Goal: Task Accomplishment & Management: Use online tool/utility

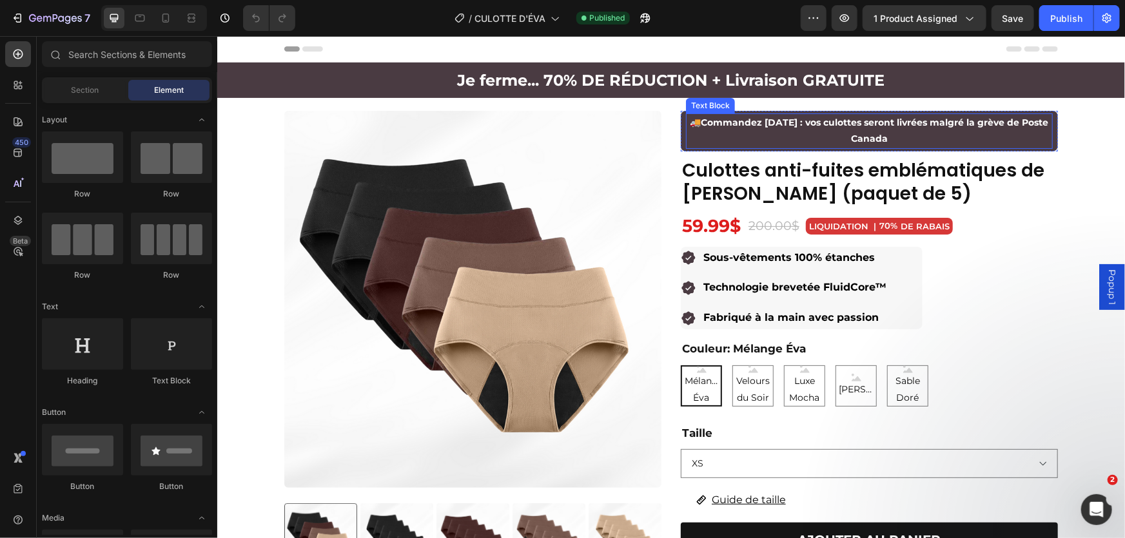
click at [829, 122] on strong "Commandez [DATE] : vos culottes seront livrées malgré la grève de Poste Canada" at bounding box center [874, 130] width 347 height 28
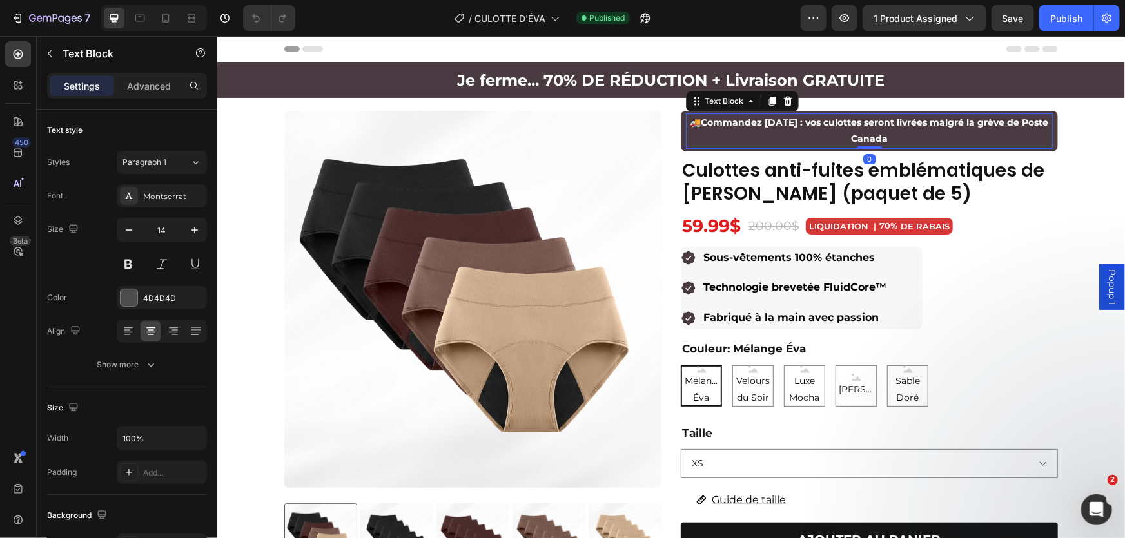
click at [829, 122] on strong "Commandez [DATE] : vos culottes seront livrées malgré la grève de Poste Canada" at bounding box center [874, 130] width 347 height 28
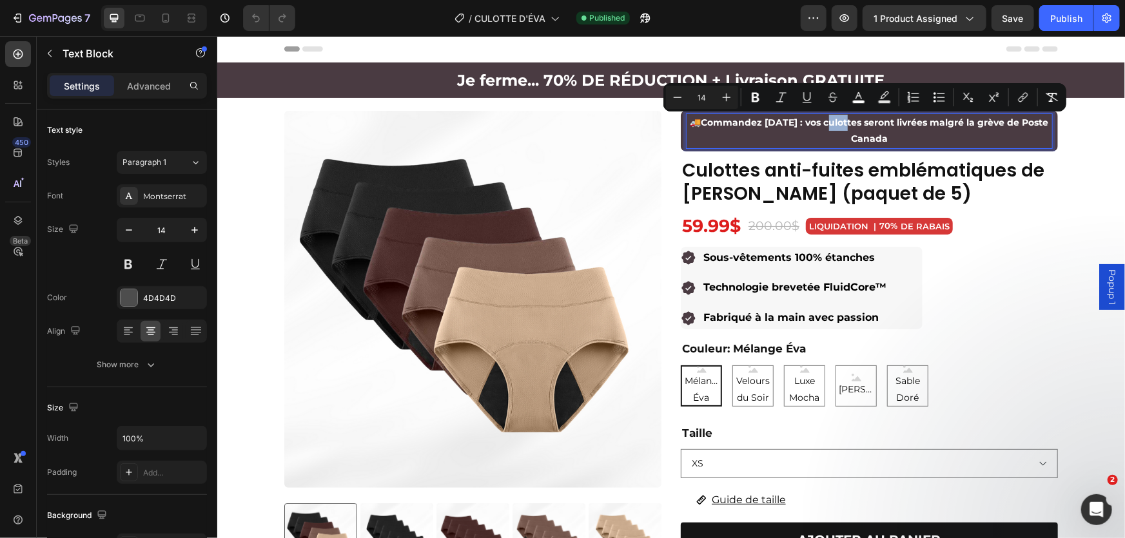
click at [829, 122] on strong "Commandez [DATE] : vos culottes seront livrées malgré la grève de Poste Canada" at bounding box center [874, 130] width 347 height 28
drag, startPoint x: 824, startPoint y: 125, endPoint x: 903, endPoint y: 143, distance: 81.3
click at [903, 143] on p "🚚 Commandez aujourd’hui : vos culottes seront livrées malgré la grève de Poste …" at bounding box center [868, 130] width 364 height 32
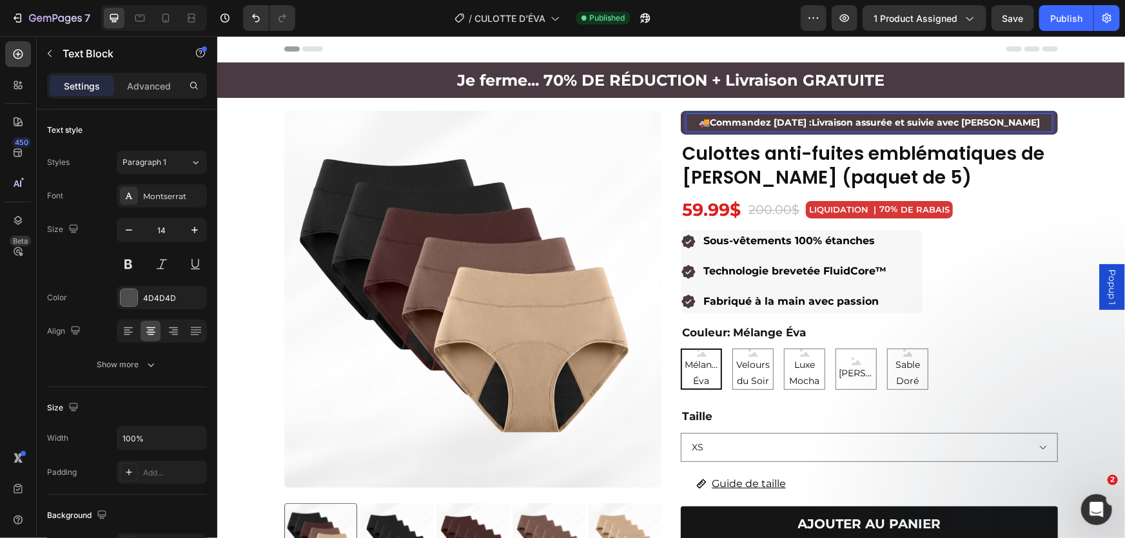
click at [842, 124] on strong "Commandez aujourd’hui :Livraison assurée et suivie avec FedEx" at bounding box center [874, 122] width 330 height 12
click at [716, 122] on span "🚚 Commandez aujourd’hui : Livraison assurée et suivie avec FedEx" at bounding box center [869, 122] width 344 height 12
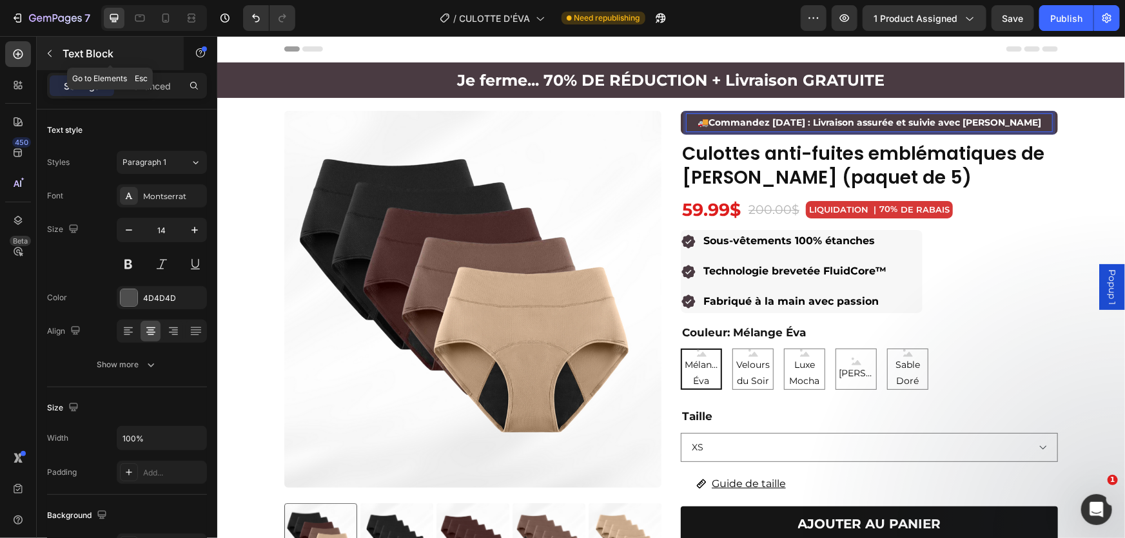
click at [52, 51] on icon "button" at bounding box center [49, 53] width 10 height 10
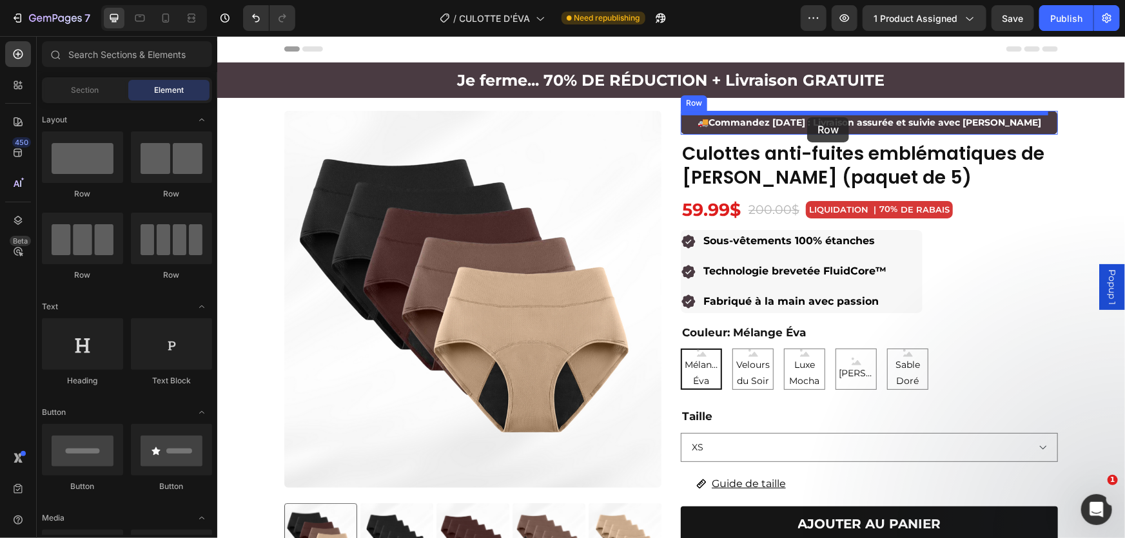
drag, startPoint x: 382, startPoint y: 210, endPoint x: 806, endPoint y: 117, distance: 434.9
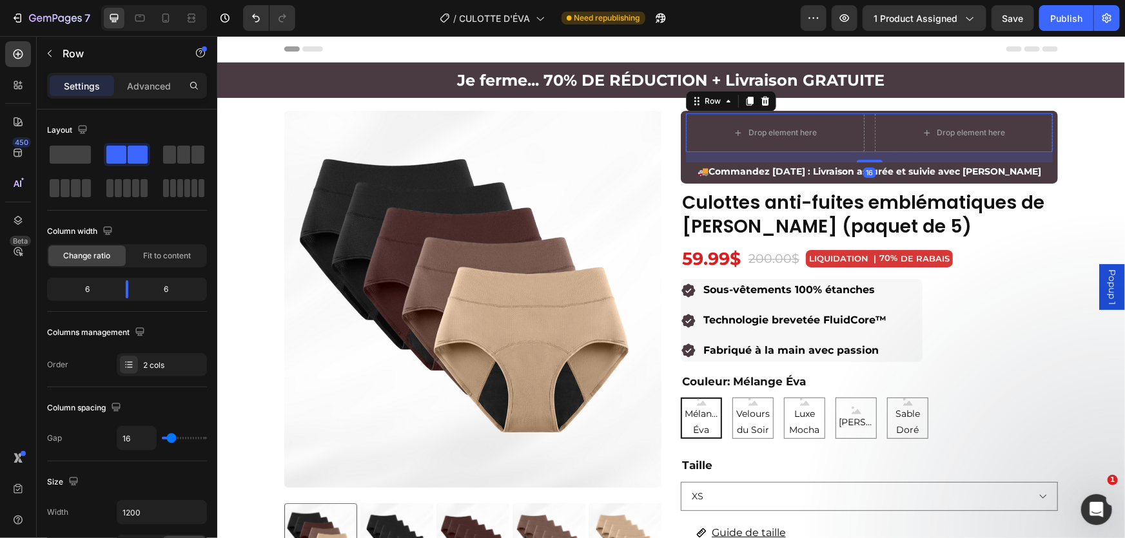
click at [860, 135] on div "Drop element here Drop element here Row 16" at bounding box center [868, 132] width 367 height 39
drag, startPoint x: 99, startPoint y: 295, endPoint x: 472, endPoint y: 164, distance: 395.7
click at [88, 0] on body "7 Version history / CULOTTE D'ÉVA Need republishing Preview 1 product assigned …" at bounding box center [562, 0] width 1125 height 0
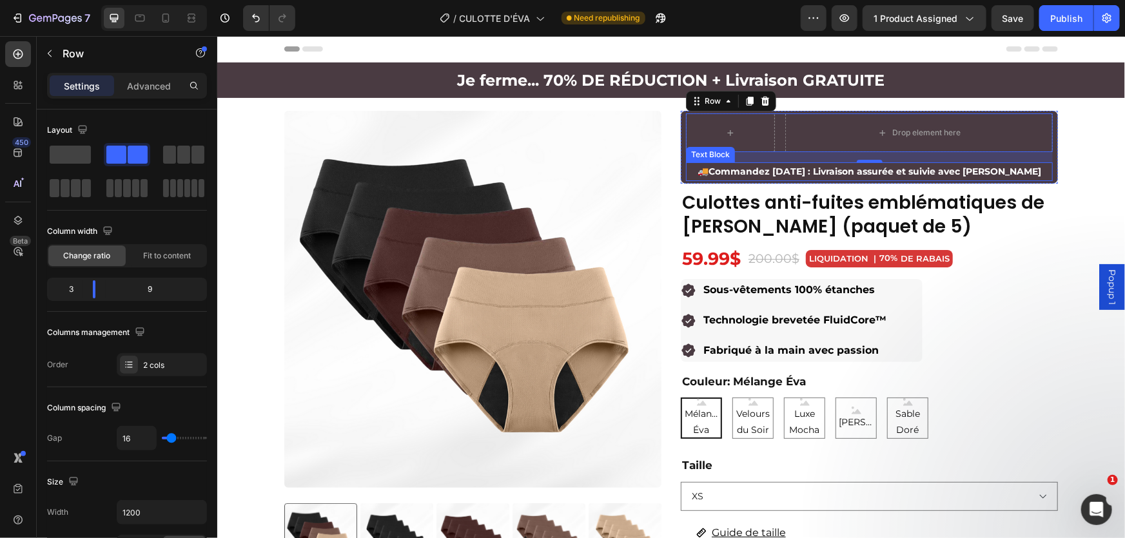
click at [719, 166] on strong "Commandez aujourd’hui : Livraison assurée et suivie avec FedEx" at bounding box center [874, 171] width 333 height 12
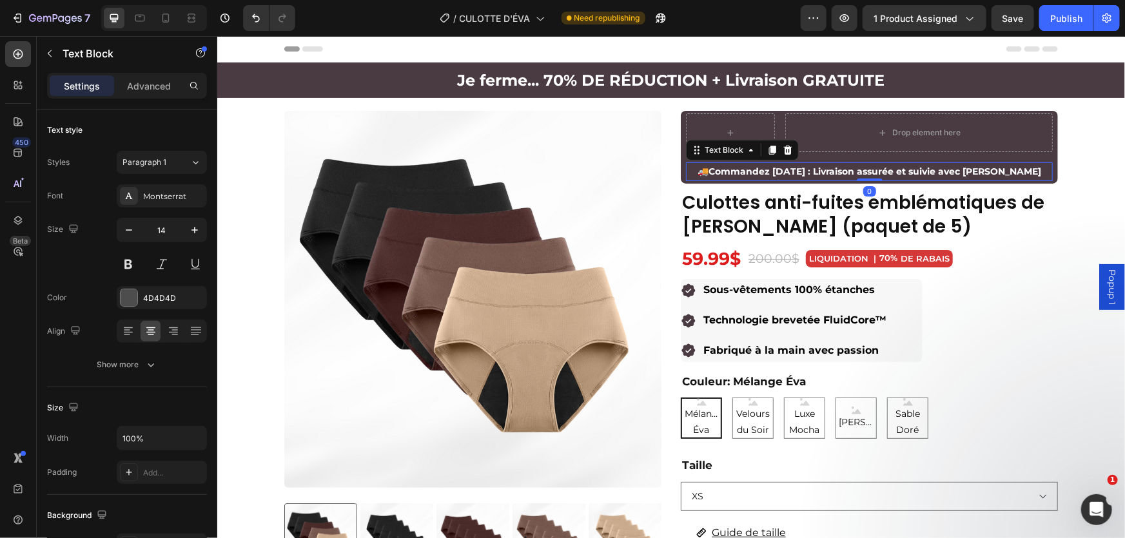
click at [719, 171] on strong "Commandez aujourd’hui : Livraison assurée et suivie avec FedEx" at bounding box center [874, 171] width 333 height 12
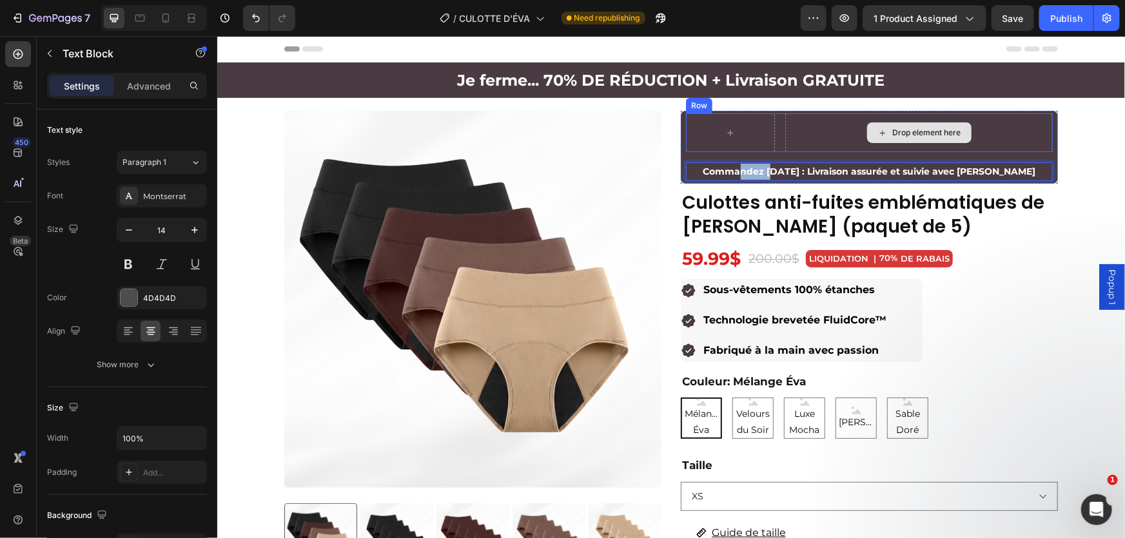
drag, startPoint x: 748, startPoint y: 171, endPoint x: 904, endPoint y: 176, distance: 156.1
click at [779, 159] on div "Drop element here Row Commandez aujourd’hui : Livraison assurée et suivie avec …" at bounding box center [868, 147] width 367 height 68
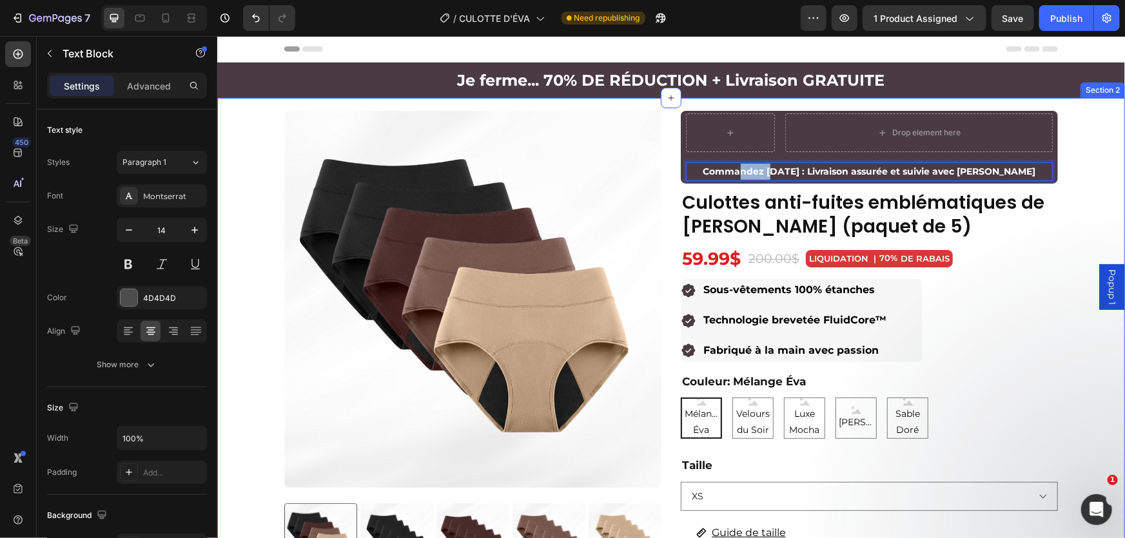
click at [1077, 184] on div "Product Images 🚚 Commandes passées aujourd’hui : ne seront pas affectées par la…" at bounding box center [671, 500] width 908 height 781
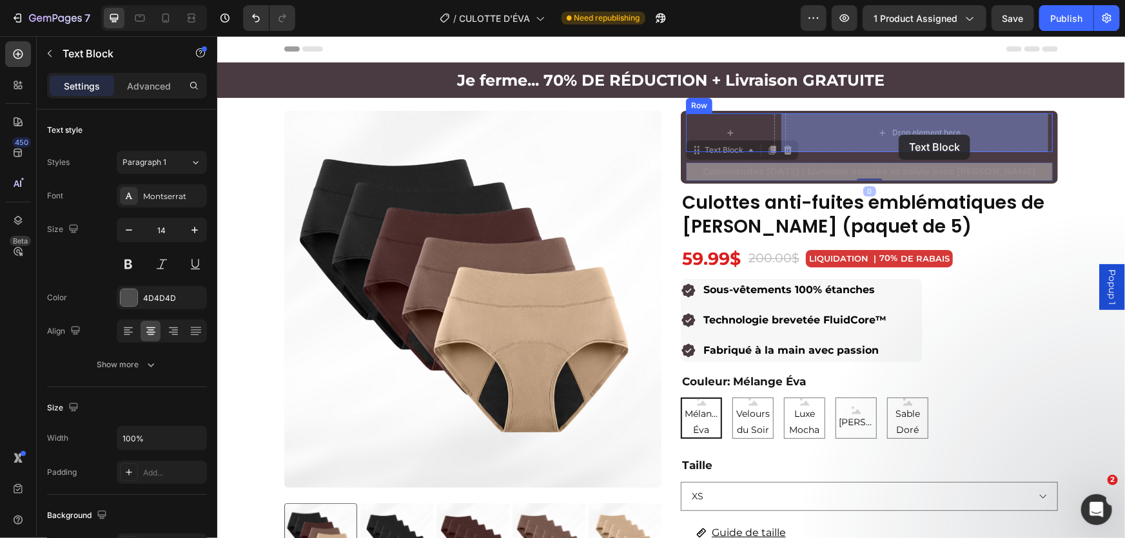
drag, startPoint x: 881, startPoint y: 171, endPoint x: 898, endPoint y: 134, distance: 41.0
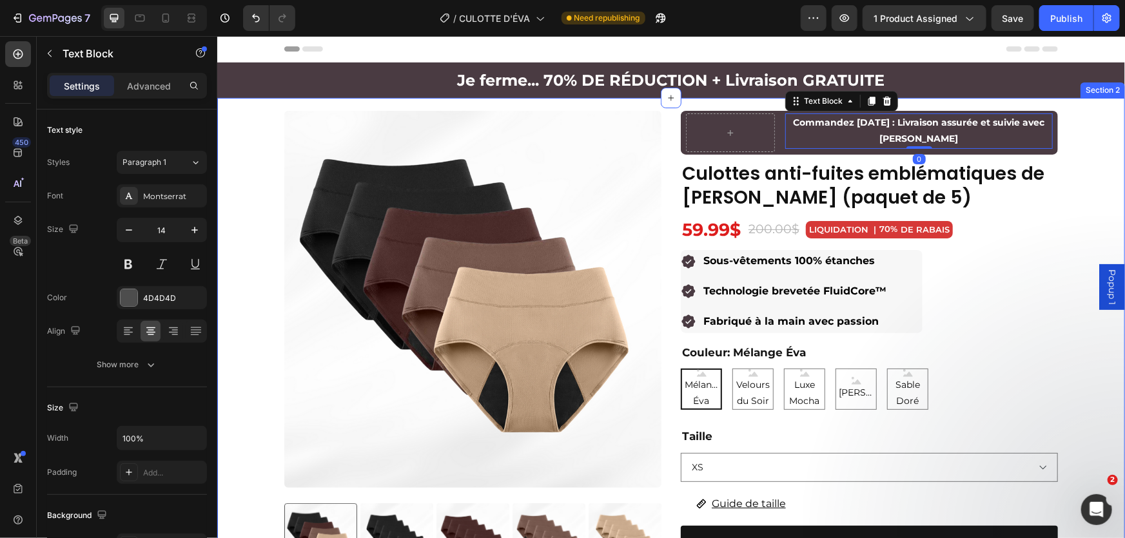
click at [1105, 186] on div "Product Images 🚚 Commandes passées aujourd’hui : ne seront pas affectées par la…" at bounding box center [671, 486] width 908 height 752
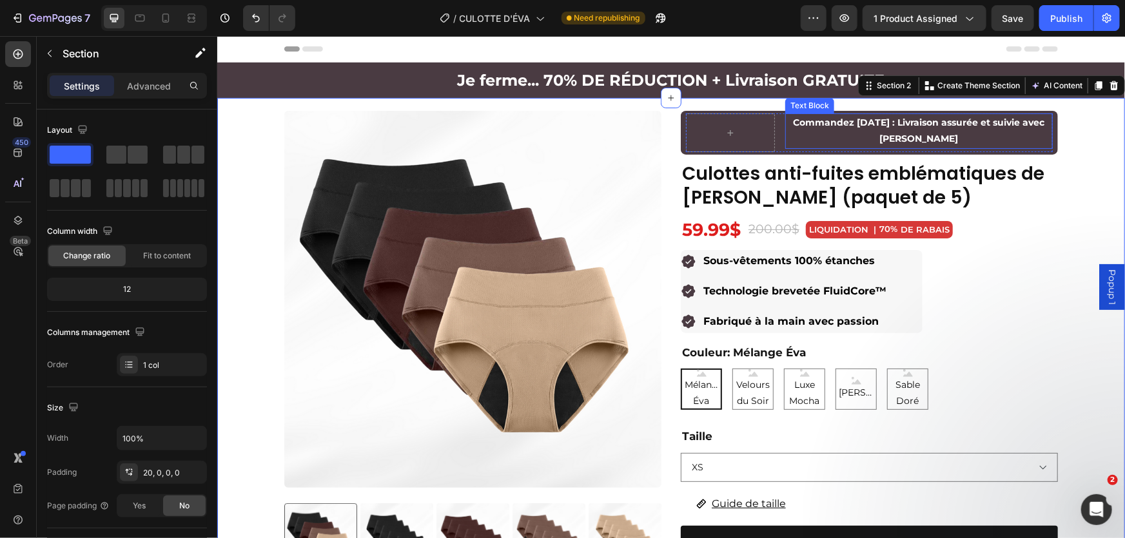
click at [946, 133] on p "Commandez aujourd’hui : Livraison assurée et suivie avec FedEx" at bounding box center [918, 130] width 265 height 32
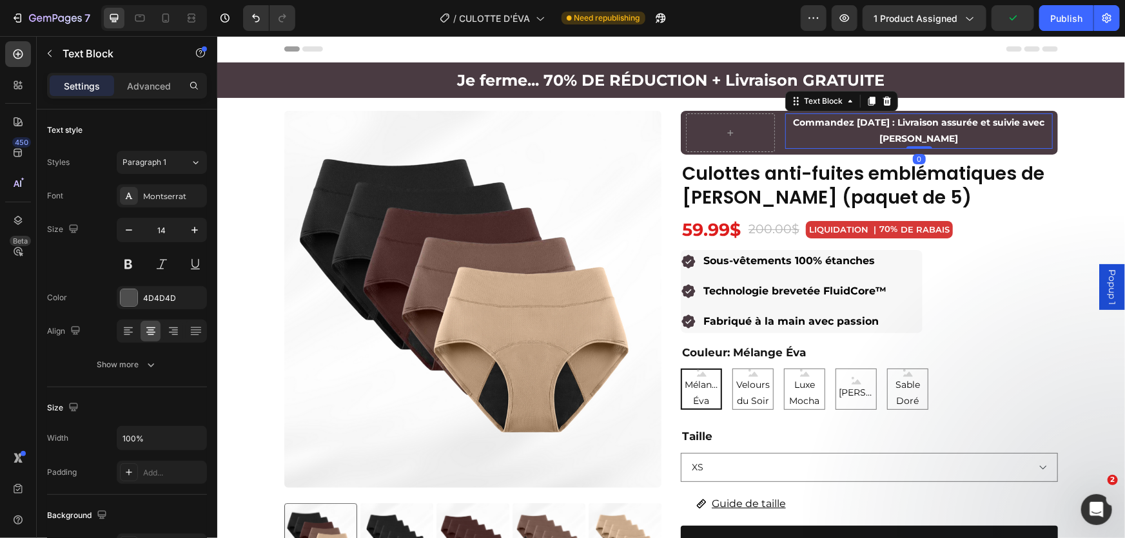
click at [912, 124] on strong "Commandez aujourd’hui : Livraison assurée et suivie avec FedEx" at bounding box center [918, 130] width 251 height 28
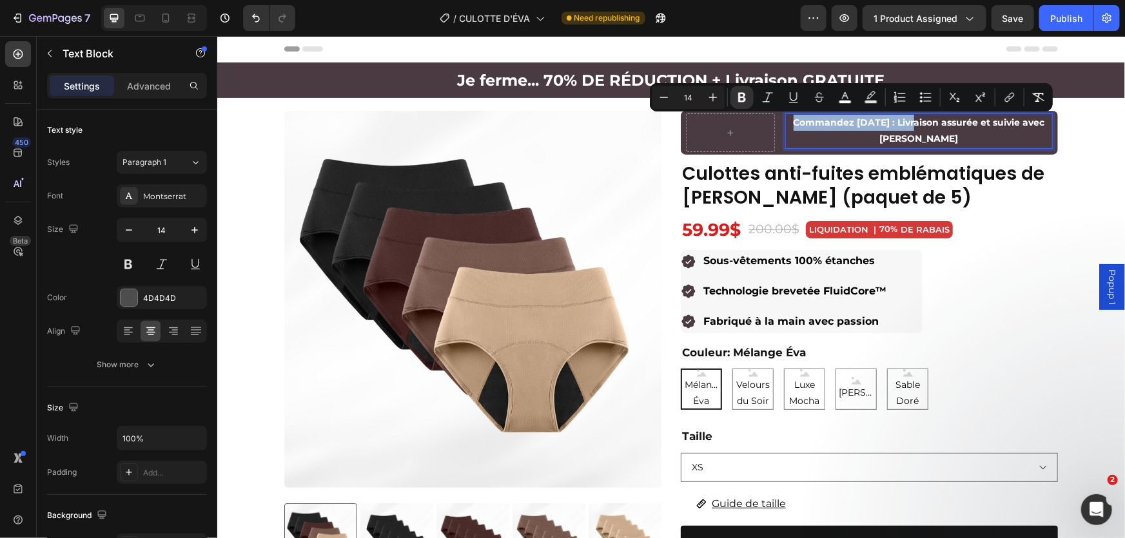
drag, startPoint x: 912, startPoint y: 124, endPoint x: 787, endPoint y: 128, distance: 125.1
click at [787, 128] on p "Commandez aujourd’hui : Livraison assurée et suivie avec FedEx" at bounding box center [918, 130] width 265 height 32
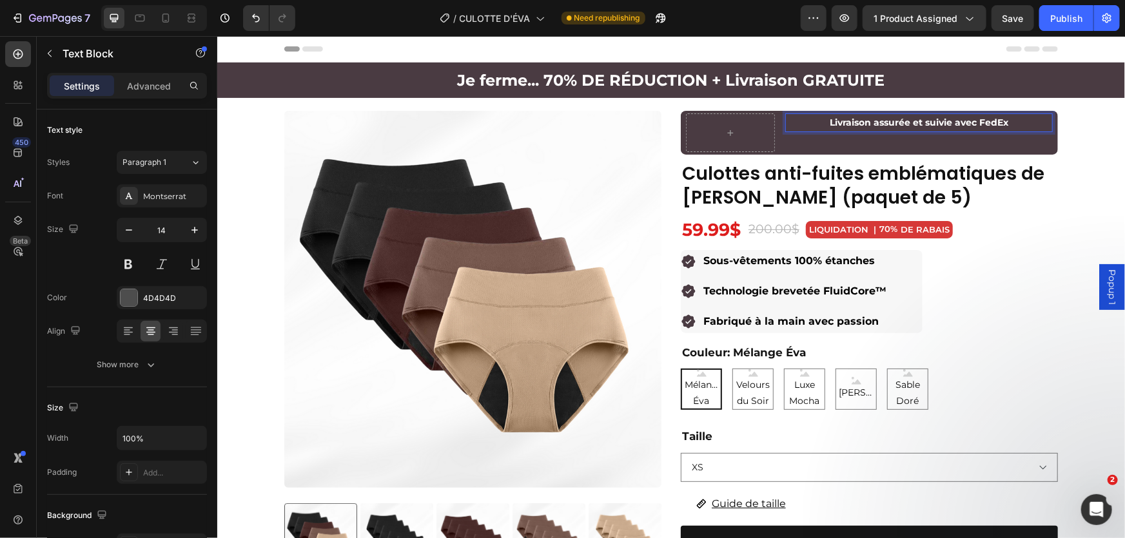
click at [829, 122] on strong "Livraison assurée et suivie avec FedEx" at bounding box center [918, 122] width 179 height 12
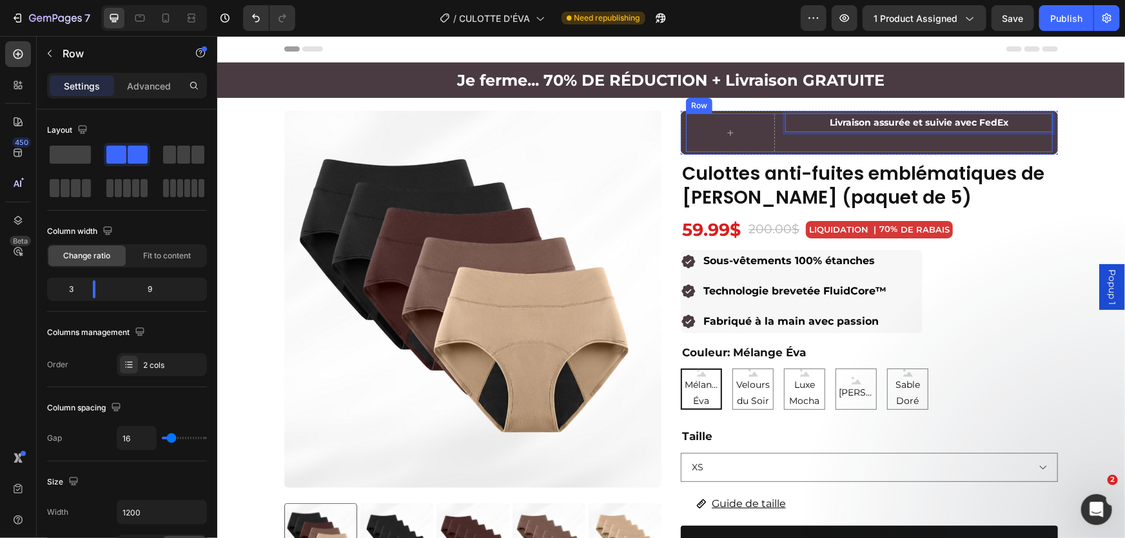
click at [774, 138] on div "Livraison assurée et suivie avec FedEx Text Block 0 Row" at bounding box center [868, 132] width 367 height 39
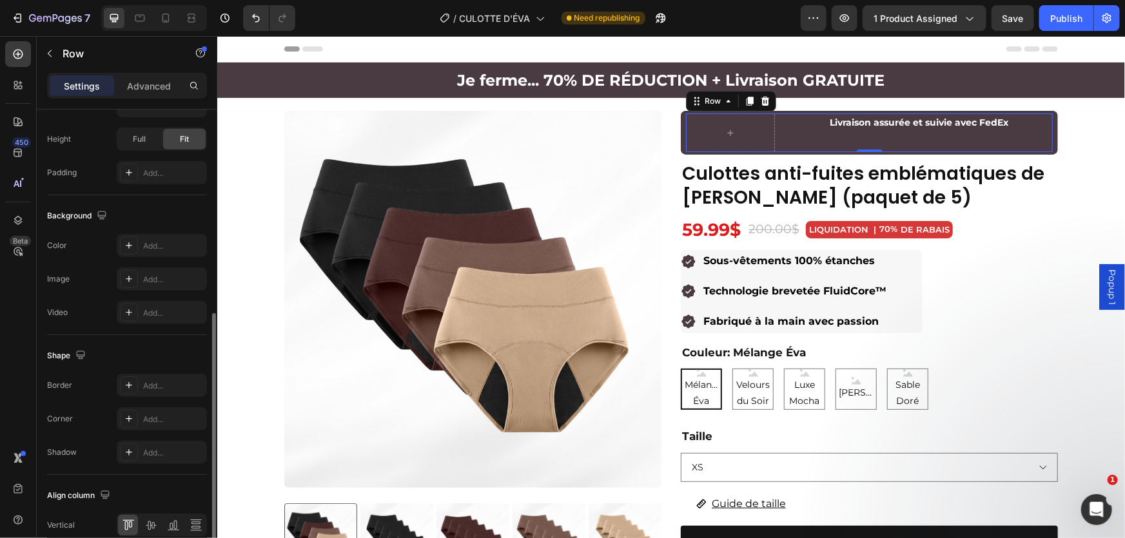
scroll to position [466, 0]
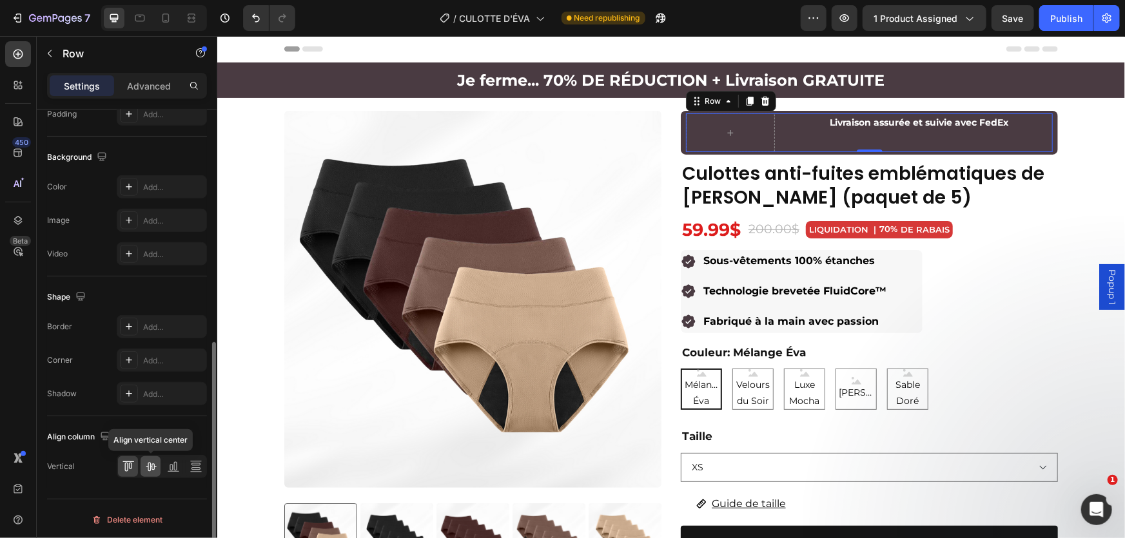
click at [153, 465] on icon at bounding box center [150, 466] width 13 height 13
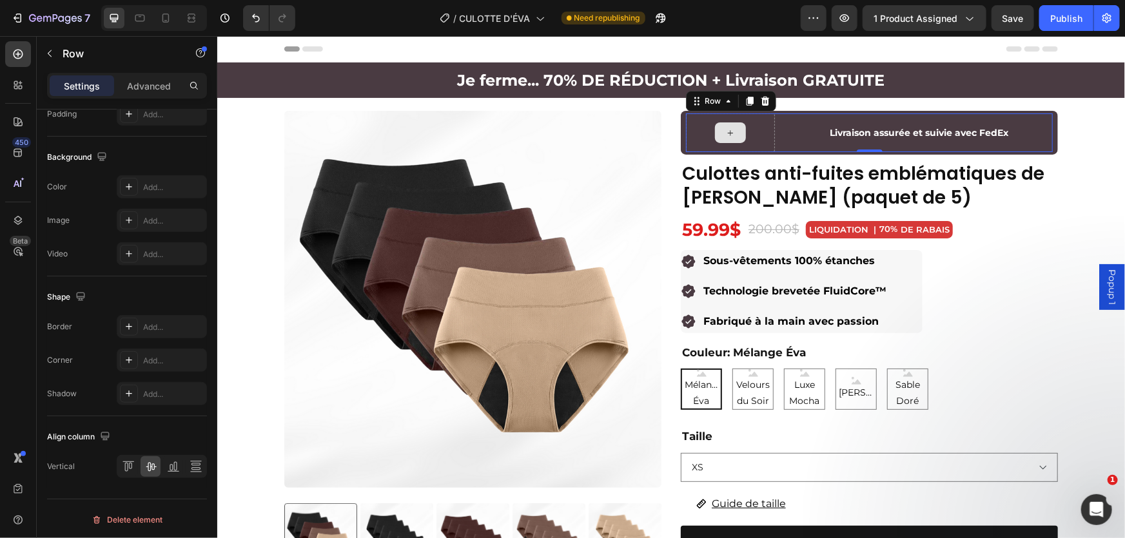
click at [763, 136] on div at bounding box center [729, 132] width 89 height 39
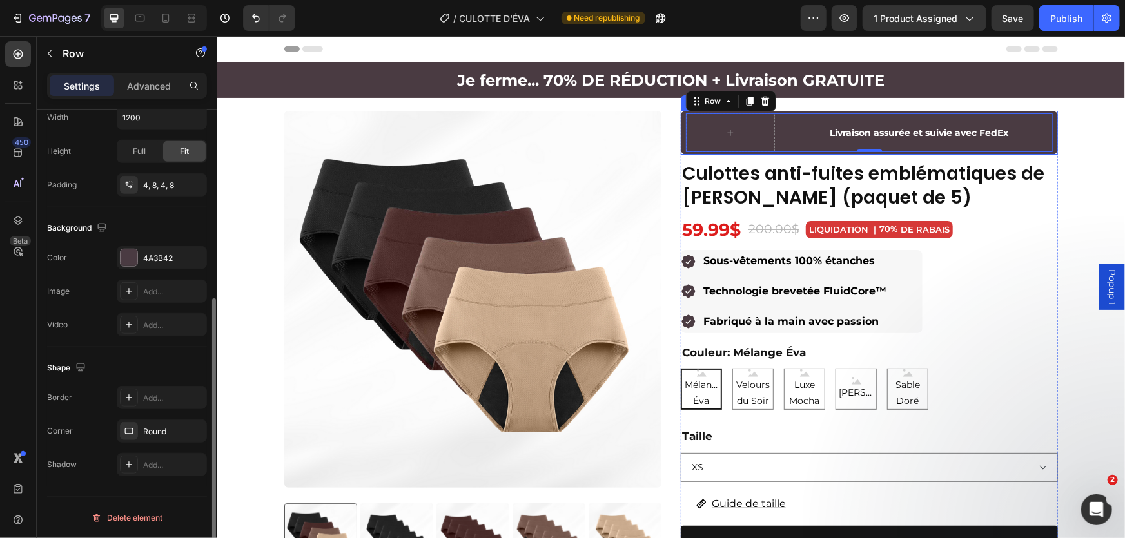
click at [773, 110] on div "Livraison assurée et suivie avec FedEx Text Block Row 0 Row" at bounding box center [868, 132] width 377 height 44
click at [771, 127] on div "Livraison assurée et suivie avec FedEx Text Block Row" at bounding box center [868, 132] width 367 height 39
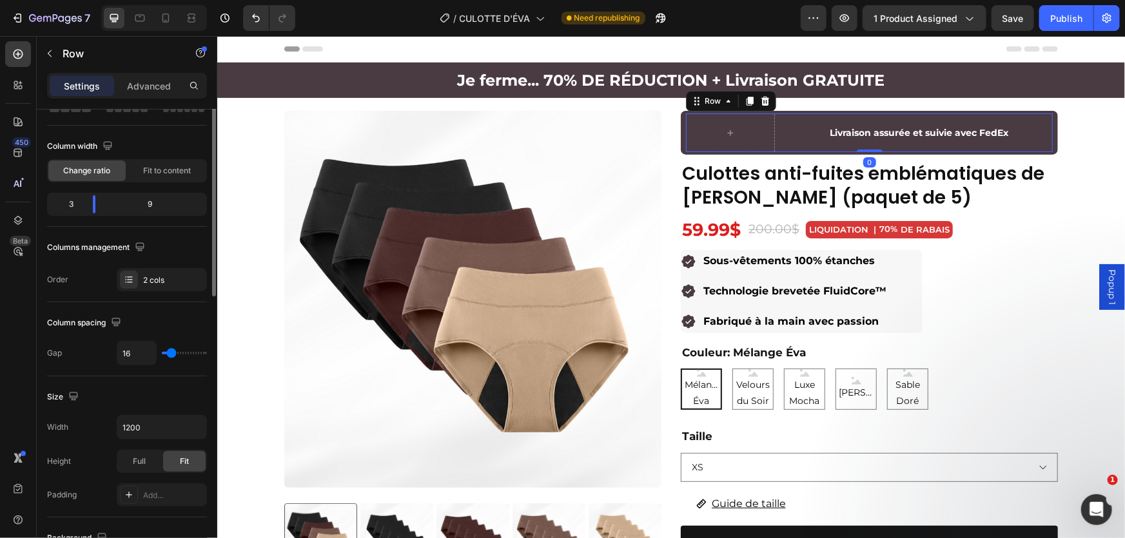
scroll to position [0, 0]
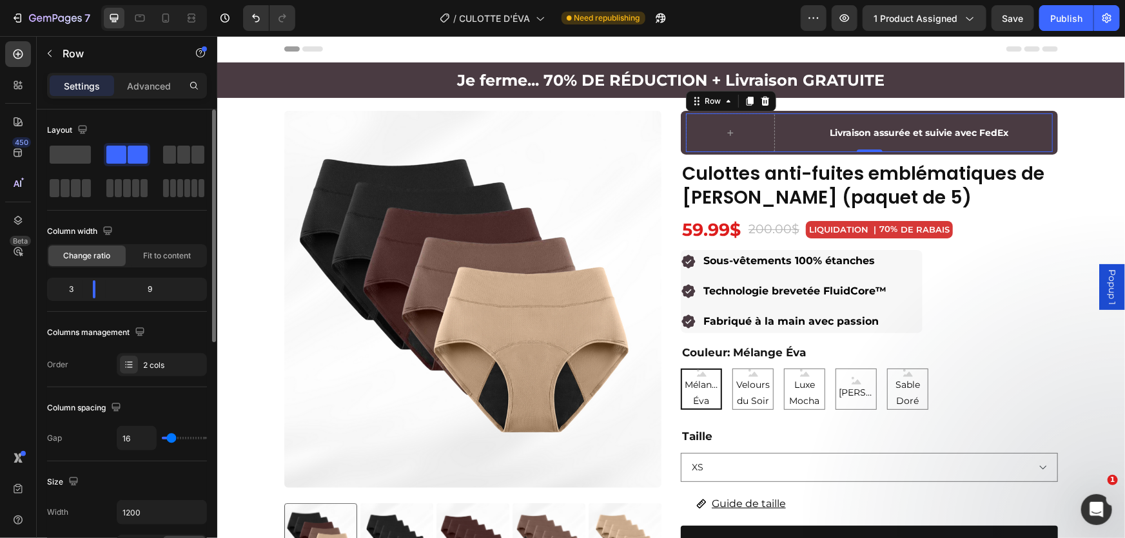
click at [52, 53] on icon "button" at bounding box center [49, 53] width 10 height 10
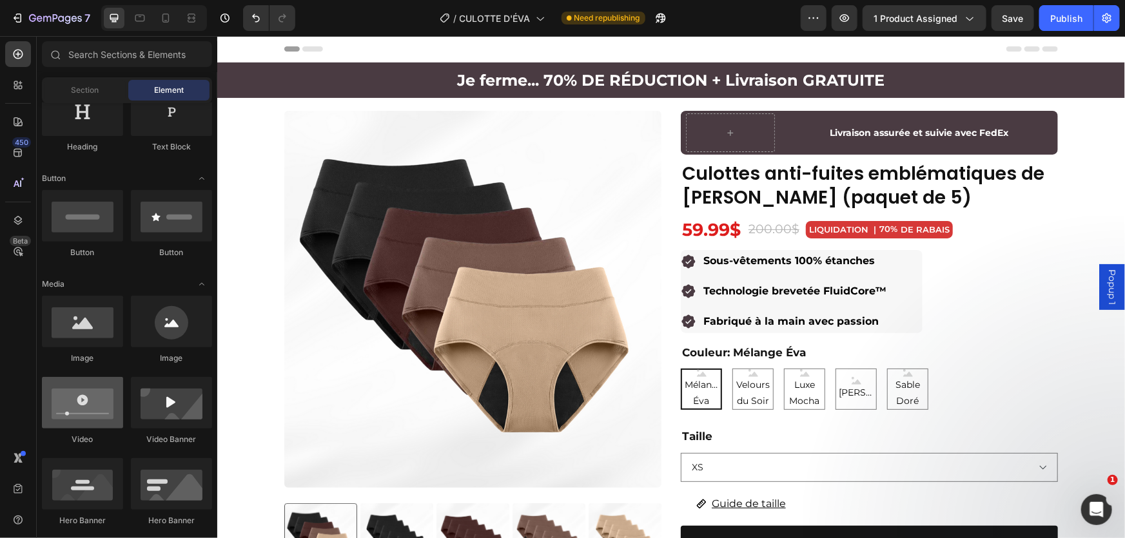
scroll to position [293, 0]
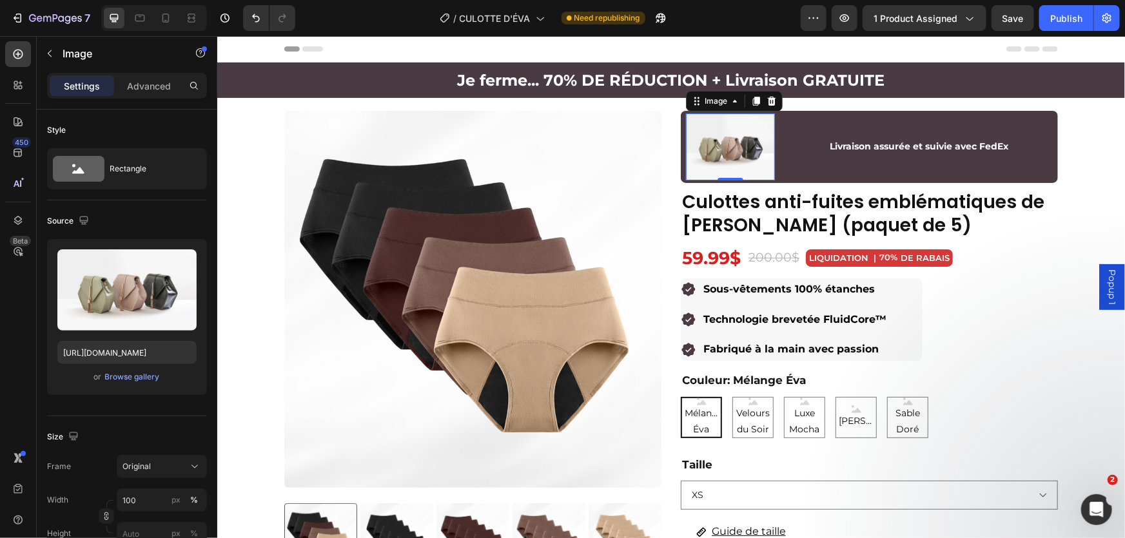
click at [705, 160] on img at bounding box center [729, 146] width 89 height 67
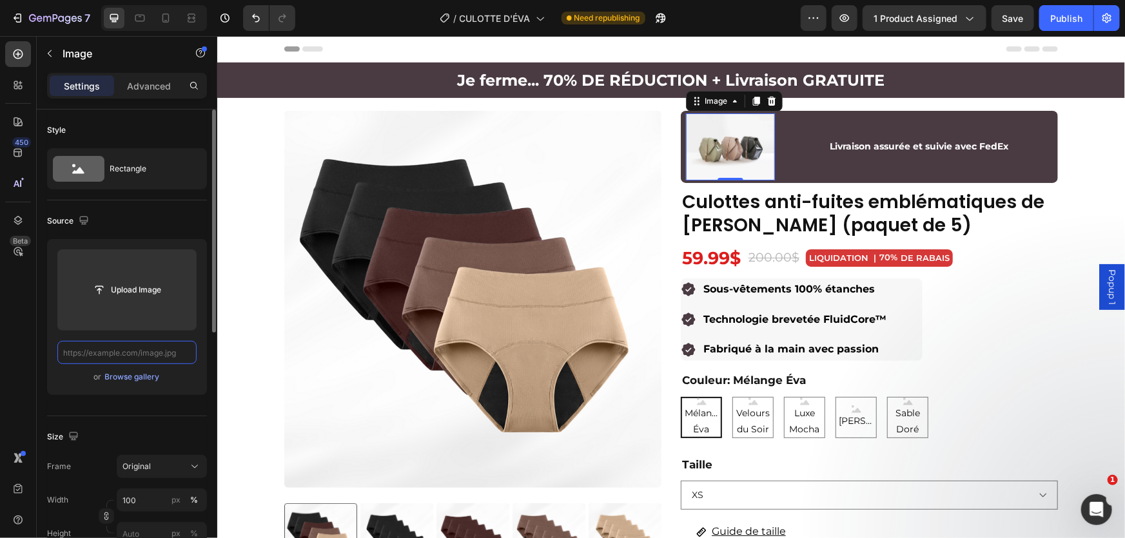
scroll to position [0, 0]
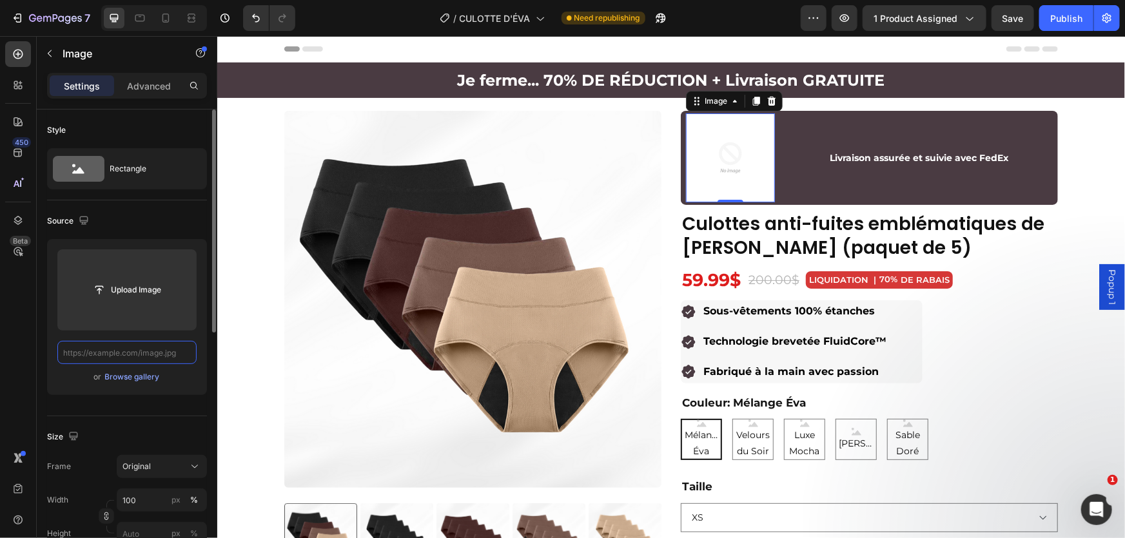
paste input "https://s3-eu-west-1.amazonaws.com/tpd/logos/46f40d880000640005019648/0x0.png"
type input "https://s3-eu-west-1.amazonaws.com/tpd/logos/46f40d880000640005019648/0x0.png"
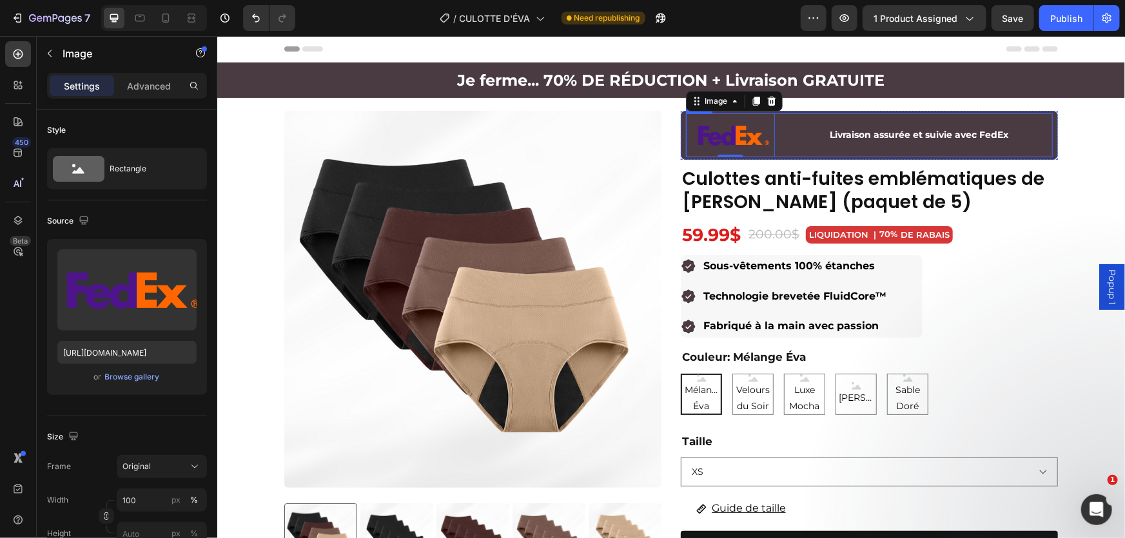
click at [841, 135] on strong "Livraison assurée et suivie avec FedEx" at bounding box center [918, 134] width 179 height 12
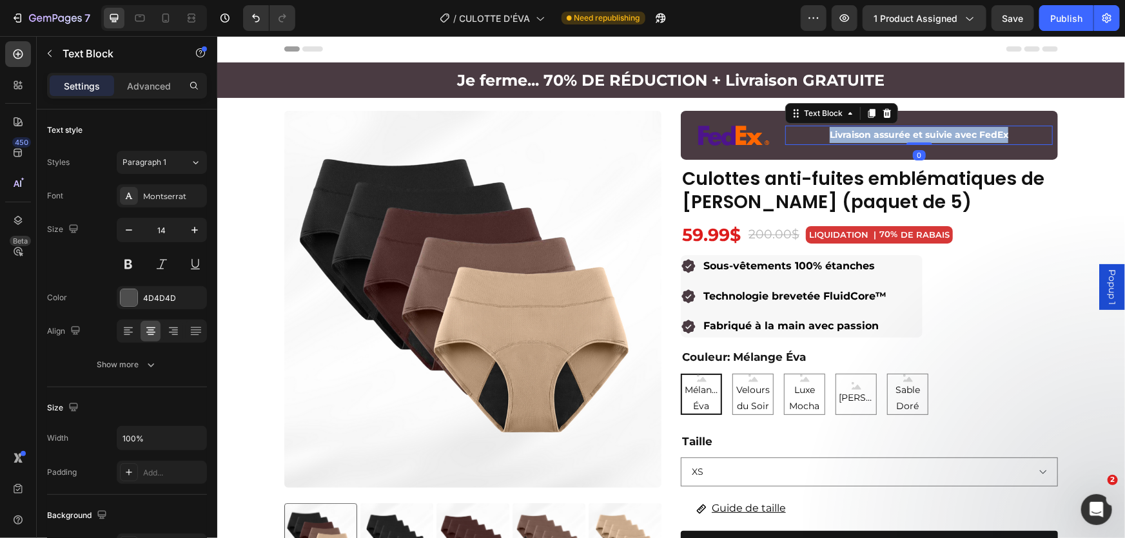
click at [841, 135] on strong "Livraison assurée et suivie avec FedEx" at bounding box center [918, 134] width 179 height 12
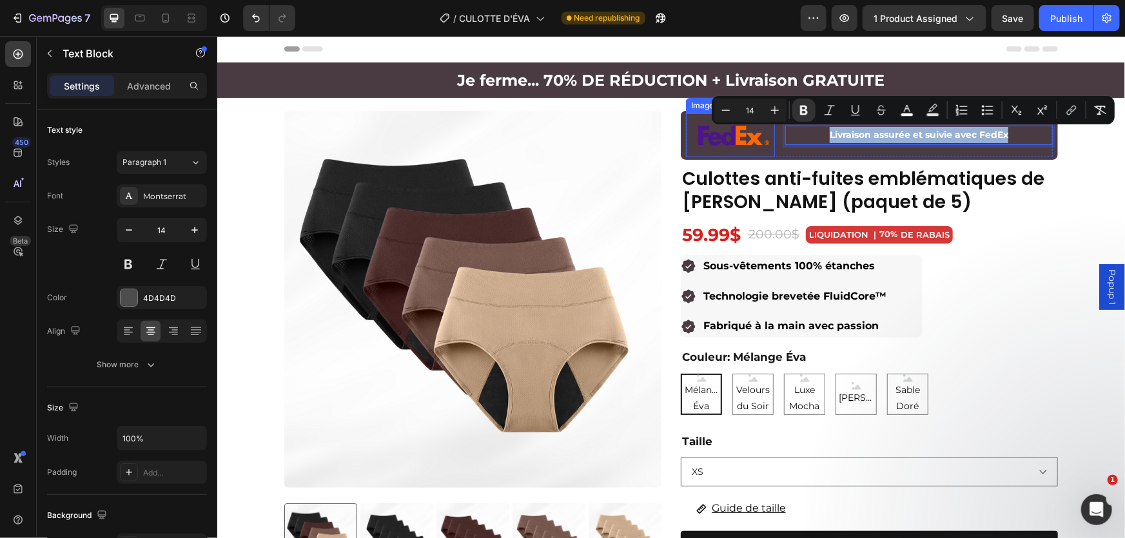
click at [740, 156] on img at bounding box center [729, 135] width 89 height 44
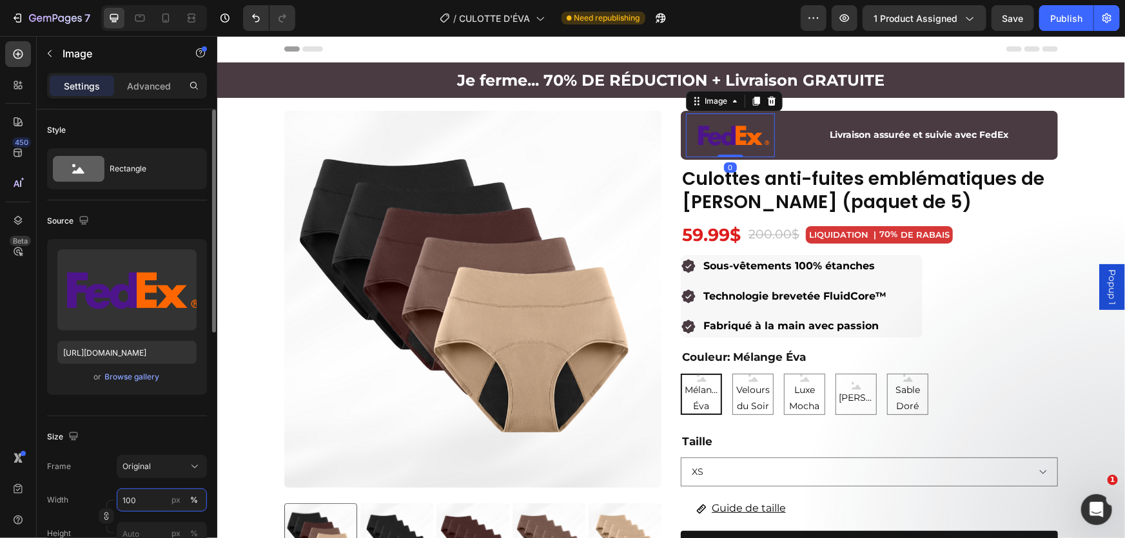
click at [147, 494] on input "100" at bounding box center [162, 500] width 90 height 23
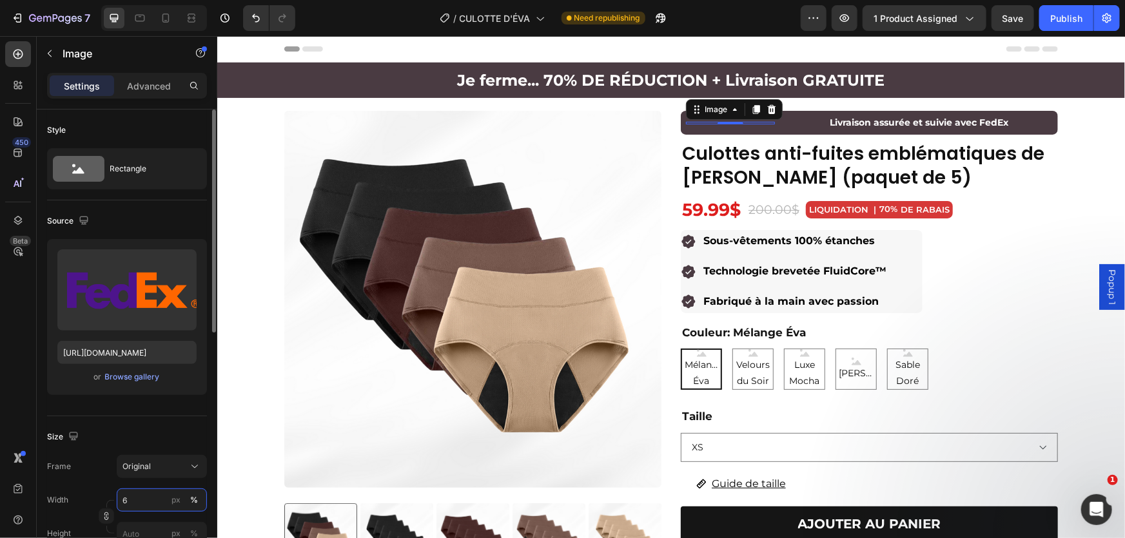
type input "60"
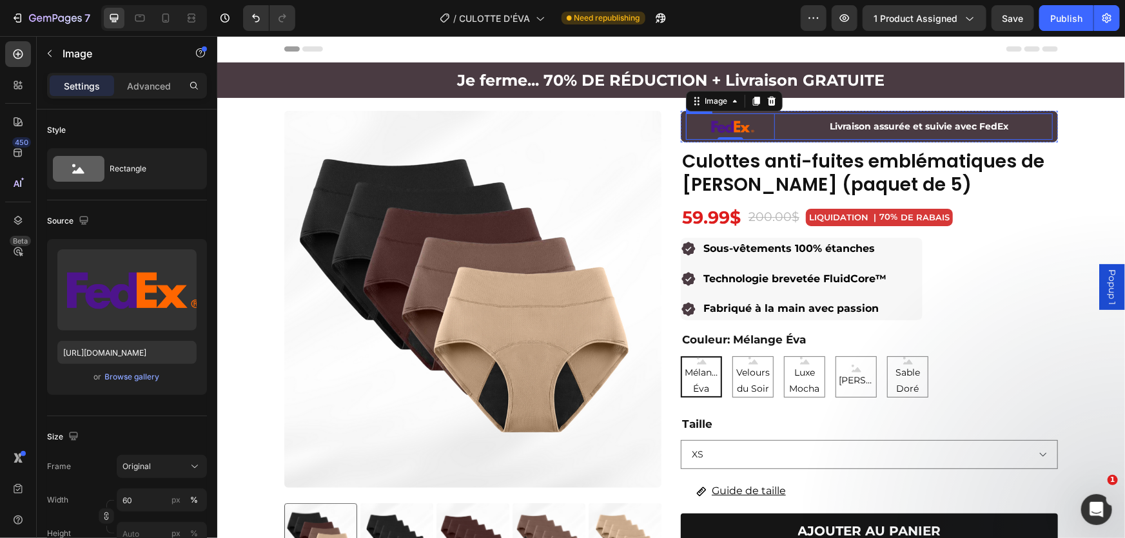
click at [784, 128] on div "Livraison assurée et suivie avec FedEx" at bounding box center [917, 126] width 267 height 19
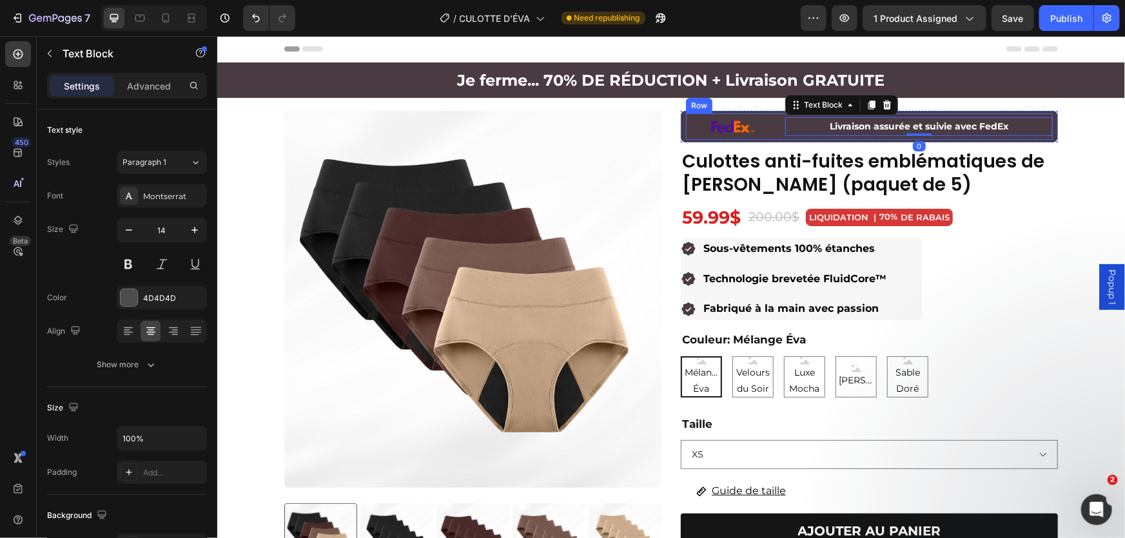
click at [770, 133] on div "Image Livraison assurée et suivie avec FedEx Text Block 0 Row" at bounding box center [868, 126] width 367 height 26
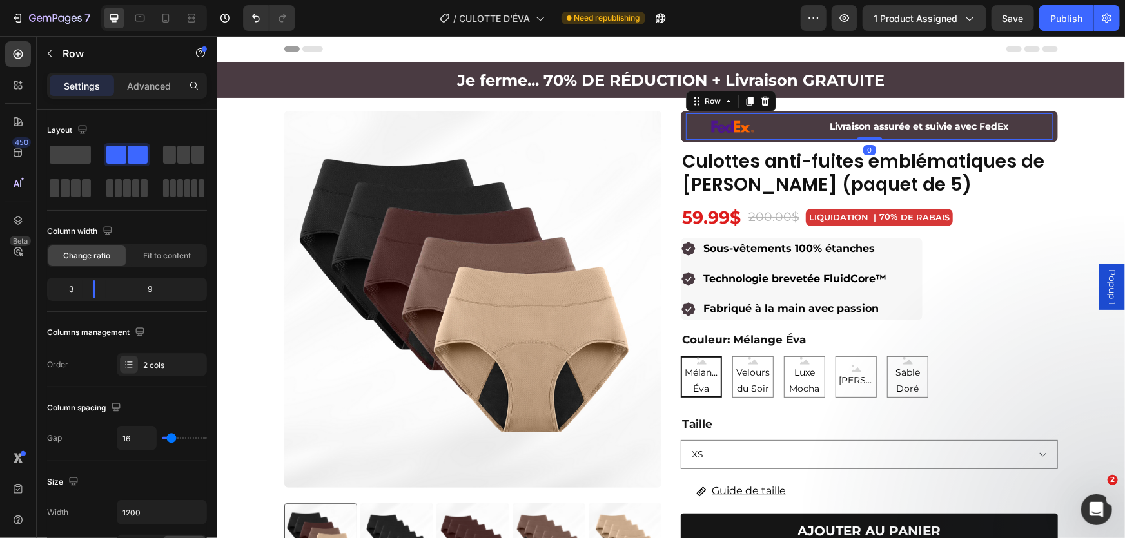
click at [776, 128] on div "Image Livraison assurée et suivie avec FedEx Text Block Row 0" at bounding box center [868, 126] width 367 height 26
drag, startPoint x: 91, startPoint y: 296, endPoint x: 130, endPoint y: 289, distance: 39.2
click at [91, 0] on body "7 Version history / CULOTTE D'ÉVA Need republishing Preview 1 product assigned …" at bounding box center [562, 0] width 1125 height 0
click at [806, 121] on p "Livraison assurée et suivie avec FedEx" at bounding box center [918, 126] width 265 height 16
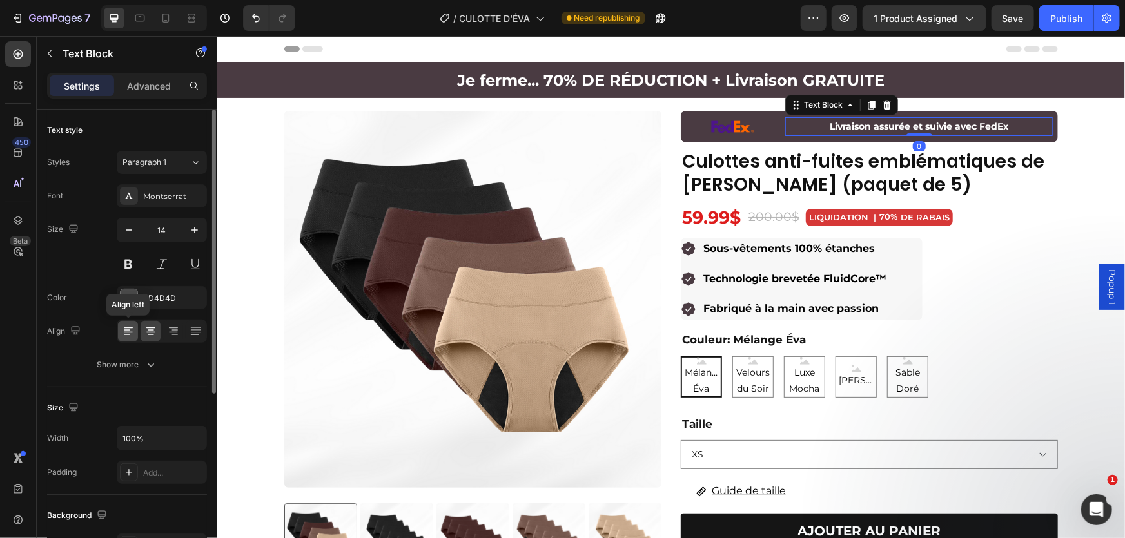
click at [123, 333] on icon at bounding box center [128, 331] width 13 height 13
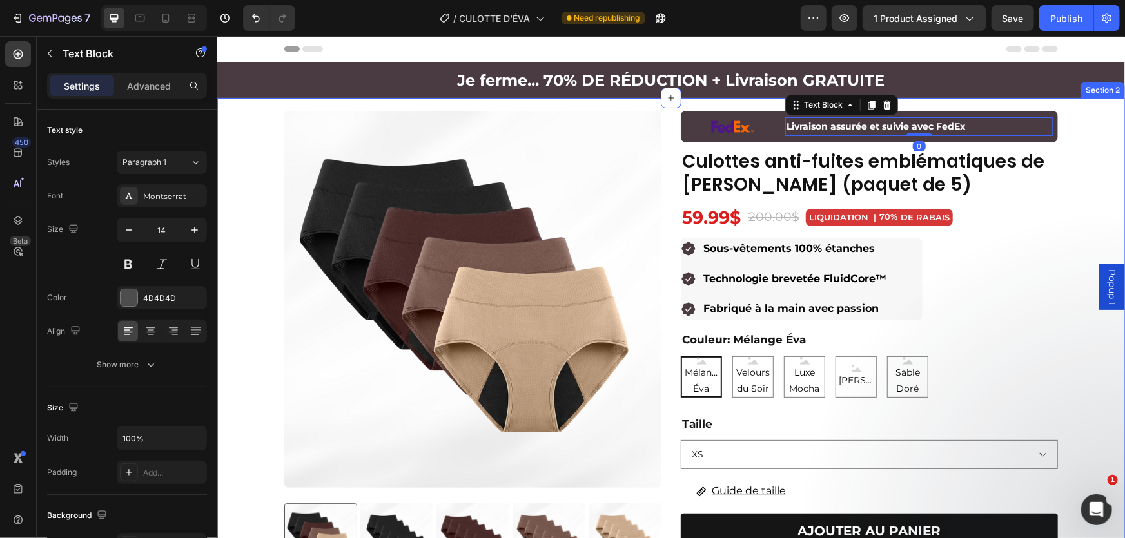
click at [1080, 191] on div "Product Images 🚚 Commandes passées aujourd’hui : ne seront pas affectées par la…" at bounding box center [671, 480] width 908 height 740
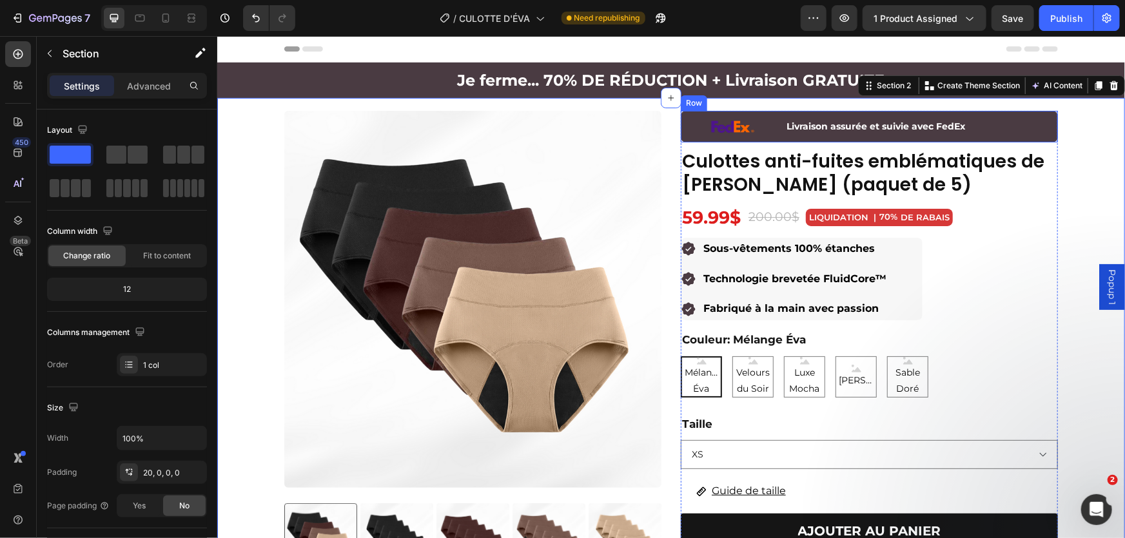
click at [1049, 120] on div "Image Livraison assurée et suivie avec FedEx Text Block Row Row" at bounding box center [868, 126] width 377 height 32
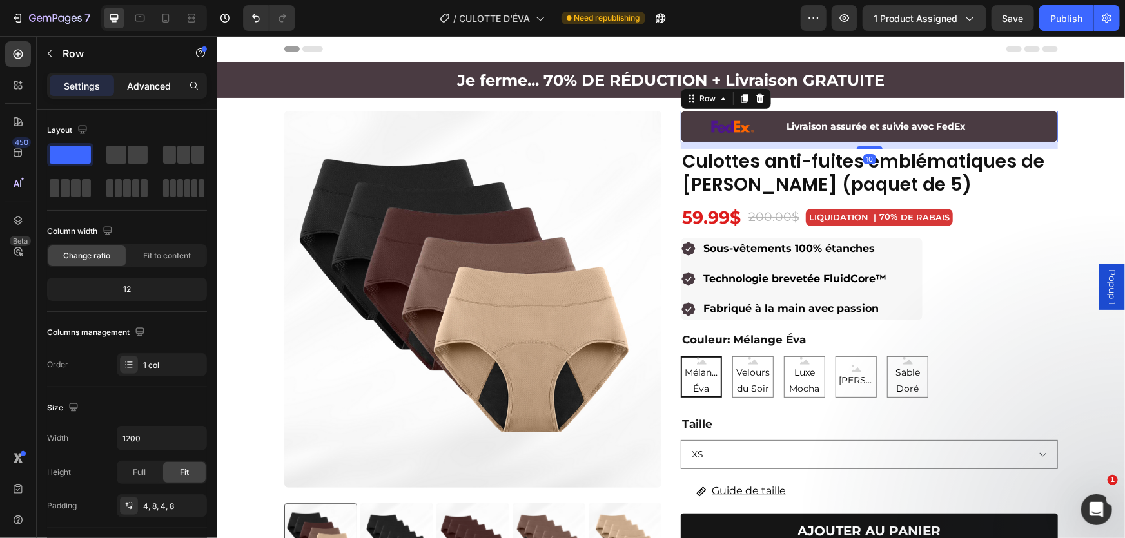
click at [144, 86] on p "Advanced" at bounding box center [149, 86] width 44 height 14
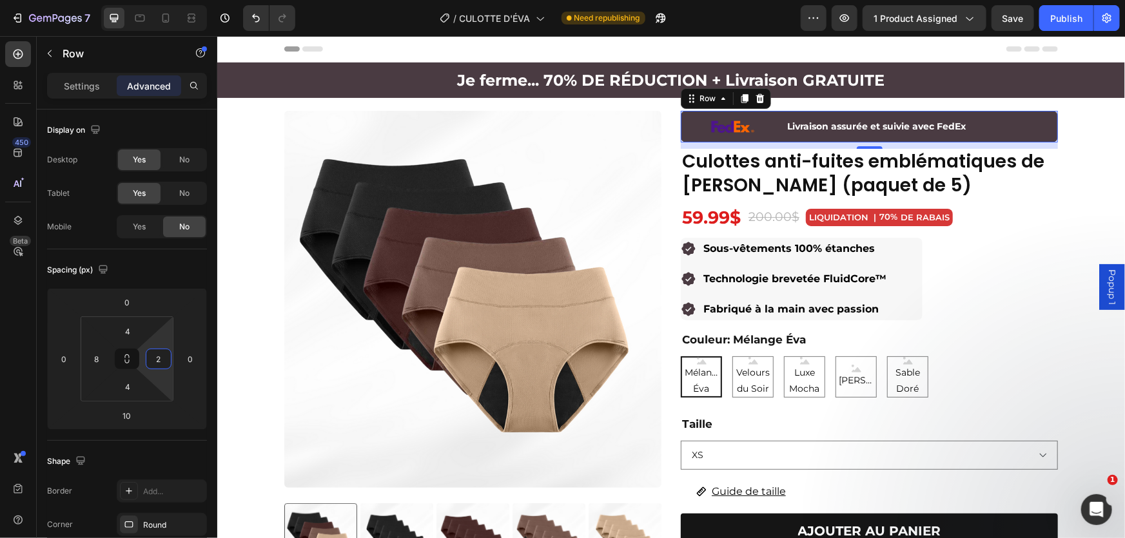
type input "0"
drag, startPoint x: 163, startPoint y: 341, endPoint x: 170, endPoint y: 344, distance: 7.5
click at [170, 0] on html "7 Version history / CULOTTE D'ÉVA Need republishing Preview 1 product assigned …" at bounding box center [562, 0] width 1125 height 0
type input "0"
drag, startPoint x: 187, startPoint y: 338, endPoint x: 199, endPoint y: 338, distance: 12.2
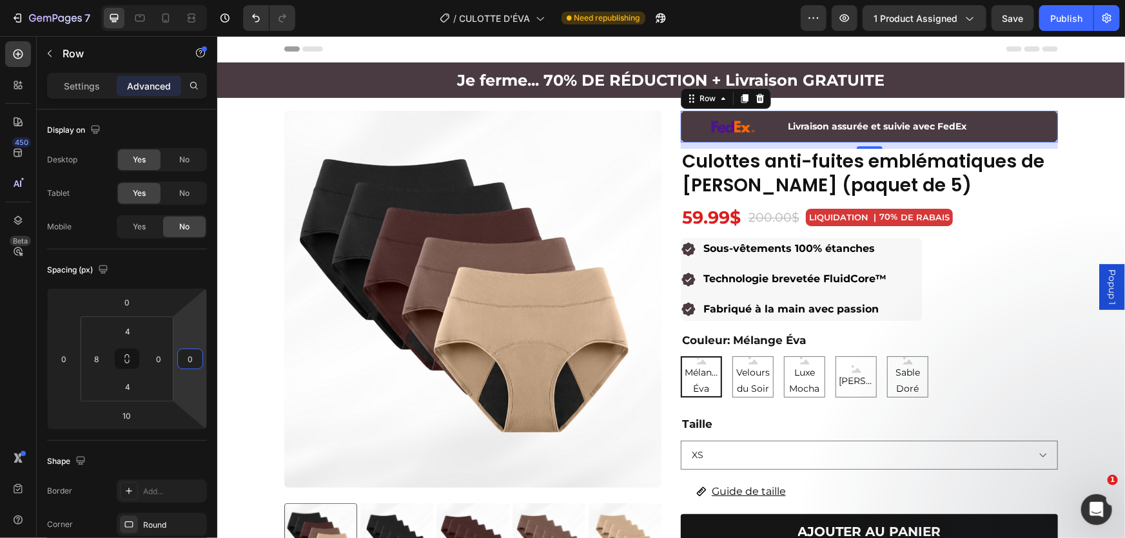
click at [199, 0] on html "7 Version history / CULOTTE D'ÉVA Need republishing Preview 1 product assigned …" at bounding box center [562, 0] width 1125 height 0
type input "0"
drag, startPoint x: 62, startPoint y: 313, endPoint x: 62, endPoint y: 333, distance: 20.0
click at [62, 0] on html "7 Version history / CULOTTE D'ÉVA Need republishing Preview 1 product assigned …" at bounding box center [562, 0] width 1125 height 0
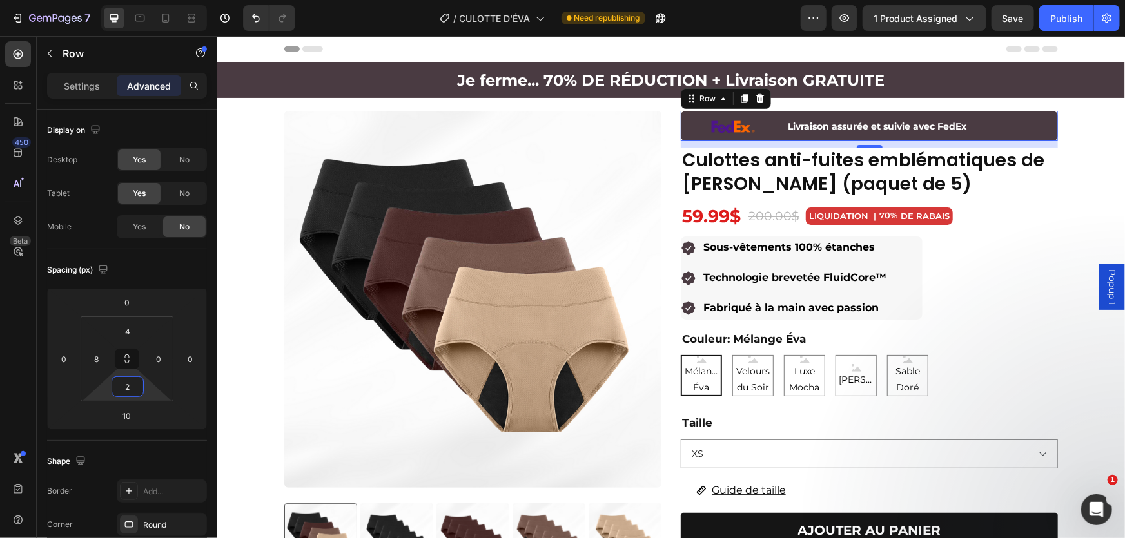
type input "4"
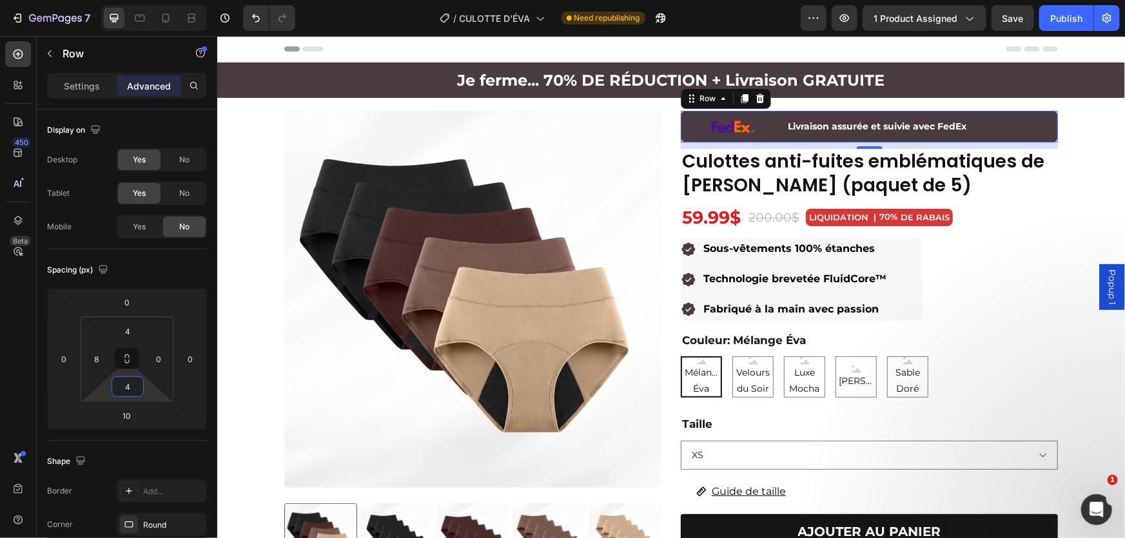
click at [144, 0] on html "7 Version history / CULOTTE D'ÉVA Need republishing Preview 1 product assigned …" at bounding box center [562, 0] width 1125 height 0
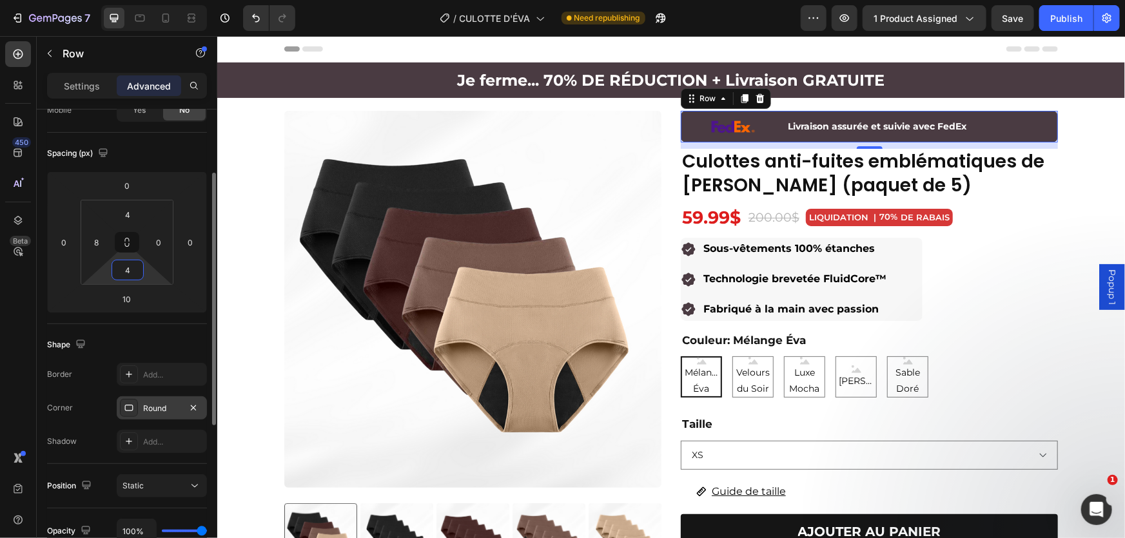
scroll to position [175, 0]
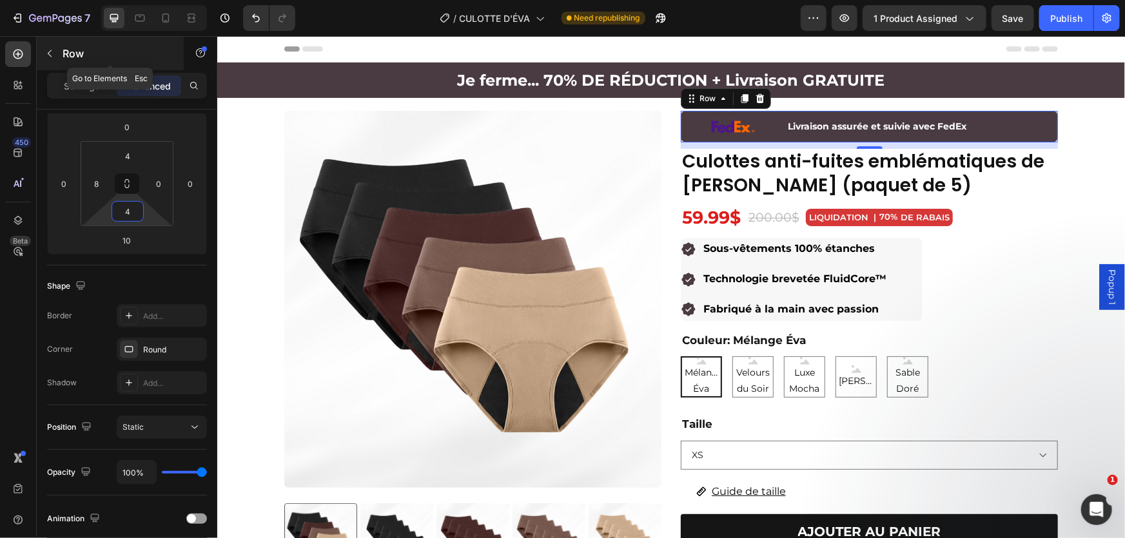
click at [50, 50] on icon "button" at bounding box center [49, 53] width 10 height 10
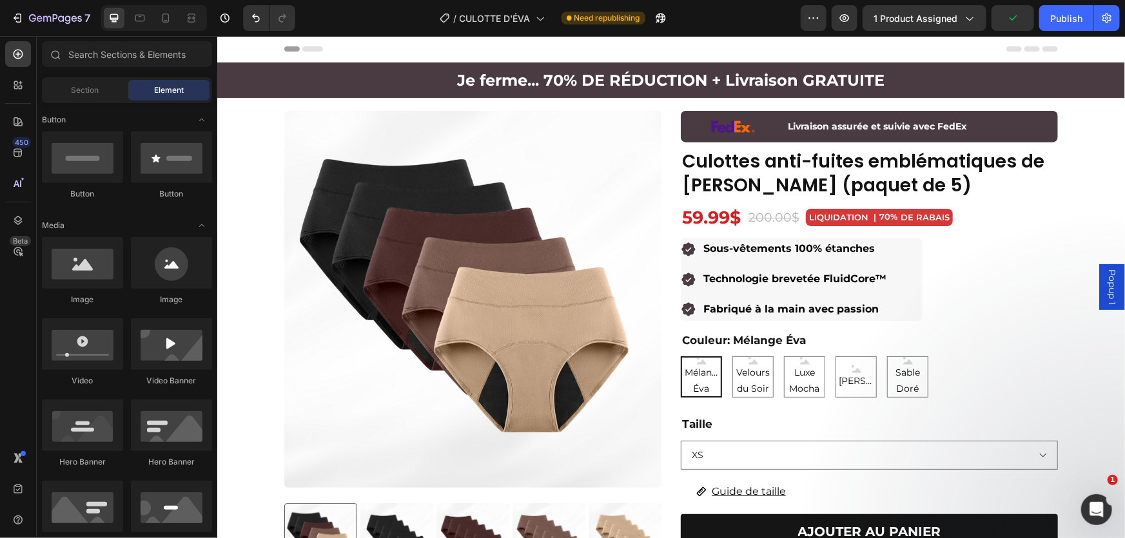
scroll to position [0, 0]
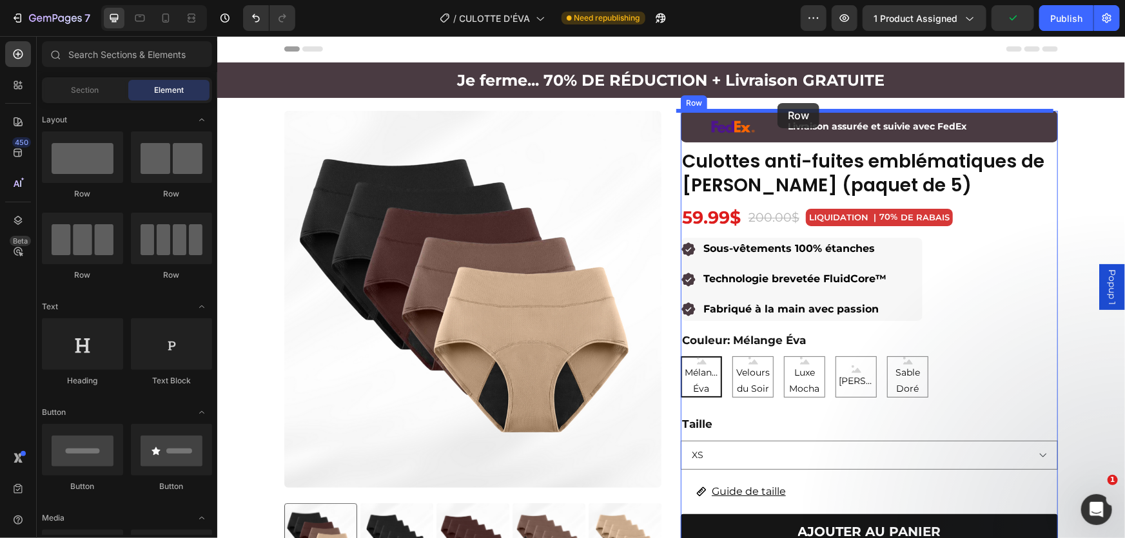
drag, startPoint x: 380, startPoint y: 202, endPoint x: 777, endPoint y: 102, distance: 409.4
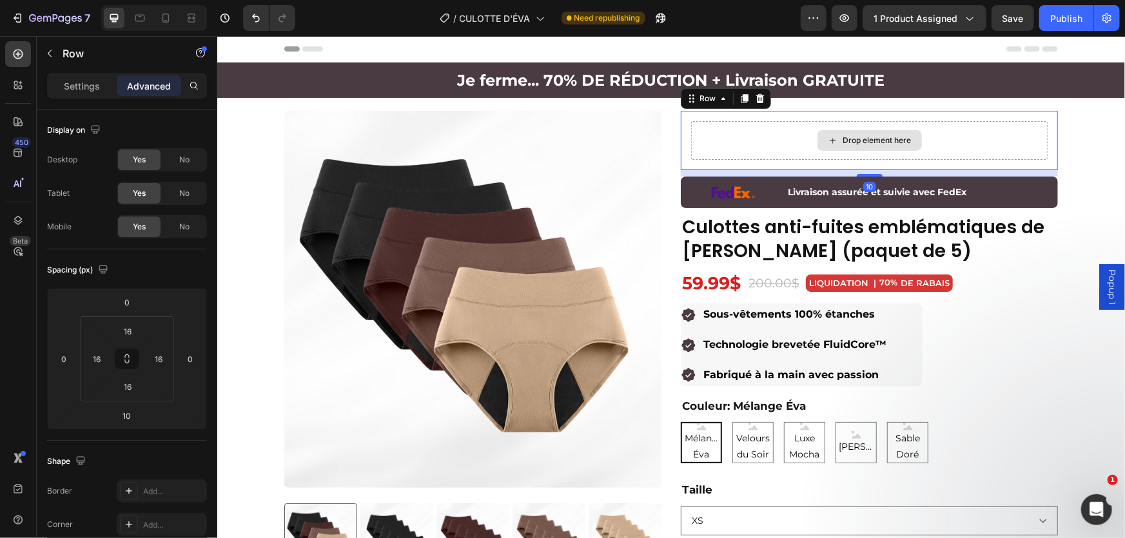
click at [781, 128] on div "Drop element here" at bounding box center [868, 140] width 356 height 39
click at [75, 82] on p "Settings" at bounding box center [82, 86] width 36 height 14
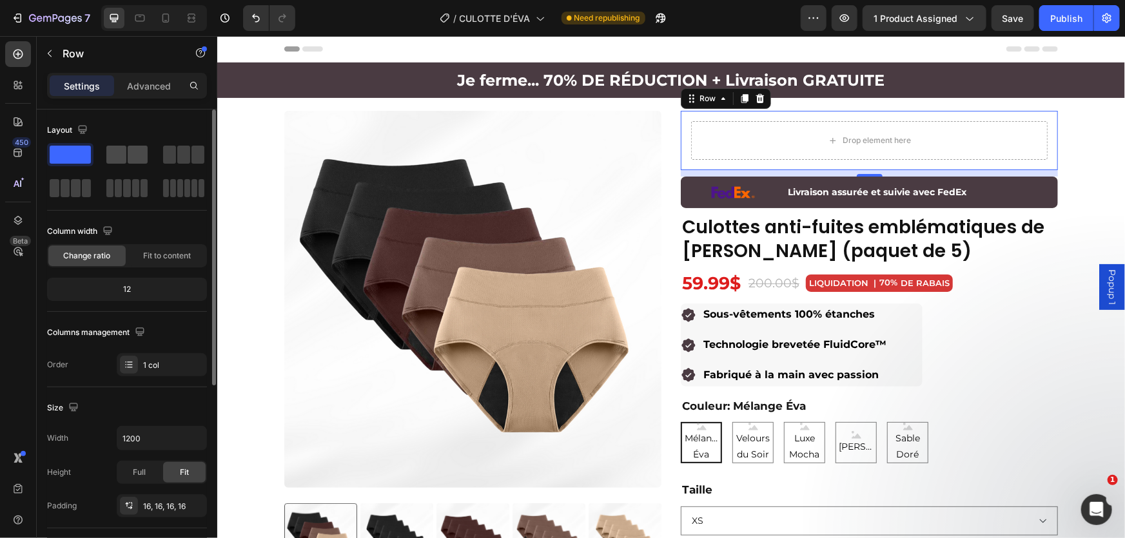
click at [123, 153] on span at bounding box center [116, 155] width 20 height 18
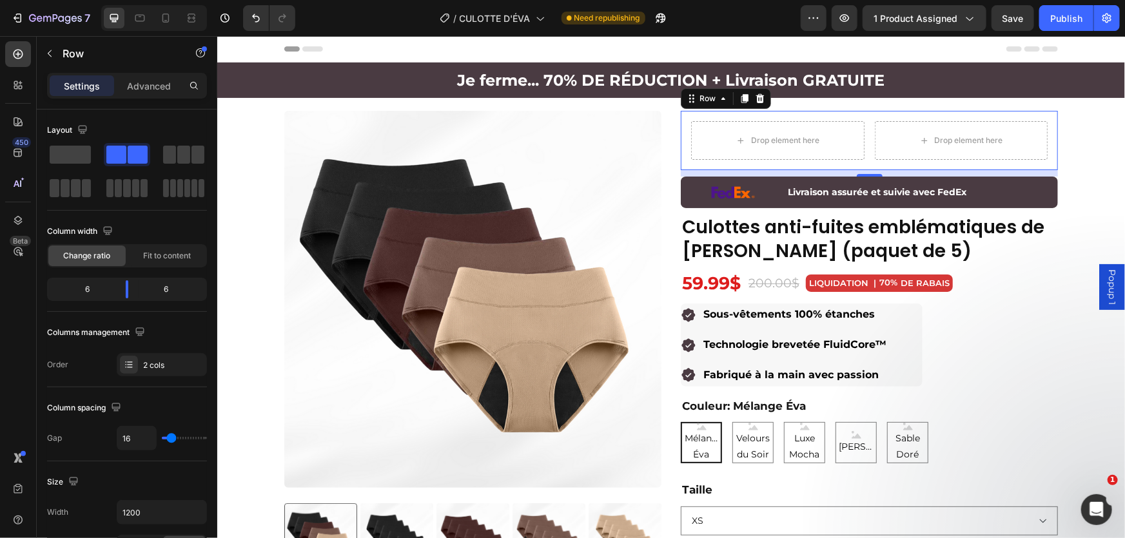
click at [866, 137] on div "Drop element here Drop element here Row 10" at bounding box center [868, 139] width 377 height 59
drag, startPoint x: 127, startPoint y: 286, endPoint x: 88, endPoint y: 284, distance: 39.4
click at [88, 284] on div at bounding box center [94, 289] width 23 height 18
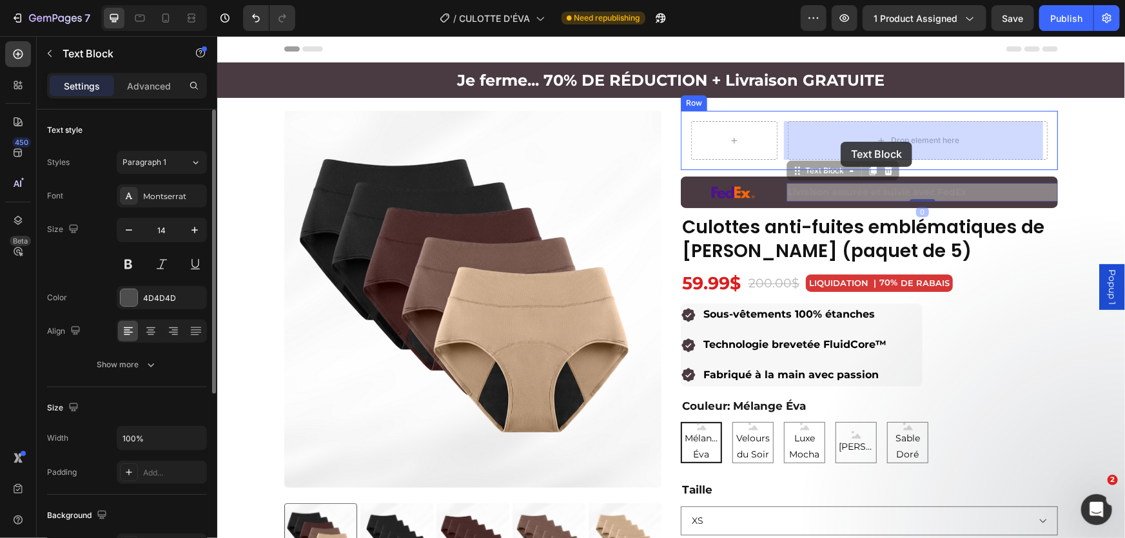
drag, startPoint x: 814, startPoint y: 195, endPoint x: 839, endPoint y: 142, distance: 57.9
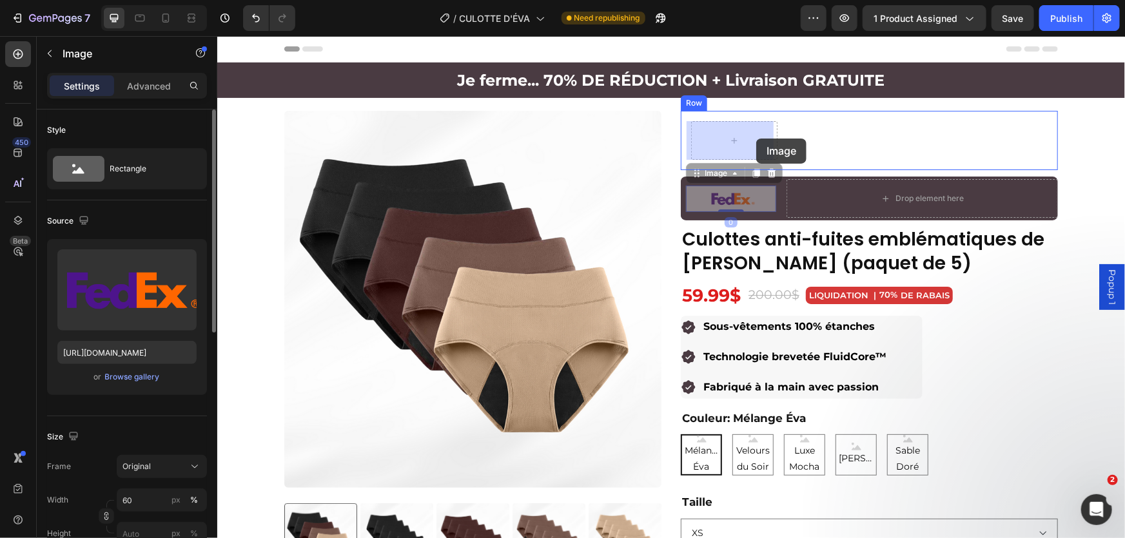
drag, startPoint x: 737, startPoint y: 199, endPoint x: 755, endPoint y: 138, distance: 63.8
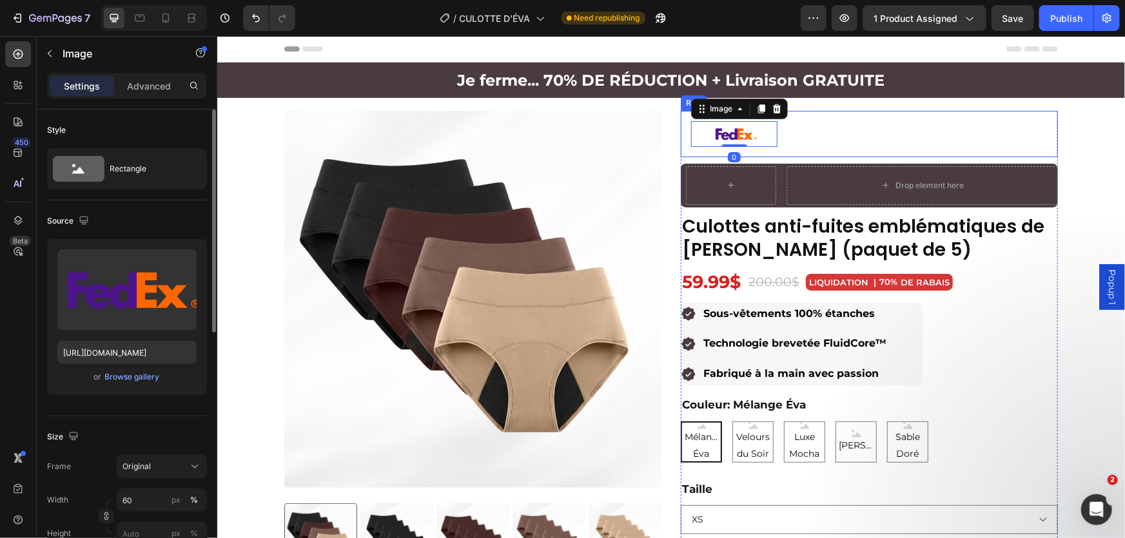
click at [783, 146] on div "Image 0 Livraison assurée et suivie avec FedEx Text Block Row" at bounding box center [868, 133] width 377 height 46
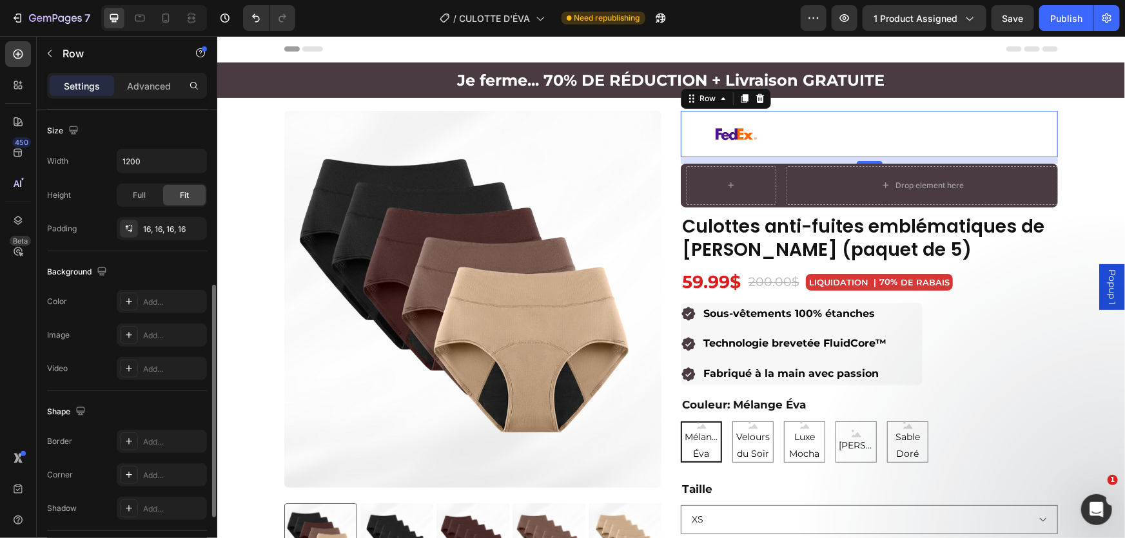
scroll to position [466, 0]
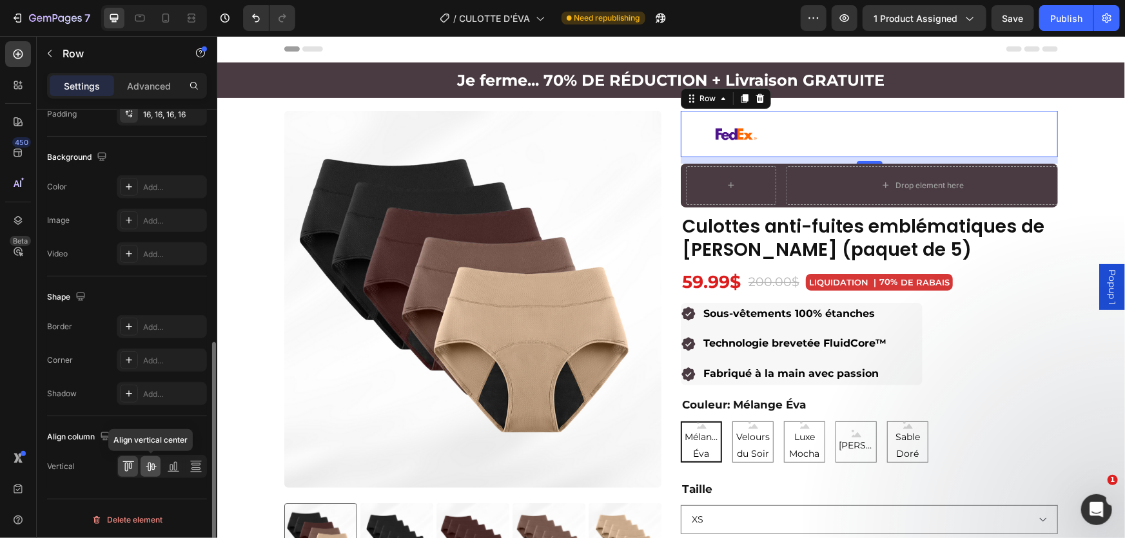
click at [144, 464] on icon at bounding box center [150, 466] width 13 height 13
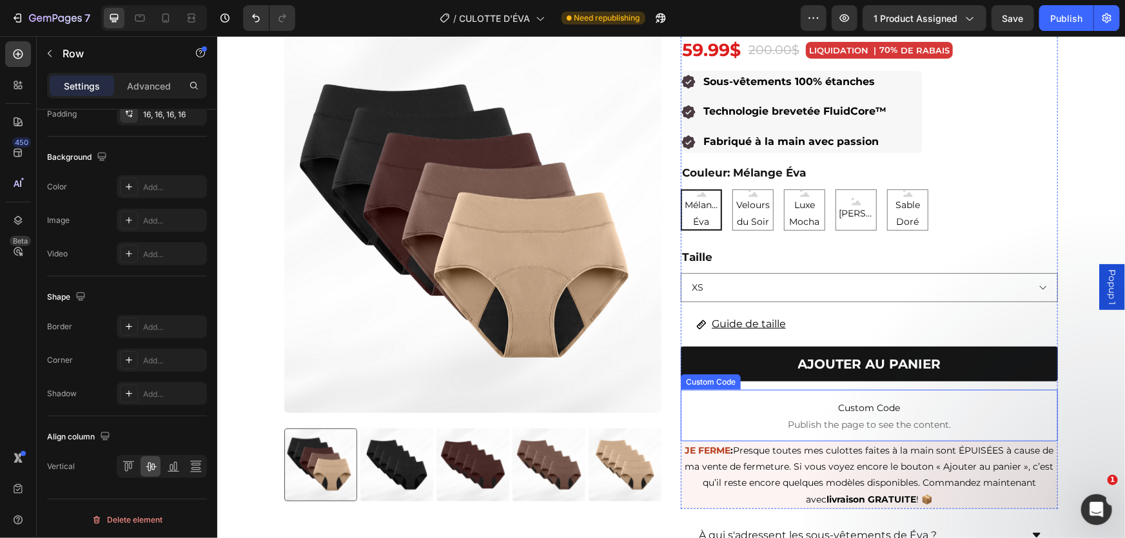
scroll to position [0, 0]
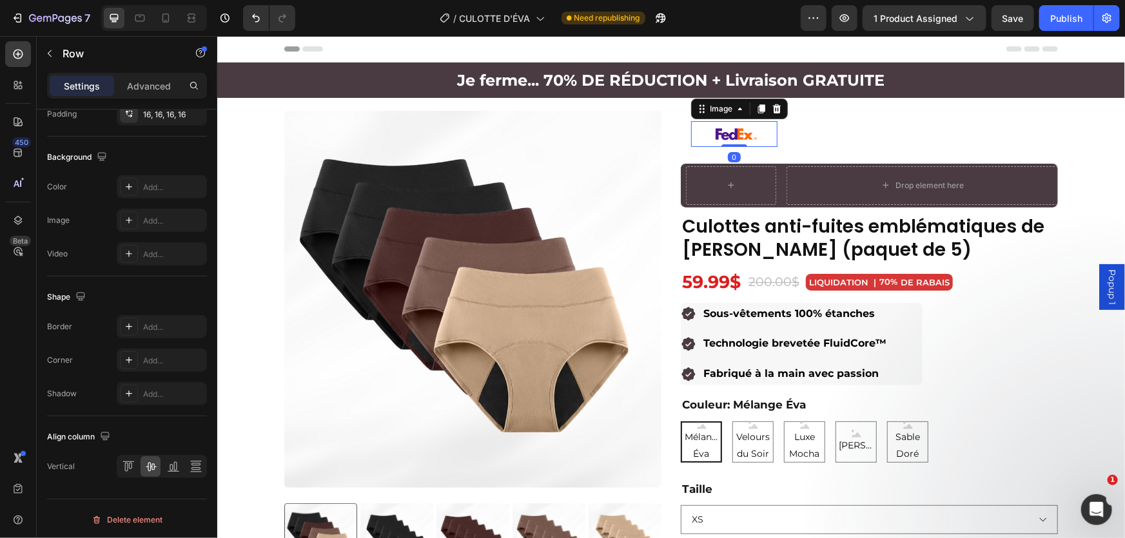
click at [771, 138] on div at bounding box center [733, 133] width 86 height 25
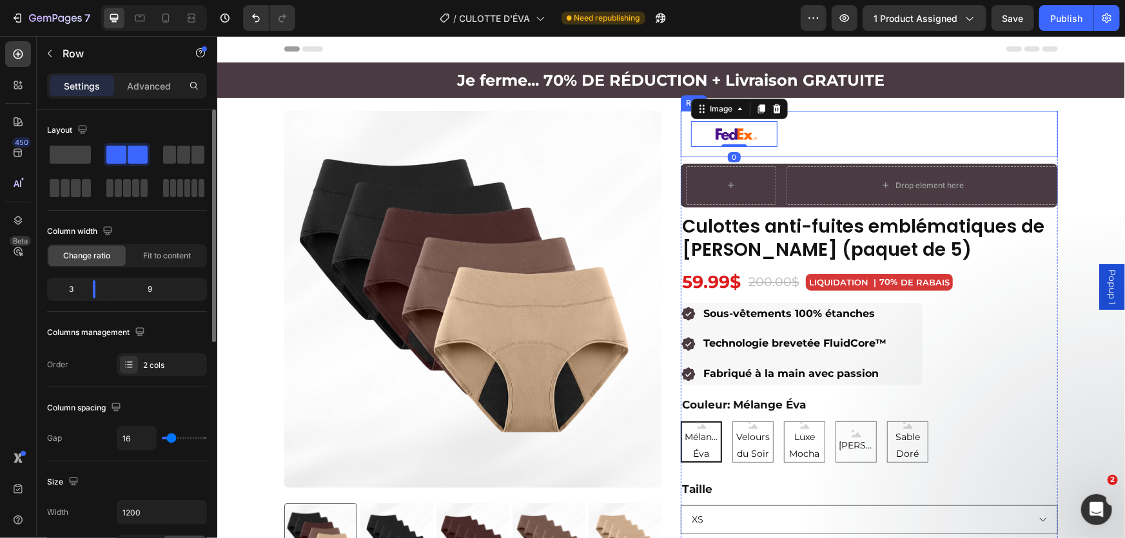
click at [774, 146] on div "Image 0 Livraison assurée et suivie avec FedEx Text Block Row" at bounding box center [868, 133] width 377 height 46
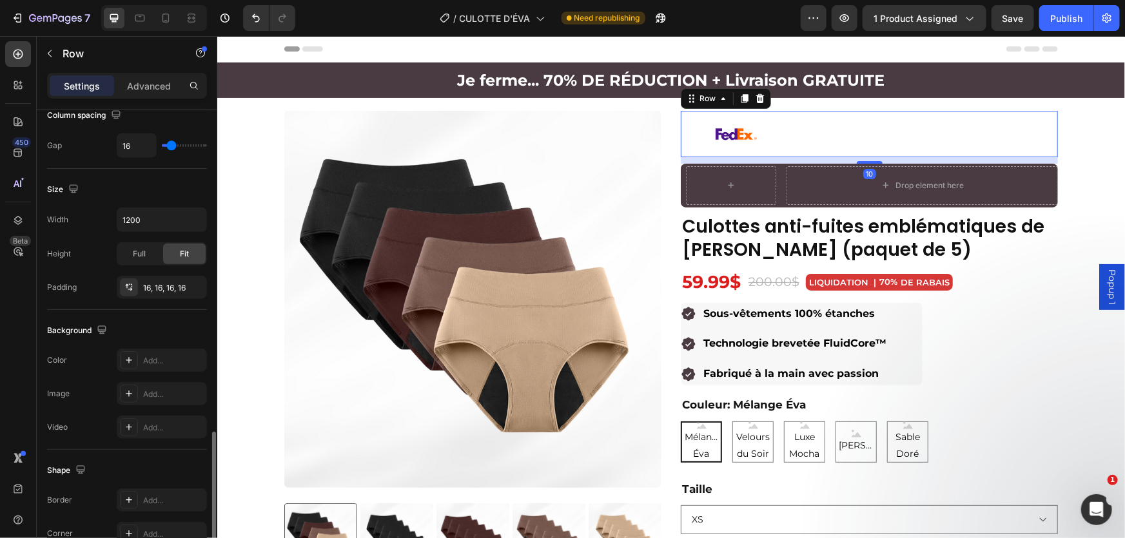
scroll to position [466, 0]
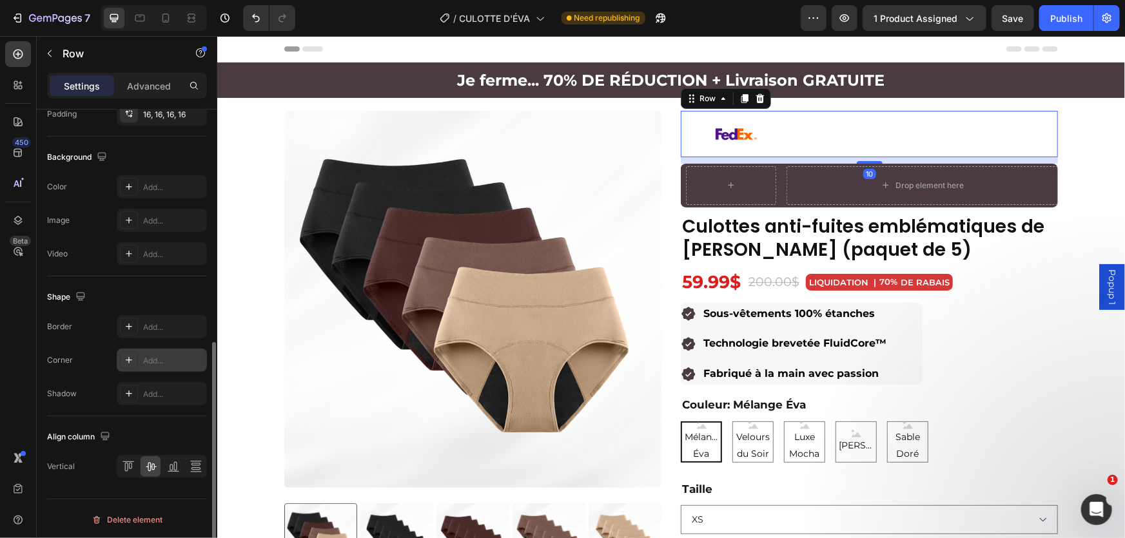
click at [143, 355] on div "Add..." at bounding box center [173, 361] width 61 height 12
click at [153, 332] on div "Add..." at bounding box center [162, 326] width 90 height 23
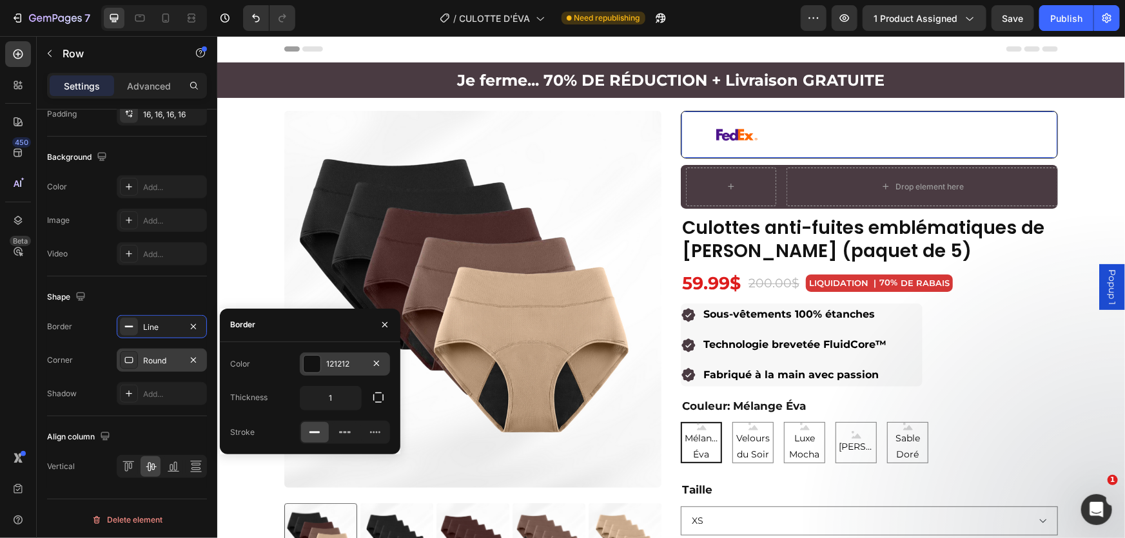
click at [319, 365] on div at bounding box center [312, 364] width 17 height 17
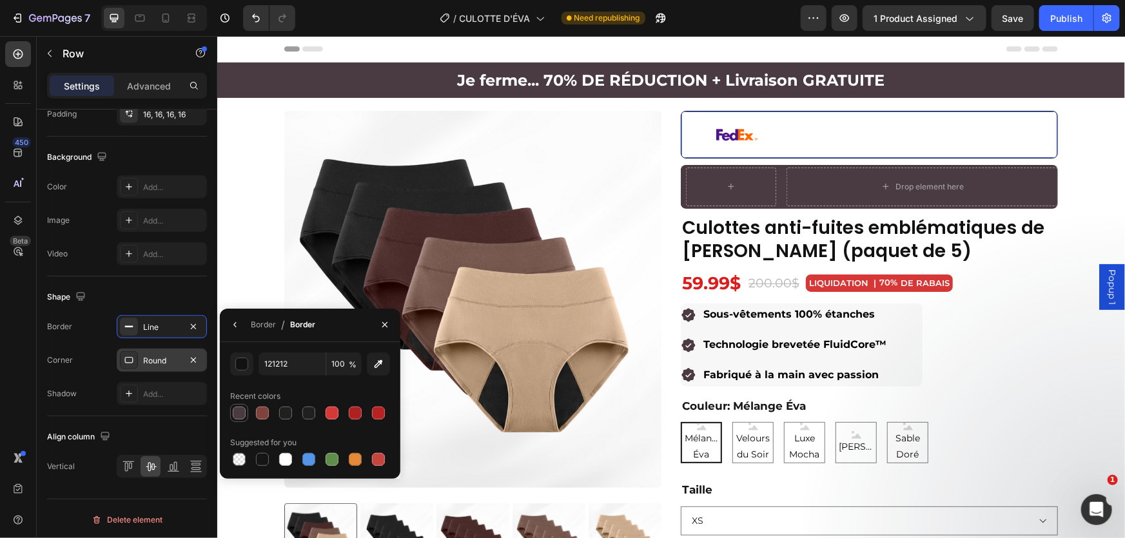
click at [242, 411] on div at bounding box center [239, 413] width 13 height 13
type input "4A3B42"
click at [244, 412] on div at bounding box center [239, 413] width 13 height 13
click at [243, 368] on div "button" at bounding box center [242, 364] width 13 height 13
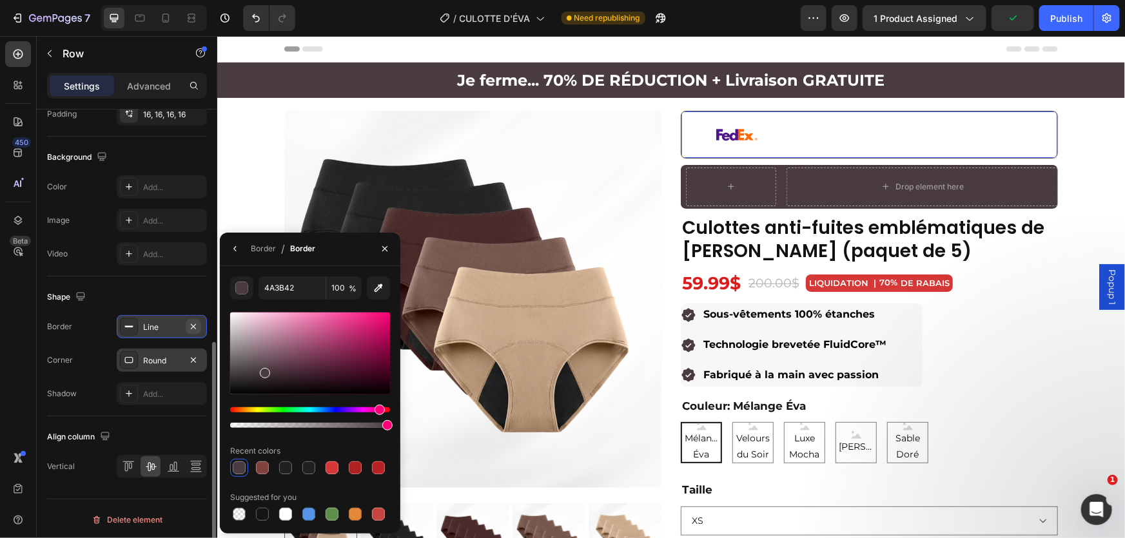
click at [193, 322] on icon "button" at bounding box center [193, 327] width 10 height 10
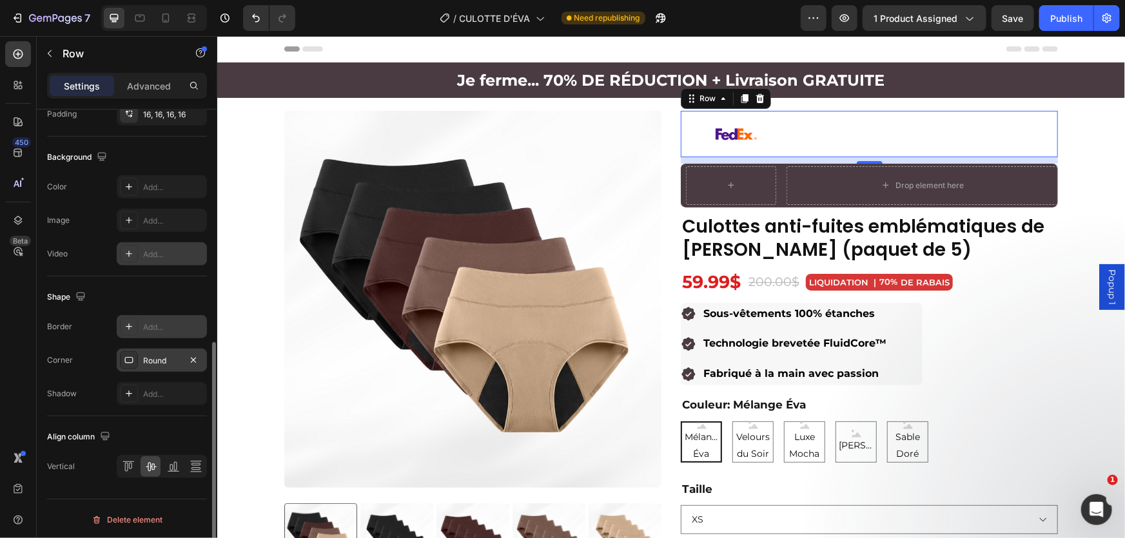
scroll to position [407, 0]
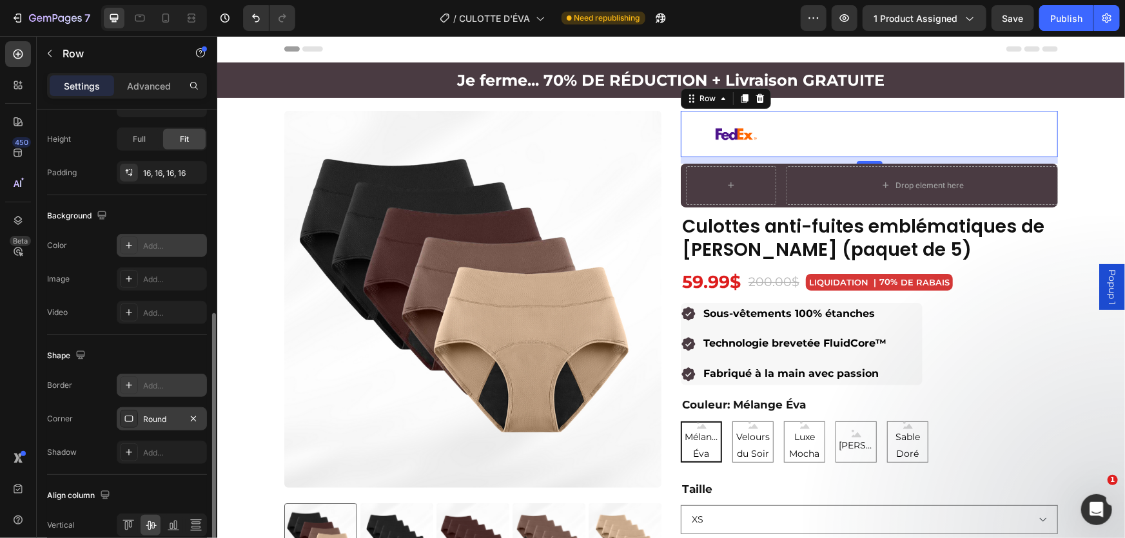
click at [152, 242] on div "Add..." at bounding box center [173, 246] width 61 height 12
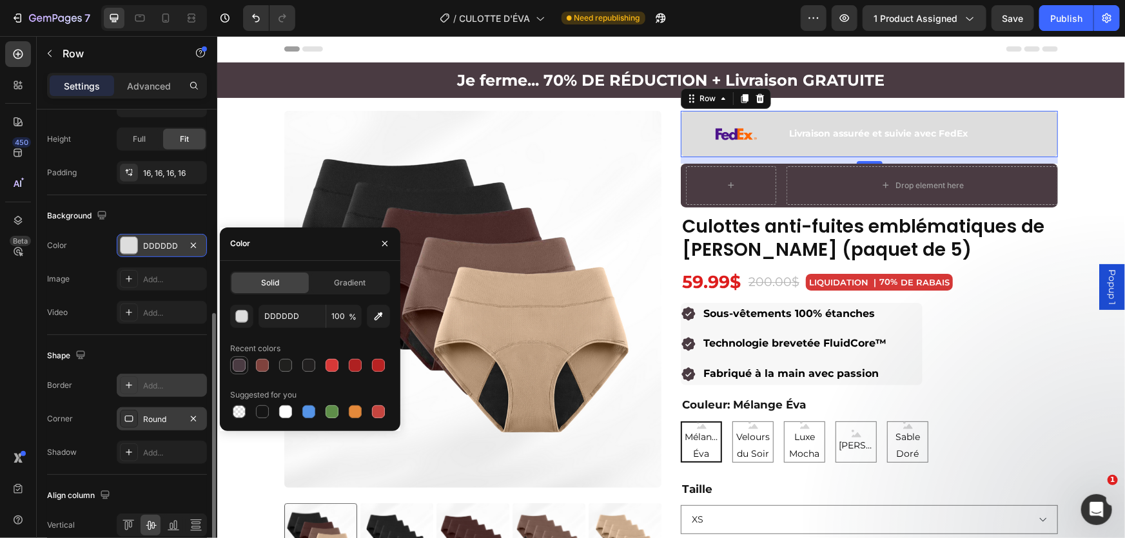
click at [242, 370] on div at bounding box center [239, 365] width 13 height 13
type input "4A3B42"
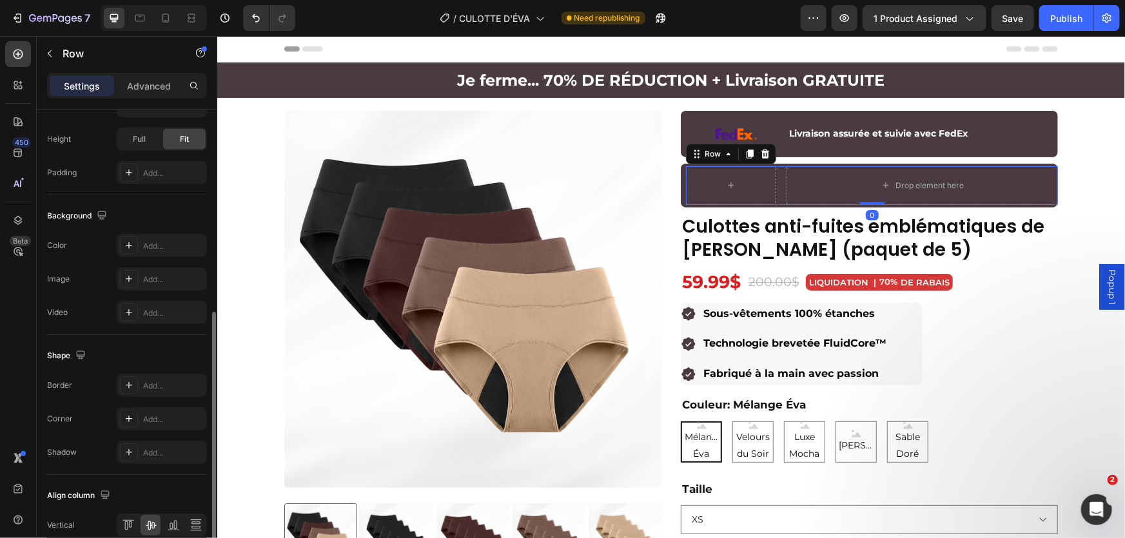
click at [778, 173] on div "Drop element here Row 0" at bounding box center [871, 185] width 372 height 39
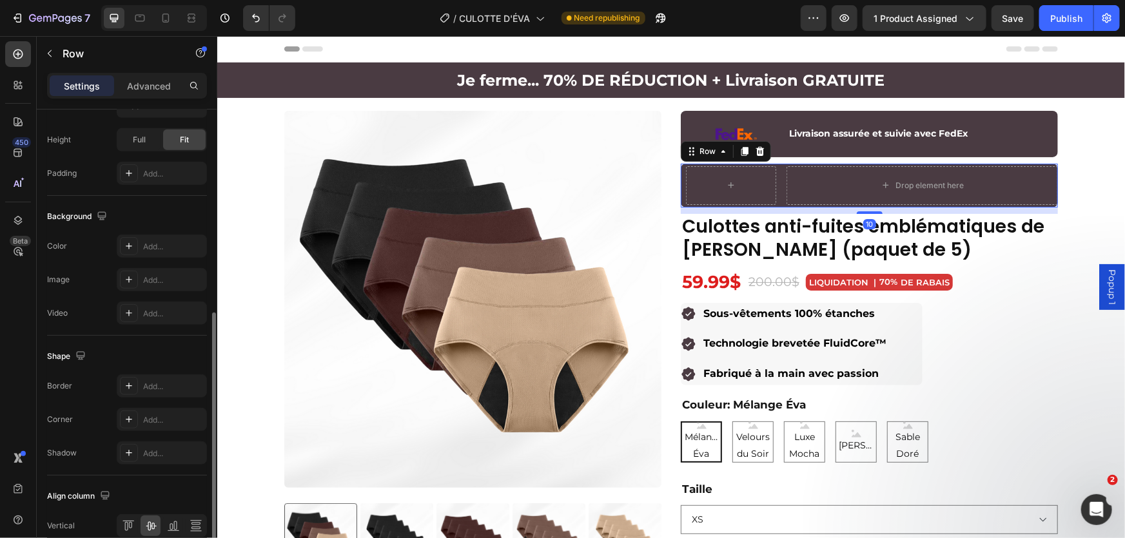
click at [779, 164] on div "Drop element here Row Row 10" at bounding box center [868, 185] width 377 height 44
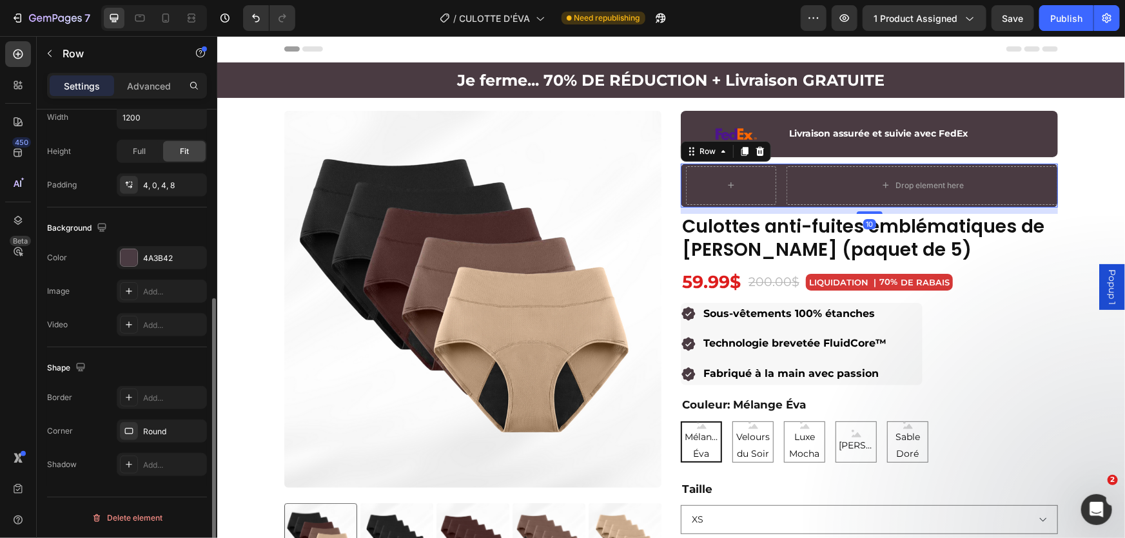
scroll to position [320, 0]
click at [754, 151] on icon at bounding box center [759, 151] width 10 height 10
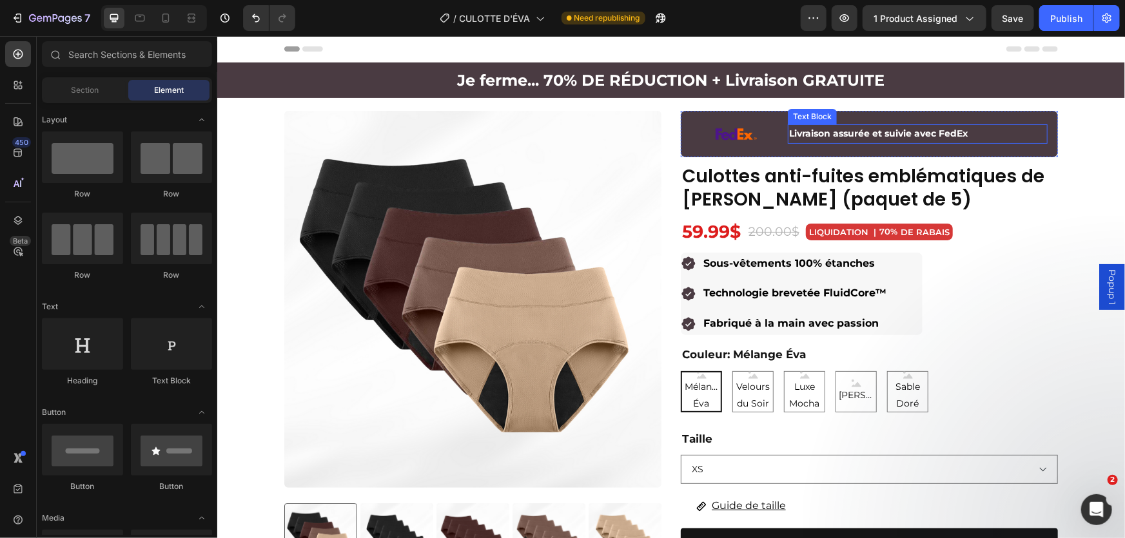
click at [844, 135] on strong "Livraison assurée et suivie avec FedEx" at bounding box center [877, 133] width 179 height 12
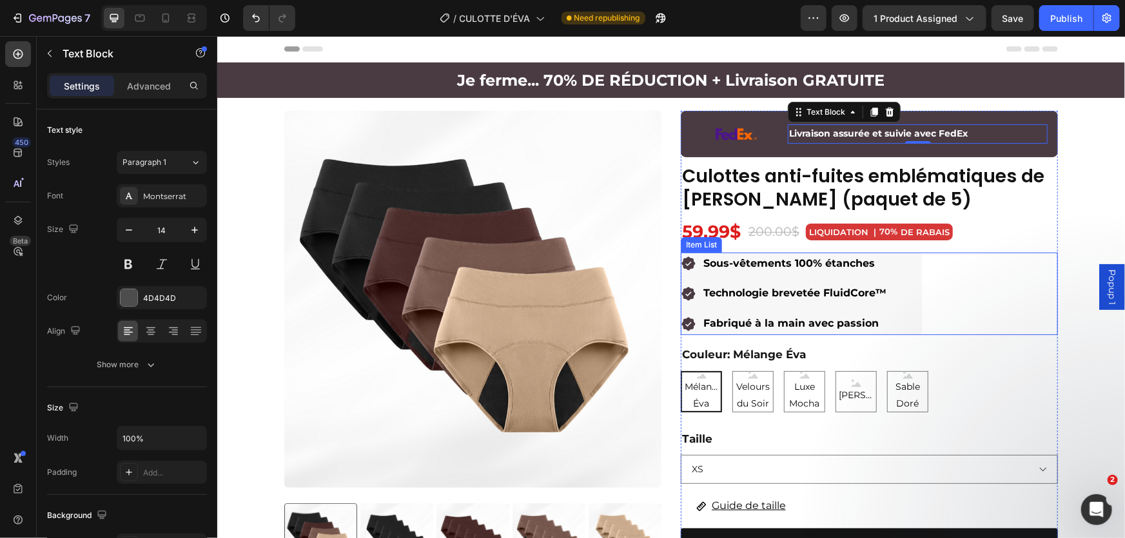
click at [688, 274] on div "Sous-vêtements 100% étanches Technologie brevetée FluidCore™ Fabriqué à la main…" at bounding box center [784, 293] width 208 height 83
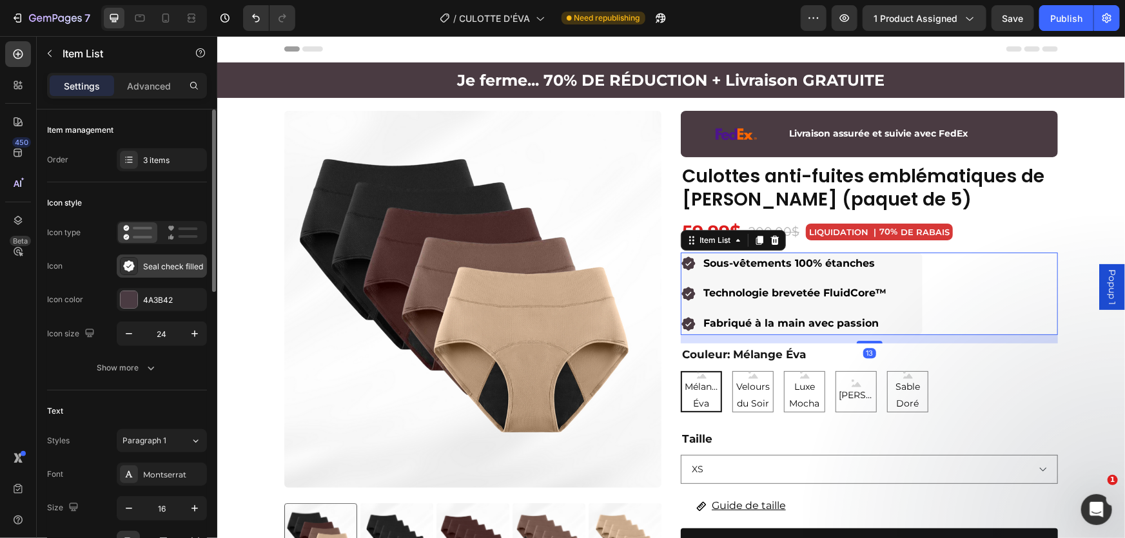
click at [173, 271] on div "Seal check filled" at bounding box center [173, 267] width 61 height 12
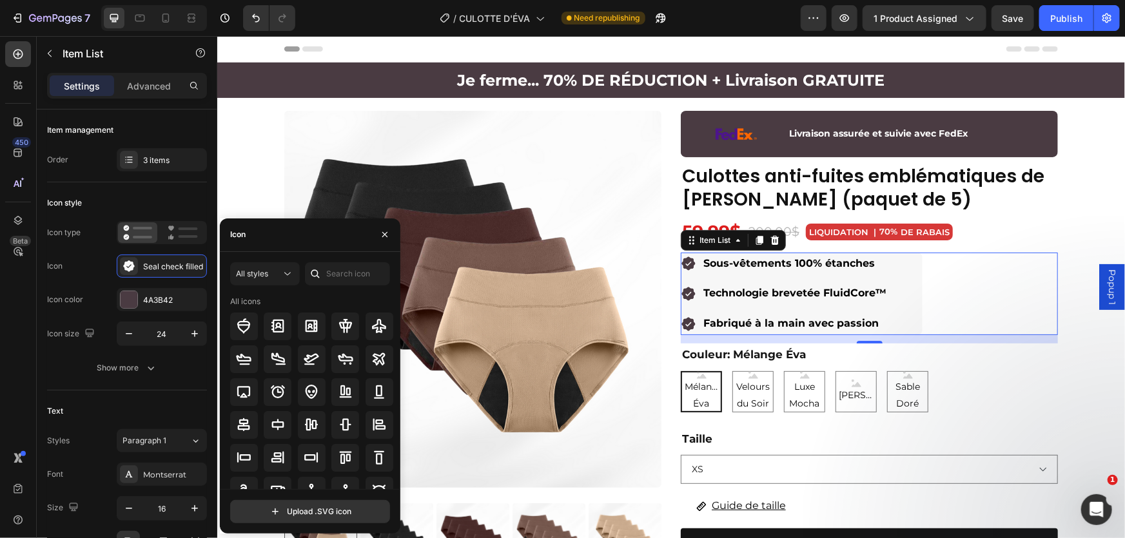
click at [321, 266] on div at bounding box center [315, 273] width 21 height 23
click at [338, 273] on input "text" at bounding box center [347, 273] width 85 height 23
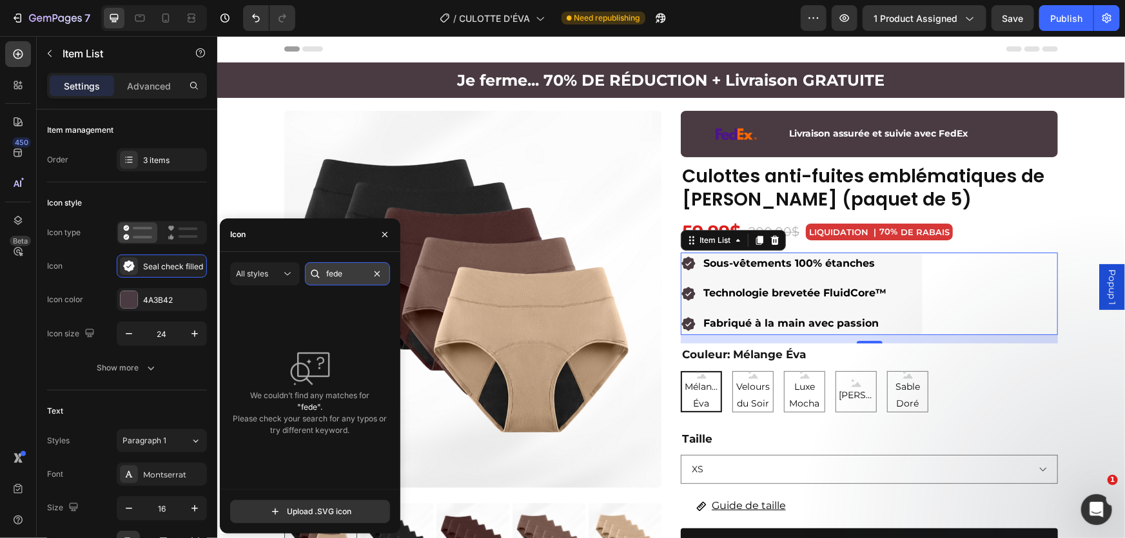
type input "fedex"
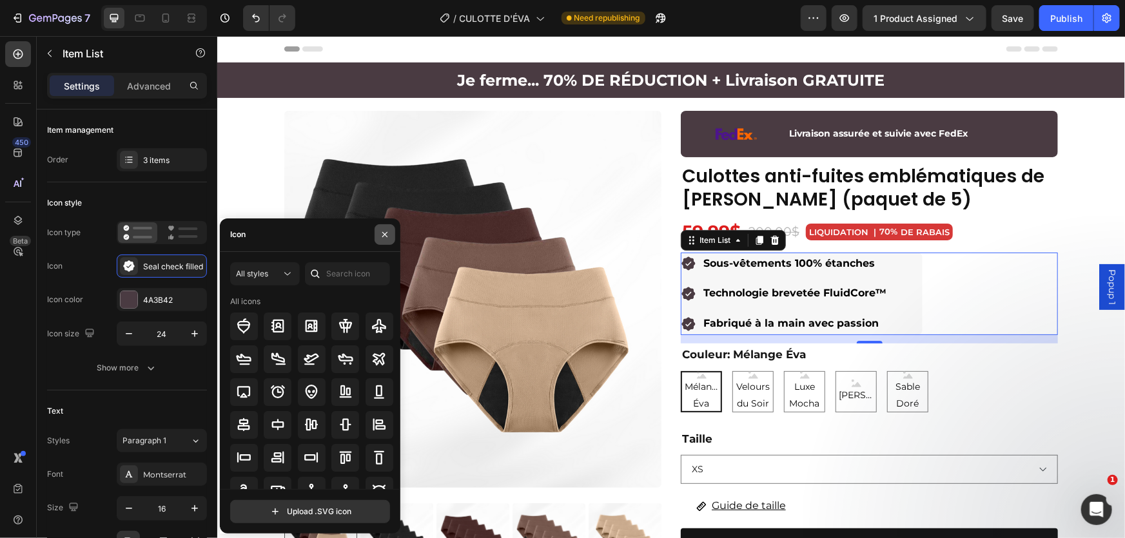
click at [383, 232] on icon "button" at bounding box center [384, 234] width 5 height 5
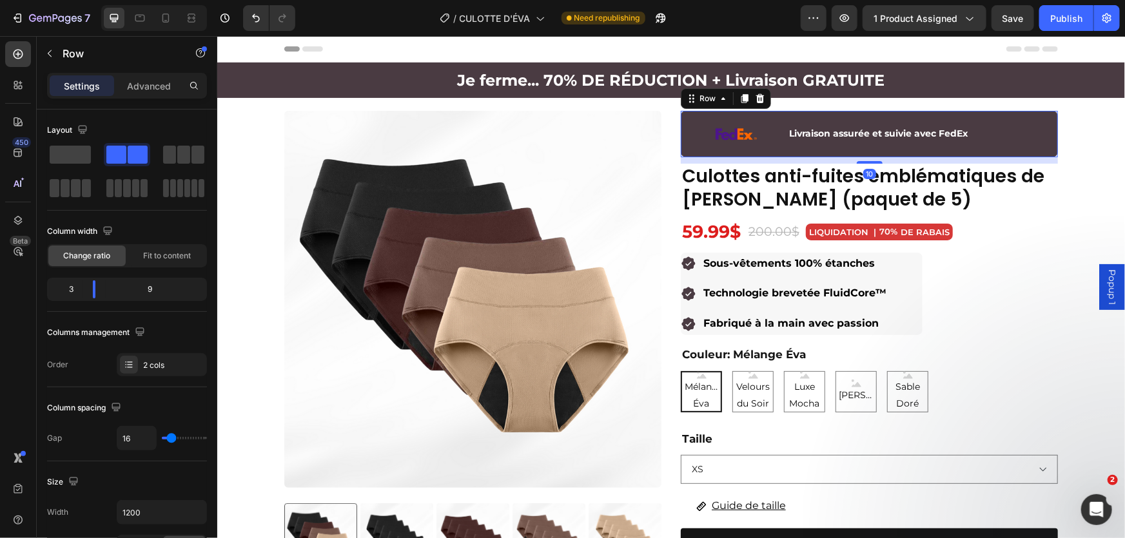
click at [774, 145] on div "Image Livraison assurée et suivie avec FedEx Text Block Row 10" at bounding box center [868, 133] width 377 height 46
click at [732, 142] on div "Image" at bounding box center [733, 133] width 86 height 25
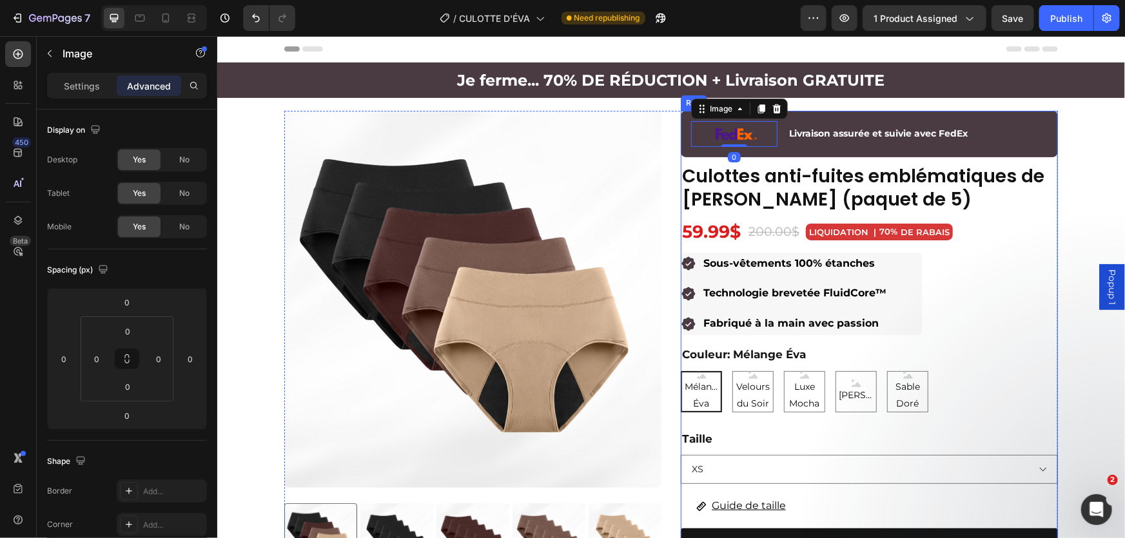
click at [724, 249] on div "Image 0 Livraison assurée et suivie avec FedEx Text Block Row Culottes anti-fui…" at bounding box center [868, 400] width 377 height 580
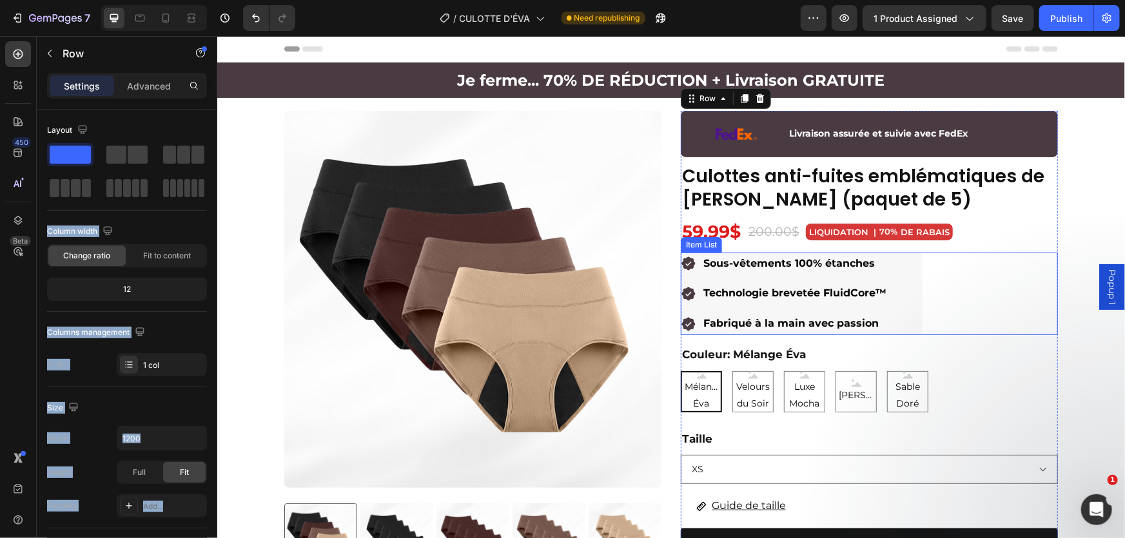
drag, startPoint x: 362, startPoint y: 190, endPoint x: 734, endPoint y: 252, distance: 377.0
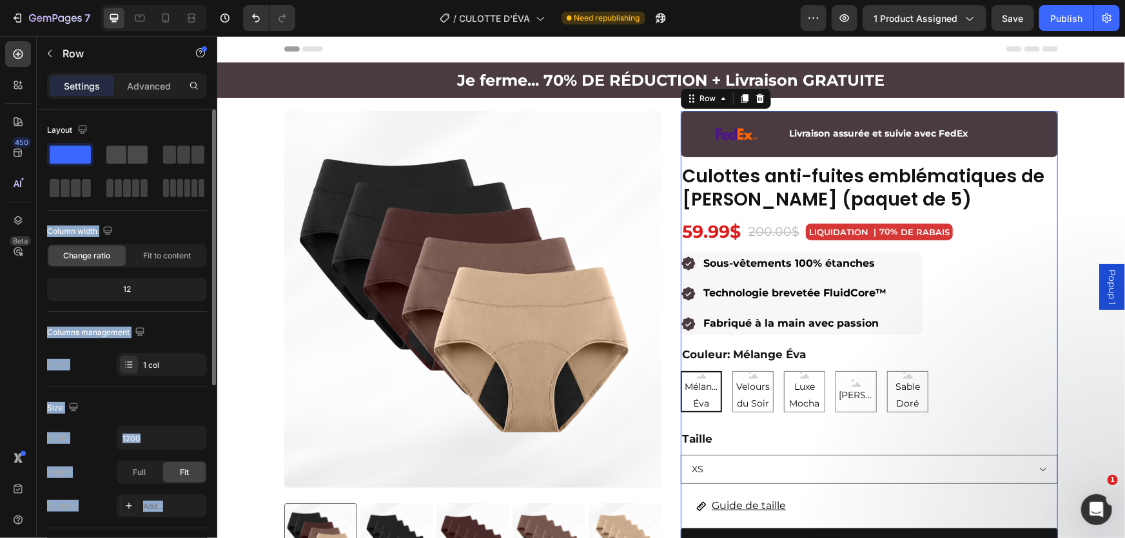
click at [145, 154] on span at bounding box center [138, 155] width 20 height 18
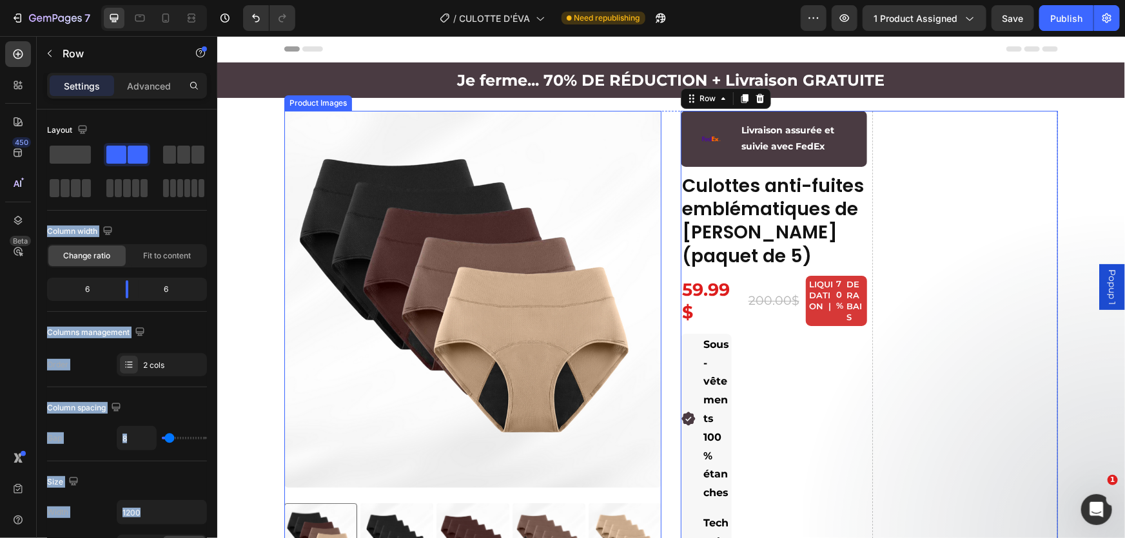
drag, startPoint x: 342, startPoint y: 188, endPoint x: 294, endPoint y: 148, distance: 62.6
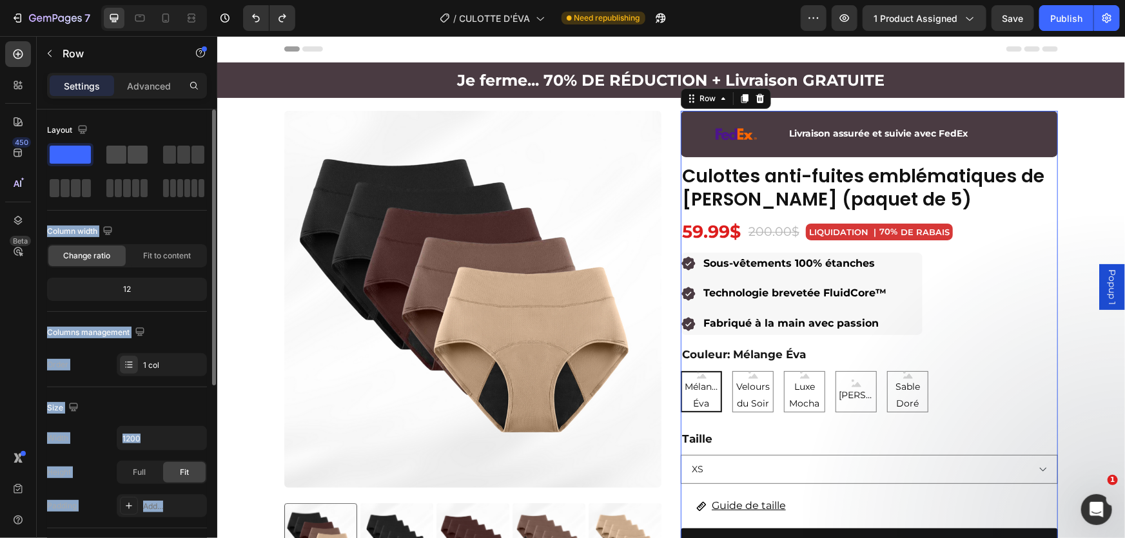
click at [121, 152] on span at bounding box center [116, 155] width 20 height 18
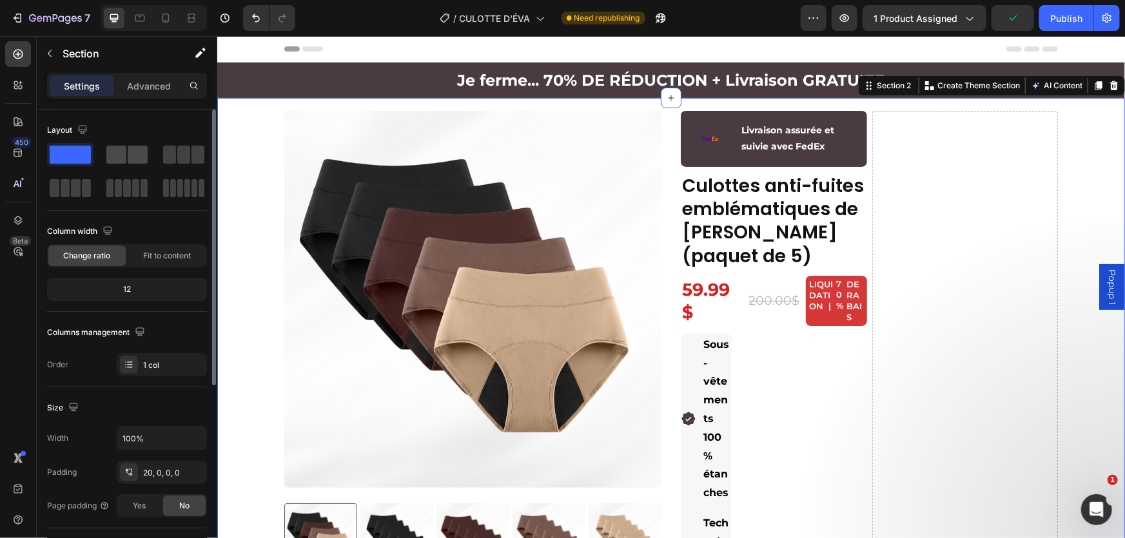
click at [133, 151] on span at bounding box center [138, 155] width 20 height 18
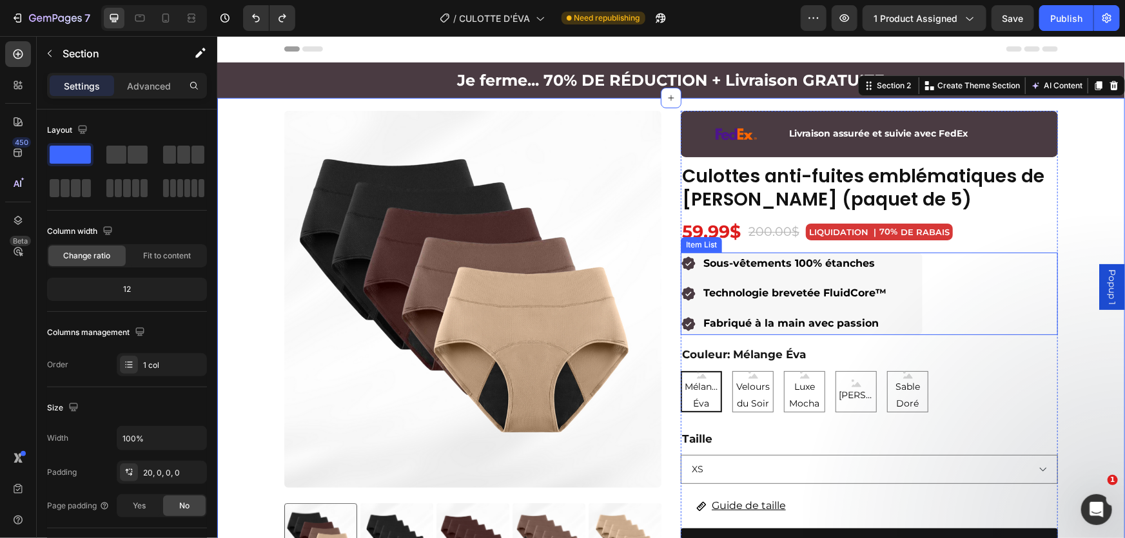
click at [751, 252] on div "Sous-vêtements 100% étanches" at bounding box center [794, 263] width 187 height 23
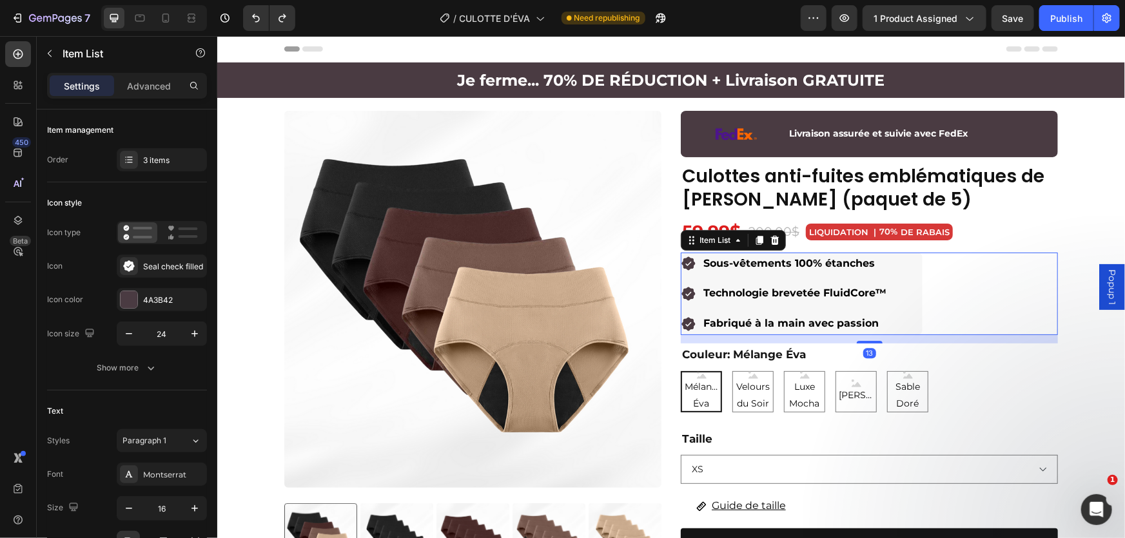
click at [1065, 264] on div "Product Images 🚚 Commandes passées aujourd’hui : ne seront pas affectées par la…" at bounding box center [671, 487] width 908 height 755
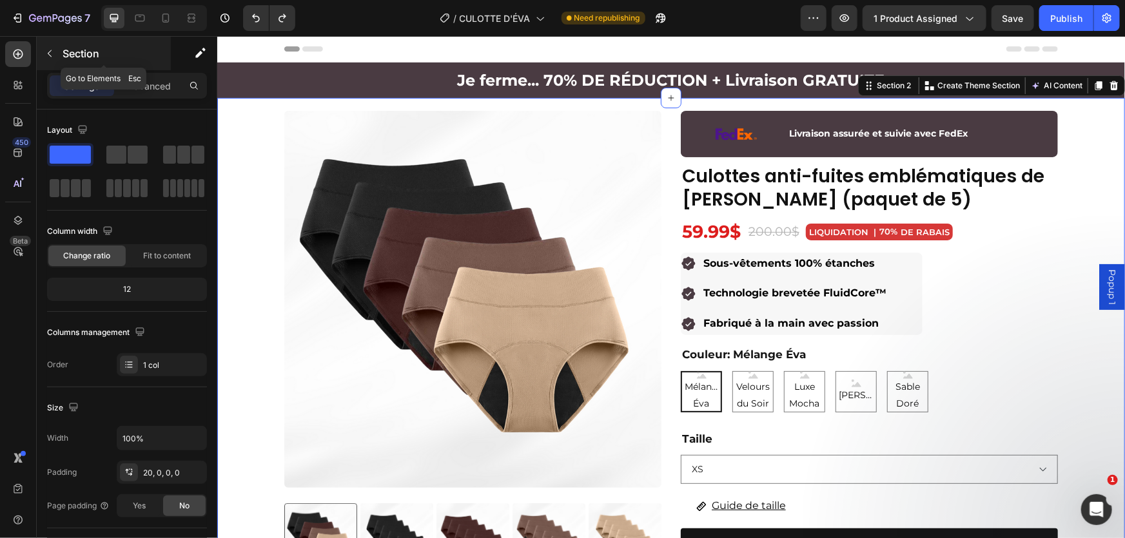
click at [52, 52] on icon "button" at bounding box center [49, 53] width 10 height 10
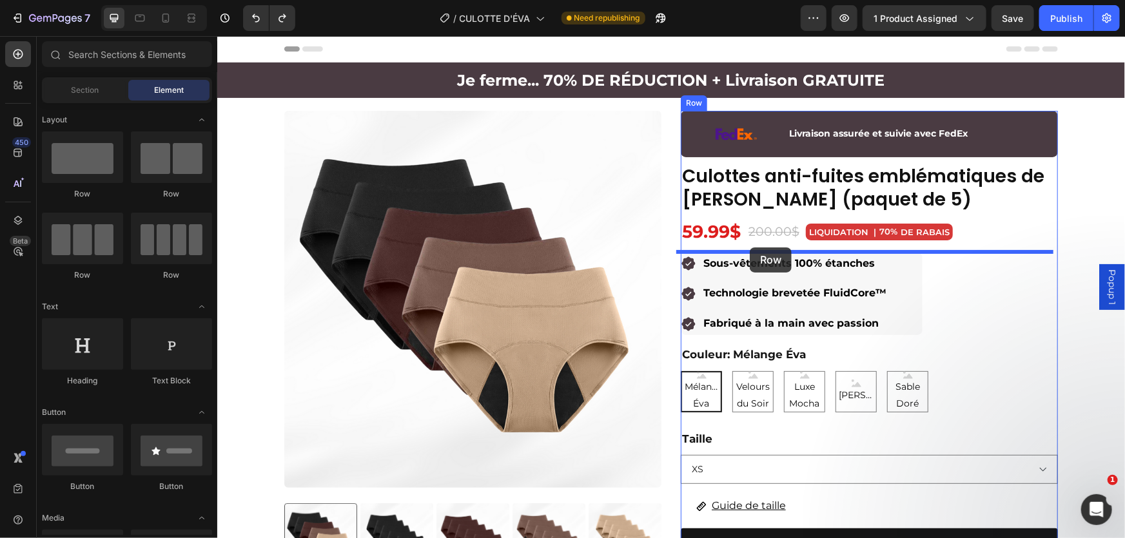
drag, startPoint x: 431, startPoint y: 199, endPoint x: 749, endPoint y: 247, distance: 322.1
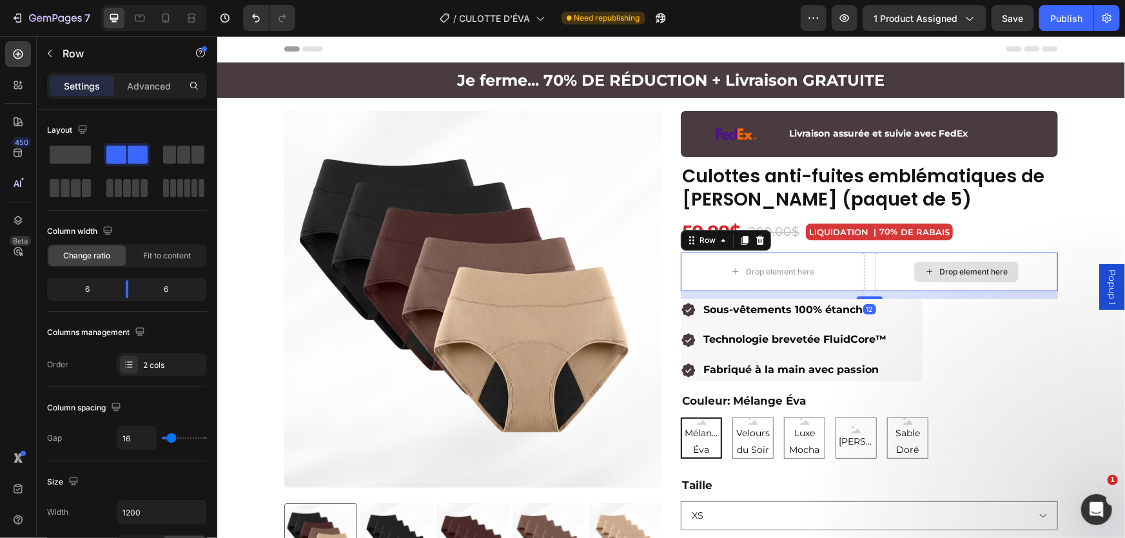
click at [867, 267] on div "Drop element here Drop element here Row 12" at bounding box center [868, 271] width 377 height 39
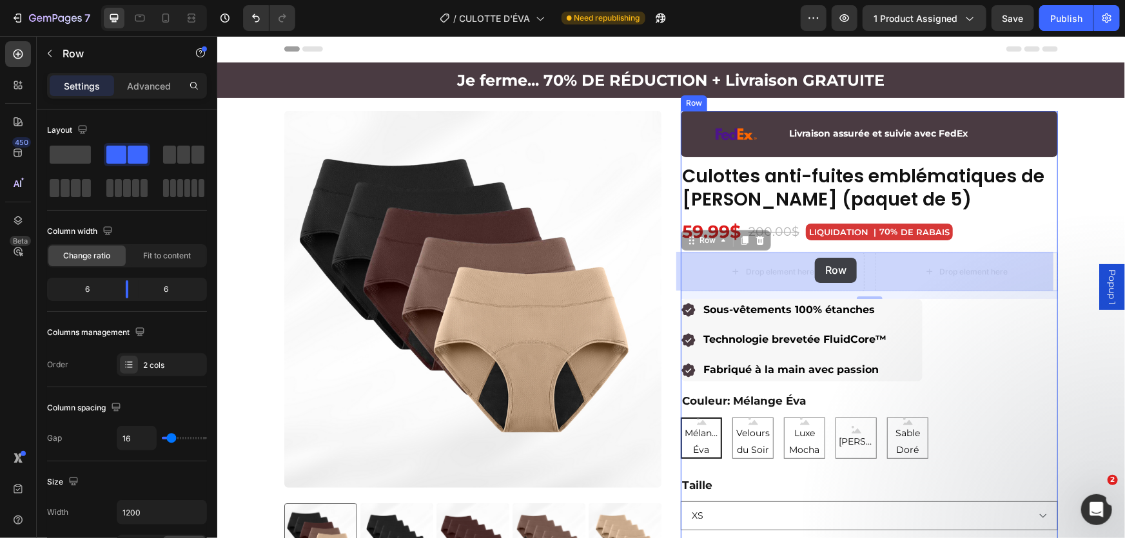
drag, startPoint x: 866, startPoint y: 271, endPoint x: 814, endPoint y: 257, distance: 53.5
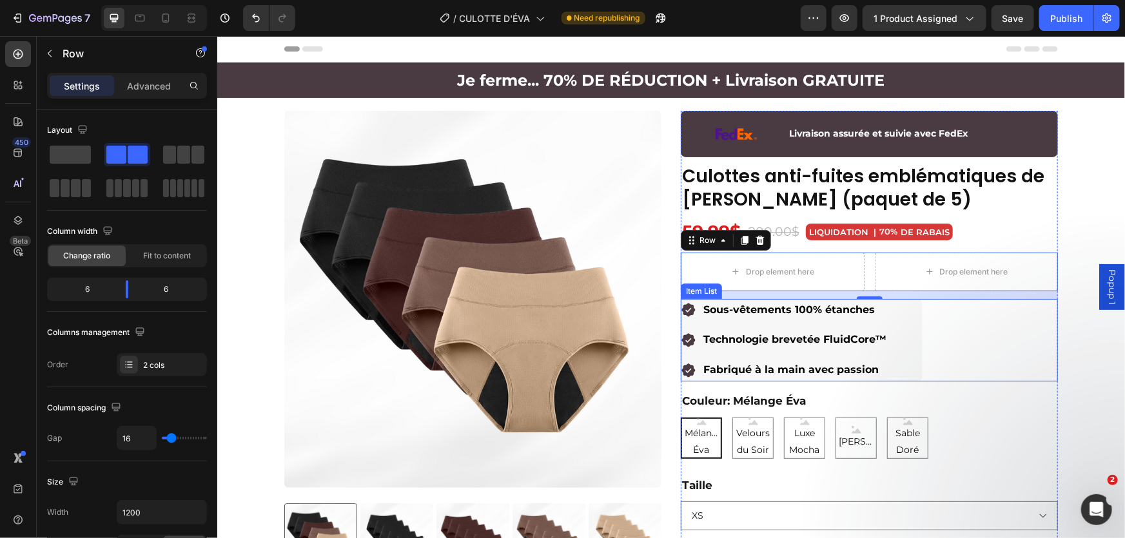
click at [891, 325] on div "Sous-vêtements 100% étanches Technologie brevetée FluidCore™ Fabriqué à la main…" at bounding box center [801, 339] width 242 height 83
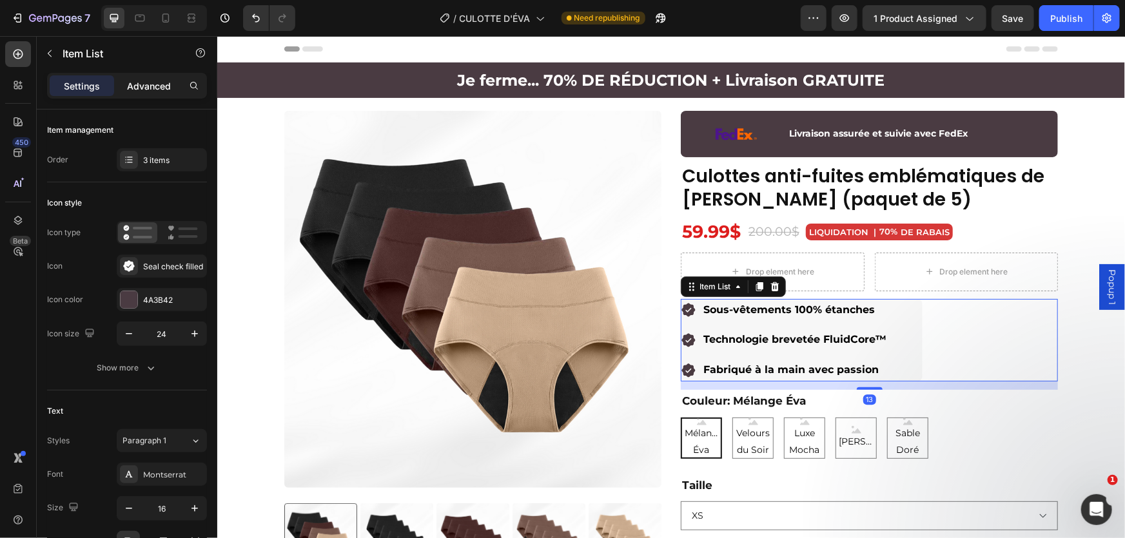
click at [170, 84] on p "Advanced" at bounding box center [149, 86] width 44 height 14
type input "100%"
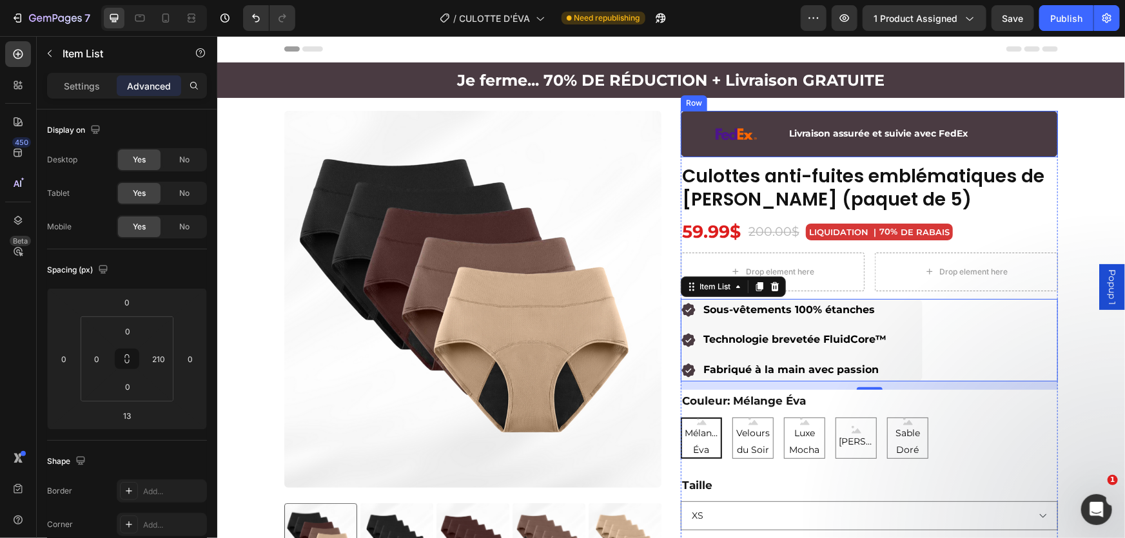
click at [1016, 153] on div "Image Livraison assurée et suivie avec FedEx Text Block Row" at bounding box center [868, 133] width 377 height 46
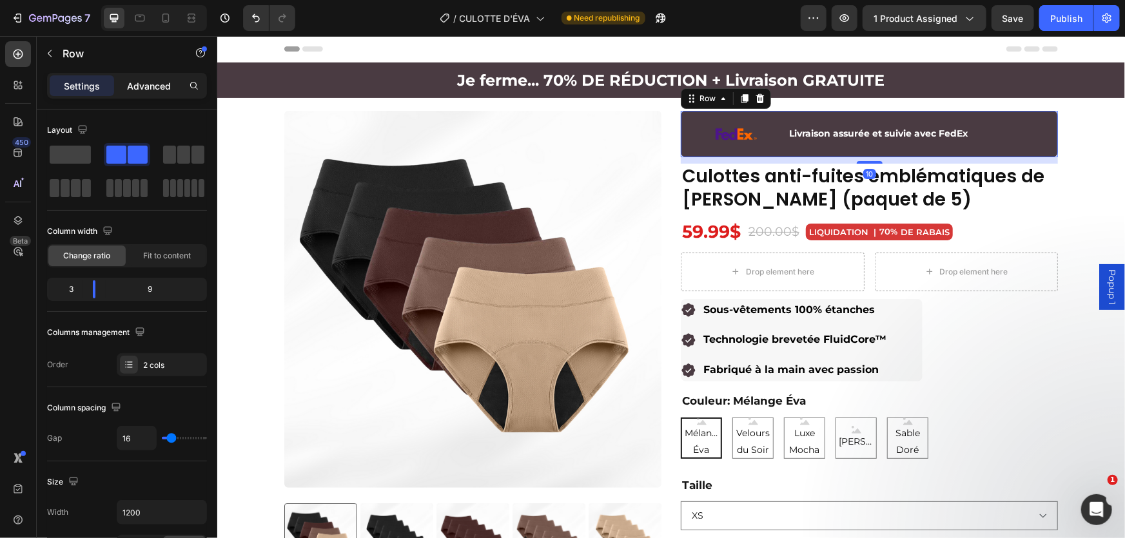
click at [154, 92] on div "Advanced" at bounding box center [149, 85] width 64 height 21
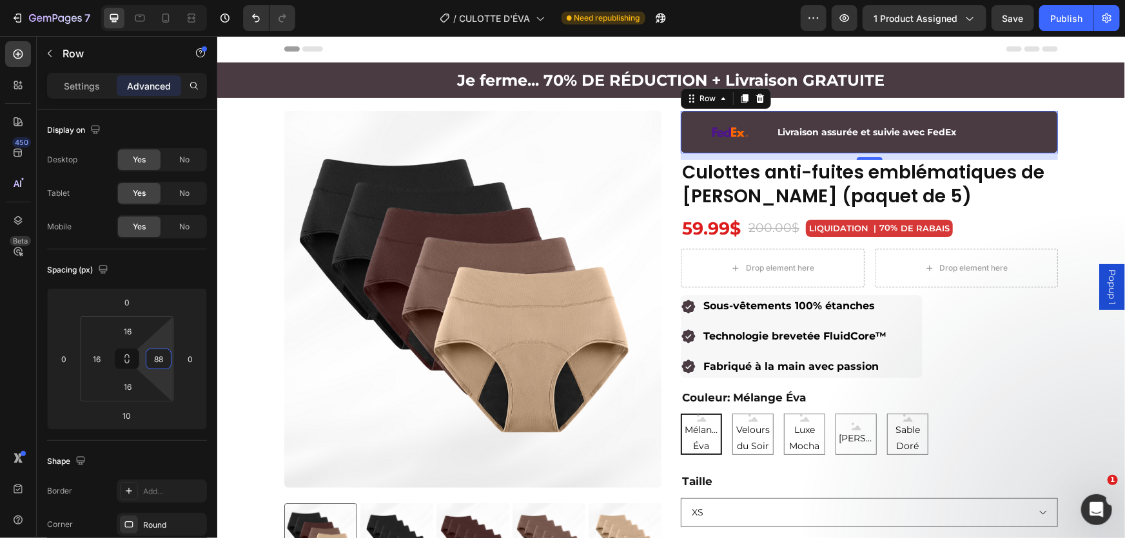
type input "86"
drag, startPoint x: 164, startPoint y: 342, endPoint x: 176, endPoint y: 322, distance: 23.1
click at [176, 0] on html "7 Version history / CULOTTE D'ÉVA Need republishing Preview 1 product assigned …" at bounding box center [562, 0] width 1125 height 0
drag, startPoint x: 198, startPoint y: 330, endPoint x: 191, endPoint y: 329, distance: 6.5
click at [191, 0] on html "7 Version history / CULOTTE D'ÉVA Need republishing Preview 1 product assigned …" at bounding box center [562, 0] width 1125 height 0
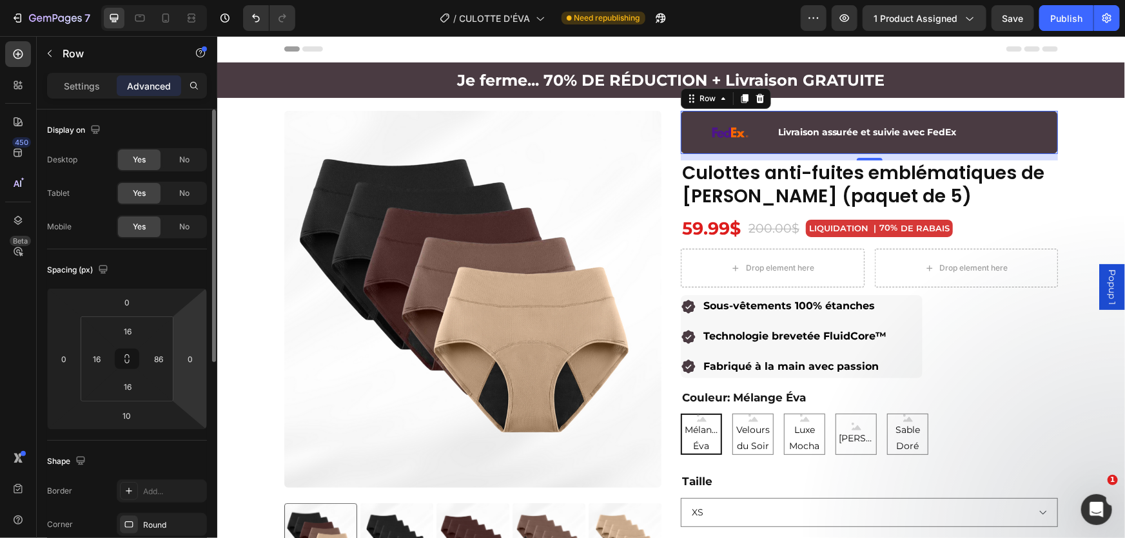
drag, startPoint x: 191, startPoint y: 329, endPoint x: 180, endPoint y: 342, distance: 16.9
click at [191, 0] on html "7 Version history / CULOTTE D'ÉVA Need republishing Preview 1 product assigned …" at bounding box center [562, 0] width 1125 height 0
type input "-2"
click at [842, 142] on div "Image Livraison assurée et suivie avec FedEx Text Block Row 10" at bounding box center [869, 131] width 377 height 43
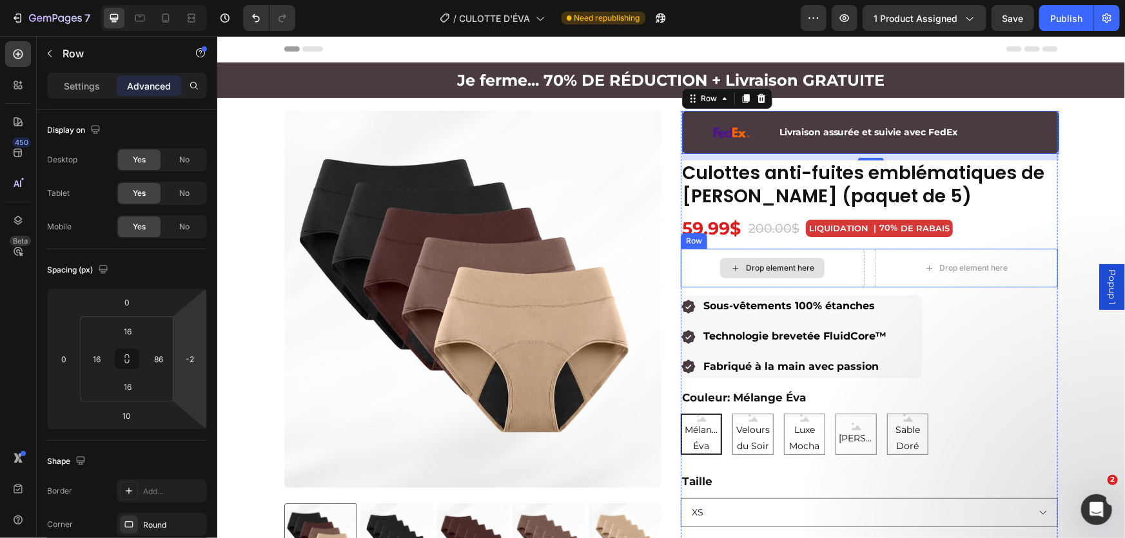
click at [855, 260] on div "Drop element here" at bounding box center [772, 267] width 184 height 39
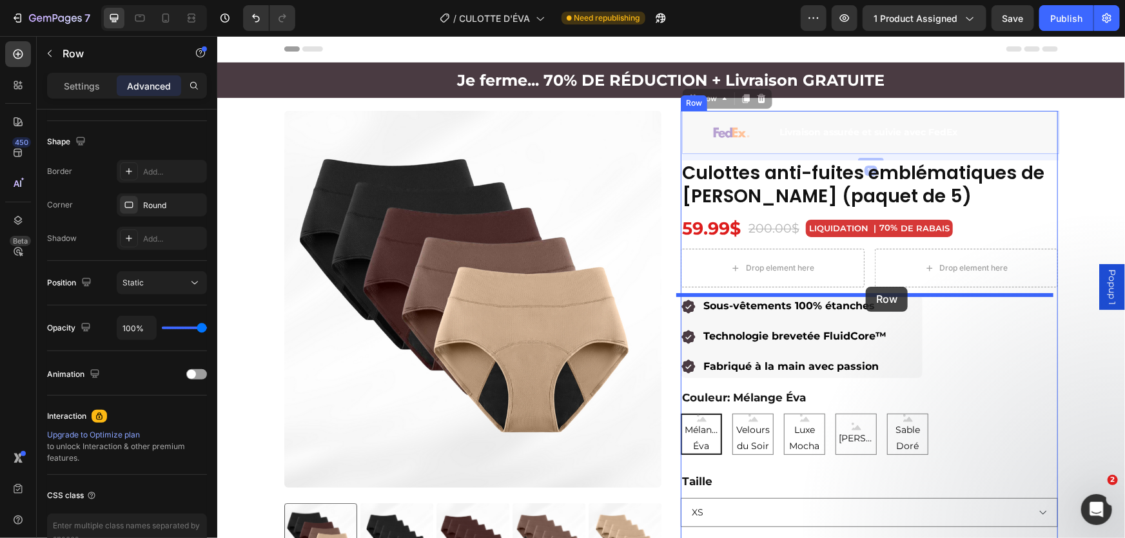
drag, startPoint x: 743, startPoint y: 142, endPoint x: 865, endPoint y: 286, distance: 188.4
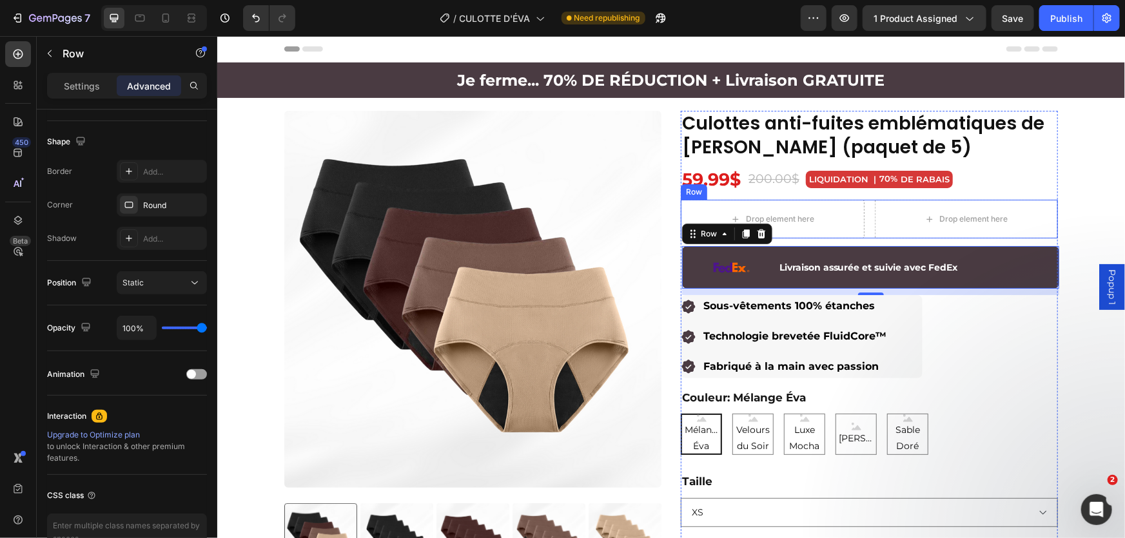
click at [866, 218] on div "Drop element here Drop element here Row" at bounding box center [868, 218] width 377 height 39
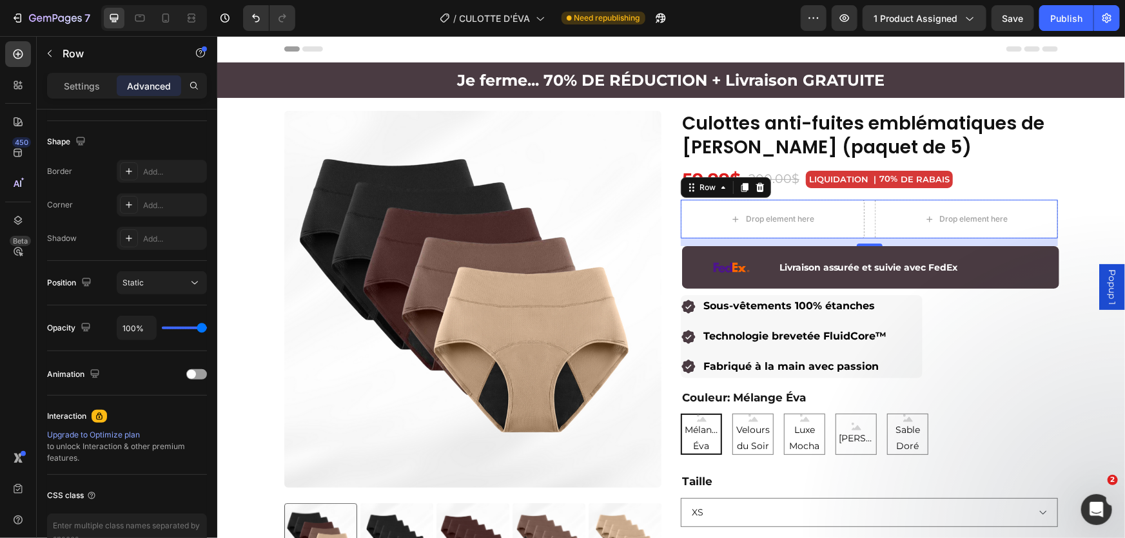
click at [868, 226] on div "Drop element here Drop element here Row 12" at bounding box center [868, 218] width 377 height 39
click at [756, 187] on icon at bounding box center [759, 186] width 8 height 9
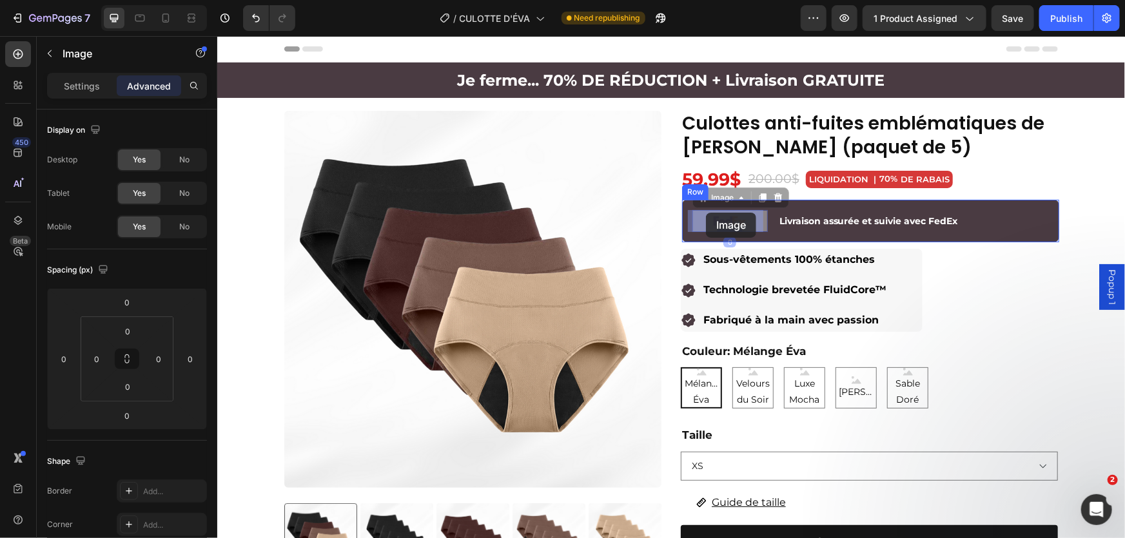
drag, startPoint x: 726, startPoint y: 211, endPoint x: 706, endPoint y: 212, distance: 20.0
click at [764, 223] on div "Image 0 Livraison assurée et suivie avec FedEx Text Block Row" at bounding box center [869, 220] width 377 height 43
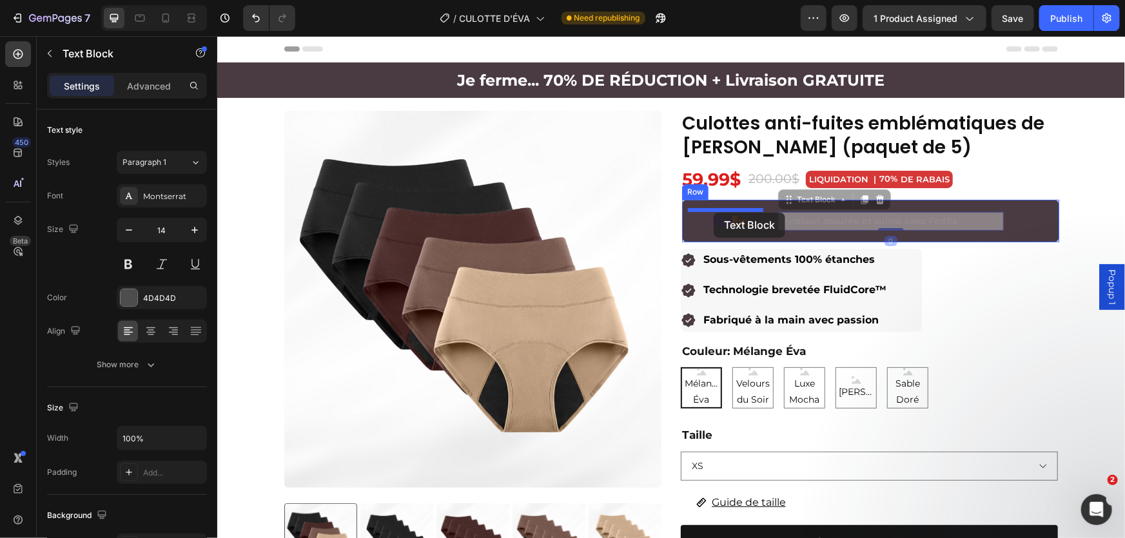
drag, startPoint x: 816, startPoint y: 225, endPoint x: 715, endPoint y: 212, distance: 101.4
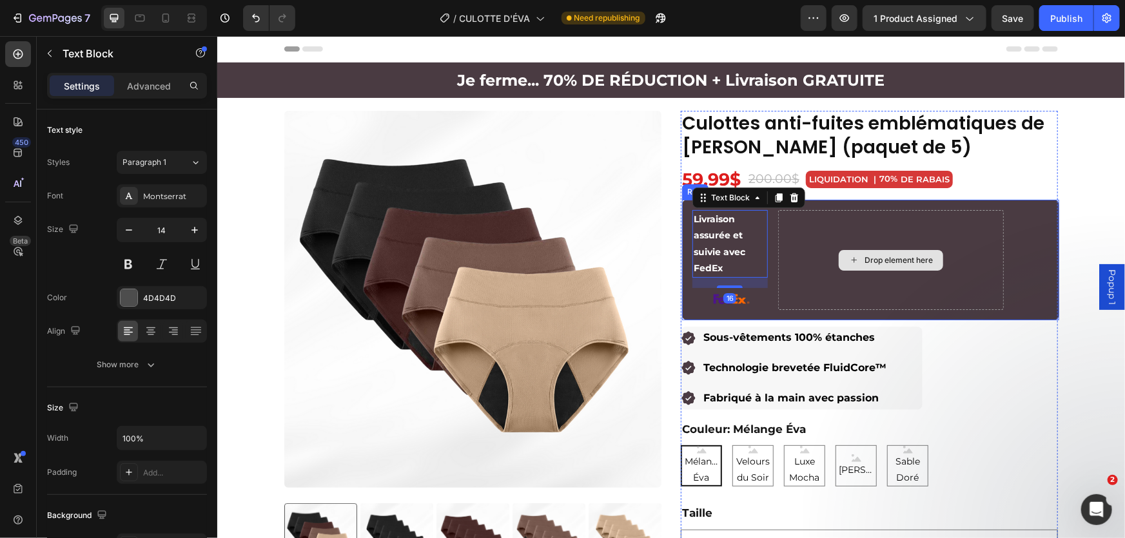
drag, startPoint x: 729, startPoint y: 297, endPoint x: 839, endPoint y: 250, distance: 119.8
click at [839, 250] on div "Livraison assurée et suivie avec FedEx Text Block 16 Image Drop element here Row" at bounding box center [869, 259] width 377 height 121
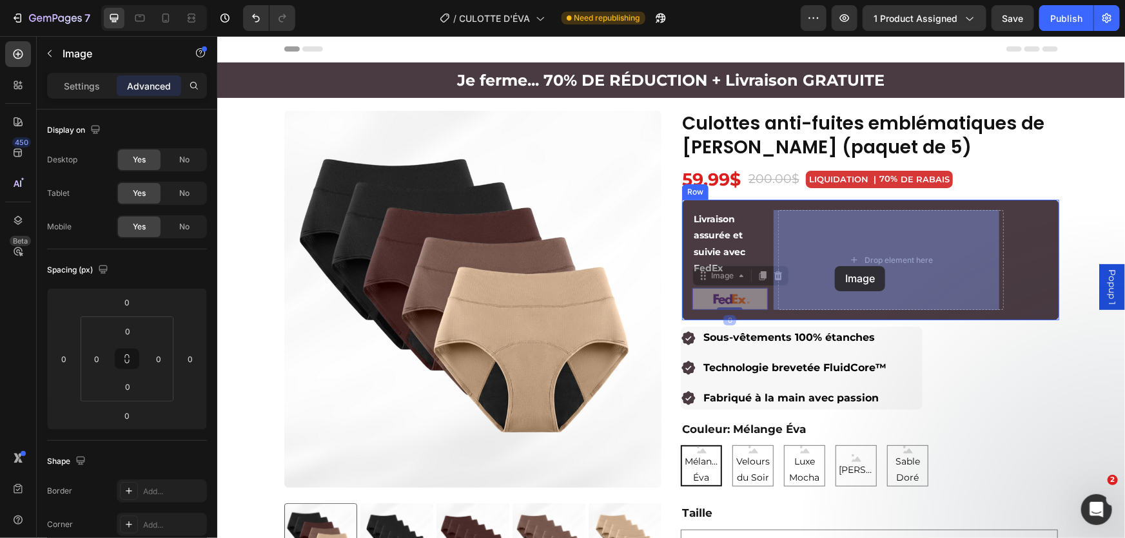
drag, startPoint x: 708, startPoint y: 303, endPoint x: 835, endPoint y: 266, distance: 131.8
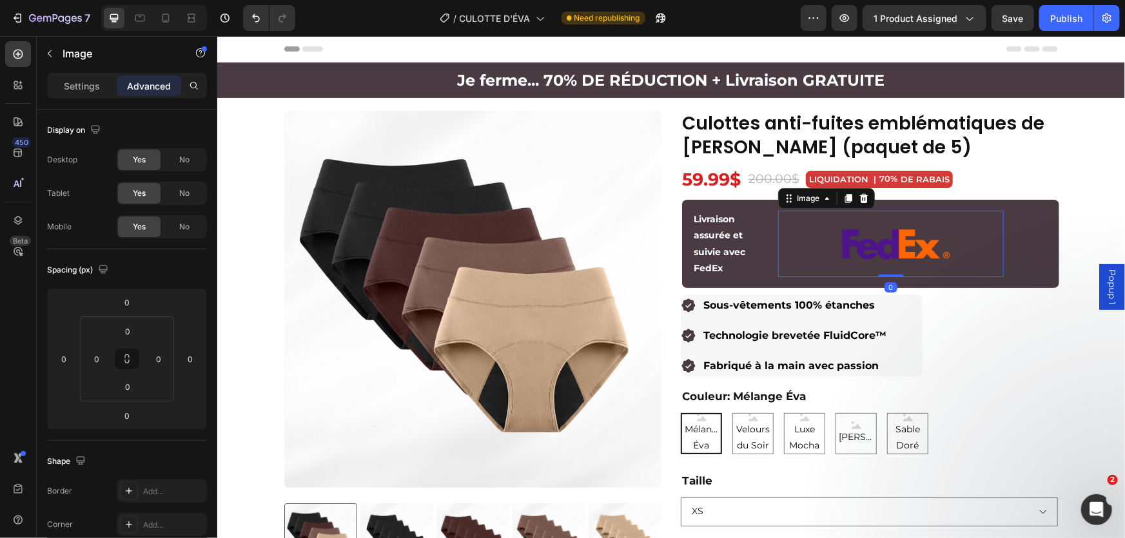
click at [768, 244] on div "Livraison assurée et suivie avec FedEx Text Block Image 0 Row" at bounding box center [869, 243] width 377 height 88
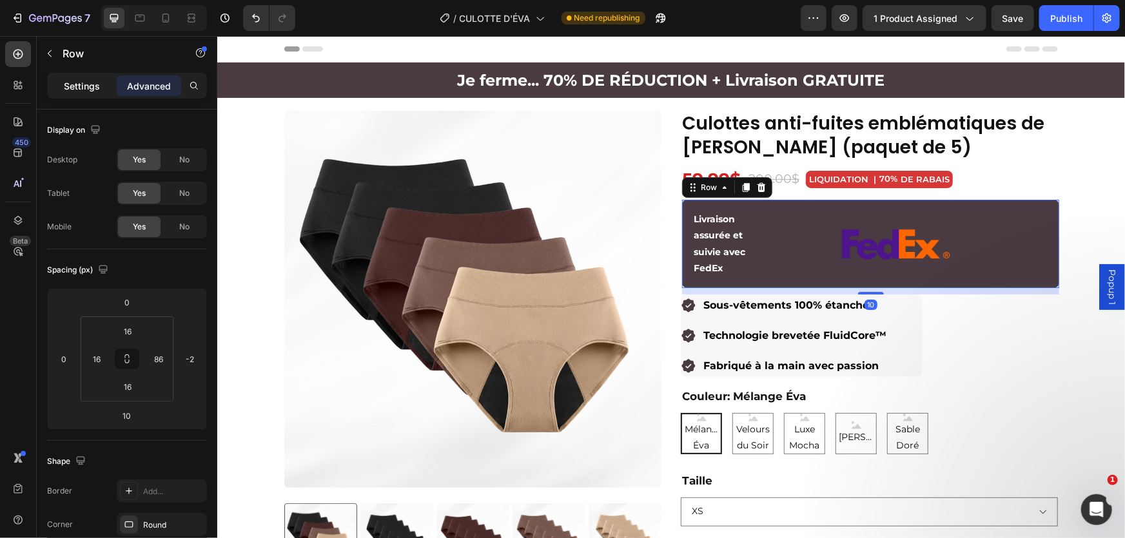
click at [85, 79] on p "Settings" at bounding box center [82, 86] width 36 height 14
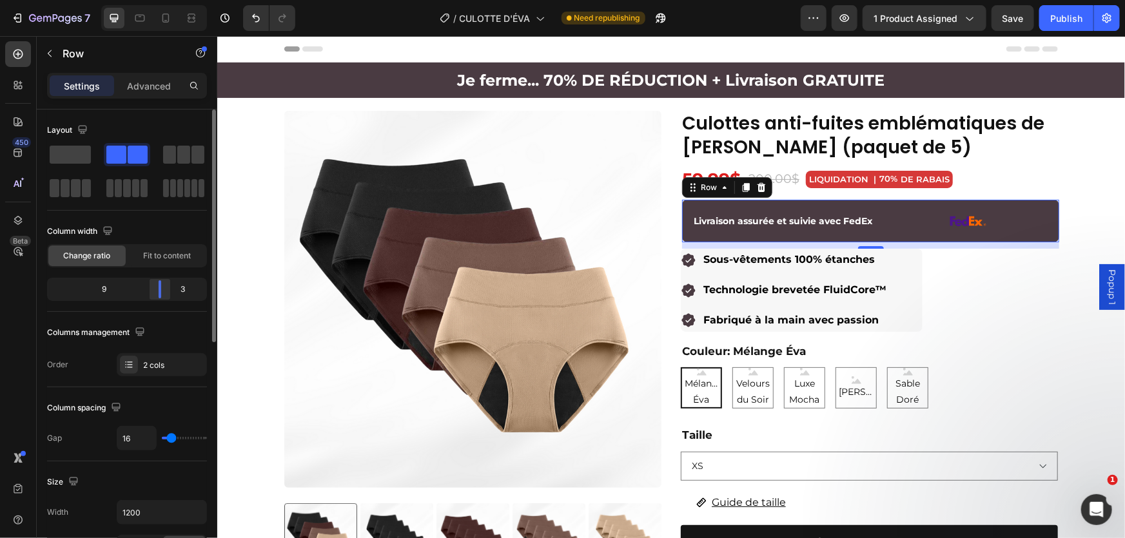
drag, startPoint x: 110, startPoint y: 289, endPoint x: 201, endPoint y: 190, distance: 135.0
click at [164, 288] on div at bounding box center [159, 289] width 23 height 18
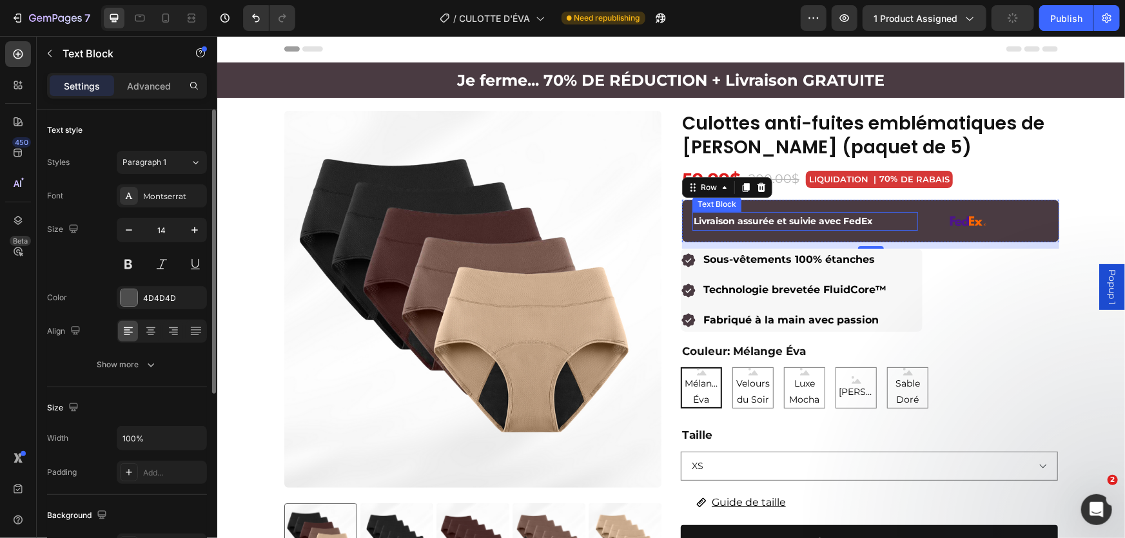
click at [893, 220] on p "Livraison assurée et suivie avec FedEx" at bounding box center [804, 221] width 223 height 16
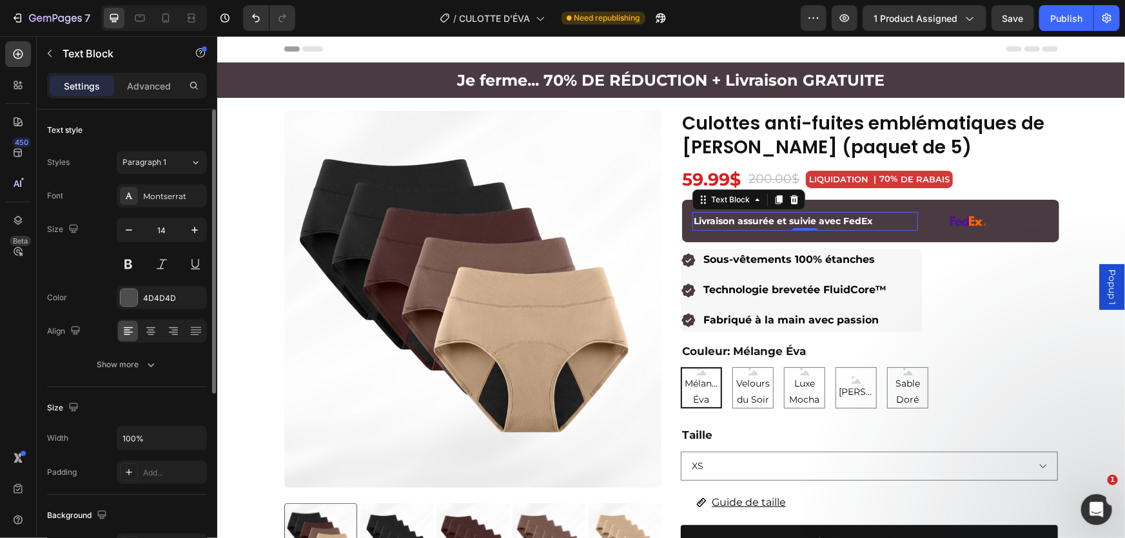
click at [897, 223] on p "Livraison assurée et suivie avec FedEx" at bounding box center [804, 221] width 223 height 16
click at [144, 88] on p "Advanced" at bounding box center [149, 86] width 44 height 14
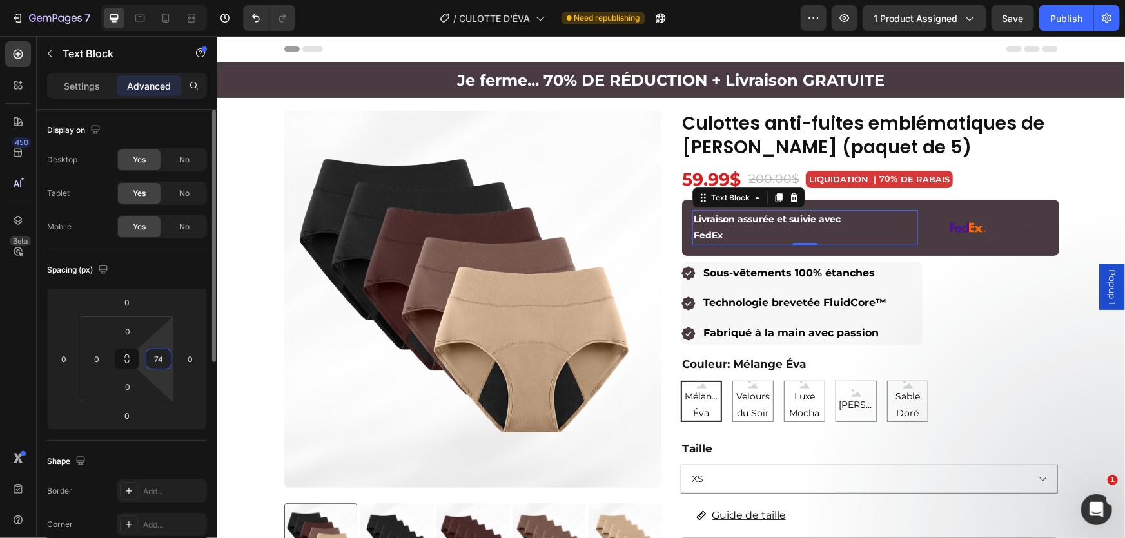
drag, startPoint x: 162, startPoint y: 337, endPoint x: 160, endPoint y: 318, distance: 19.5
click at [160, 0] on html "7 Version history / CULOTTE D'ÉVA Need republishing Preview 1 product assigned …" at bounding box center [562, 0] width 1125 height 0
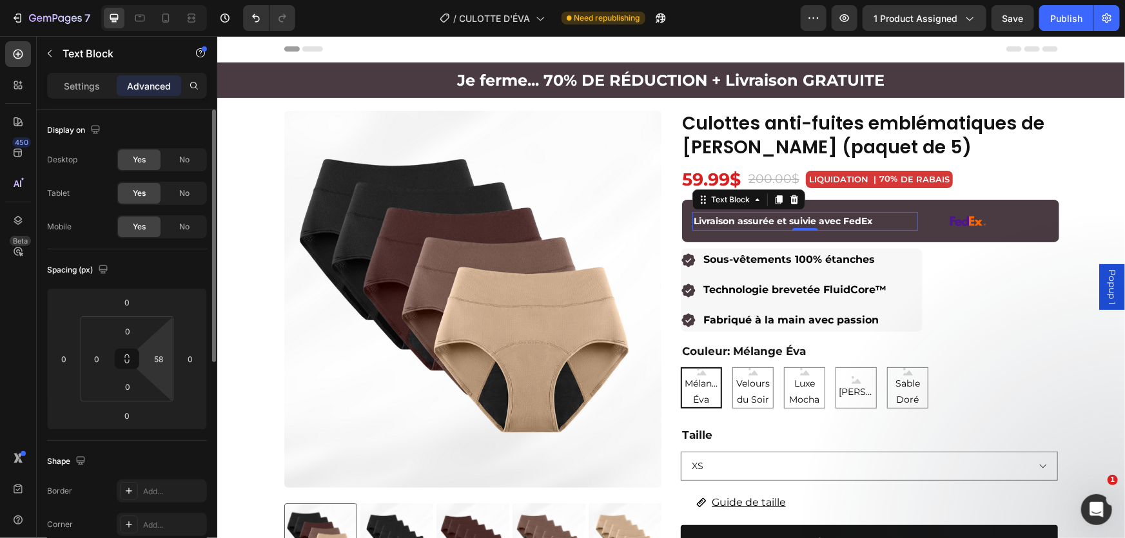
type input "60"
click at [162, 0] on html "7 Version history / CULOTTE D'ÉVA Need republishing Preview 1 product assigned …" at bounding box center [562, 0] width 1125 height 0
click at [932, 217] on div at bounding box center [965, 220] width 75 height 22
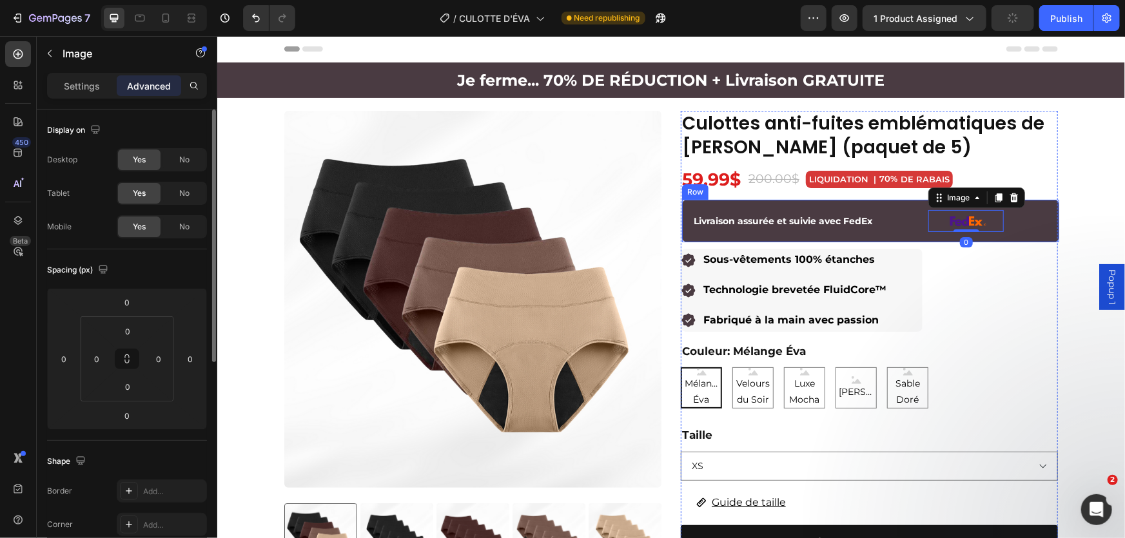
click at [918, 219] on div "Livraison assurée et suivie avec FedEx Text Block Image 0 Row" at bounding box center [869, 220] width 377 height 43
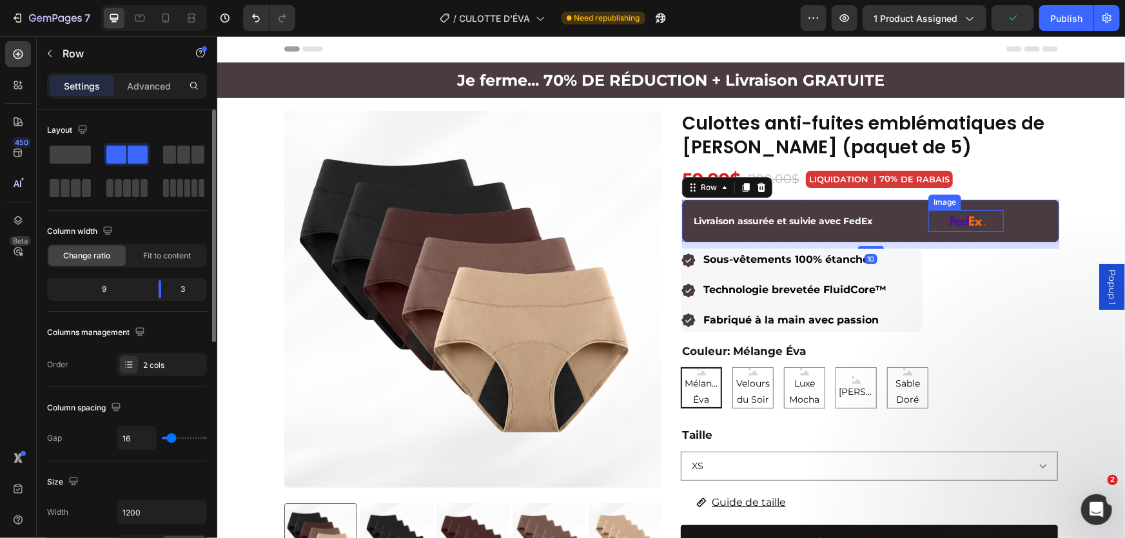
click at [936, 219] on div at bounding box center [965, 220] width 75 height 22
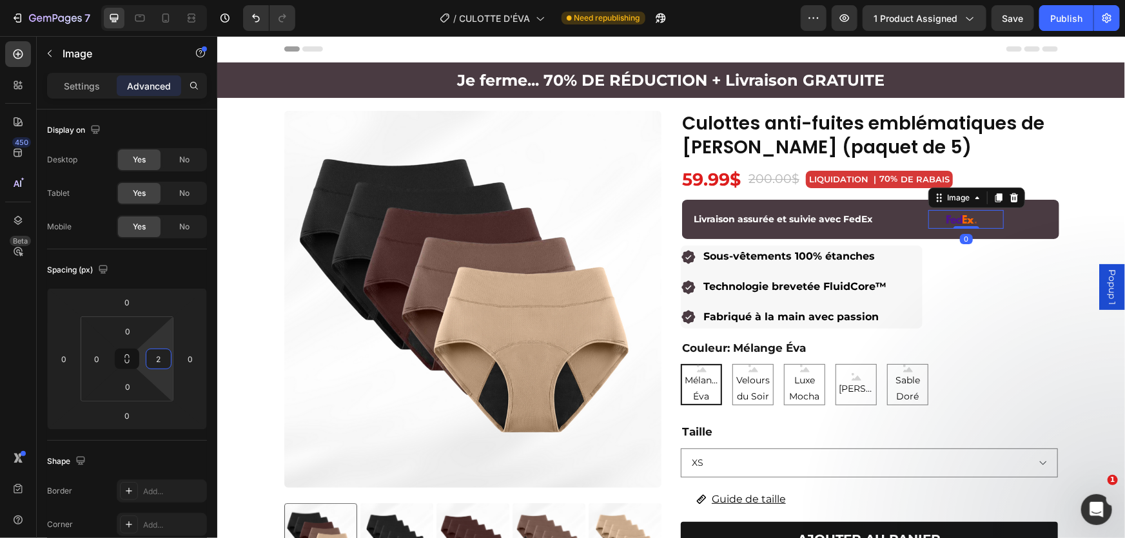
type input "0"
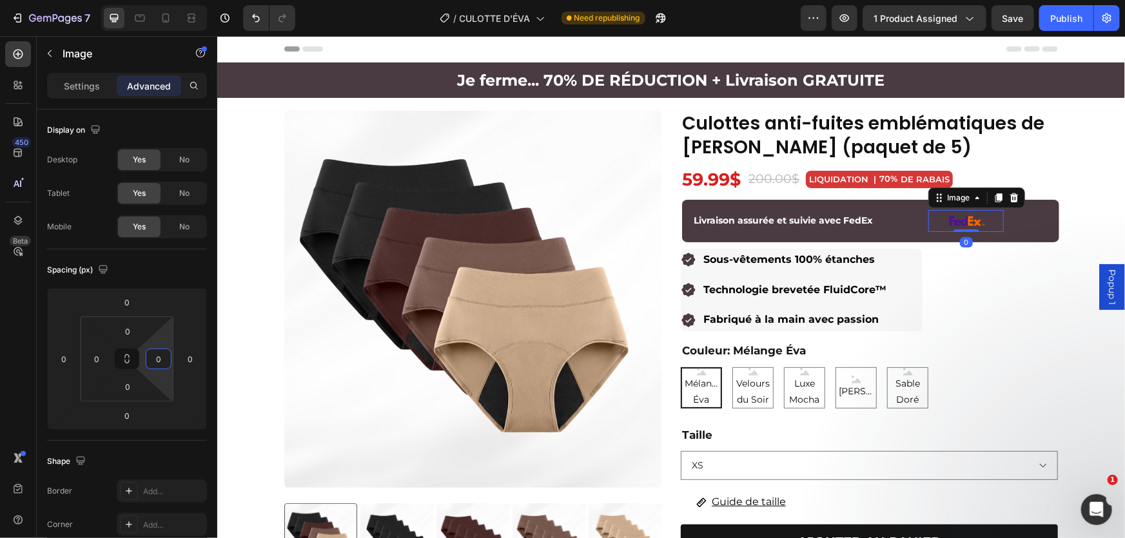
click at [164, 0] on html "7 Version history / CULOTTE D'ÉVA Need republishing Preview 1 product assigned …" at bounding box center [562, 0] width 1125 height 0
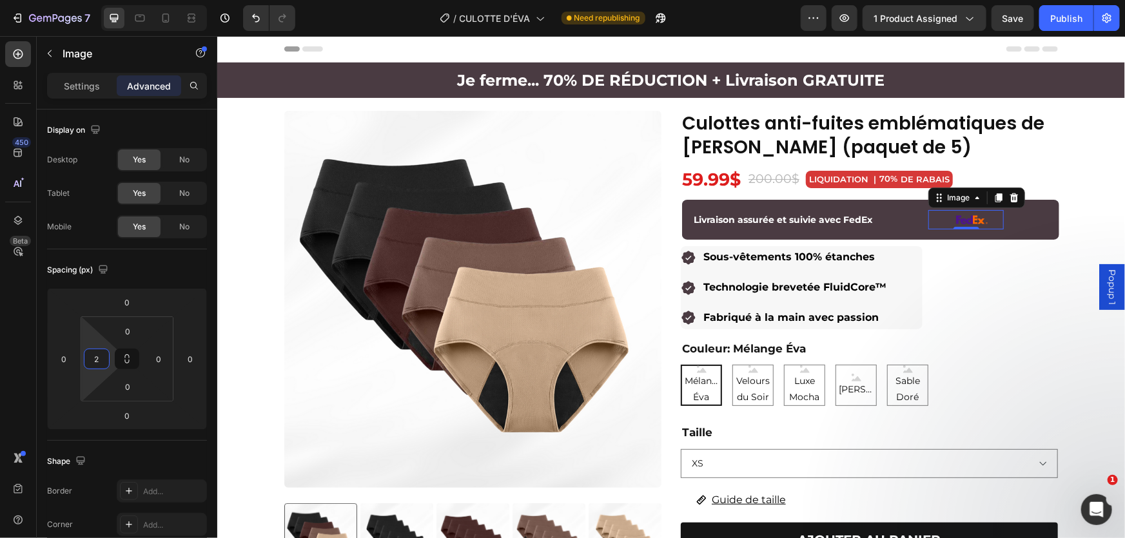
type input "0"
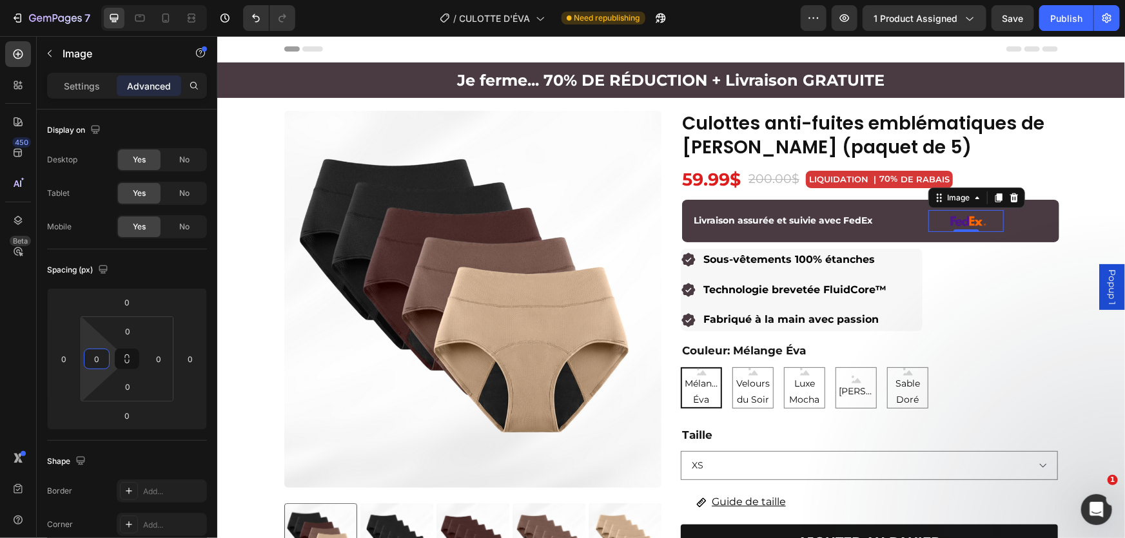
click at [92, 0] on html "7 Version history / CULOTTE D'ÉVA Need republishing Preview 1 product assigned …" at bounding box center [562, 0] width 1125 height 0
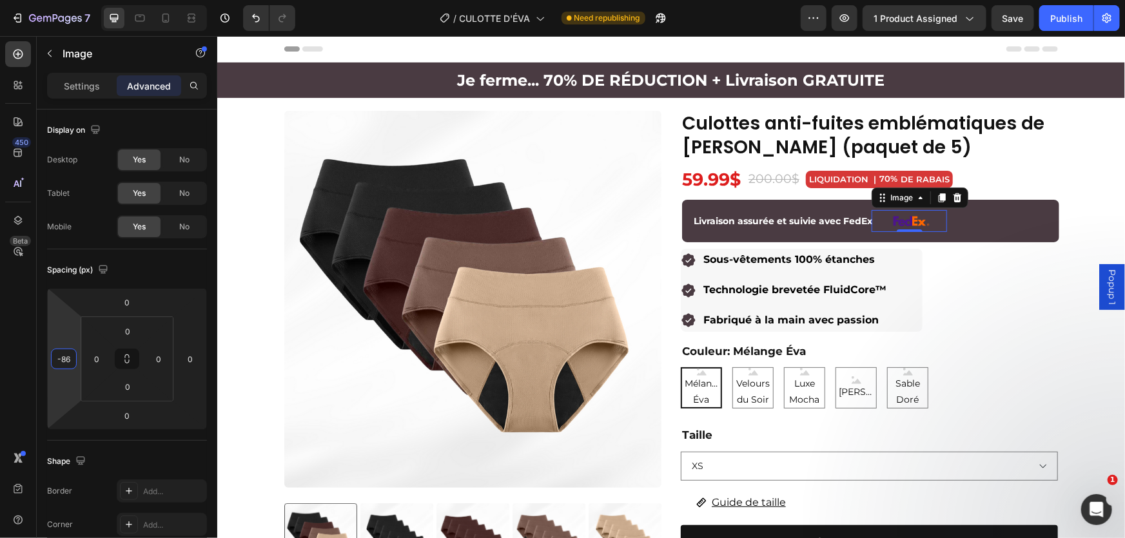
type input "-84"
drag, startPoint x: 67, startPoint y: 342, endPoint x: 70, endPoint y: 367, distance: 25.3
click at [70, 0] on html "7 Version history / CULOTTE D'ÉVA Need republishing Preview 1 product assigned …" at bounding box center [562, 0] width 1125 height 0
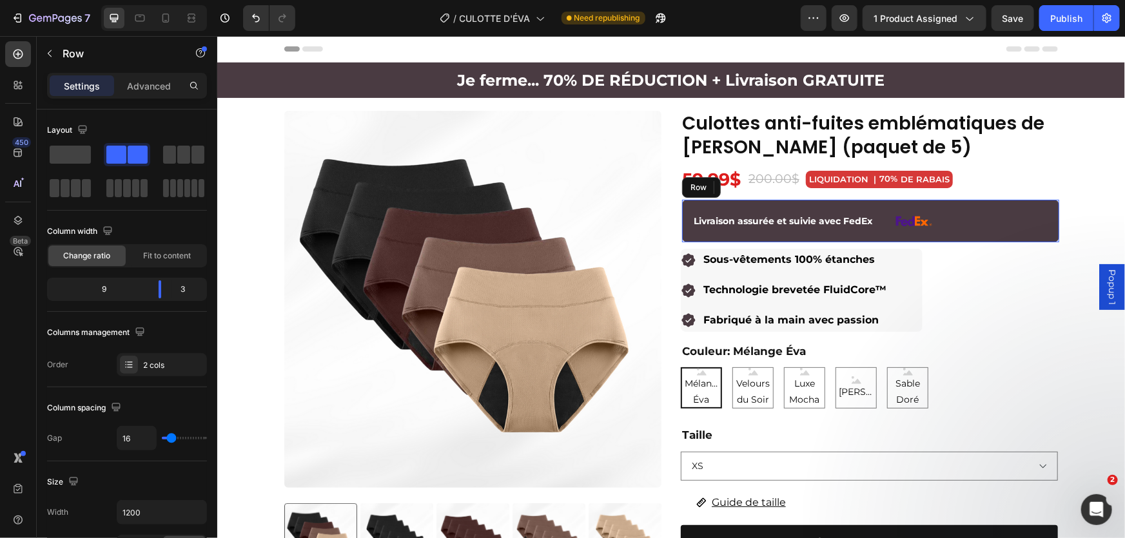
click at [920, 239] on div "Livraison assurée et suivie avec FedEx Text Block Image 0 Row" at bounding box center [869, 220] width 377 height 43
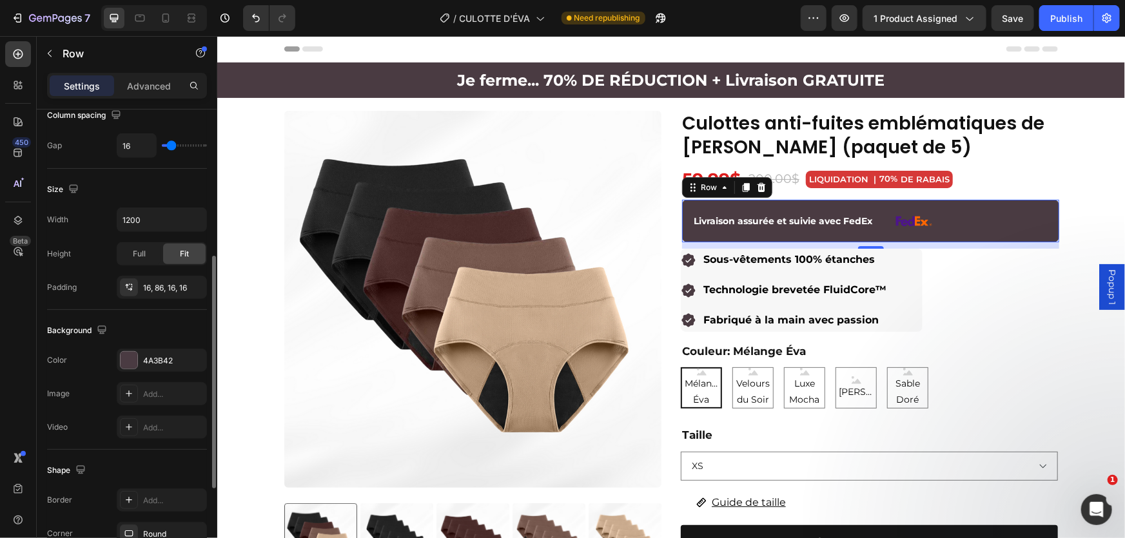
scroll to position [466, 0]
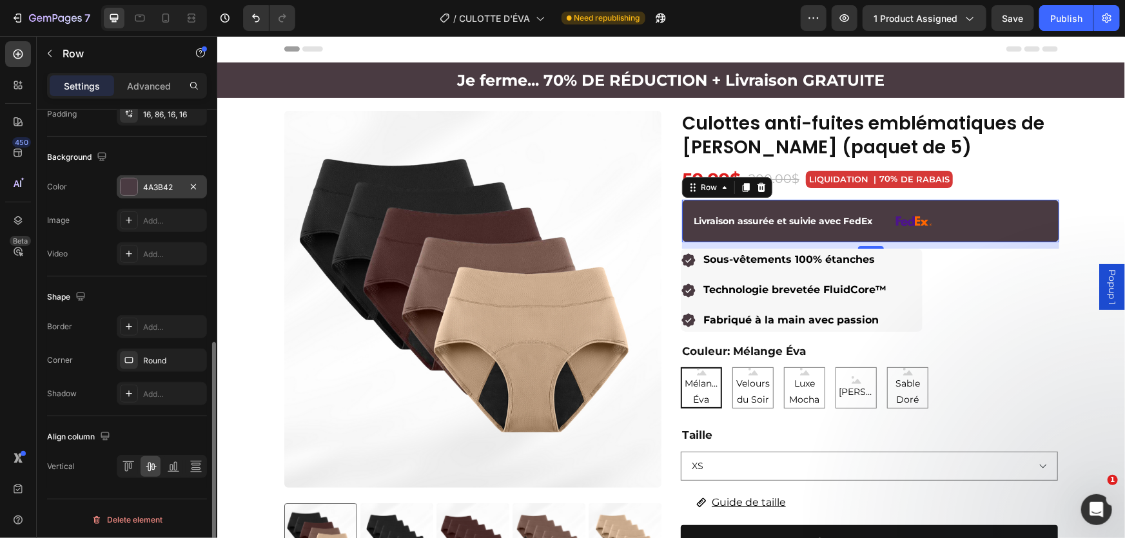
click at [123, 191] on div at bounding box center [129, 187] width 17 height 17
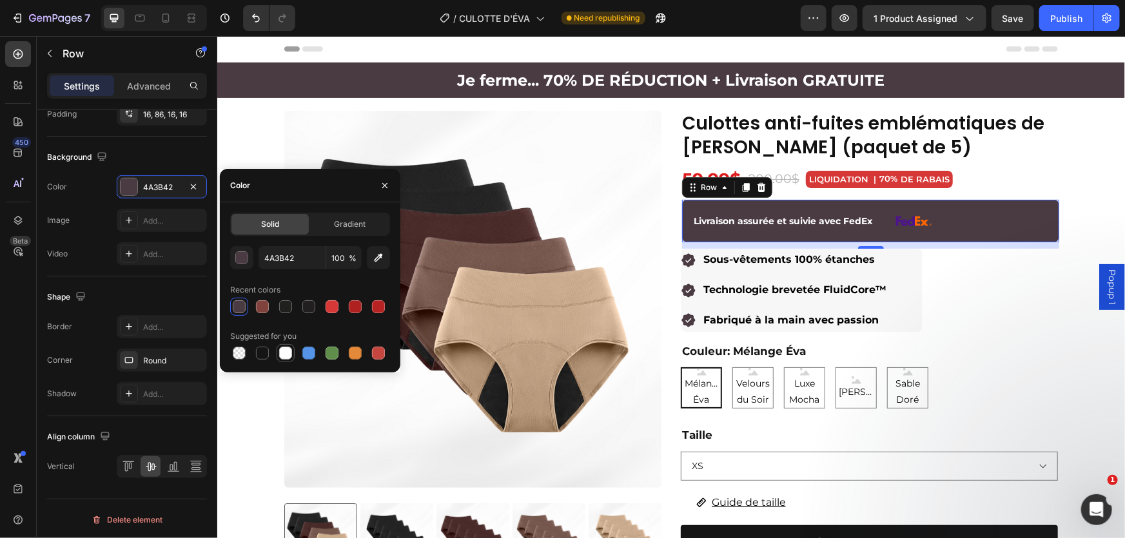
click at [278, 354] on div at bounding box center [285, 352] width 15 height 15
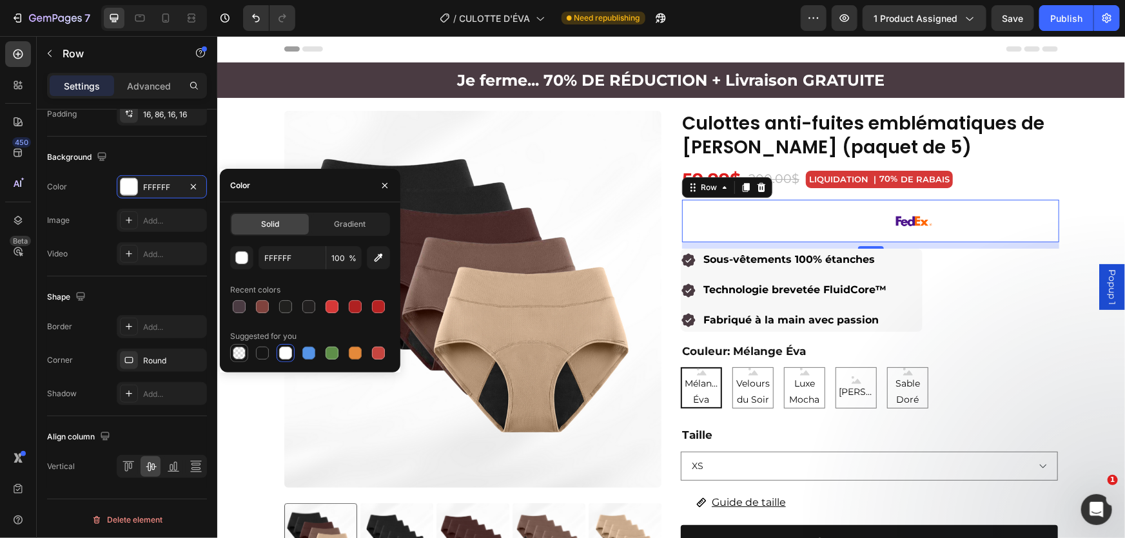
click at [236, 351] on div at bounding box center [239, 353] width 13 height 13
type input "000000"
type input "0"
click at [262, 309] on div at bounding box center [262, 306] width 13 height 13
type input "7F423D"
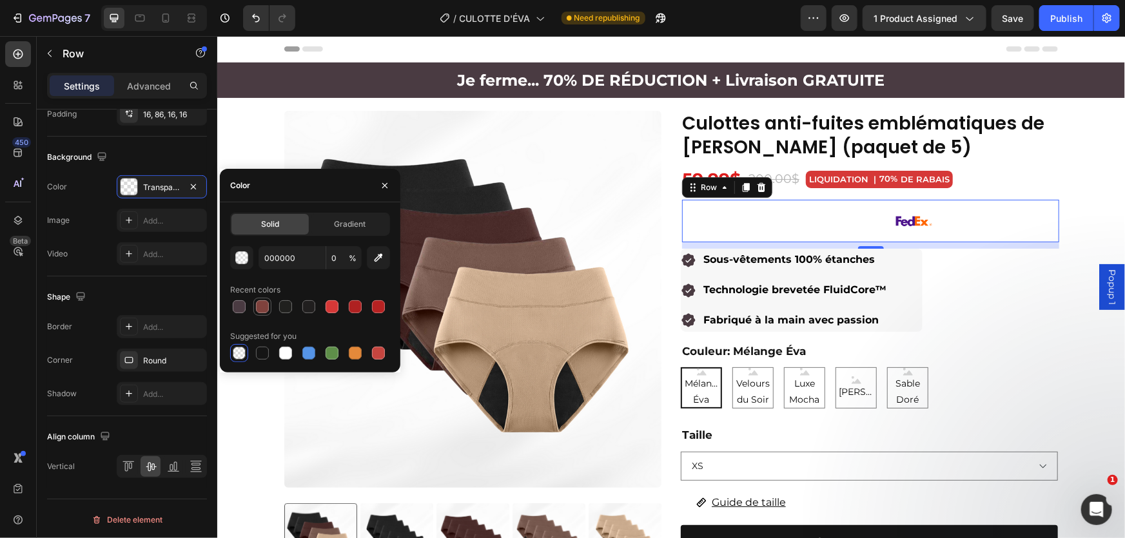
type input "100"
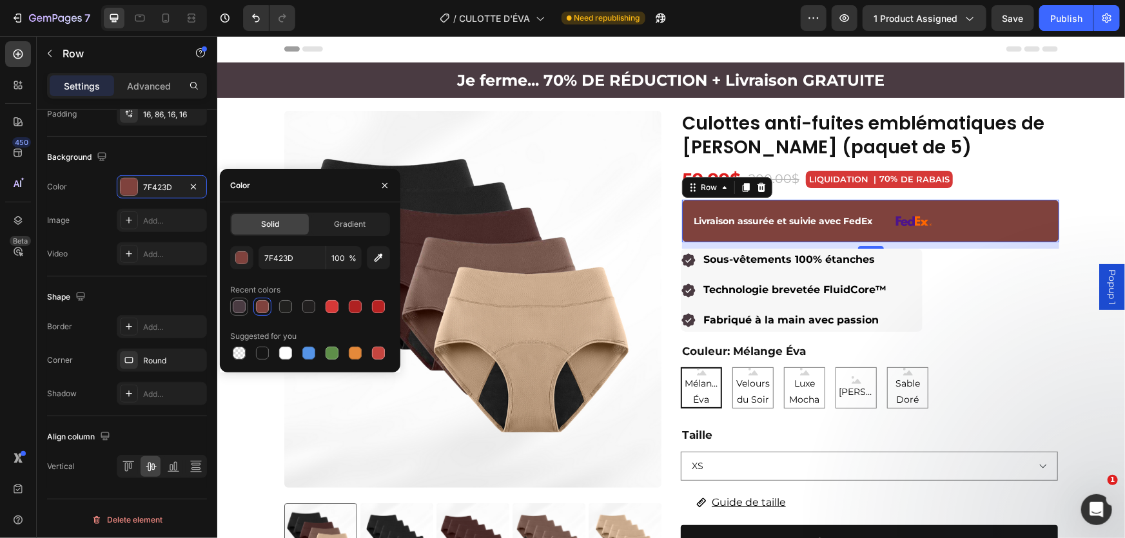
click at [238, 309] on div at bounding box center [239, 306] width 13 height 13
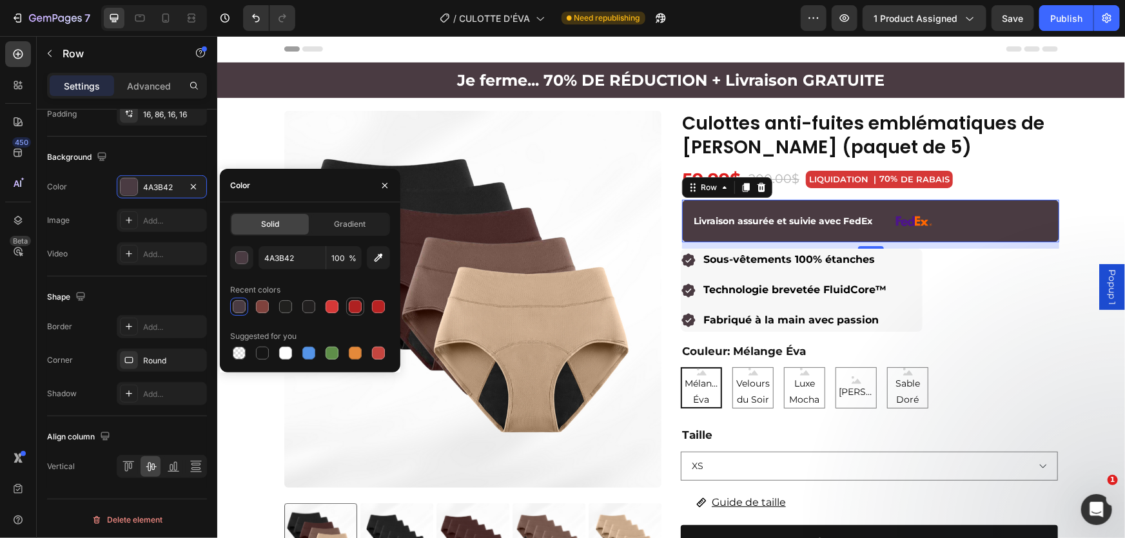
click at [362, 307] on div at bounding box center [354, 306] width 15 height 15
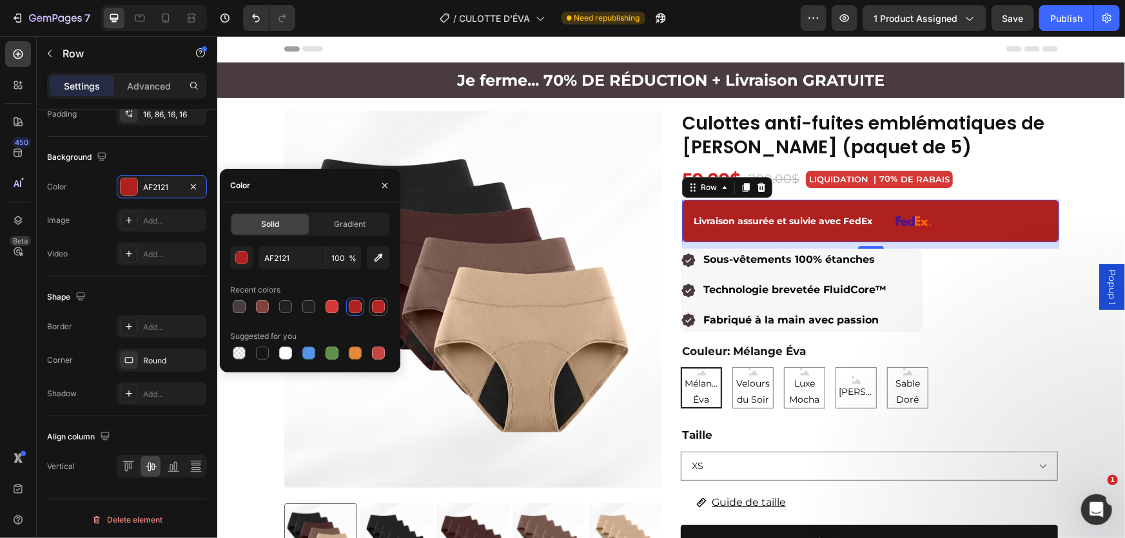
click at [380, 306] on div at bounding box center [378, 306] width 13 height 13
click at [378, 354] on div at bounding box center [378, 353] width 13 height 13
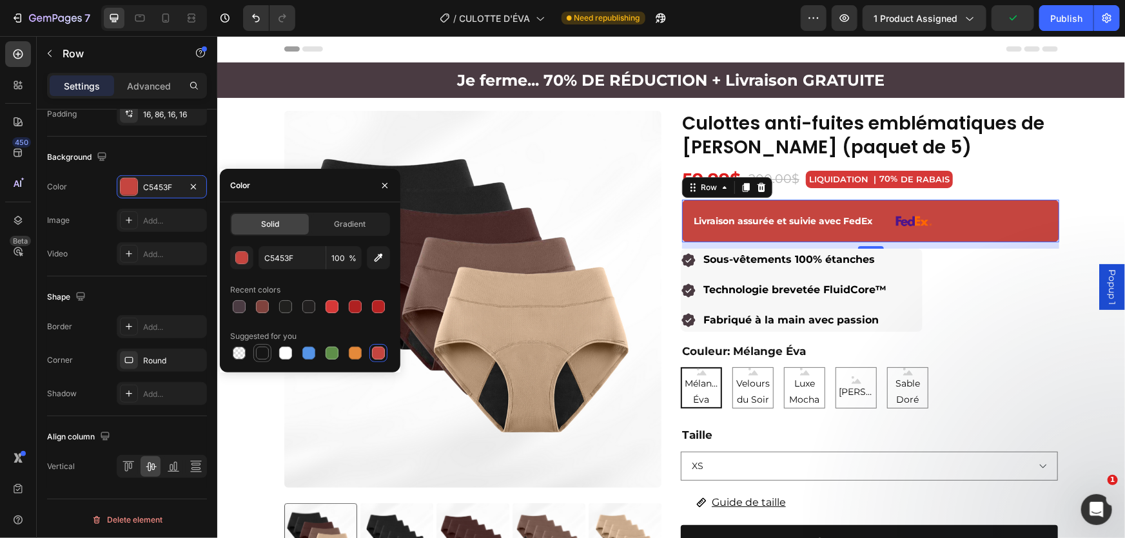
click at [262, 354] on div at bounding box center [262, 353] width 13 height 13
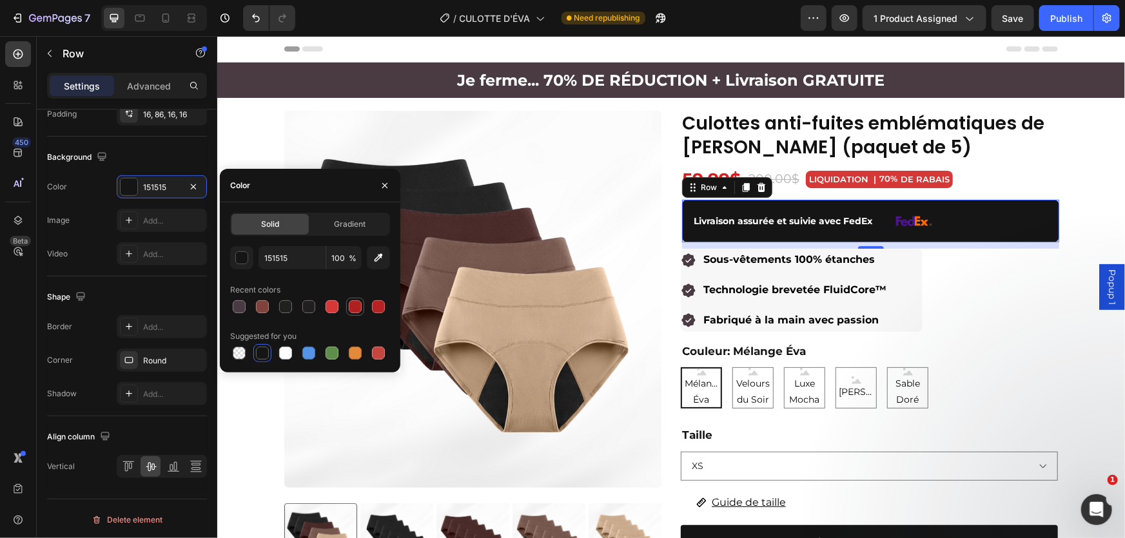
click at [359, 309] on div at bounding box center [355, 306] width 13 height 13
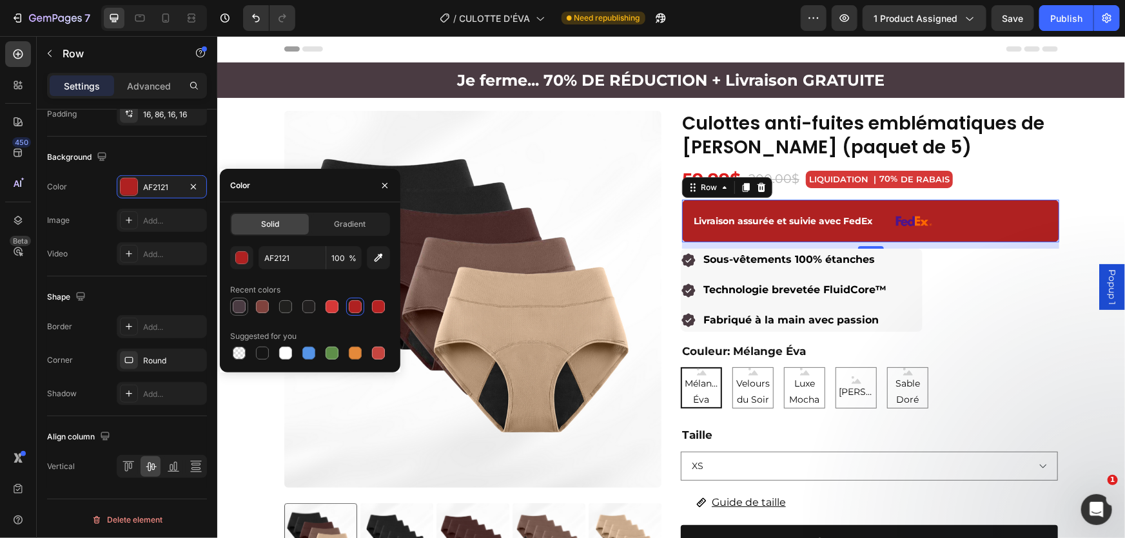
click at [233, 304] on div at bounding box center [239, 306] width 13 height 13
type input "4A3B42"
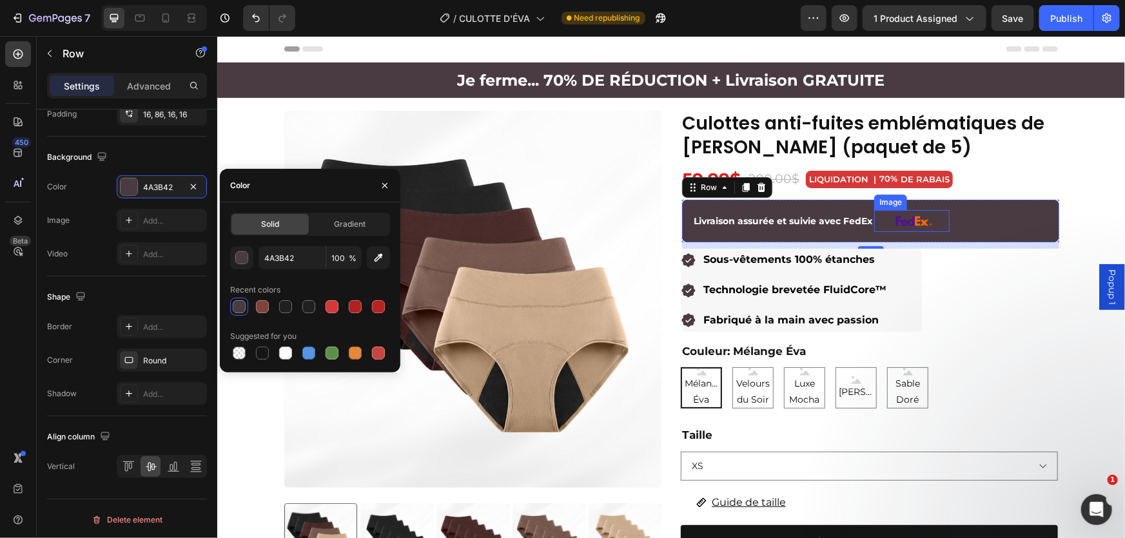
click at [907, 225] on img at bounding box center [911, 220] width 45 height 22
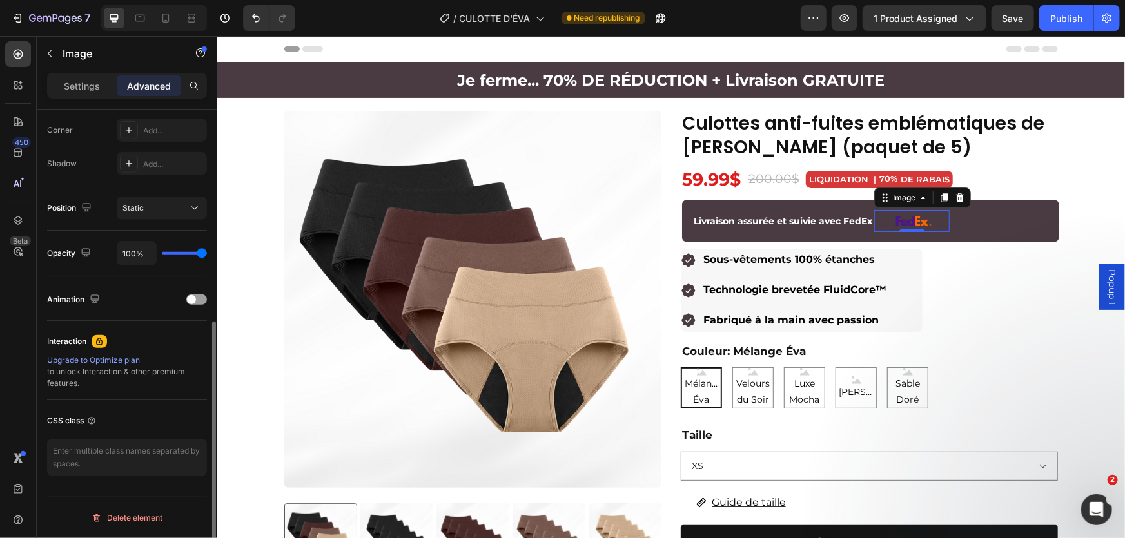
scroll to position [0, 0]
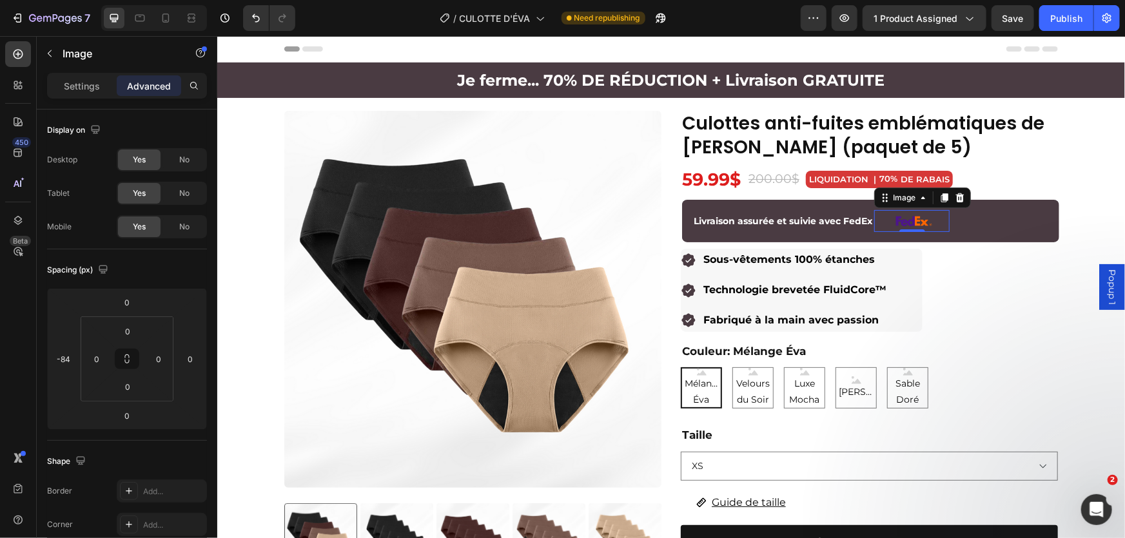
click at [907, 218] on img at bounding box center [911, 220] width 45 height 22
click at [901, 214] on img at bounding box center [911, 220] width 45 height 22
click at [79, 84] on p "Settings" at bounding box center [82, 86] width 36 height 14
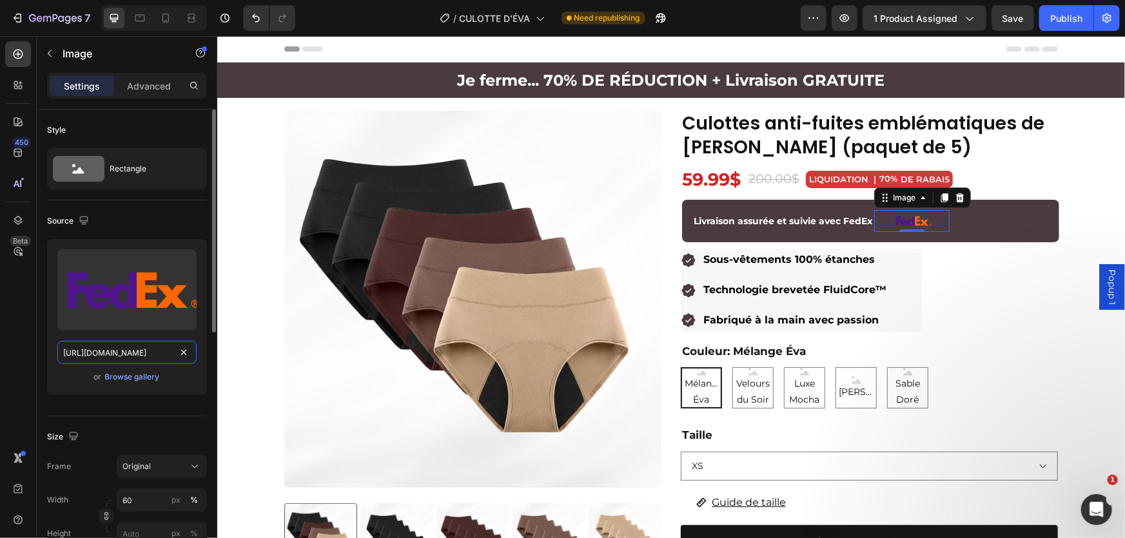
click at [173, 353] on input "https://s3-eu-west-1.amazonaws.com/tpd/logos/46f40d880000640005019648/0x0.png" at bounding box center [126, 352] width 139 height 23
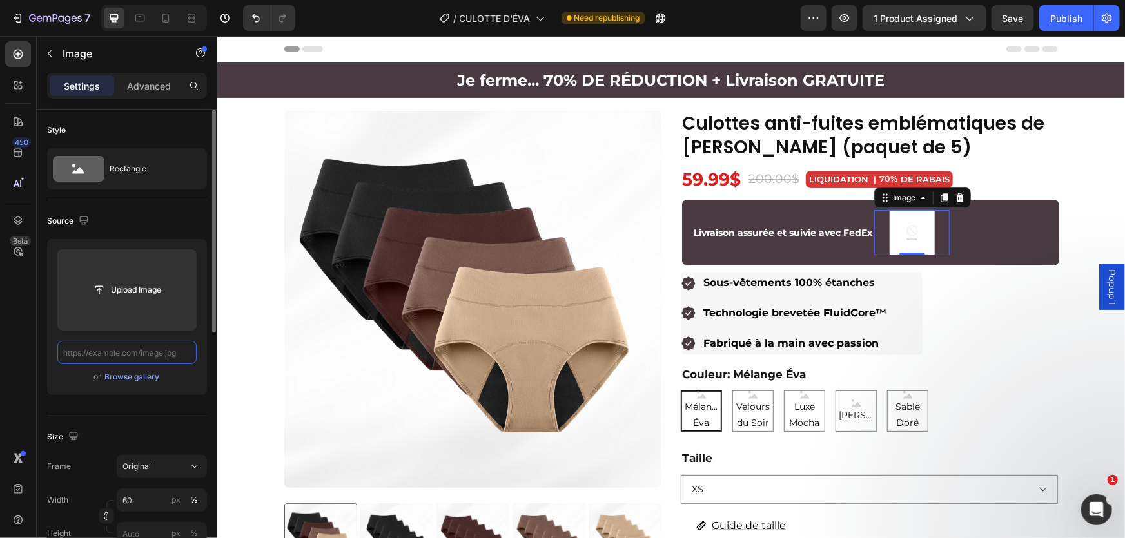
paste input "data:image/png;base64,iVBORw0KGgoAAAANSUhEUgAAAYUAAACBCAMAAAAYG1bYAAAAh1BMVEX//…"
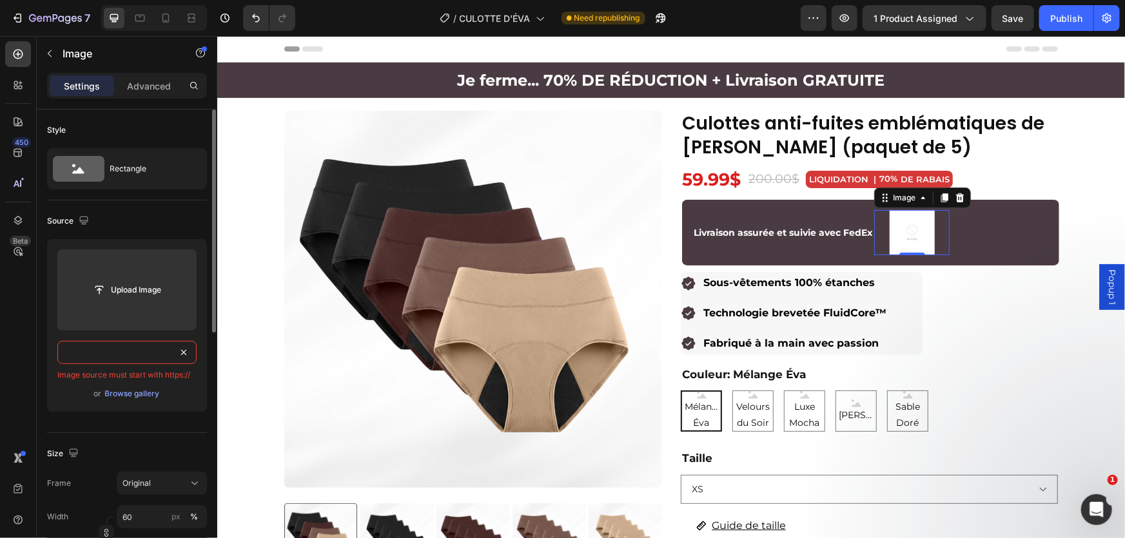
click at [149, 355] on input "text" at bounding box center [126, 352] width 139 height 23
type input "data:image/png;base64,iVBORw0KGgoAAAANSUhEUgAAAYUAAACBCAMAAAAYG1bYAAAAh1BMVEX//…"
click at [153, 333] on div "Upload Image Image source must start with https:// or Browse gallery" at bounding box center [127, 325] width 160 height 173
click at [913, 230] on img at bounding box center [911, 231] width 45 height 45
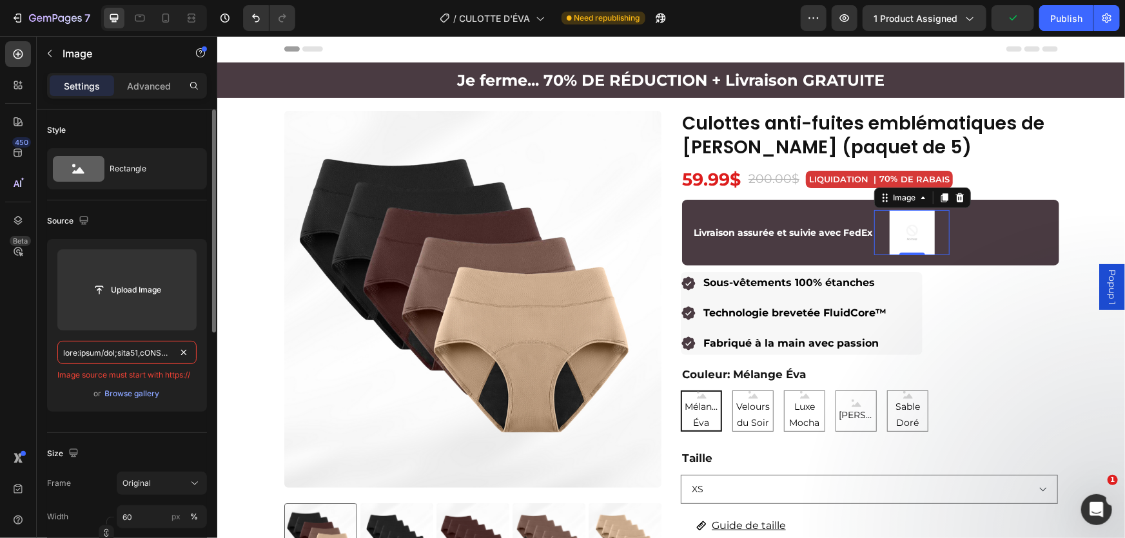
click at [159, 348] on input "text" at bounding box center [126, 352] width 139 height 23
drag, startPoint x: 160, startPoint y: 348, endPoint x: 185, endPoint y: 352, distance: 25.4
click at [160, 348] on input "text" at bounding box center [126, 352] width 139 height 23
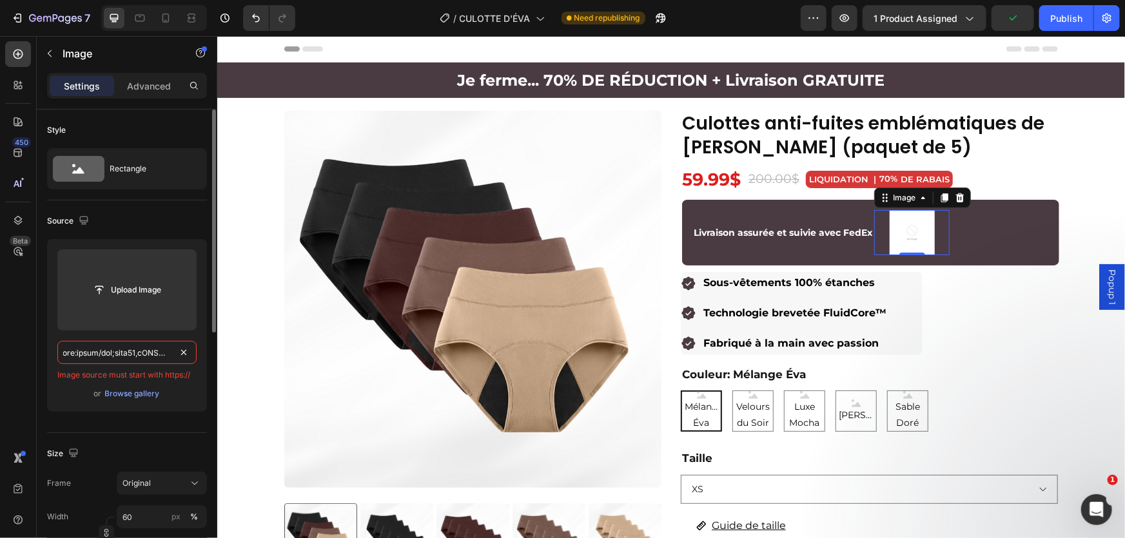
click at [193, 355] on input "text" at bounding box center [126, 352] width 139 height 23
paste input "https://cdn.freebiesupply.com/logos/large/2x/fedex-logo-black-and-white.png"
type input "https://cdn.freebiesupply.com/logos/large/2x/fedex-logo-black-and-white.png"
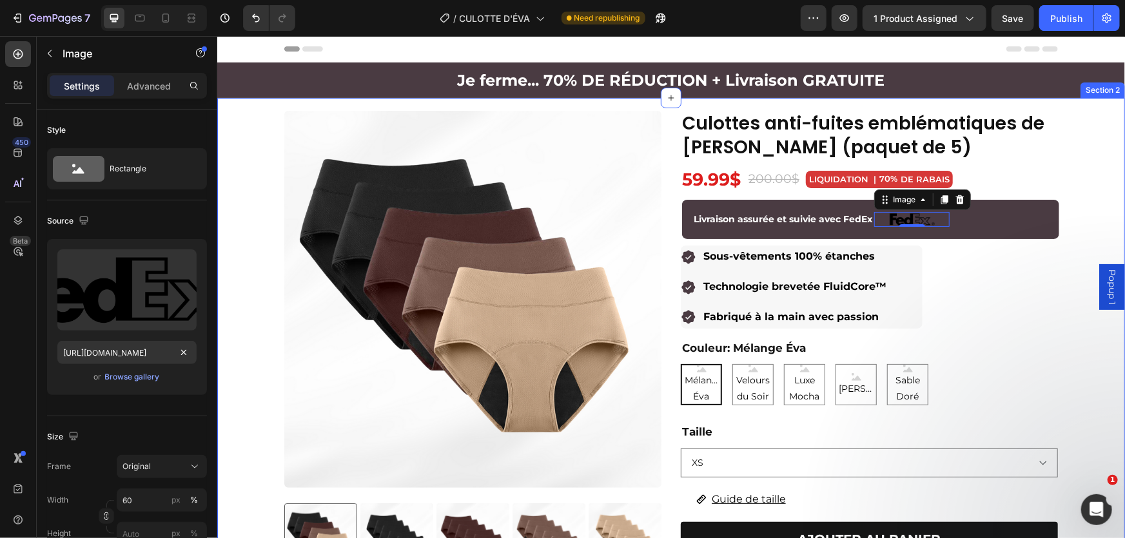
click at [1093, 208] on div "Product Images 🚚 Commandes passées aujourd’hui : ne seront pas affectées par la…" at bounding box center [671, 484] width 908 height 748
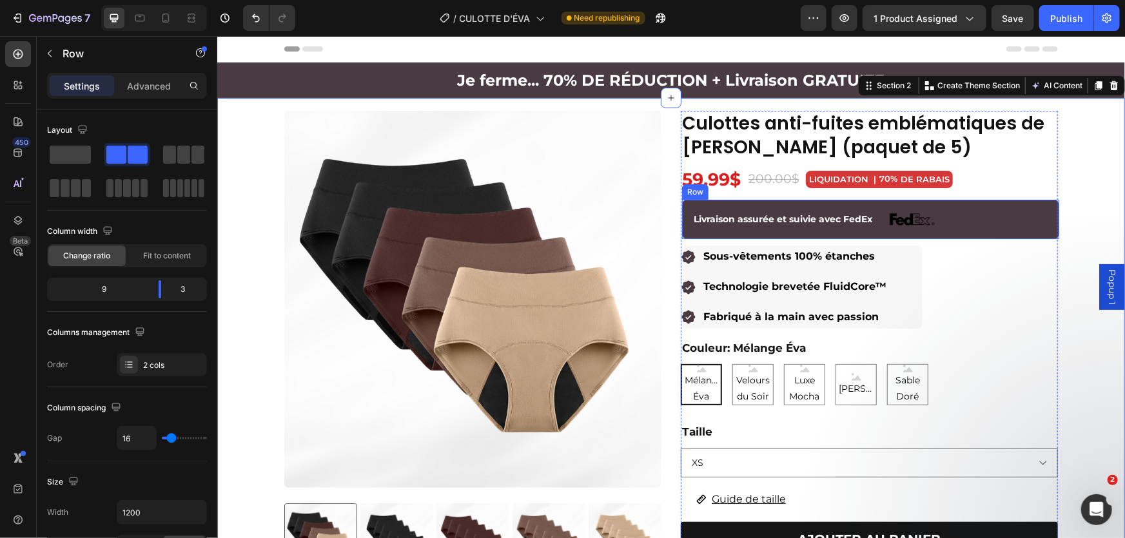
click at [901, 235] on div "Livraison assurée et suivie avec FedEx Text Block Image Row" at bounding box center [869, 218] width 377 height 39
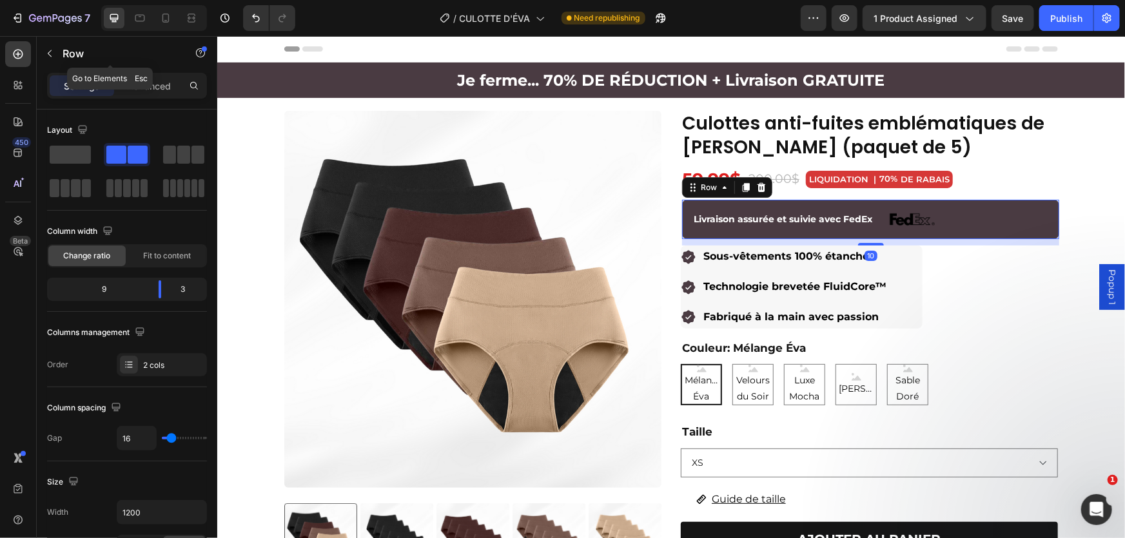
click at [52, 53] on icon "button" at bounding box center [49, 53] width 10 height 10
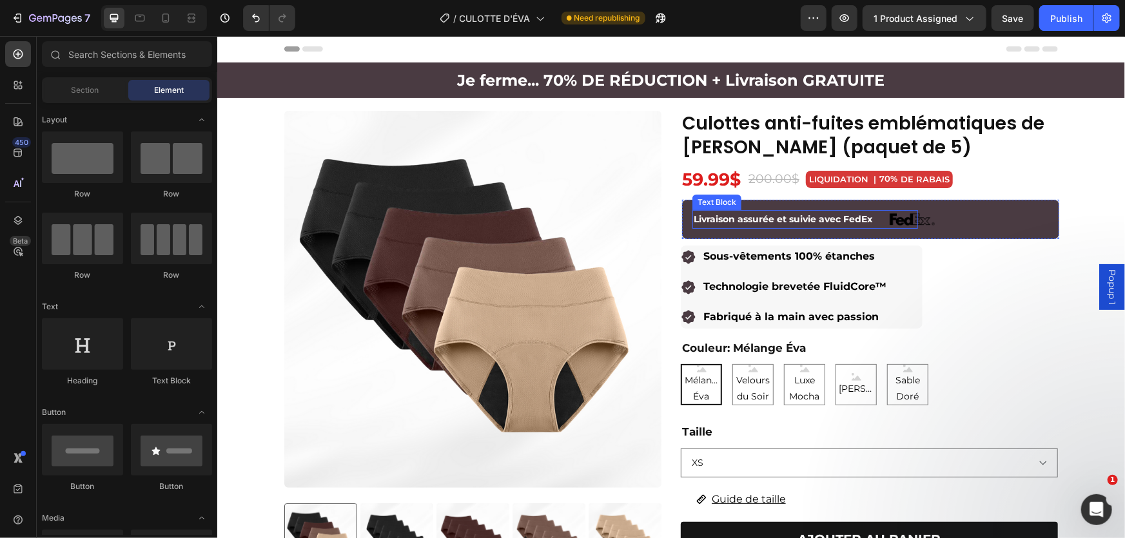
click at [791, 218] on strong "Livraison assurée et suivie avec FedEx" at bounding box center [782, 219] width 179 height 12
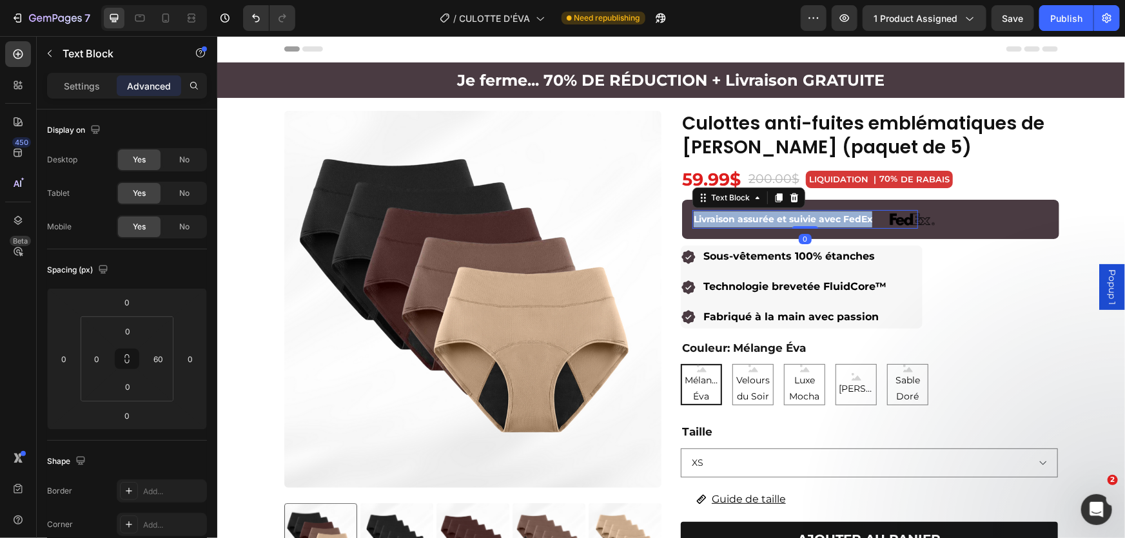
click at [792, 218] on strong "Livraison assurée et suivie avec FedEx" at bounding box center [782, 219] width 179 height 12
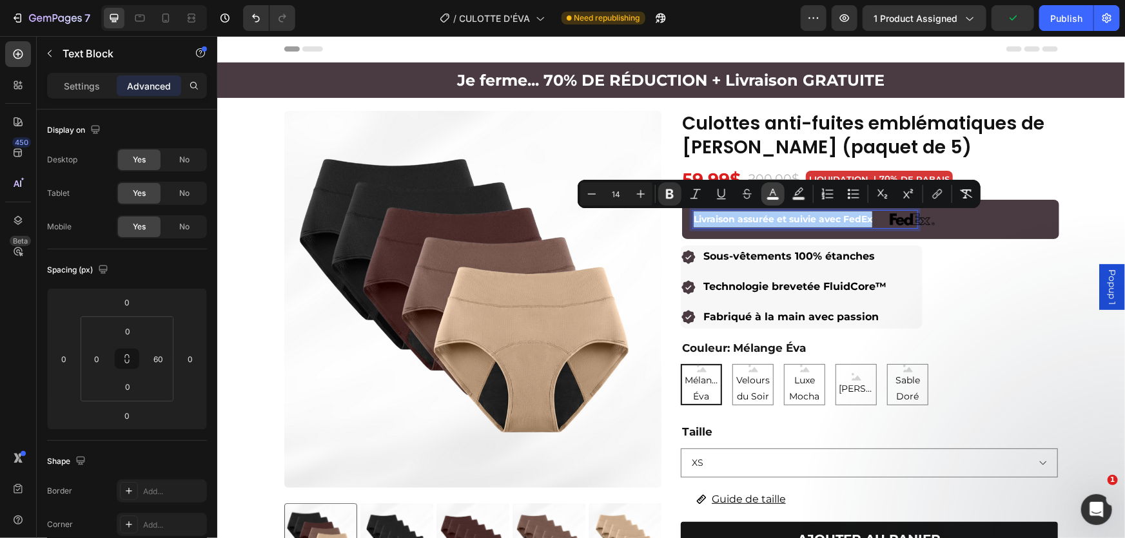
click at [774, 196] on icon "Editor contextual toolbar" at bounding box center [772, 194] width 13 height 13
type input "FFFFFF"
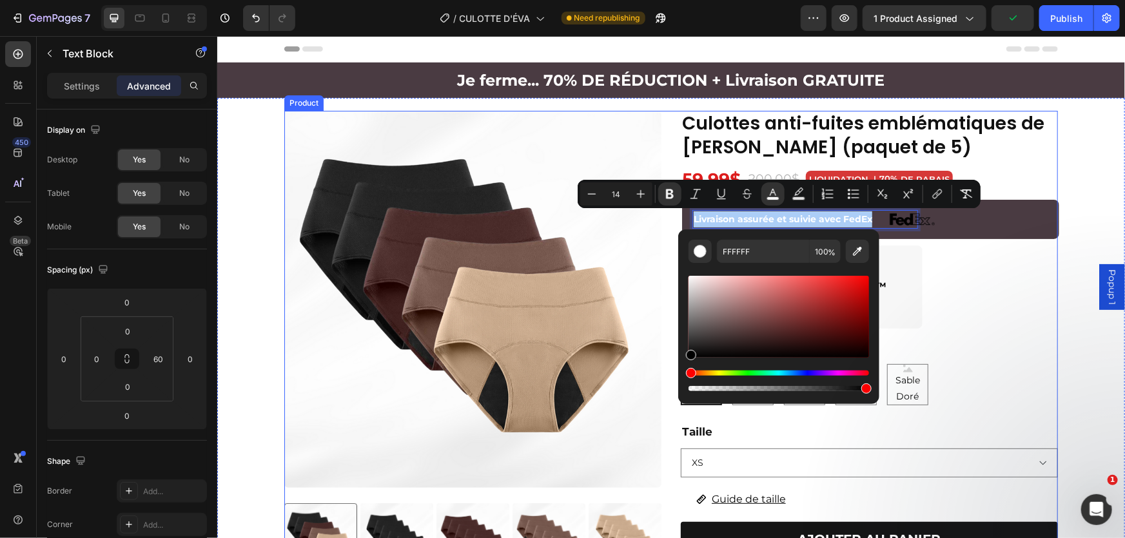
drag, startPoint x: 922, startPoint y: 387, endPoint x: 674, endPoint y: 378, distance: 247.7
type input "000000"
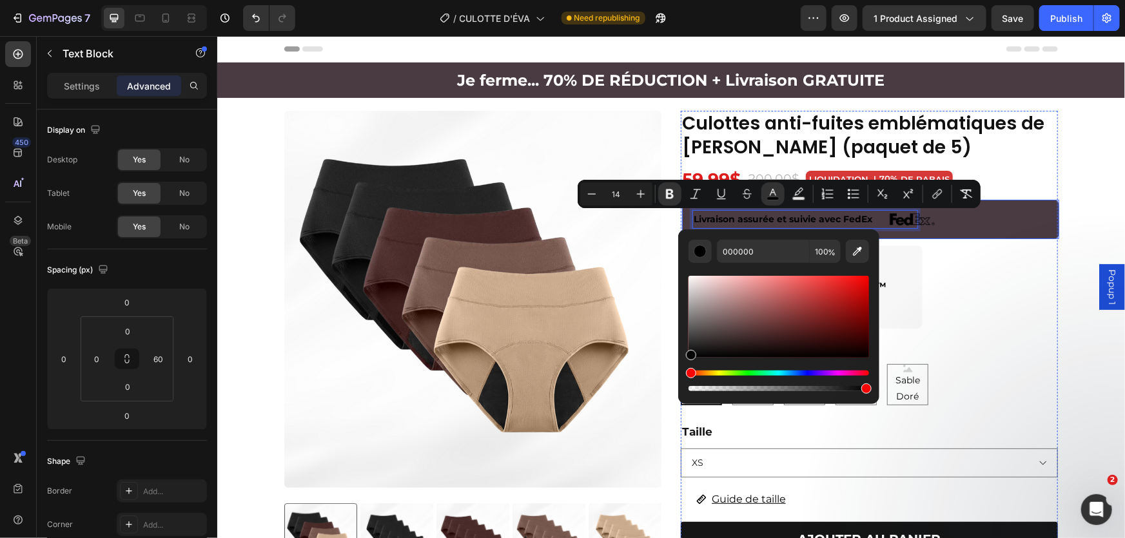
click at [955, 228] on div "Livraison assurée et suivie avec FedEx Text Block 0 Image Row" at bounding box center [869, 218] width 377 height 39
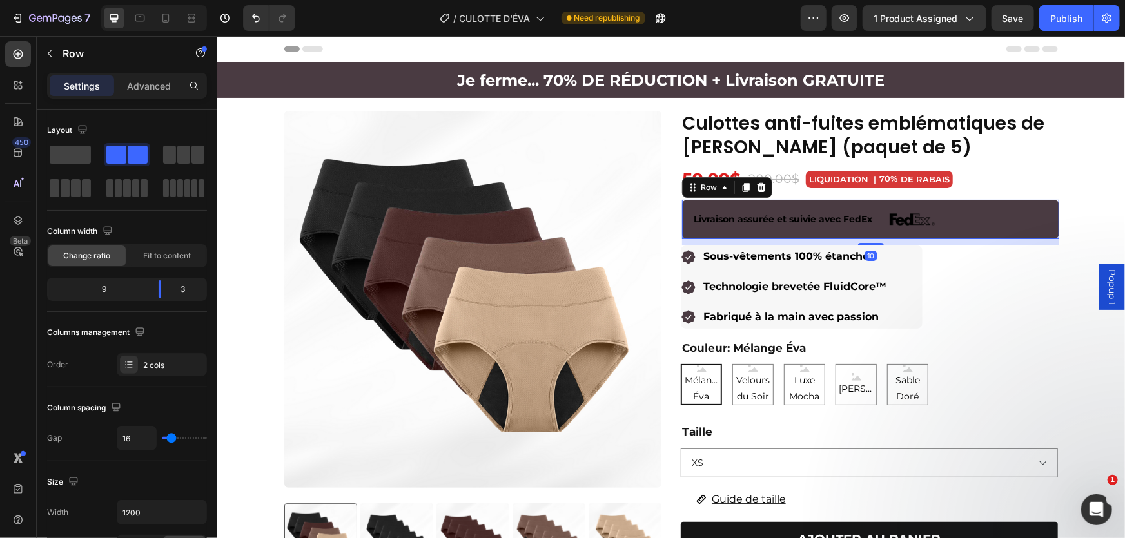
click at [760, 219] on strong "Livraison assurée et suivie avec FedEx" at bounding box center [782, 219] width 179 height 12
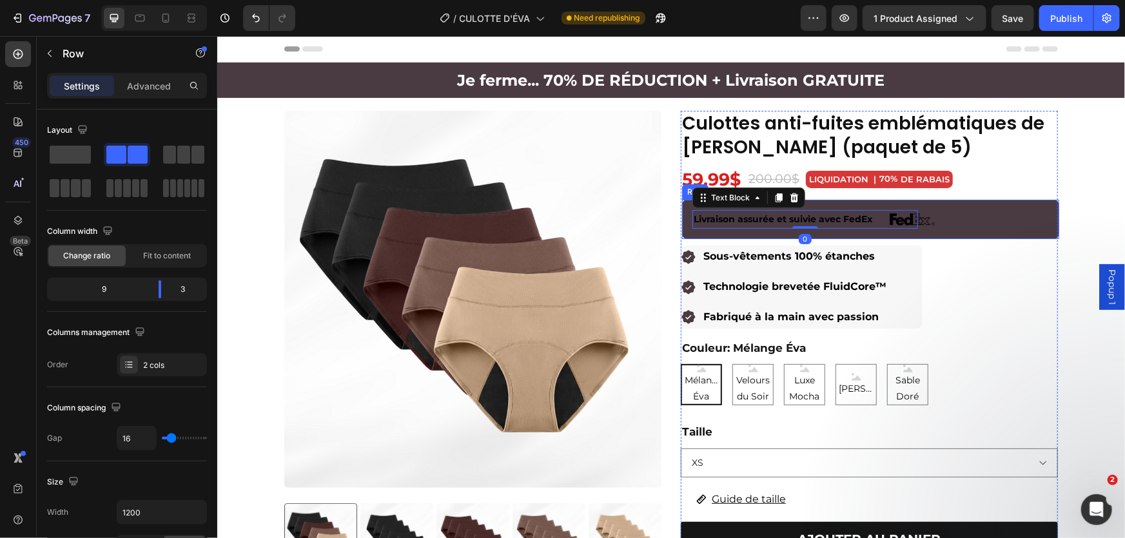
click at [873, 231] on div "Livraison assurée et suivie avec FedEx Text Block 0 Image Row" at bounding box center [869, 218] width 377 height 39
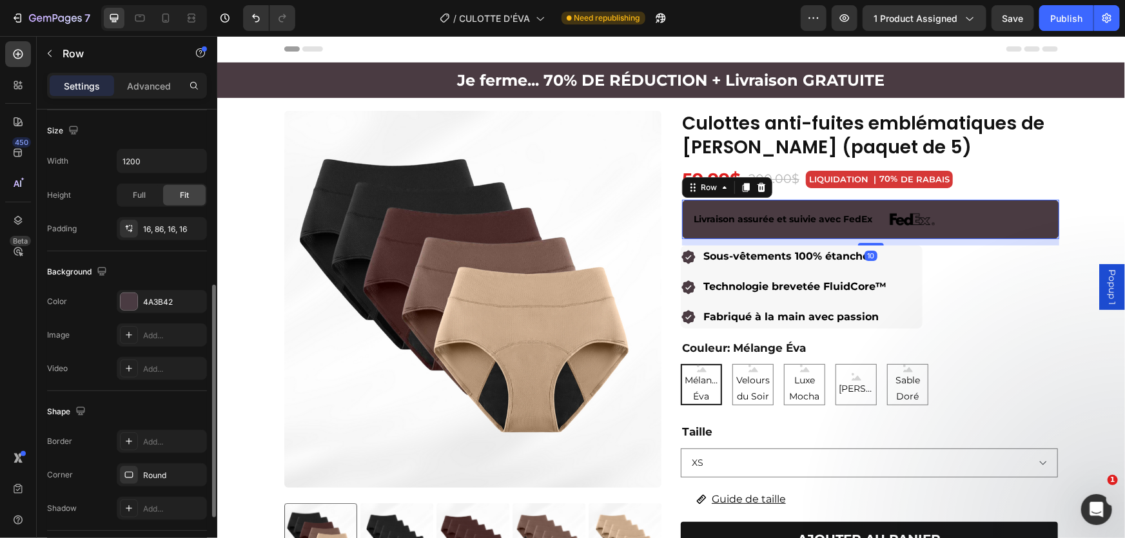
scroll to position [466, 0]
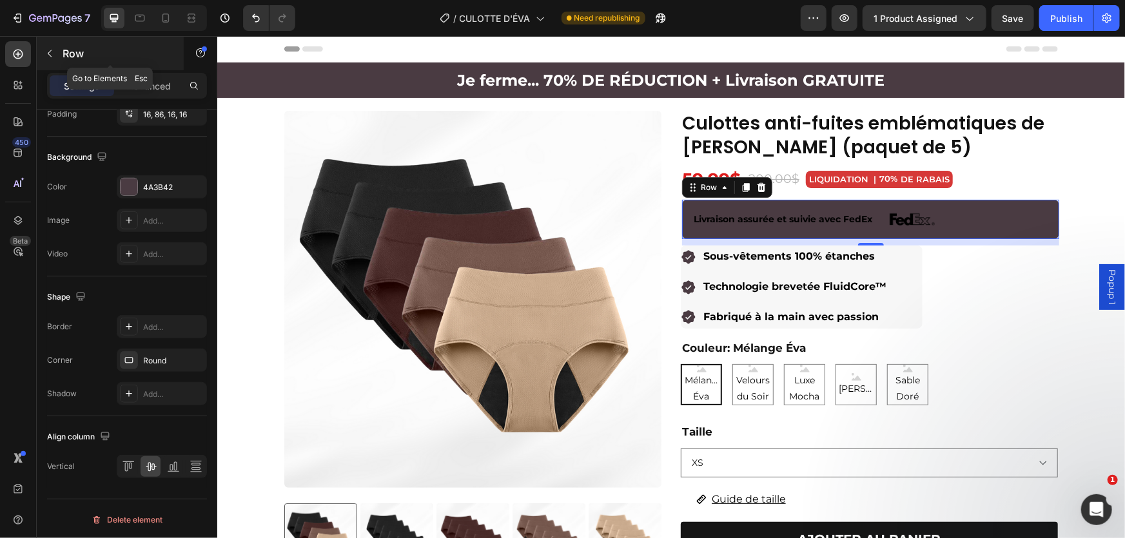
click at [52, 55] on icon "button" at bounding box center [49, 53] width 10 height 10
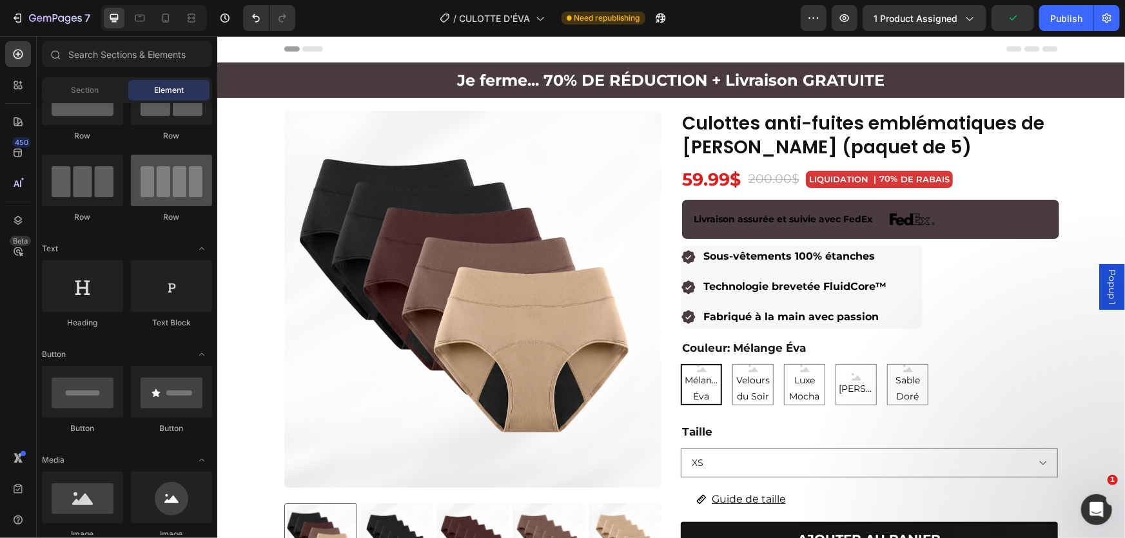
scroll to position [0, 0]
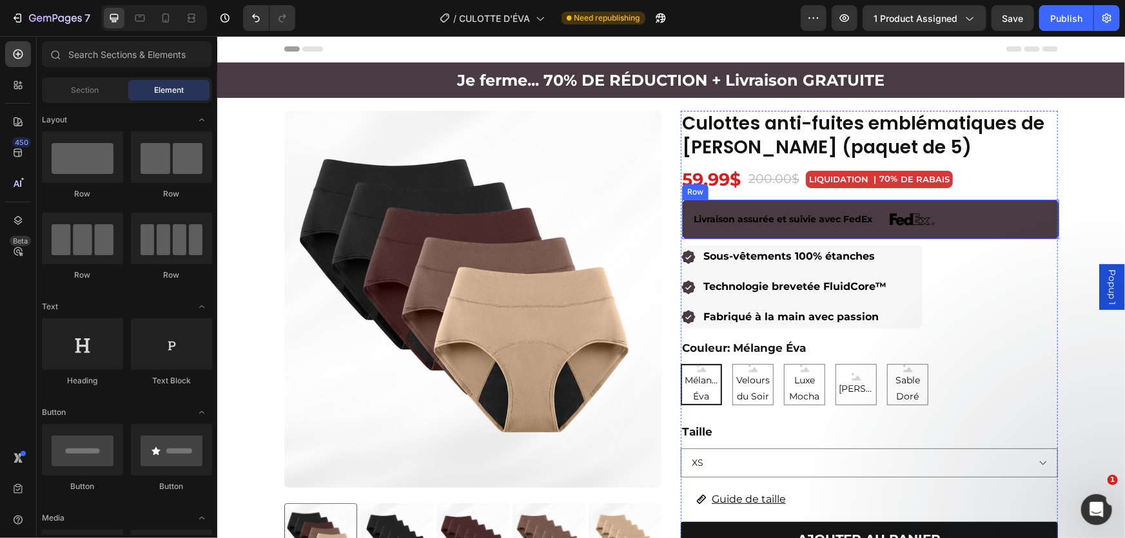
click at [1050, 213] on div "Livraison assurée et suivie avec FedEx Text Block Image Row" at bounding box center [869, 218] width 377 height 39
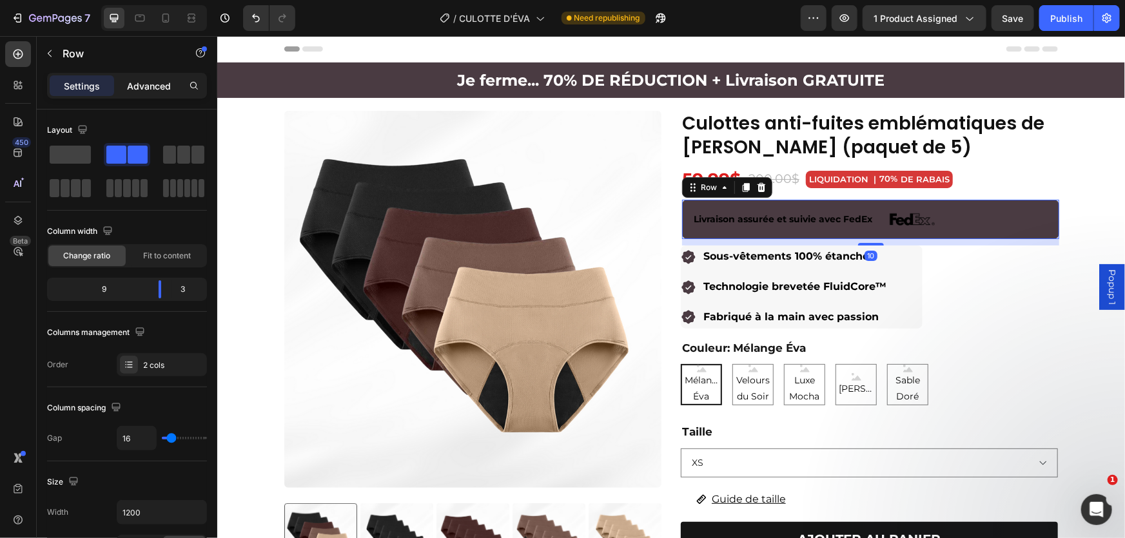
click at [128, 82] on p "Advanced" at bounding box center [149, 86] width 44 height 14
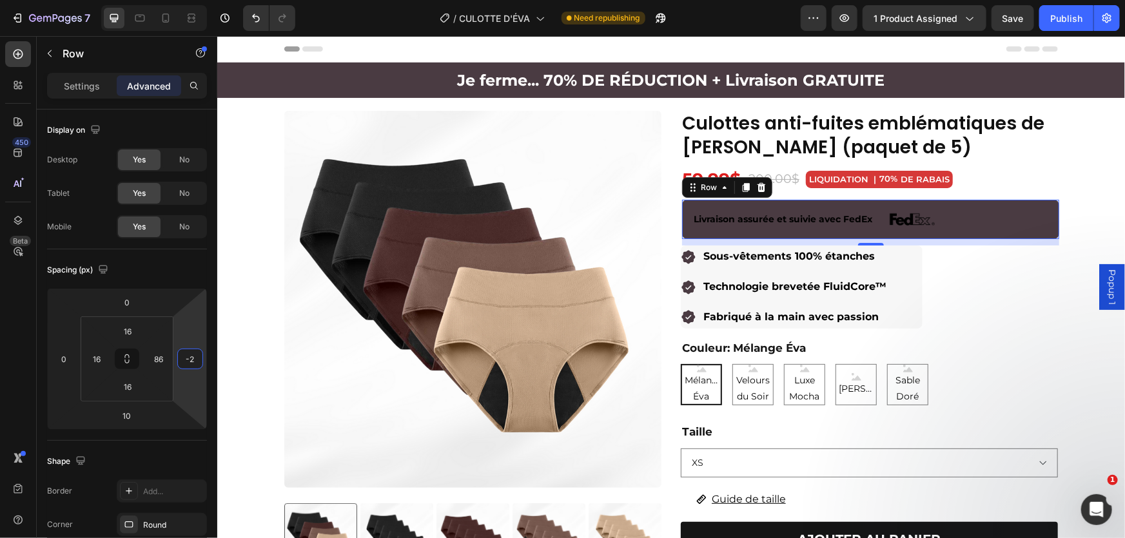
type input "0"
click at [193, 0] on html "7 Version history / CULOTTE D'ÉVA Need republishing Preview 1 product assigned …" at bounding box center [562, 0] width 1125 height 0
type input "84"
drag, startPoint x: 158, startPoint y: 339, endPoint x: 164, endPoint y: 340, distance: 6.5
click at [164, 0] on html "7 Version history / CULOTTE D'ÉVA Need republishing Preview 1 product assigned …" at bounding box center [562, 0] width 1125 height 0
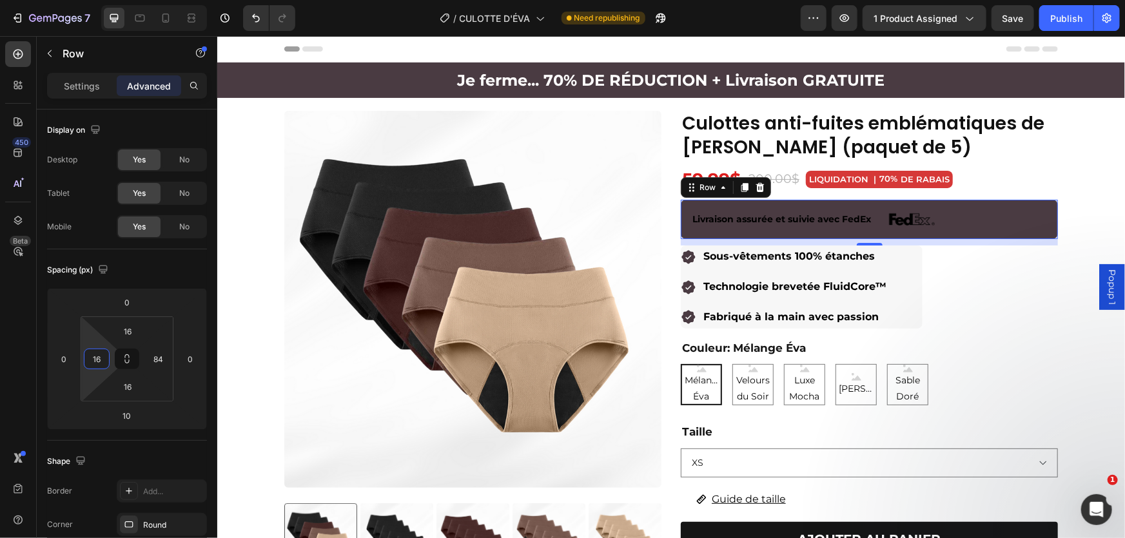
type input "14"
click at [96, 0] on html "7 Version history / CULOTTE D'ÉVA Need republishing Preview 1 product assigned …" at bounding box center [562, 0] width 1125 height 0
click at [1026, 210] on div "Livraison assurée et suivie avec FedEx Text Block Image Row 10" at bounding box center [868, 218] width 377 height 39
click at [868, 186] on div "LIQUIDATION | 70% DE RABAIS Discount Tag" at bounding box center [878, 178] width 147 height 17
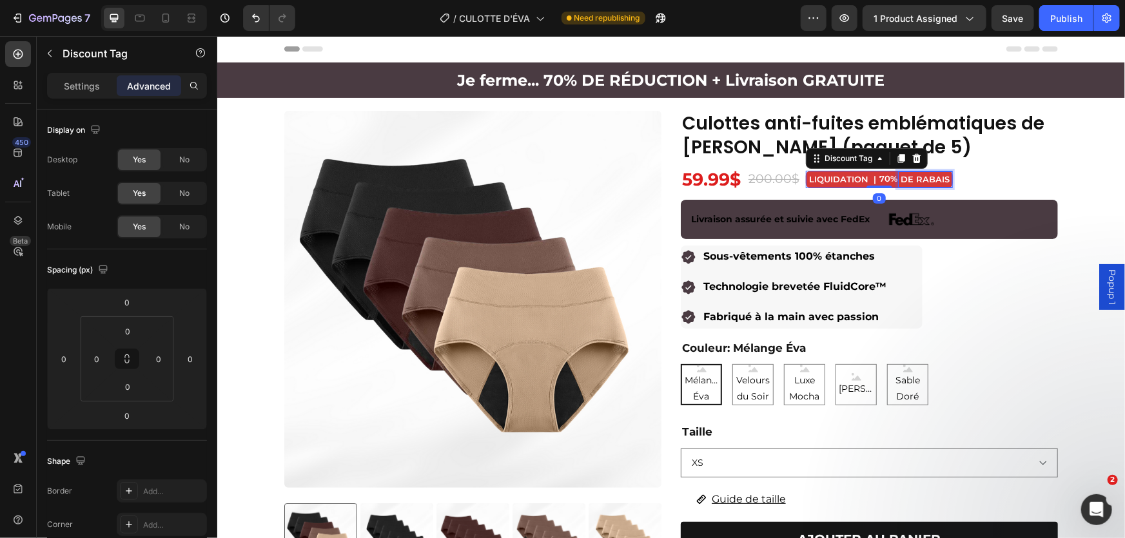
click at [940, 185] on div "DE RABAIS" at bounding box center [924, 178] width 53 height 15
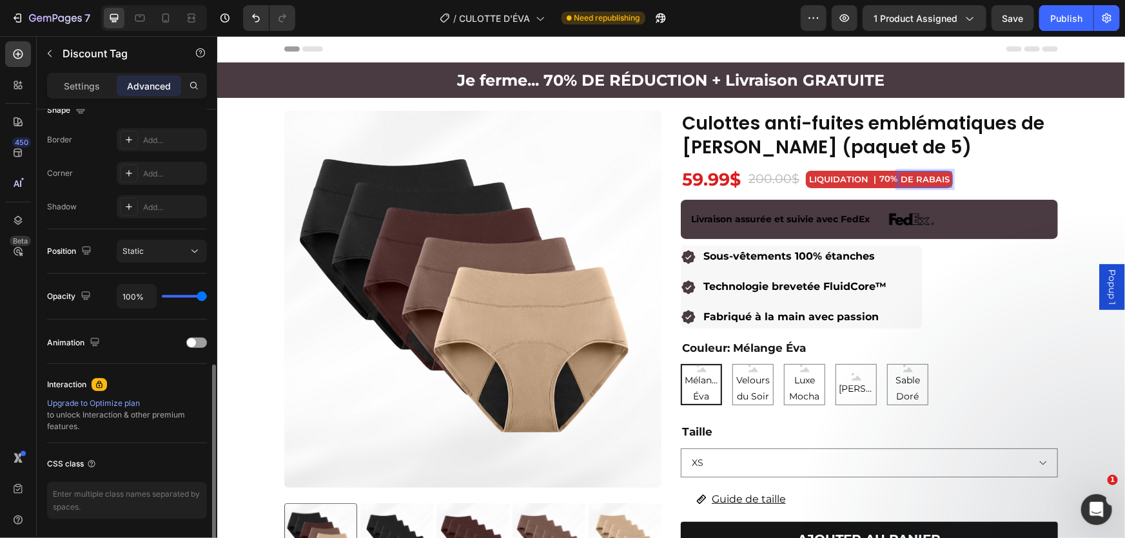
scroll to position [393, 0]
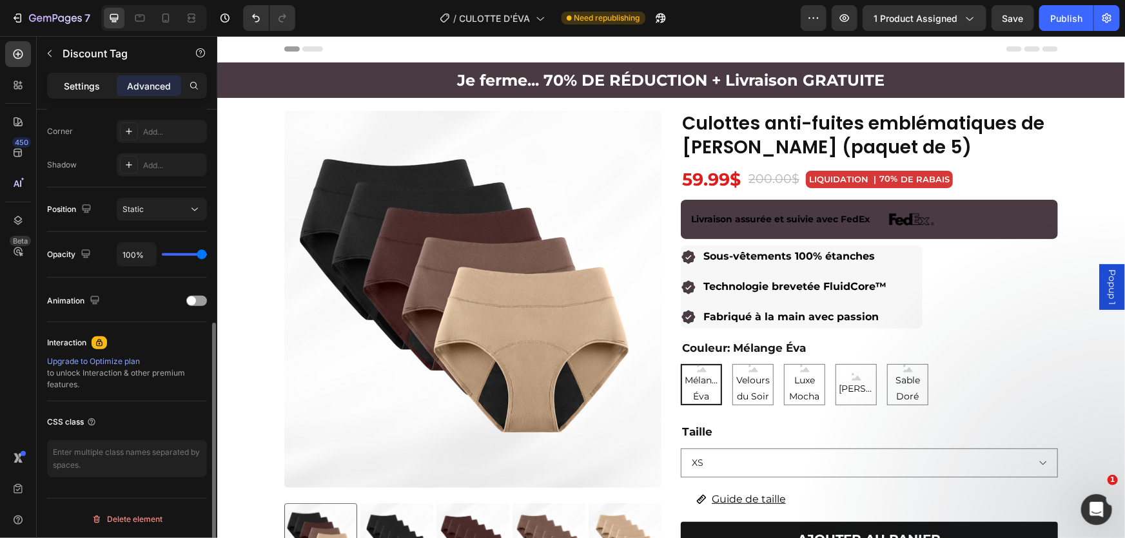
click at [68, 86] on p "Settings" at bounding box center [82, 86] width 36 height 14
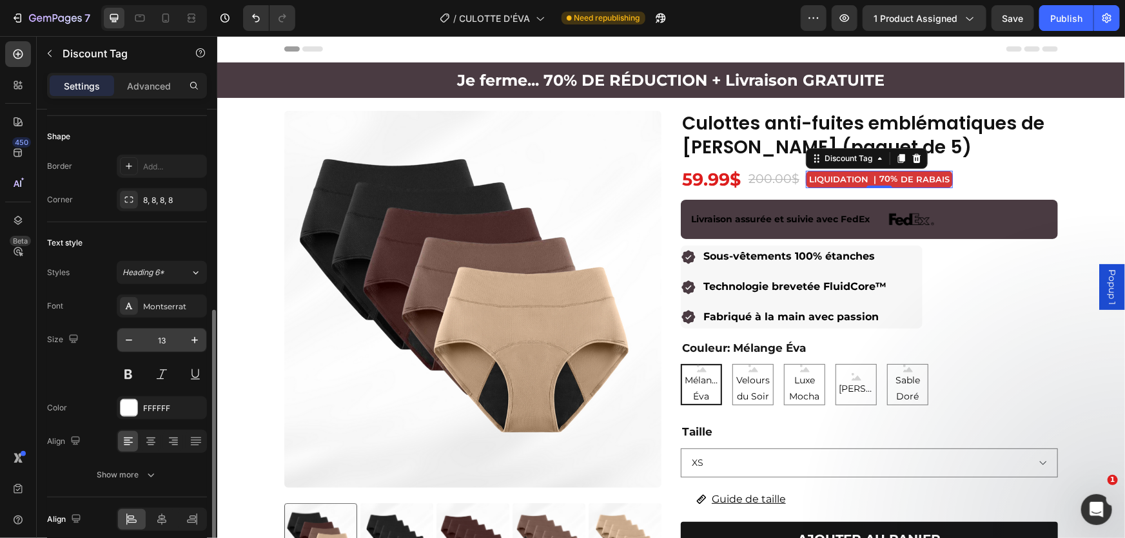
scroll to position [446, 0]
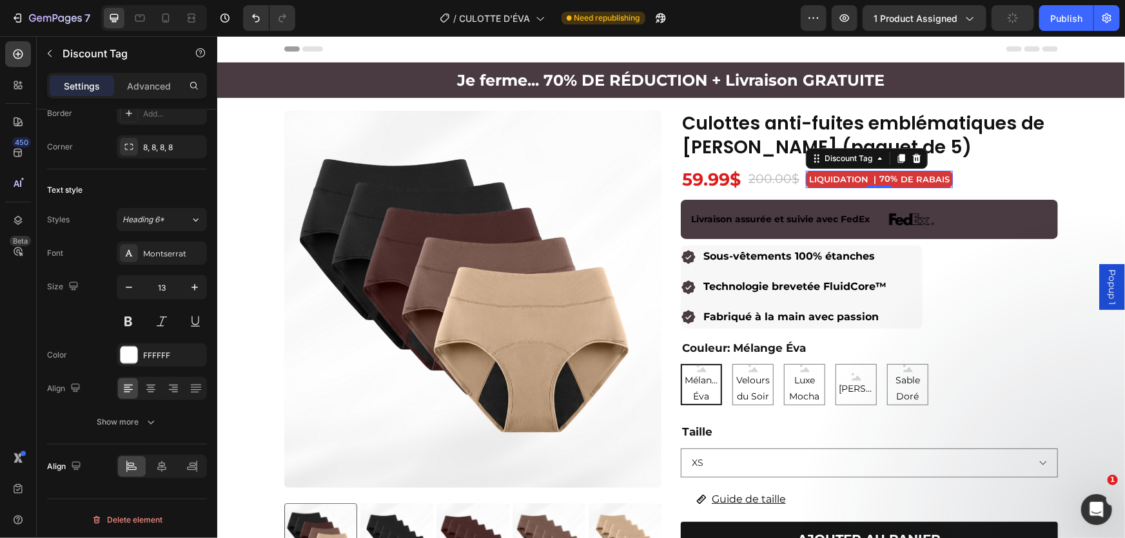
click at [855, 186] on div "LIQUIDATION | 70% DE RABAIS" at bounding box center [878, 178] width 147 height 17
click at [1048, 201] on div "Livraison assurée et suivie avec FedEx Text Block Image Row" at bounding box center [868, 218] width 377 height 39
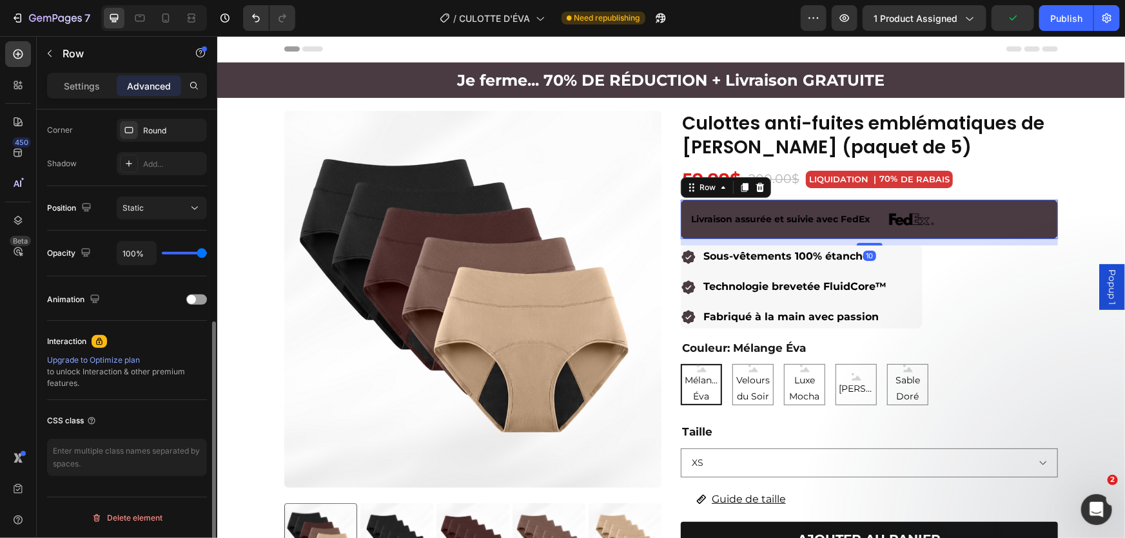
scroll to position [0, 0]
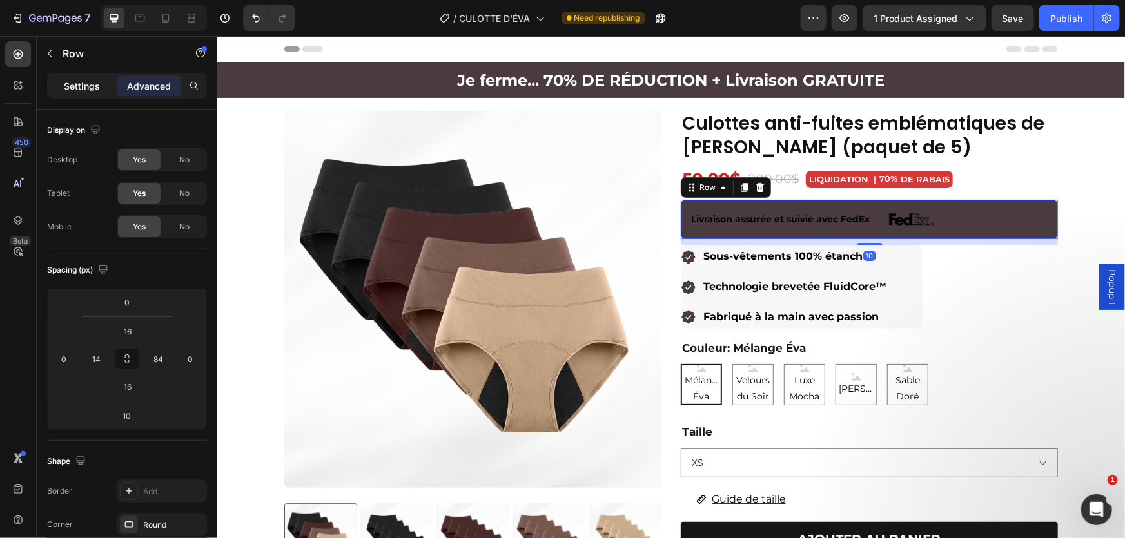
click at [88, 87] on p "Settings" at bounding box center [82, 86] width 36 height 14
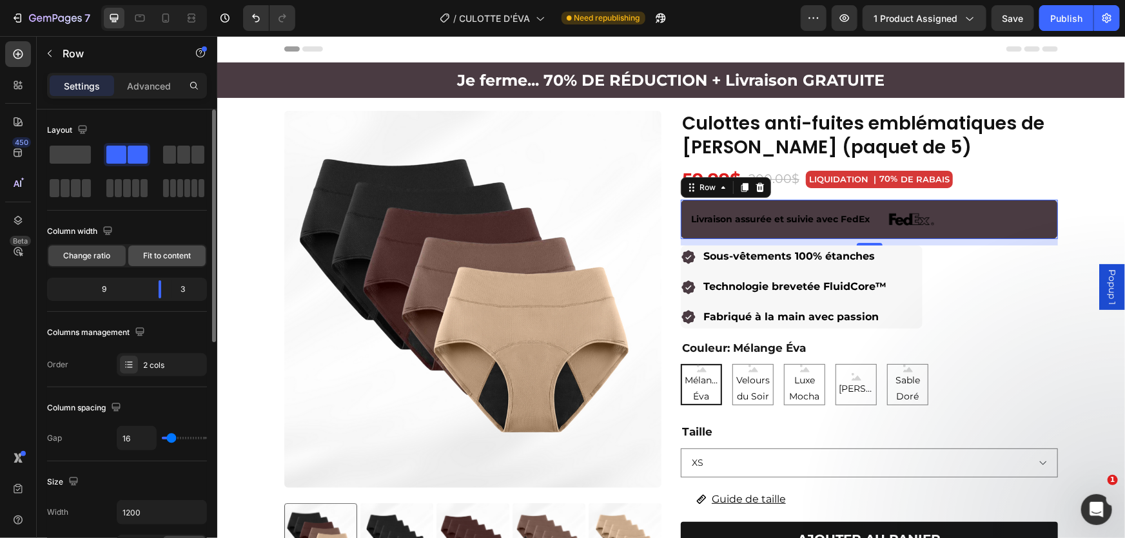
click at [141, 262] on div "Fit to content" at bounding box center [166, 256] width 77 height 21
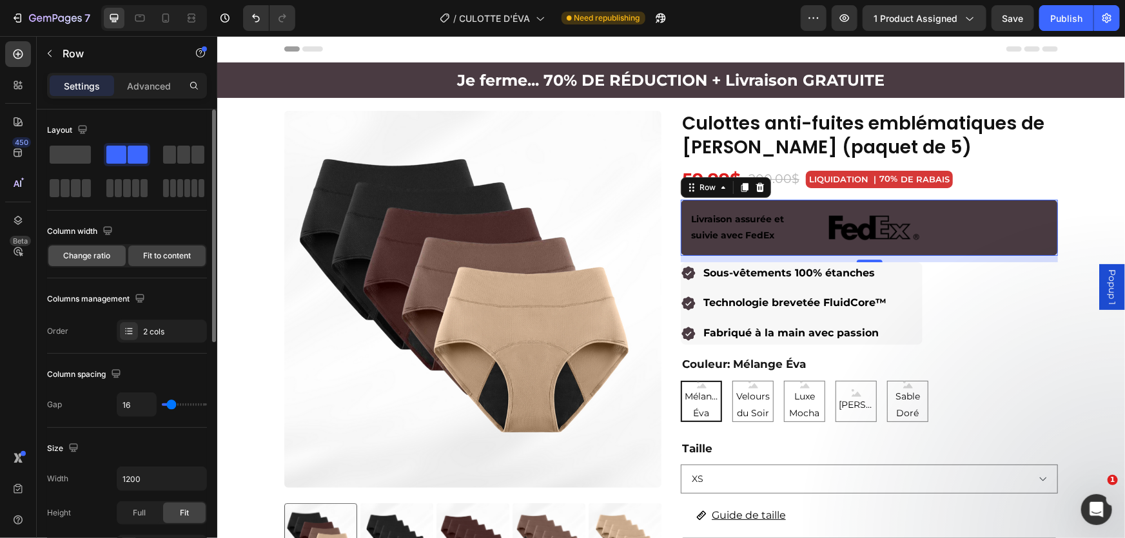
click at [102, 257] on span "Change ratio" at bounding box center [87, 256] width 47 height 12
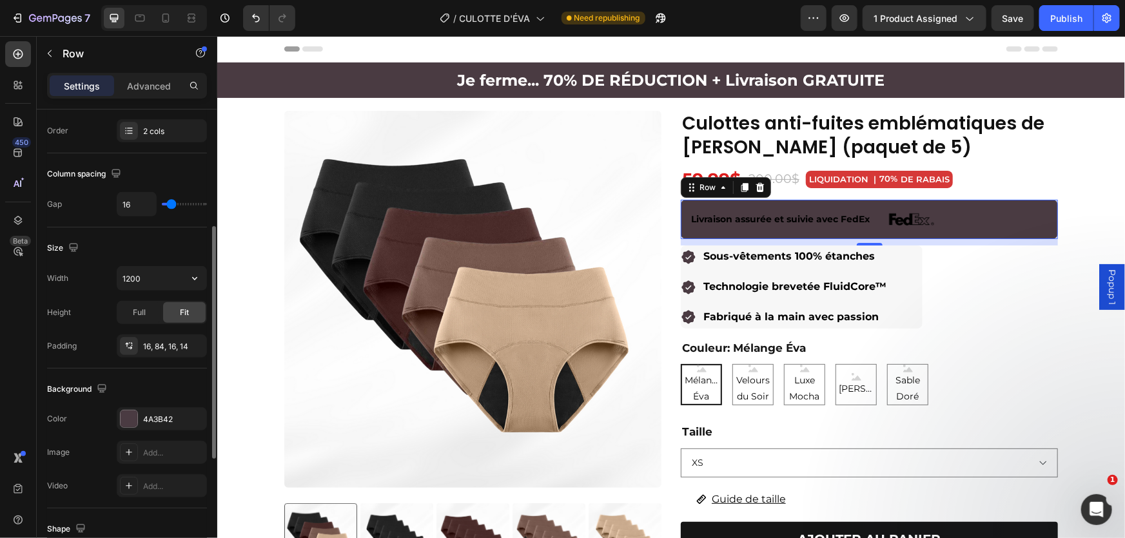
scroll to position [293, 0]
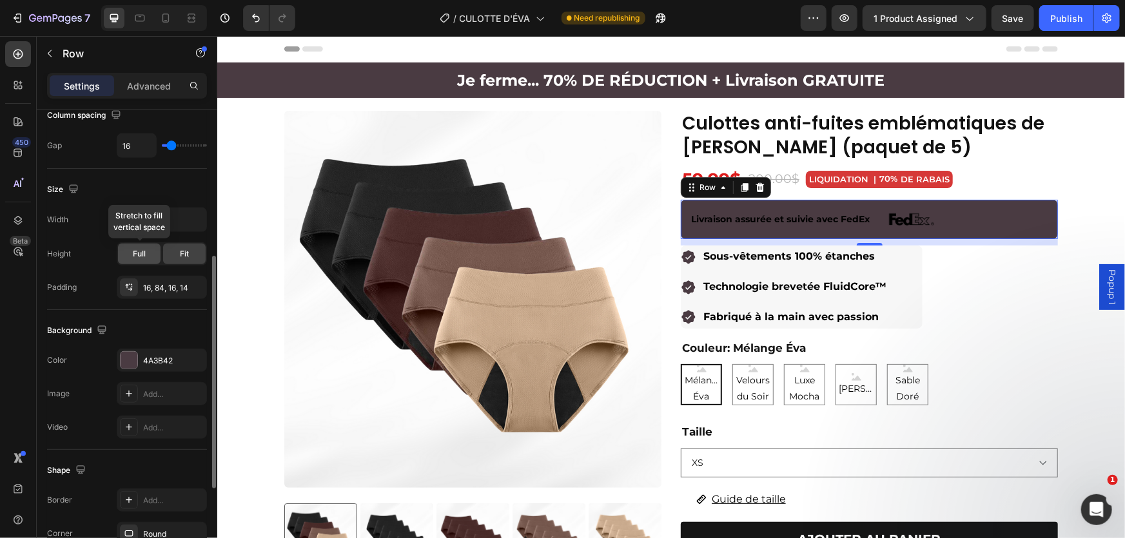
click at [141, 253] on span "Full" at bounding box center [139, 254] width 13 height 12
click at [185, 251] on span "Fit" at bounding box center [184, 254] width 9 height 12
click at [131, 217] on input "1200" at bounding box center [161, 219] width 89 height 23
click at [181, 217] on input "1200" at bounding box center [161, 219] width 89 height 23
click at [194, 219] on icon "button" at bounding box center [194, 219] width 13 height 13
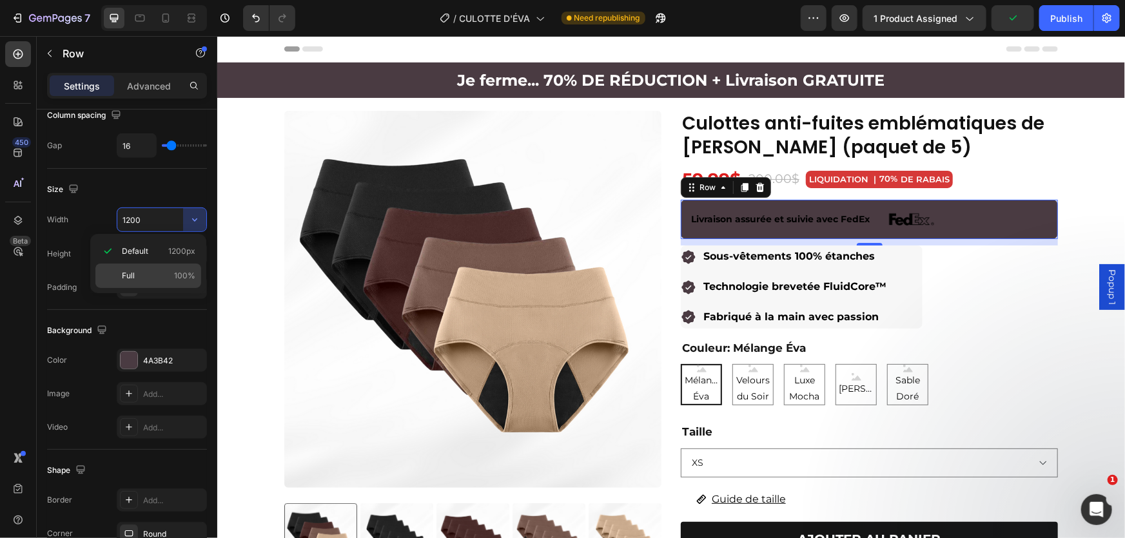
click at [161, 268] on div "Full 100%" at bounding box center [148, 276] width 106 height 24
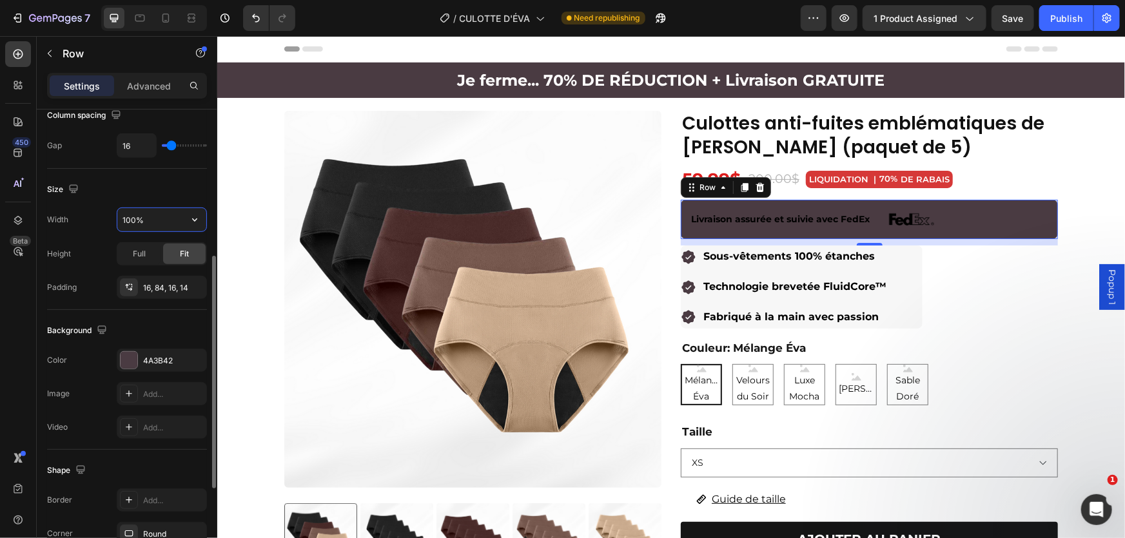
click at [135, 219] on input "100%" at bounding box center [161, 219] width 89 height 23
type input "60%"
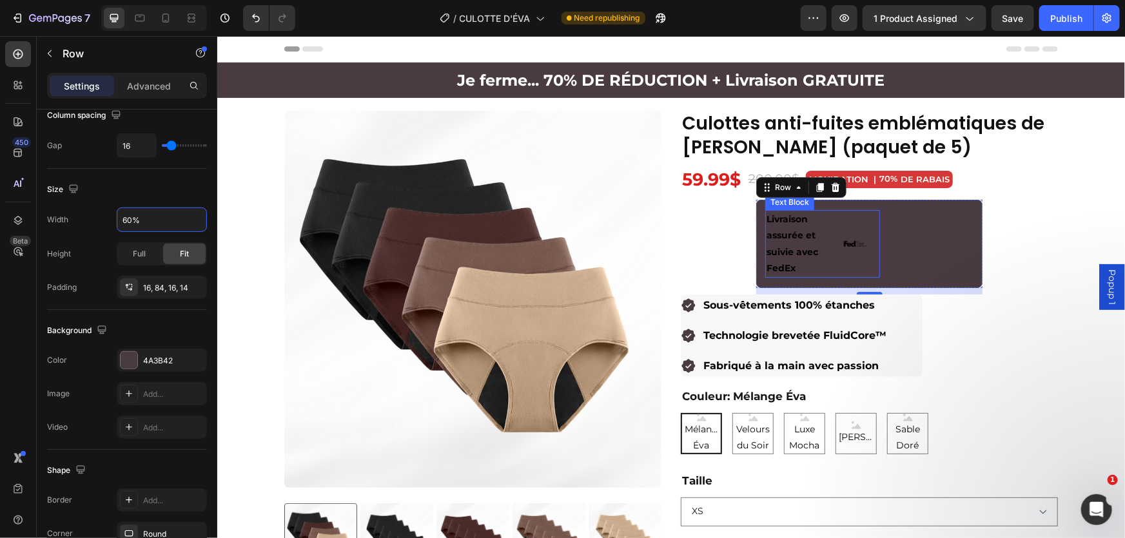
click at [817, 269] on p "Livraison assurée et suivie avec FedEx" at bounding box center [802, 243] width 73 height 65
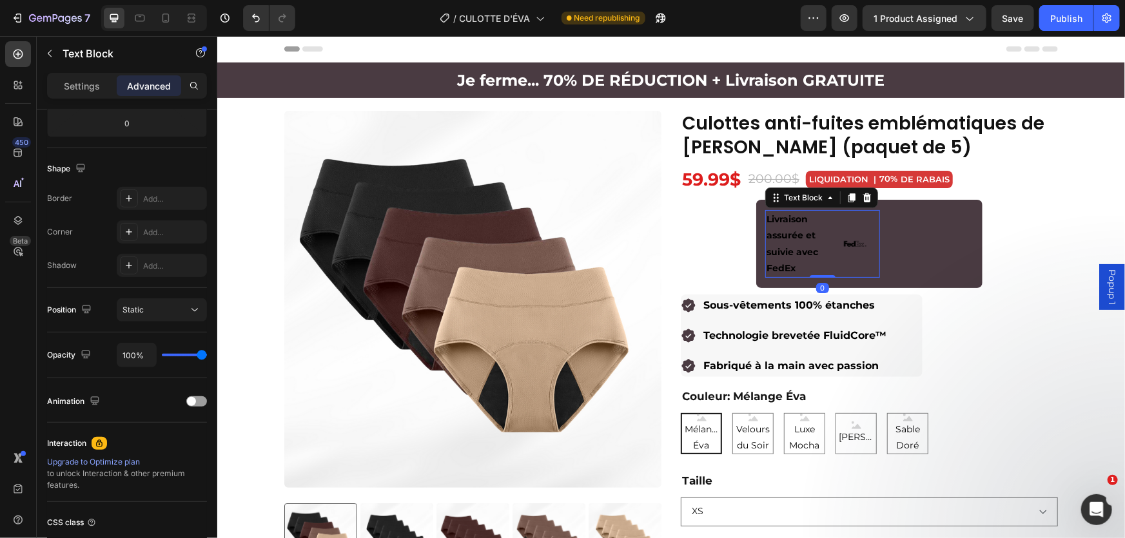
scroll to position [0, 0]
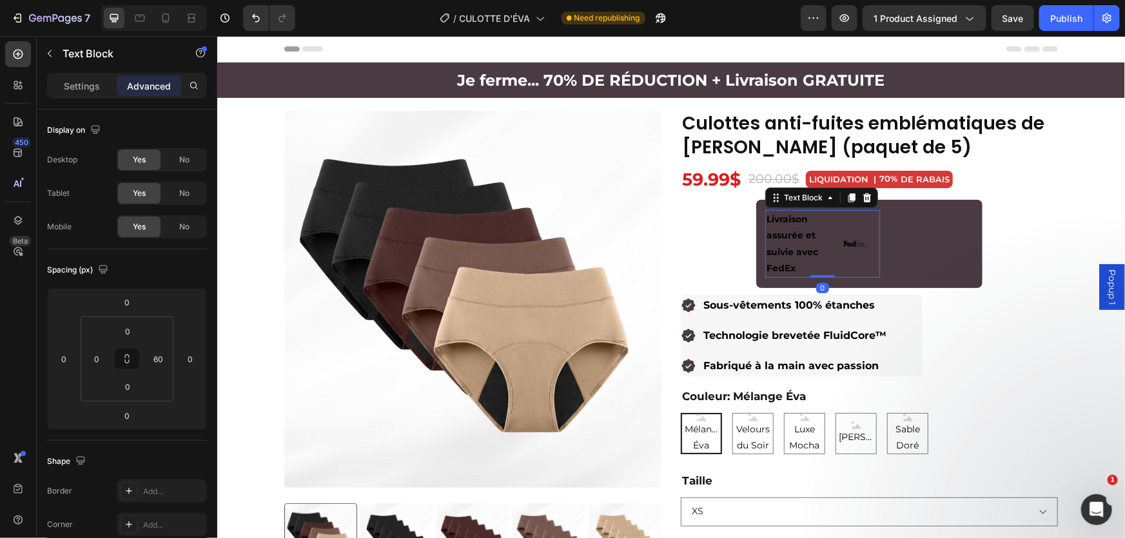
drag, startPoint x: 80, startPoint y: 88, endPoint x: 199, endPoint y: 102, distance: 120.1
click at [81, 88] on p "Settings" at bounding box center [82, 86] width 36 height 14
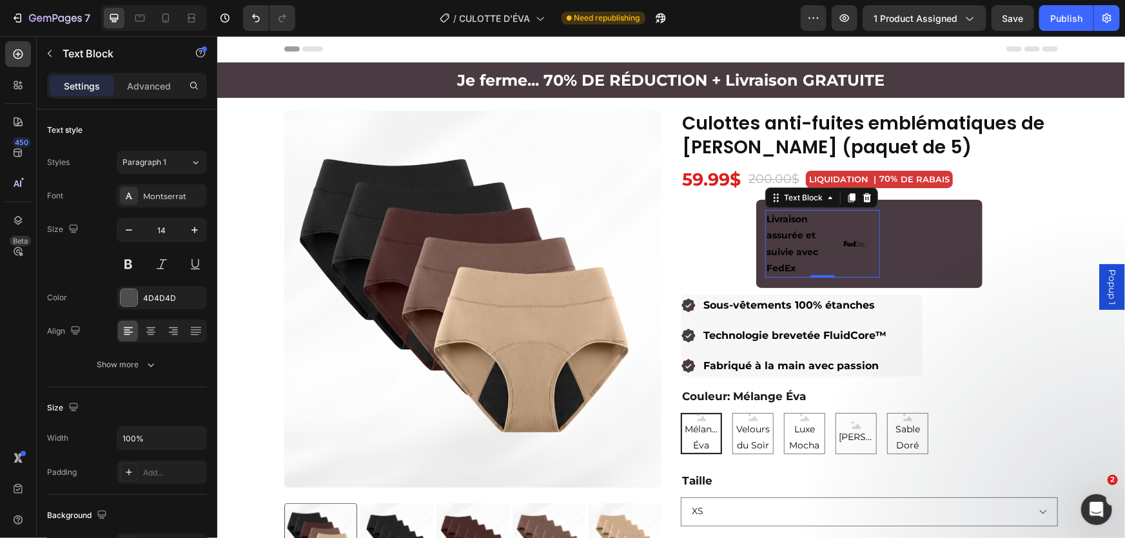
drag, startPoint x: 859, startPoint y: 235, endPoint x: 858, endPoint y: 245, distance: 10.4
click at [859, 236] on div "Livraison assurée et suivie avec FedEx Text Block 0" at bounding box center [821, 243] width 115 height 68
click at [859, 246] on img at bounding box center [854, 244] width 23 height 8
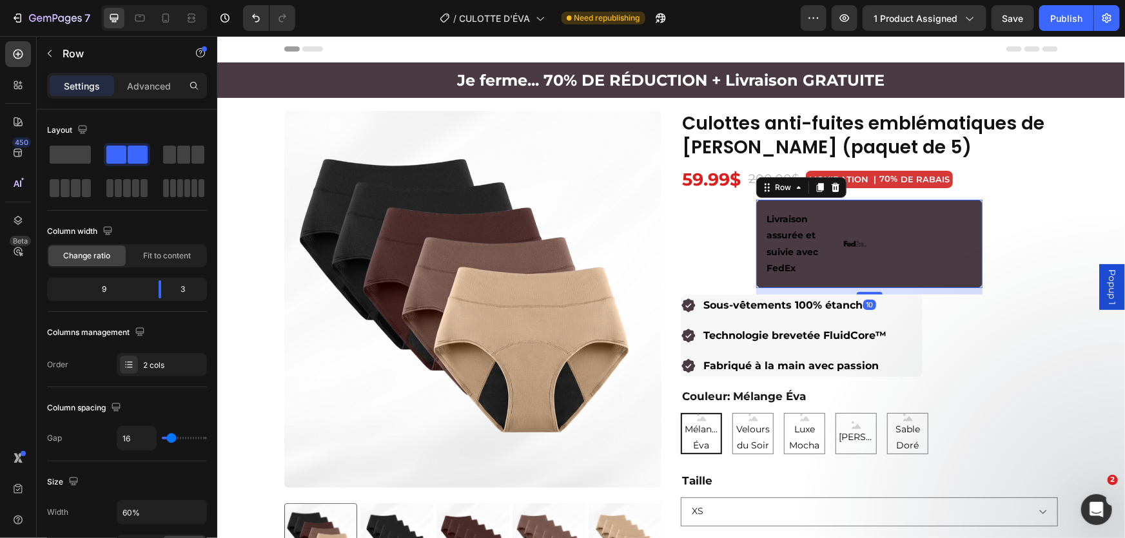
click at [879, 259] on div "Livraison assurée et suivie avec FedEx Text Block Image Row 10" at bounding box center [868, 243] width 226 height 88
click at [862, 242] on div at bounding box center [854, 244] width 38 height 8
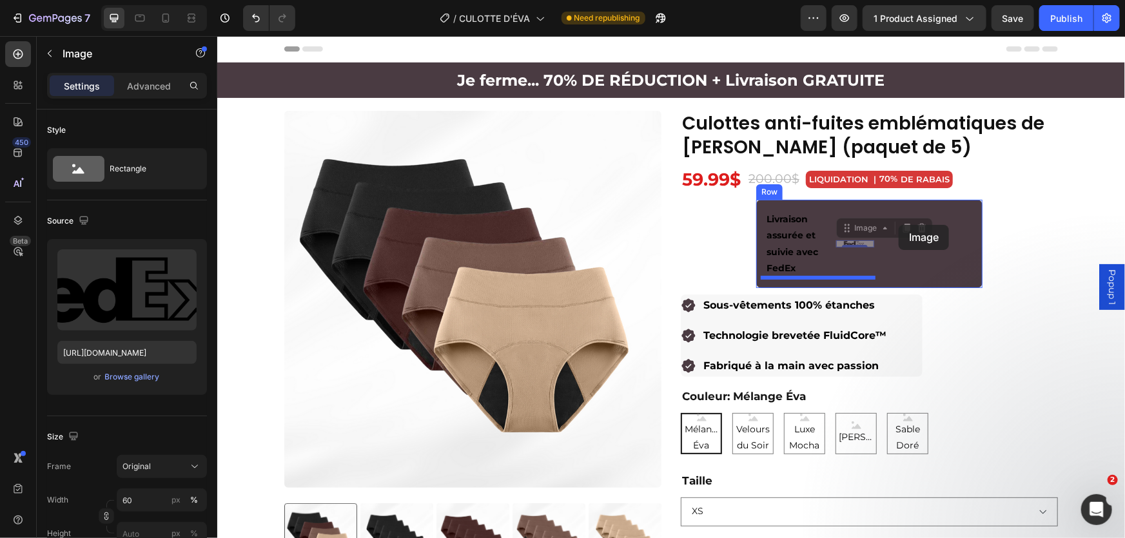
drag, startPoint x: 846, startPoint y: 229, endPoint x: 898, endPoint y: 224, distance: 51.8
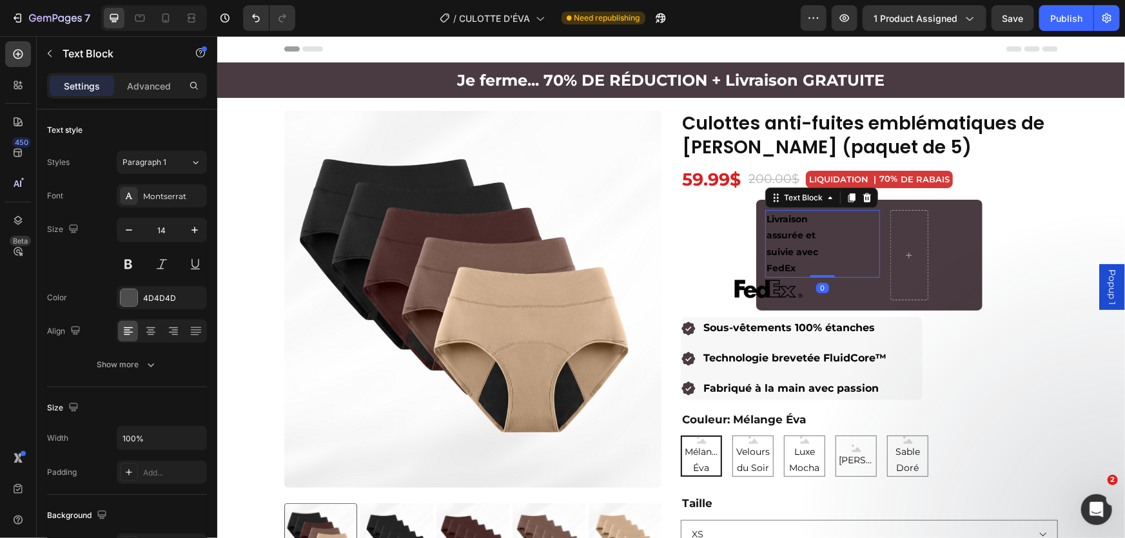
click at [871, 238] on div "Livraison assurée et suivie avec FedEx Text Block 0" at bounding box center [821, 243] width 115 height 68
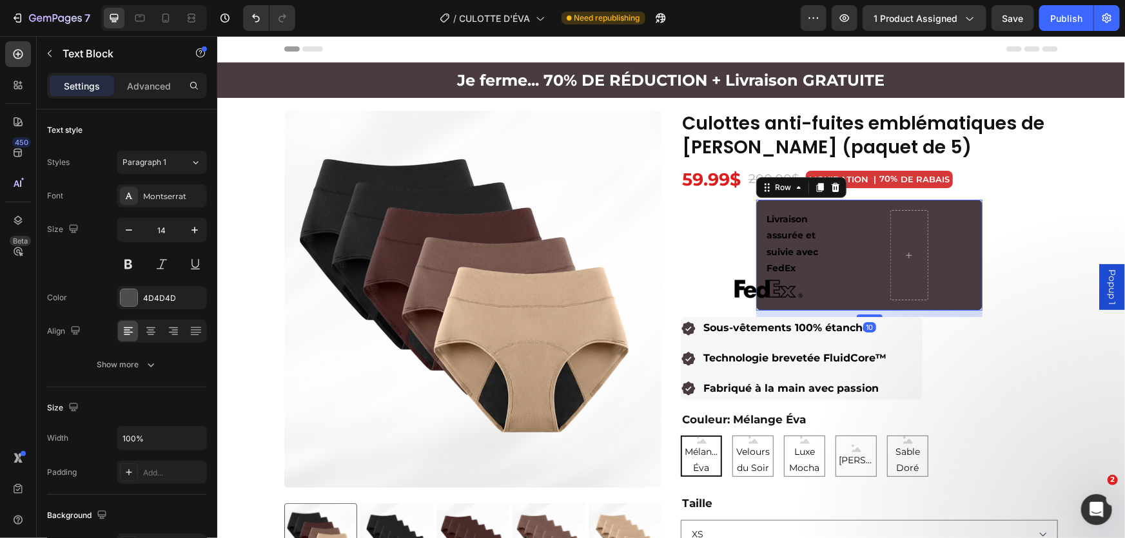
click at [880, 246] on div "Livraison assurée et suivie avec FedEx Text Block Image Row 10" at bounding box center [868, 254] width 226 height 111
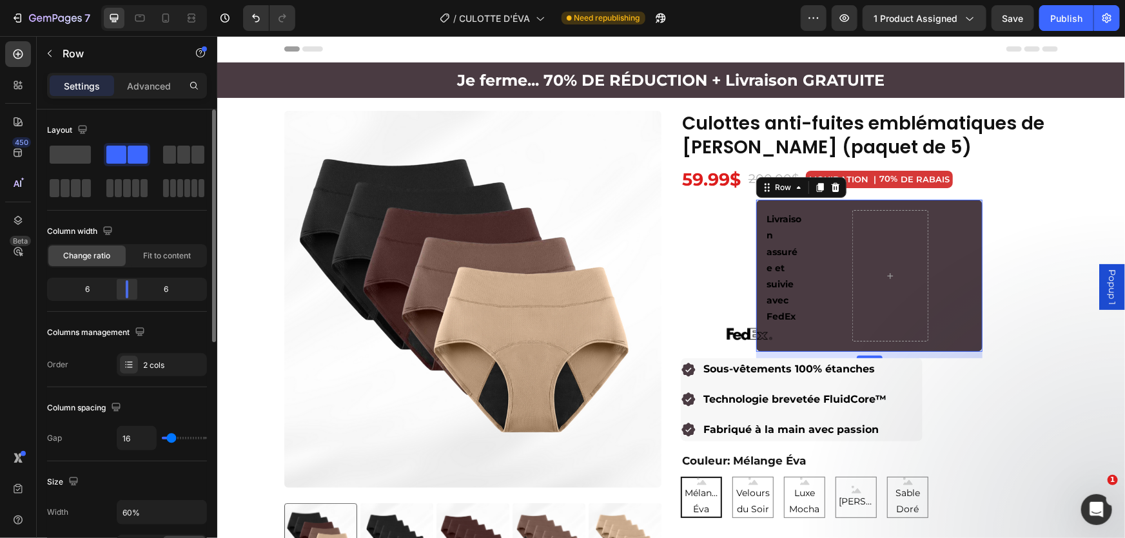
drag, startPoint x: 157, startPoint y: 289, endPoint x: 123, endPoint y: 284, distance: 34.5
click at [123, 284] on div at bounding box center [126, 289] width 23 height 18
click at [842, 240] on div "Livraison assurée et suivie avec FedEx Text Block Image Row 10" at bounding box center [868, 275] width 226 height 152
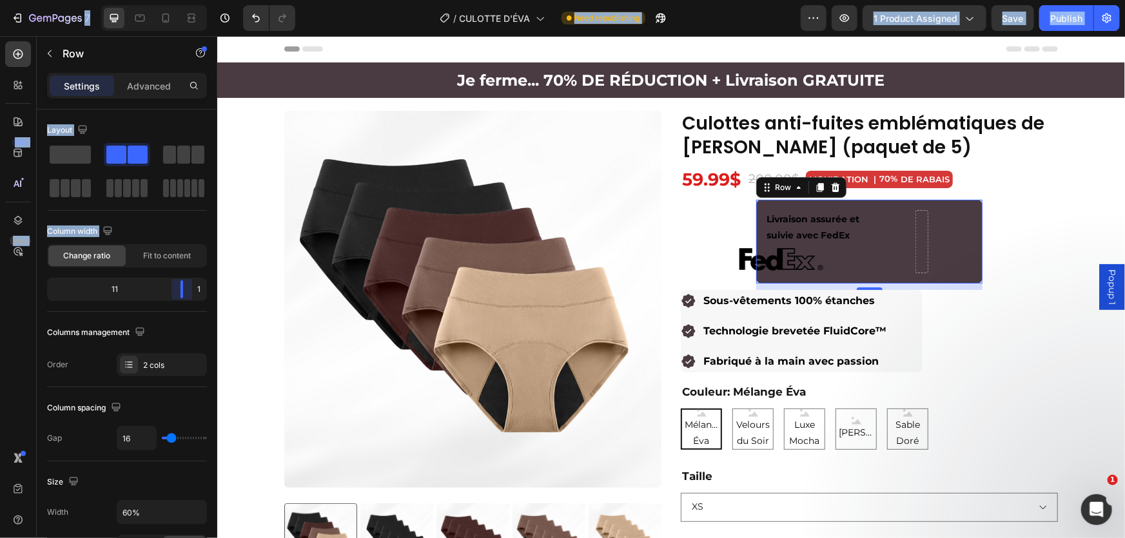
drag, startPoint x: 140, startPoint y: 286, endPoint x: 219, endPoint y: 286, distance: 79.3
click at [219, 0] on body "7 Version history / CULOTTE D'ÉVA Need republishing Preview 1 product assigned …" at bounding box center [562, 0] width 1125 height 0
click at [927, 233] on div "Livraison assurée et suivie avec FedEx Text Block Image Row 10" at bounding box center [868, 241] width 226 height 84
click at [921, 233] on div at bounding box center [921, 241] width 21 height 21
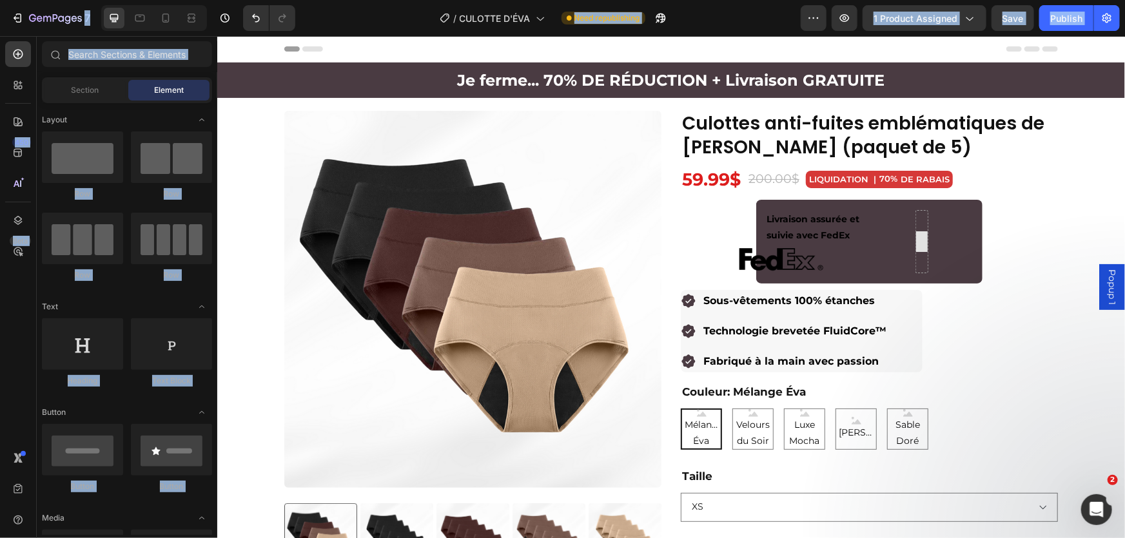
click at [917, 219] on div at bounding box center [921, 240] width 13 height 63
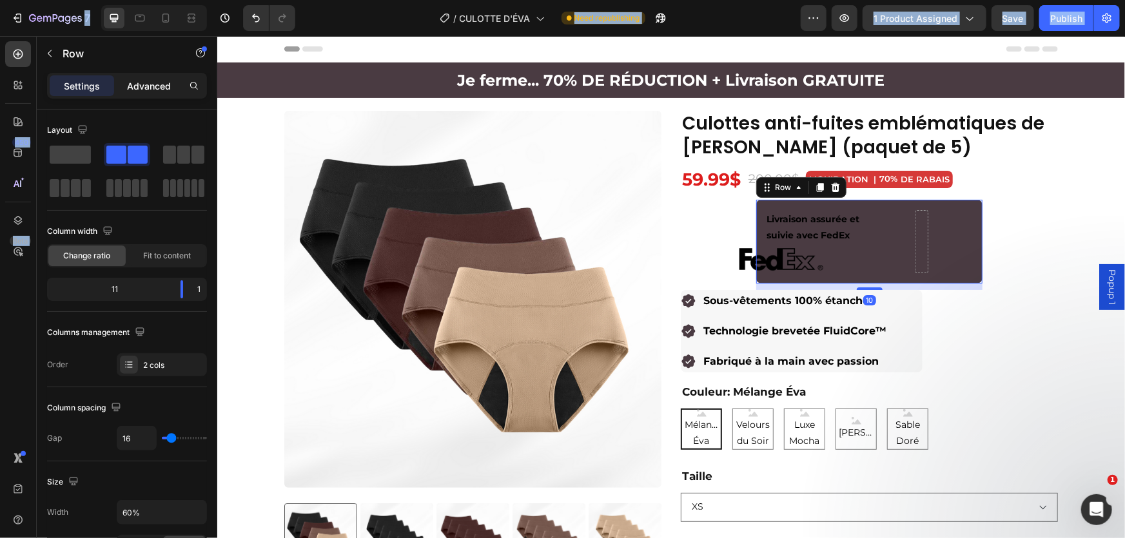
click at [159, 91] on p "Advanced" at bounding box center [149, 86] width 44 height 14
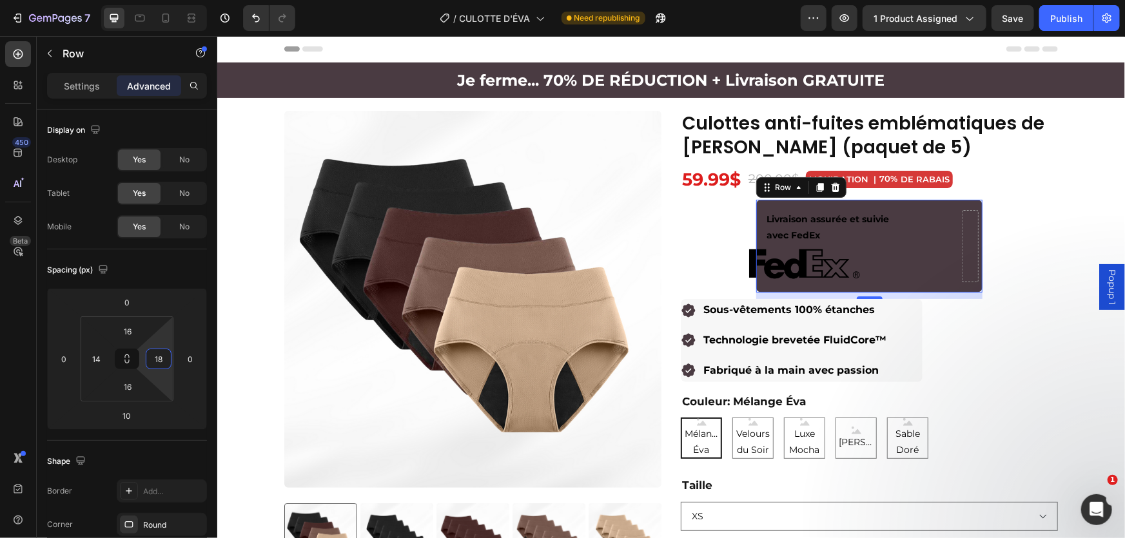
type input "20"
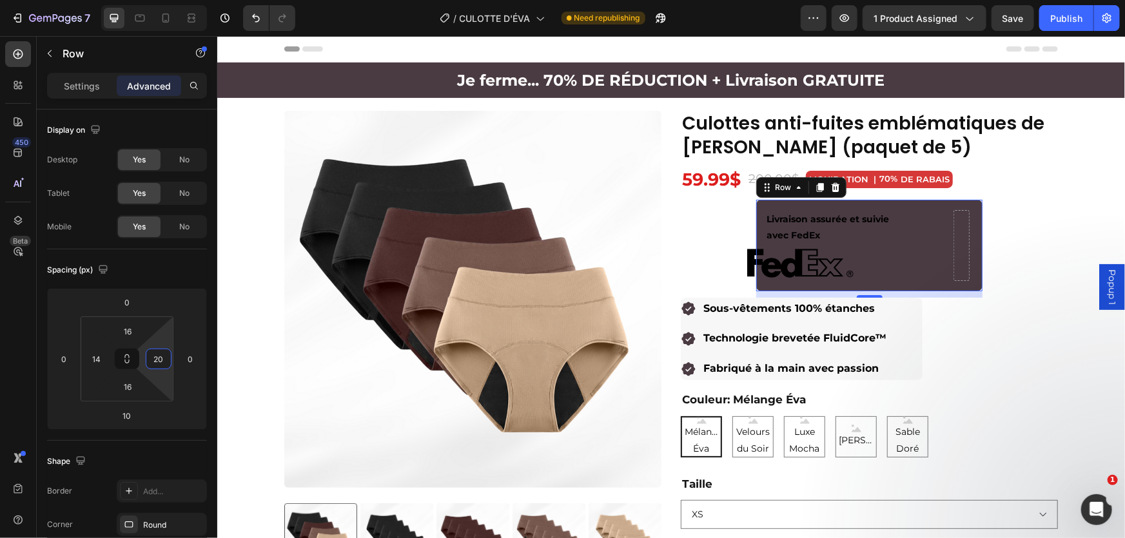
drag, startPoint x: 165, startPoint y: 338, endPoint x: 167, endPoint y: 356, distance: 18.8
click at [167, 0] on html "7 Version history / CULOTTE D'ÉVA Need republishing Preview 1 product assigned …" at bounding box center [562, 0] width 1125 height 0
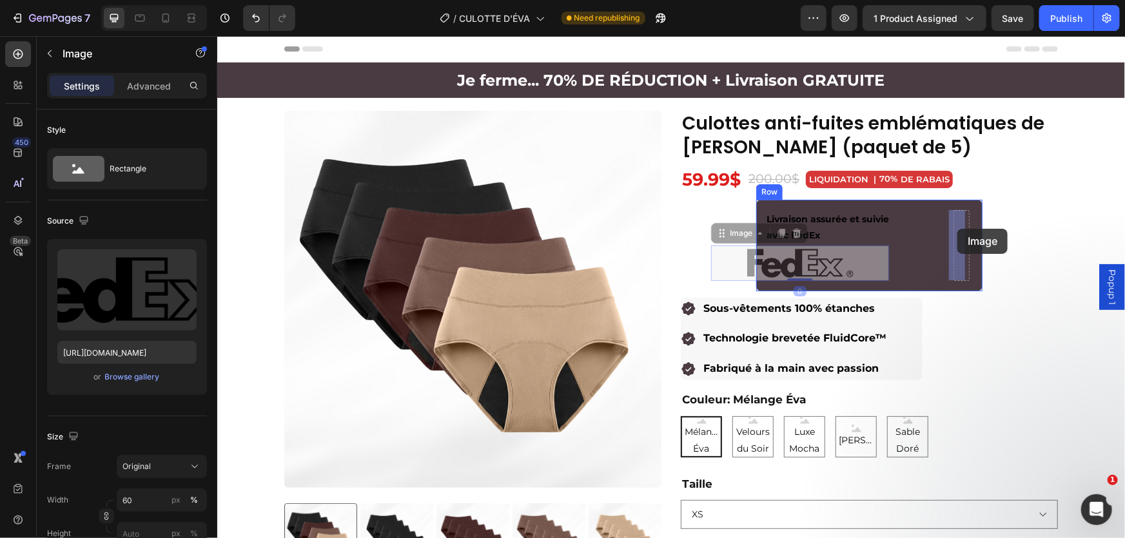
drag, startPoint x: 801, startPoint y: 256, endPoint x: 957, endPoint y: 228, distance: 158.4
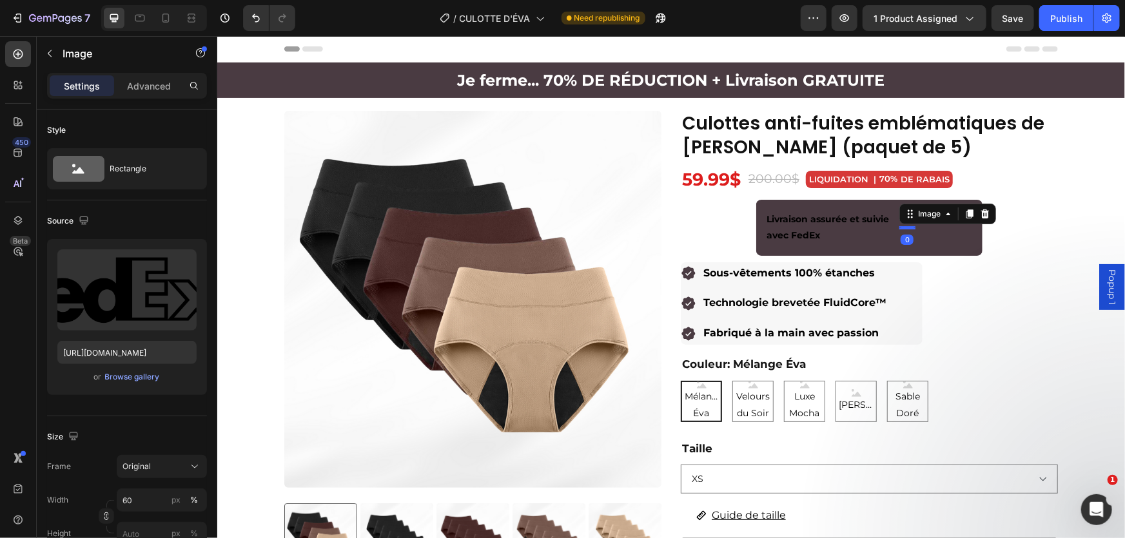
click at [1060, 228] on div "Product Images 🚚 Commandes passées aujourd’hui : ne seront pas affectées par la…" at bounding box center [671, 492] width 908 height 764
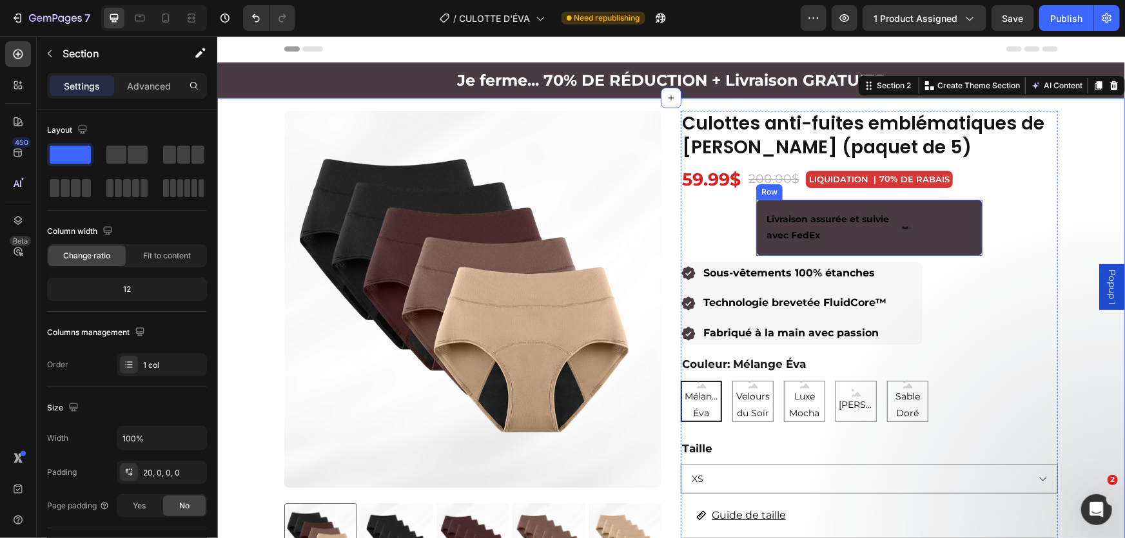
click at [964, 229] on div "Image" at bounding box center [961, 226] width 16 height 35
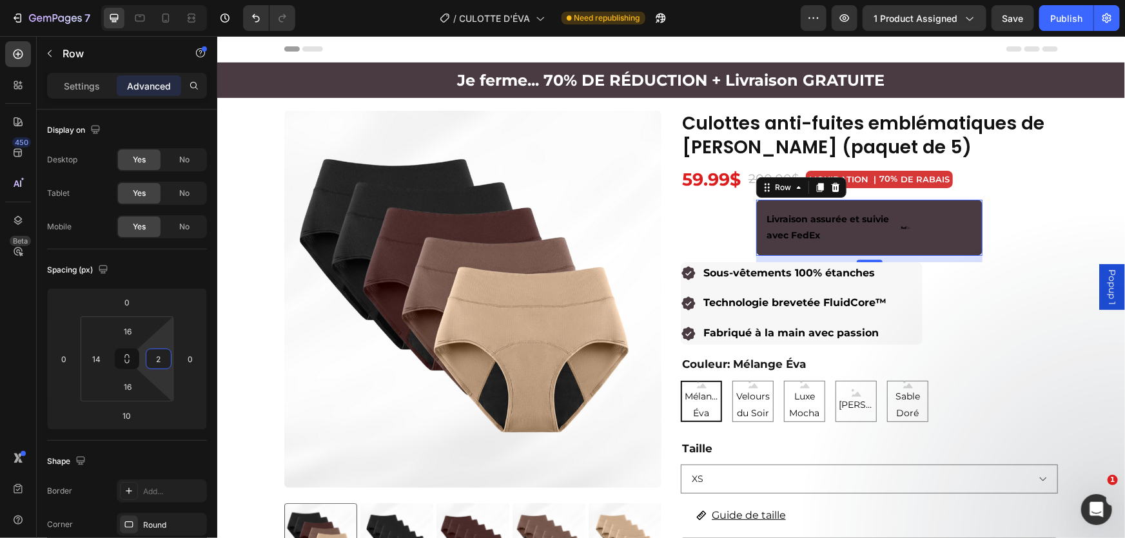
type input "0"
drag, startPoint x: 166, startPoint y: 340, endPoint x: 162, endPoint y: 351, distance: 12.0
click at [171, 0] on html "7 Version history / CULOTTE D'ÉVA Need republishing Preview 1 product assigned …" at bounding box center [562, 0] width 1125 height 0
type input "0"
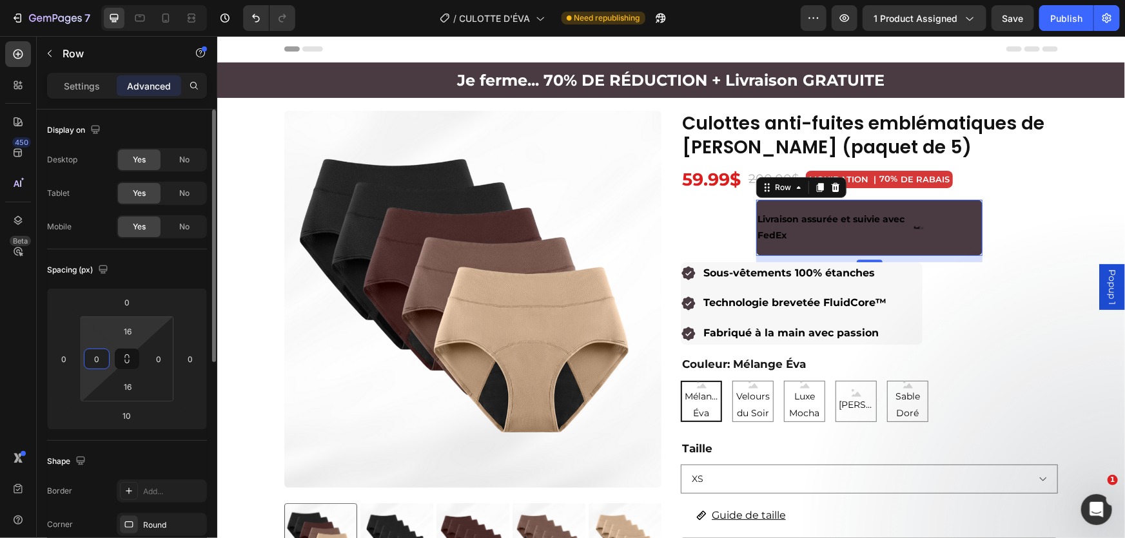
drag, startPoint x: 92, startPoint y: 355, endPoint x: 141, endPoint y: 345, distance: 49.3
click at [90, 0] on html "7 Version history / CULOTTE D'ÉVA Need republishing Preview 1 product assigned …" at bounding box center [562, 0] width 1125 height 0
click at [890, 248] on div "Livraison assurée et suivie avec FedEx Text Block Image Row 10" at bounding box center [868, 226] width 226 height 55
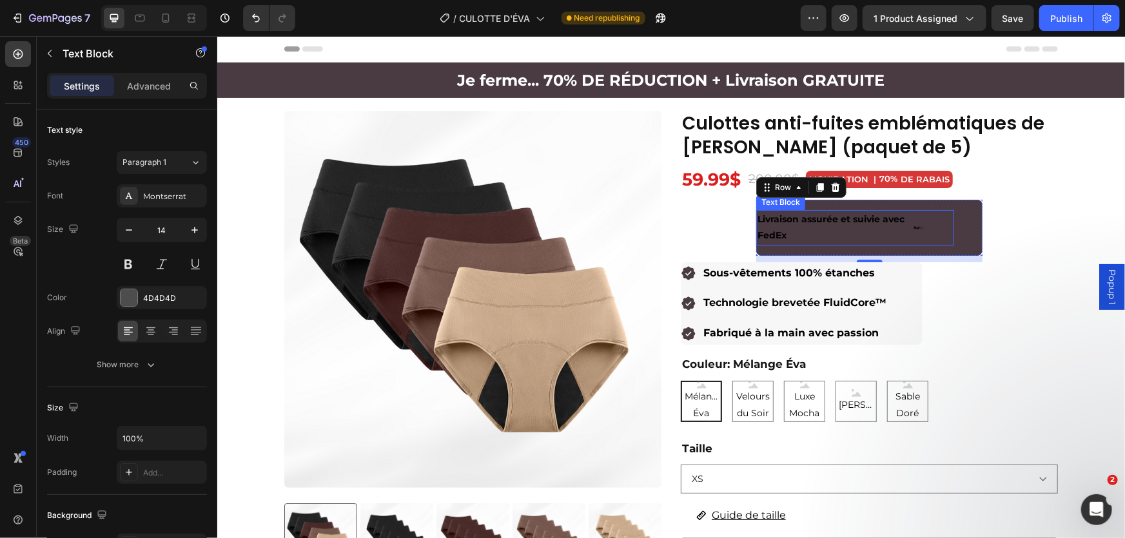
click at [910, 213] on div "Livraison assurée et suivie avec FedEx Text Block" at bounding box center [854, 226] width 198 height 35
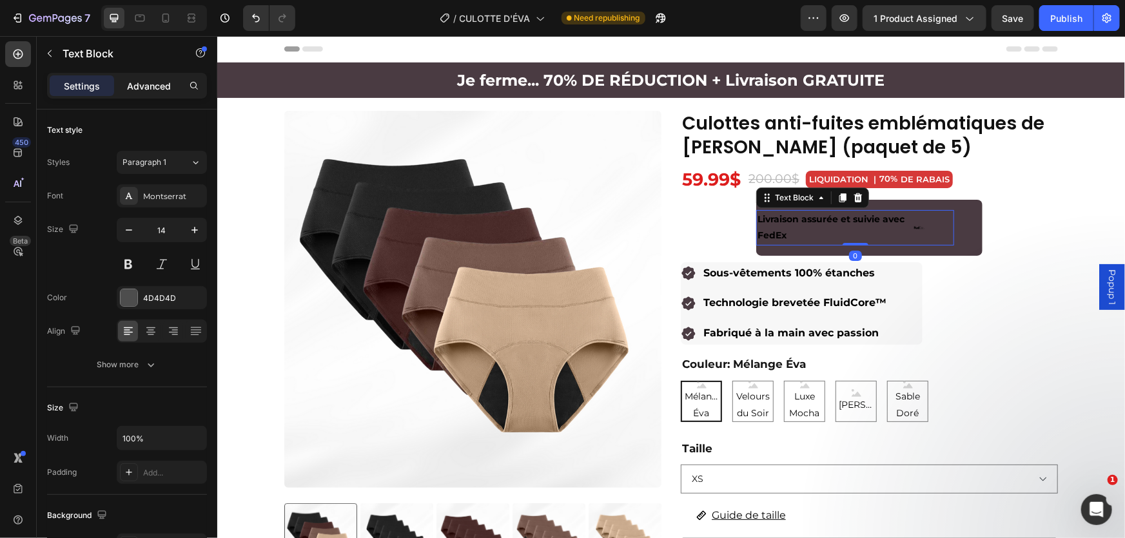
click at [138, 81] on p "Advanced" at bounding box center [149, 86] width 44 height 14
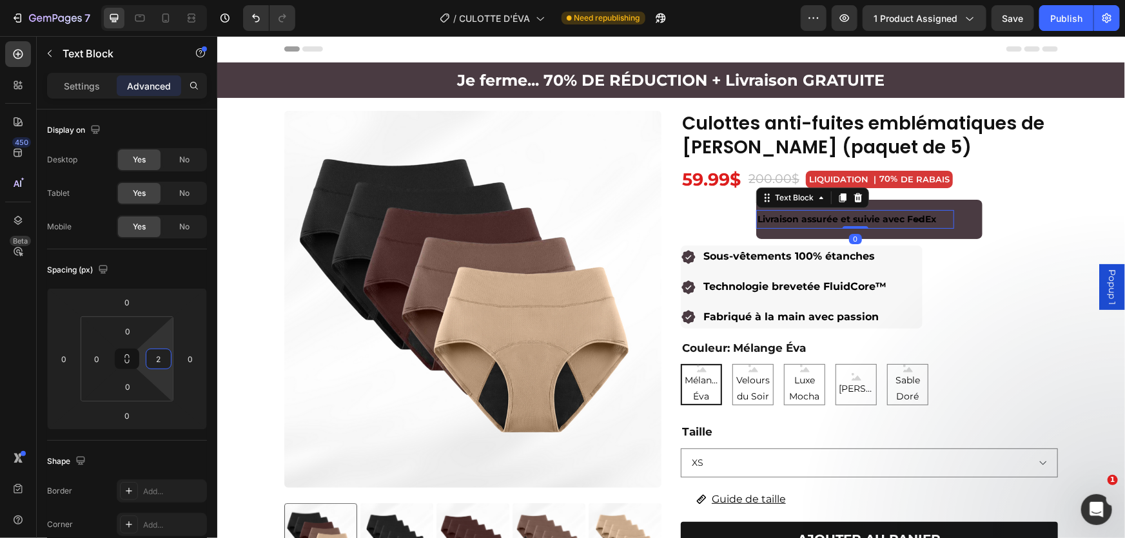
type input "0"
drag, startPoint x: 163, startPoint y: 340, endPoint x: 164, endPoint y: 367, distance: 26.5
click at [164, 0] on html "7 Version history / CULOTTE D'ÉVA Need republishing Preview 1 product assigned …" at bounding box center [562, 0] width 1125 height 0
click at [896, 235] on div "Livraison assurée et suivie avec FedEx Text Block 0 Image Row" at bounding box center [868, 218] width 226 height 39
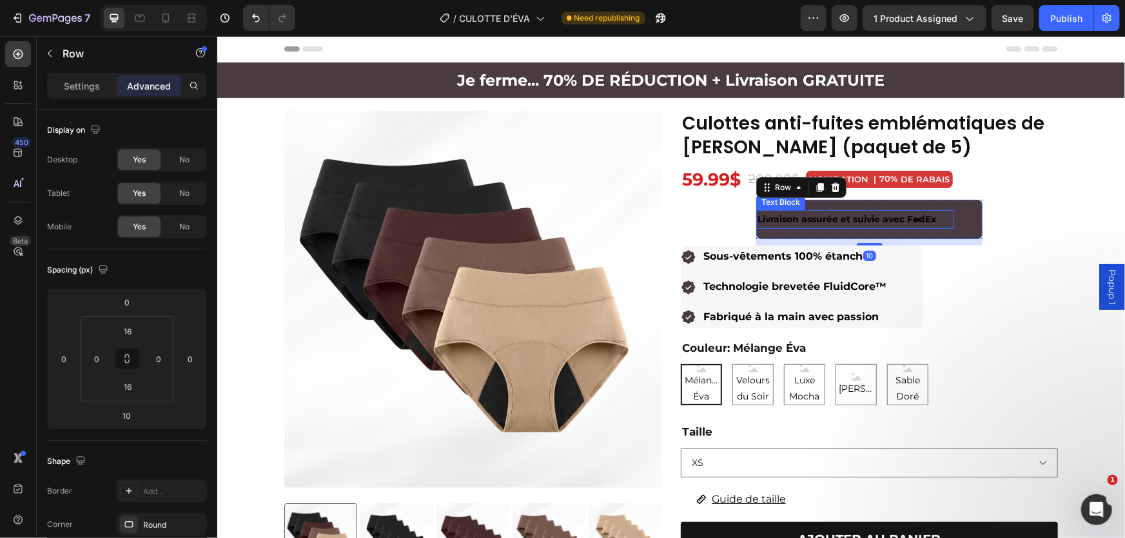
click at [902, 221] on strong "Livraison assurée et suivie avec FedEx" at bounding box center [846, 219] width 179 height 12
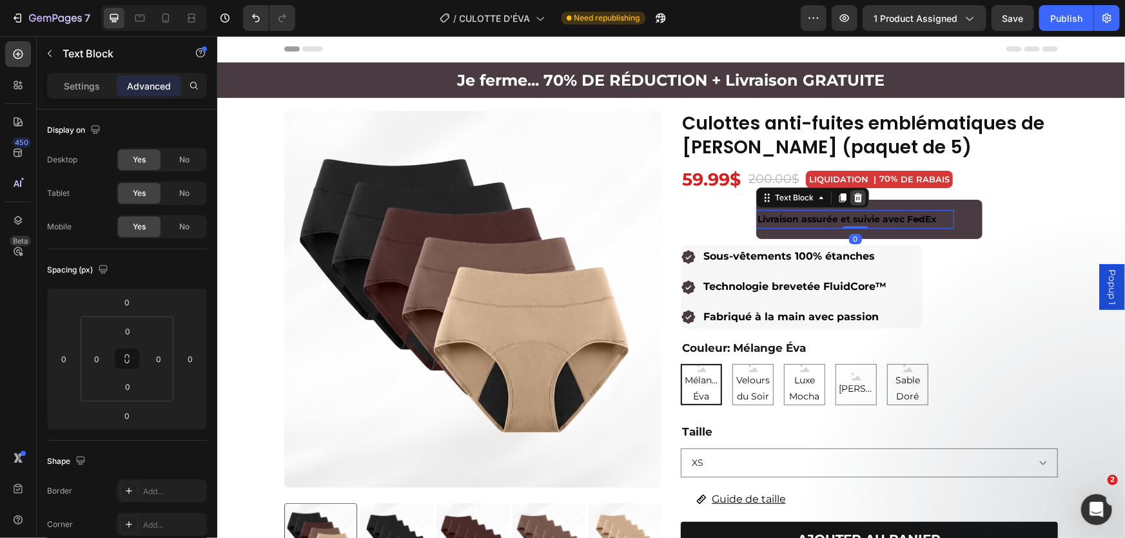
click at [854, 193] on icon at bounding box center [857, 197] width 8 height 9
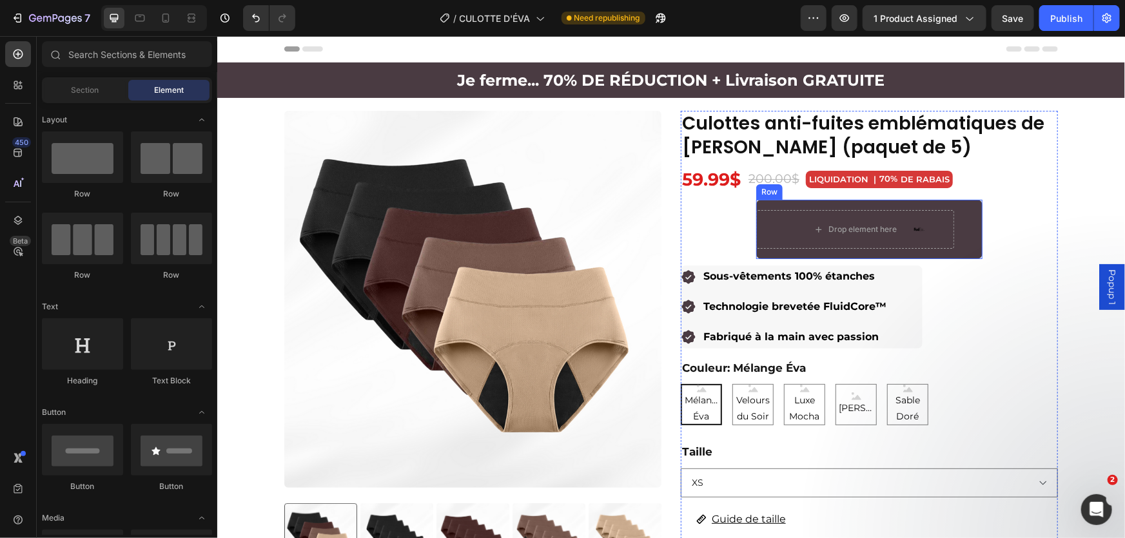
click at [848, 203] on div "Drop element here Image Row" at bounding box center [868, 228] width 226 height 59
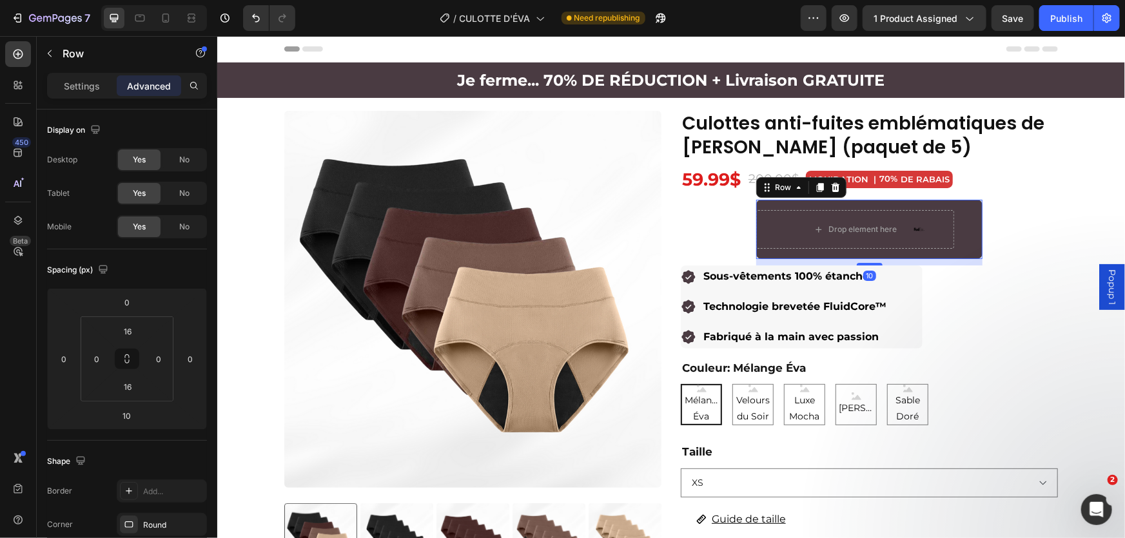
drag, startPoint x: 835, startPoint y: 188, endPoint x: 838, endPoint y: 204, distance: 16.4
click at [835, 188] on div at bounding box center [834, 186] width 15 height 15
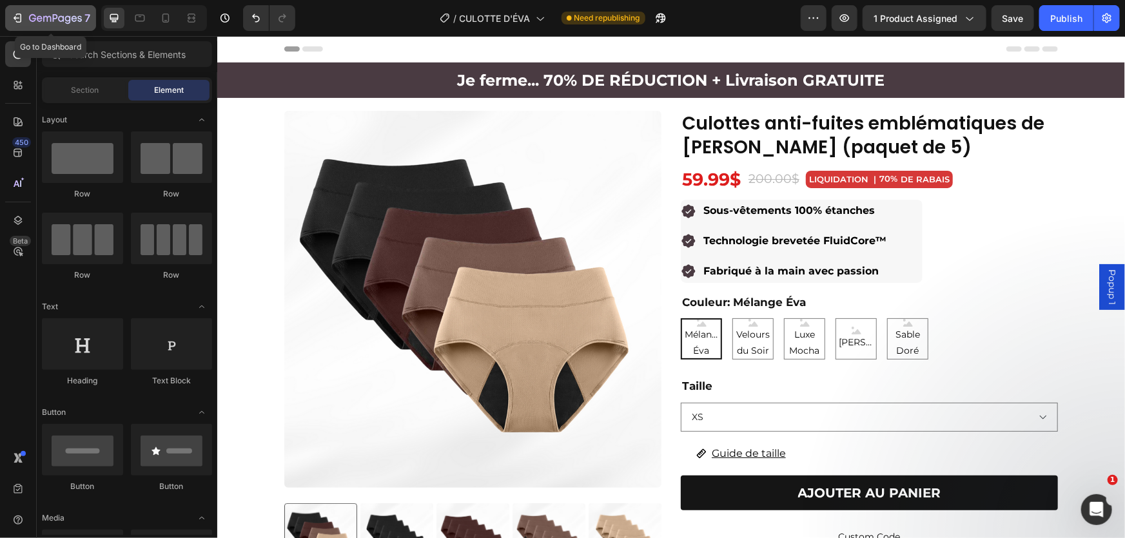
click at [13, 19] on icon "button" at bounding box center [17, 18] width 13 height 13
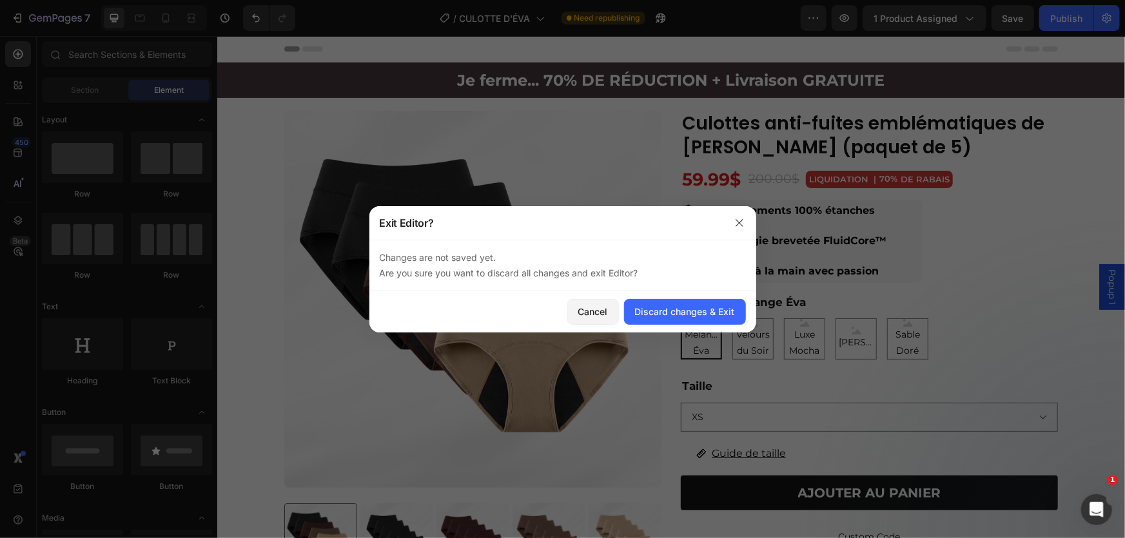
drag, startPoint x: 752, startPoint y: 224, endPoint x: 516, endPoint y: 188, distance: 239.3
click at [752, 224] on div at bounding box center [740, 223] width 34 height 34
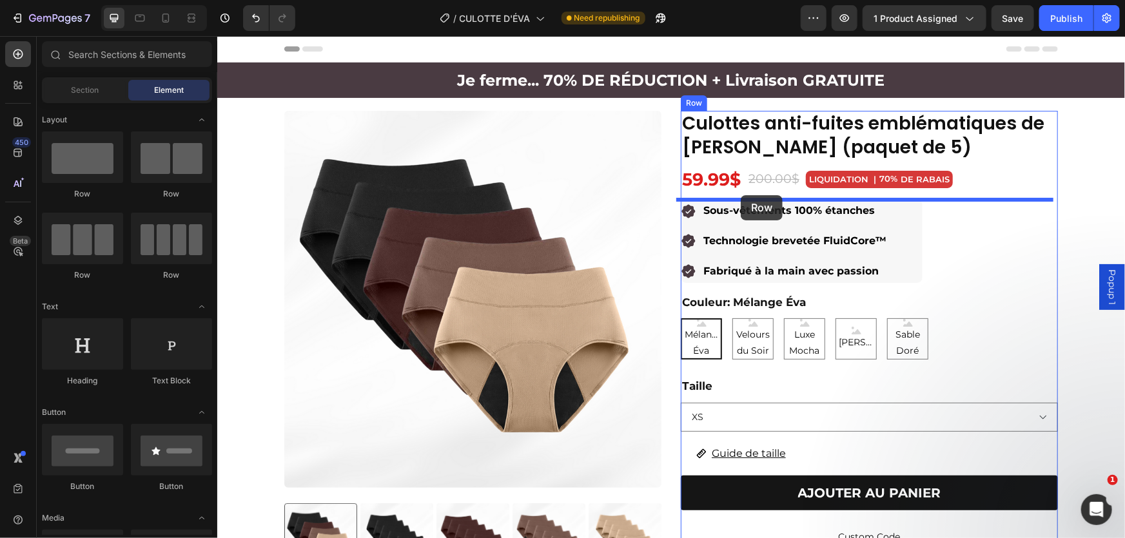
drag, startPoint x: 385, startPoint y: 205, endPoint x: 740, endPoint y: 195, distance: 355.3
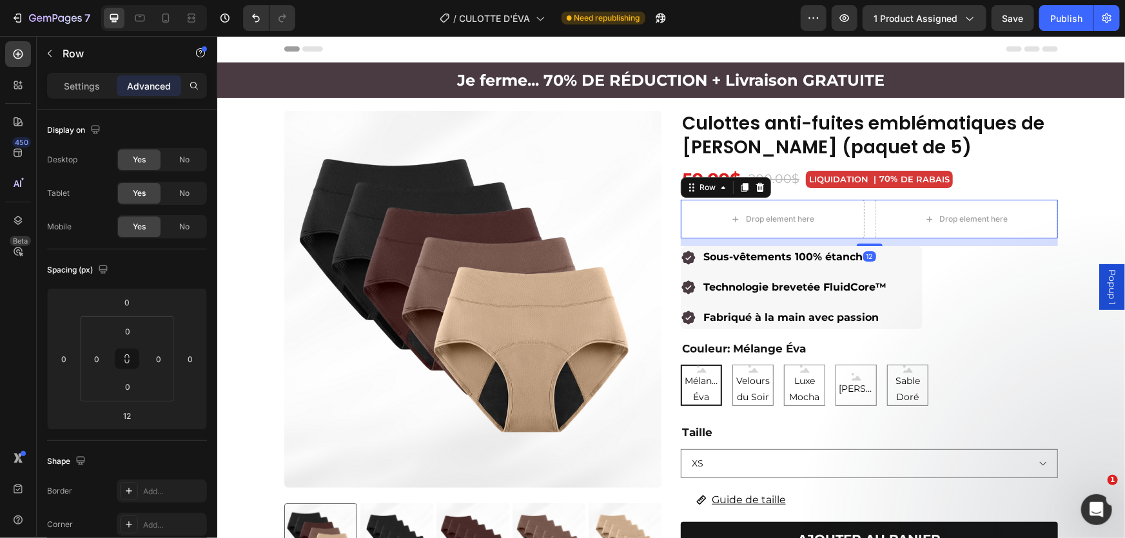
click at [864, 222] on div "Drop element here Drop element here Row 12" at bounding box center [868, 218] width 377 height 39
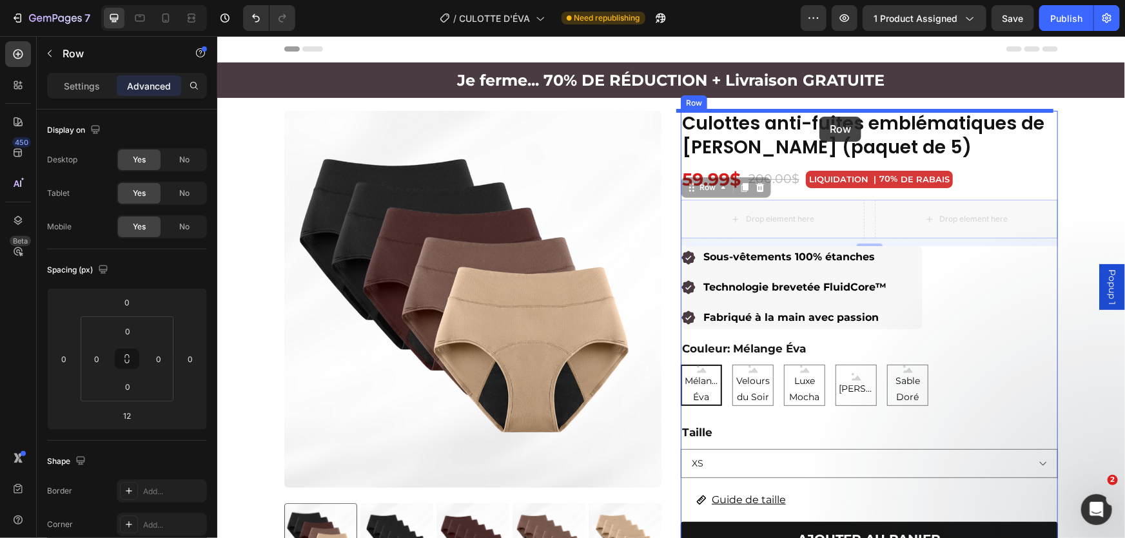
drag, startPoint x: 862, startPoint y: 218, endPoint x: 819, endPoint y: 116, distance: 110.6
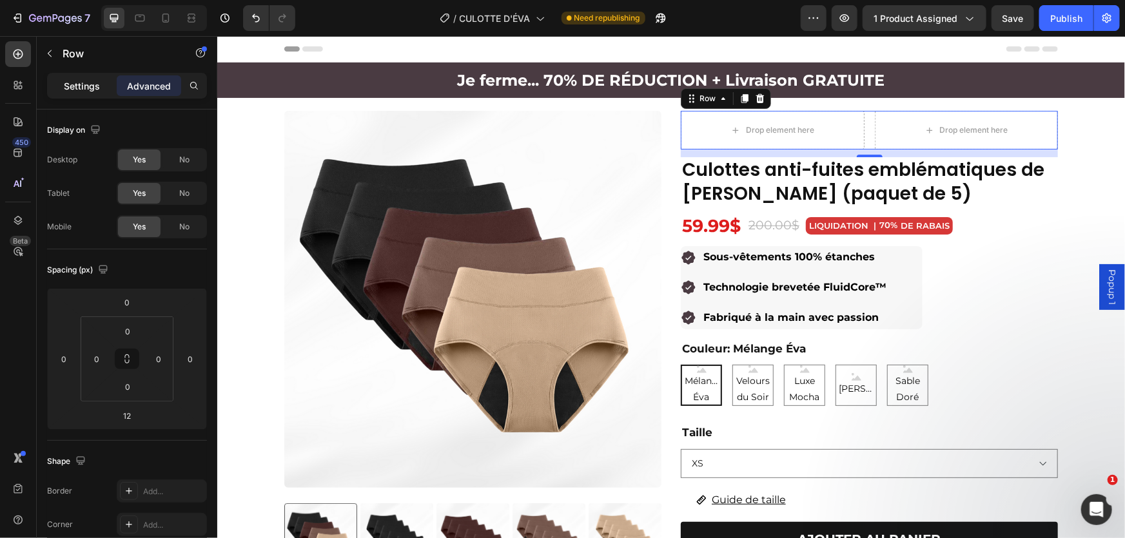
click at [92, 90] on p "Settings" at bounding box center [82, 86] width 36 height 14
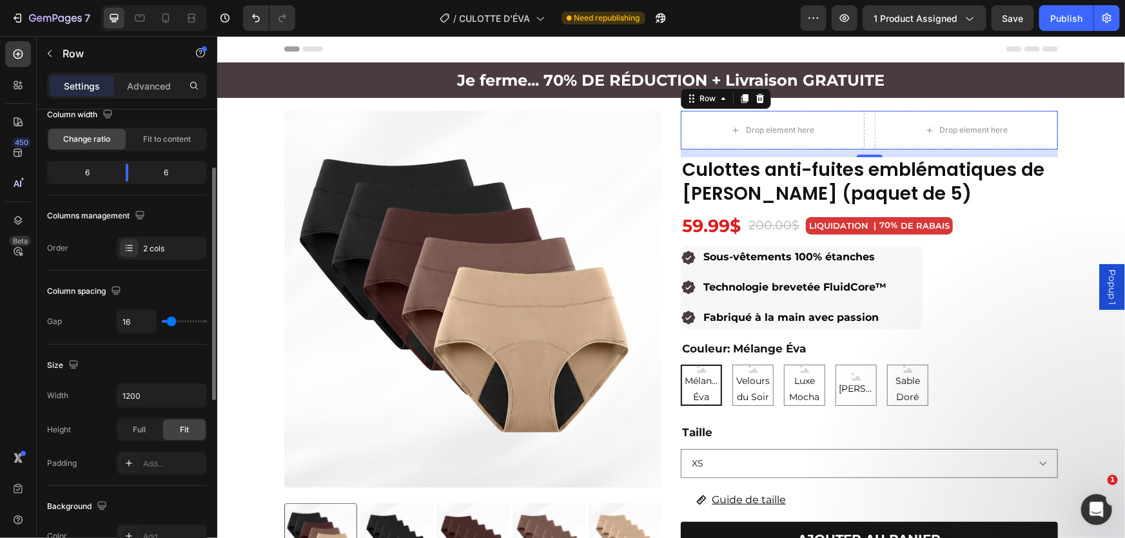
scroll to position [175, 0]
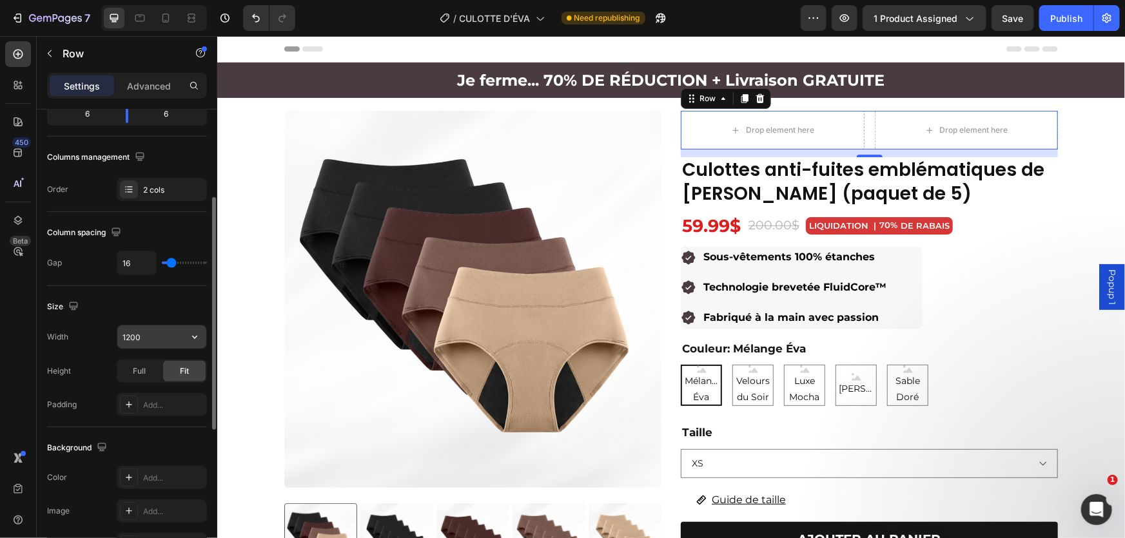
click at [153, 338] on input "1200" at bounding box center [161, 337] width 89 height 23
click at [192, 333] on icon "button" at bounding box center [194, 337] width 13 height 13
click at [190, 305] on div "Size" at bounding box center [127, 307] width 160 height 21
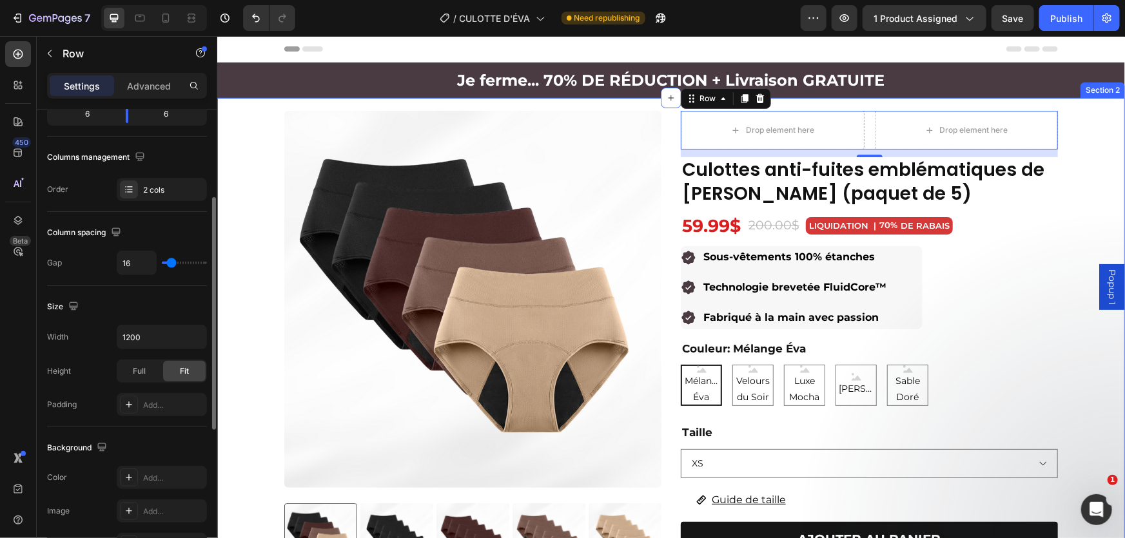
scroll to position [410, 0]
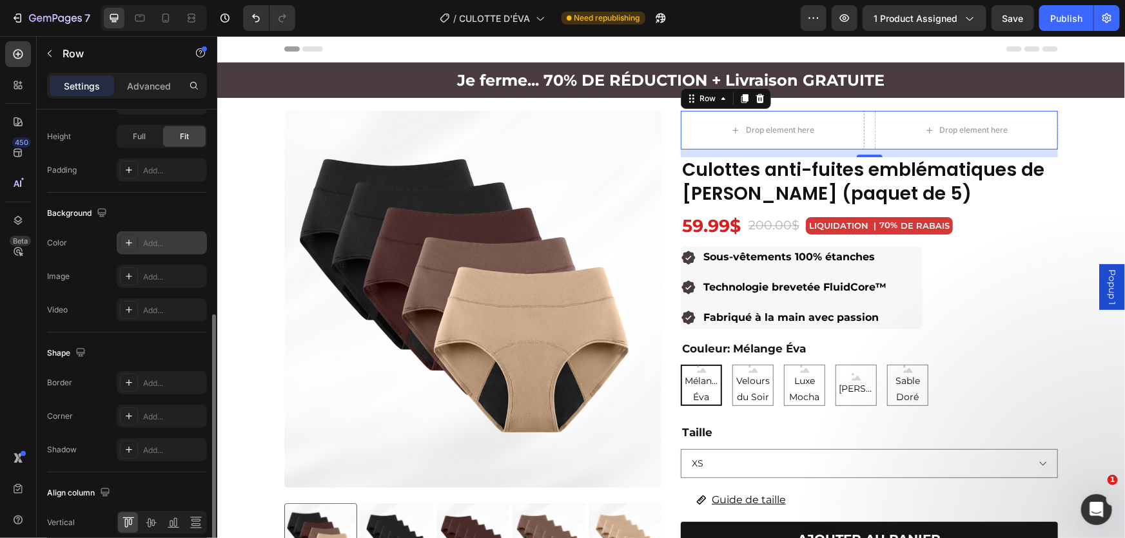
click at [124, 240] on icon at bounding box center [129, 243] width 10 height 10
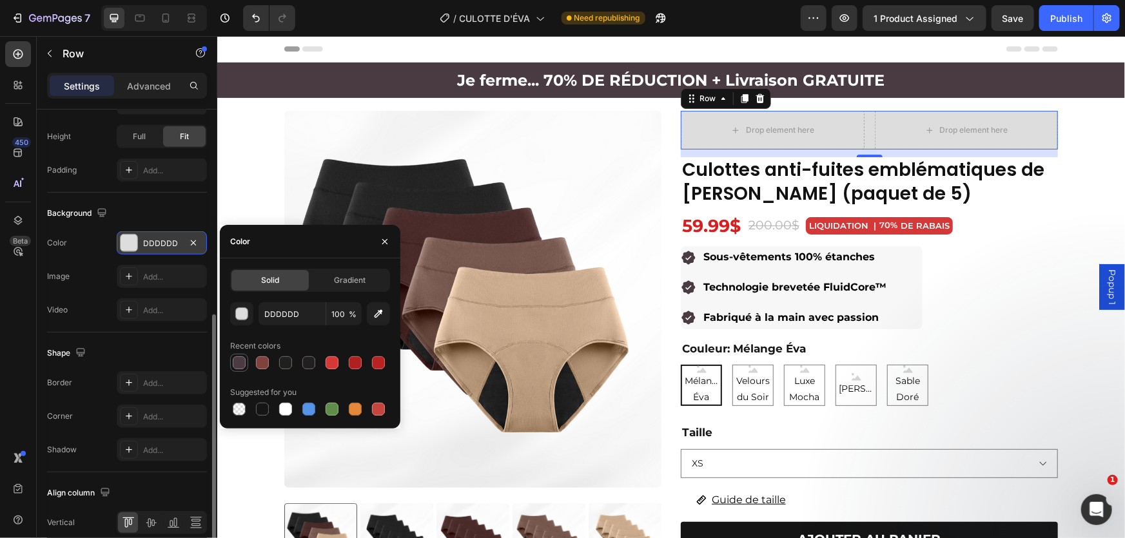
click at [238, 364] on div at bounding box center [239, 362] width 13 height 13
type input "4A3B42"
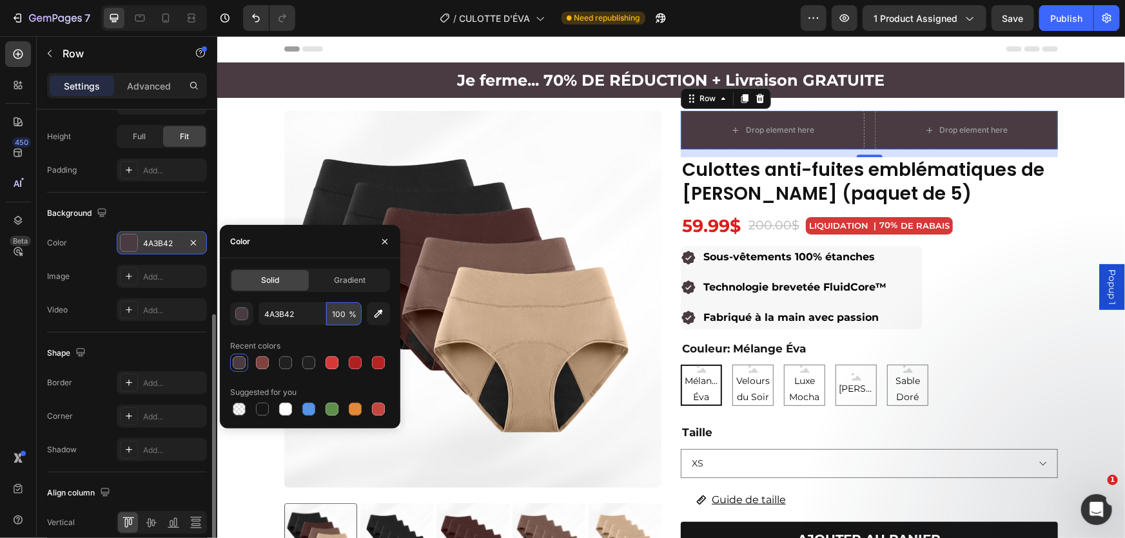
click at [345, 315] on input "100" at bounding box center [343, 313] width 35 height 23
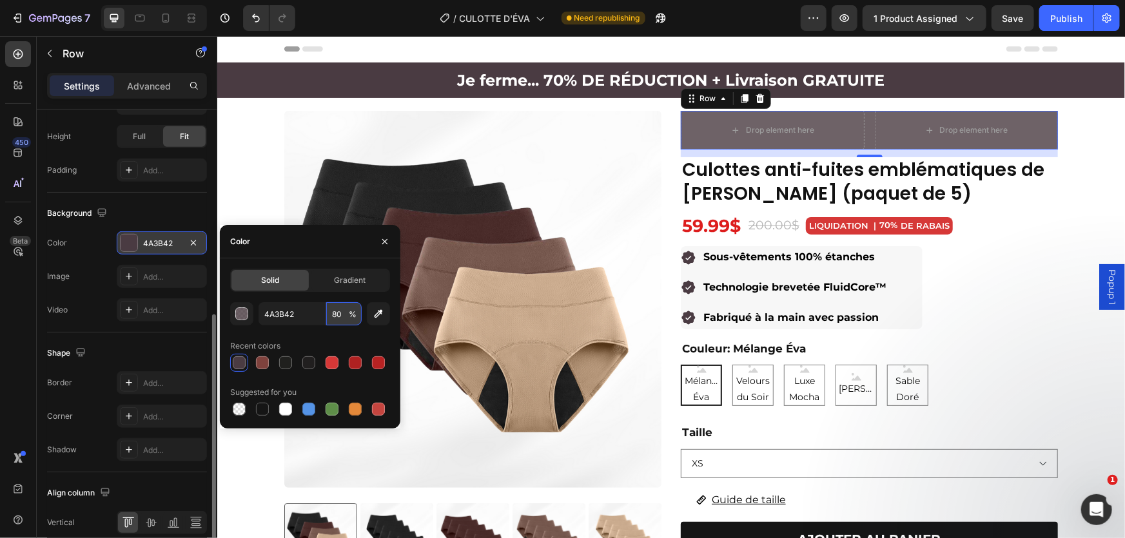
type input "8"
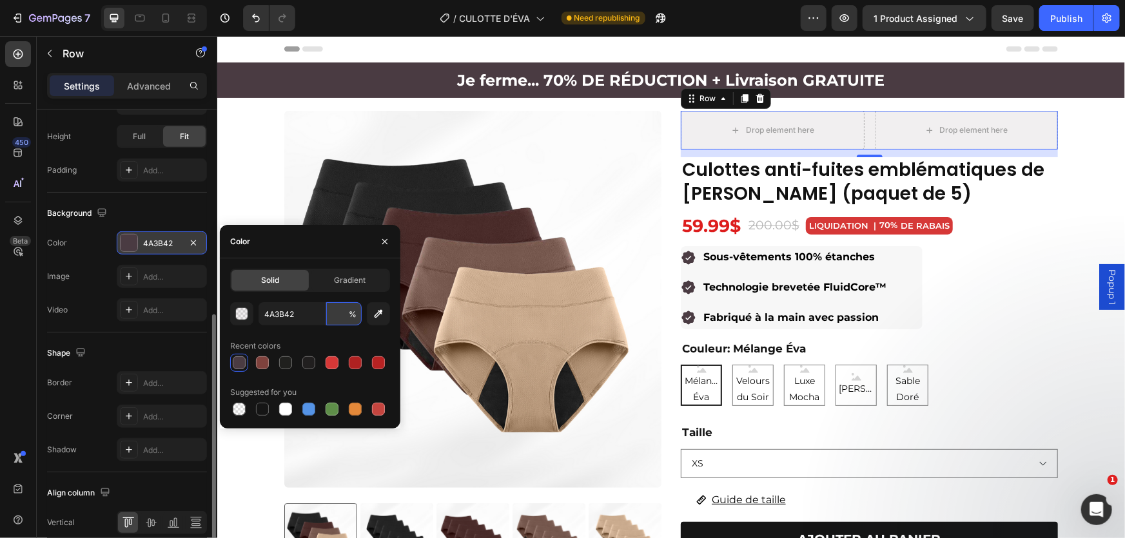
type input "0"
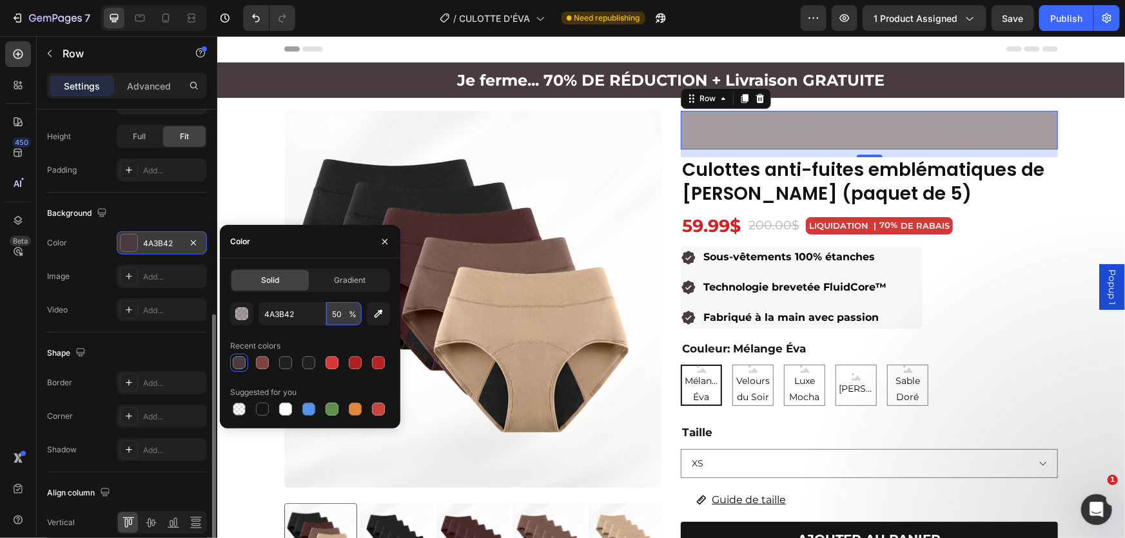
type input "5"
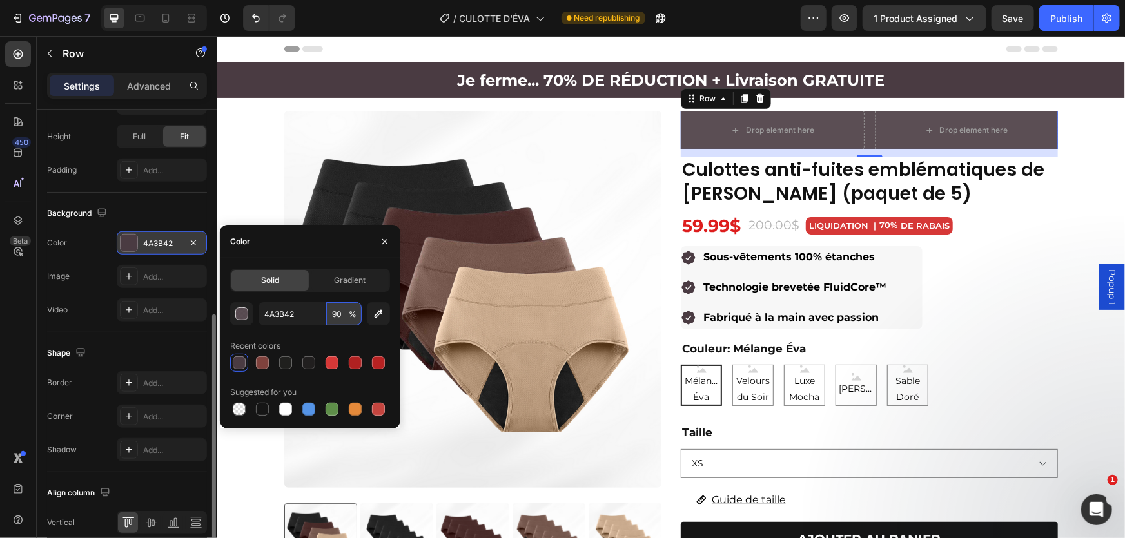
type input "9"
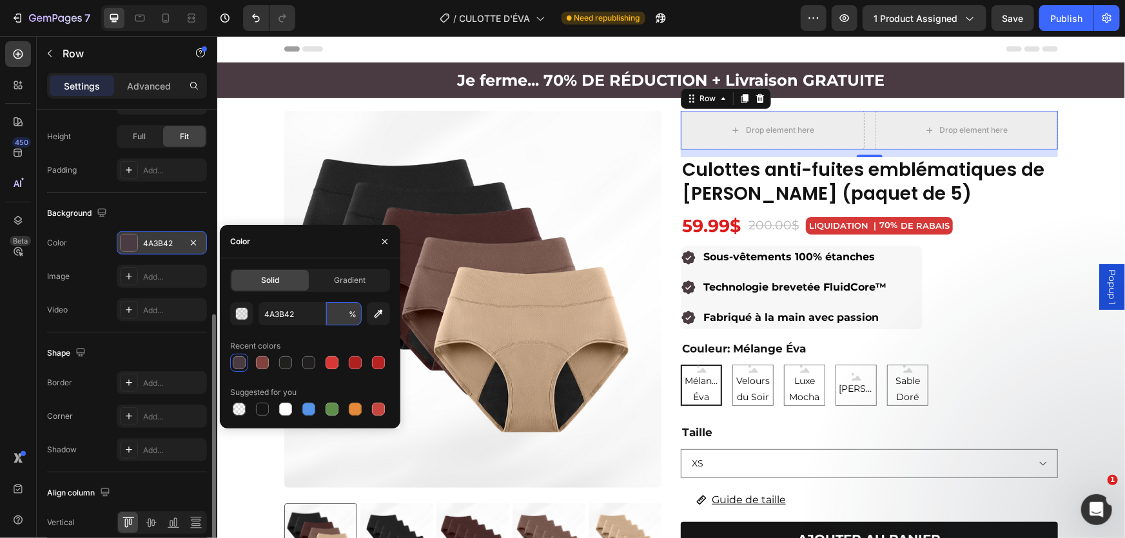
type input "7"
type input "60"
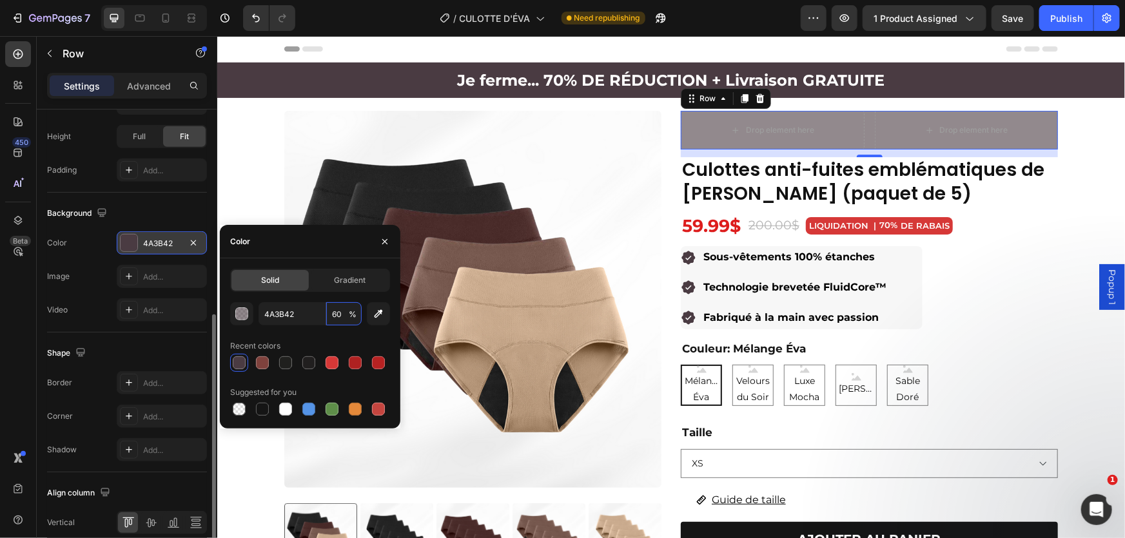
scroll to position [293, 0]
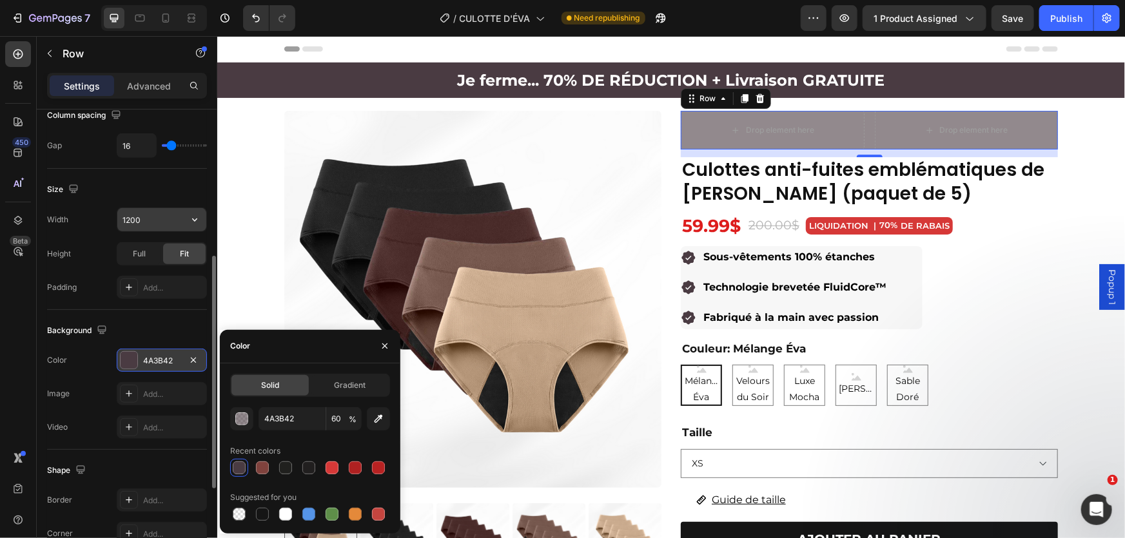
click at [148, 220] on input "1200" at bounding box center [161, 219] width 89 height 23
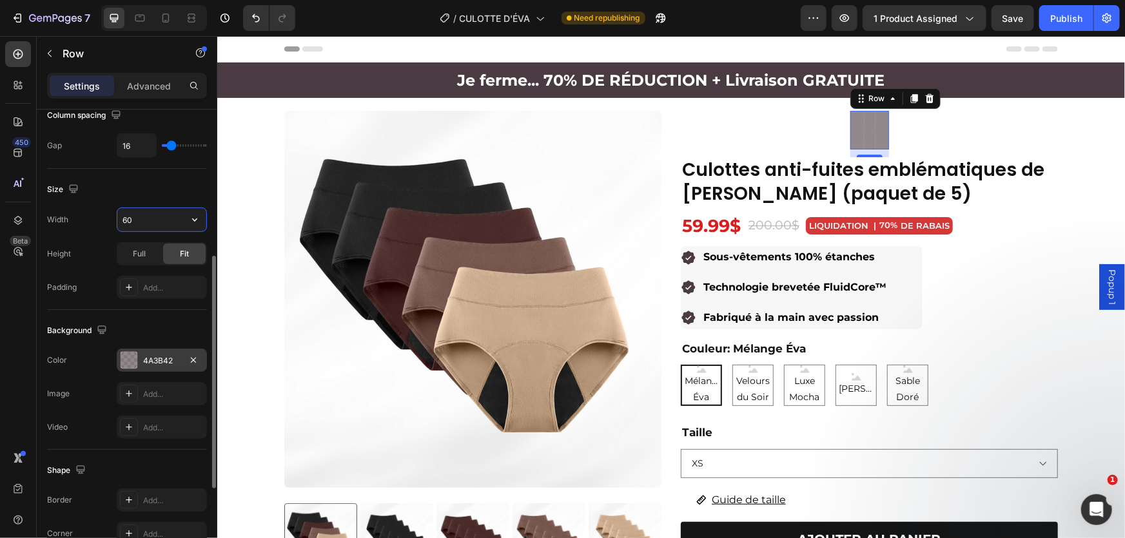
type input "6"
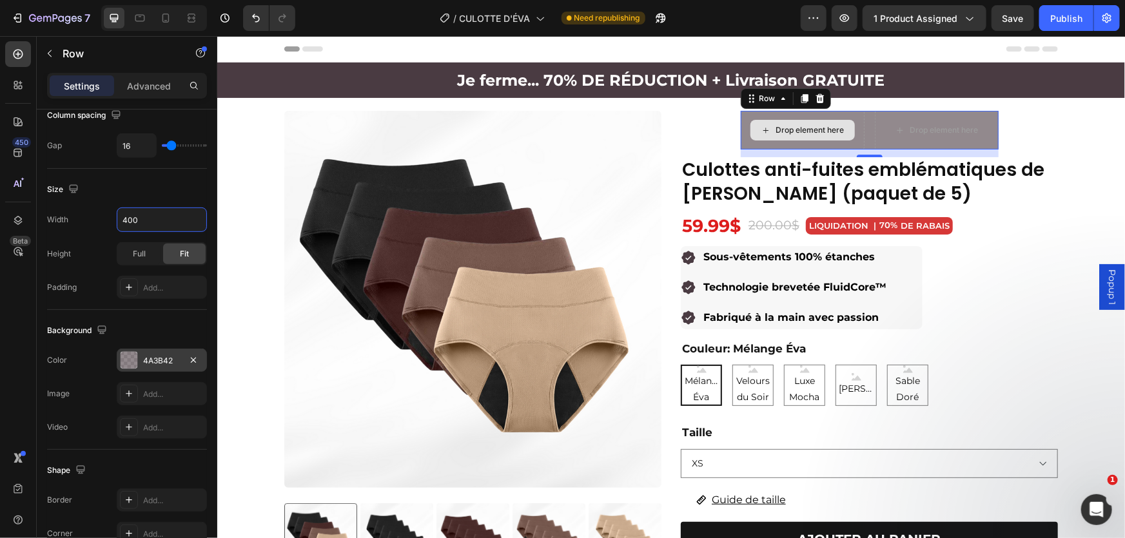
type input "400"
click at [855, 146] on div "Drop element here" at bounding box center [802, 129] width 124 height 39
click at [867, 143] on div "Drop element here Drop element here Row 12" at bounding box center [869, 129] width 258 height 39
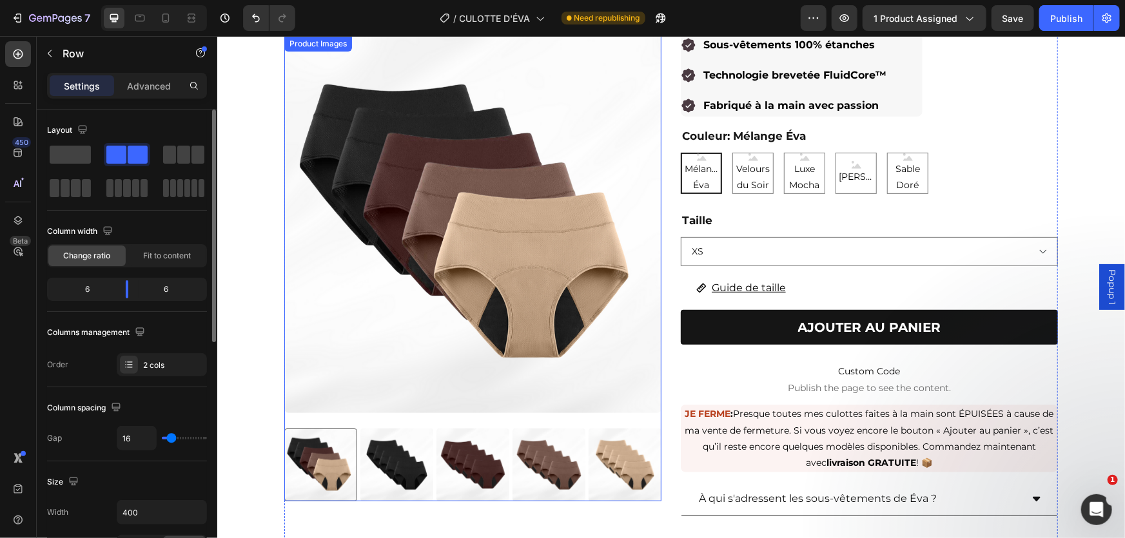
scroll to position [0, 0]
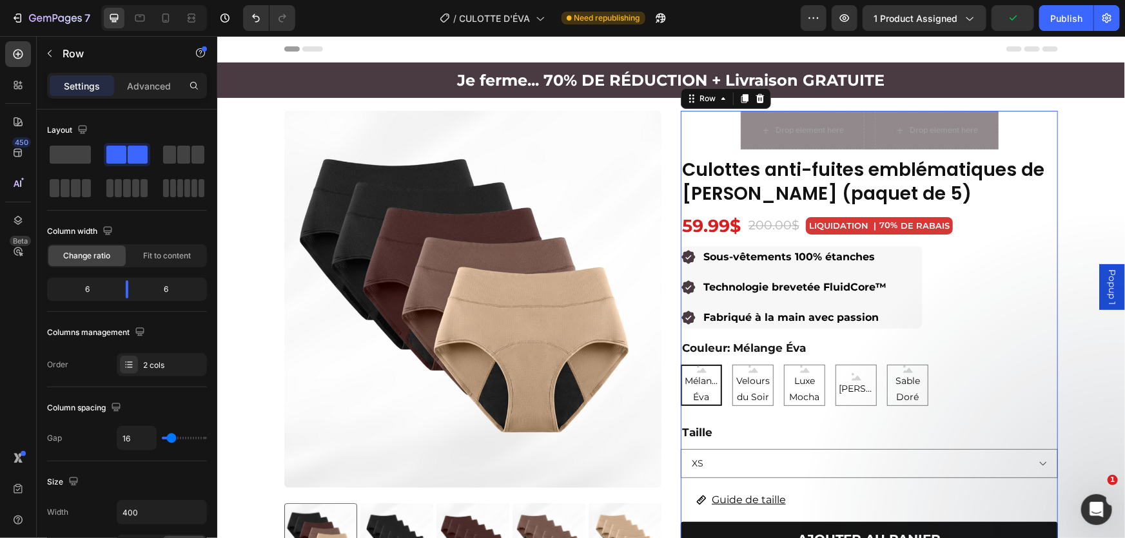
click at [713, 122] on div "Drop element here Drop element here Row Culottes anti-fuites emblématiques de É…" at bounding box center [868, 397] width 377 height 574
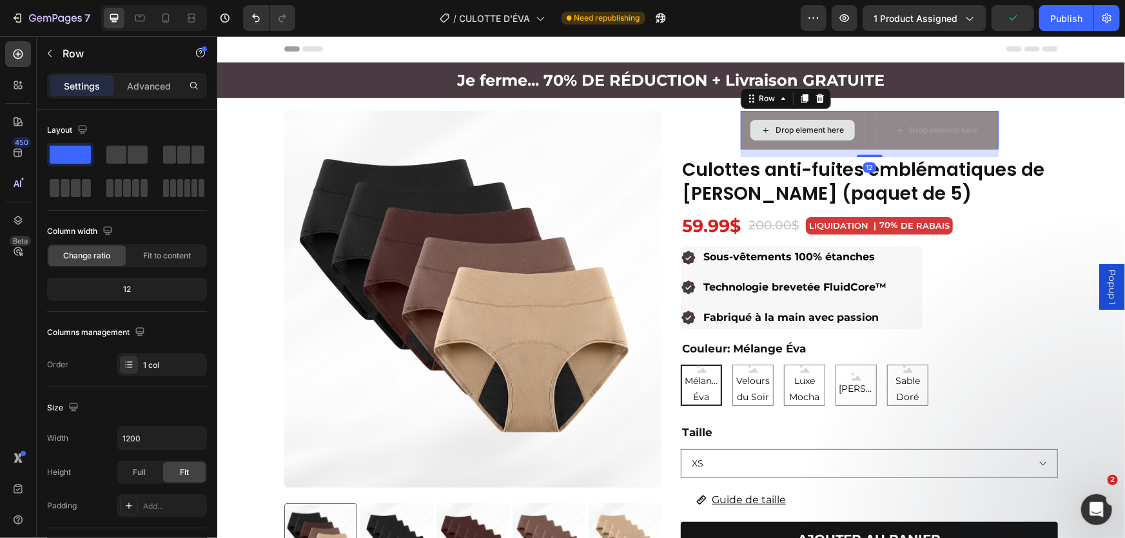
click at [744, 119] on div "Drop element here" at bounding box center [802, 129] width 124 height 39
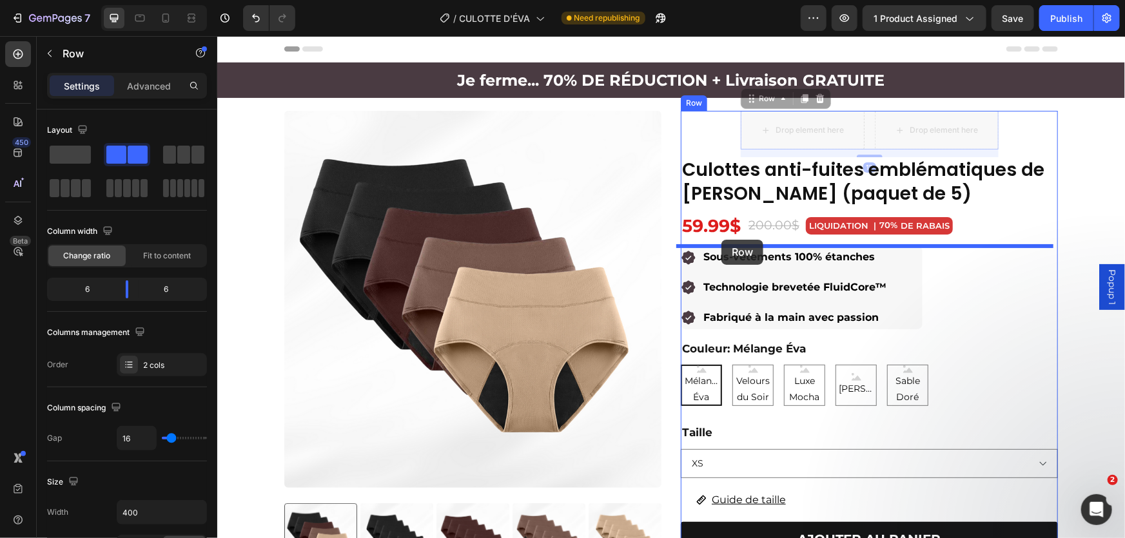
drag, startPoint x: 742, startPoint y: 115, endPoint x: 721, endPoint y: 240, distance: 126.7
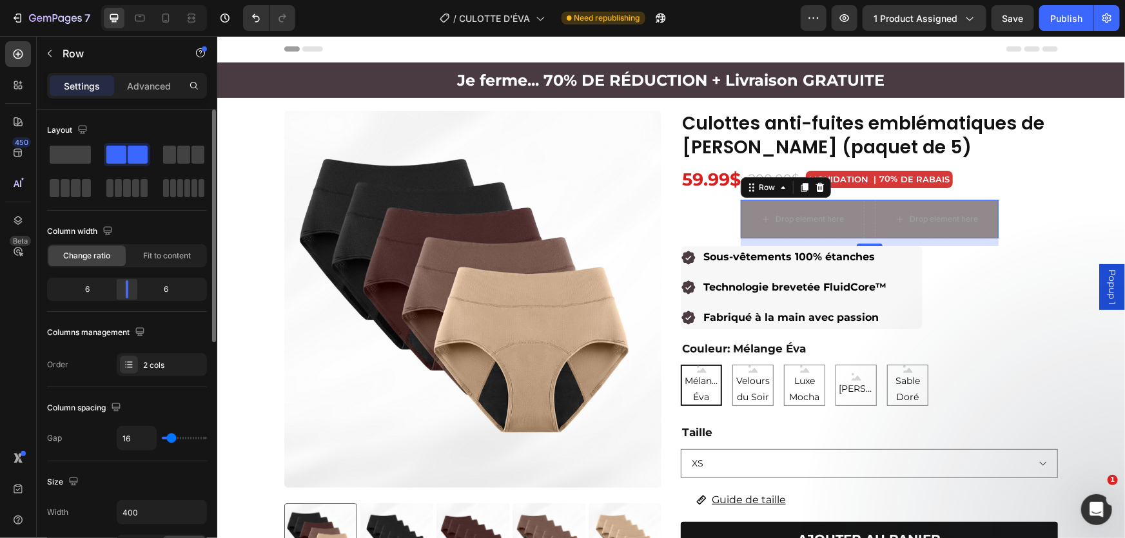
click at [124, 291] on div at bounding box center [126, 289] width 23 height 18
click at [168, 254] on span "Fit to content" at bounding box center [167, 256] width 48 height 12
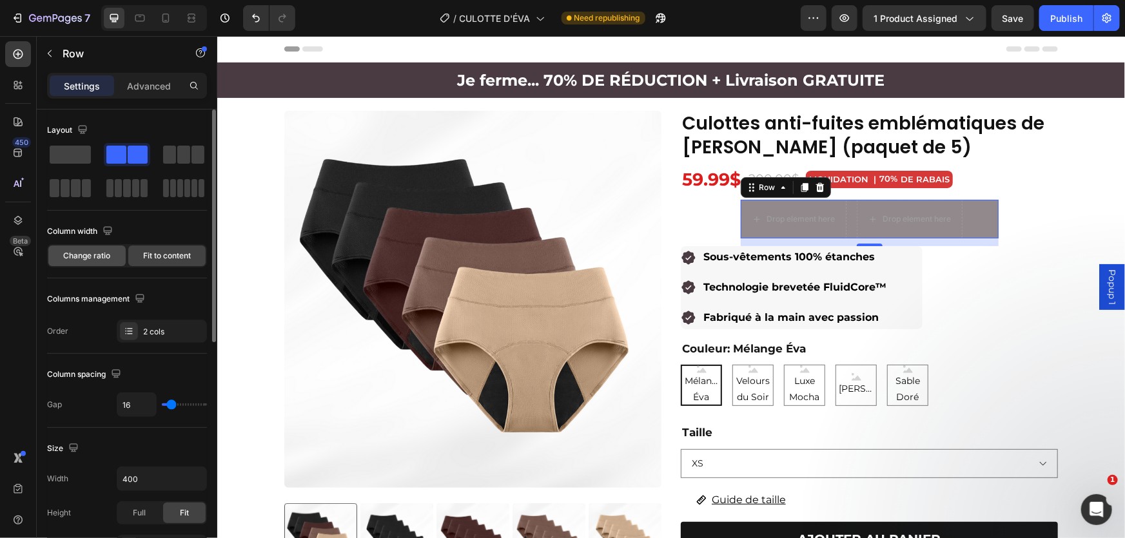
click at [103, 254] on span "Change ratio" at bounding box center [87, 256] width 47 height 12
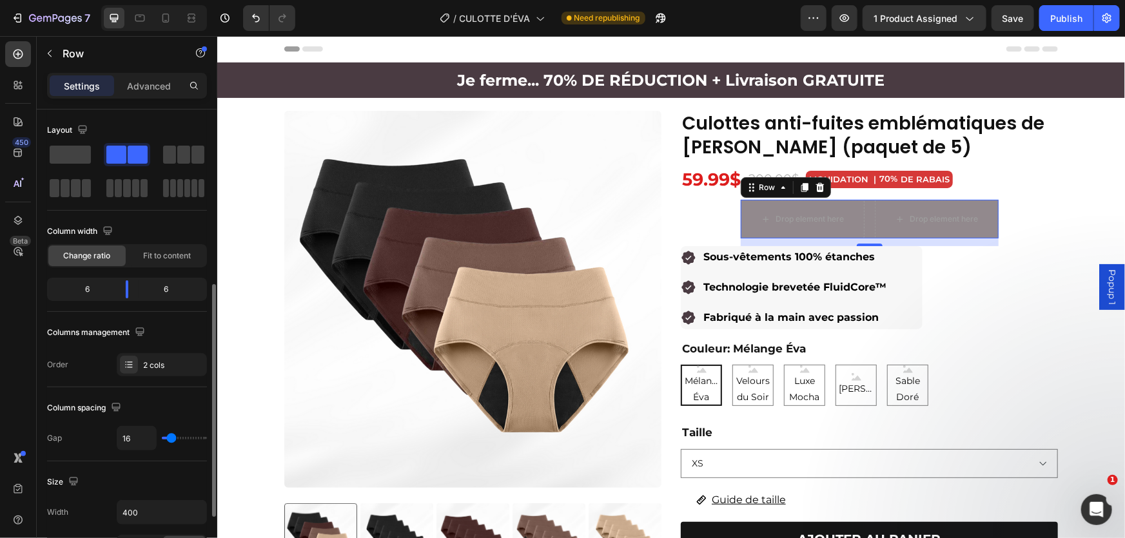
scroll to position [117, 0]
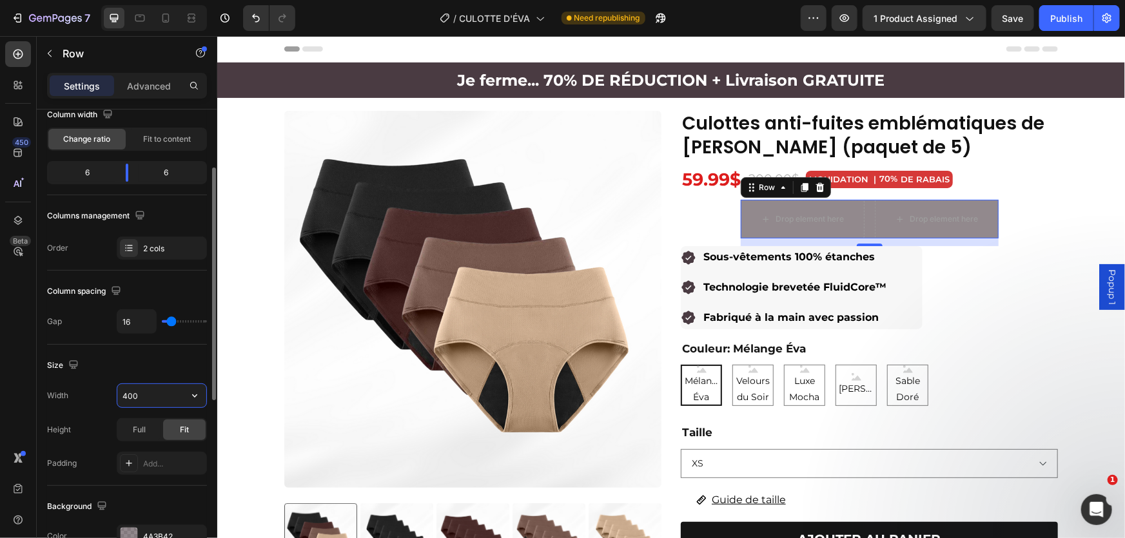
click at [141, 388] on input "400" at bounding box center [161, 395] width 89 height 23
click at [142, 388] on input "400" at bounding box center [161, 395] width 89 height 23
click at [209, 396] on div at bounding box center [213, 343] width 10 height 466
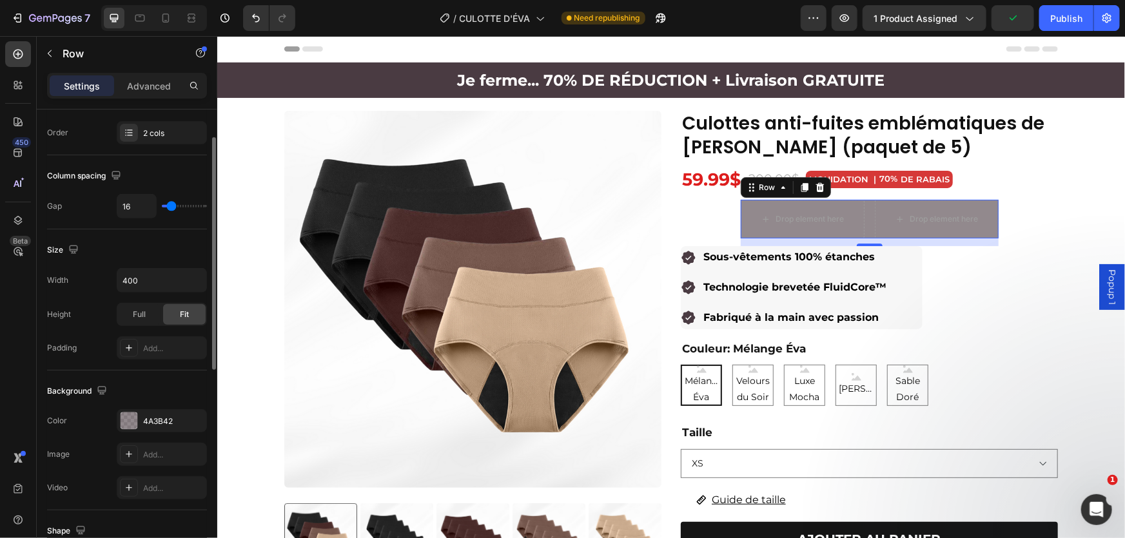
scroll to position [173, 0]
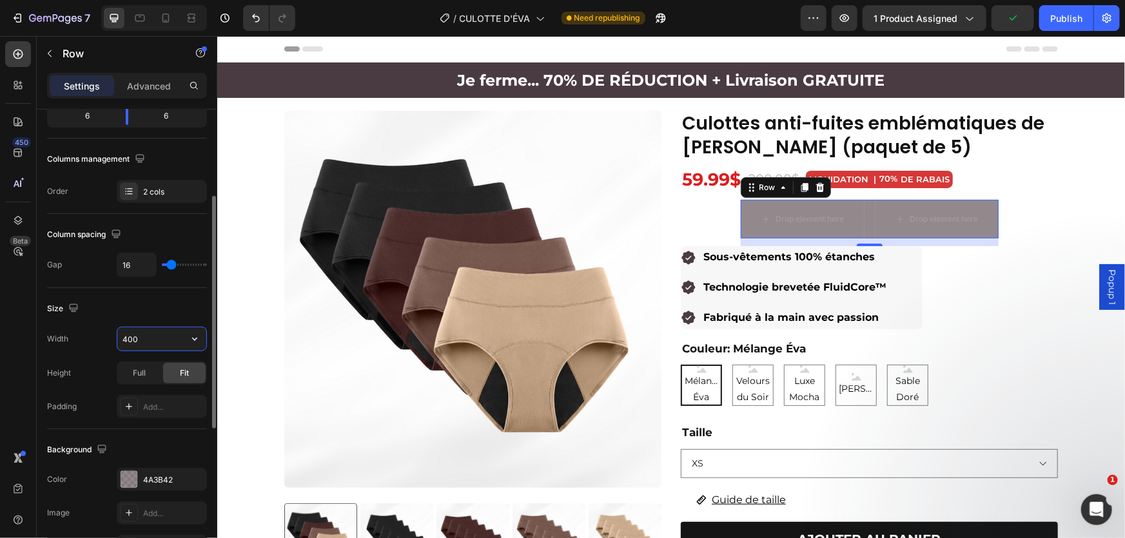
click at [170, 345] on input "400" at bounding box center [161, 338] width 89 height 23
click at [191, 336] on icon "button" at bounding box center [194, 339] width 13 height 13
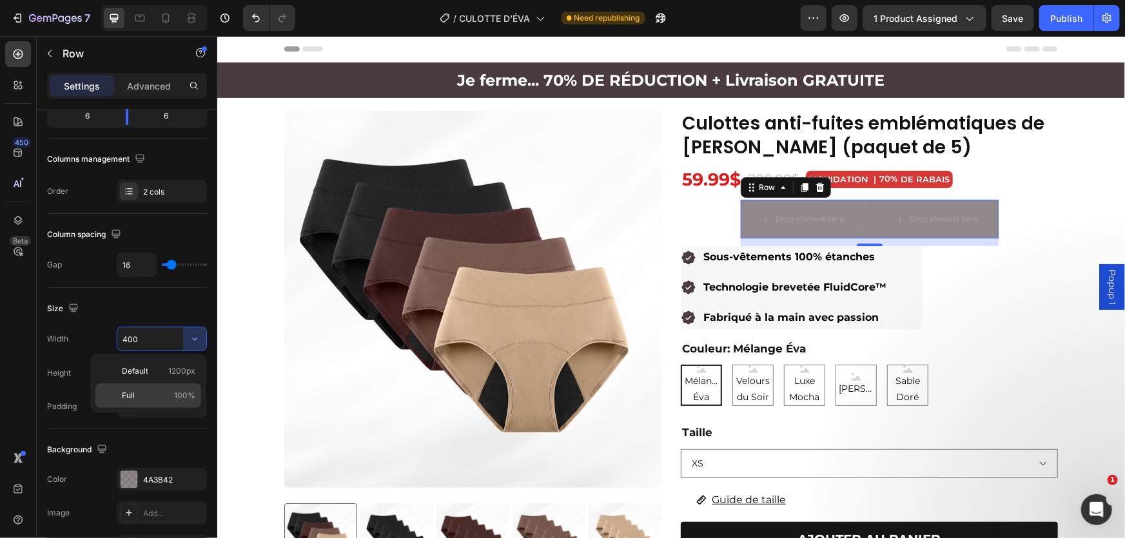
click at [171, 391] on p "Full 100%" at bounding box center [158, 396] width 73 height 12
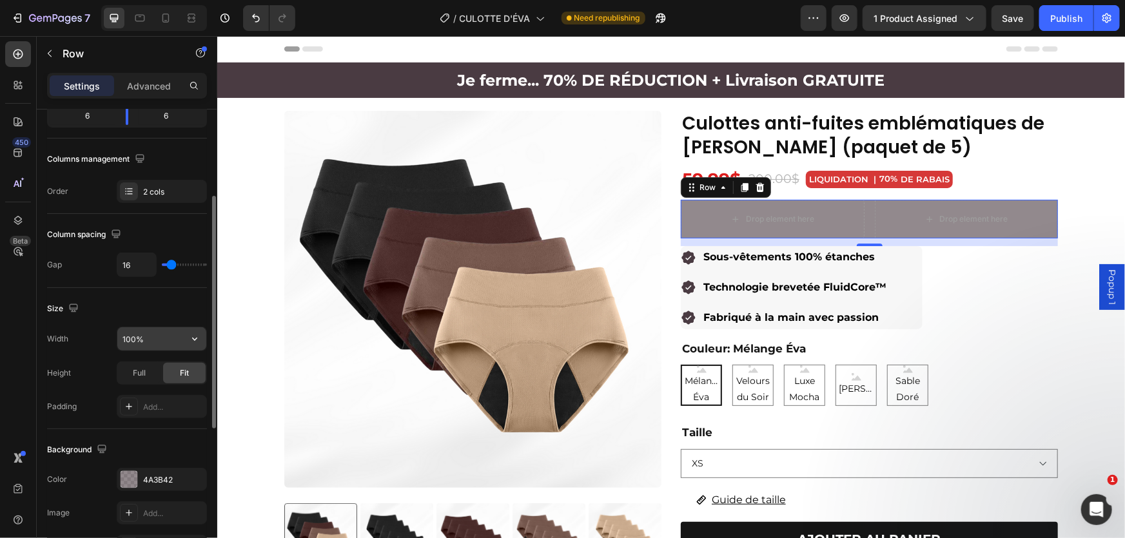
click at [130, 335] on input "100%" at bounding box center [161, 338] width 89 height 23
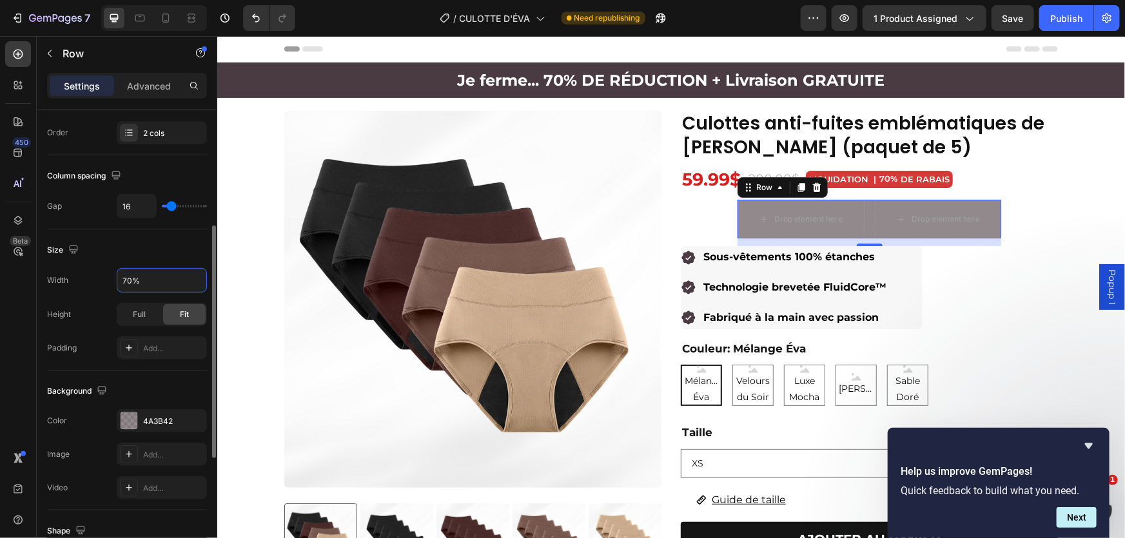
scroll to position [115, 0]
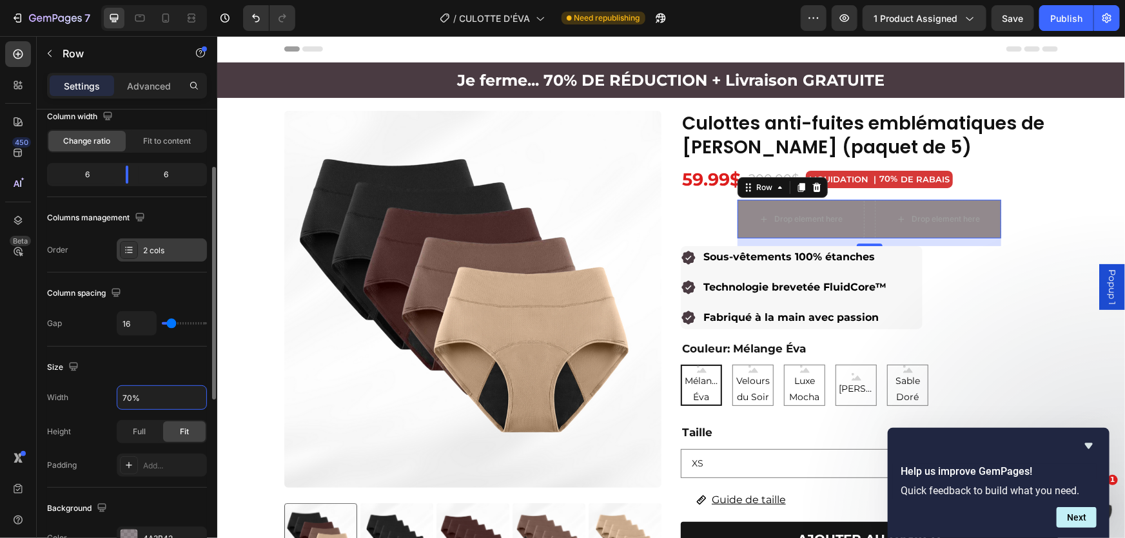
type input "70%"
click at [144, 251] on div "2 cols" at bounding box center [173, 251] width 61 height 12
click at [183, 214] on div "Columns management" at bounding box center [127, 218] width 160 height 21
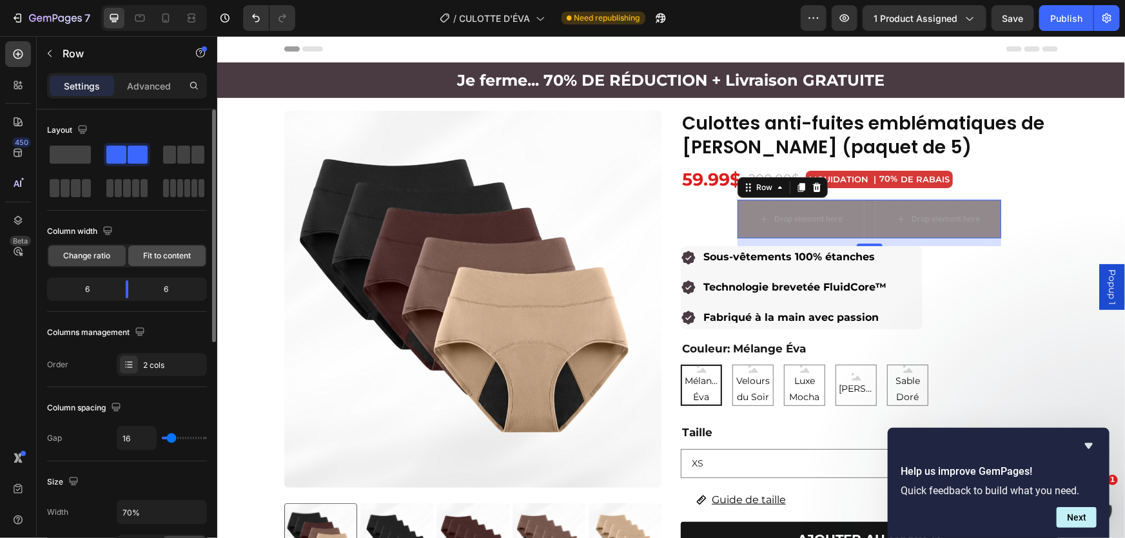
click at [164, 248] on div "Fit to content" at bounding box center [166, 256] width 77 height 21
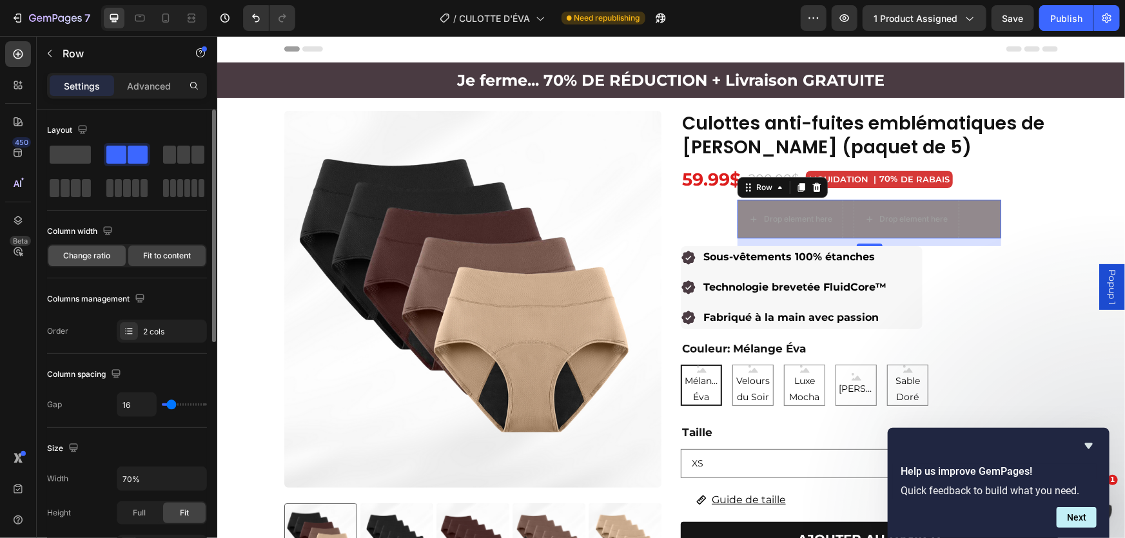
click at [97, 251] on span "Change ratio" at bounding box center [87, 256] width 47 height 12
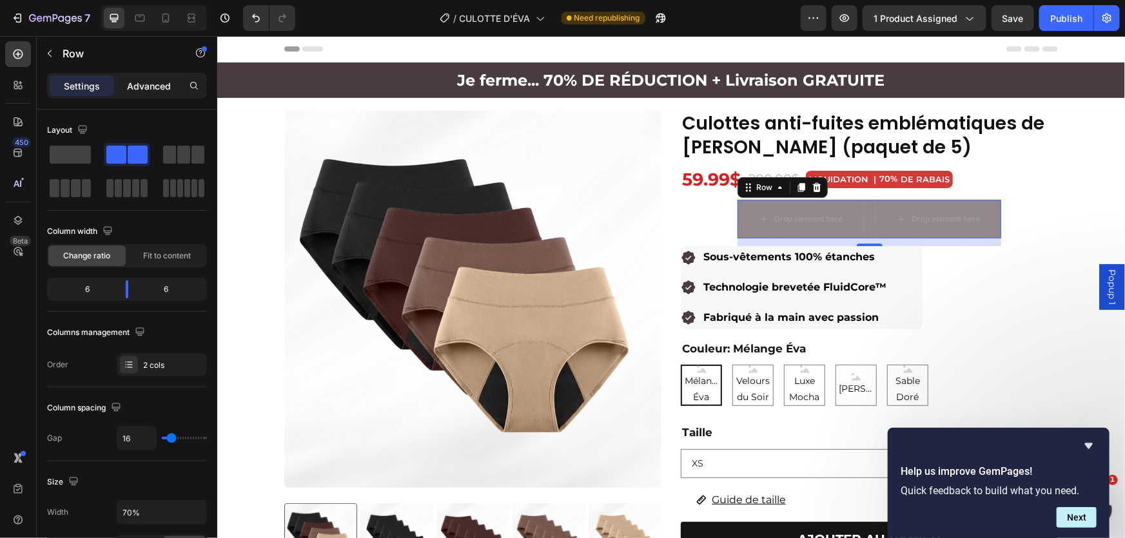
click at [136, 81] on p "Advanced" at bounding box center [149, 86] width 44 height 14
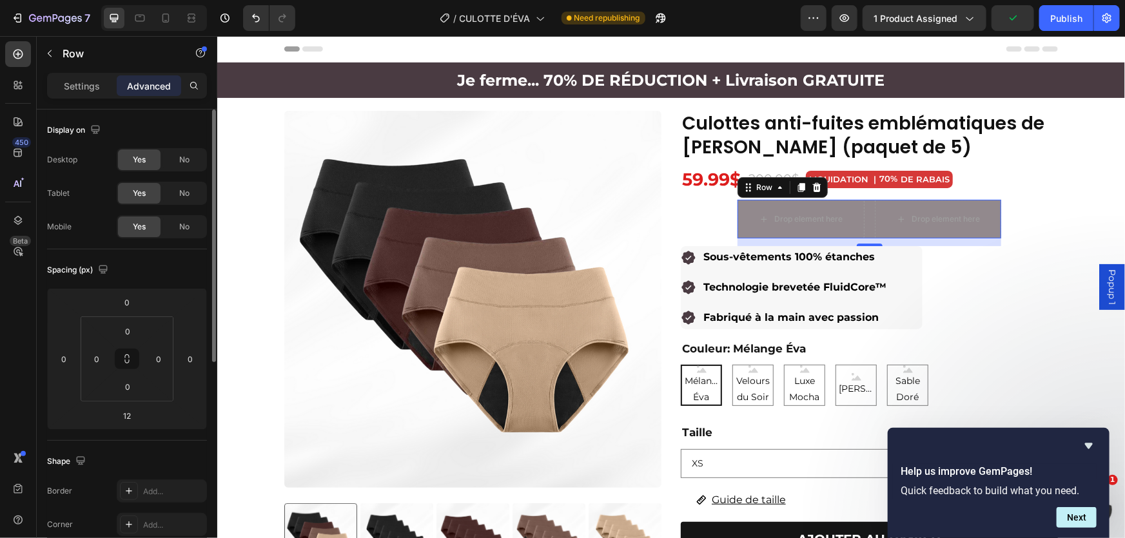
click at [862, 209] on div "Drop element here Drop element here Row 12" at bounding box center [869, 218] width 264 height 39
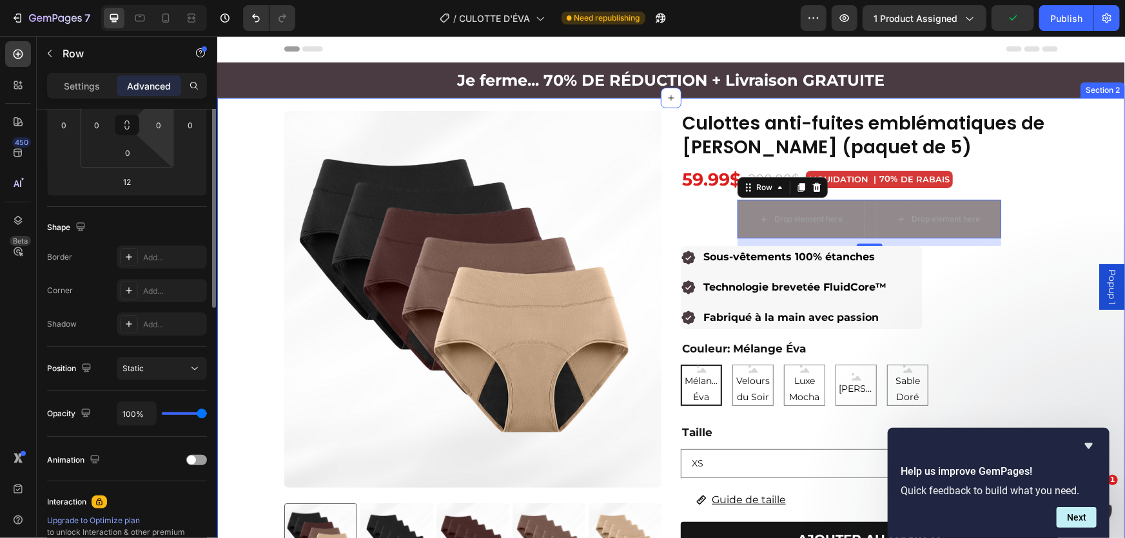
scroll to position [393, 0]
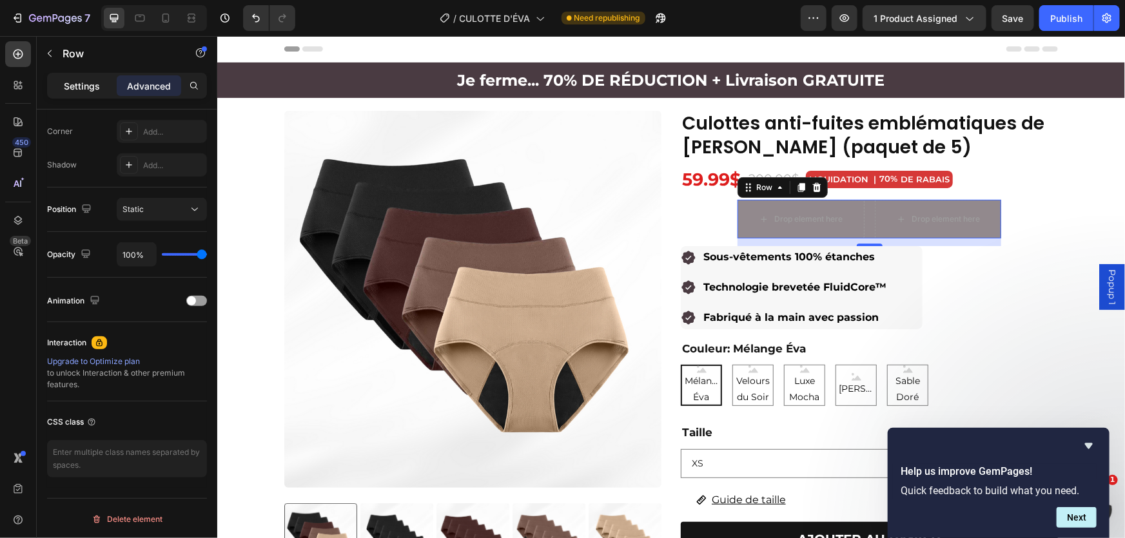
click at [81, 77] on div "Settings" at bounding box center [82, 85] width 64 height 21
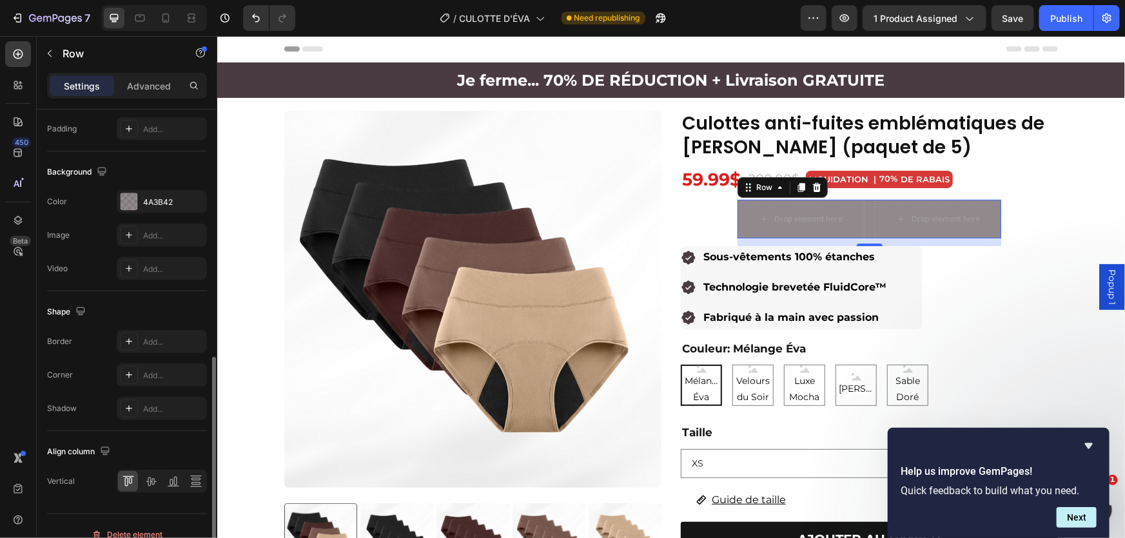
scroll to position [466, 0]
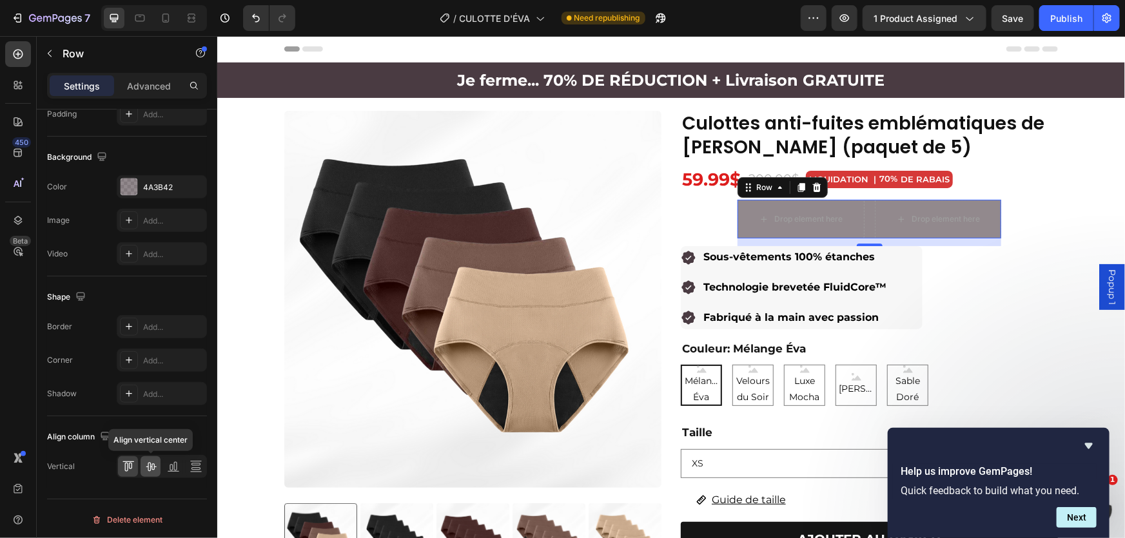
click at [154, 469] on icon at bounding box center [150, 466] width 13 height 13
click at [131, 465] on icon at bounding box center [128, 466] width 13 height 13
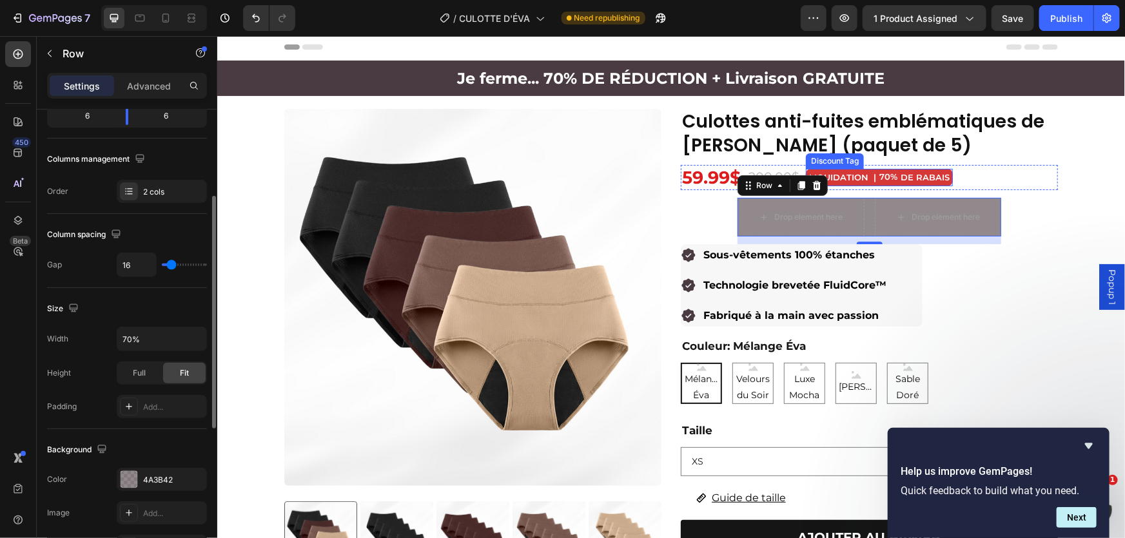
scroll to position [0, 0]
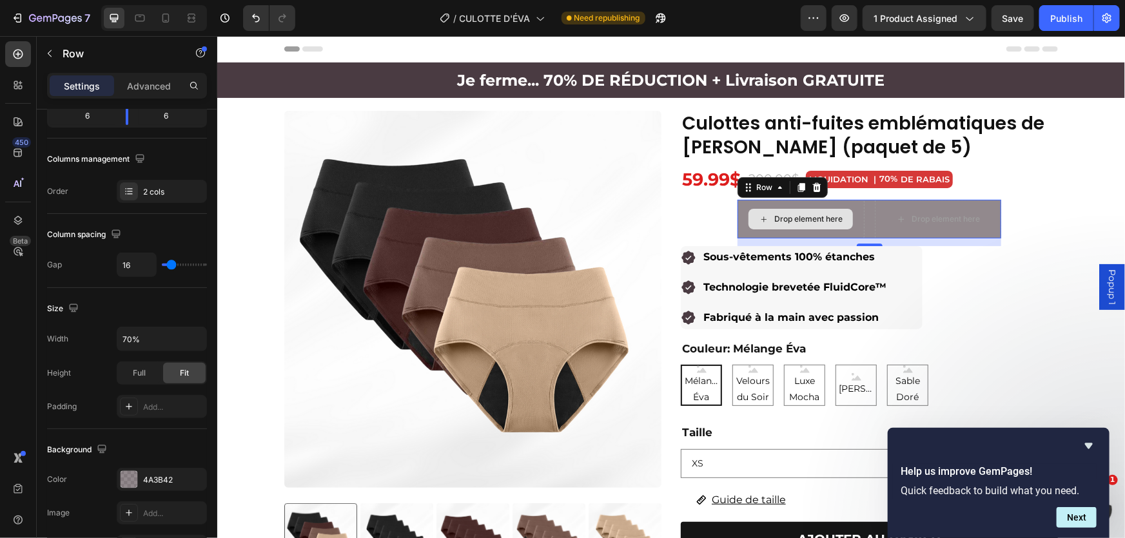
click at [739, 236] on div "Drop element here" at bounding box center [800, 218] width 127 height 39
click at [153, 92] on p "Advanced" at bounding box center [149, 86] width 44 height 14
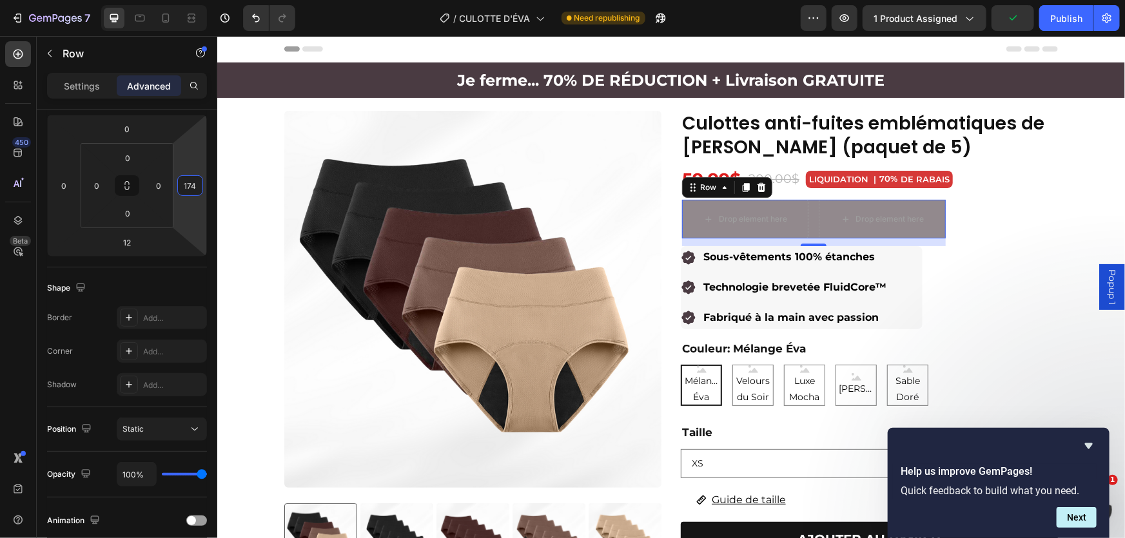
type input "172"
drag, startPoint x: 193, startPoint y: 157, endPoint x: 71, endPoint y: 108, distance: 132.1
click at [206, 0] on html "7 Version history / CULOTTE D'ÉVA Need republishing Preview 1 product assigned …" at bounding box center [562, 0] width 1125 height 0
click at [763, 219] on div "Drop element here" at bounding box center [753, 218] width 68 height 10
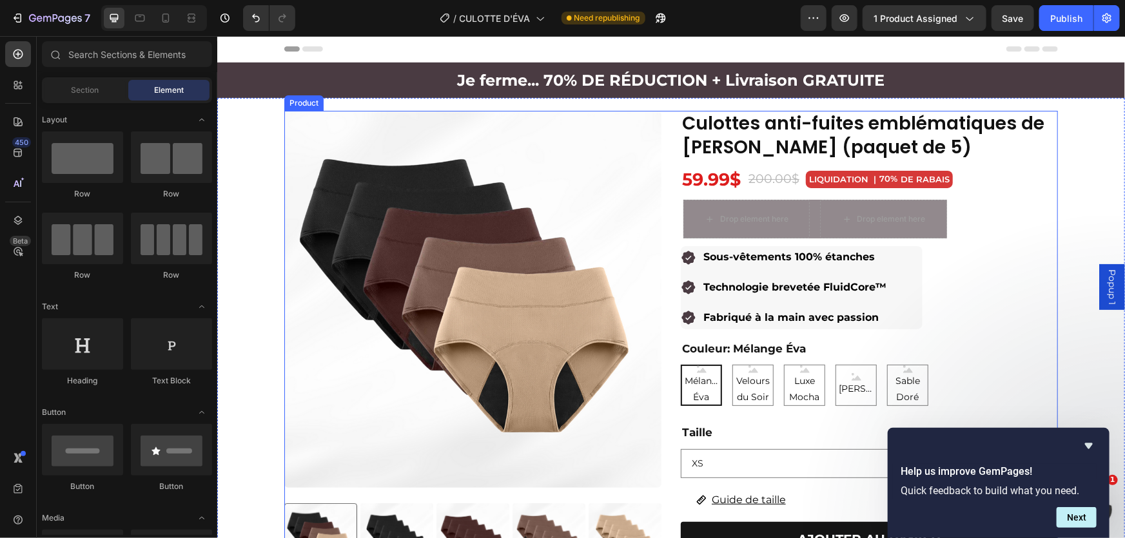
click at [667, 214] on div "Product Images 🚚 Commandes passées aujourd’hui : ne seront pas affectées par la…" at bounding box center [670, 484] width 773 height 748
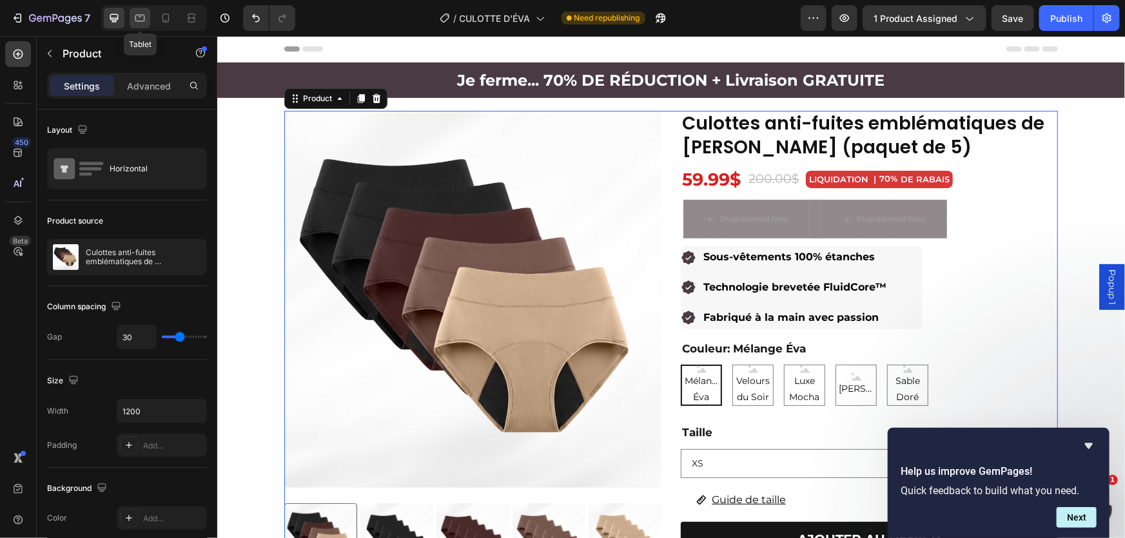
click at [138, 17] on icon at bounding box center [139, 18] width 13 height 13
type input "100%"
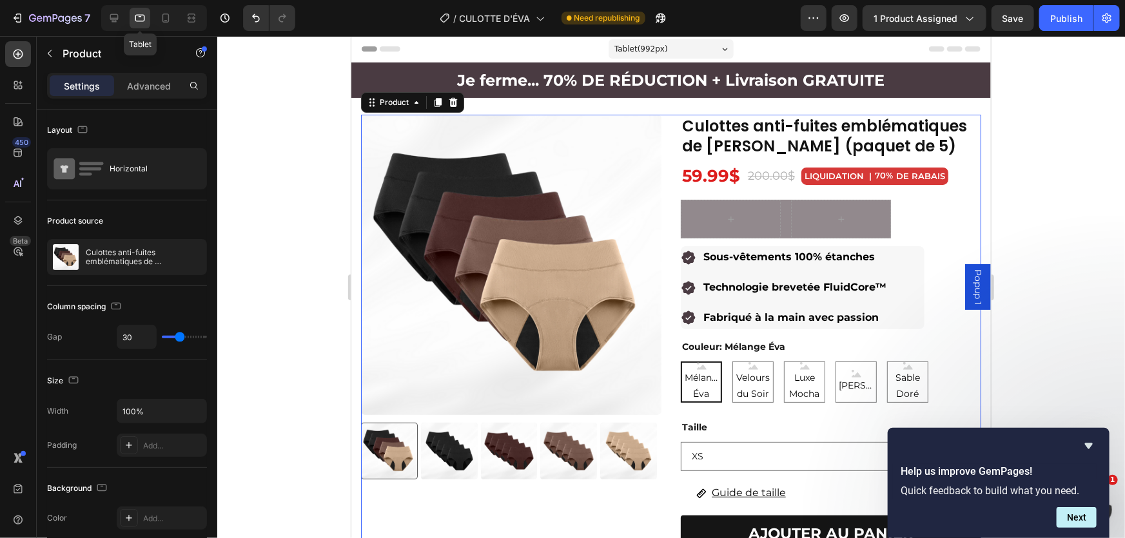
scroll to position [33, 0]
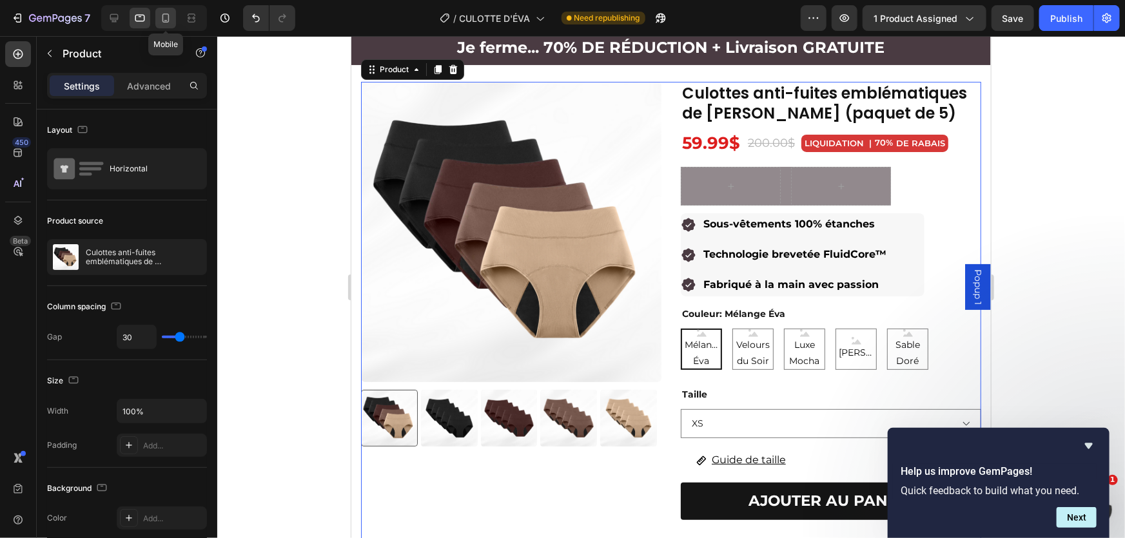
click at [162, 20] on icon at bounding box center [165, 18] width 7 height 9
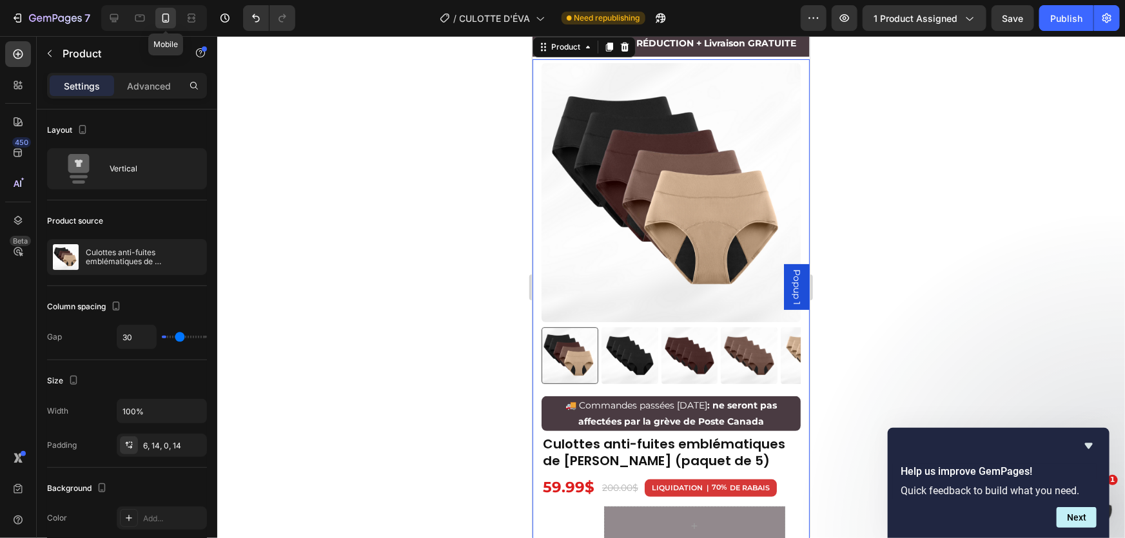
type input "0"
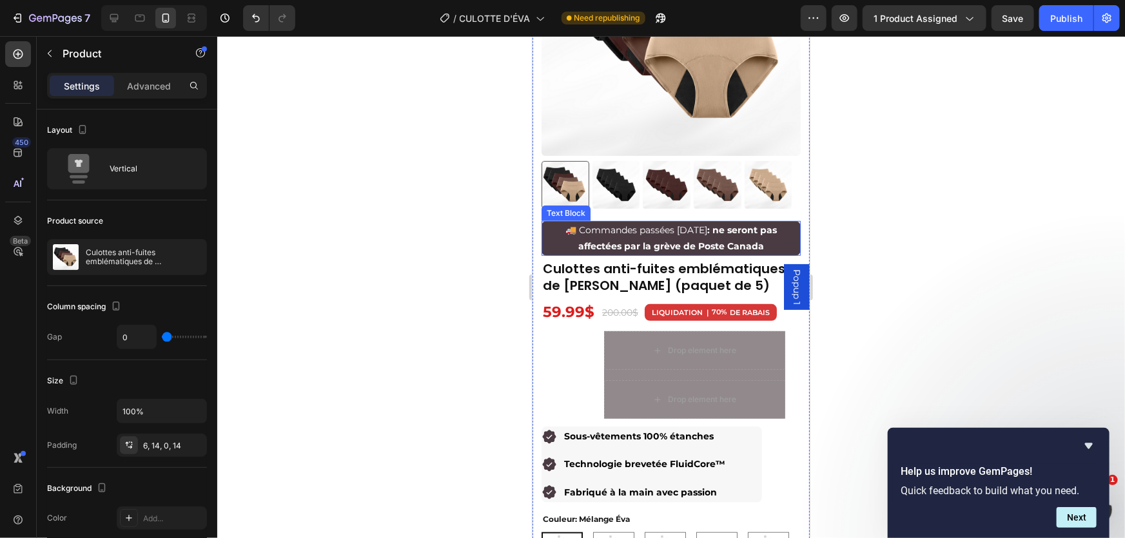
scroll to position [245, 0]
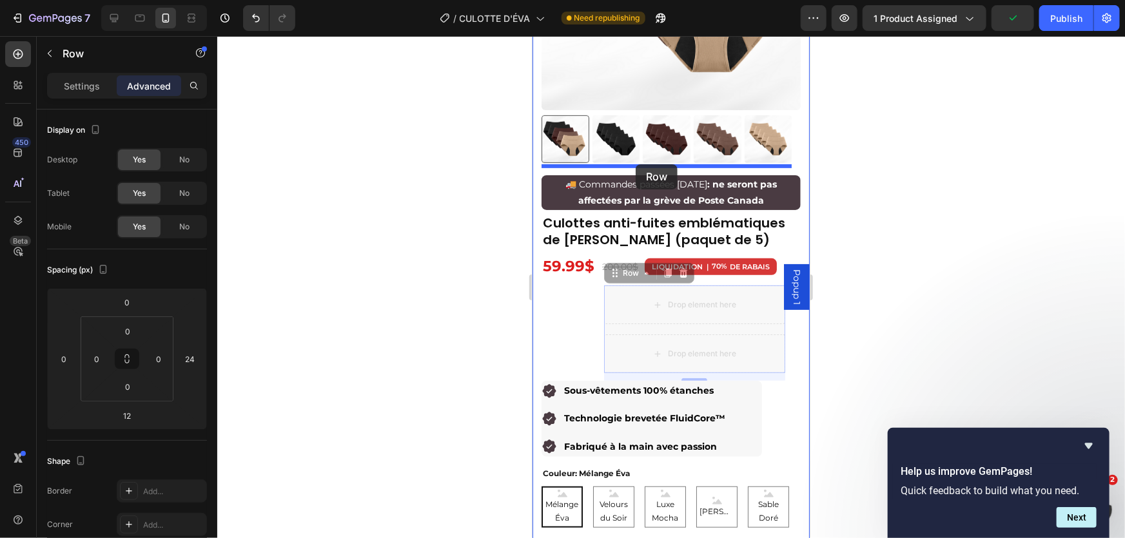
drag, startPoint x: 639, startPoint y: 318, endPoint x: 635, endPoint y: 164, distance: 154.1
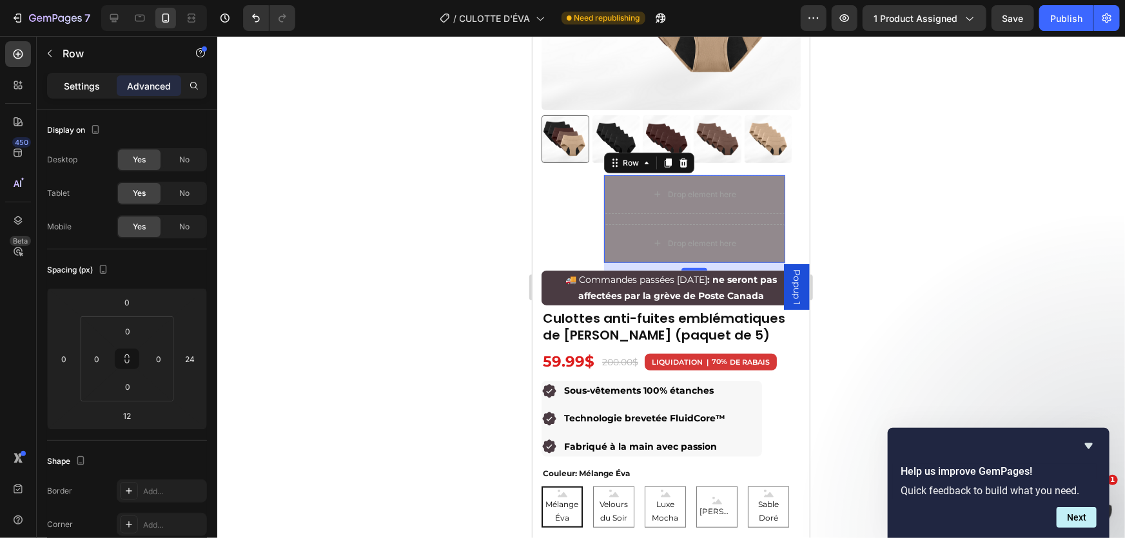
click at [81, 75] on div "Settings" at bounding box center [82, 85] width 64 height 21
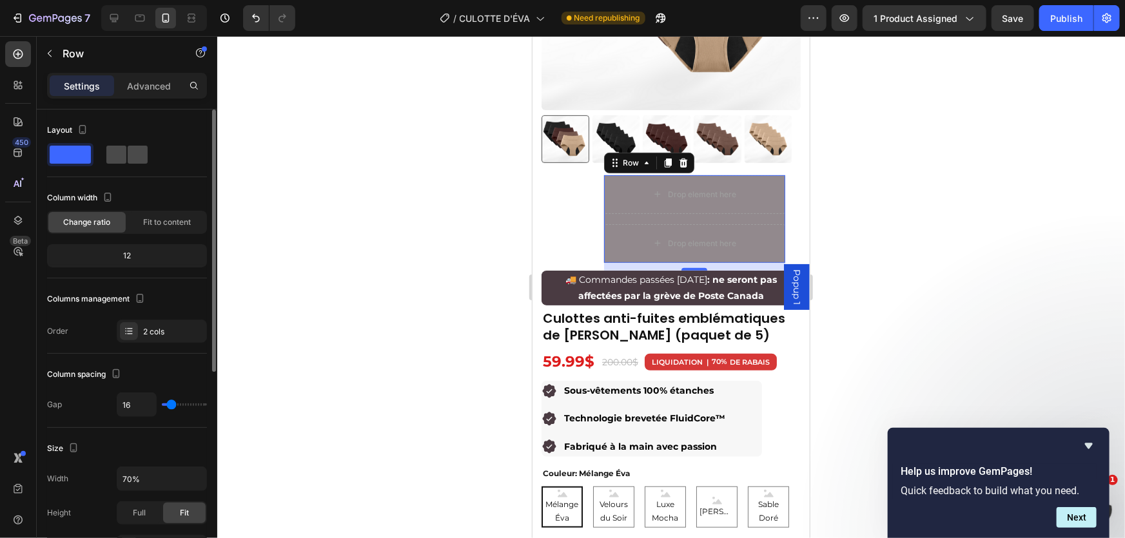
click at [122, 151] on span at bounding box center [116, 155] width 20 height 18
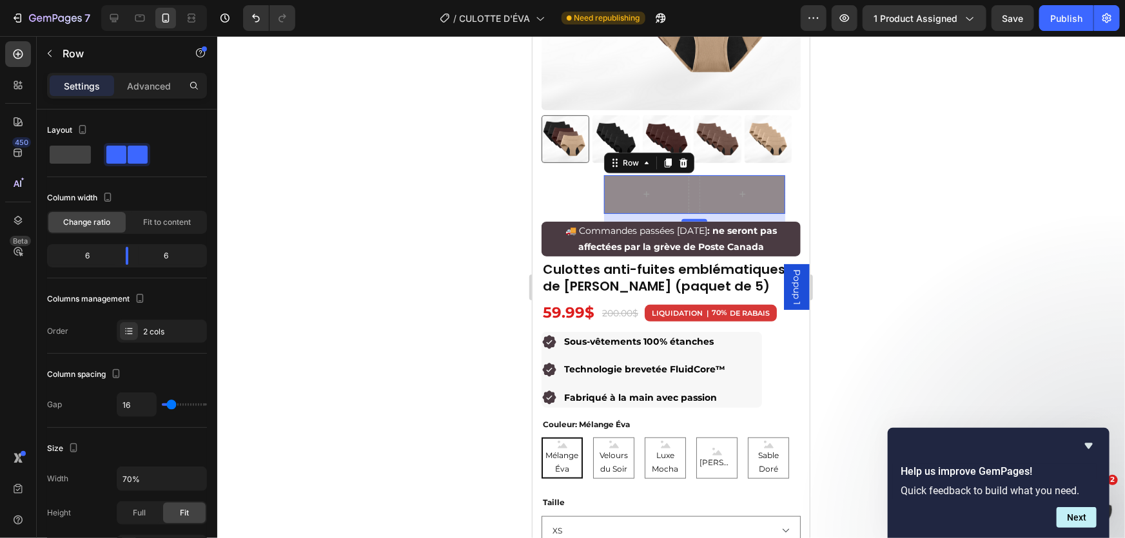
click at [688, 182] on div "Row 12" at bounding box center [693, 194] width 181 height 39
click at [139, 90] on p "Advanced" at bounding box center [149, 86] width 44 height 14
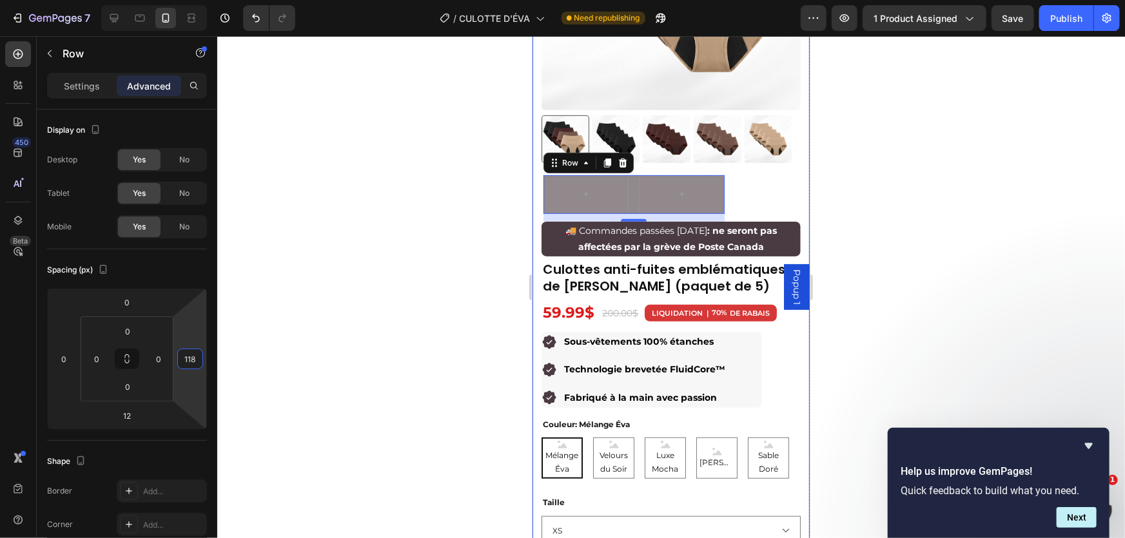
type input "116"
drag, startPoint x: 192, startPoint y: 344, endPoint x: 195, endPoint y: 317, distance: 27.3
click at [195, 0] on html "7 Version history / CULOTTE D'ÉVA Need republishing Preview 1 product assigned …" at bounding box center [562, 0] width 1125 height 0
click at [76, 79] on p "Settings" at bounding box center [82, 86] width 36 height 14
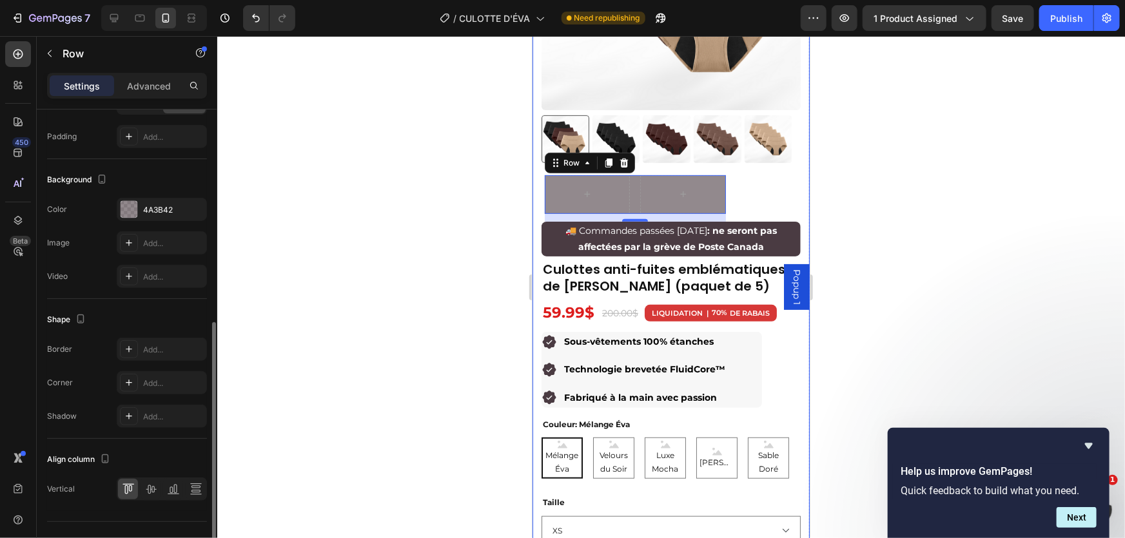
scroll to position [433, 0]
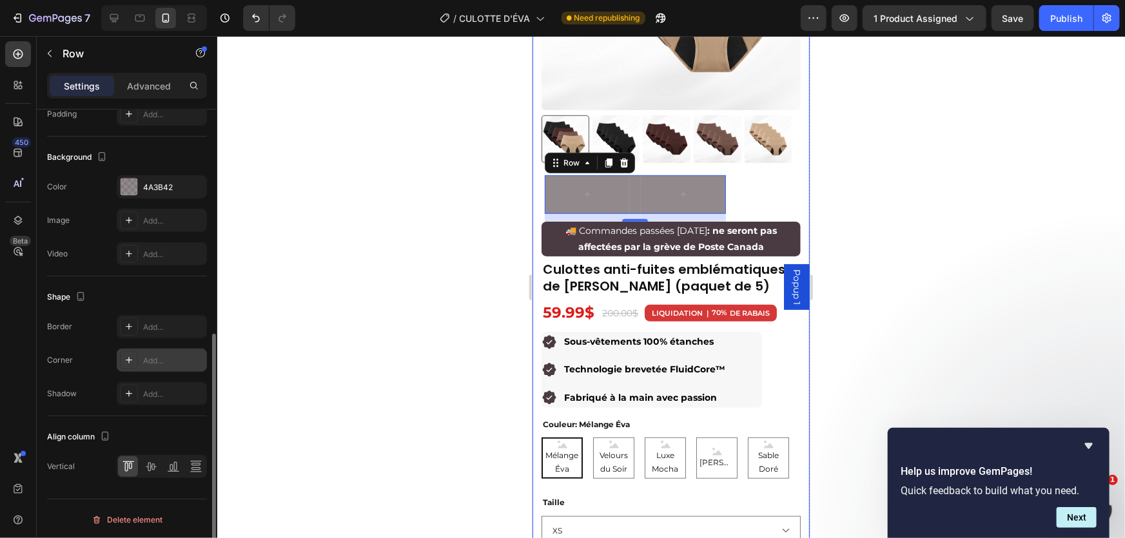
click at [134, 353] on div at bounding box center [129, 360] width 18 height 18
click at [467, 220] on div at bounding box center [671, 287] width 908 height 502
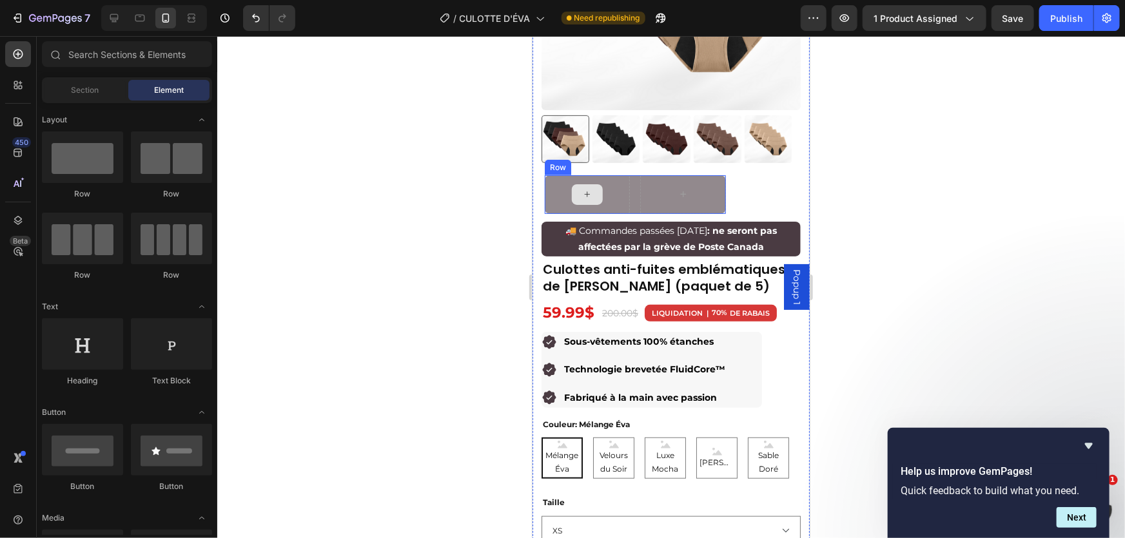
click at [603, 175] on div at bounding box center [587, 194] width 86 height 39
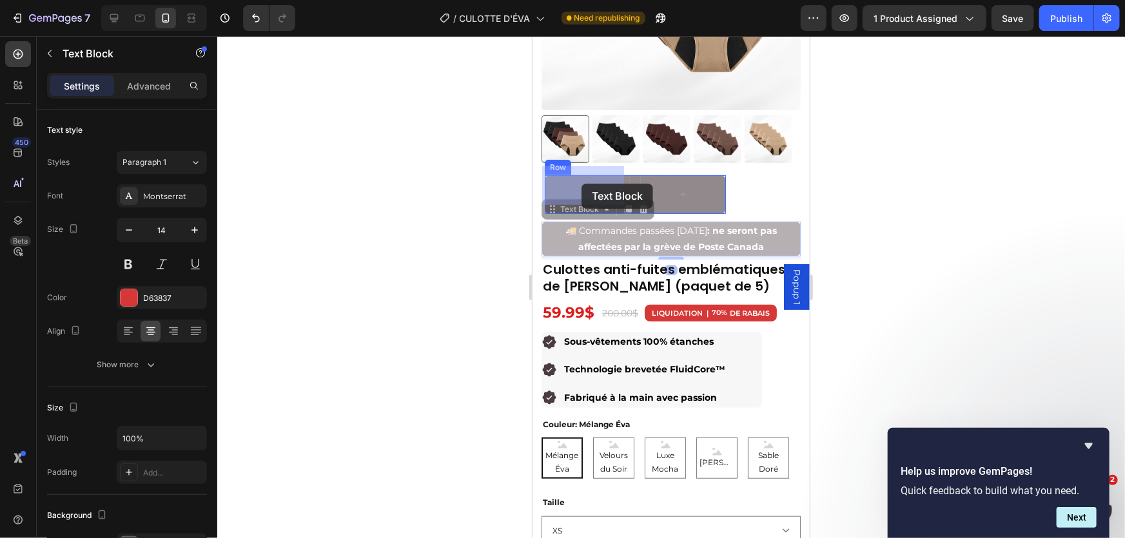
drag, startPoint x: 596, startPoint y: 229, endPoint x: 583, endPoint y: 188, distance: 43.2
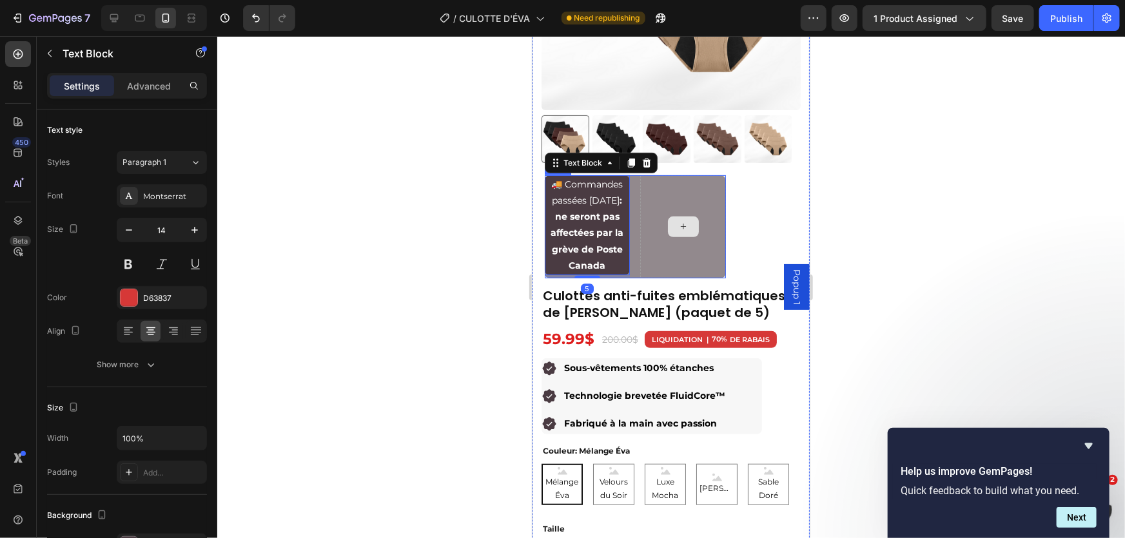
click at [647, 190] on div at bounding box center [682, 226] width 86 height 103
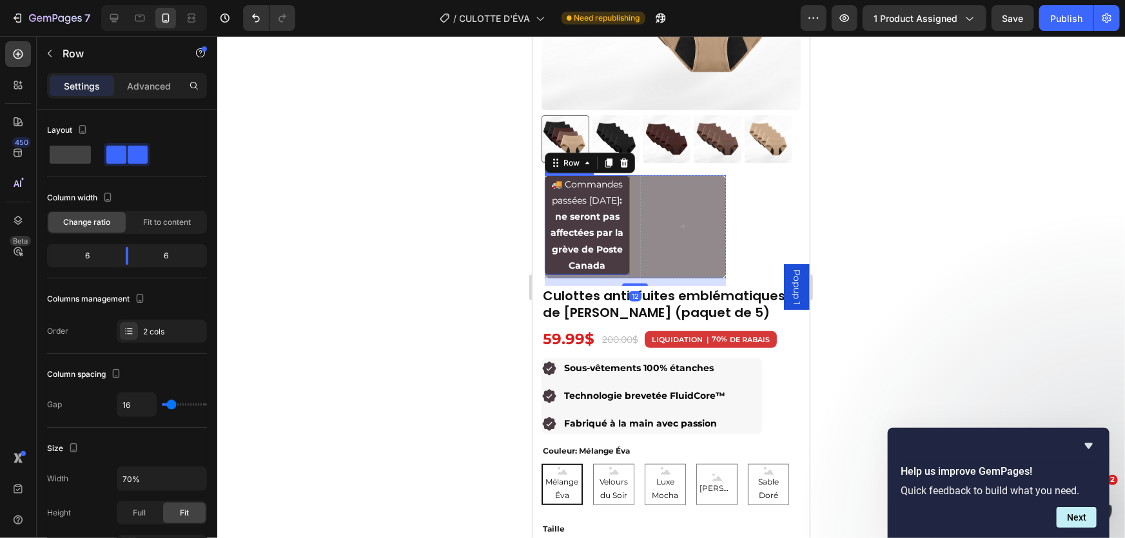
click at [594, 195] on span "🚚 Commandes passées aujourd’hui : ne seront pas affectées par la grève de Poste…" at bounding box center [586, 224] width 73 height 93
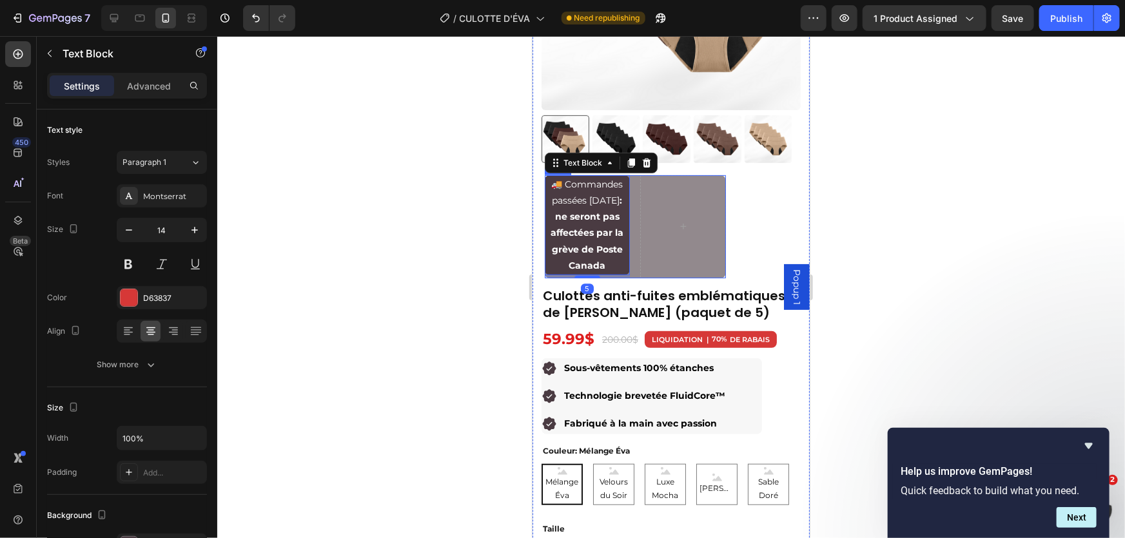
click at [628, 278] on div "🚚 Commandes passées aujourd’hui : ne seront pas affectées par la grève de Poste…" at bounding box center [634, 226] width 181 height 103
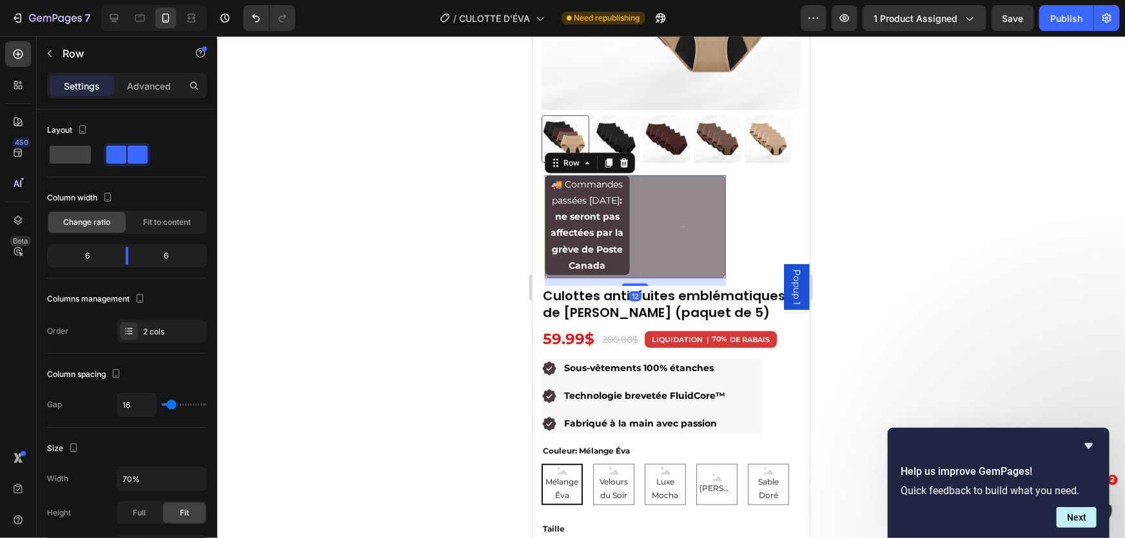
click at [627, 278] on div "🚚 Commandes passées aujourd’hui : ne seront pas affectées par la grève de Poste…" at bounding box center [634, 226] width 181 height 103
click at [628, 273] on div "🚚 Commandes passées aujourd’hui : ne seront pas affectées par la grève de Poste…" at bounding box center [634, 226] width 181 height 103
click at [132, 84] on p "Advanced" at bounding box center [149, 86] width 44 height 14
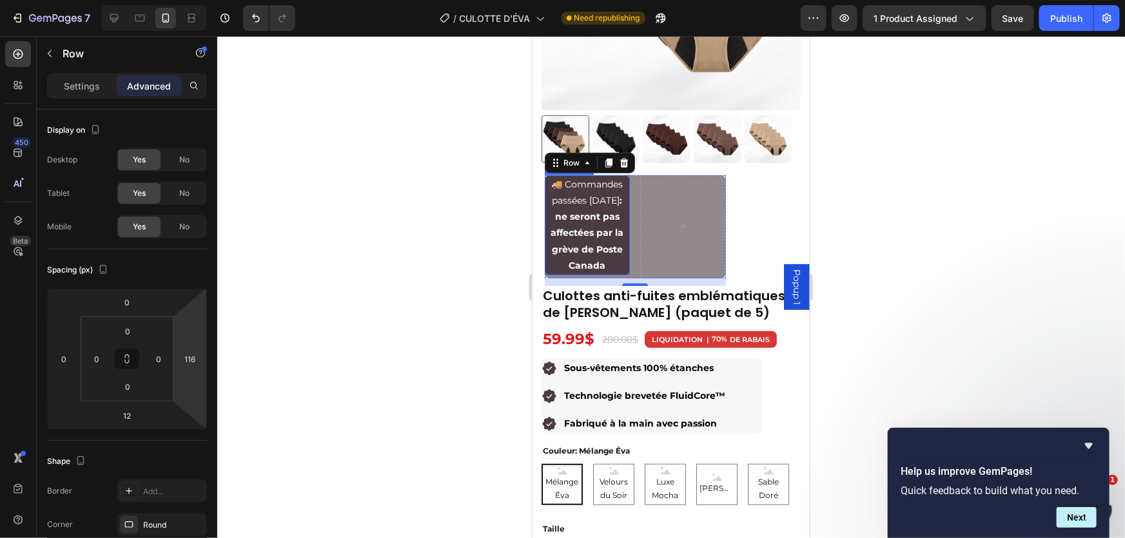
click at [587, 239] on strong ": ne seront pas affectées par la grève de Poste Canada" at bounding box center [586, 232] width 73 height 77
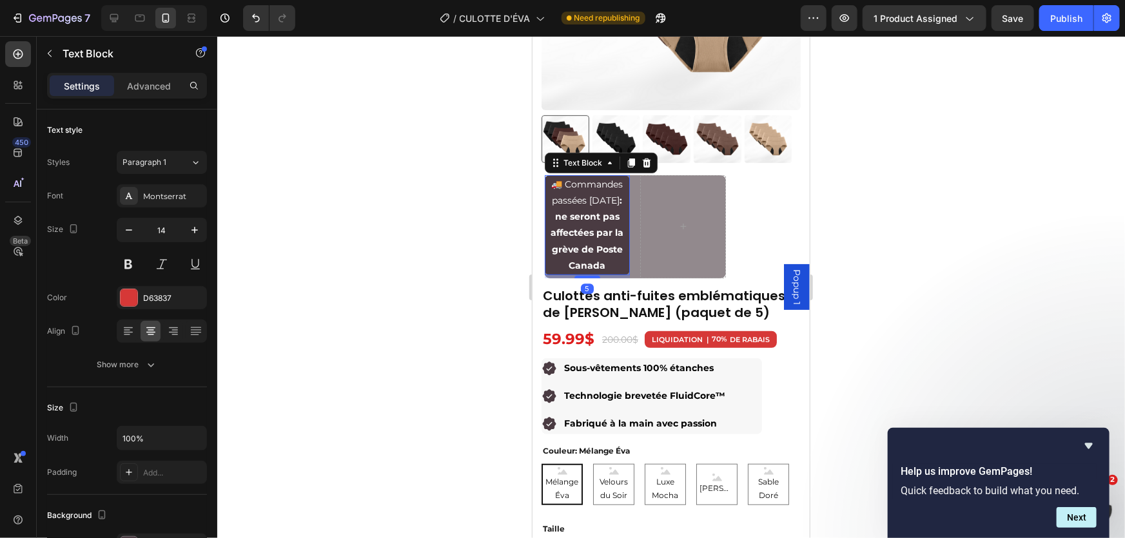
click at [587, 239] on strong ": ne seront pas affectées par la grève de Poste Canada" at bounding box center [586, 232] width 73 height 77
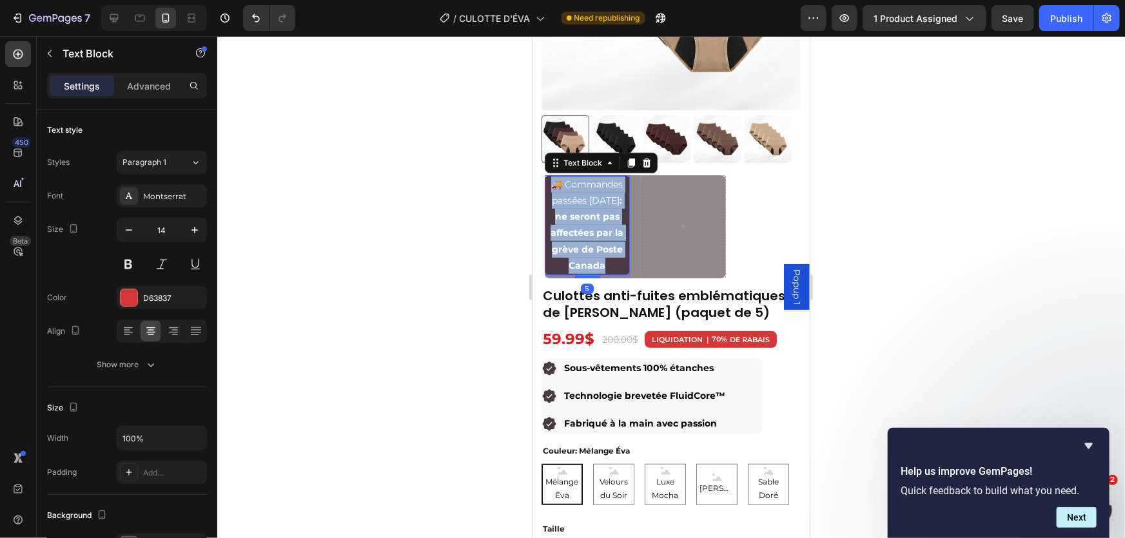
click at [587, 239] on strong ": ne seront pas affectées par la grève de Poste Canada" at bounding box center [586, 232] width 73 height 77
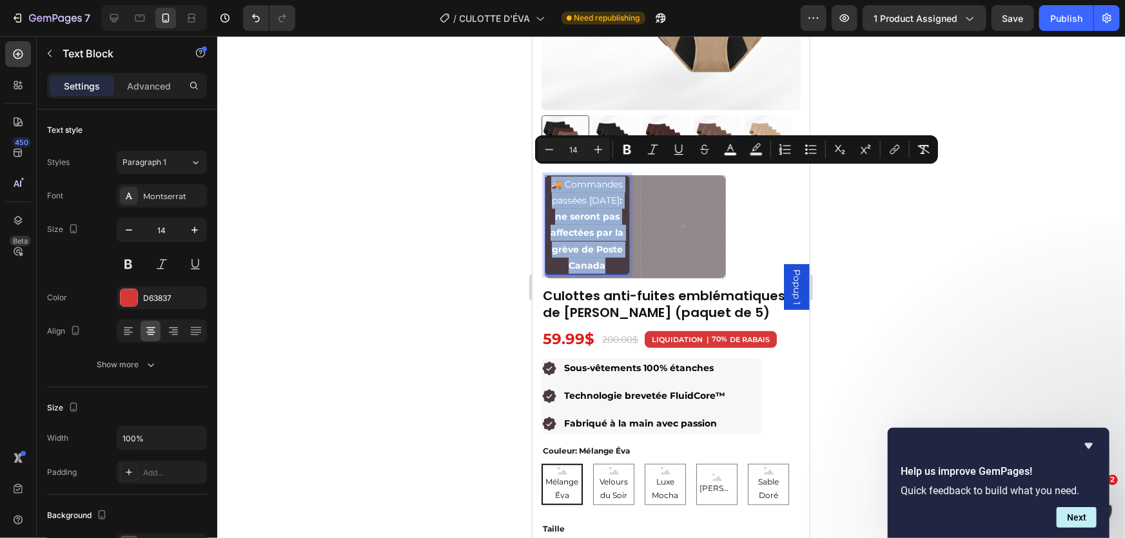
copy span "🚚 Commandes passées aujourd’hui : ne seront pas affectées par la grève de Poste…"
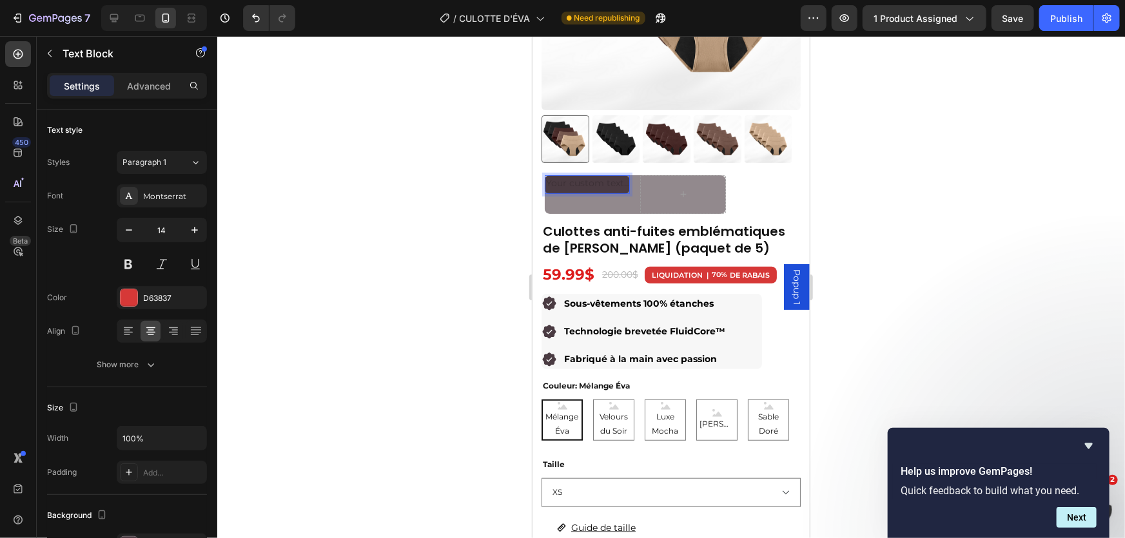
click at [598, 175] on div "Rich Text Editor. Editing area: main" at bounding box center [587, 184] width 86 height 19
click at [445, 151] on div at bounding box center [671, 287] width 908 height 502
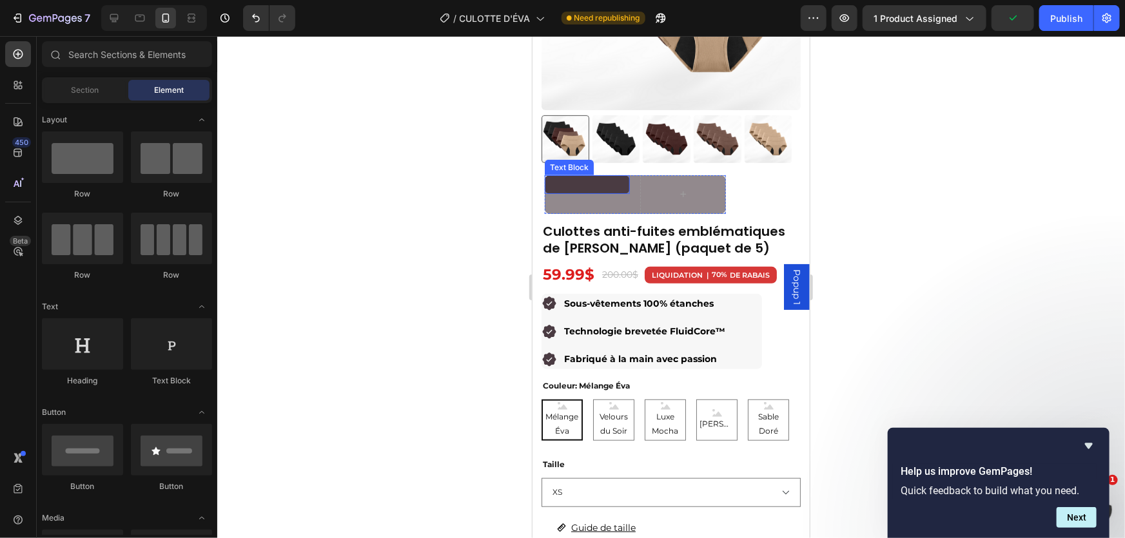
click at [567, 176] on p "Rich Text Editor. Editing area: main" at bounding box center [586, 184] width 83 height 16
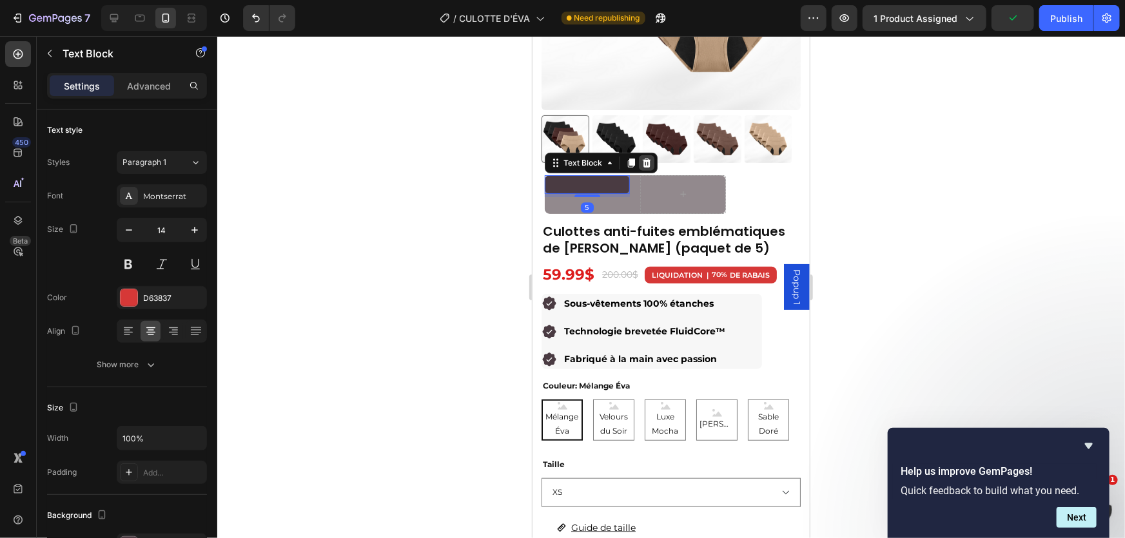
click at [644, 158] on icon at bounding box center [645, 162] width 8 height 9
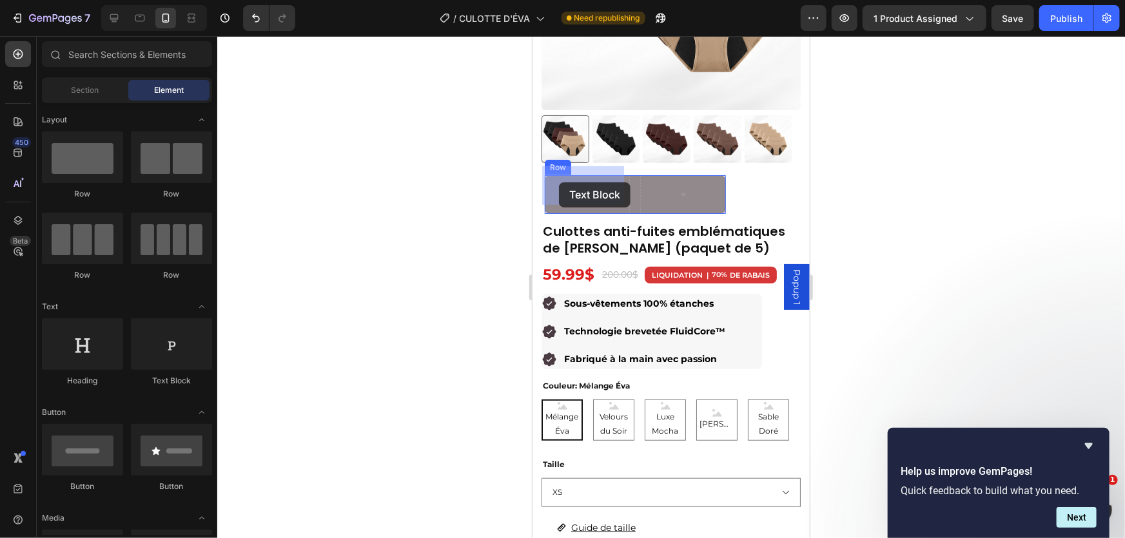
drag, startPoint x: 732, startPoint y: 367, endPoint x: 557, endPoint y: 183, distance: 253.5
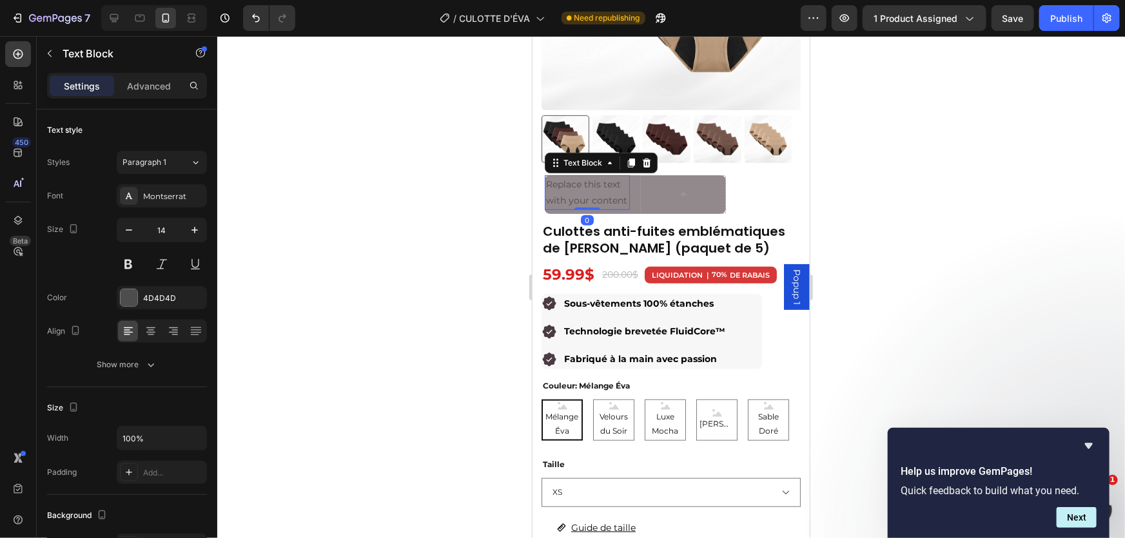
click at [578, 188] on div "Replace this text with your content" at bounding box center [587, 192] width 86 height 35
click at [578, 188] on p "Replace this text with your content" at bounding box center [586, 192] width 83 height 32
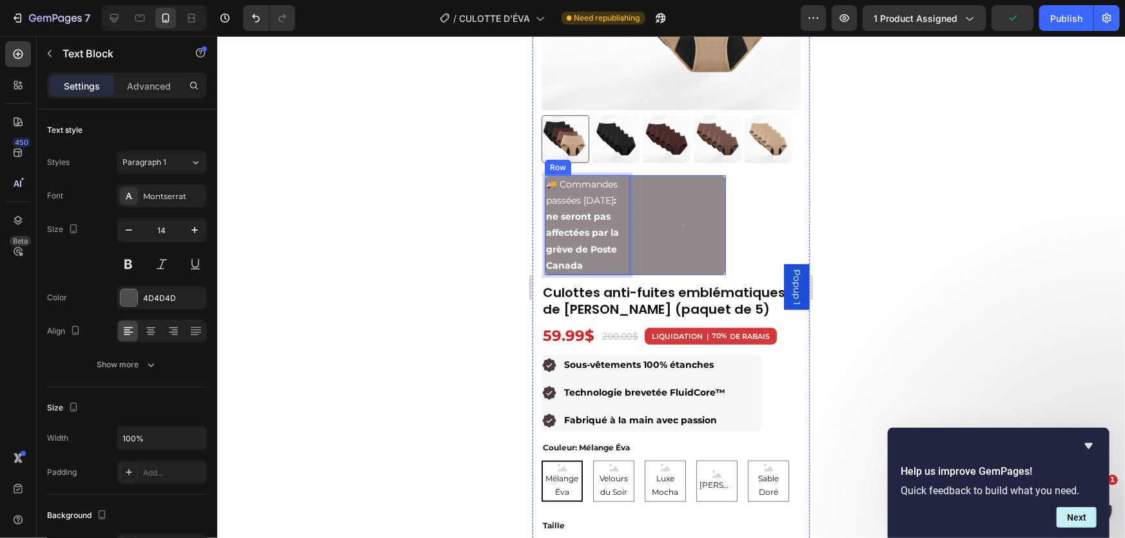
click at [631, 266] on div "🚚 Commandes passées aujourd’hui : ne seront pas affectées par la grève de Poste…" at bounding box center [634, 225] width 181 height 100
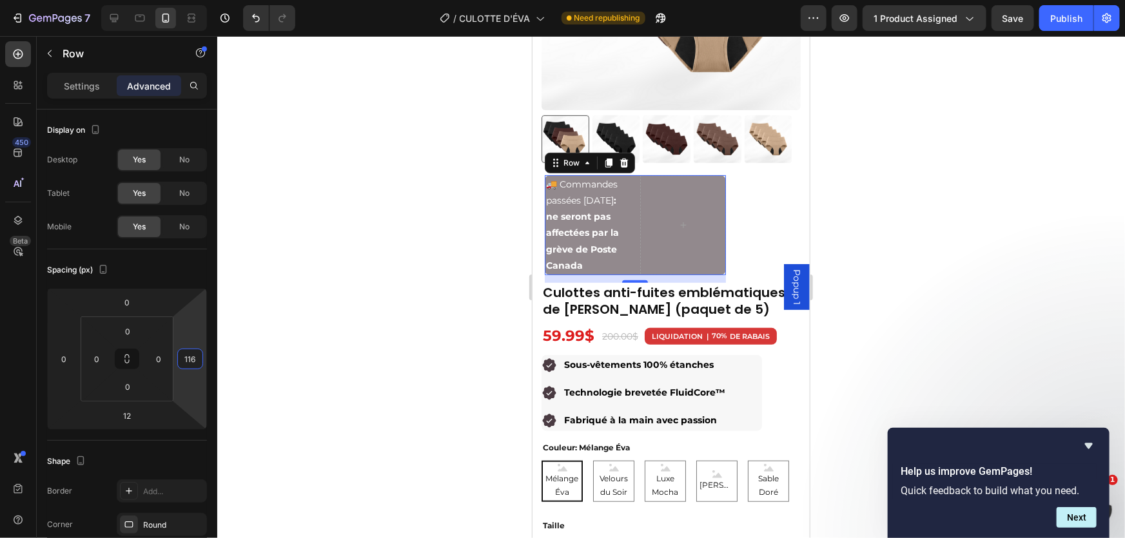
type input "114"
drag, startPoint x: 199, startPoint y: 338, endPoint x: 191, endPoint y: 338, distance: 7.8
click at [191, 0] on html "7 Version history / CULOTTE D'ÉVA Need republishing Preview 1 product assigned …" at bounding box center [562, 0] width 1125 height 0
click at [631, 223] on div "🚚 Commandes passées aujourd’hui : ne seront pas affectées par la grève de Poste…" at bounding box center [635, 225] width 181 height 100
click at [63, 84] on div "Settings" at bounding box center [82, 85] width 64 height 21
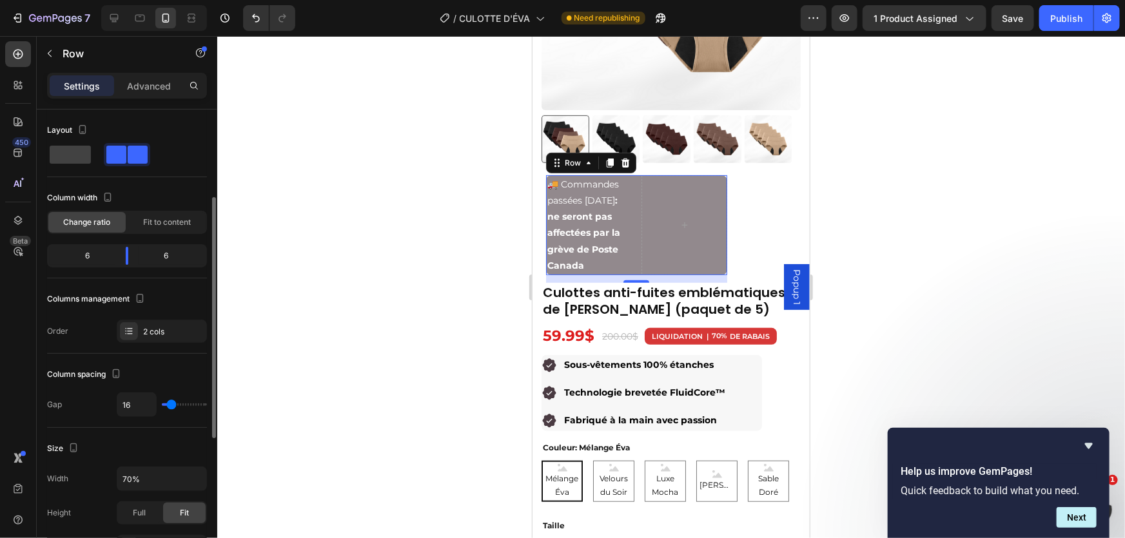
scroll to position [293, 0]
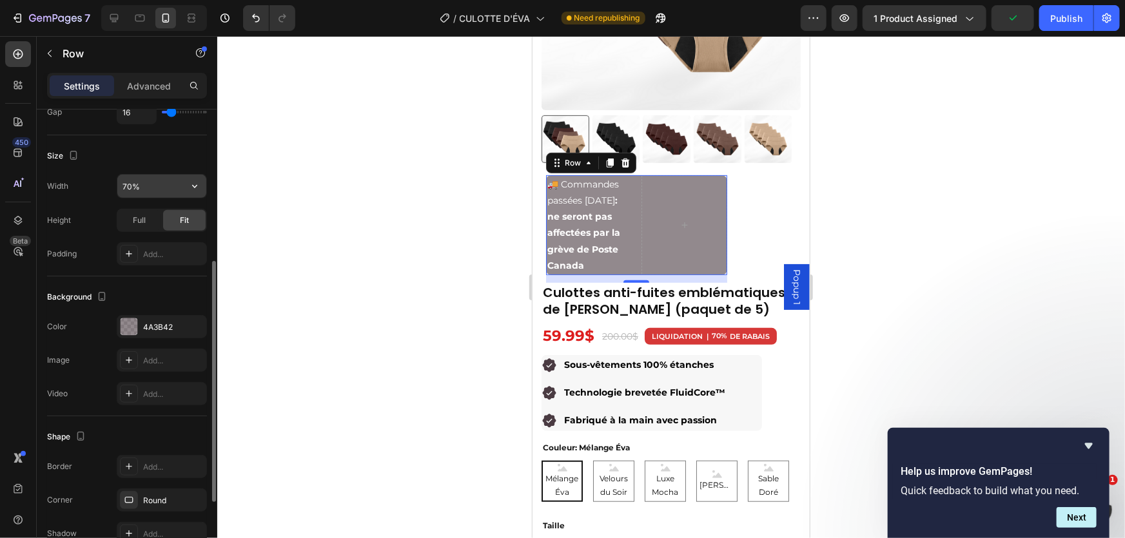
click at [148, 185] on input "70%" at bounding box center [161, 186] width 89 height 23
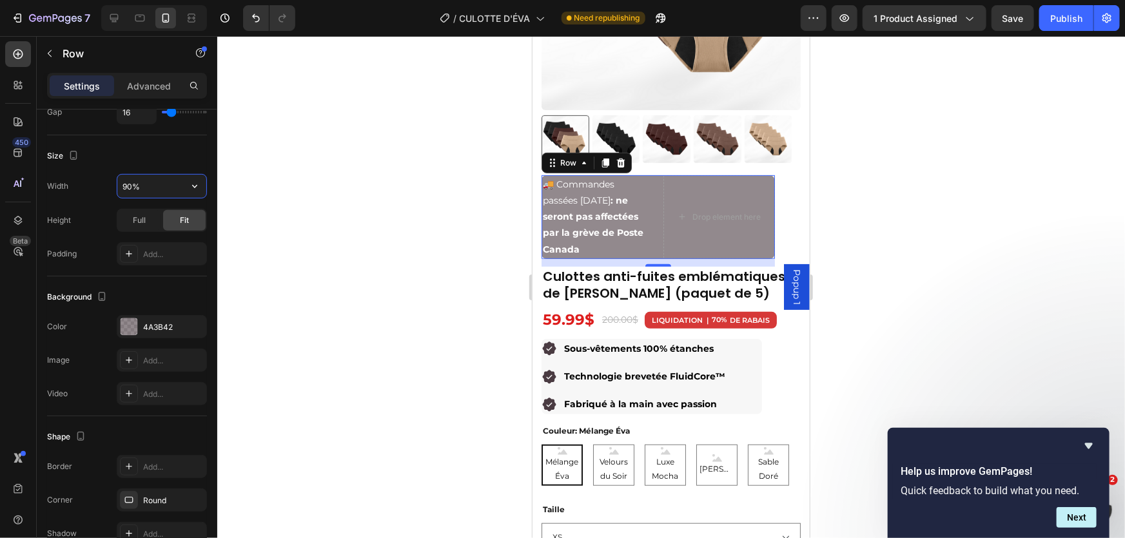
click at [655, 175] on div "🚚 Commandes passées aujourd’hui : ne seront pas affectées par la grève de Poste…" at bounding box center [657, 217] width 233 height 84
click at [133, 183] on input "90%" at bounding box center [161, 186] width 89 height 23
type input "100%"
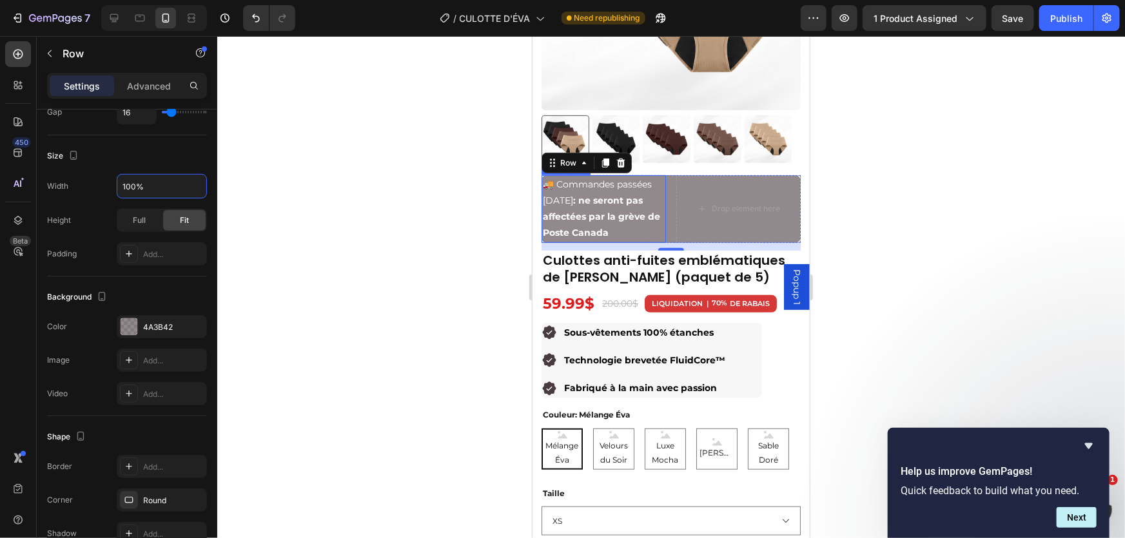
click at [597, 194] on strong ": ne seront pas affectées par la grève de Poste Canada" at bounding box center [600, 216] width 117 height 44
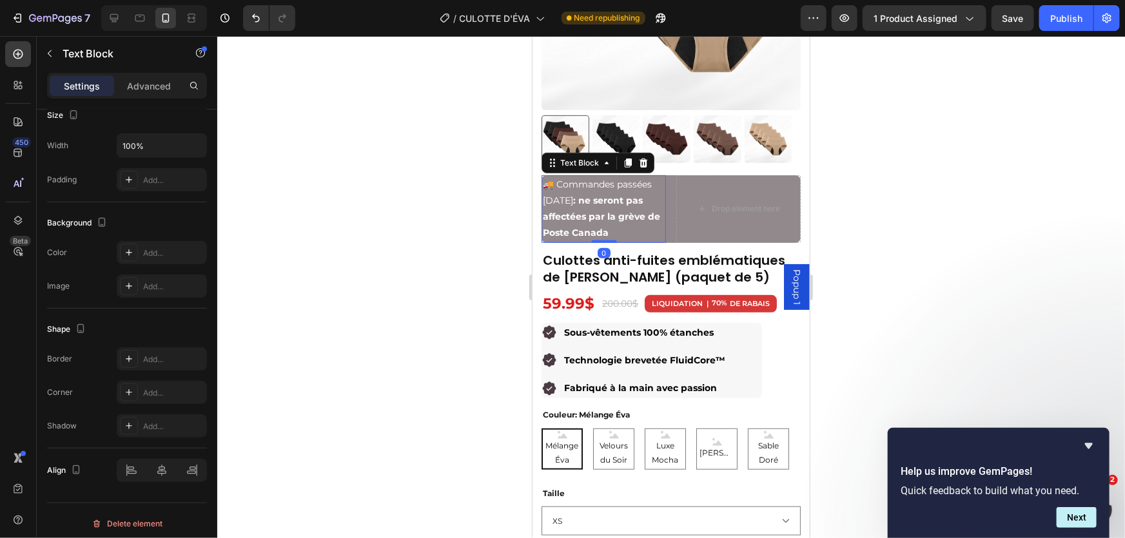
scroll to position [0, 0]
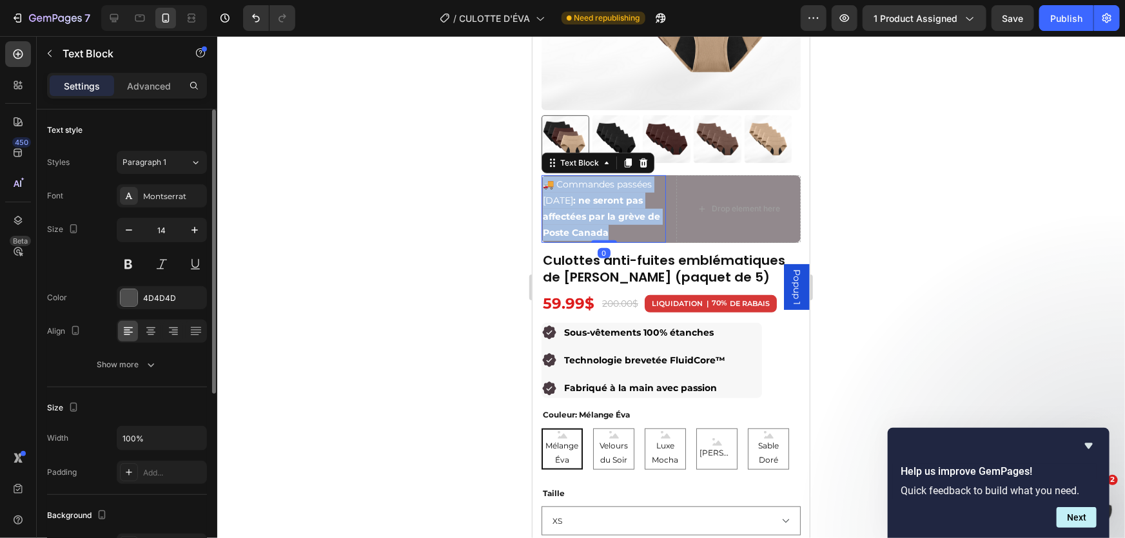
click at [597, 194] on strong ": ne seront pas affectées par la grève de Poste Canada" at bounding box center [600, 216] width 117 height 44
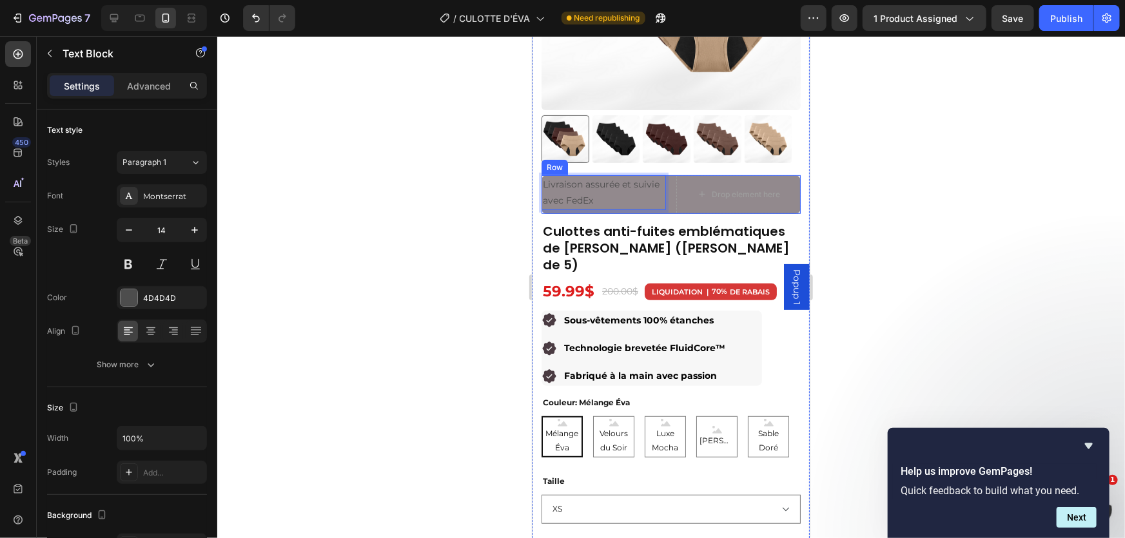
click at [668, 183] on div "Livraison assurée et suivie avec FedEx Text Block 0 Drop element here Row" at bounding box center [670, 194] width 259 height 39
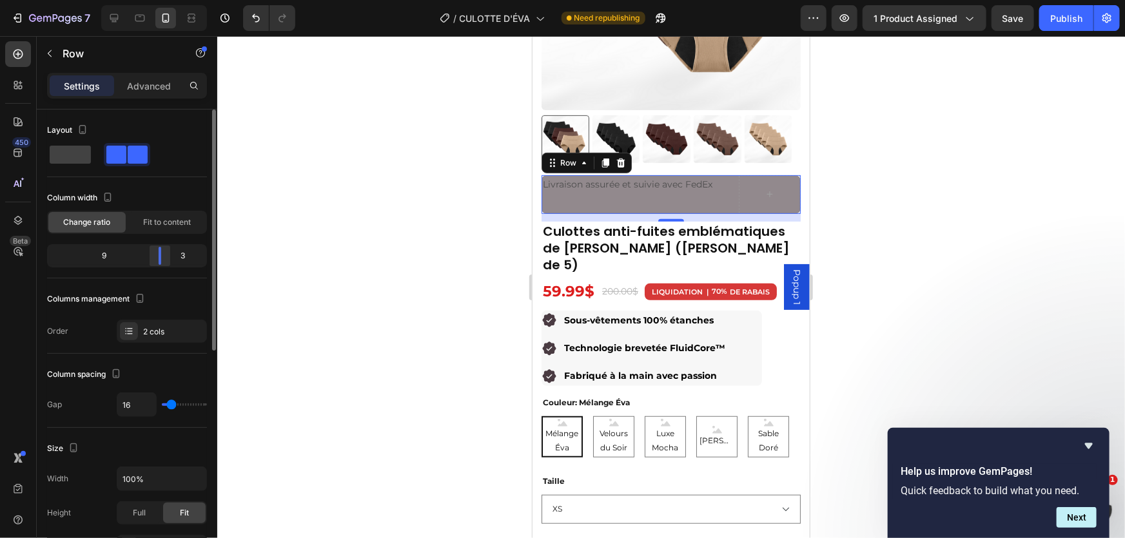
drag, startPoint x: 139, startPoint y: 251, endPoint x: 166, endPoint y: 251, distance: 27.7
click at [166, 251] on div at bounding box center [159, 256] width 23 height 18
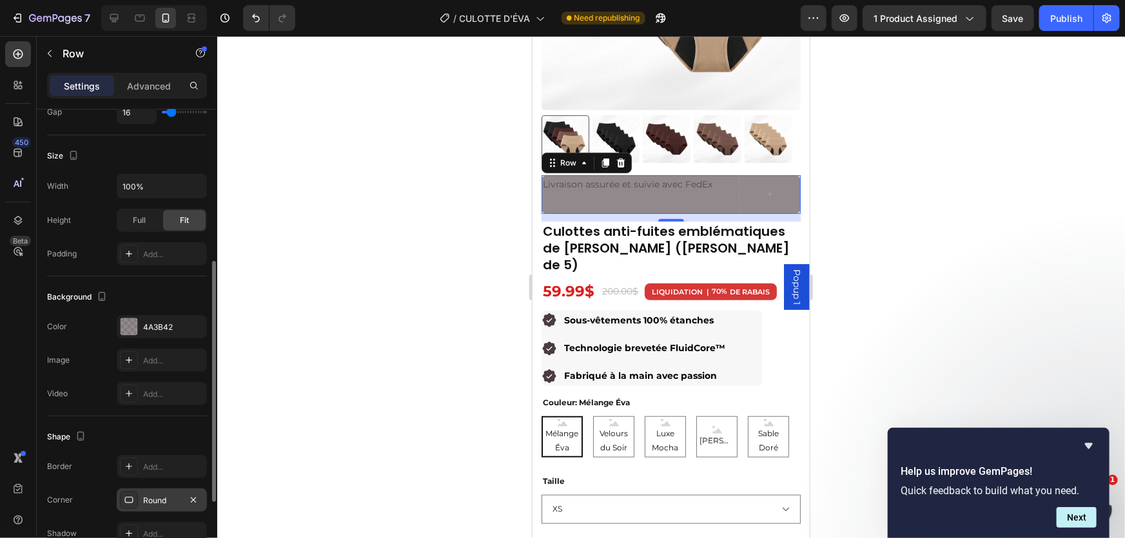
scroll to position [433, 0]
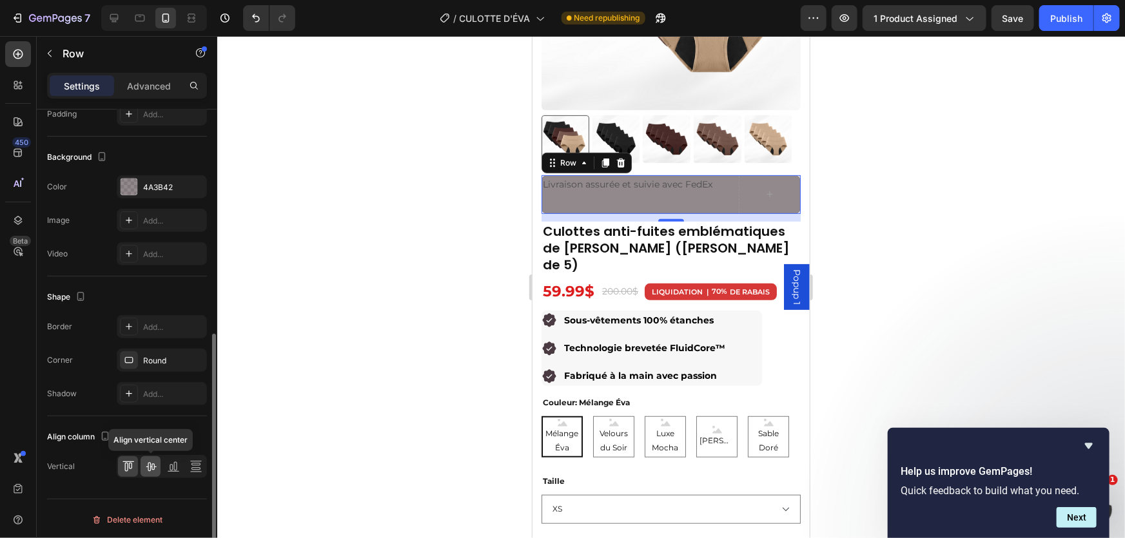
click at [148, 468] on icon at bounding box center [150, 466] width 13 height 13
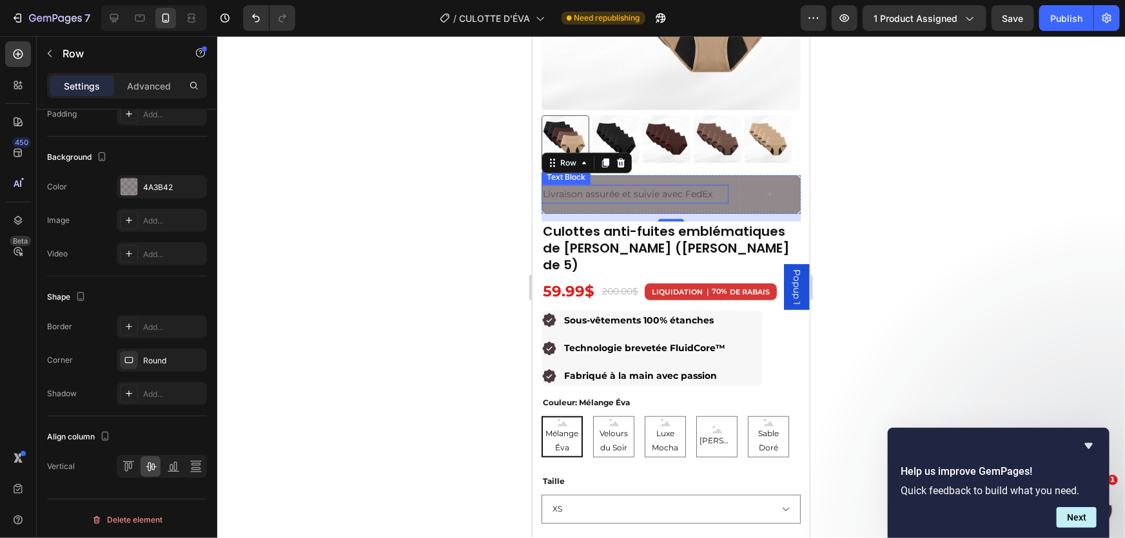
click at [654, 186] on p "Livraison assurée et suivie avec FedEx" at bounding box center [634, 194] width 184 height 16
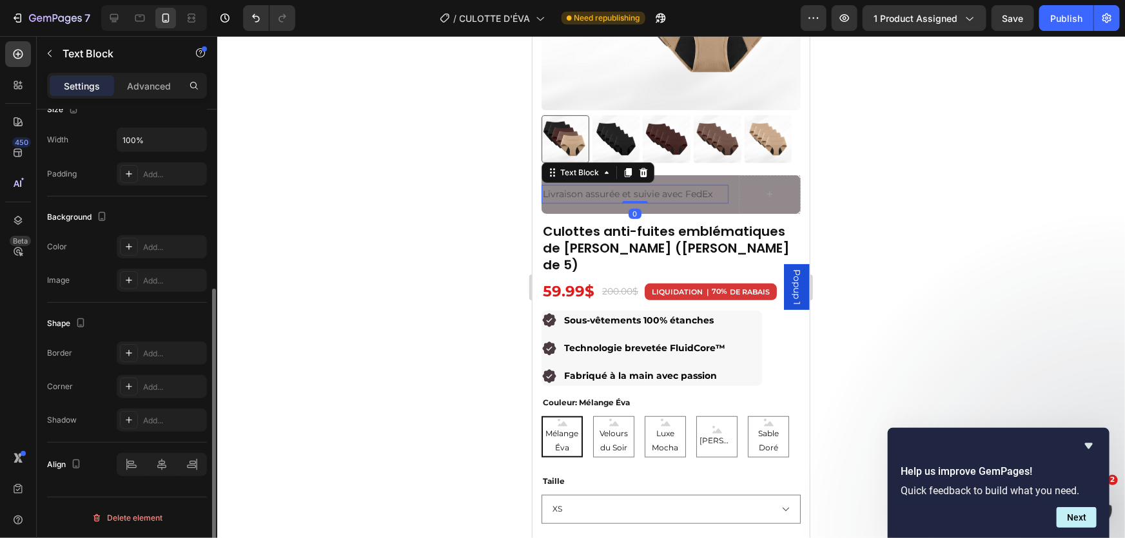
scroll to position [0, 0]
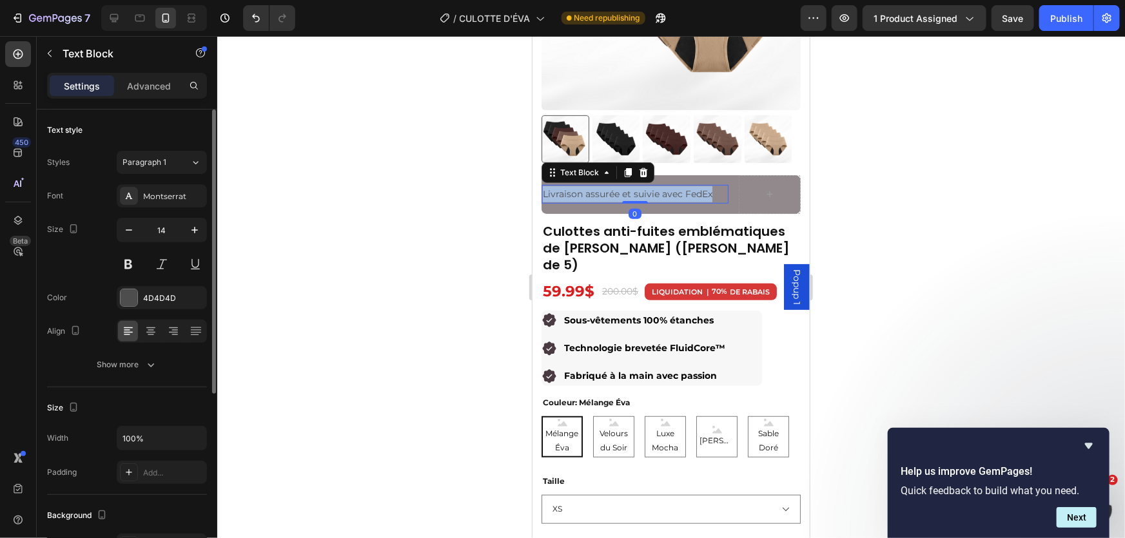
click at [653, 186] on p "Livraison assurée et suivie avec FedEx" at bounding box center [634, 194] width 184 height 16
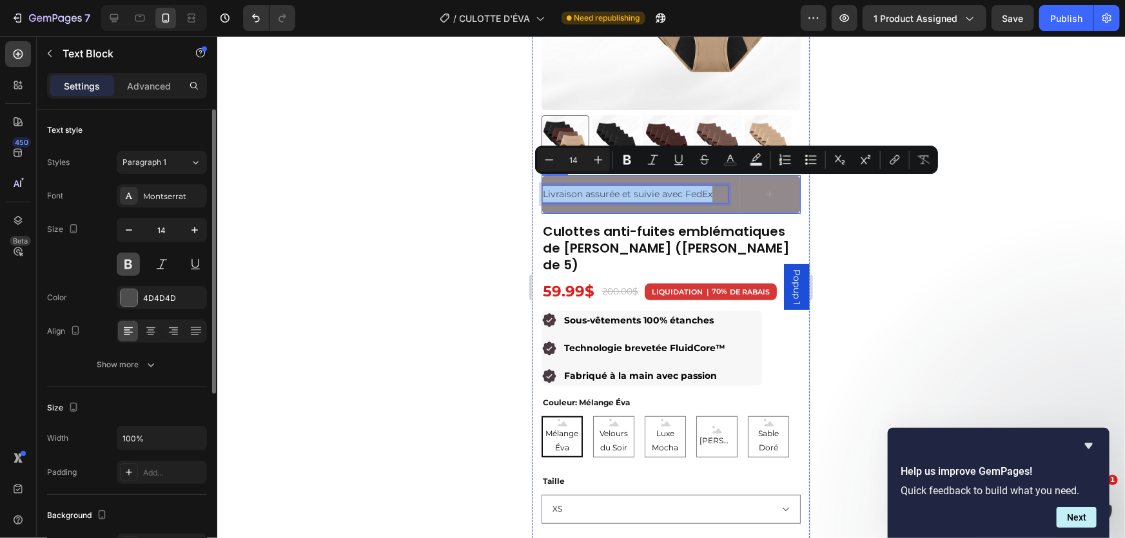
click at [126, 265] on button at bounding box center [128, 264] width 23 height 23
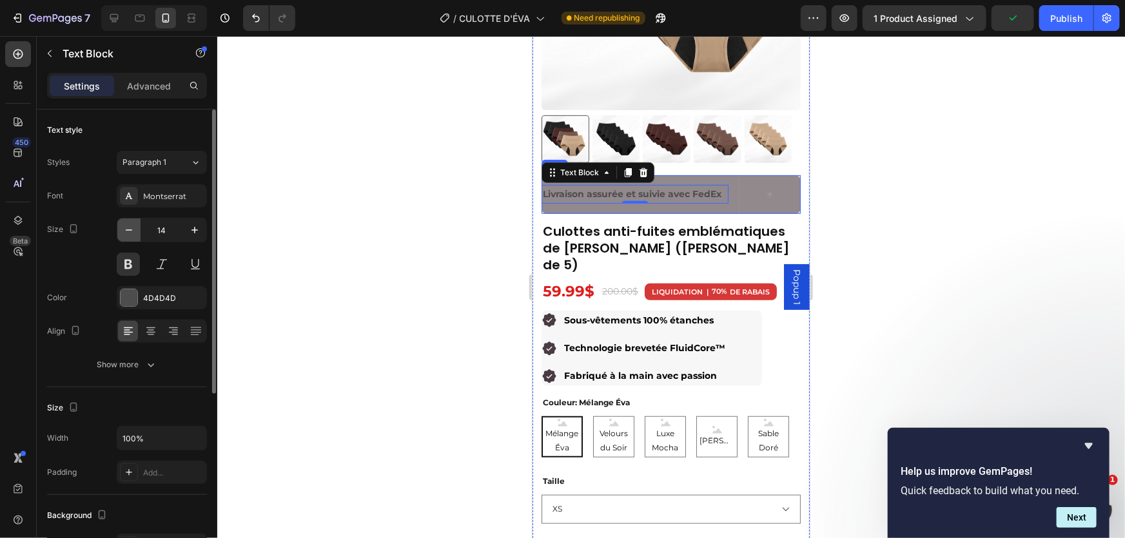
click at [133, 228] on icon "button" at bounding box center [128, 230] width 13 height 13
type input "13"
click at [132, 294] on div at bounding box center [129, 297] width 17 height 17
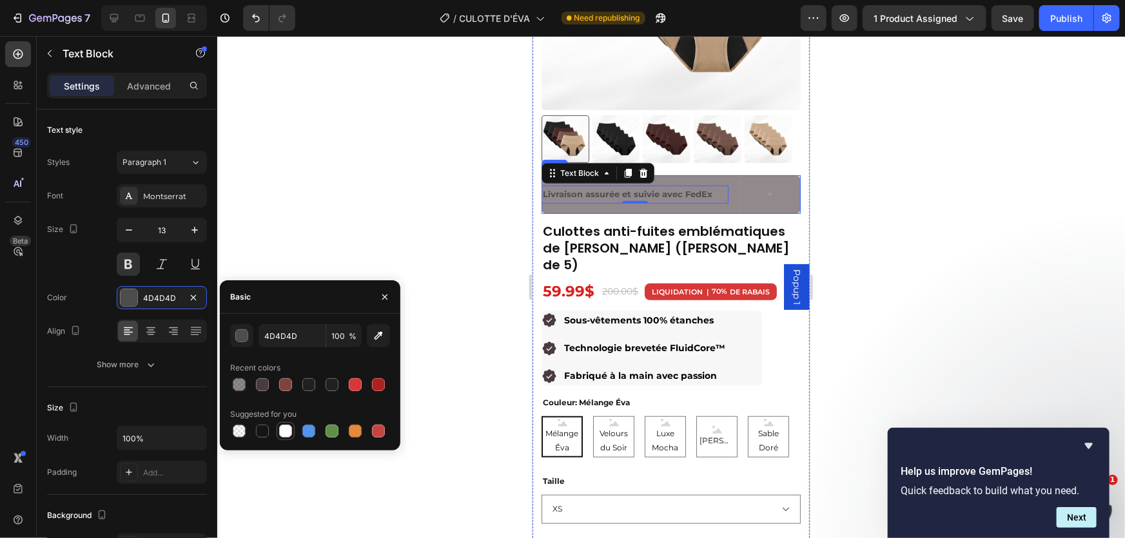
click at [283, 431] on div at bounding box center [285, 431] width 13 height 13
type input "FFFFFF"
click at [726, 193] on div "Livraison assurée et suivie avec FedEx Text Block 0 Row" at bounding box center [670, 194] width 259 height 39
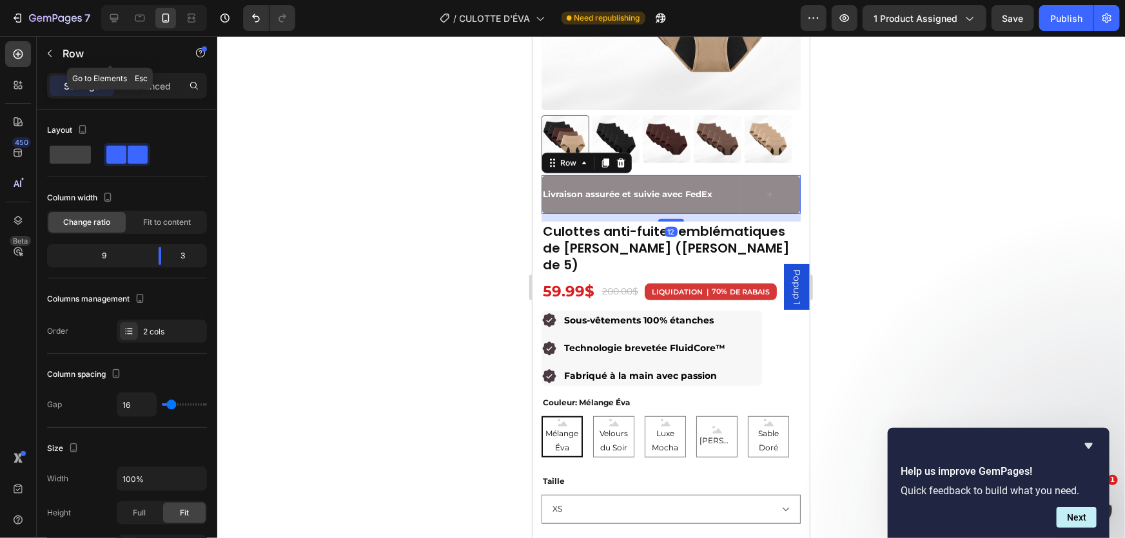
click at [52, 53] on icon "button" at bounding box center [49, 53] width 10 height 10
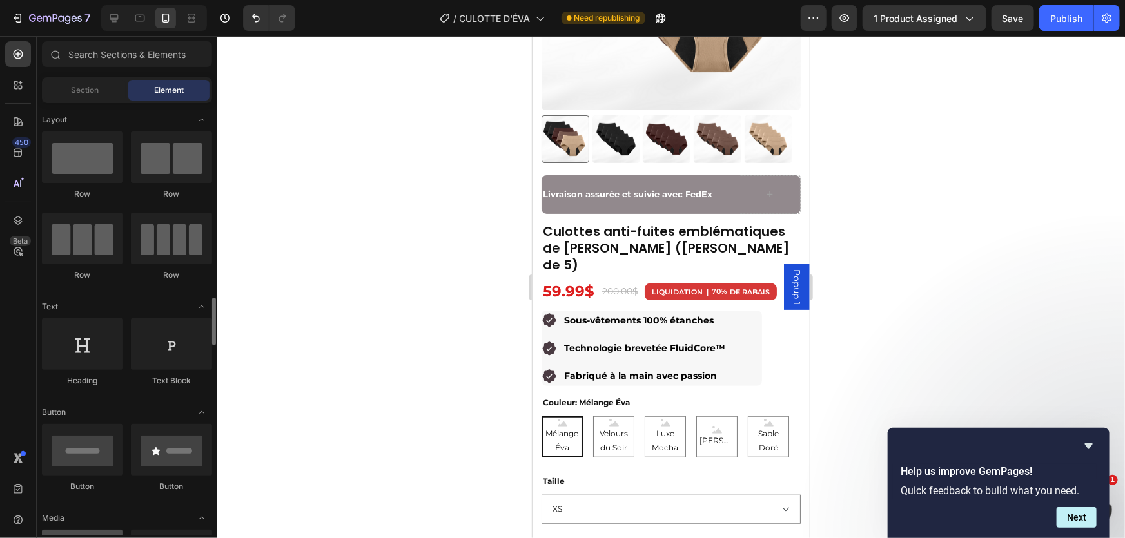
scroll to position [234, 0]
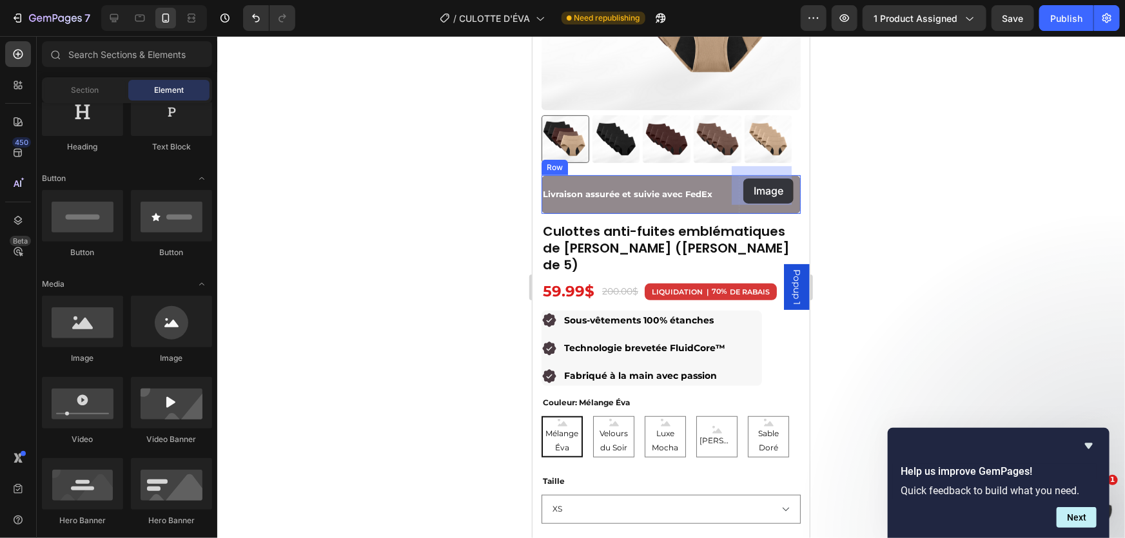
drag, startPoint x: 623, startPoint y: 369, endPoint x: 744, endPoint y: 178, distance: 226.2
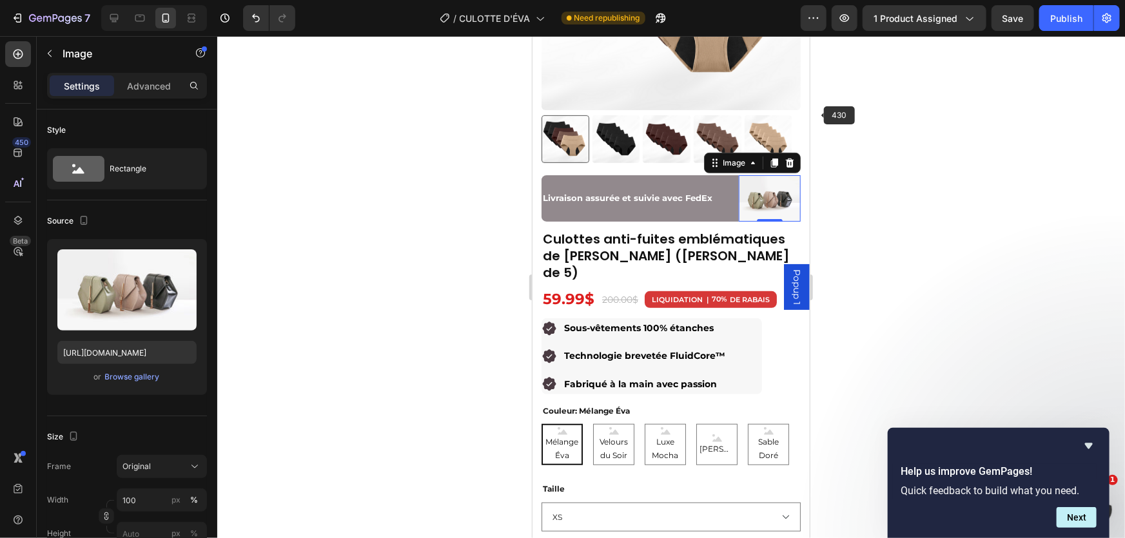
click at [857, 166] on div at bounding box center [671, 287] width 908 height 502
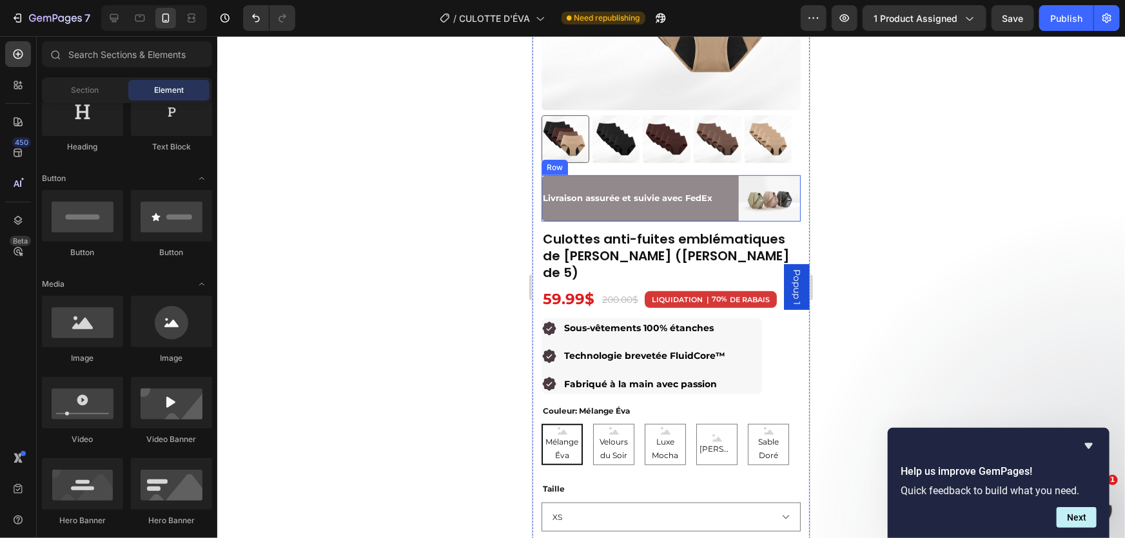
click at [632, 175] on div "Livraison assurée et suivie avec FedEx Text Block" at bounding box center [634, 198] width 187 height 46
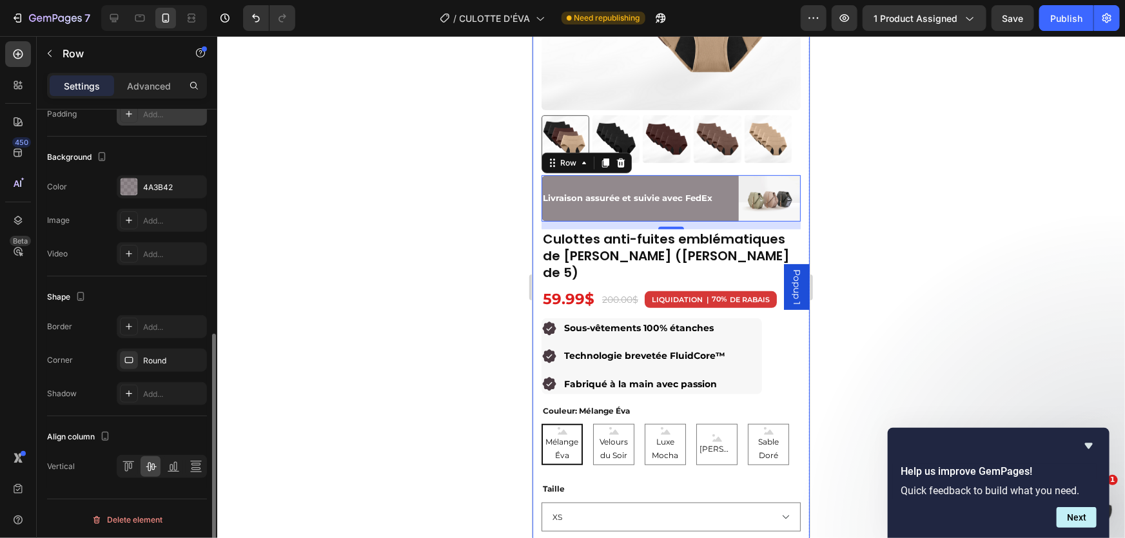
scroll to position [257, 0]
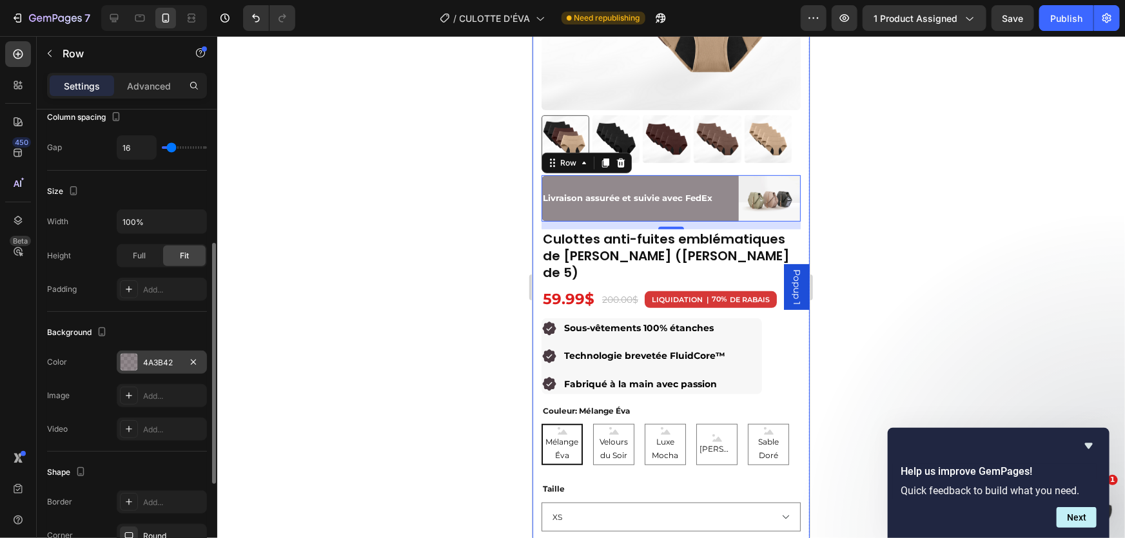
drag, startPoint x: 129, startPoint y: 361, endPoint x: 157, endPoint y: 347, distance: 31.7
click at [129, 361] on div at bounding box center [129, 362] width 17 height 17
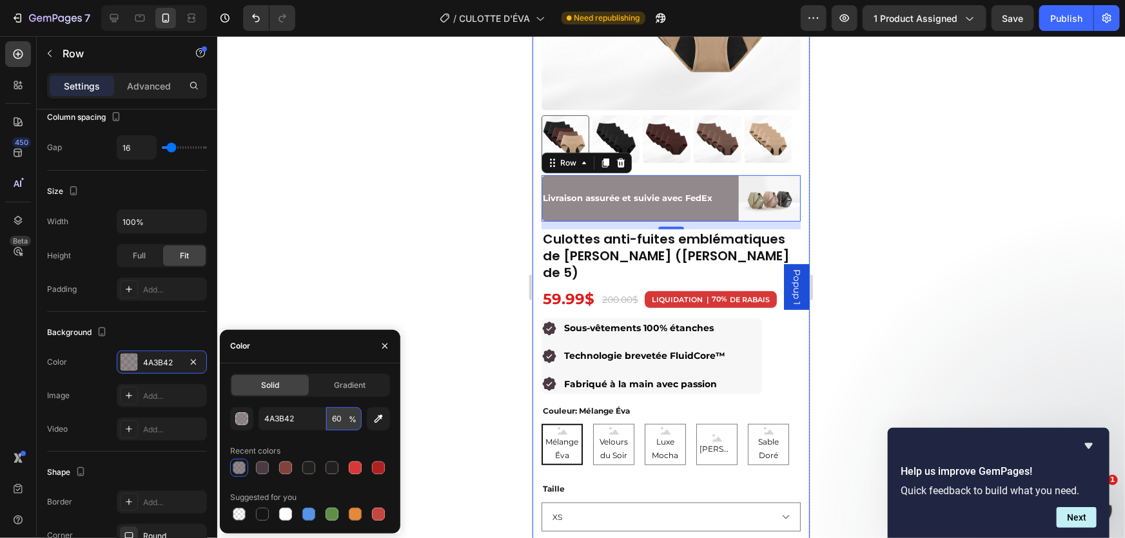
click at [347, 418] on input "60" at bounding box center [343, 418] width 35 height 23
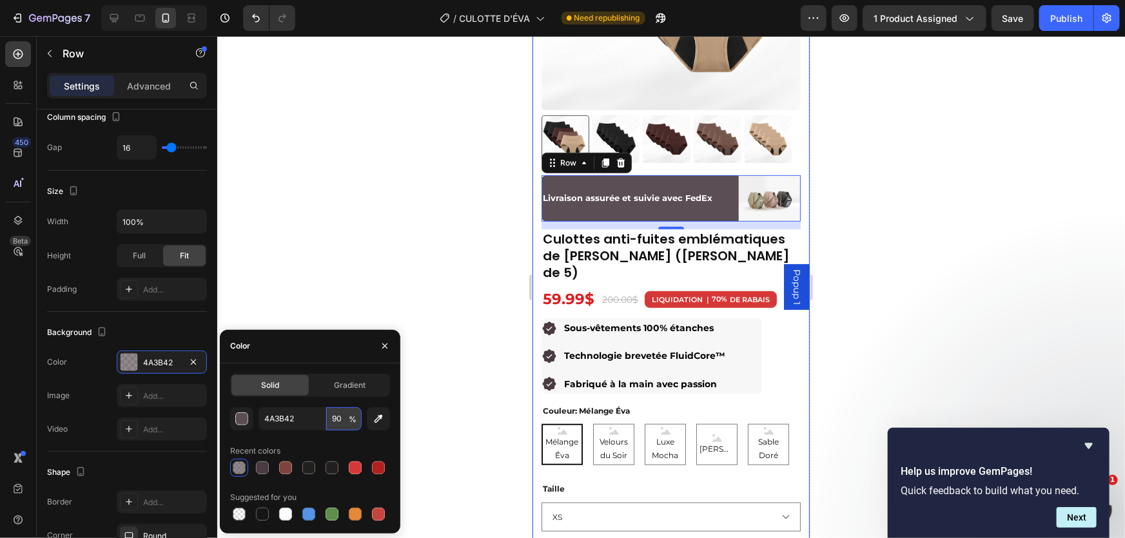
type input "9"
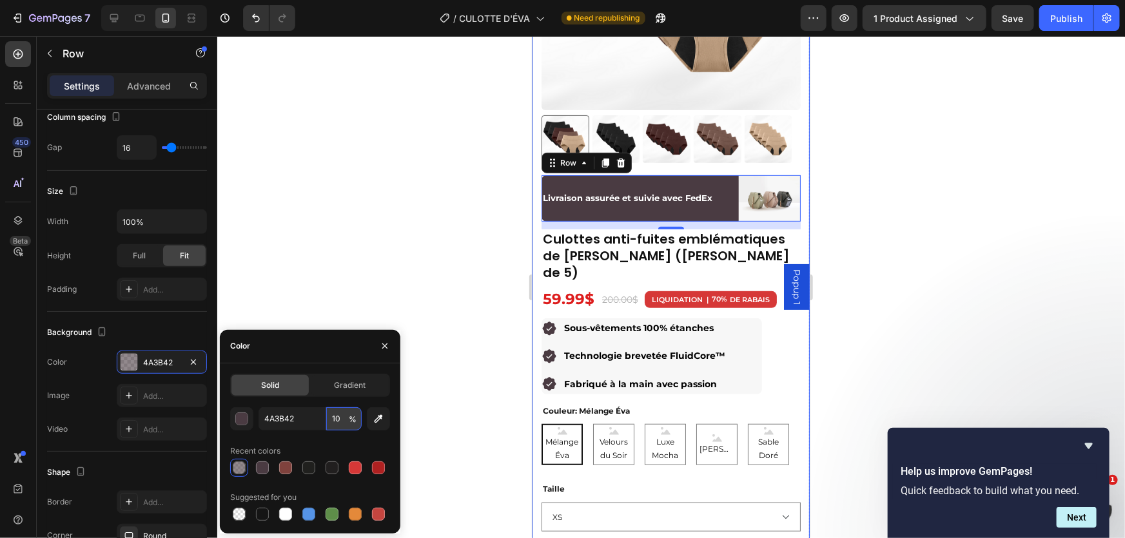
type input "1"
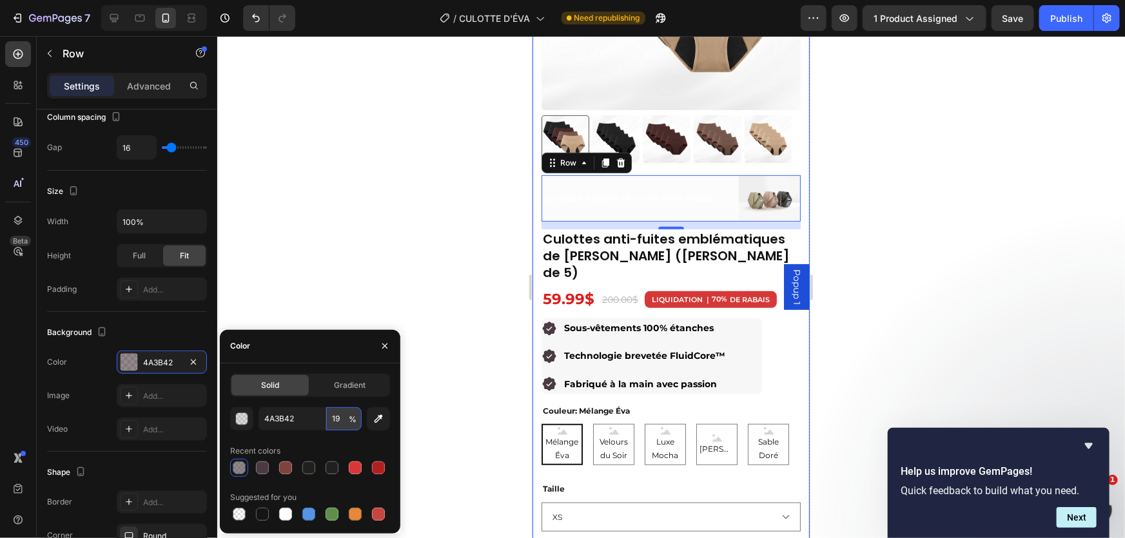
type input "100"
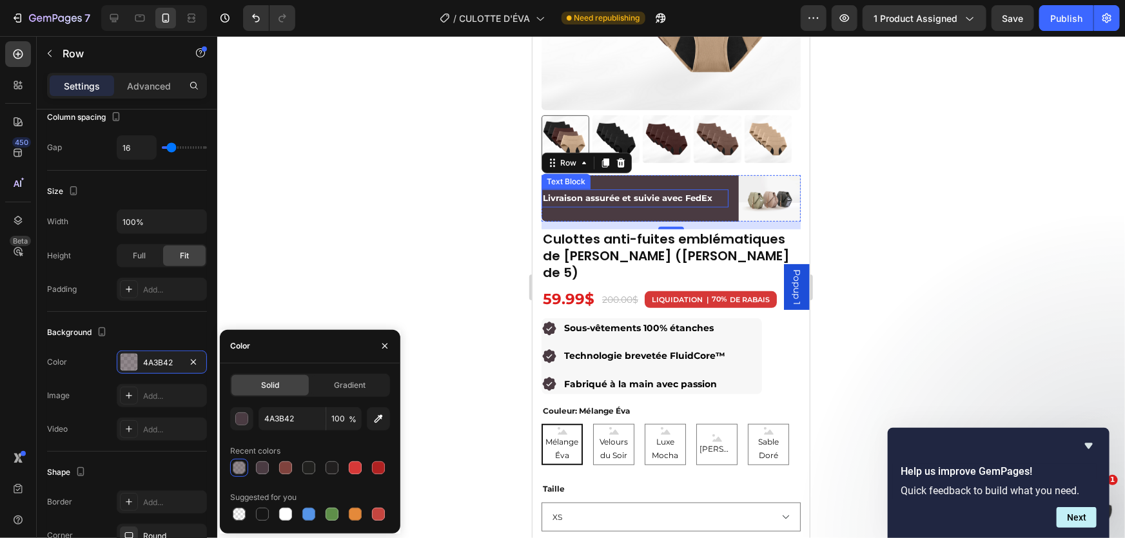
click at [597, 191] on p "Livraison assurée et suivie avec FedEx" at bounding box center [634, 197] width 184 height 15
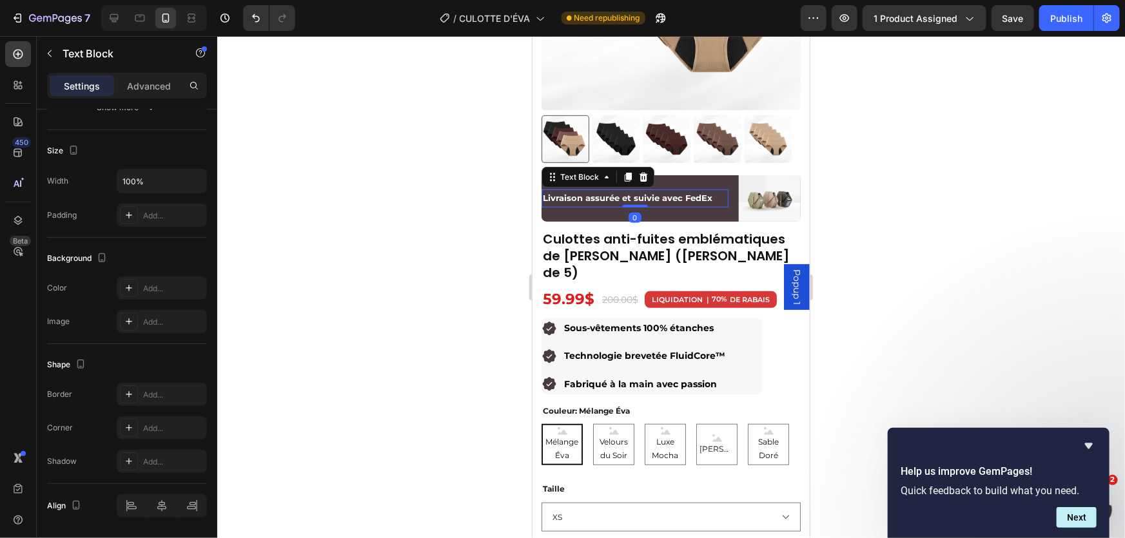
scroll to position [0, 0]
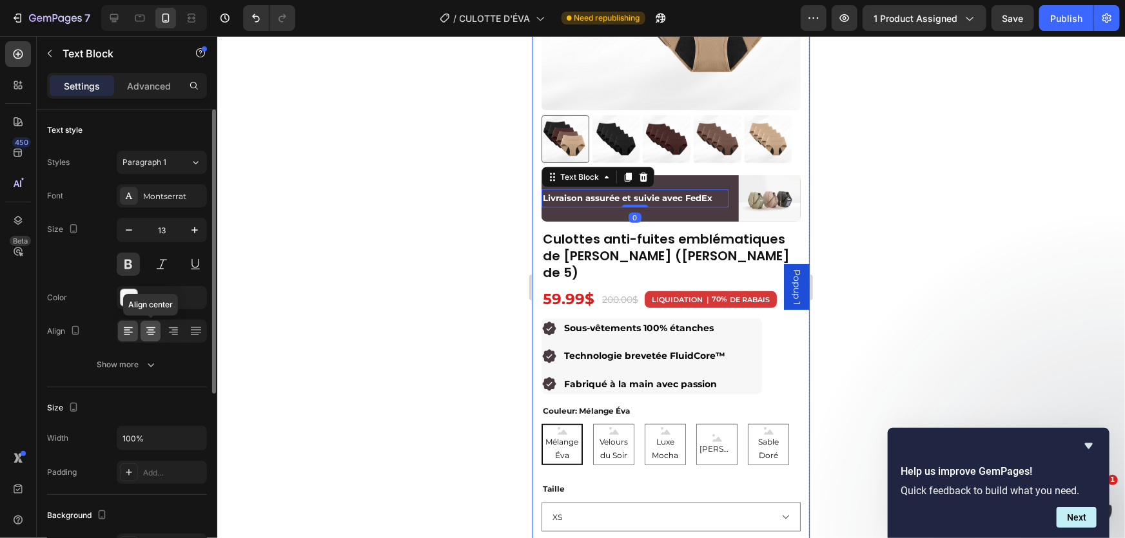
click at [157, 328] on div at bounding box center [151, 331] width 20 height 21
click at [377, 208] on div at bounding box center [671, 287] width 908 height 502
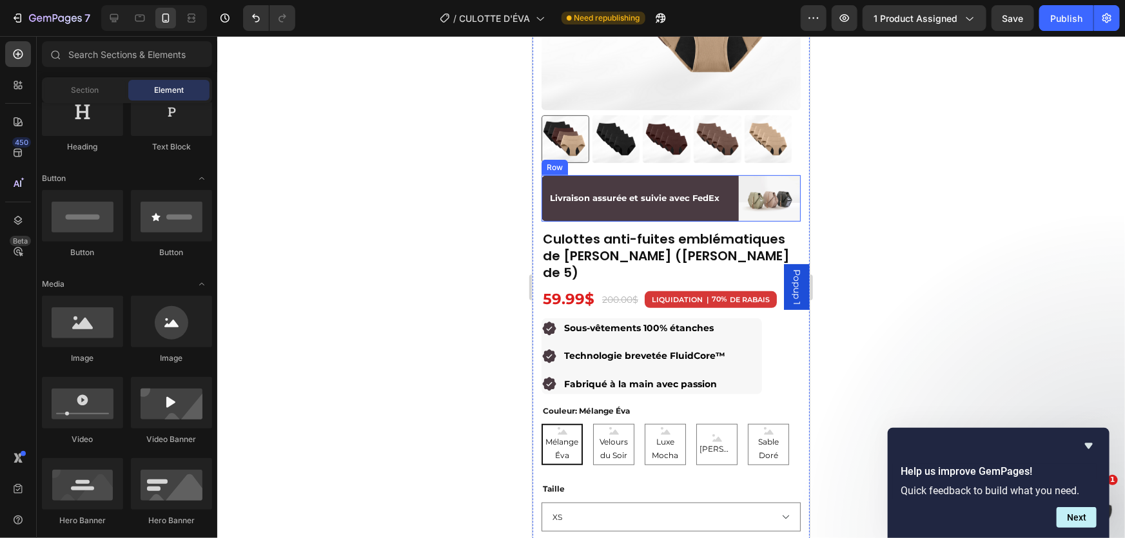
click at [669, 206] on div "Livraison assurée et suivie avec FedEx Text Block" at bounding box center [634, 198] width 187 height 46
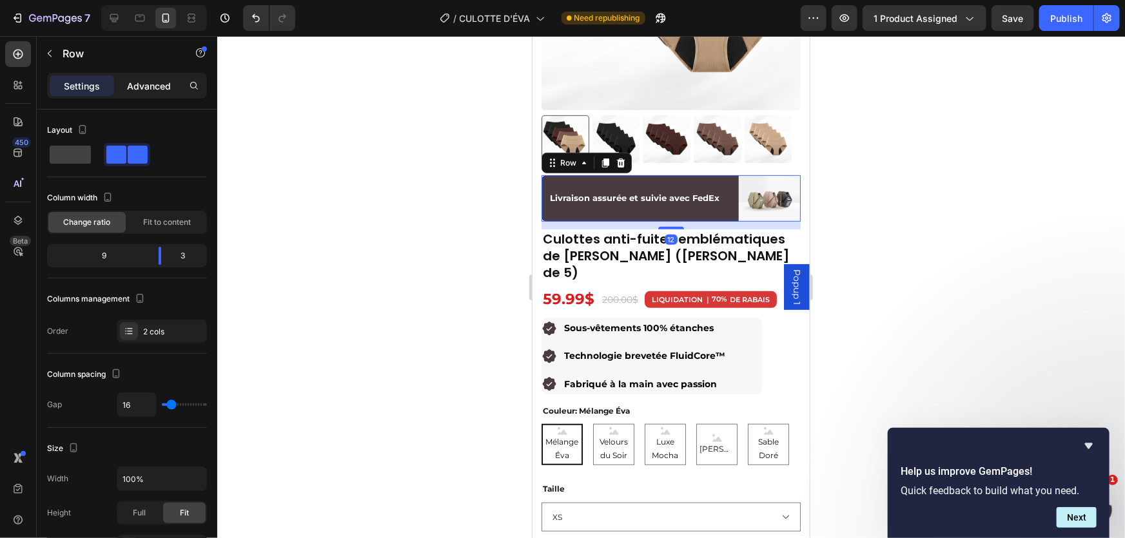
click at [142, 81] on p "Advanced" at bounding box center [149, 86] width 44 height 14
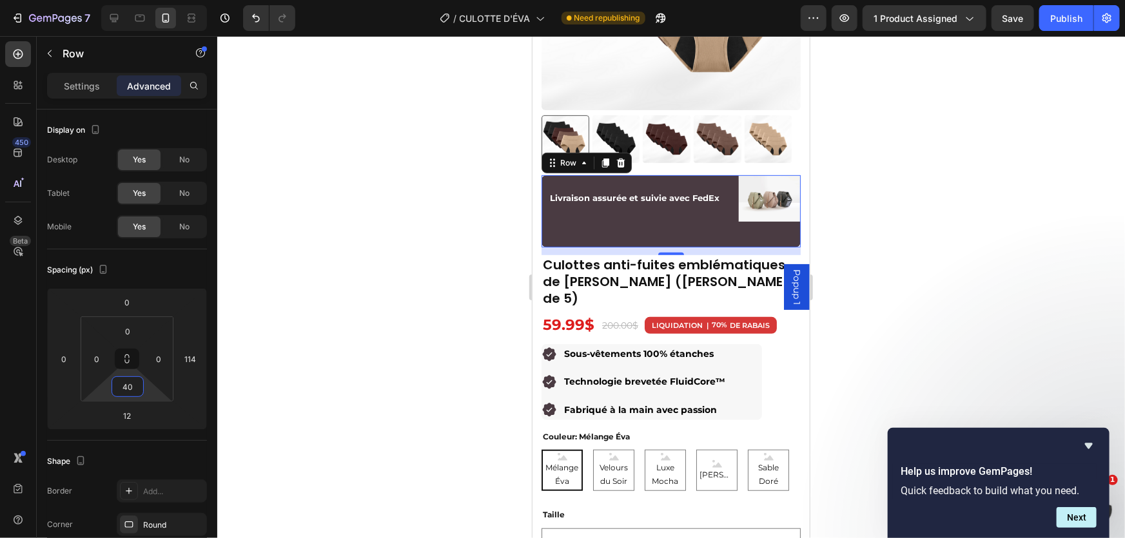
type input "0"
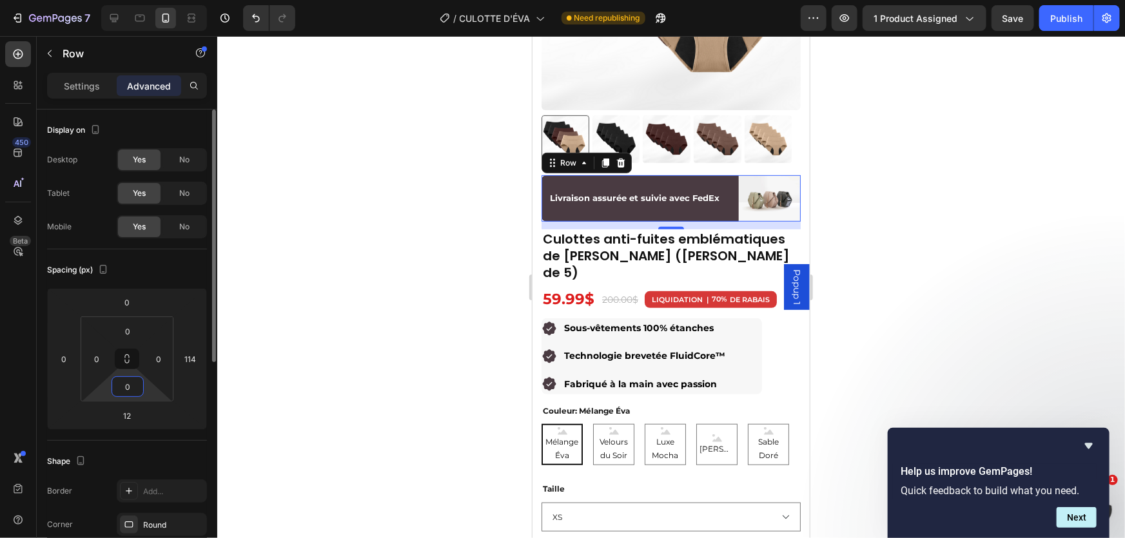
drag, startPoint x: 147, startPoint y: 393, endPoint x: 166, endPoint y: 399, distance: 19.8
click at [151, 0] on html "7 Version history / CULOTTE D'ÉVA Need republishing Preview 1 product assigned …" at bounding box center [562, 0] width 1125 height 0
click at [612, 193] on p "Livraison assurée et suivie avec FedEx" at bounding box center [634, 197] width 184 height 15
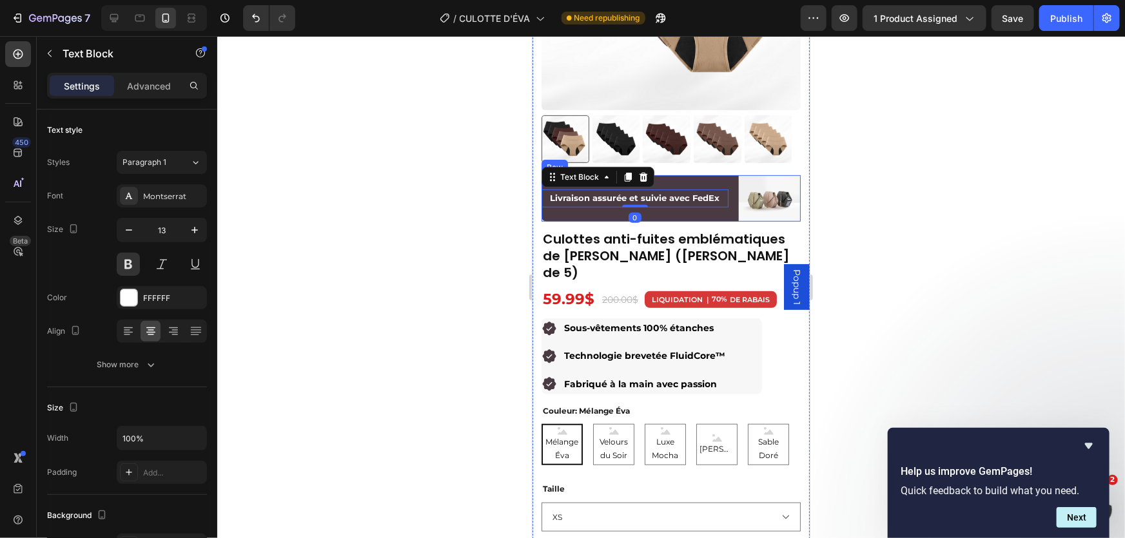
click at [587, 199] on div "Livraison assurée et suivie avec FedEx Text Block 0" at bounding box center [634, 198] width 187 height 46
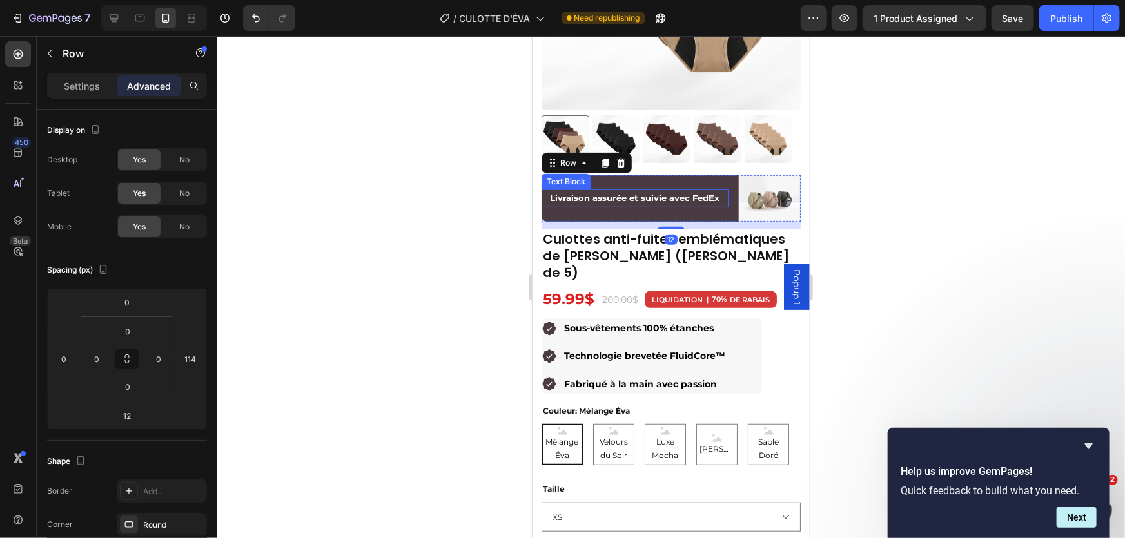
click at [584, 175] on div "Text Block" at bounding box center [565, 181] width 44 height 12
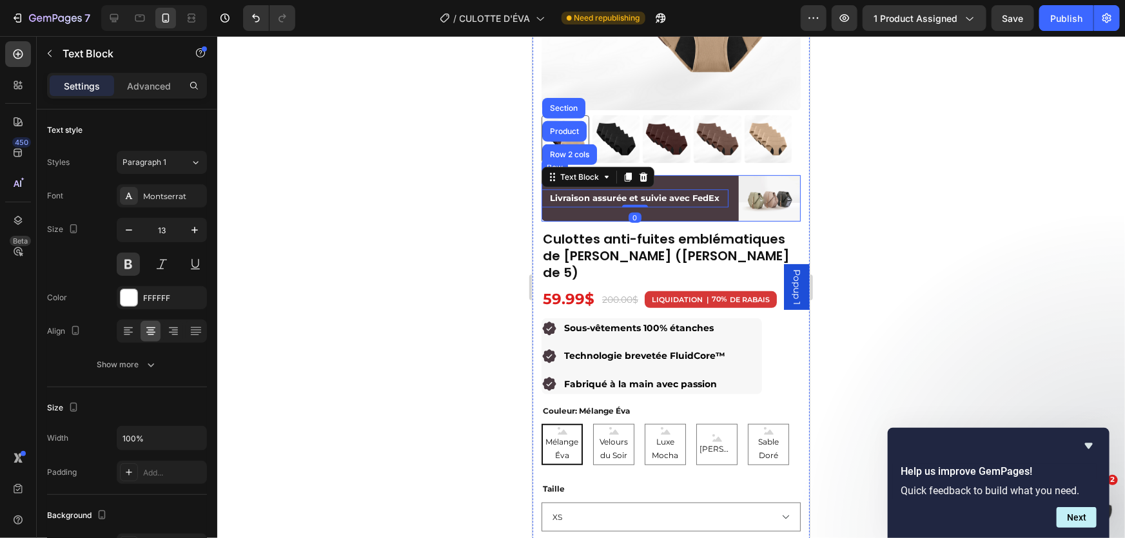
click at [691, 175] on div "Livraison assurée et suivie avec FedEx Text Block Row 2 cols Product Section 0" at bounding box center [634, 198] width 187 height 46
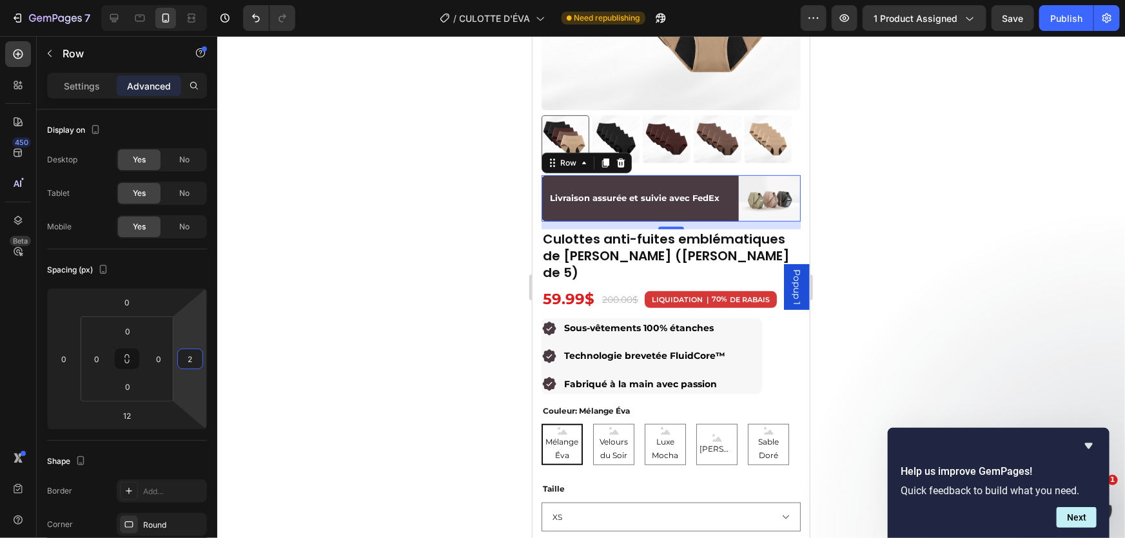
type input "0"
drag, startPoint x: 197, startPoint y: 328, endPoint x: 204, endPoint y: 361, distance: 33.5
click at [204, 0] on html "7 Version history / CULOTTE D'ÉVA Need republishing Preview 1 product assigned …" at bounding box center [562, 0] width 1125 height 0
click at [55, 78] on div "Settings" at bounding box center [82, 85] width 64 height 21
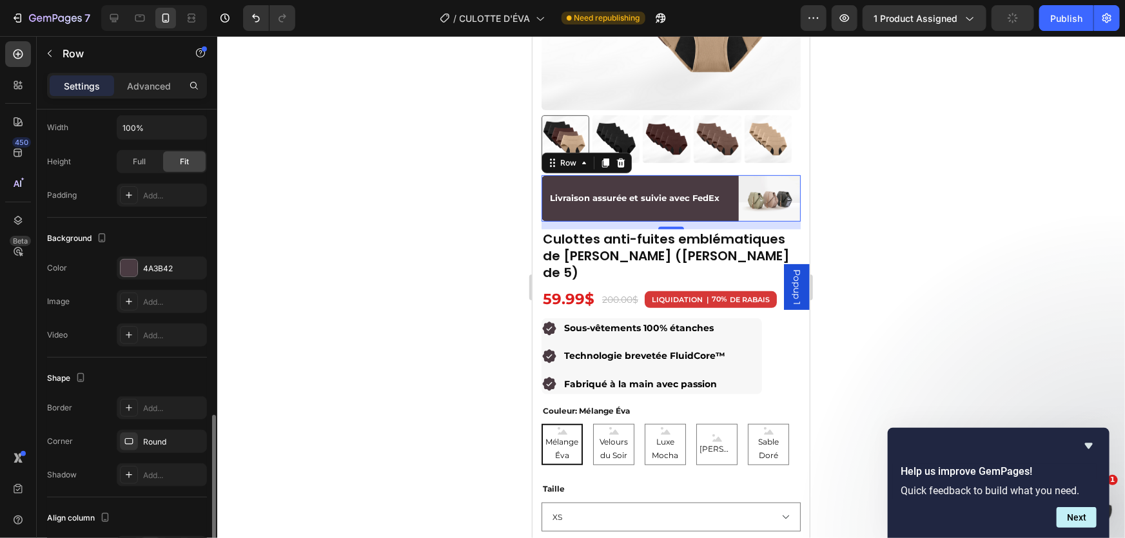
scroll to position [433, 0]
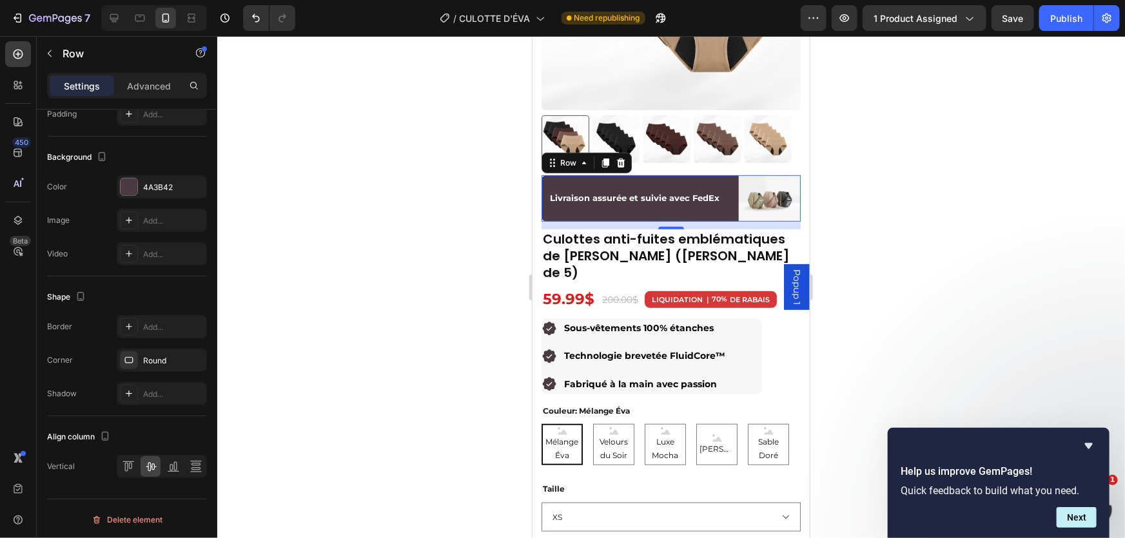
click at [559, 202] on div "Livraison assurée et suivie avec FedEx Text Block" at bounding box center [634, 198] width 187 height 46
click at [638, 175] on div "Livraison assurée et suivie avec FedEx Text Block" at bounding box center [634, 198] width 187 height 46
click at [730, 175] on div "Livraison assurée et suivie avec FedEx Text Block Image Row 12" at bounding box center [670, 198] width 259 height 46
click at [745, 175] on img at bounding box center [769, 198] width 63 height 46
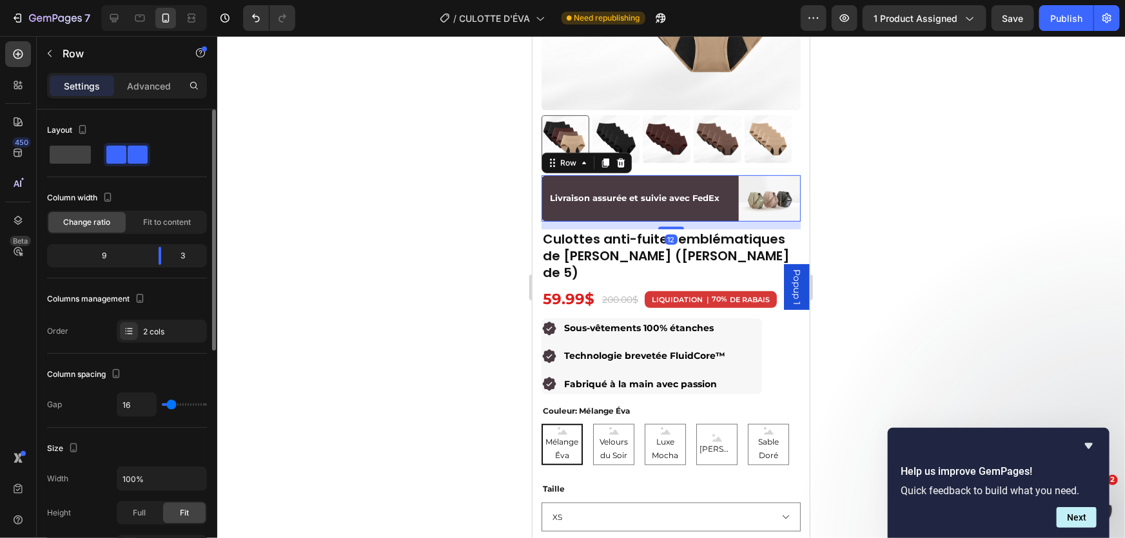
click at [722, 175] on div "Livraison assurée et suivie avec FedEx Text Block Image Row 12" at bounding box center [670, 198] width 259 height 46
click at [744, 175] on img at bounding box center [769, 198] width 63 height 46
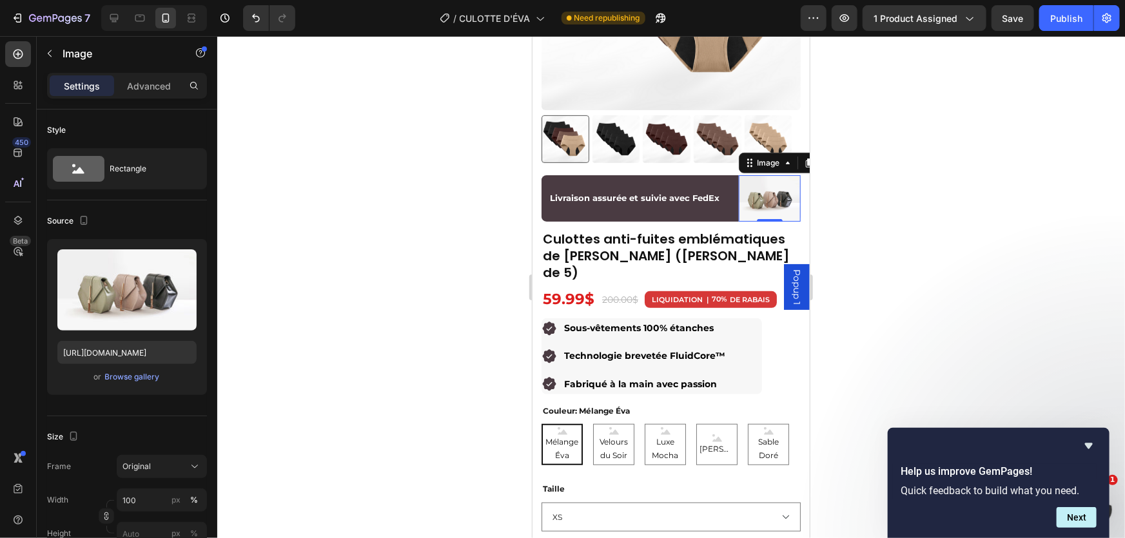
click at [759, 185] on img at bounding box center [769, 198] width 63 height 46
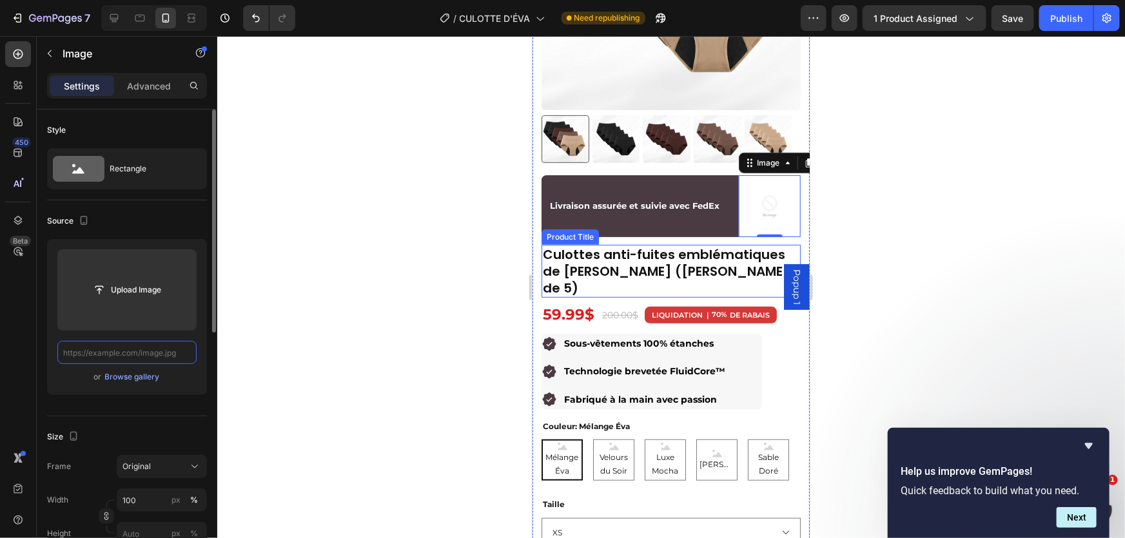
paste input "https://static.wikia.nocookie.net/logopedia/images/f/f9/FedEx_%28Monochrome%29.…"
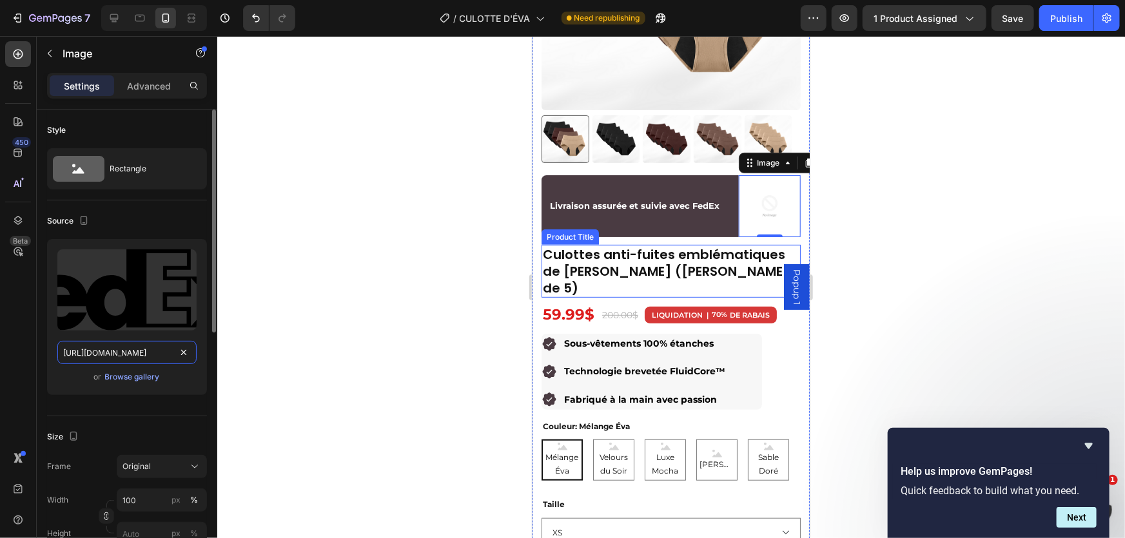
scroll to position [0, 355]
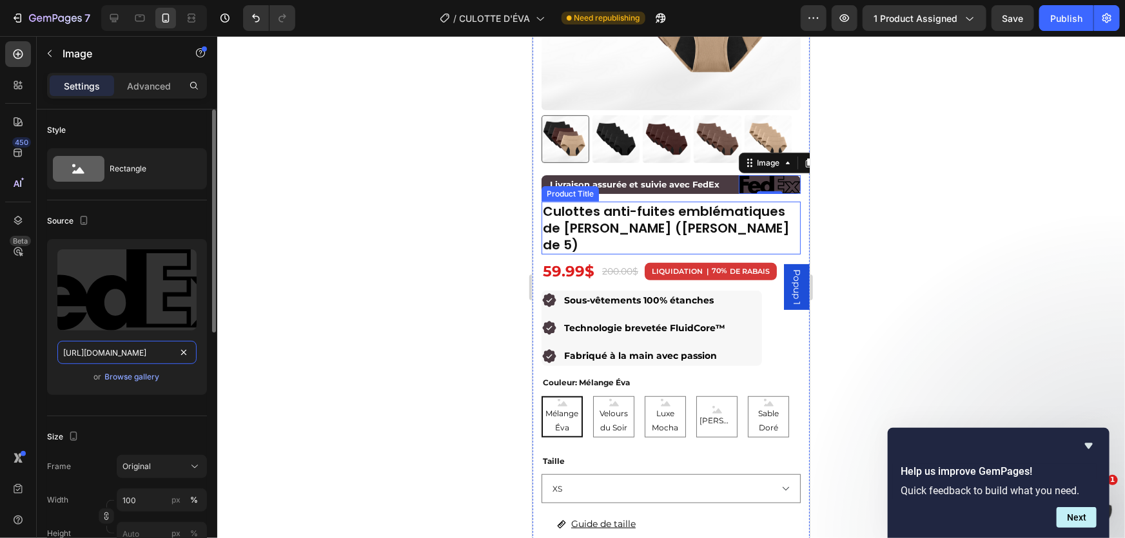
click at [155, 356] on input "https://static.wikia.nocookie.net/logopedia/images/f/f9/FedEx_%28Monochrome%29.…" at bounding box center [126, 352] width 139 height 23
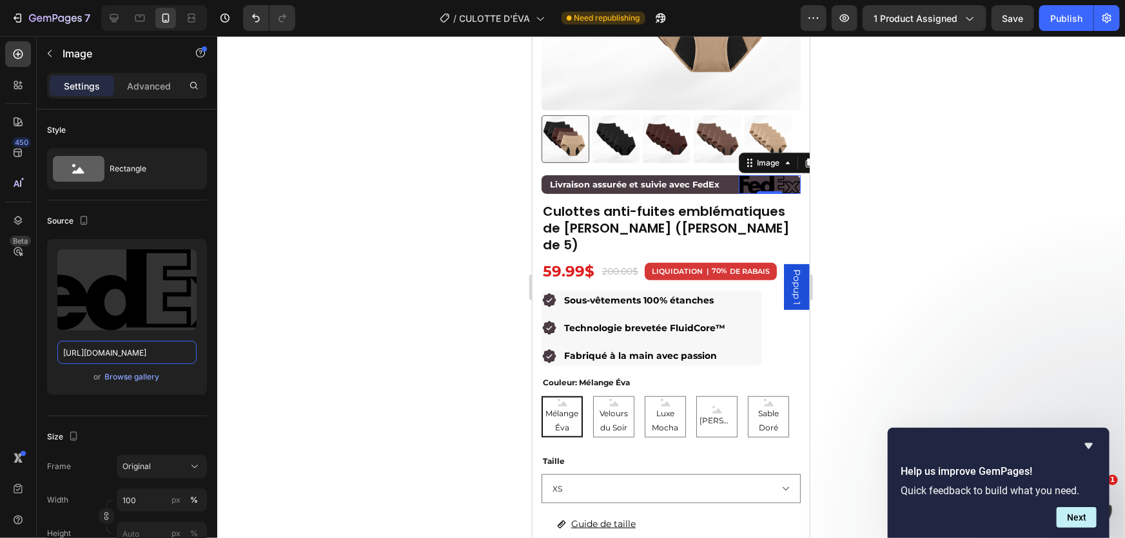
type input "https://static.wikia.nocookie.net/logopedia/images/f/f9/FedEx_%28Monochrome%29.…"
click at [170, 349] on input "https://static.wikia.nocookie.net/logopedia/images/f/f9/FedEx_%28Monochrome%29.…" at bounding box center [126, 352] width 139 height 23
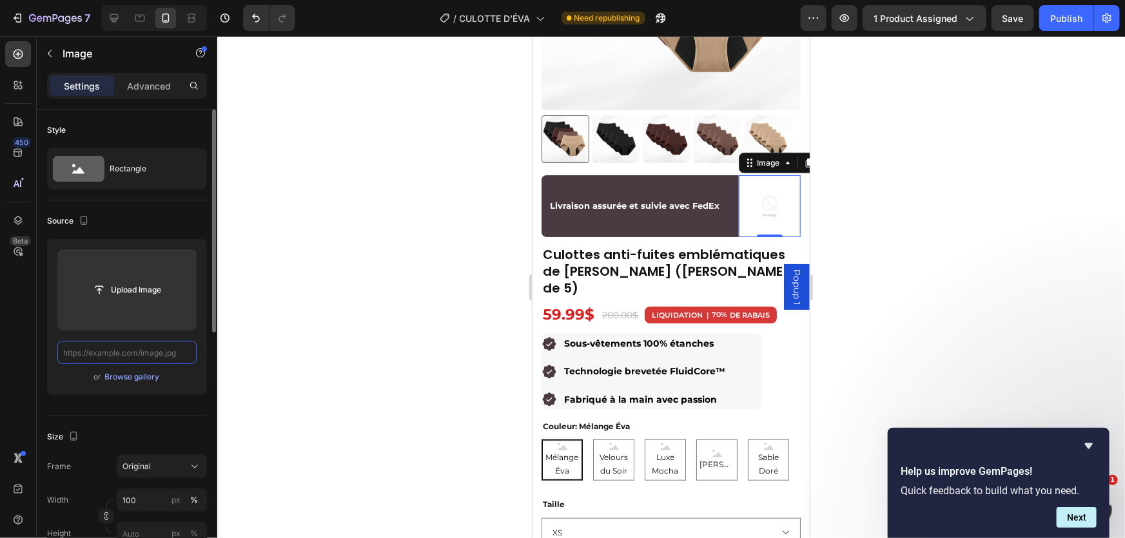
paste input "https://cdn.freebiesupply.com/logos/large/2x/fedex-logo-black-and-white.png"
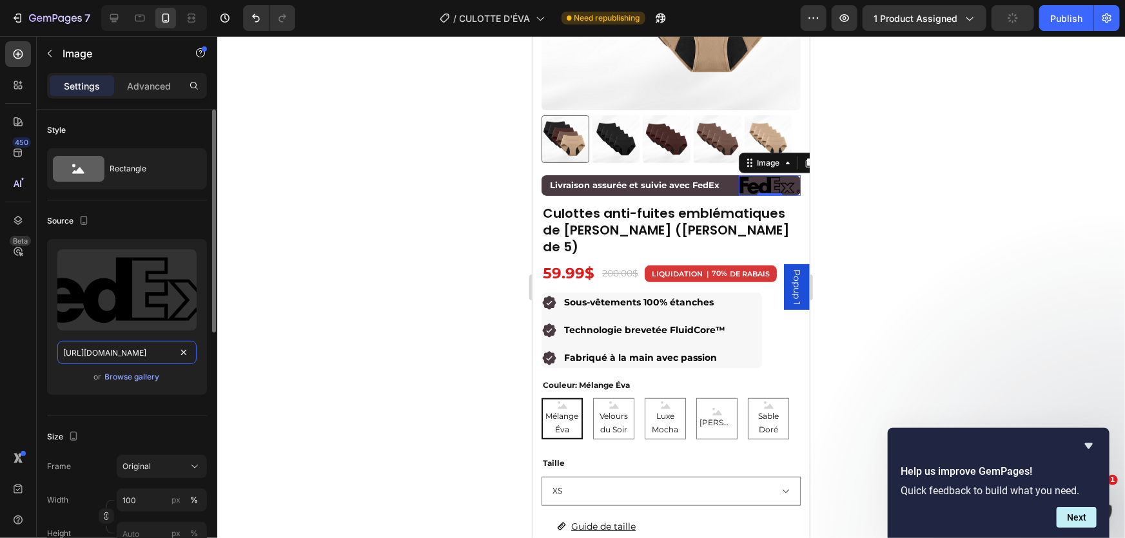
scroll to position [0, 180]
type input "https://cdn.freebiesupply.com/logos/large/2x/fedex-logo-black-and-white.png"
click at [406, 209] on div at bounding box center [671, 287] width 908 height 502
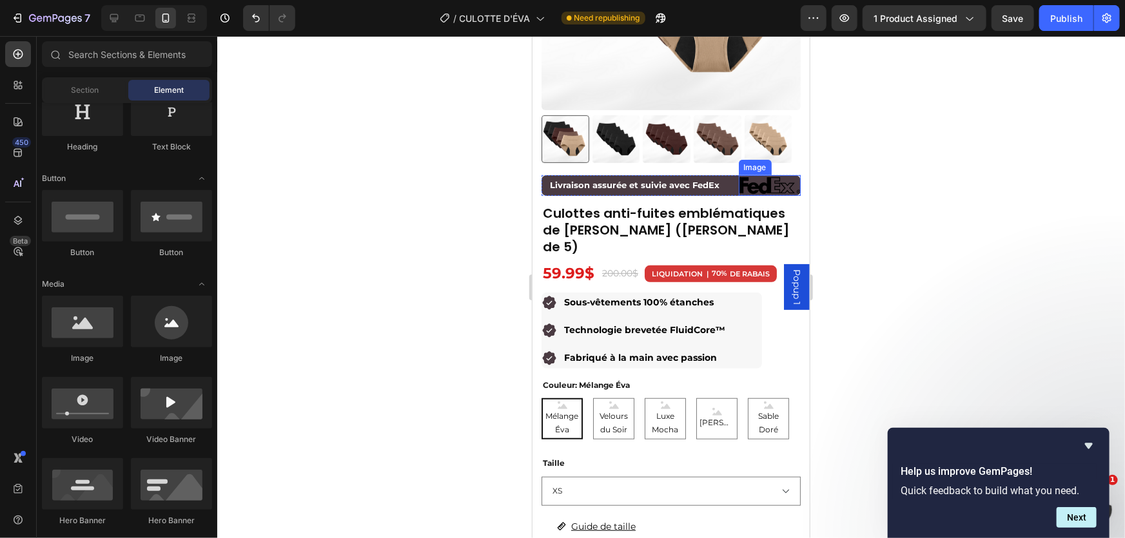
click at [743, 175] on img at bounding box center [769, 185] width 63 height 21
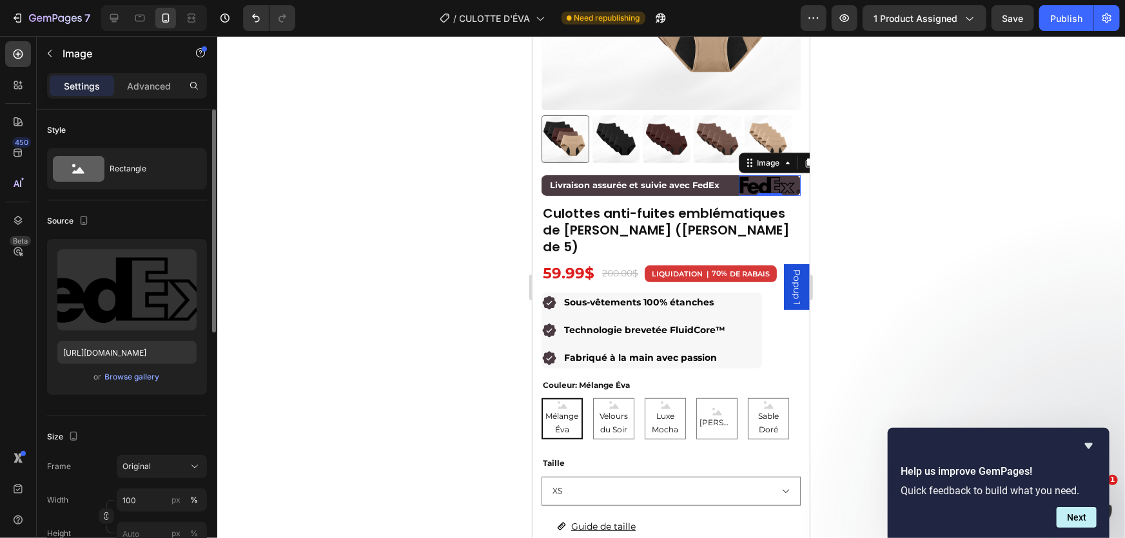
click at [959, 130] on div at bounding box center [671, 287] width 908 height 502
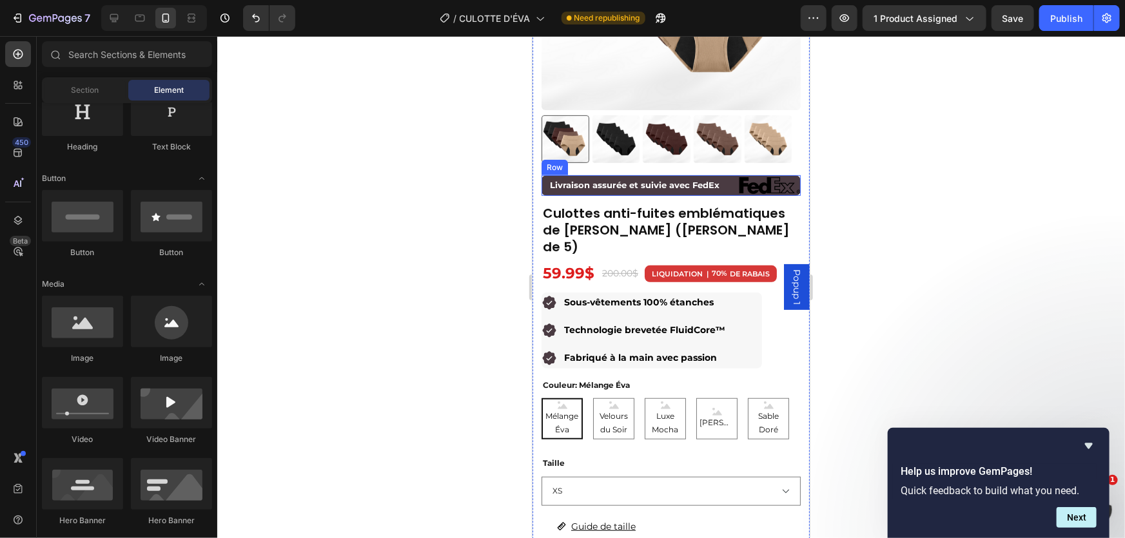
click at [722, 175] on div "Livraison assurée et suivie avec FedEx Text Block Image Row" at bounding box center [670, 185] width 259 height 21
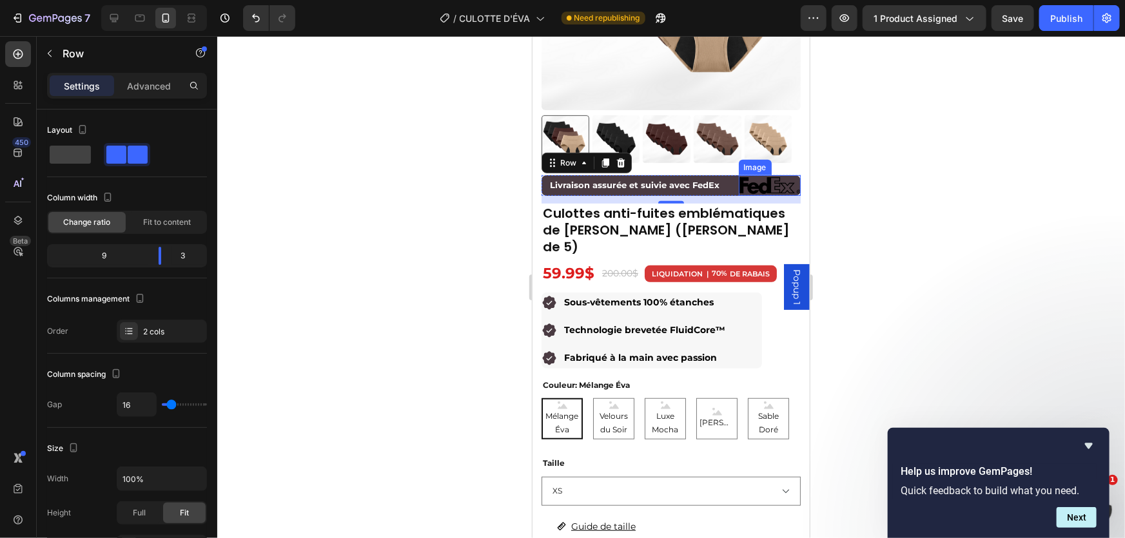
click at [739, 175] on img at bounding box center [769, 185] width 63 height 21
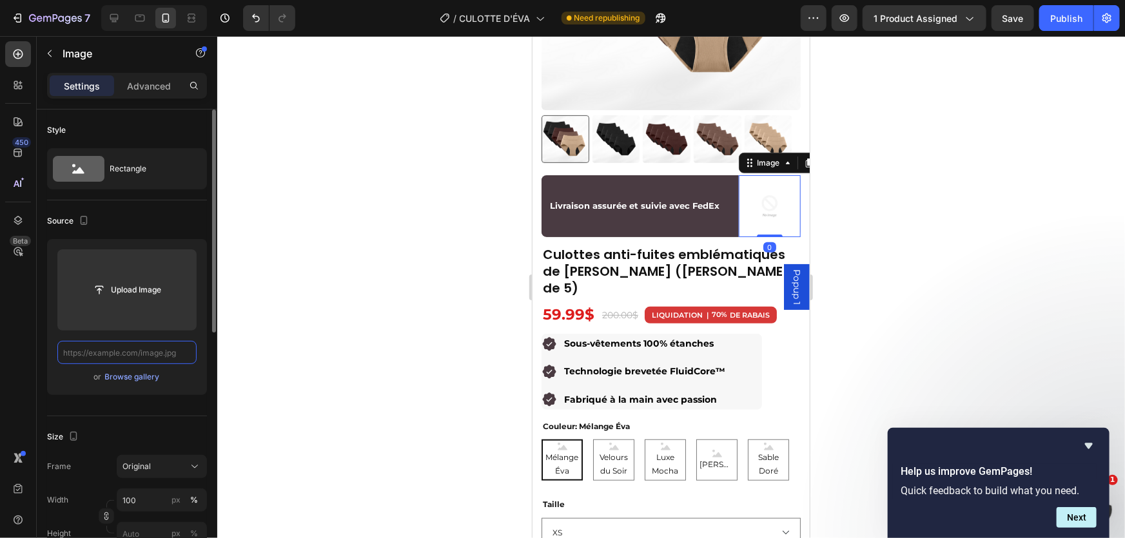
paste input "https://images.seeklogo.com/logo-png/48/1/fedex-logo-png_seeklogo-481313.png"
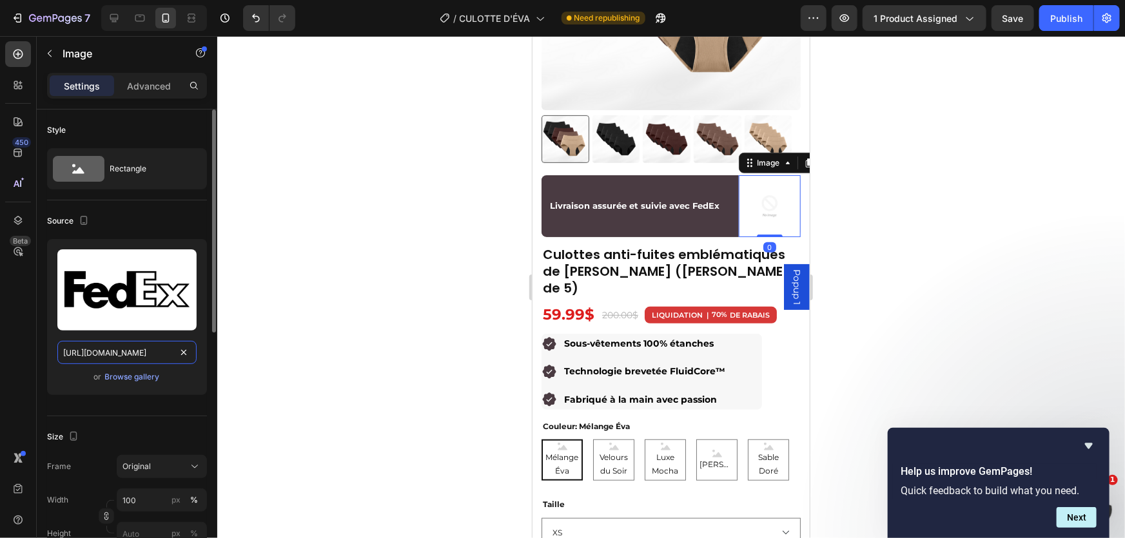
scroll to position [0, 195]
type input "https://images.seeklogo.com/logo-png/48/1/fedex-logo-png_seeklogo-481313.png"
click at [906, 247] on div at bounding box center [671, 287] width 908 height 502
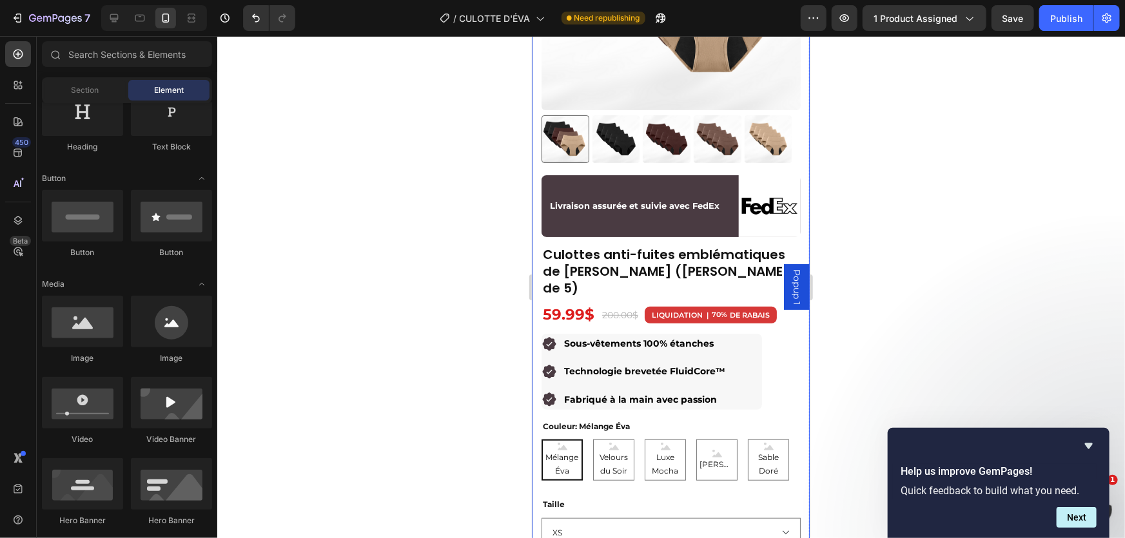
click at [767, 175] on img at bounding box center [769, 206] width 63 height 63
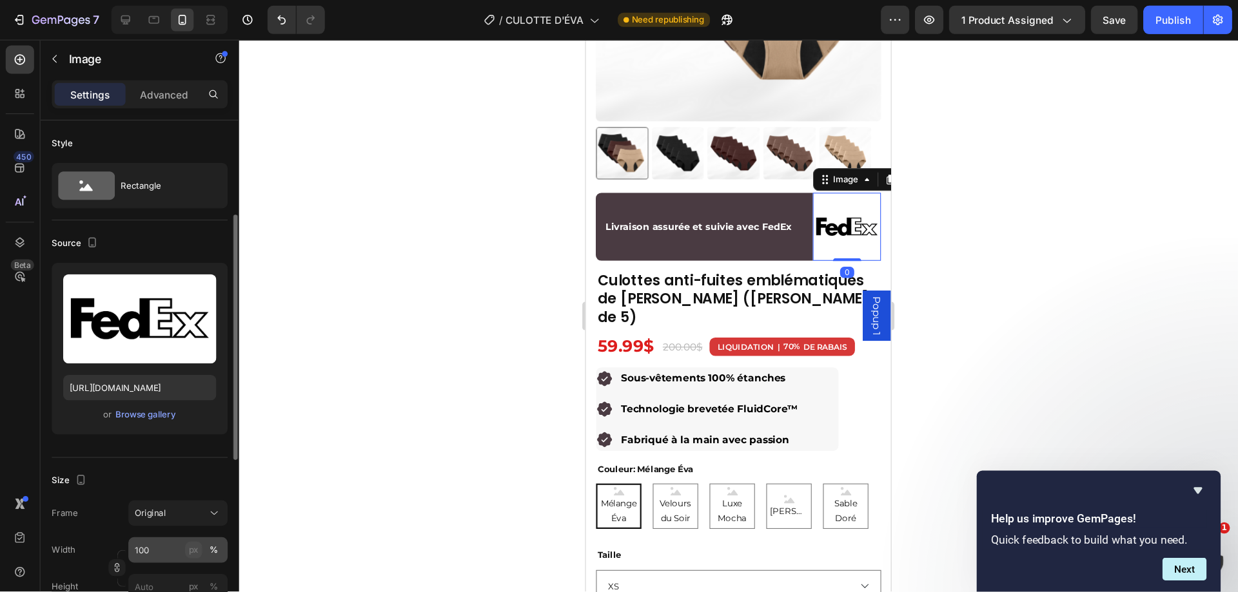
scroll to position [117, 0]
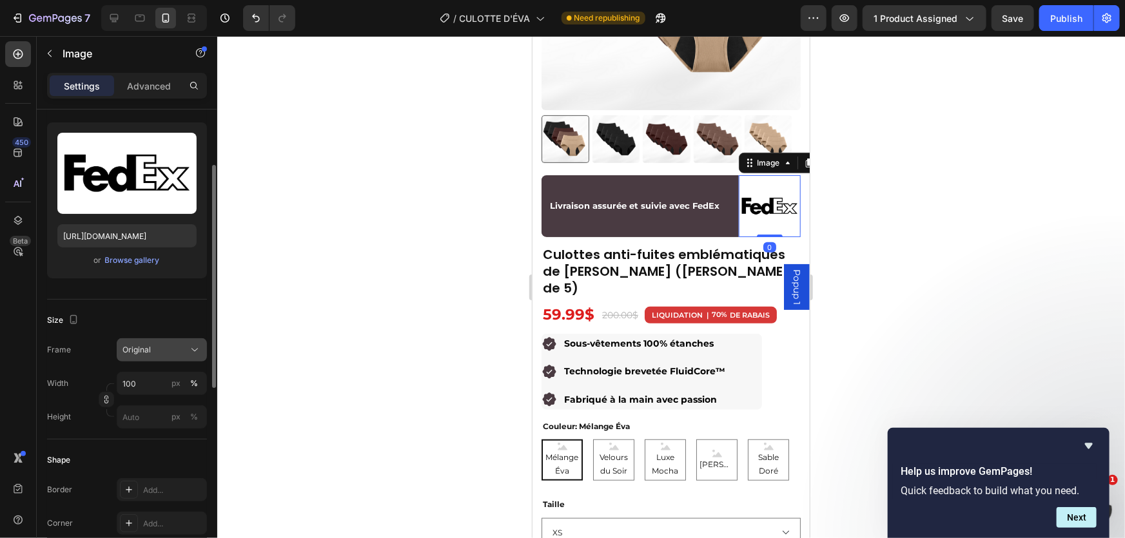
click at [156, 352] on div "Original" at bounding box center [153, 350] width 63 height 12
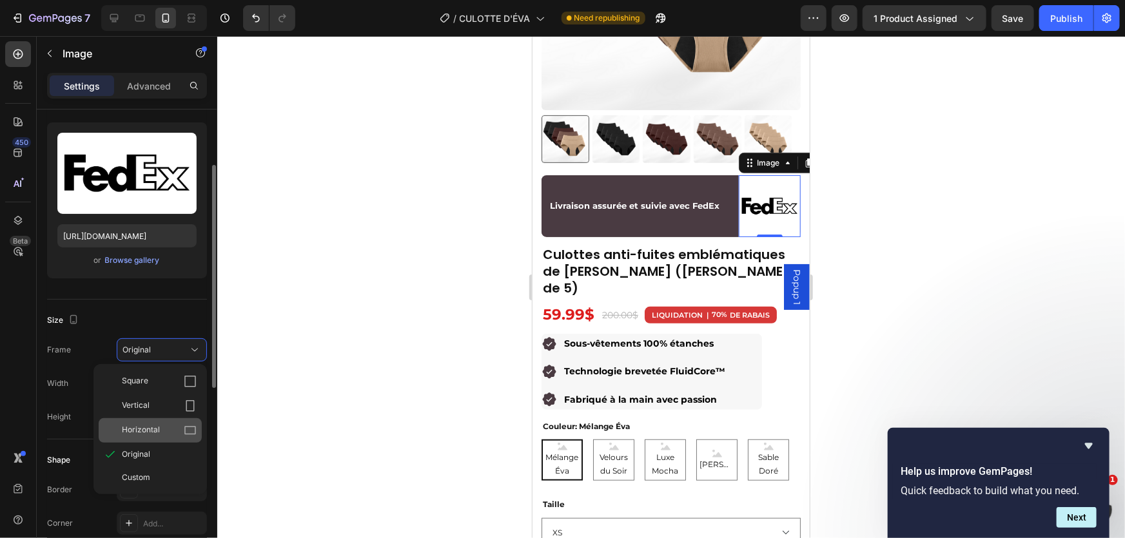
click at [185, 429] on icon at bounding box center [190, 430] width 13 height 13
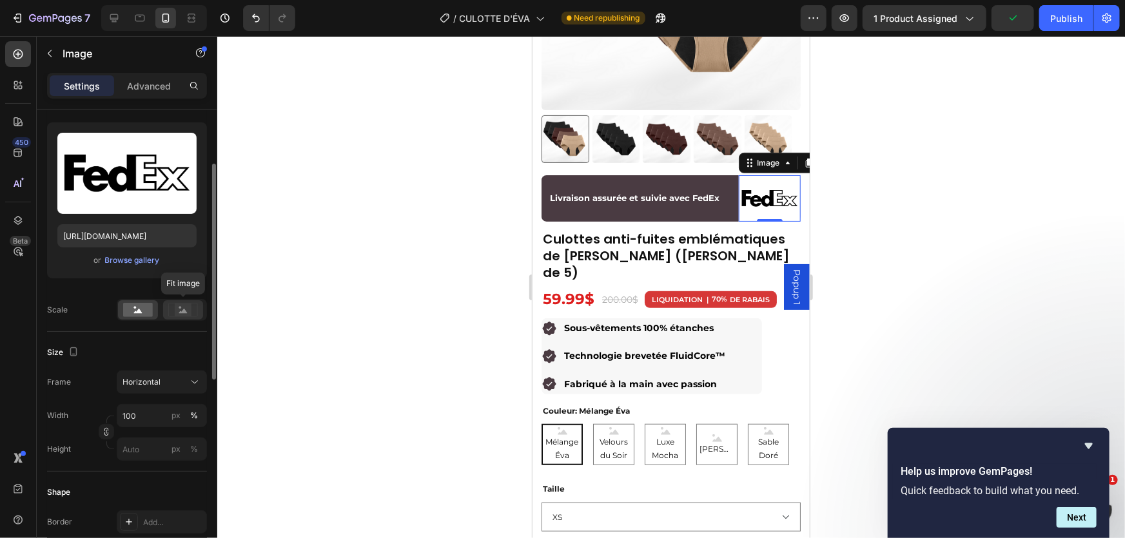
click at [181, 308] on rect at bounding box center [183, 310] width 17 height 13
click at [152, 309] on rect at bounding box center [138, 310] width 30 height 14
click at [154, 385] on span "Horizontal" at bounding box center [141, 382] width 38 height 12
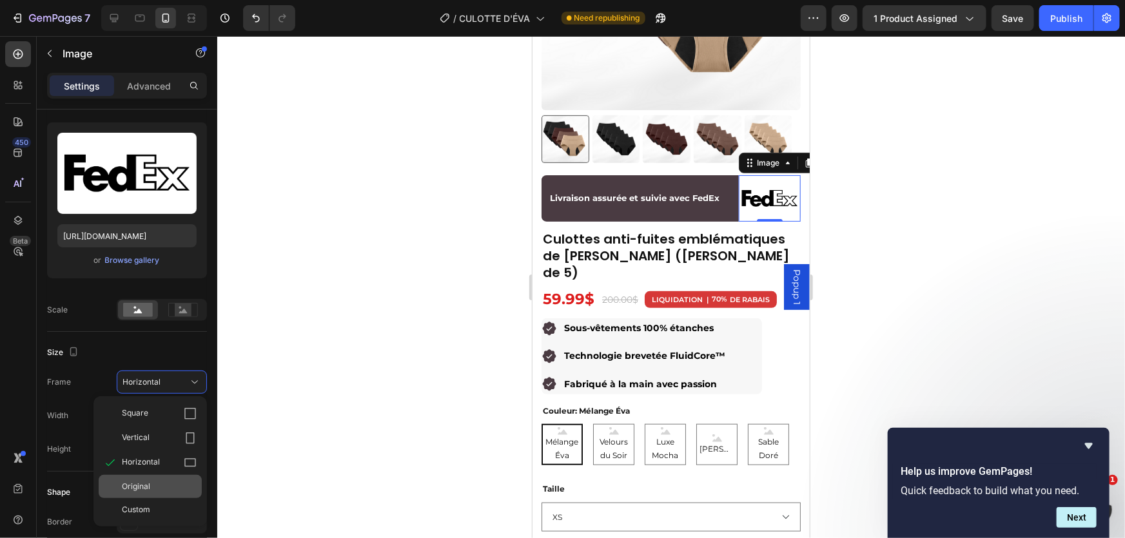
click at [167, 482] on div "Original" at bounding box center [159, 487] width 75 height 12
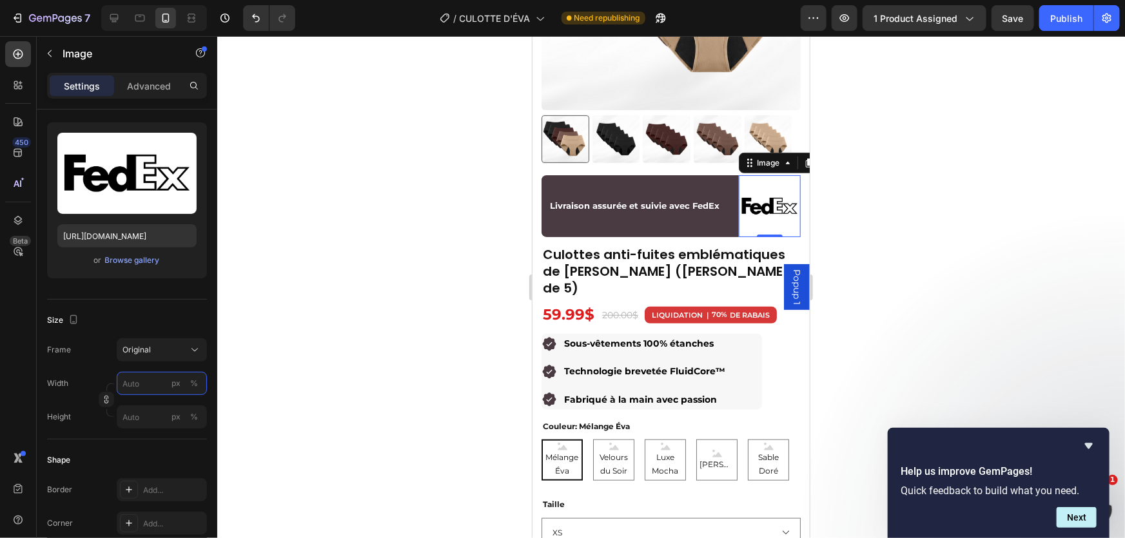
click at [147, 380] on input "px %" at bounding box center [162, 383] width 90 height 23
click at [83, 388] on div "Width px %" at bounding box center [127, 383] width 160 height 23
click at [145, 413] on input "px %" at bounding box center [162, 416] width 90 height 23
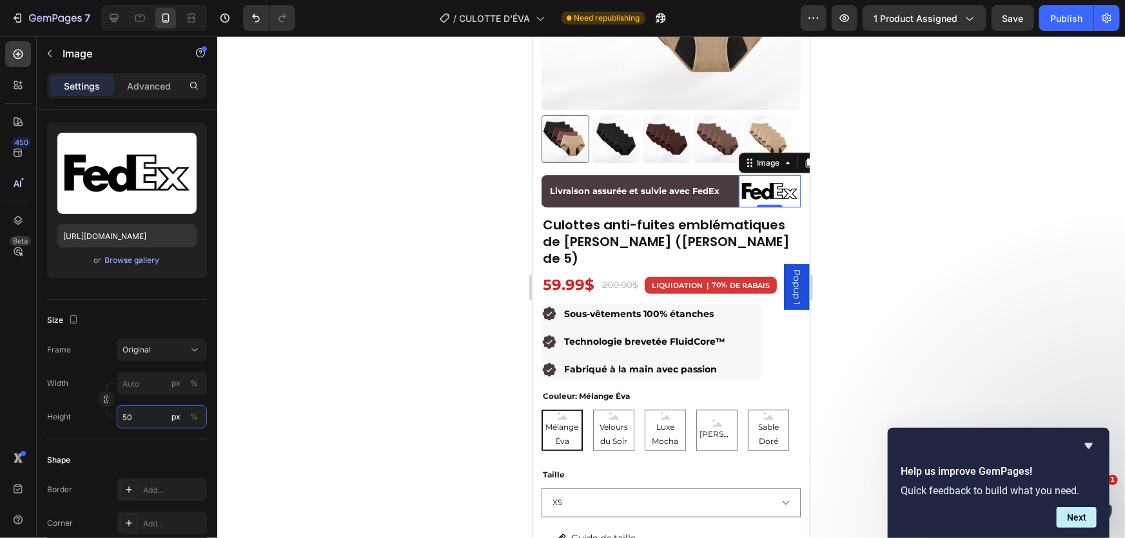
type input "5"
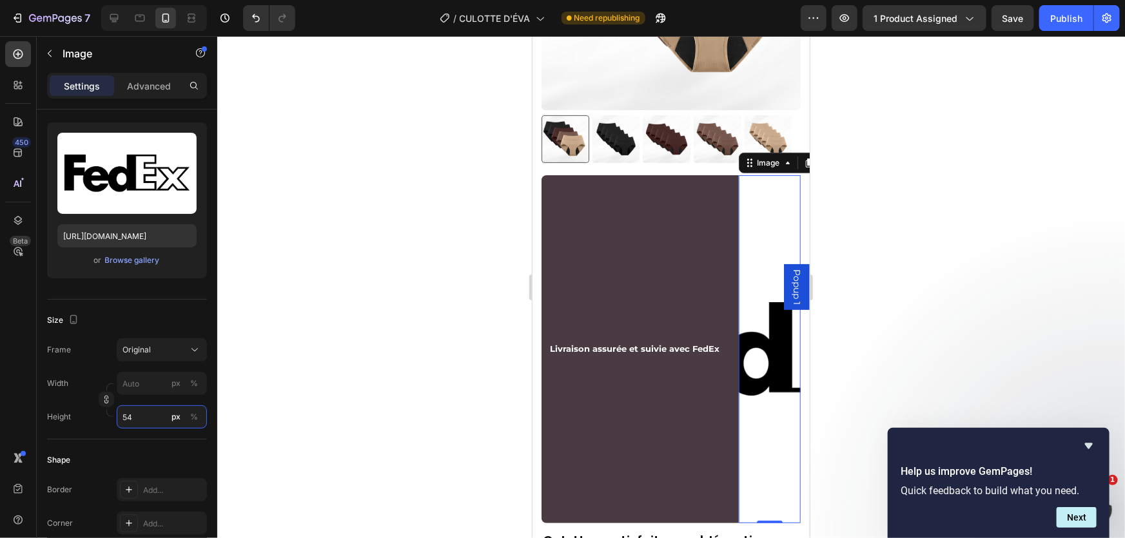
type input "5"
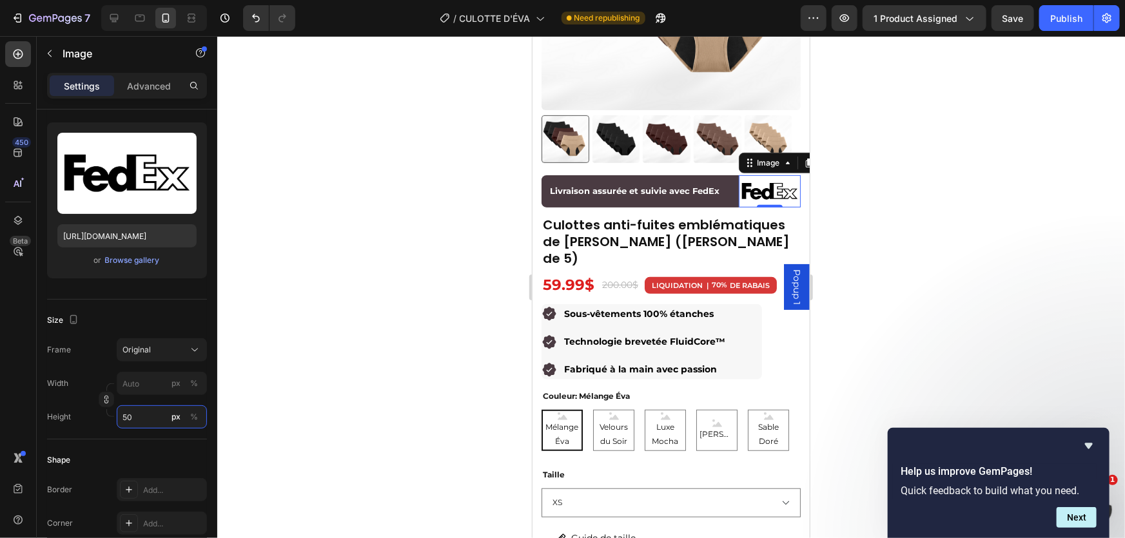
type input "5"
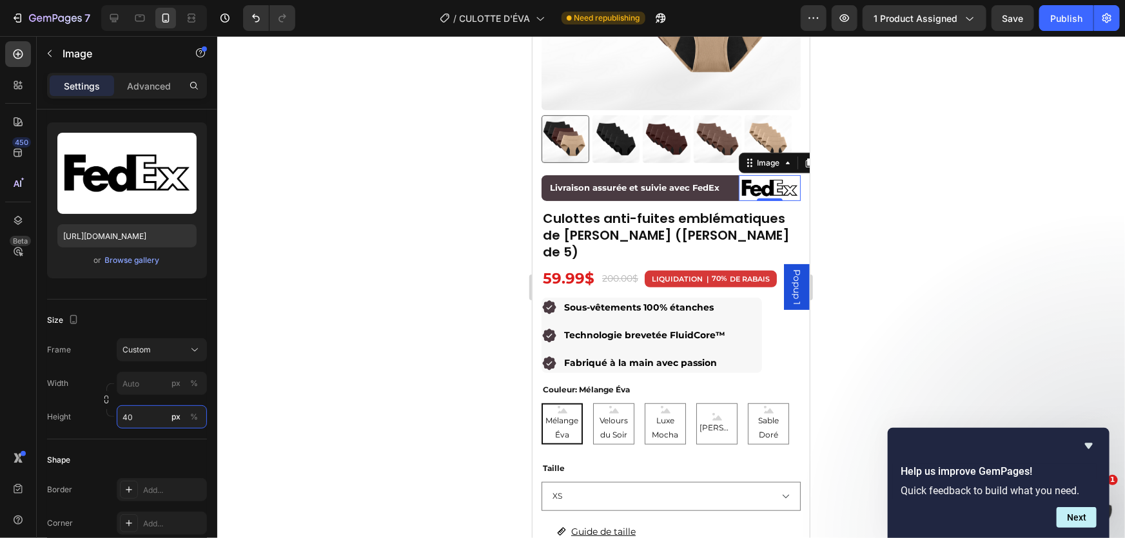
type input "5"
type input "40"
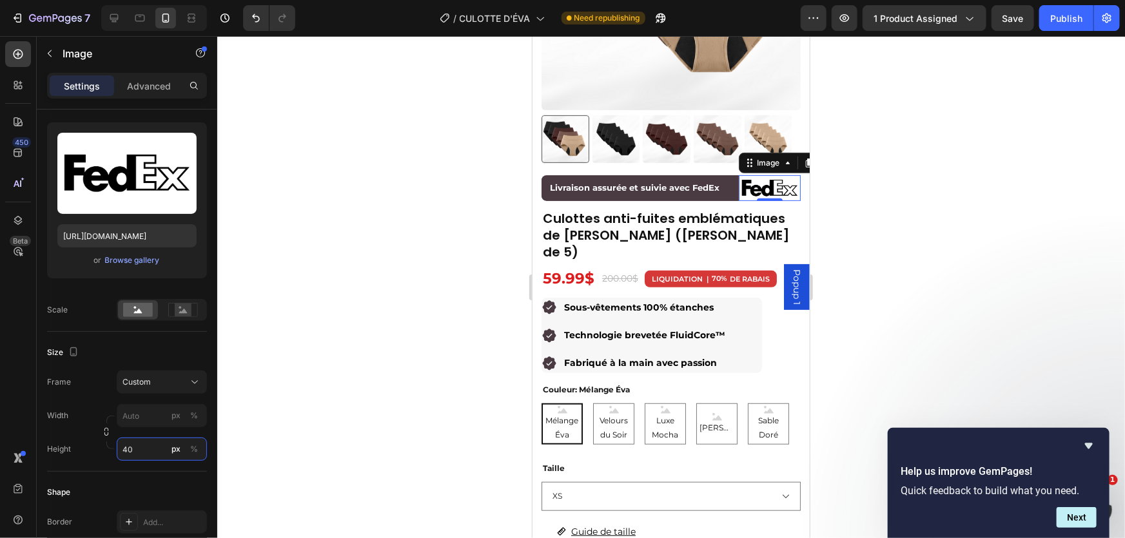
click at [139, 443] on div "Style Rectangle Source Upload Image https://images.seeklogo.com/logo-png/48/1/f…" at bounding box center [127, 451] width 160 height 917
click at [103, 464] on div "Size Frame Custom Width px % Height 40 px %" at bounding box center [127, 402] width 160 height 140
click at [926, 200] on div at bounding box center [671, 287] width 908 height 502
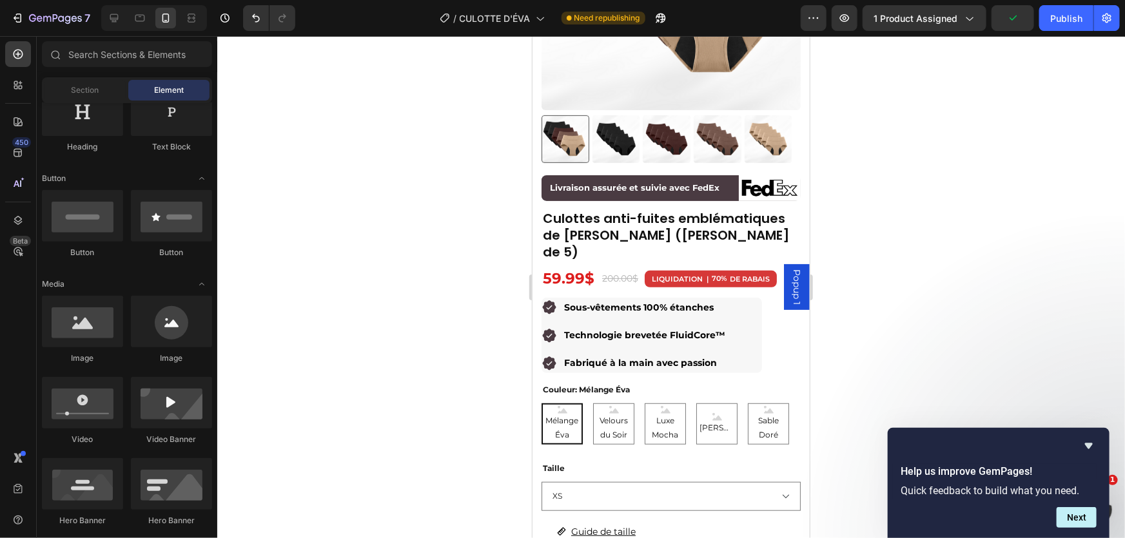
click at [922, 136] on div at bounding box center [671, 287] width 908 height 502
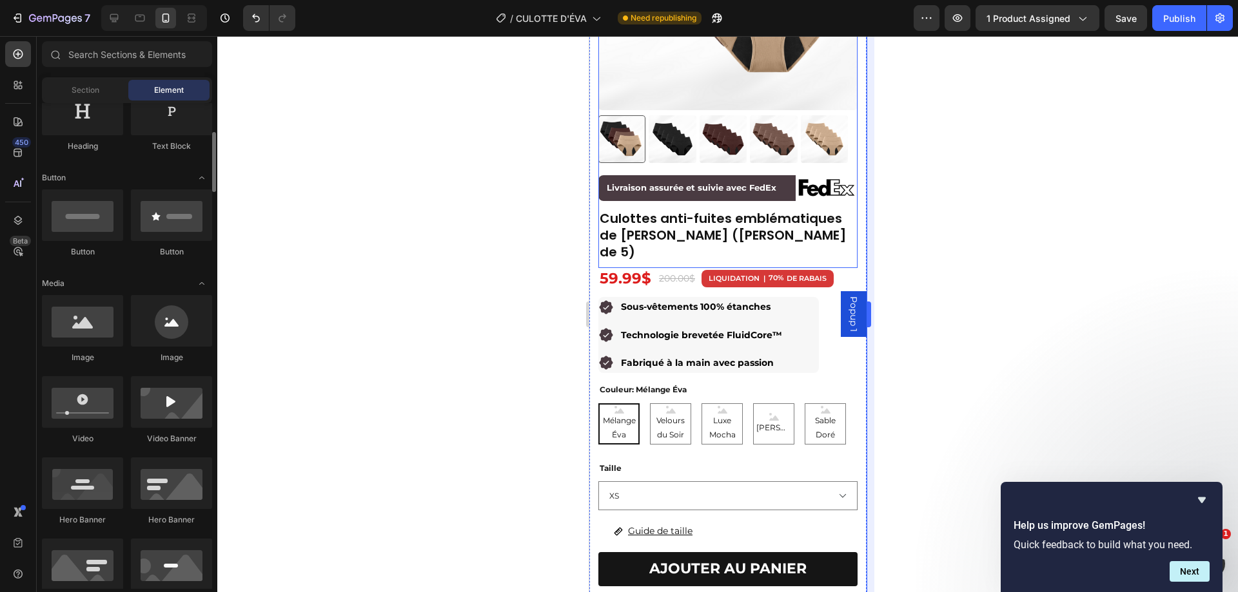
scroll to position [246, 0]
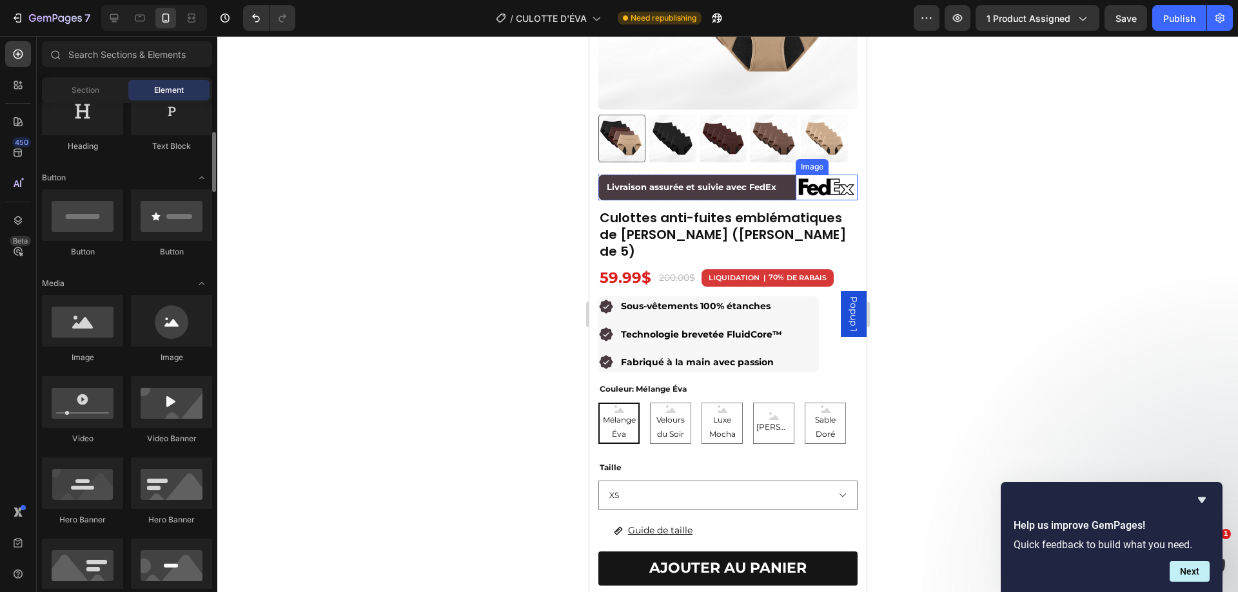
click at [812, 182] on img at bounding box center [826, 188] width 63 height 26
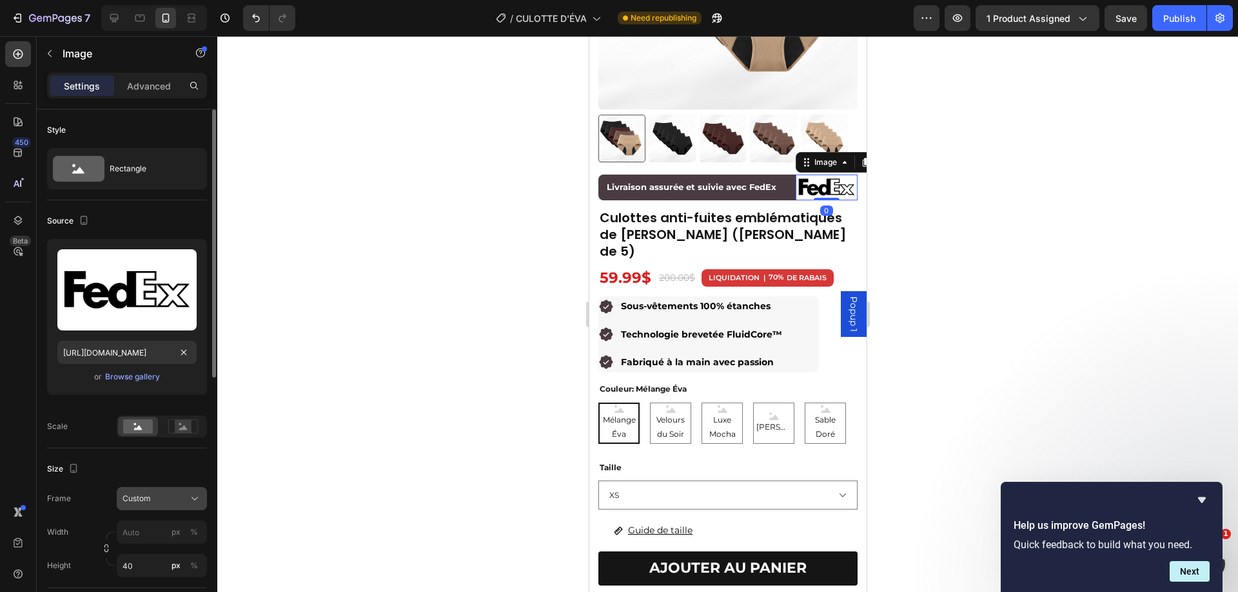
scroll to position [129, 0]
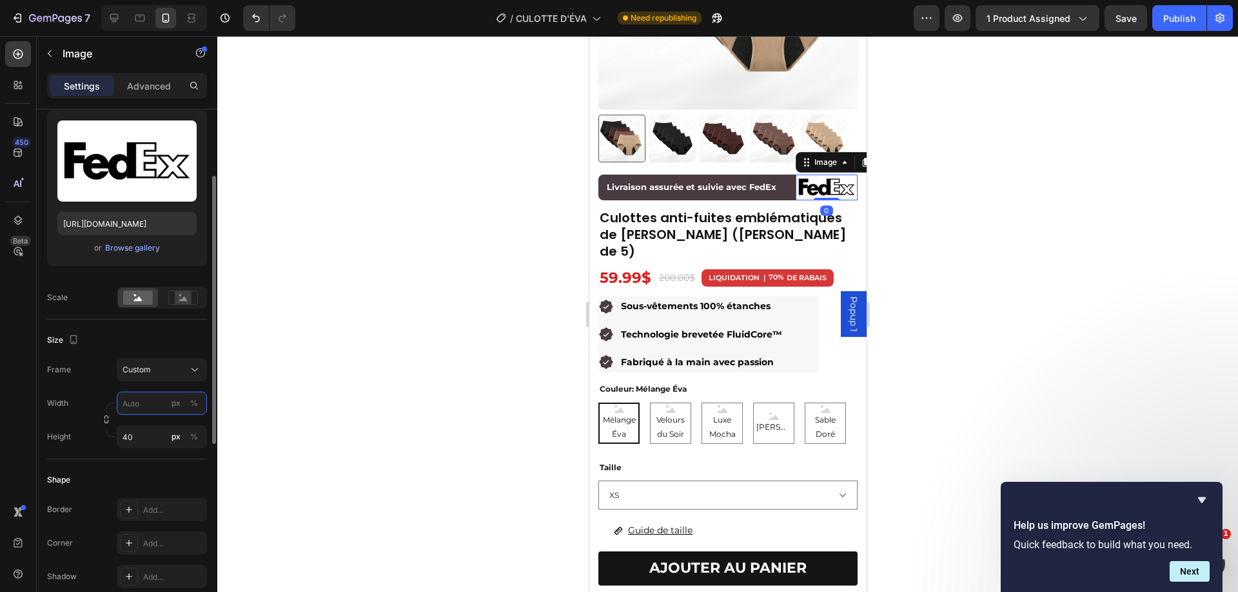
click at [142, 409] on input "px %" at bounding box center [162, 403] width 90 height 23
type input "100"
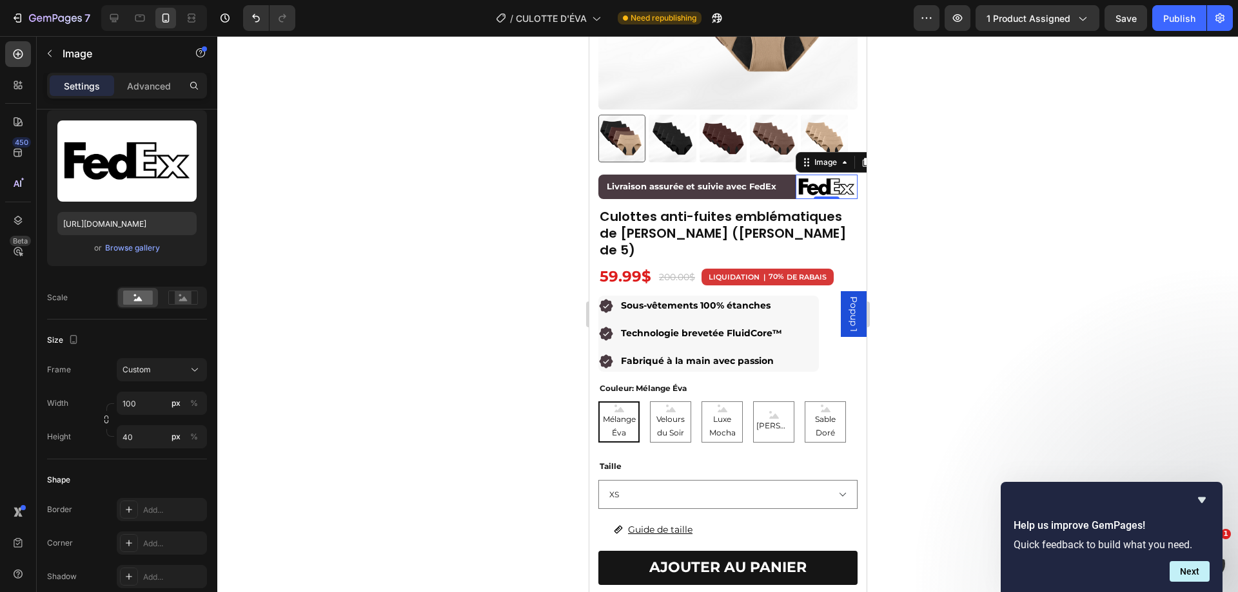
click at [962, 224] on div at bounding box center [727, 314] width 1020 height 556
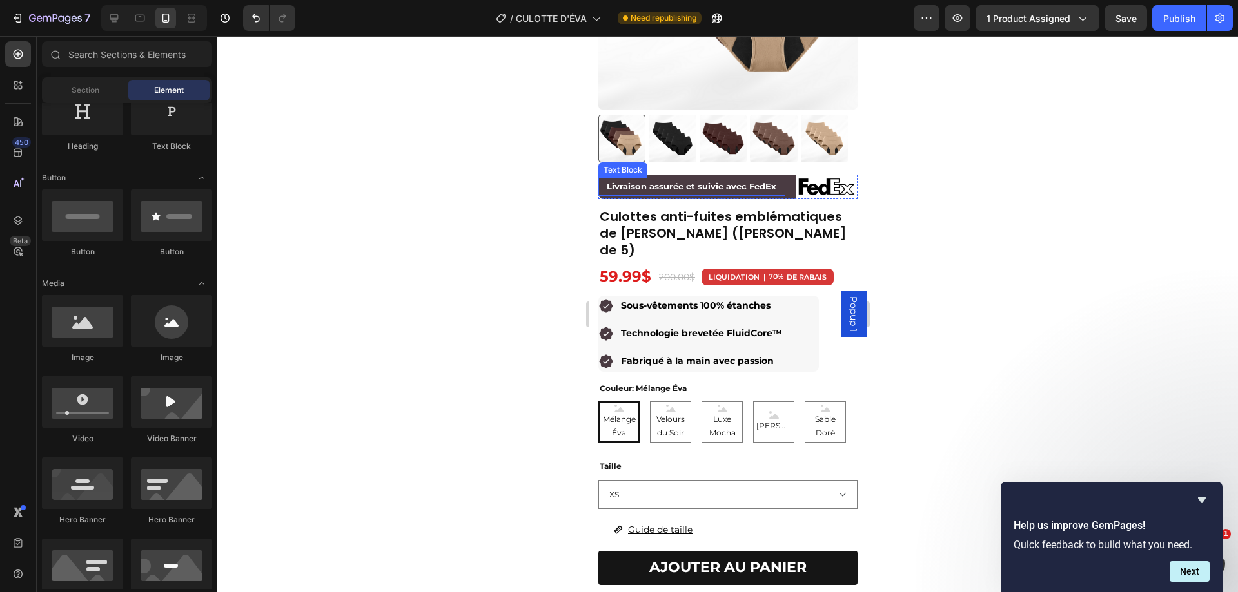
click at [714, 179] on p "Livraison assurée et suivie avec FedEx" at bounding box center [691, 186] width 184 height 15
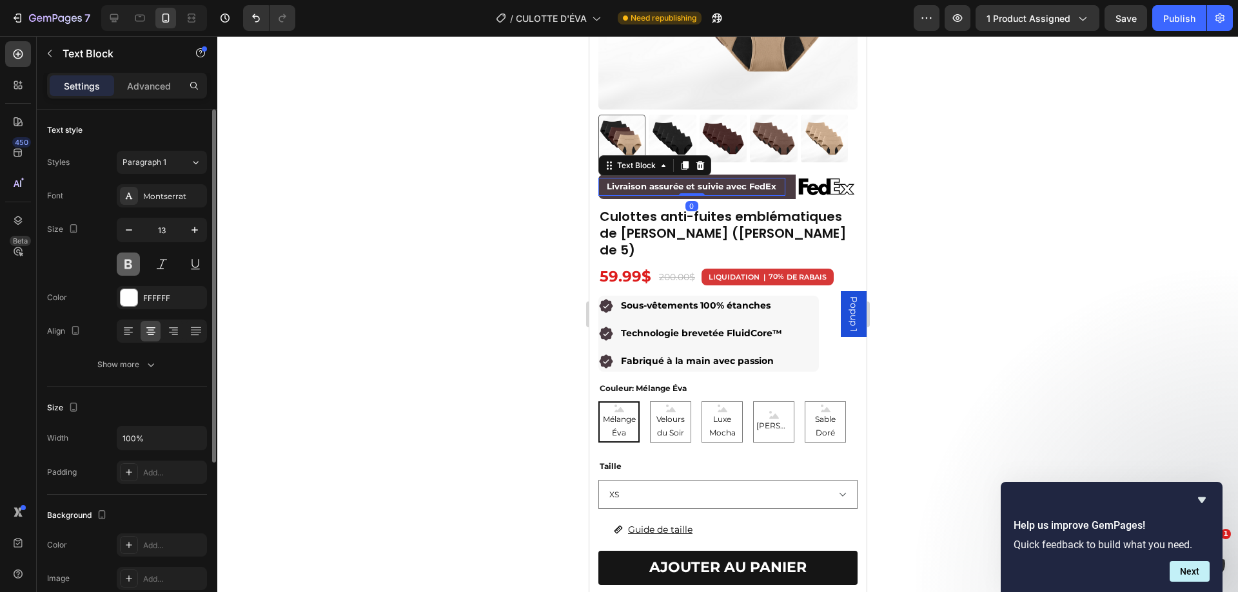
click at [130, 258] on button at bounding box center [128, 264] width 23 height 23
click at [135, 229] on icon "button" at bounding box center [128, 230] width 13 height 13
click at [191, 231] on icon "button" at bounding box center [194, 230] width 13 height 13
type input "13"
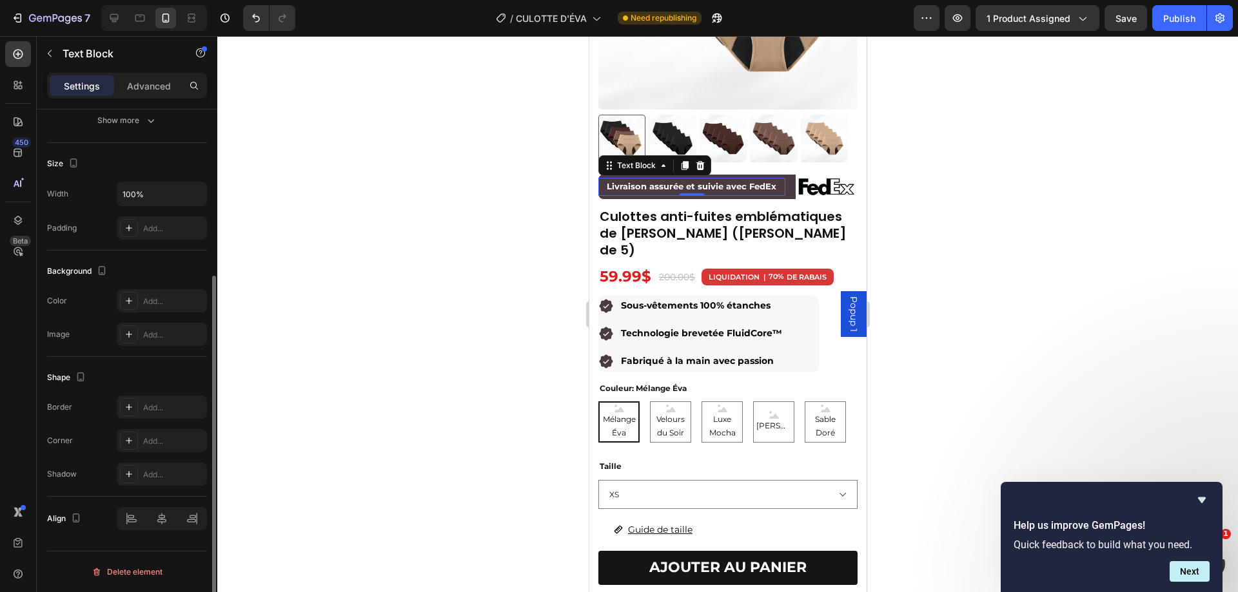
scroll to position [180, 0]
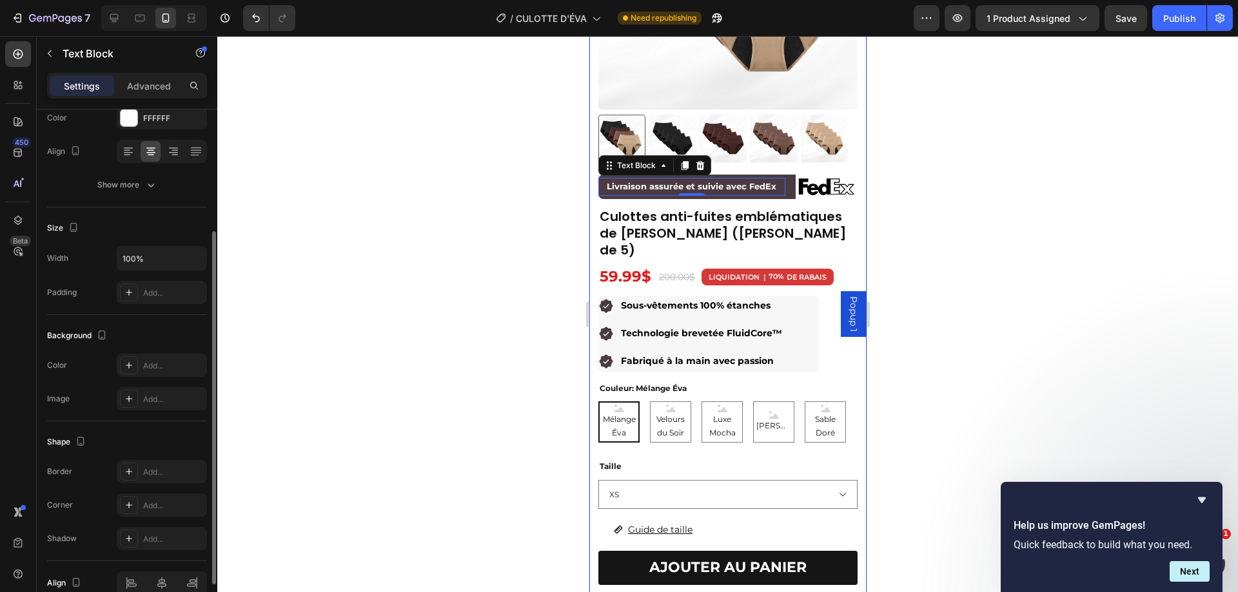
click at [669, 189] on div "Product Images Livraison assurée et suivie avec FedEx Text Block 0 Image Row Cu…" at bounding box center [727, 58] width 259 height 416
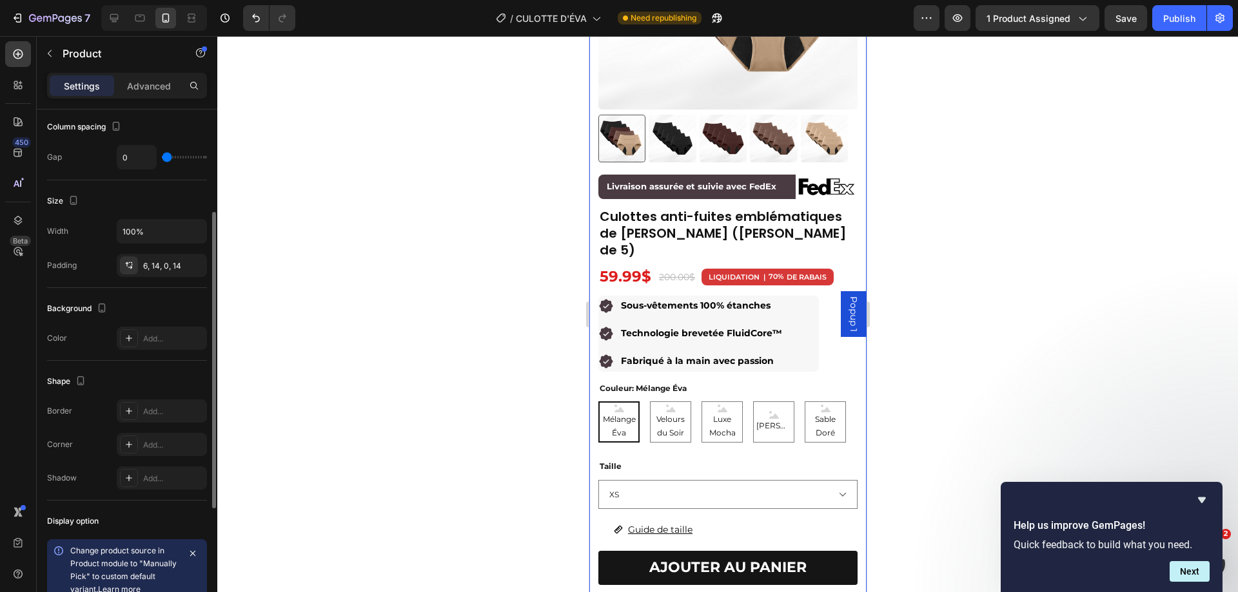
scroll to position [0, 0]
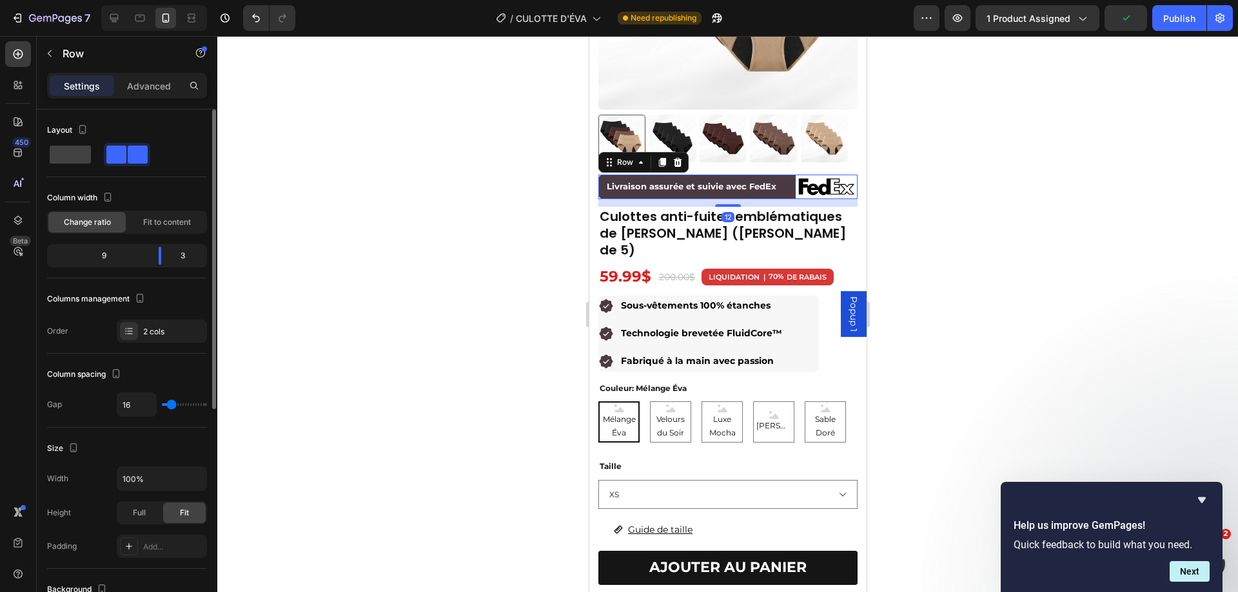
click at [667, 188] on div "Livraison assurée et suivie avec FedEx Text Block" at bounding box center [691, 187] width 187 height 25
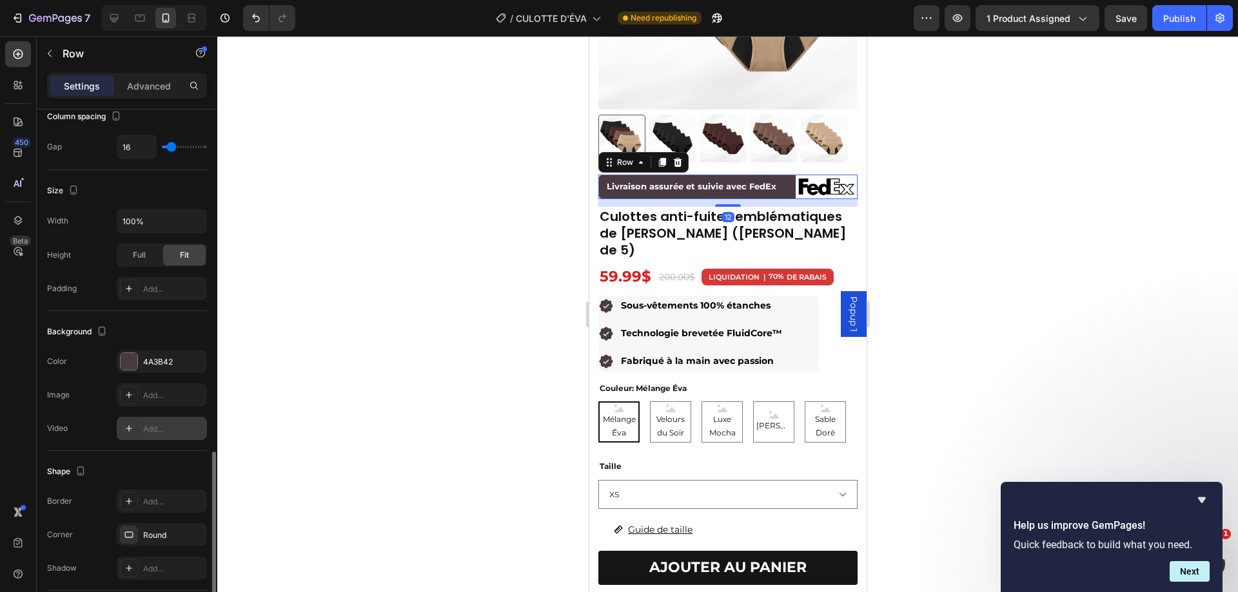
scroll to position [380, 0]
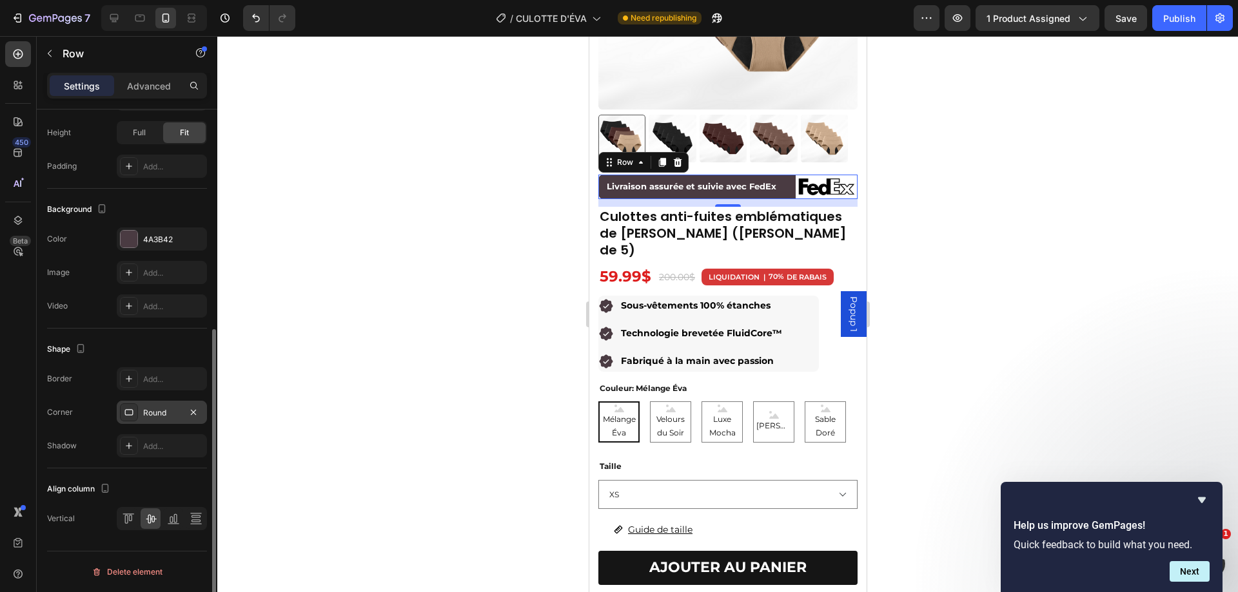
click at [159, 416] on div "Round" at bounding box center [161, 413] width 37 height 12
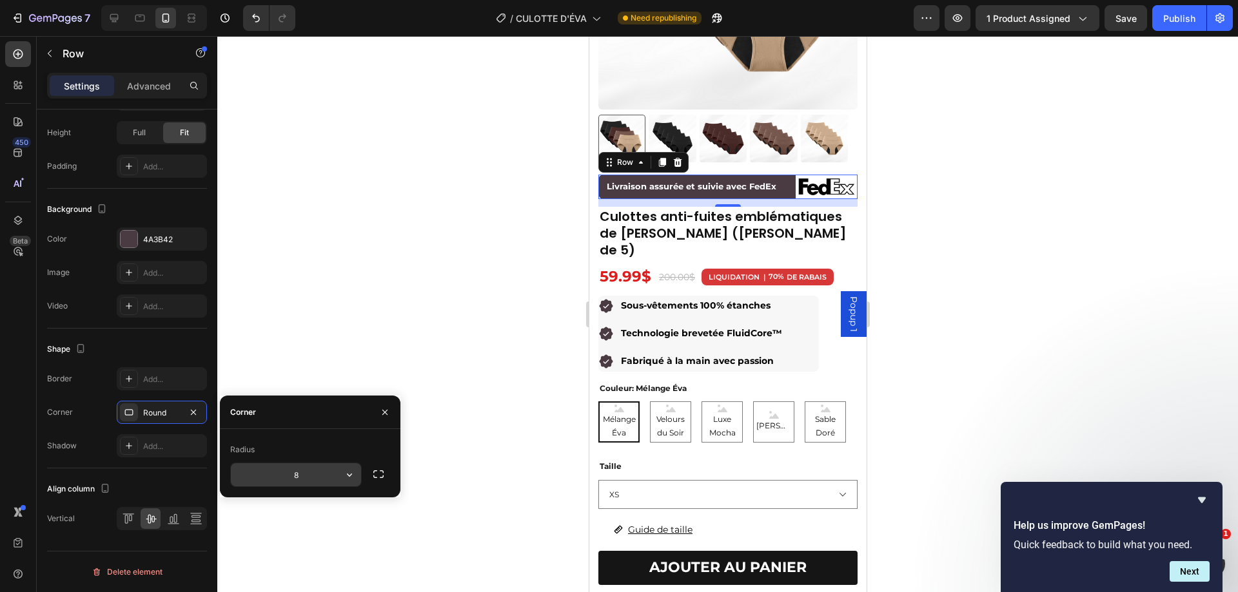
click at [321, 479] on input "8" at bounding box center [296, 474] width 130 height 23
type input "4"
click at [463, 278] on div at bounding box center [727, 314] width 1020 height 556
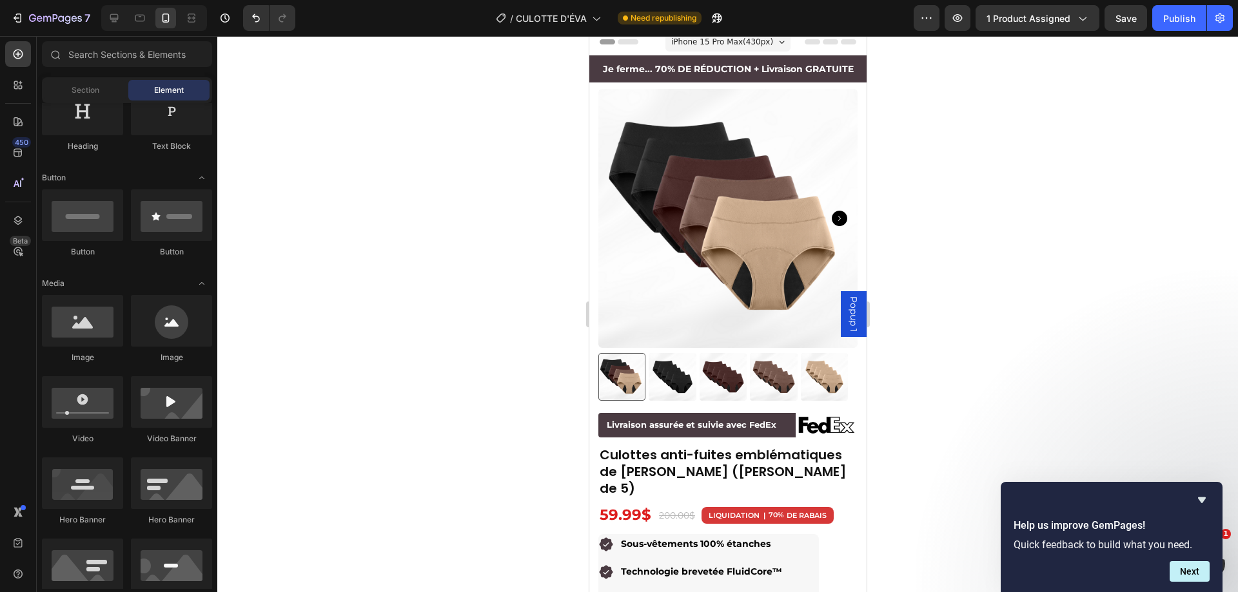
scroll to position [3, 0]
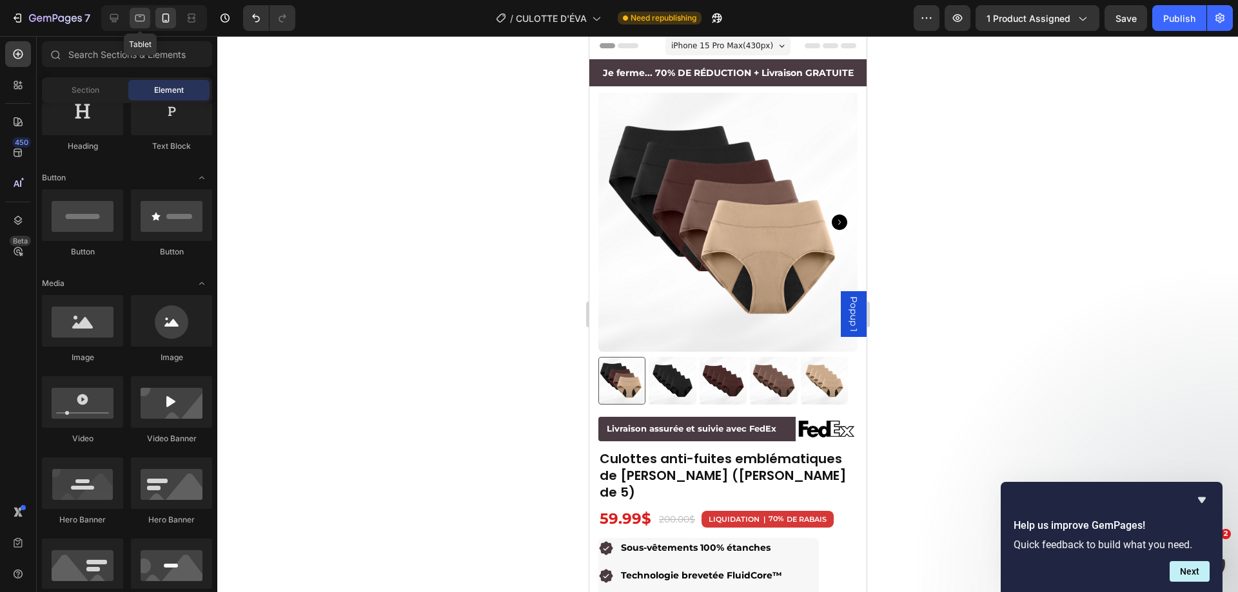
click at [132, 19] on div at bounding box center [140, 18] width 21 height 21
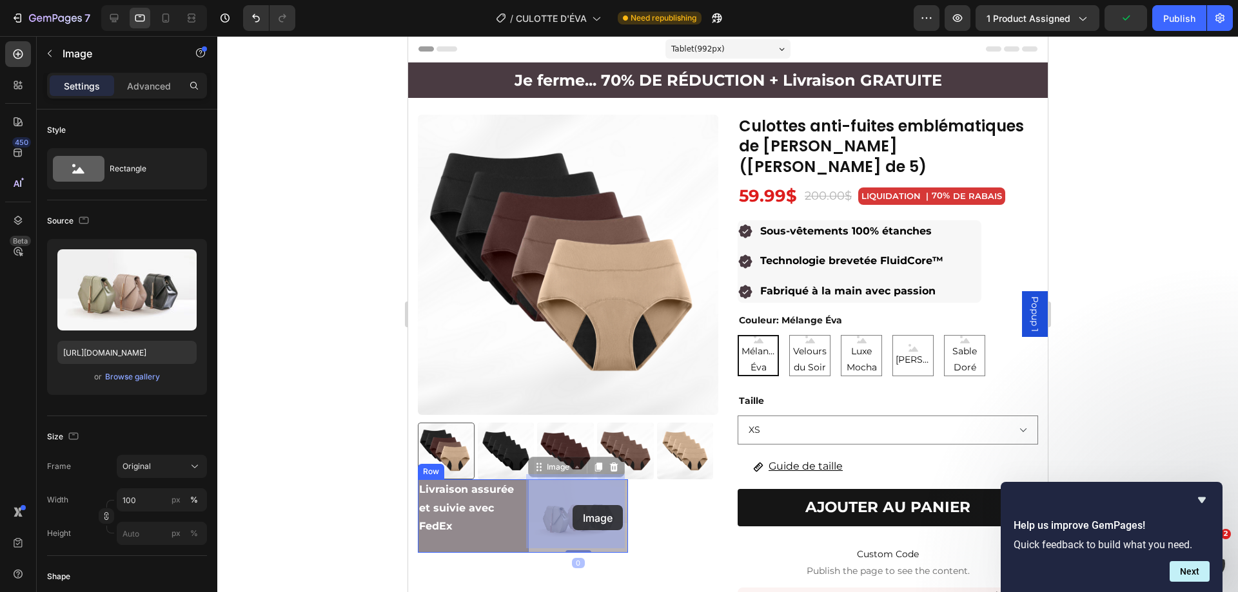
drag, startPoint x: 525, startPoint y: 492, endPoint x: 541, endPoint y: 508, distance: 22.3
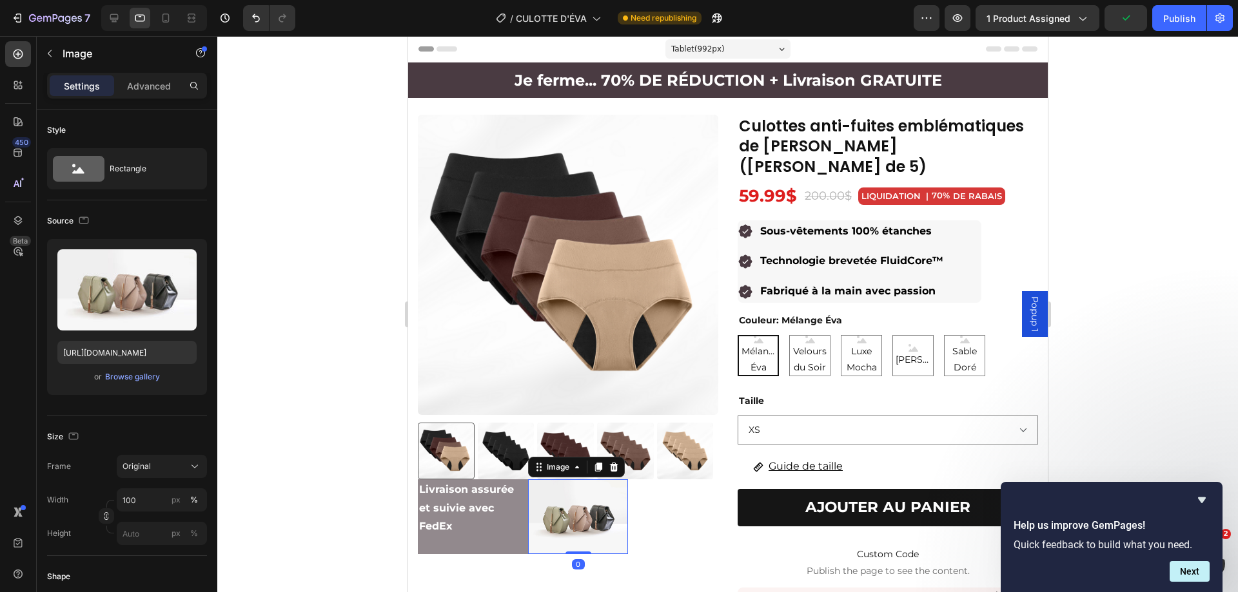
click at [521, 527] on div "Livraison assurée et suivie avec FedEx Text Block Image 0 Row" at bounding box center [522, 517] width 210 height 75
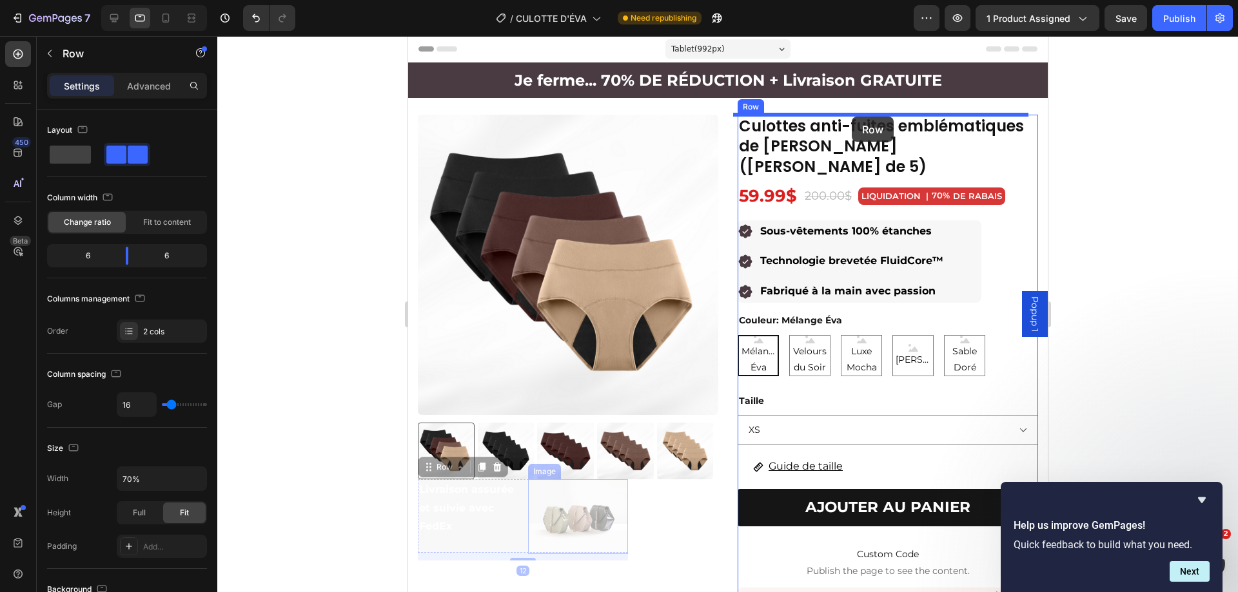
drag, startPoint x: 523, startPoint y: 530, endPoint x: 851, endPoint y: 117, distance: 527.7
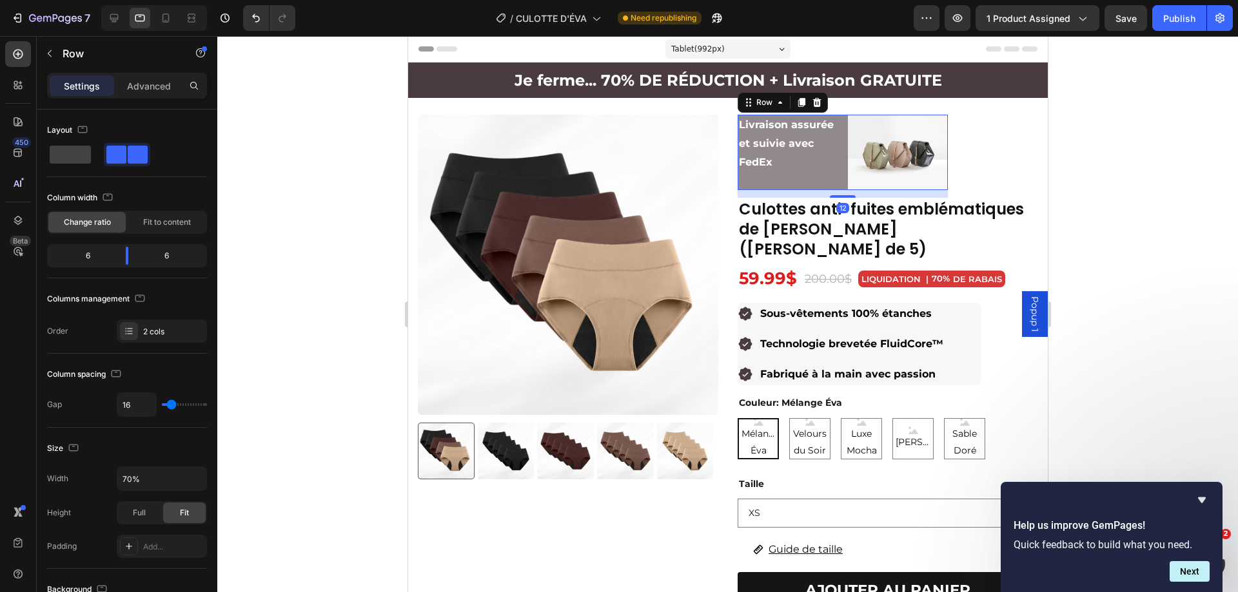
click at [839, 170] on div "Livraison assurée et suivie avec FedEx Text Block Image Row 12" at bounding box center [842, 152] width 210 height 75
click at [770, 175] on div "Livraison assurée et suivie avec FedEx Text Block" at bounding box center [787, 152] width 100 height 75
click at [767, 185] on div "Livraison assurée et suivie avec FedEx Text Block" at bounding box center [787, 152] width 100 height 75
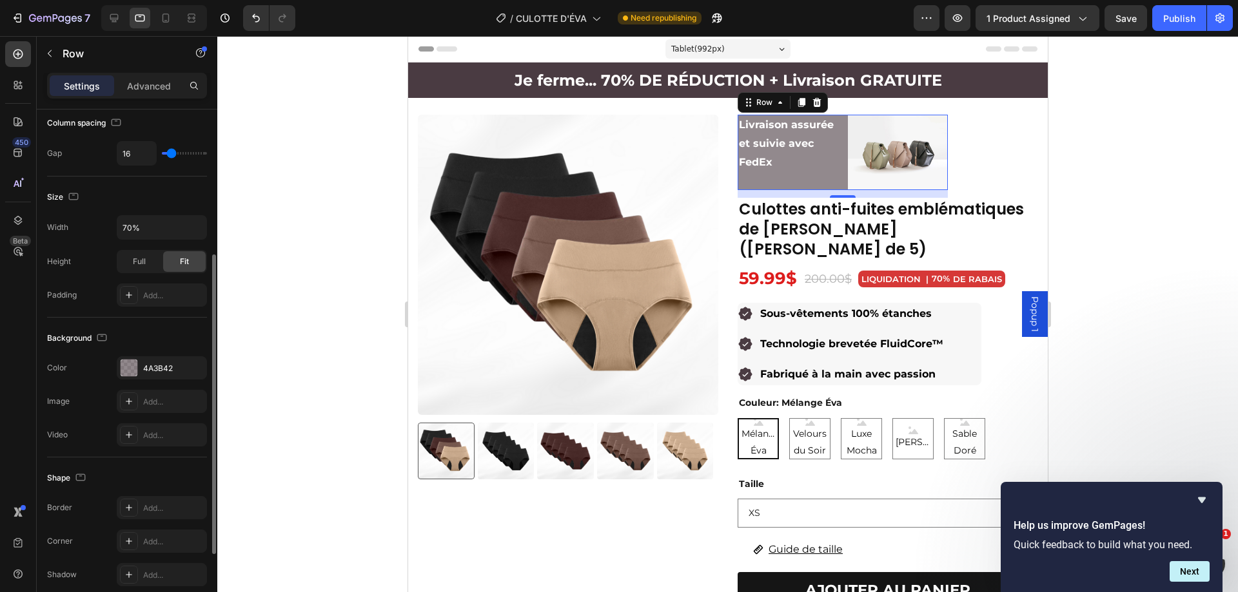
scroll to position [187, 0]
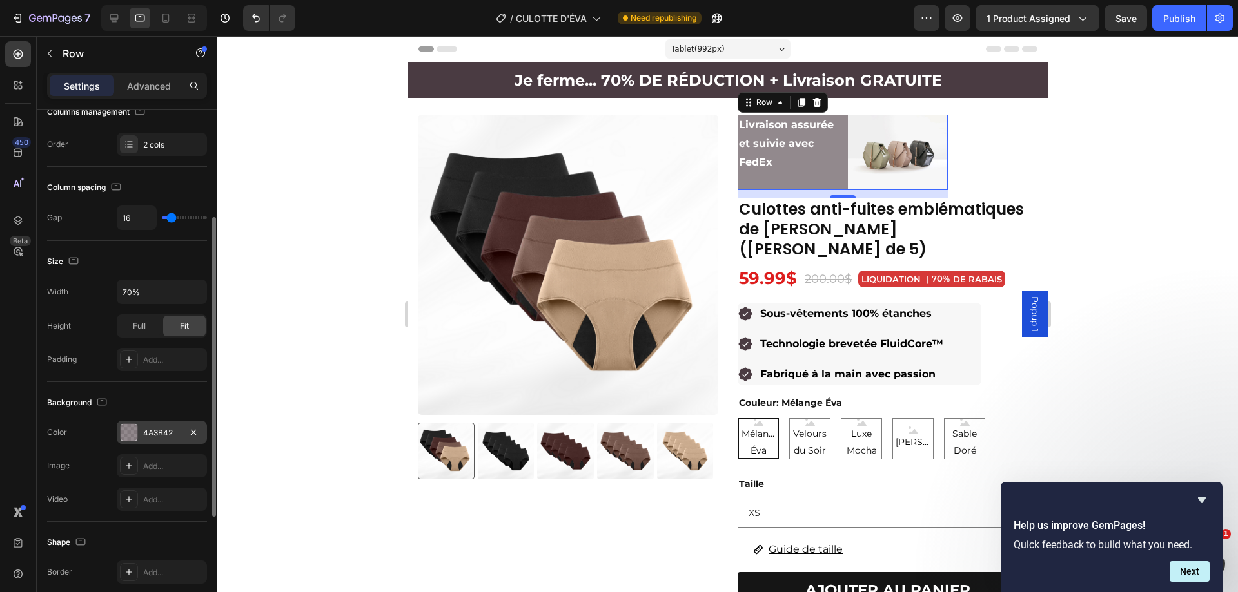
click at [132, 439] on div at bounding box center [129, 432] width 17 height 17
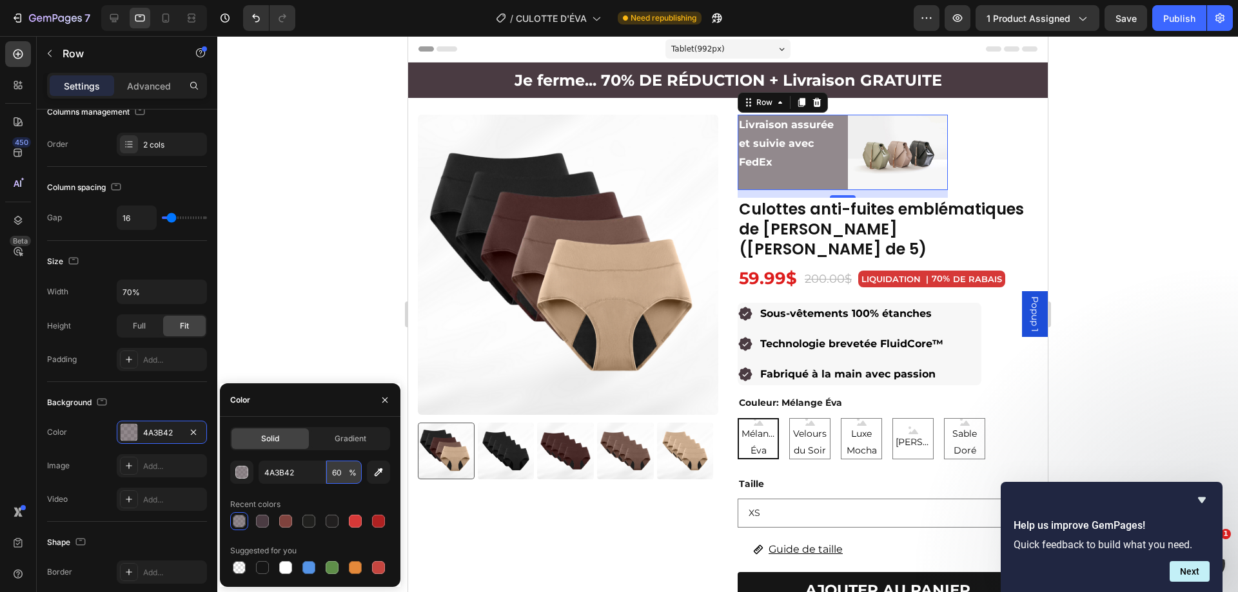
click at [340, 472] on input "60" at bounding box center [343, 472] width 35 height 23
type input "100"
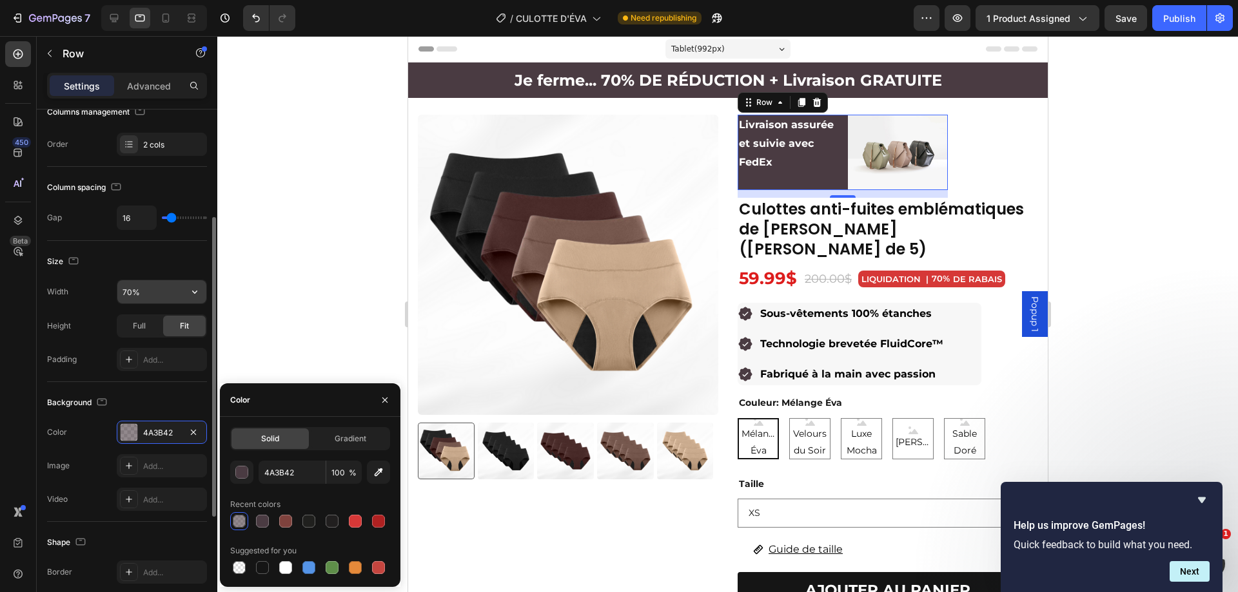
click at [149, 296] on input "70%" at bounding box center [161, 291] width 89 height 23
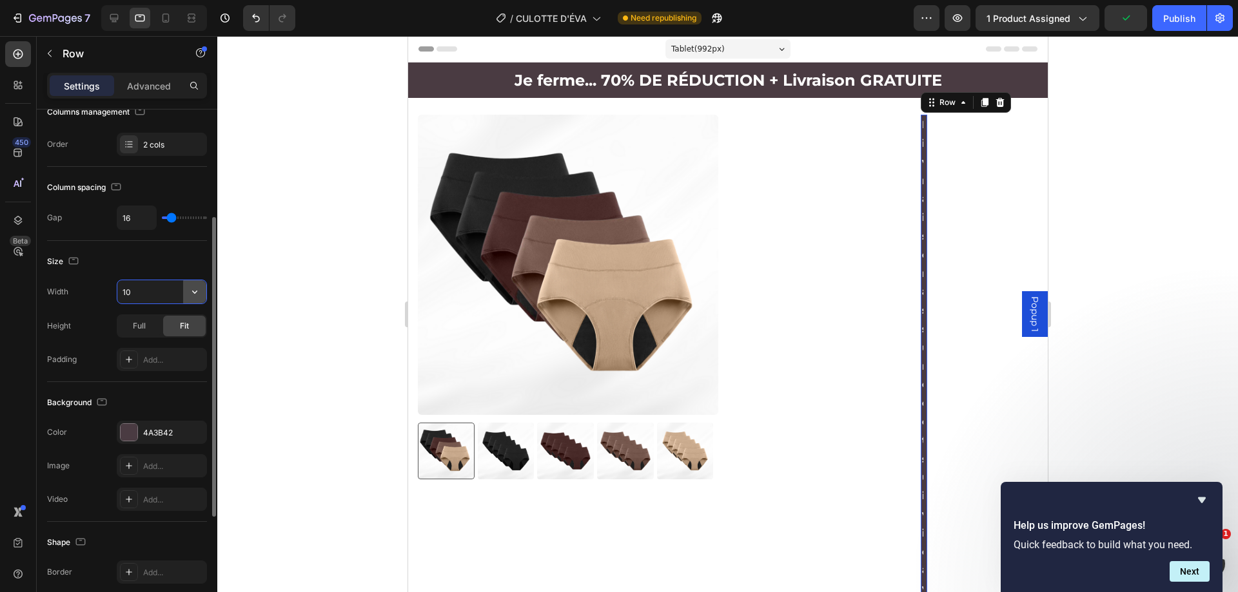
type input "1"
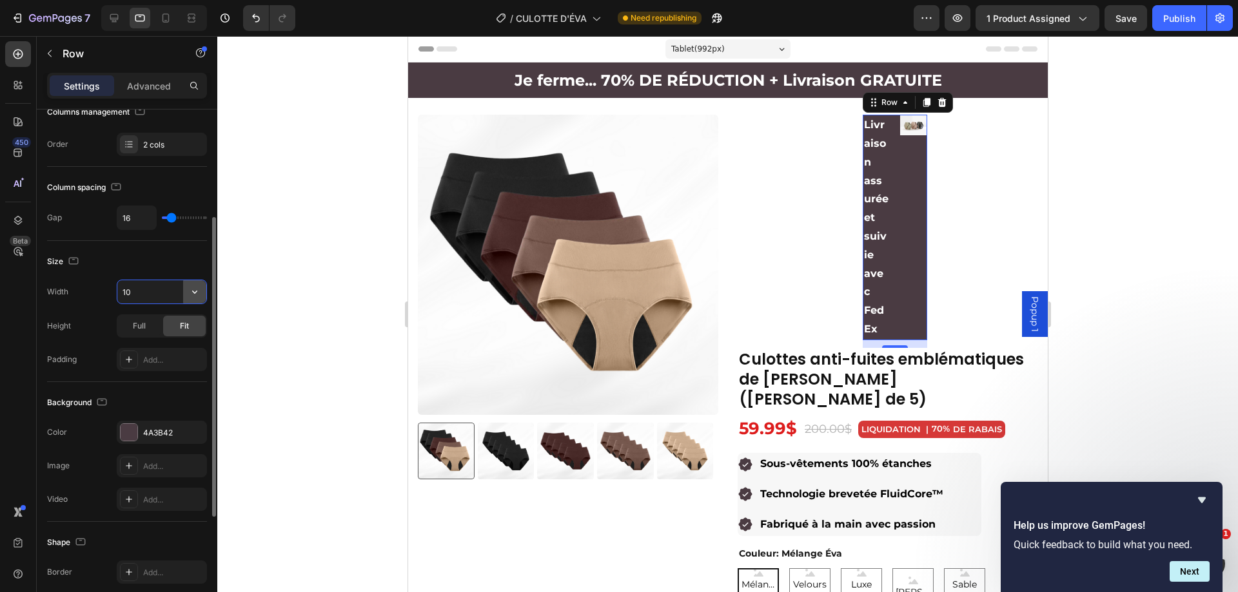
type input "1"
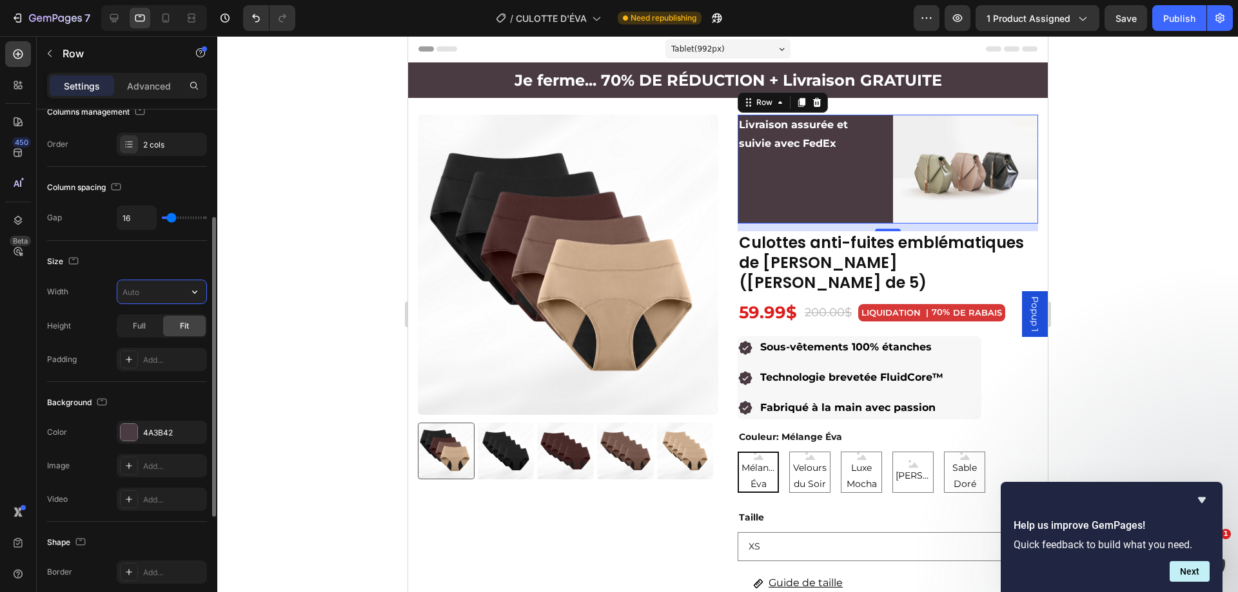
click at [178, 291] on input "text" at bounding box center [161, 291] width 89 height 23
click at [195, 289] on icon "button" at bounding box center [194, 292] width 13 height 13
type input "100%"
click at [178, 341] on div "Full 100%" at bounding box center [148, 349] width 106 height 24
click at [817, 136] on p "Livraison assurée et suivie avec FedEx" at bounding box center [809, 134] width 142 height 37
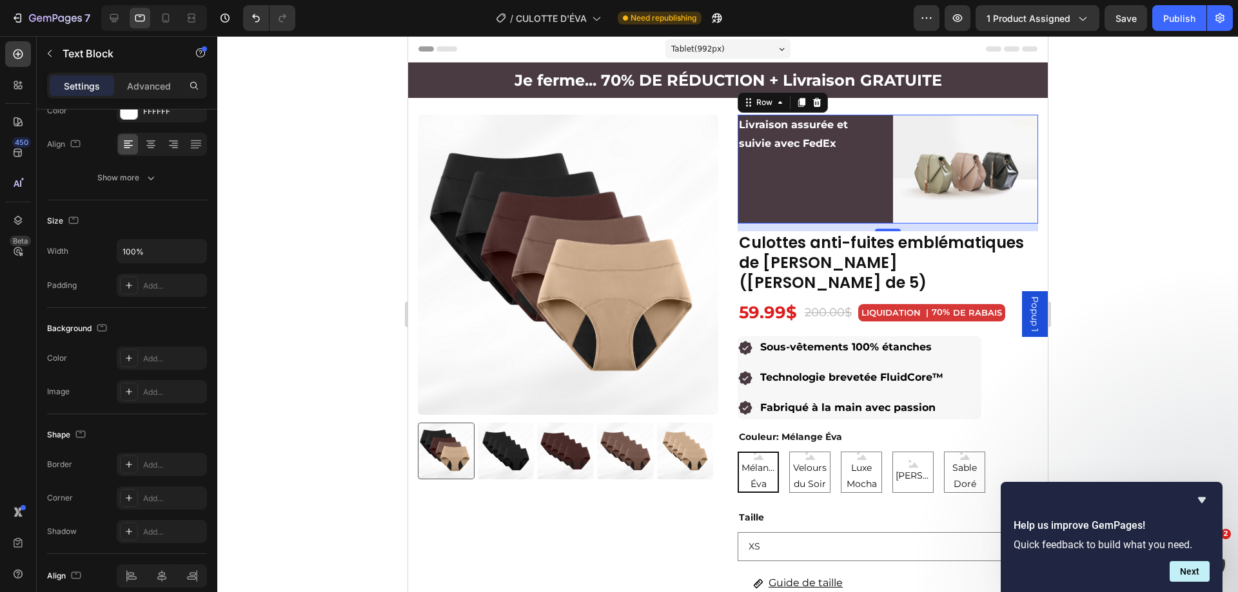
click at [817, 135] on p "Livraison assurée et suivie avec FedEx" at bounding box center [809, 134] width 142 height 37
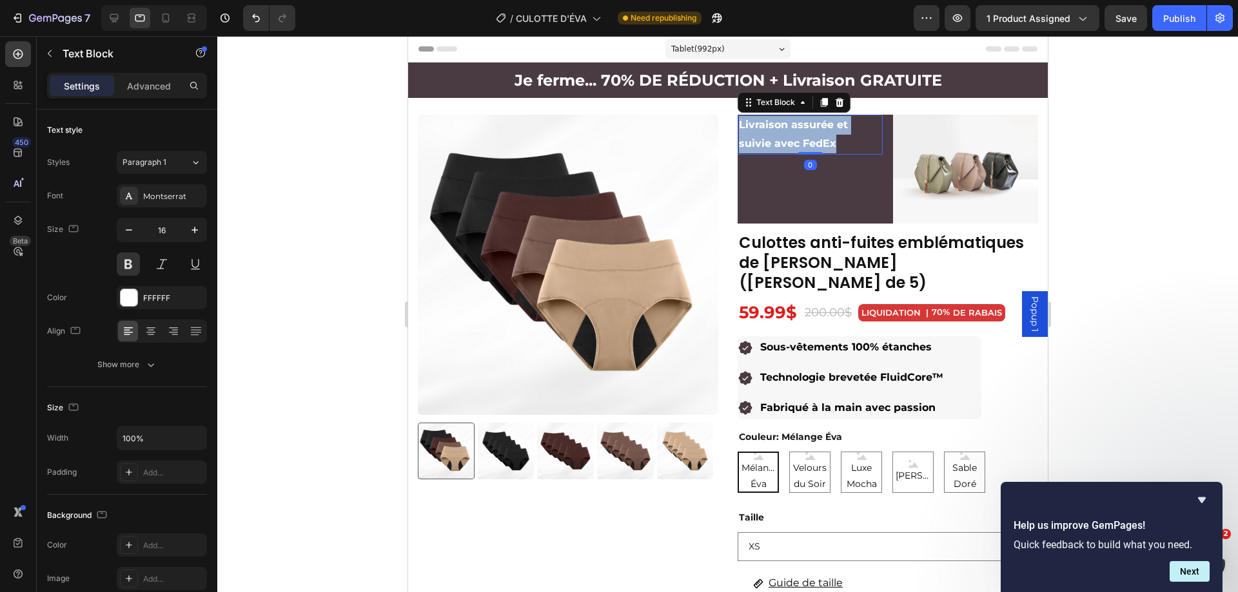
click at [817, 135] on p "Livraison assurée et suivie avec FedEx" at bounding box center [809, 134] width 142 height 37
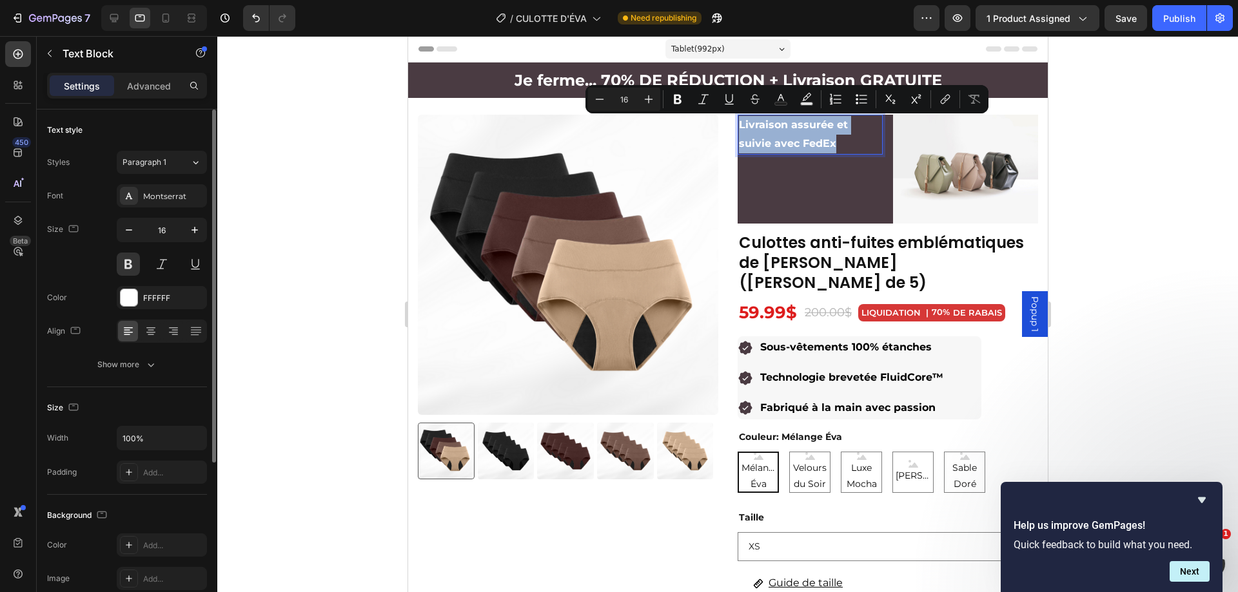
click at [834, 176] on div "Livraison assurée et suivie avec FedEx Text Block 0" at bounding box center [809, 169] width 145 height 109
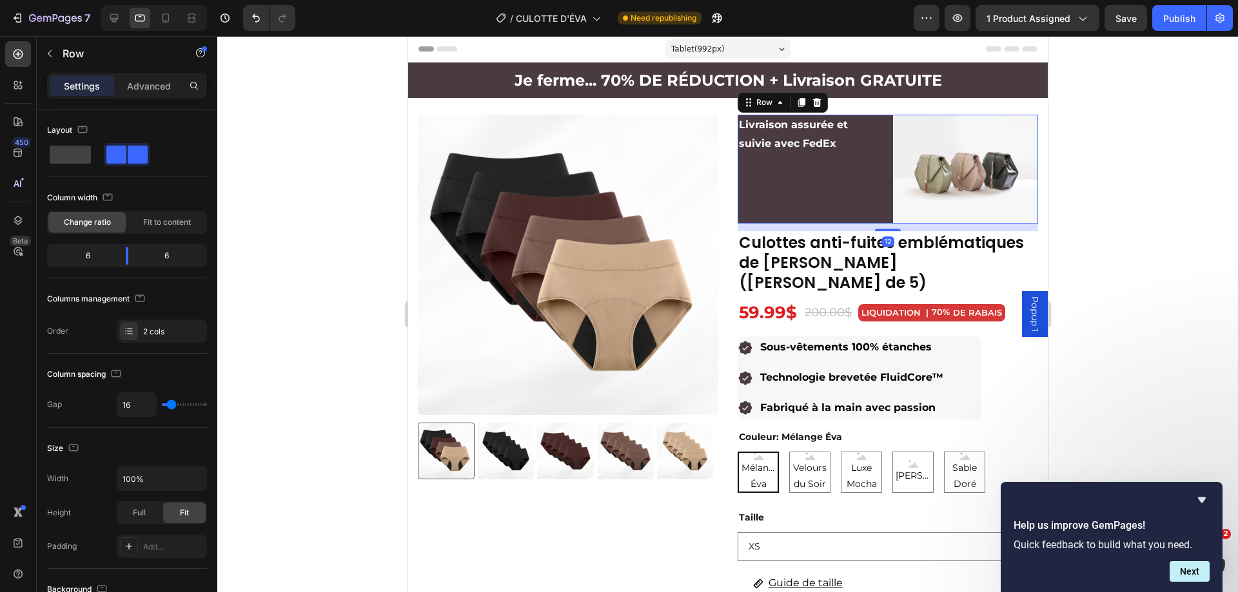
click at [880, 175] on div "Livraison assurée et suivie avec FedEx Text Block Image Row 12" at bounding box center [887, 169] width 300 height 109
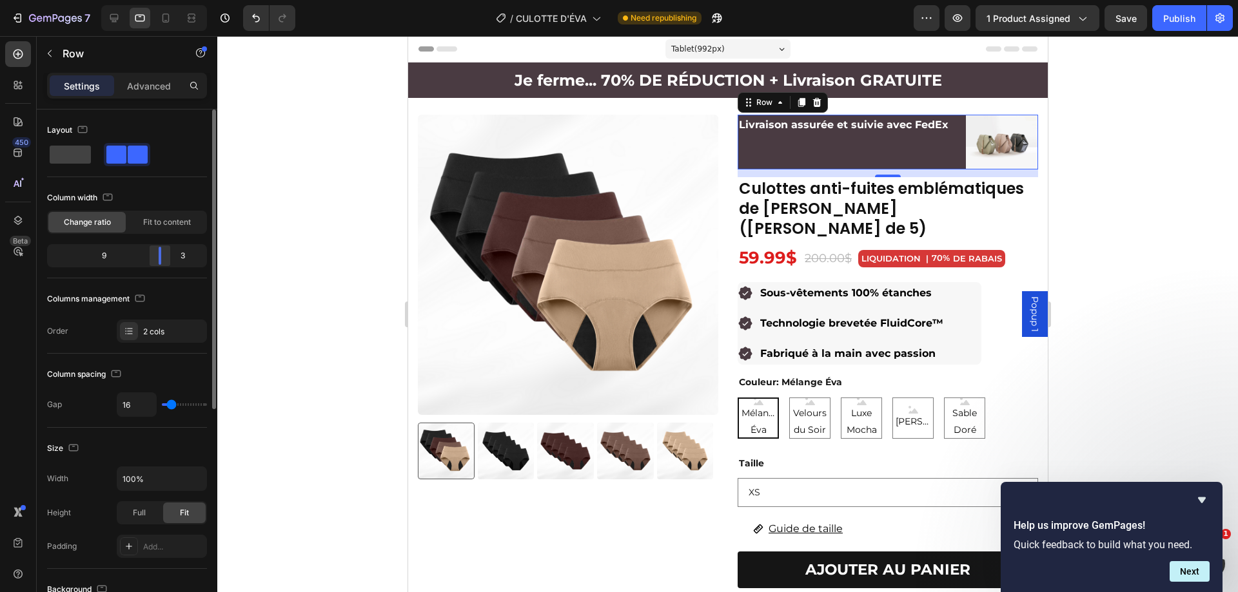
drag, startPoint x: 126, startPoint y: 254, endPoint x: 164, endPoint y: 255, distance: 38.7
click at [164, 255] on div at bounding box center [159, 256] width 23 height 18
click at [949, 137] on div "Livraison assurée et suivie avec FedEx Text Block Image Row 12" at bounding box center [887, 142] width 300 height 54
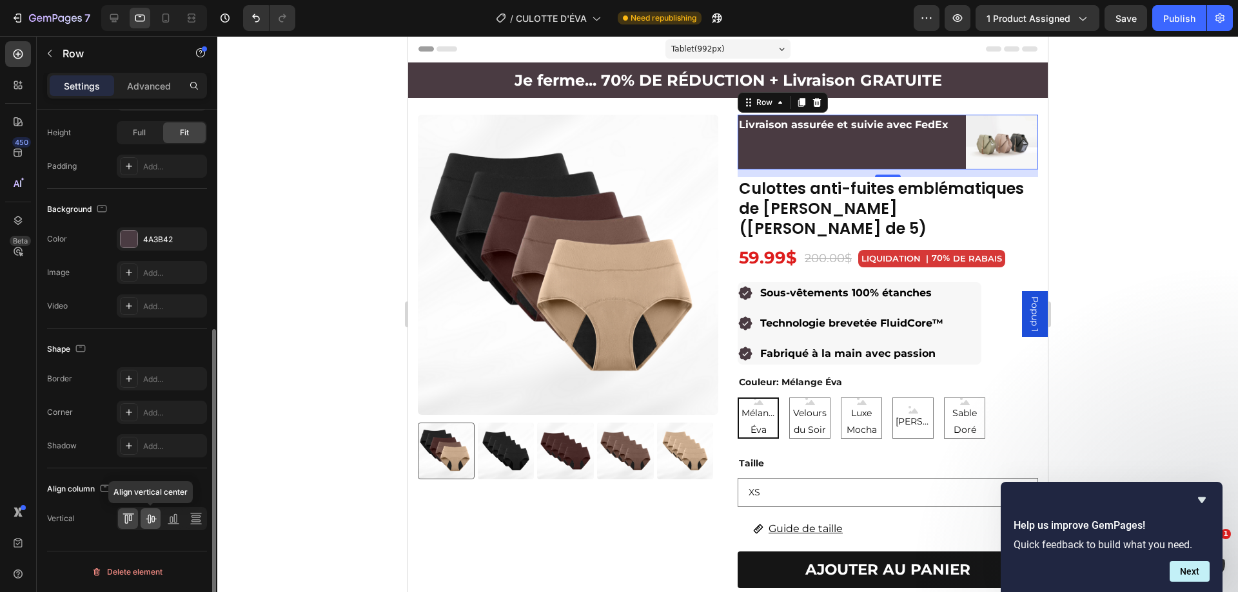
click at [149, 518] on icon at bounding box center [150, 518] width 13 height 13
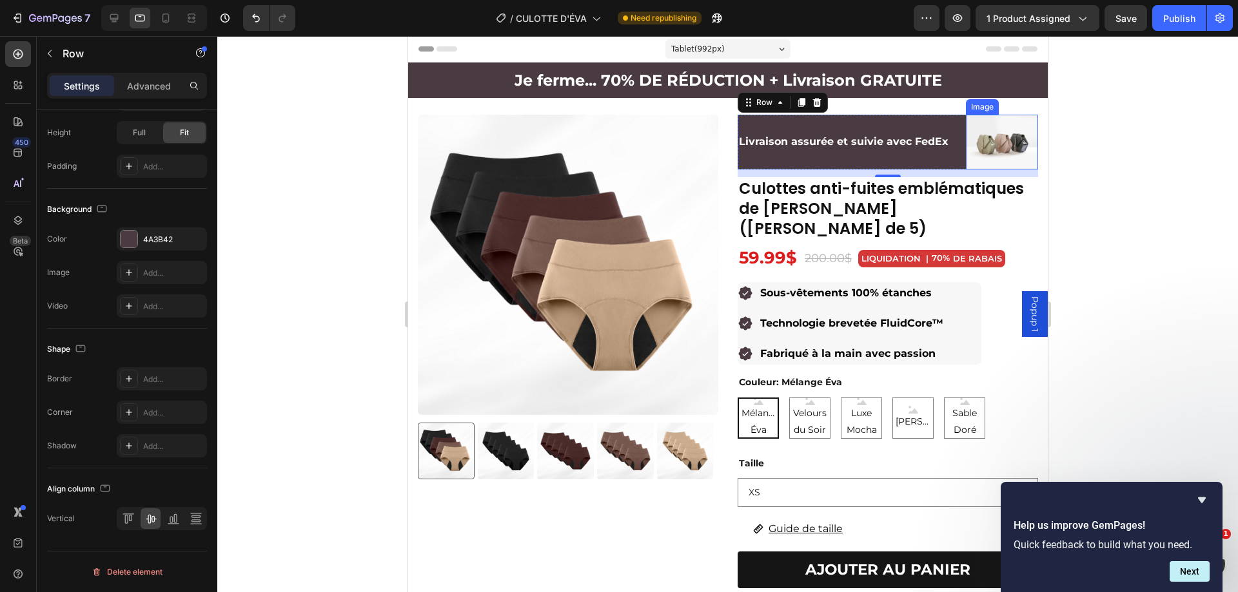
click at [989, 138] on img at bounding box center [1001, 142] width 73 height 54
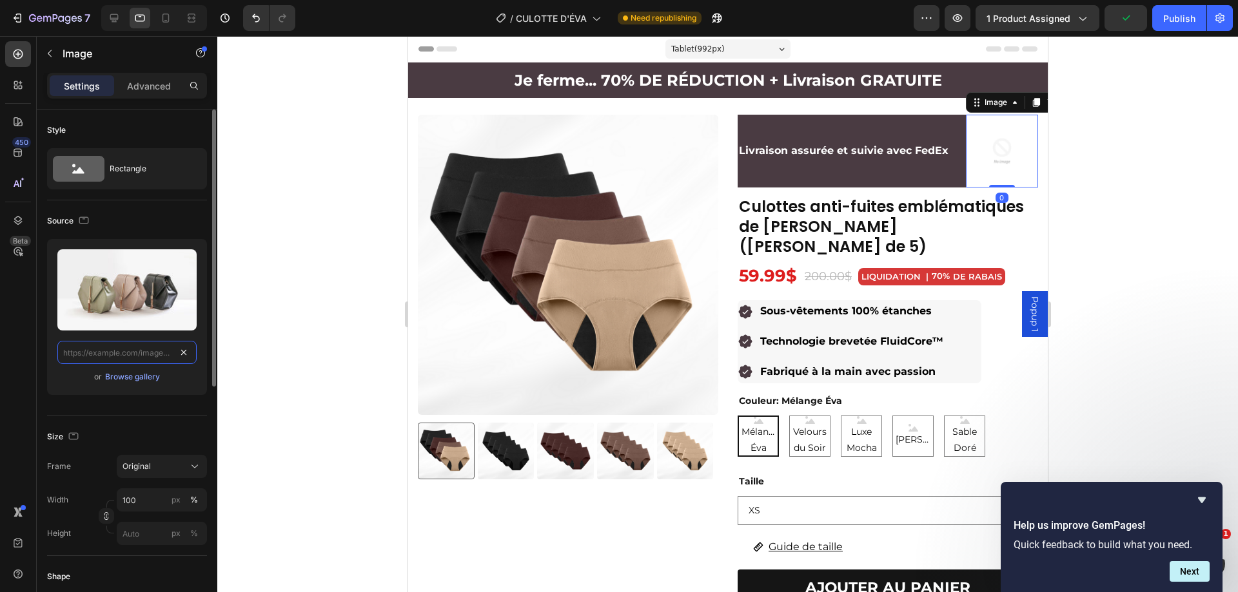
scroll to position [0, 0]
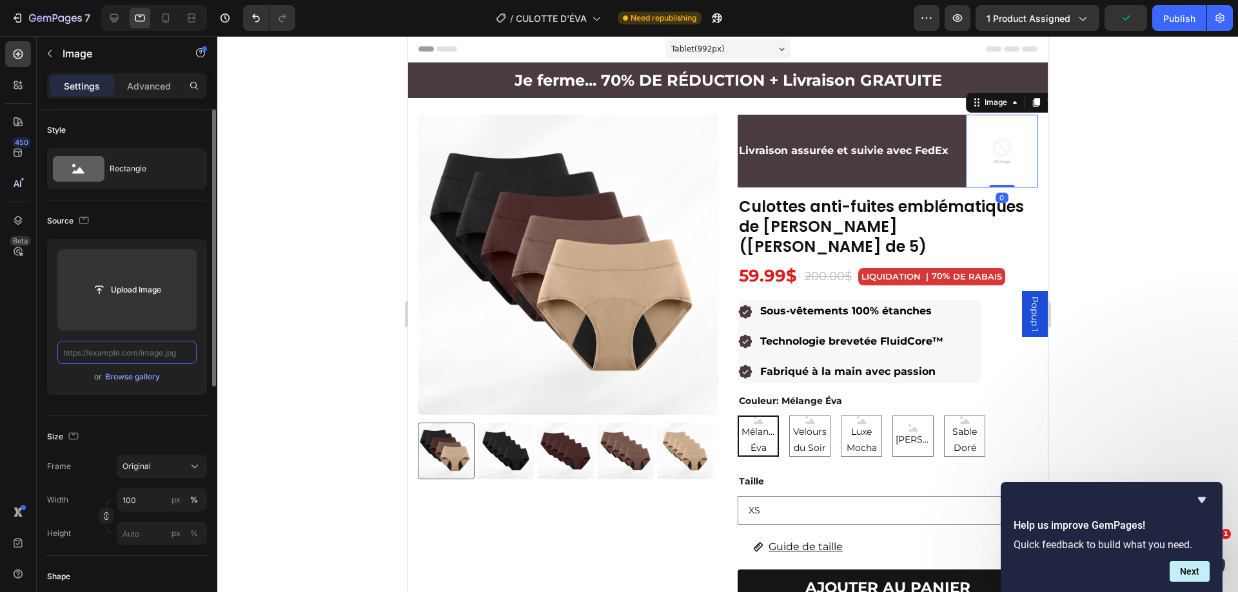
paste input "https://images.seeklogo.com/logo-png/48/1/fedex-logo-png_seeklogo-481313.png"
type input "https://images.seeklogo.com/logo-png/48/1/fedex-logo-png_seeklogo-481313.png"
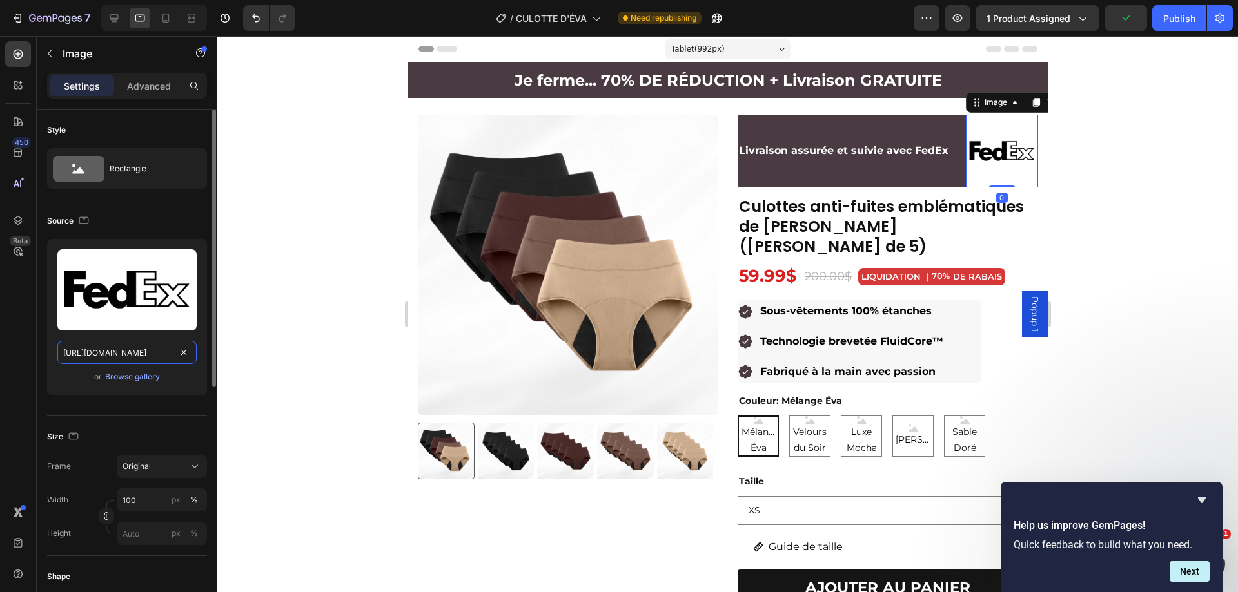
scroll to position [0, 196]
click at [931, 123] on div "Livraison assurée et suivie avec FedEx Text Block" at bounding box center [846, 151] width 218 height 73
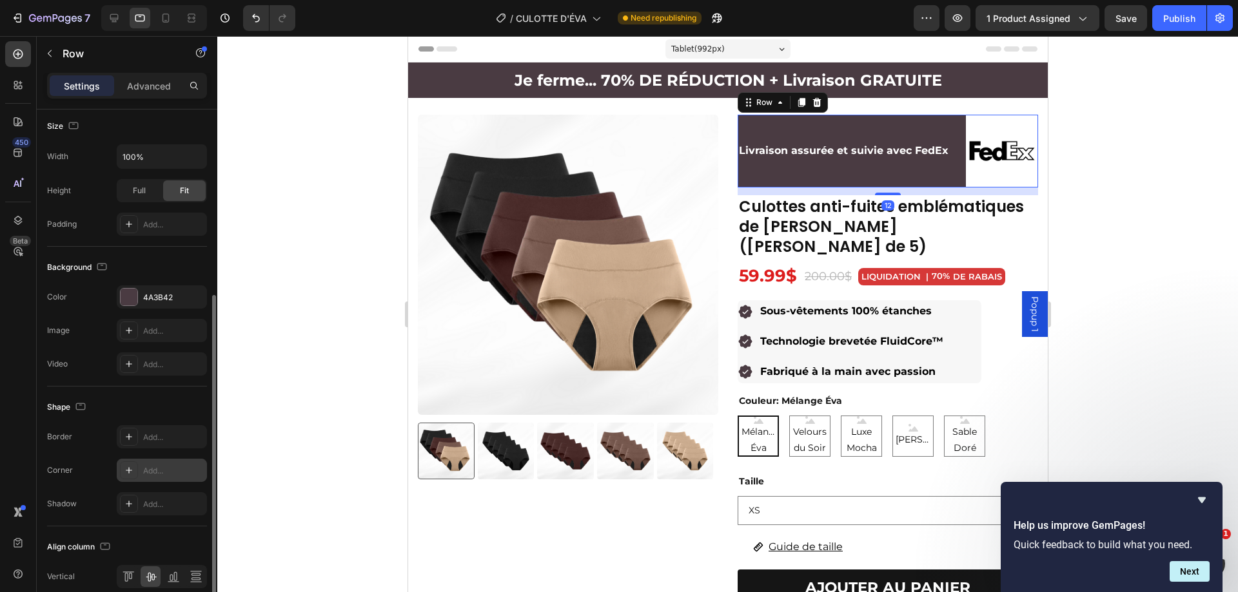
scroll to position [380, 0]
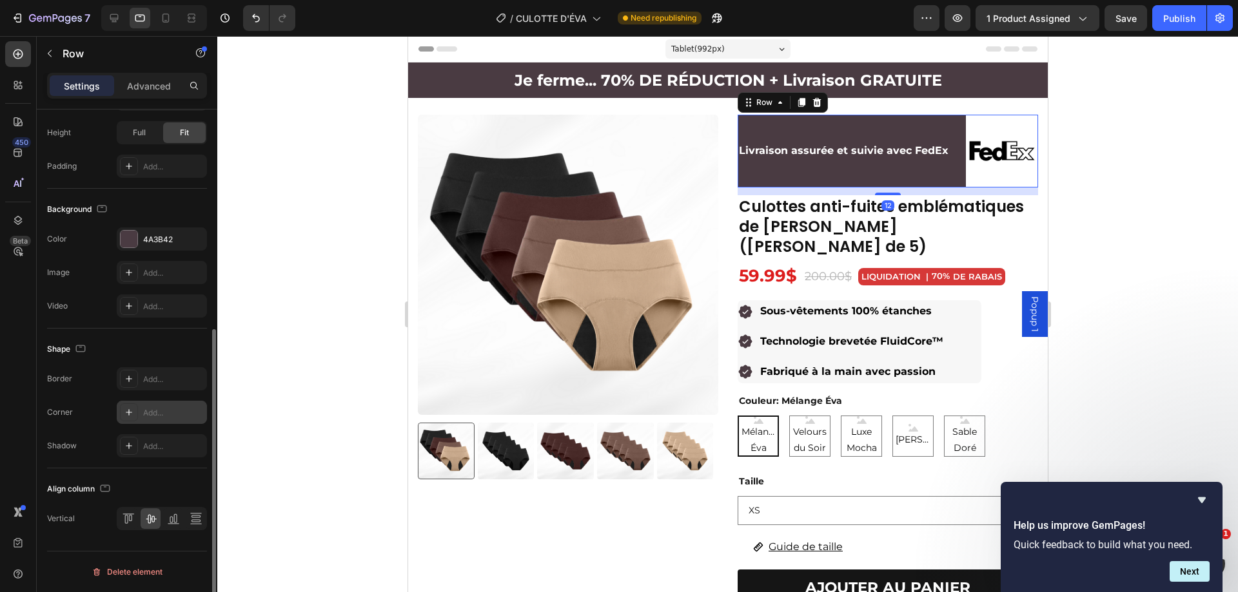
click at [127, 413] on icon at bounding box center [129, 412] width 6 height 6
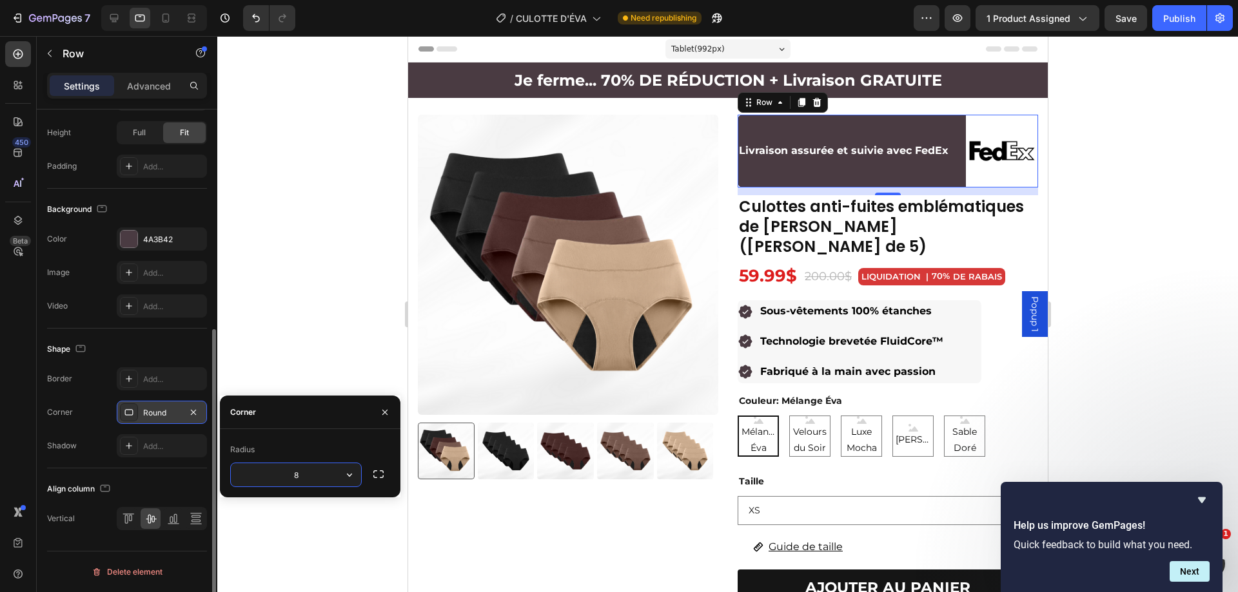
type input "3"
click at [320, 485] on input "3" at bounding box center [296, 474] width 130 height 23
type input "4"
click at [300, 339] on div at bounding box center [727, 314] width 1020 height 556
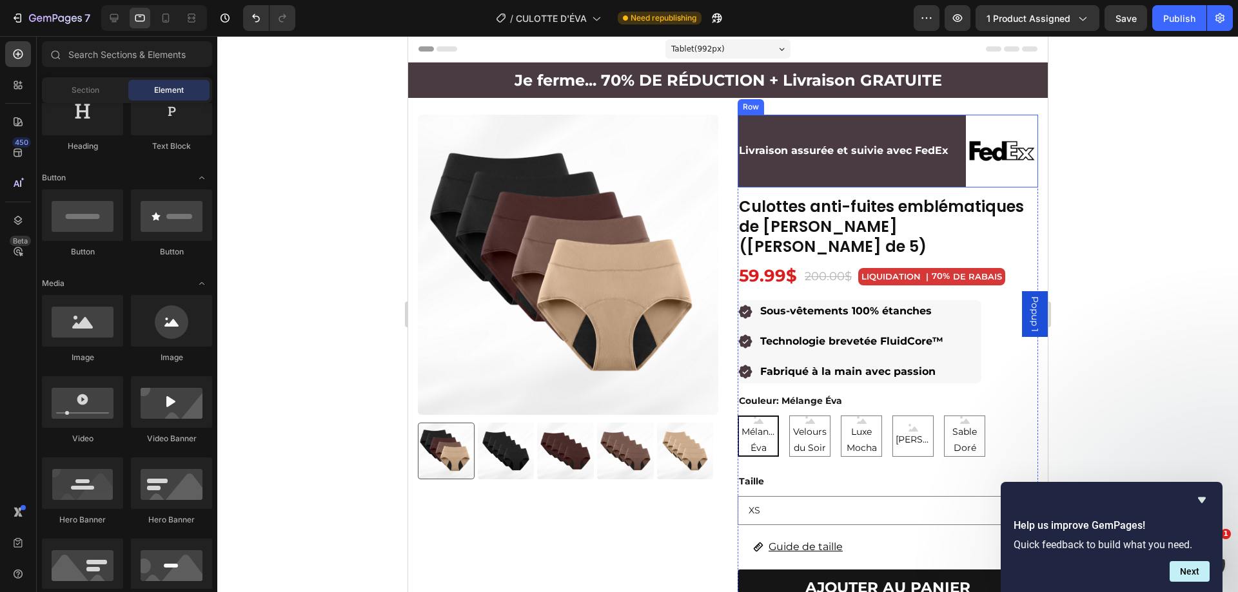
click at [949, 135] on div "Livraison assurée et suivie avec FedEx Text Block Image Row" at bounding box center [887, 151] width 300 height 73
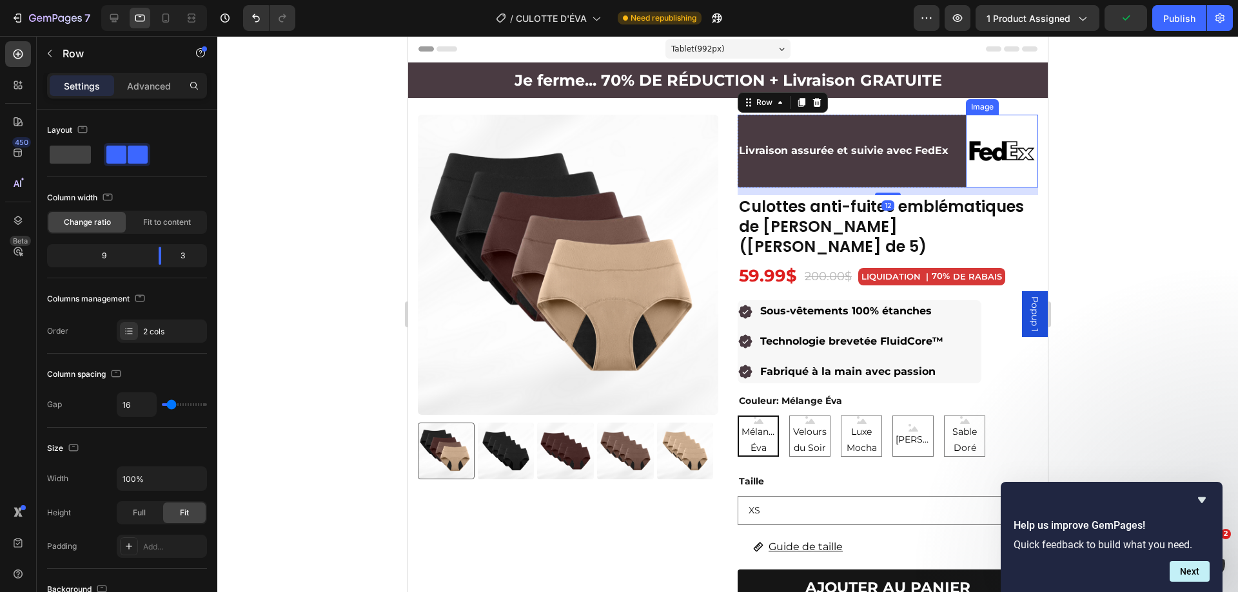
click at [970, 130] on img at bounding box center [1001, 151] width 73 height 73
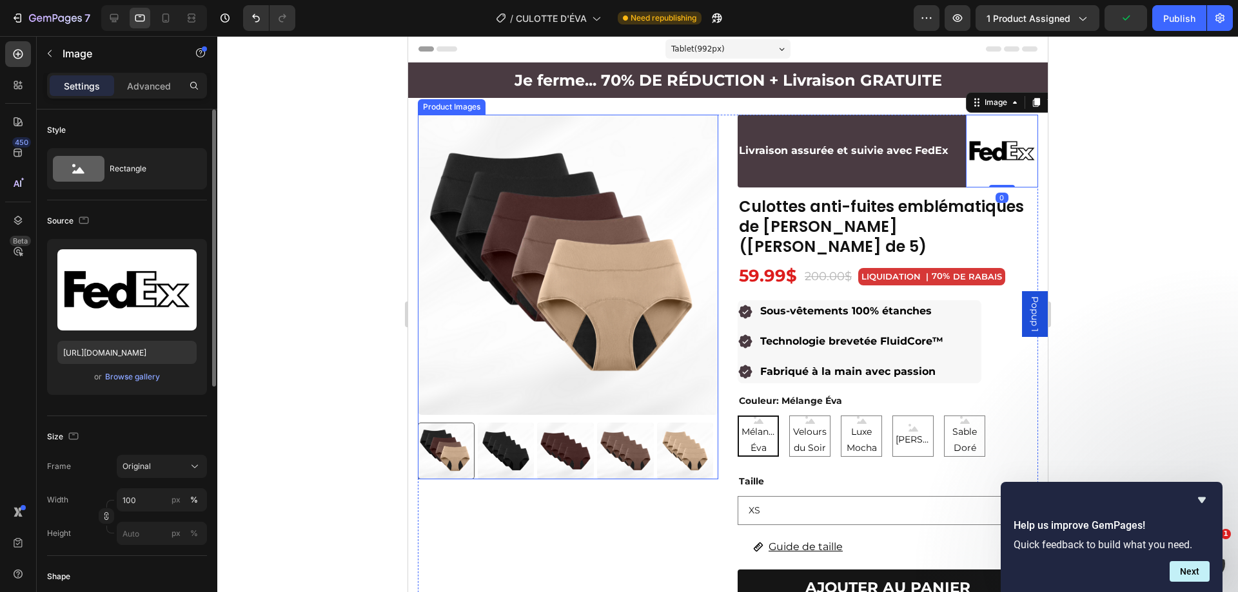
scroll to position [258, 0]
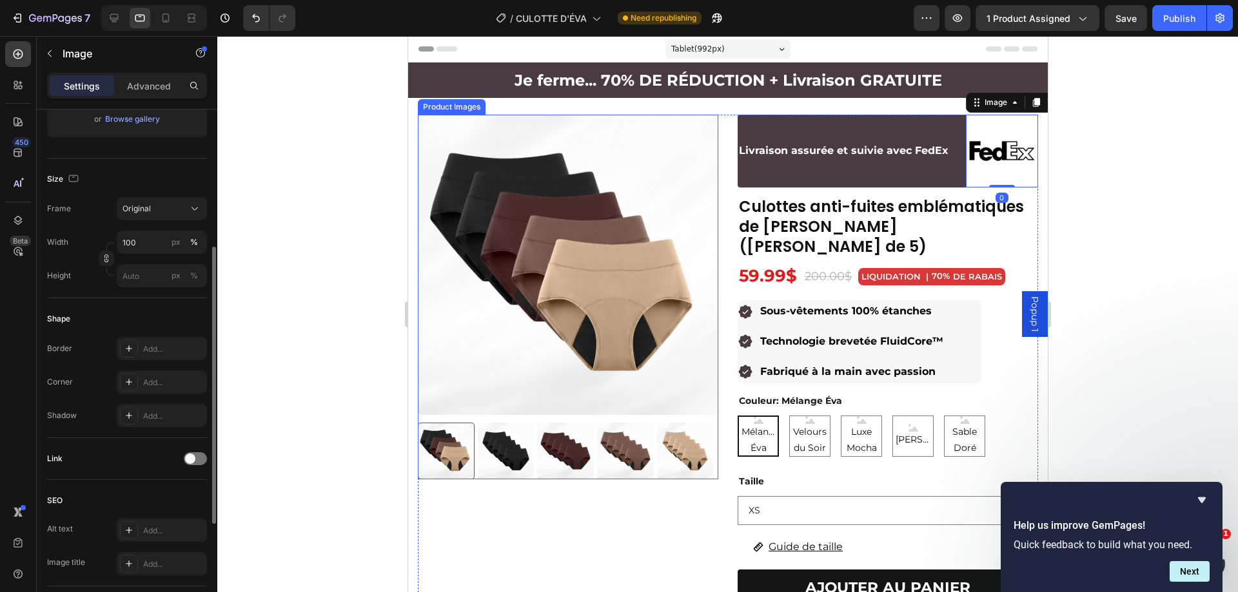
click at [161, 210] on div "Original" at bounding box center [153, 209] width 63 height 12
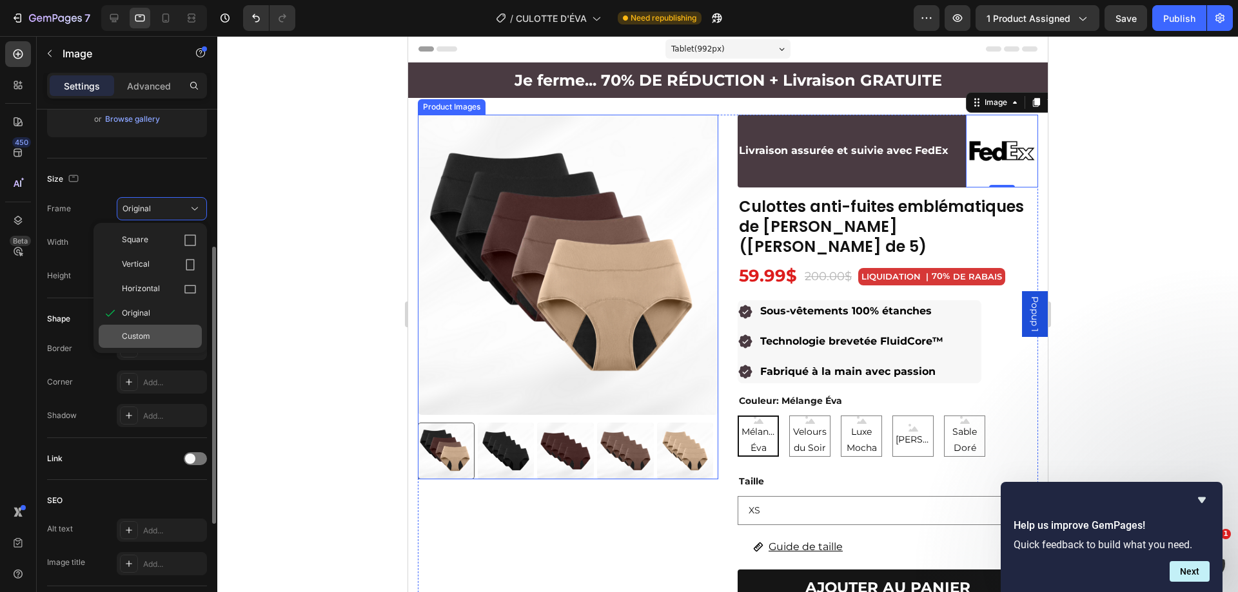
click at [160, 338] on div "Custom" at bounding box center [159, 337] width 75 height 12
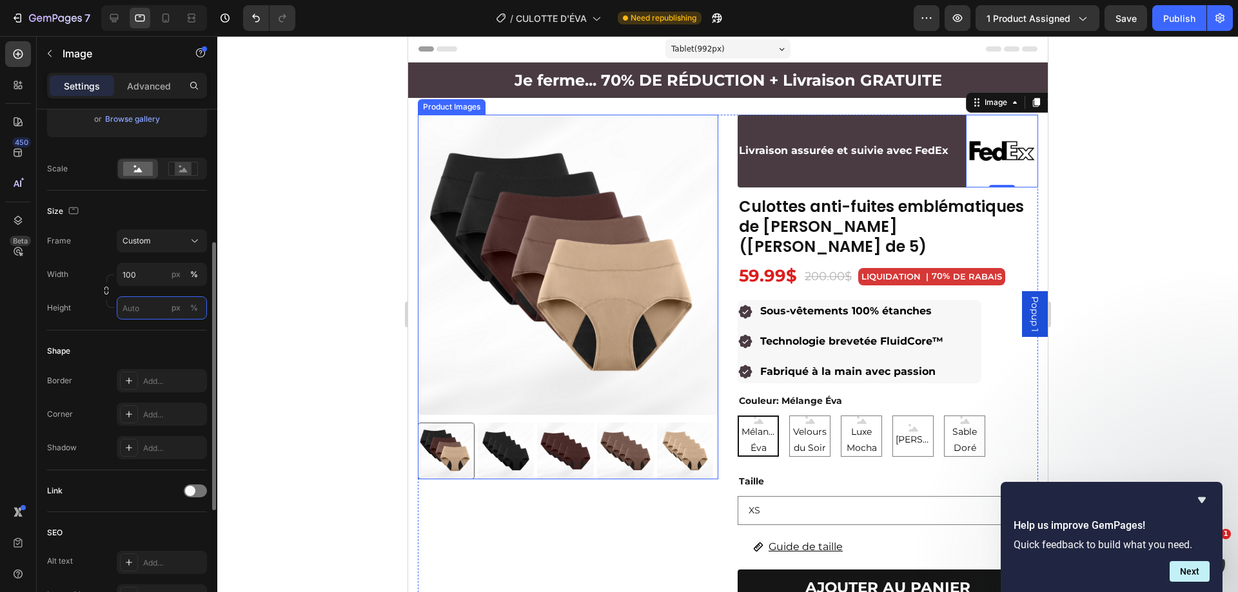
click at [153, 309] on input "px %" at bounding box center [162, 308] width 90 height 23
type input "40"
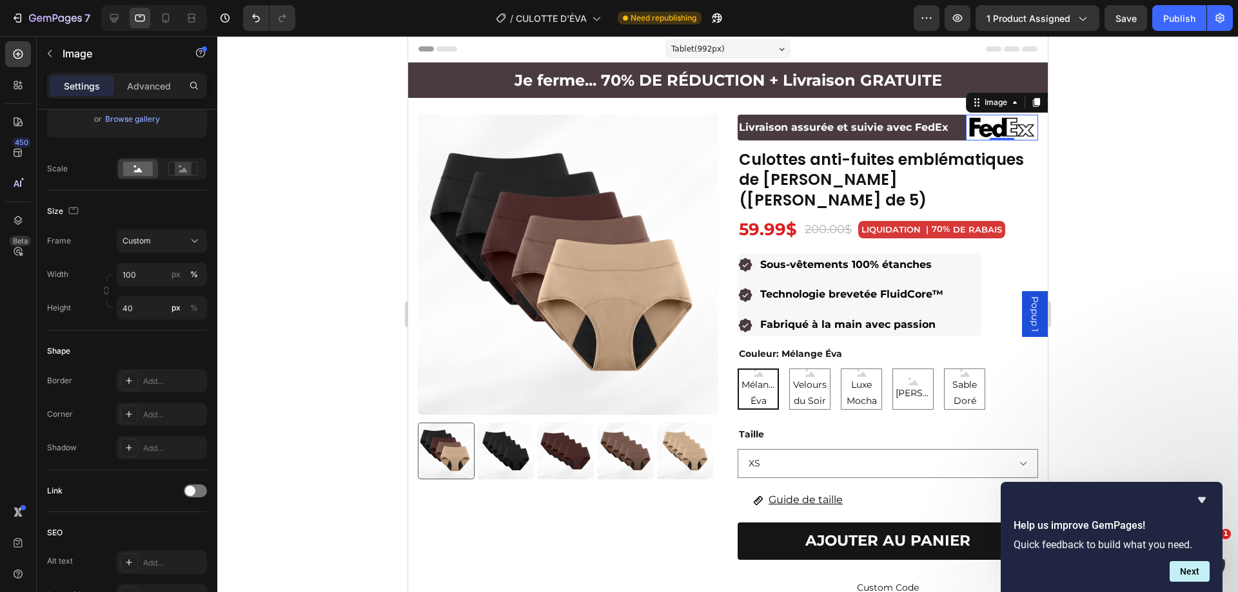
click at [1118, 110] on div at bounding box center [727, 314] width 1020 height 556
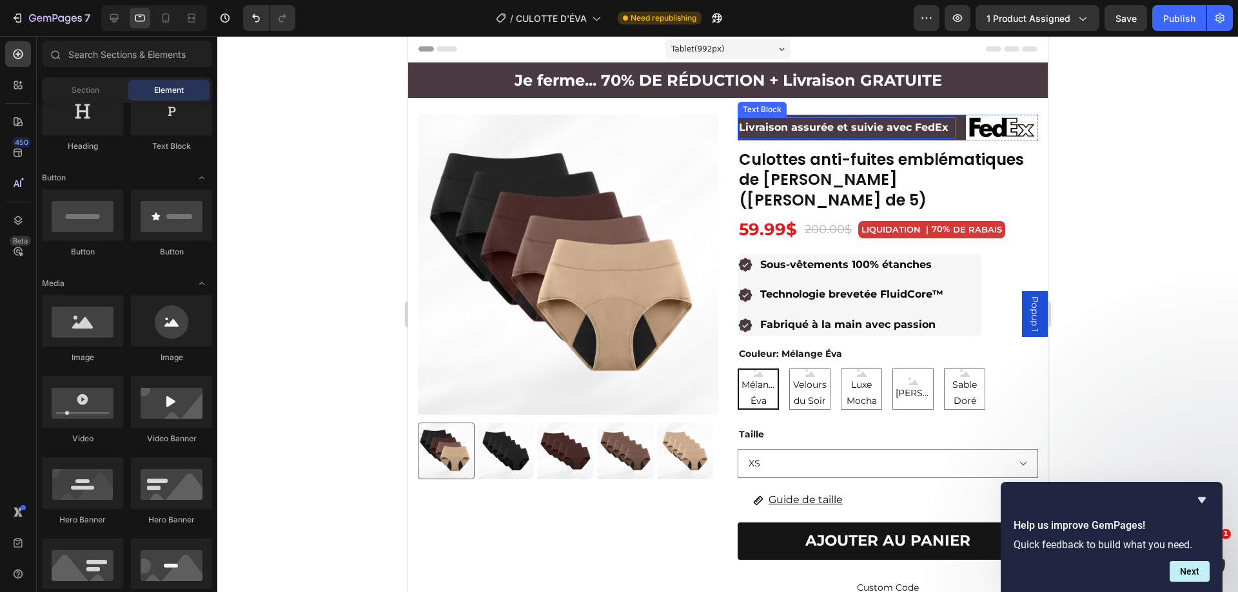
click at [915, 134] on p "Livraison assurée et suivie avec FedEx" at bounding box center [845, 128] width 215 height 19
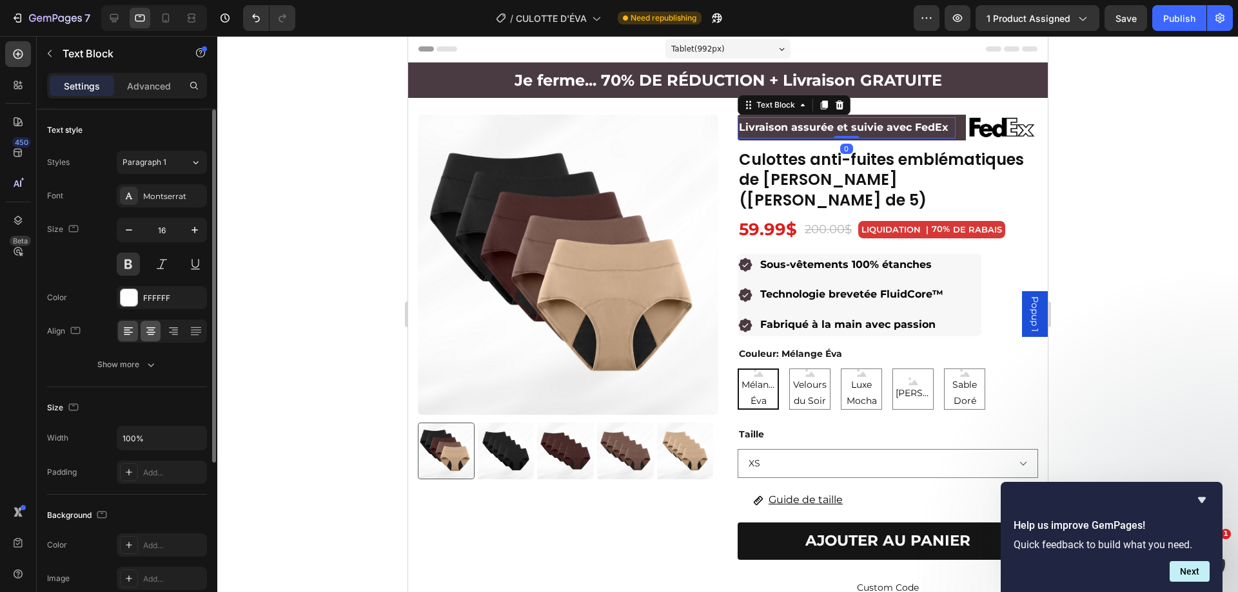
click at [144, 332] on icon at bounding box center [150, 331] width 13 height 13
click at [1124, 190] on div at bounding box center [727, 314] width 1020 height 556
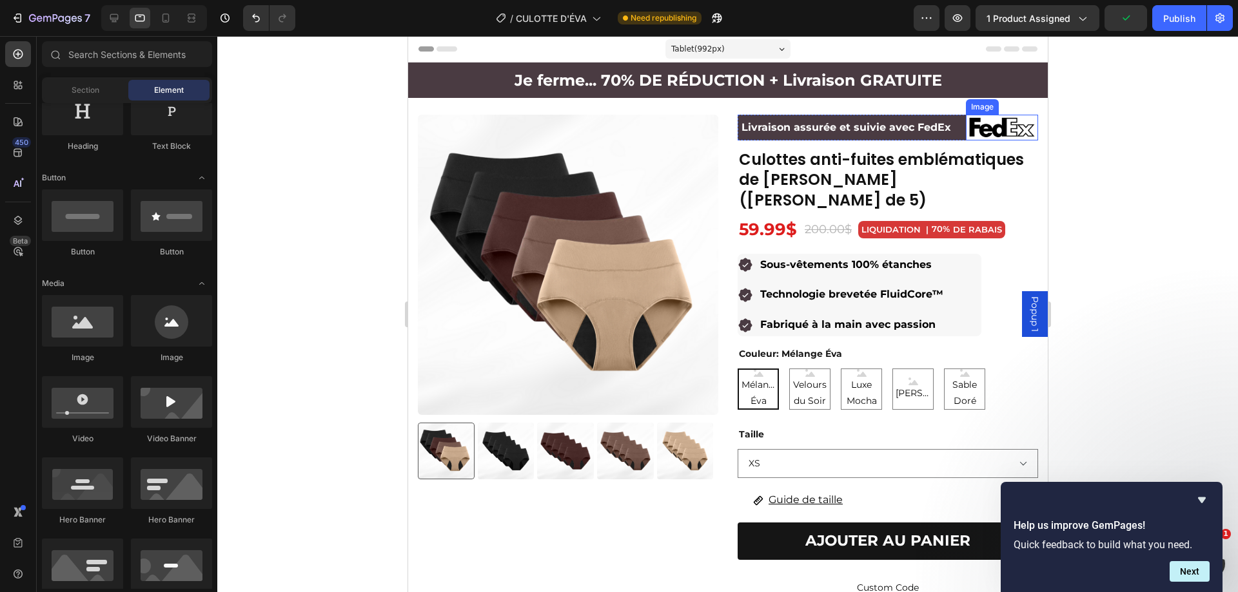
click at [984, 130] on img at bounding box center [1001, 128] width 73 height 26
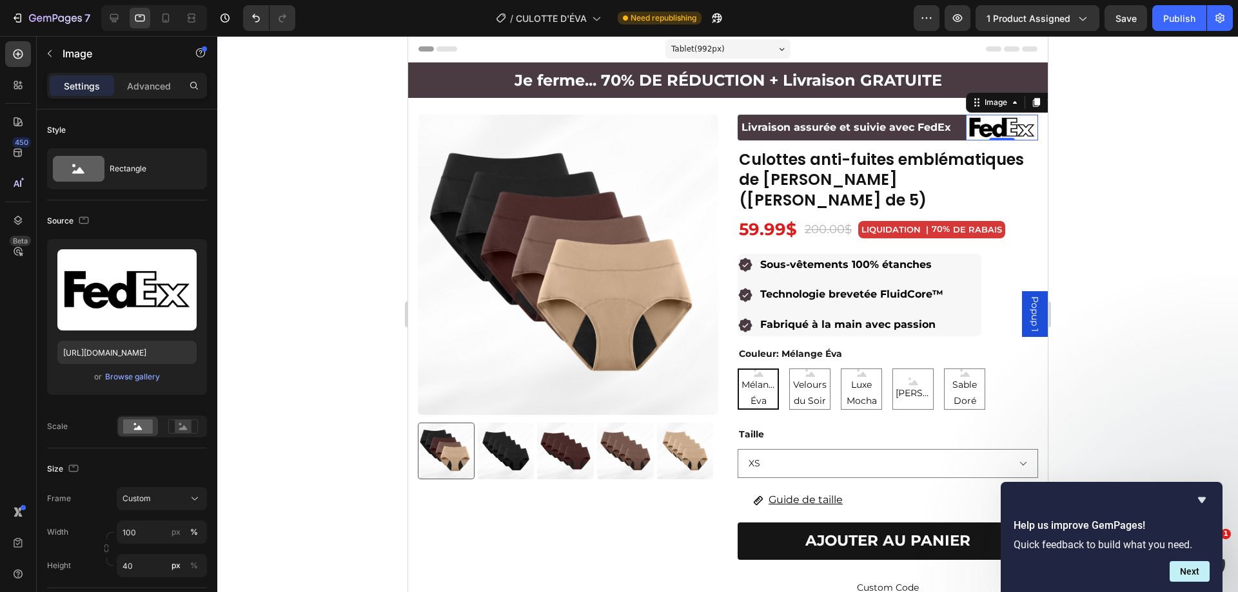
click at [1005, 127] on img at bounding box center [1001, 128] width 73 height 26
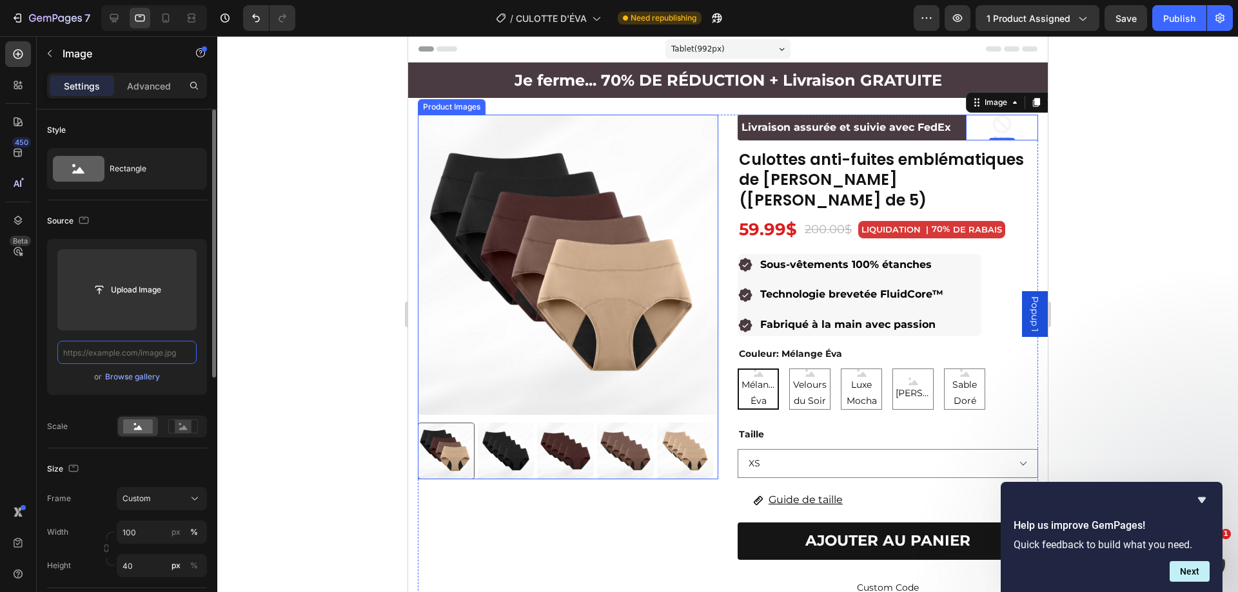
scroll to position [0, 0]
paste input "https://images.crowdspring.com/blog/wp-content/uploads/2010/07/27132554/FedExLo…"
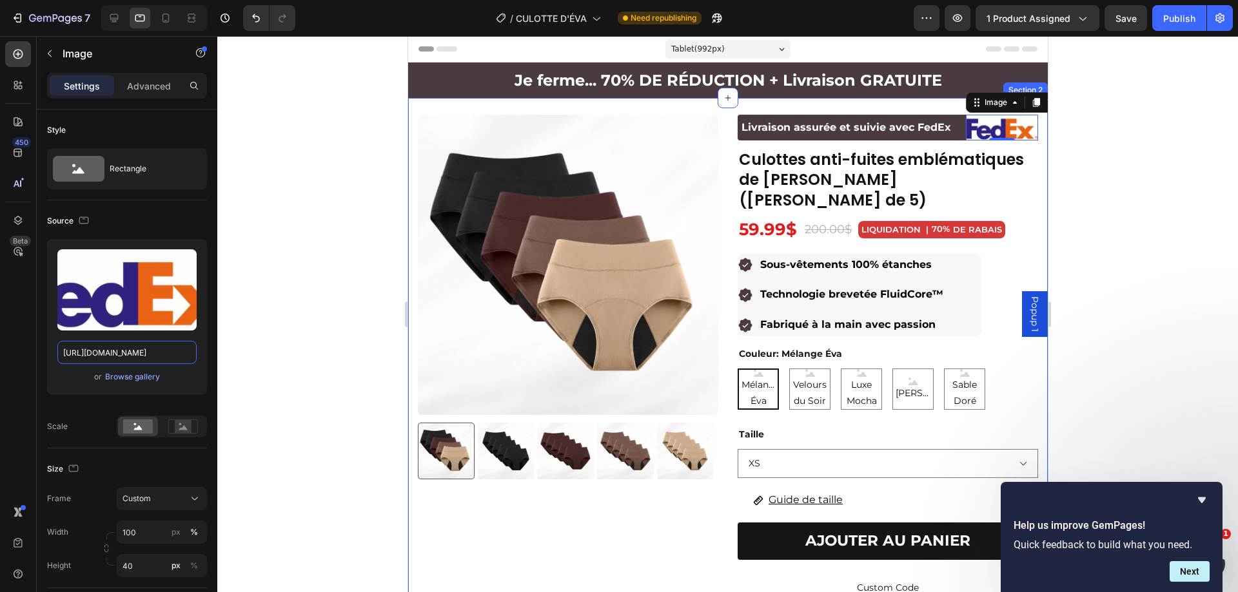
type input "https://images.crowdspring.com/blog/wp-content/uploads/2010/07/27132554/FedExLo…"
click at [1121, 219] on div at bounding box center [727, 314] width 1020 height 556
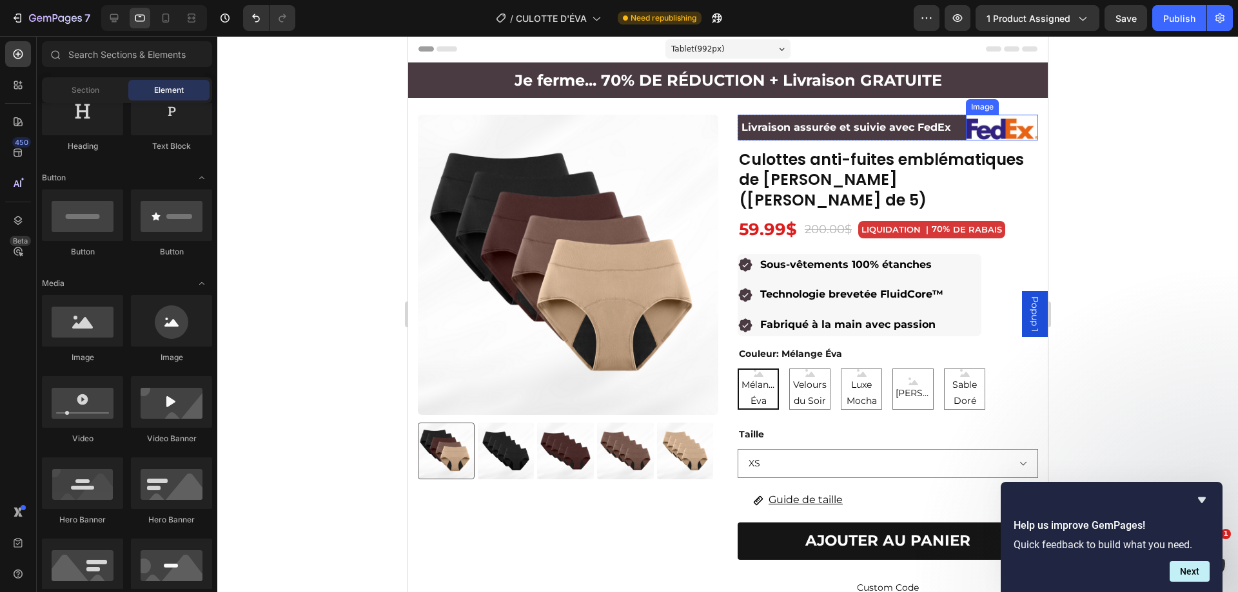
click at [979, 126] on img at bounding box center [1001, 128] width 73 height 26
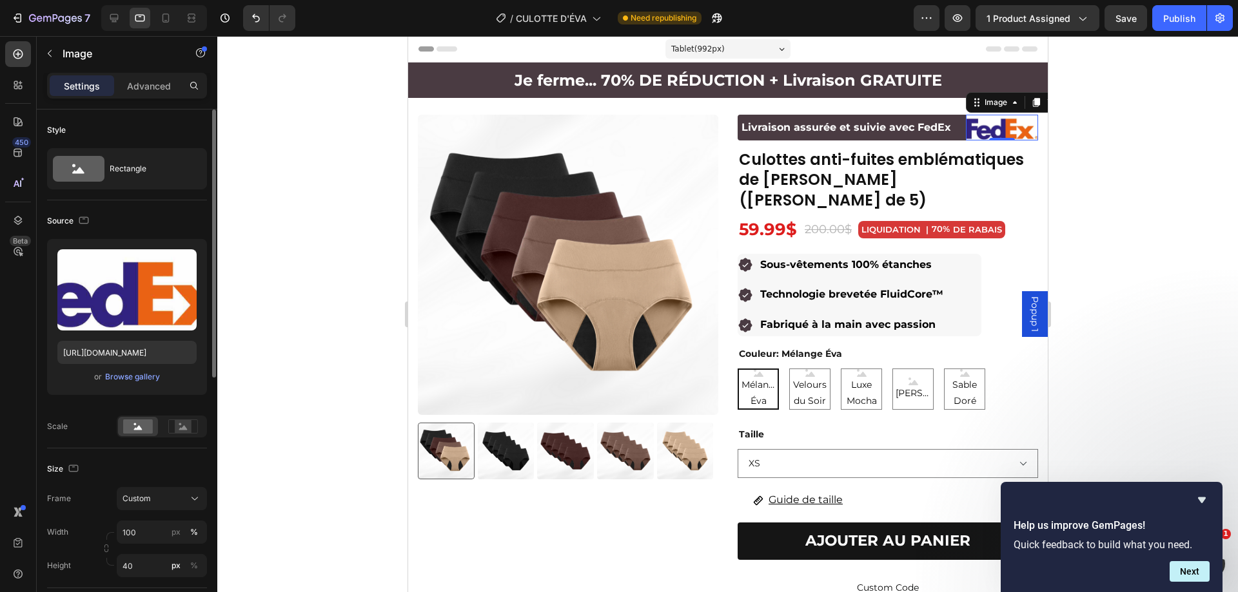
drag, startPoint x: 151, startPoint y: 81, endPoint x: 167, endPoint y: 251, distance: 170.3
click at [151, 82] on p "Advanced" at bounding box center [149, 86] width 44 height 14
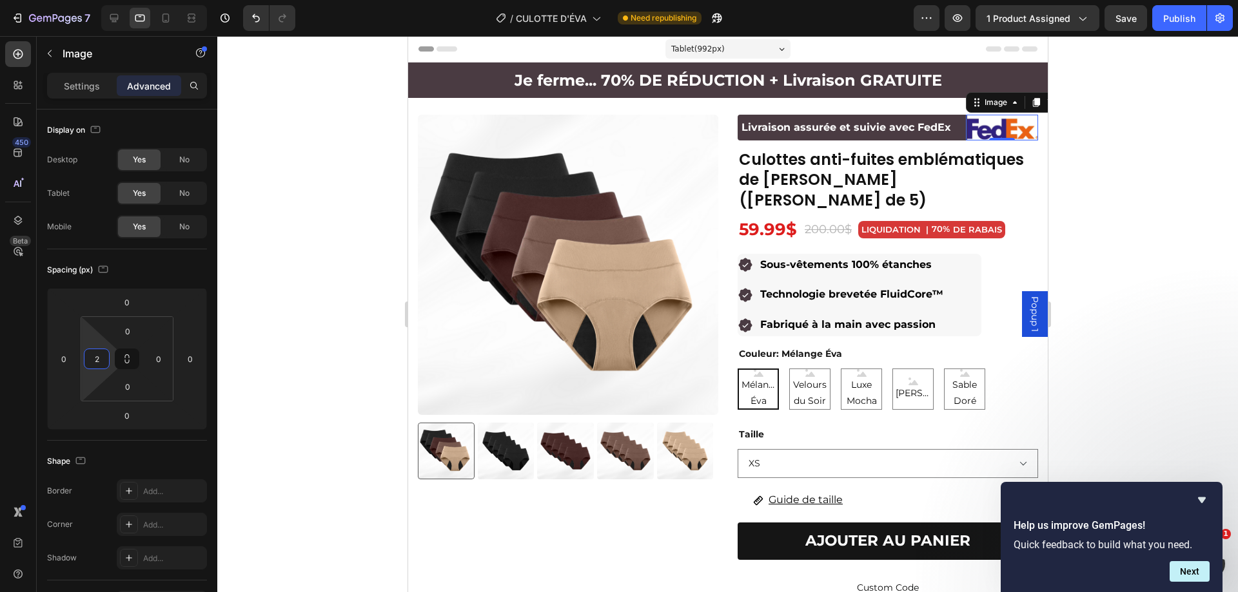
type input "0"
click at [106, 0] on html "7 Version history / CULOTTE D'ÉVA Need republishing Preview 1 product assigned …" at bounding box center [619, 0] width 1238 height 0
click at [1124, 116] on div at bounding box center [727, 314] width 1020 height 556
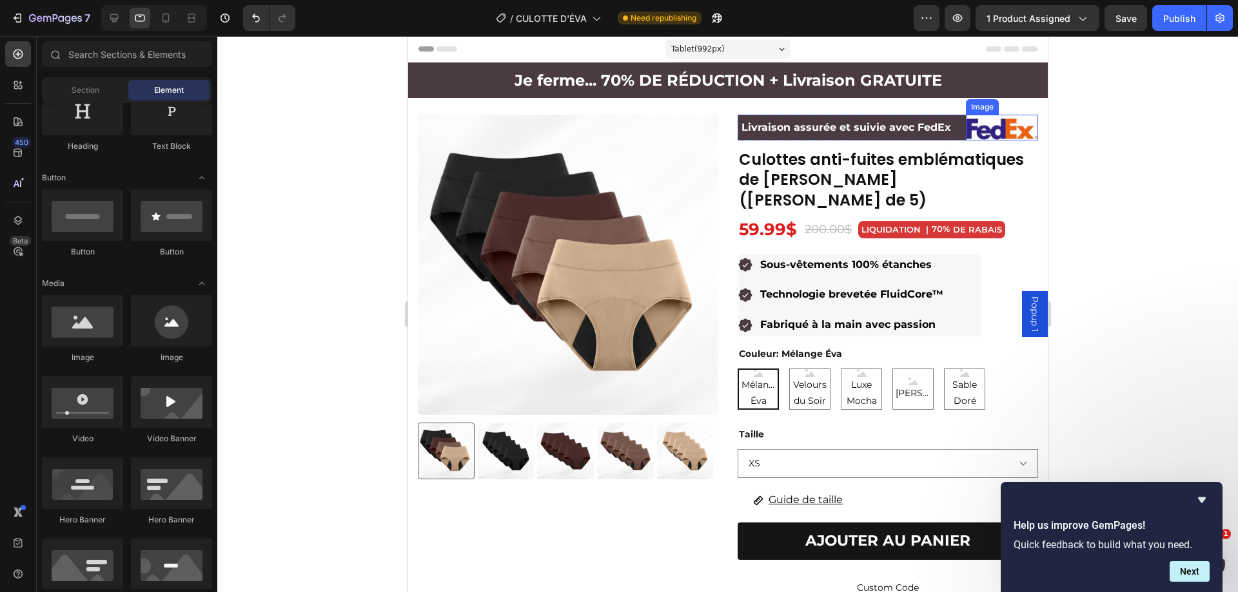
click at [987, 131] on img at bounding box center [1001, 128] width 73 height 26
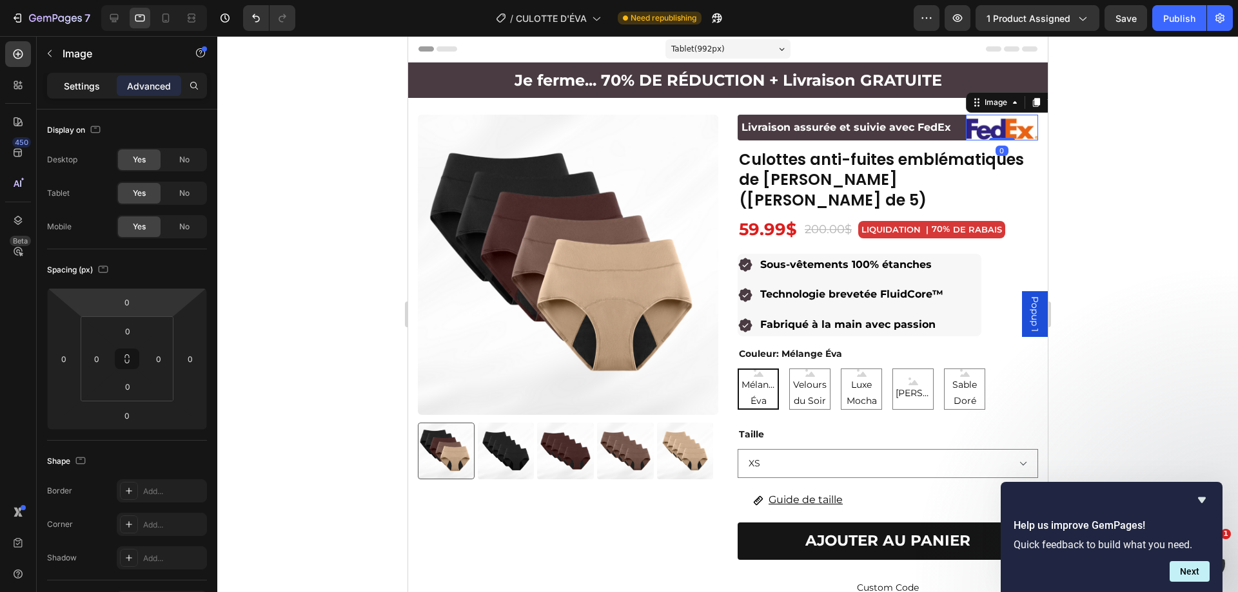
click at [106, 89] on div "Settings" at bounding box center [82, 85] width 64 height 21
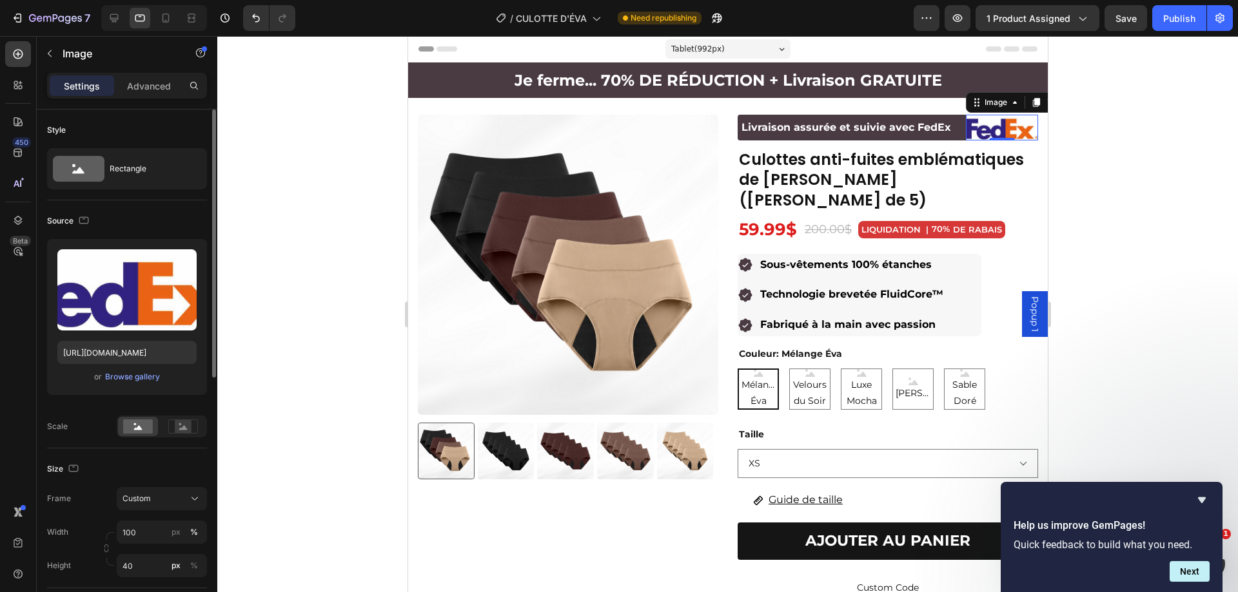
scroll to position [64, 0]
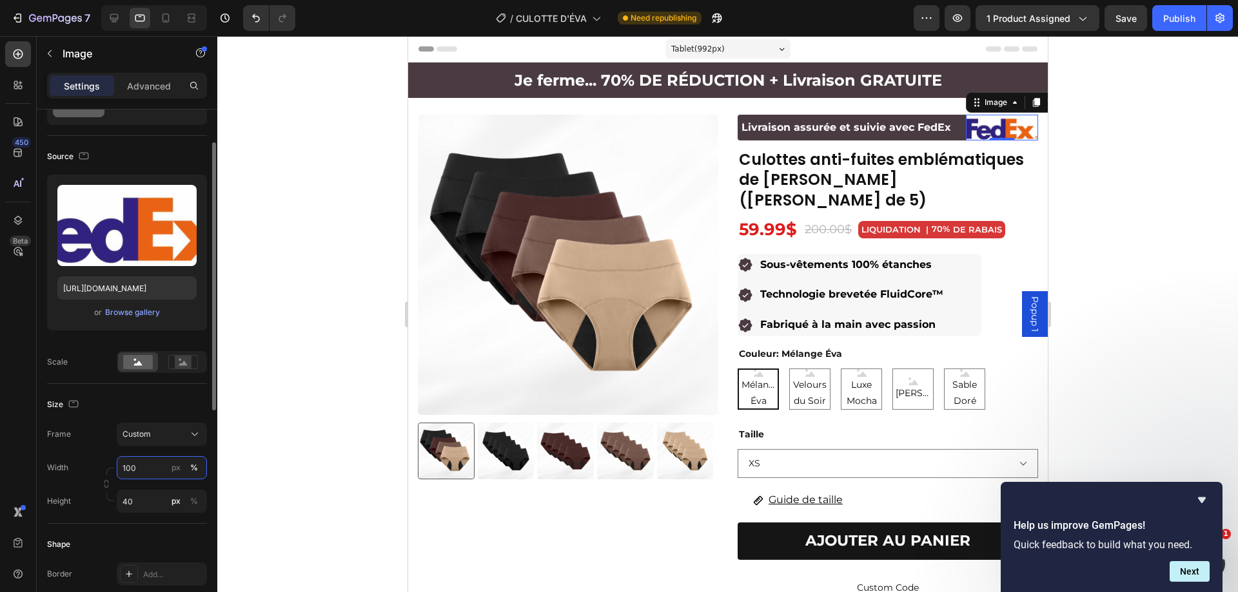
click at [155, 467] on input "100" at bounding box center [162, 467] width 90 height 23
type input "9"
click at [1124, 244] on div at bounding box center [727, 314] width 1020 height 556
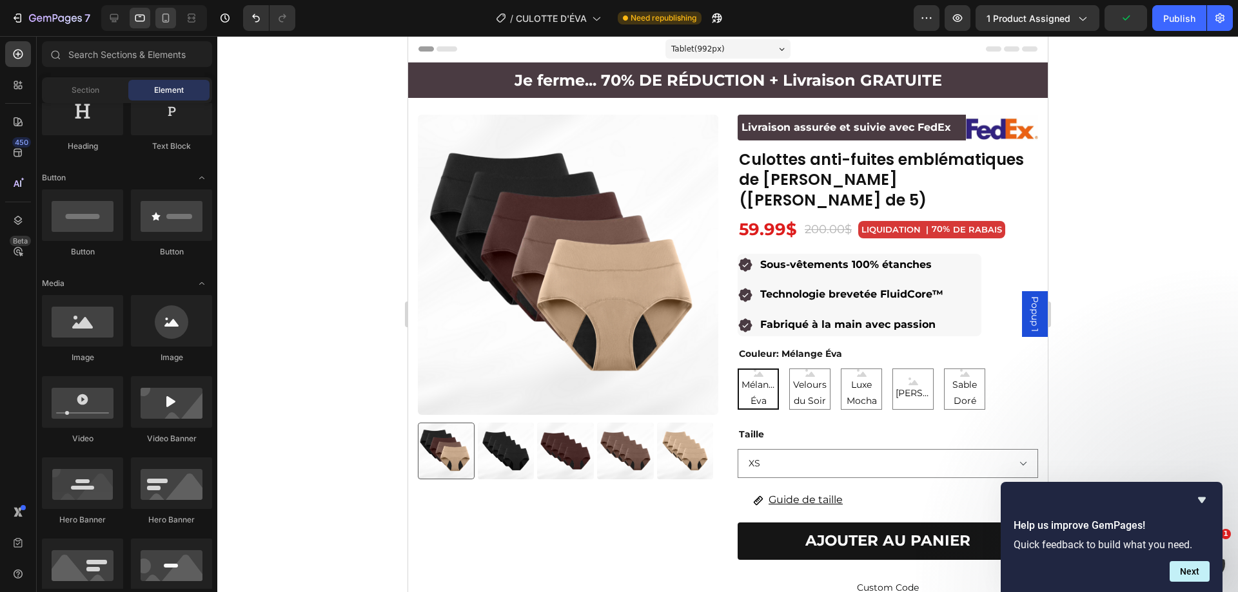
click at [168, 16] on icon at bounding box center [165, 18] width 13 height 13
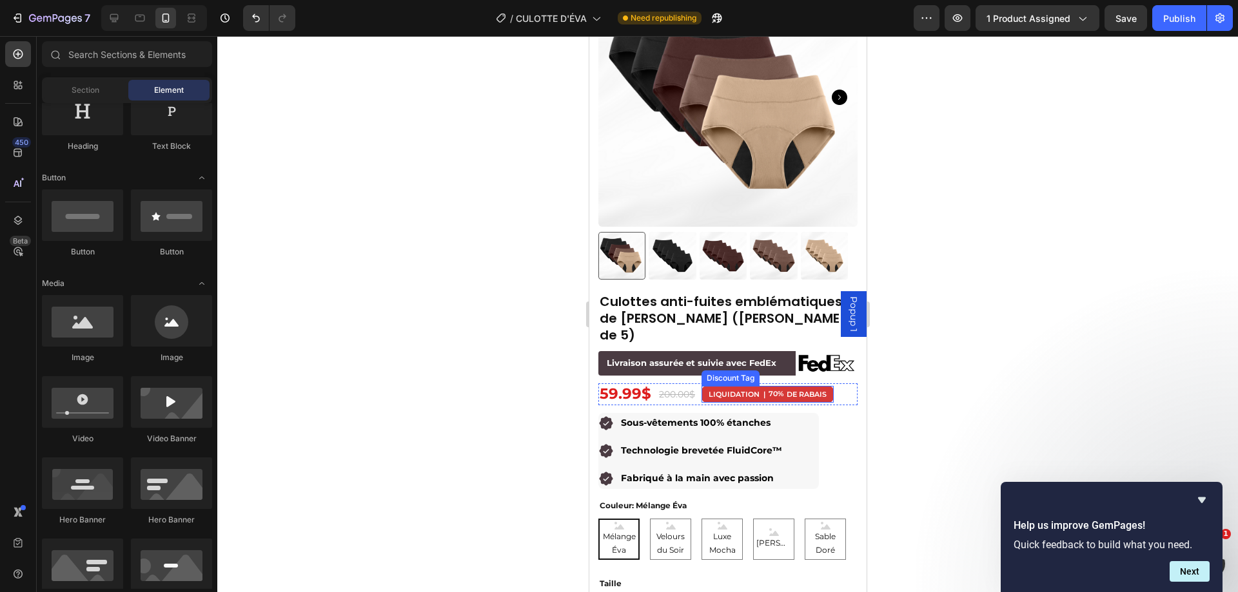
scroll to position [129, 0]
click at [800, 351] on img at bounding box center [826, 363] width 63 height 25
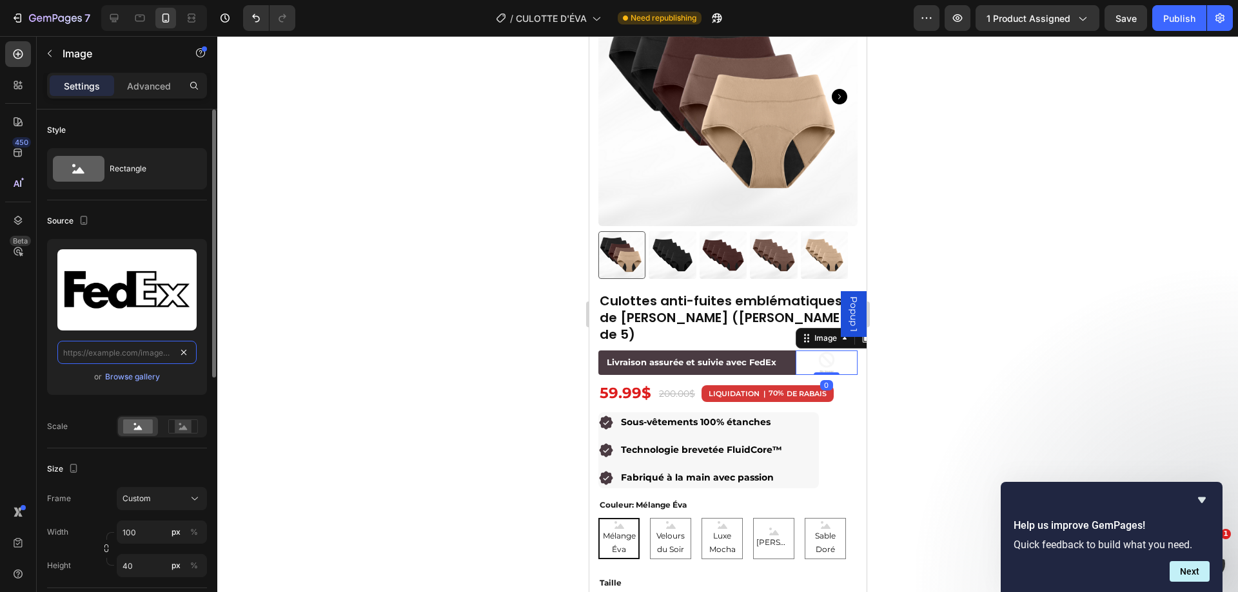
scroll to position [0, 0]
paste input "https://images.crowdspring.com/blog/wp-content/uploads/2010/07/27132554/FedExLo…"
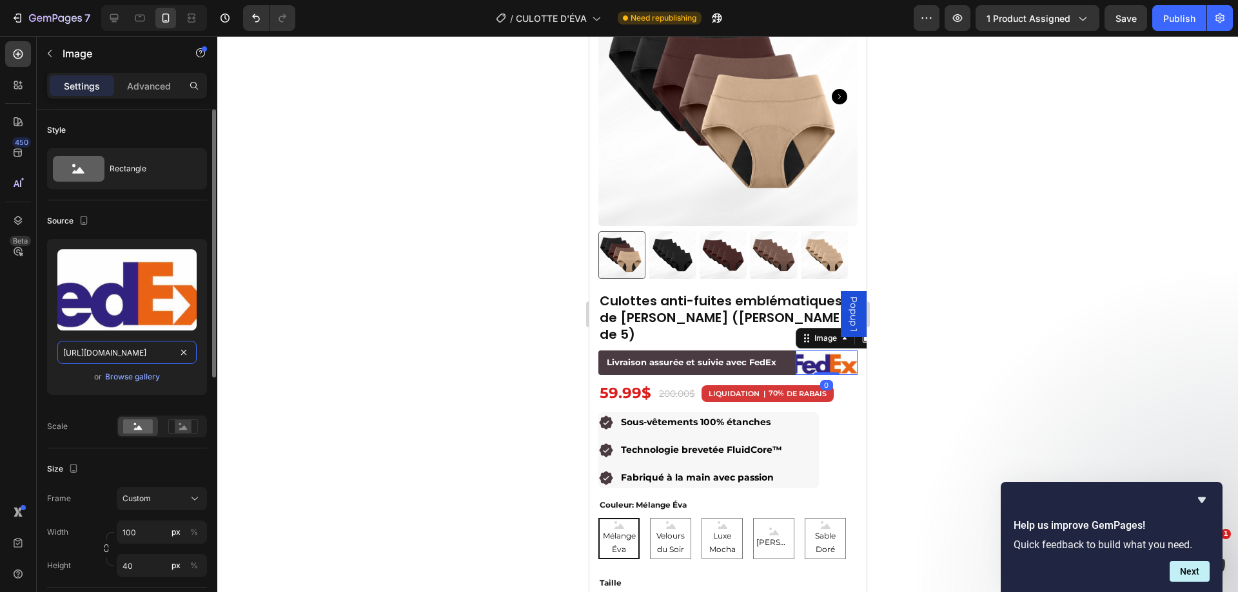
scroll to position [0, 235]
type input "https://images.crowdspring.com/blog/wp-content/uploads/2010/07/27132554/FedExLo…"
drag, startPoint x: 1143, startPoint y: 286, endPoint x: 1132, endPoint y: 286, distance: 11.0
click at [1124, 286] on div at bounding box center [727, 314] width 1020 height 556
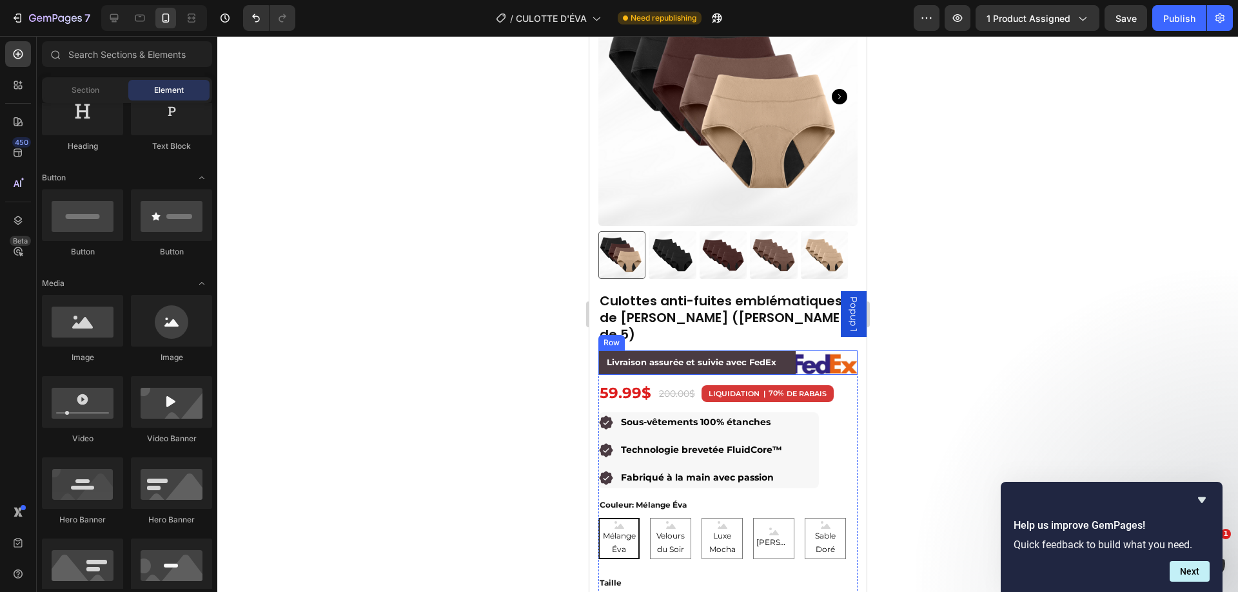
click at [784, 351] on div "Livraison assurée et suivie avec FedEx Text Block Image Row" at bounding box center [727, 363] width 259 height 25
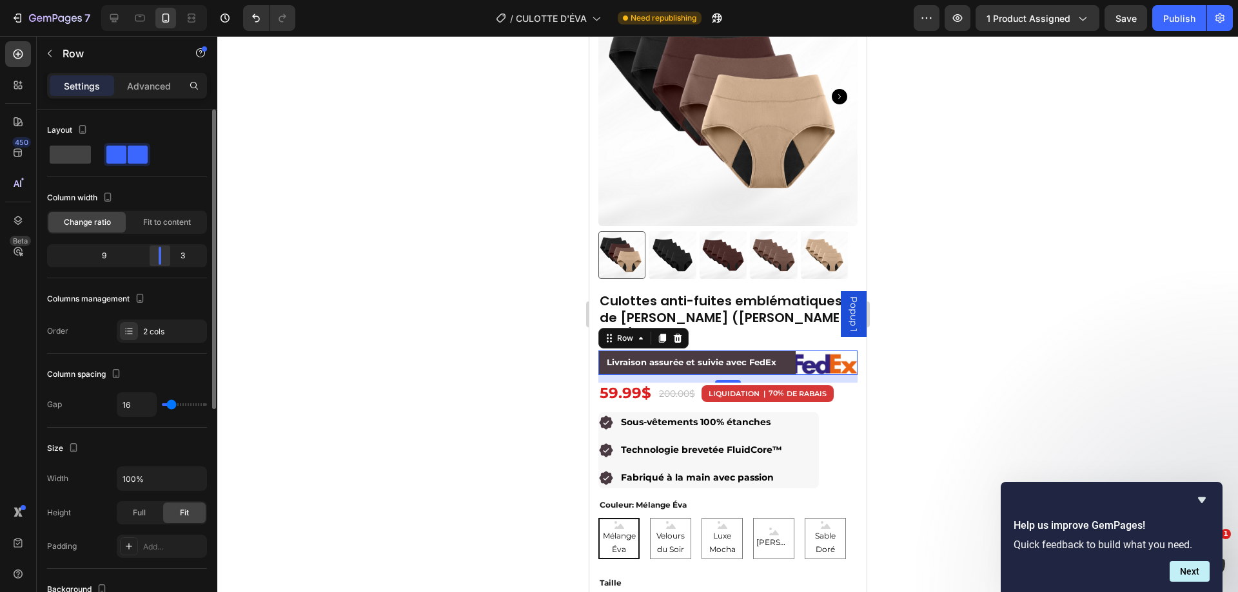
click at [163, 254] on div at bounding box center [159, 256] width 23 height 18
click at [805, 351] on img at bounding box center [826, 363] width 63 height 25
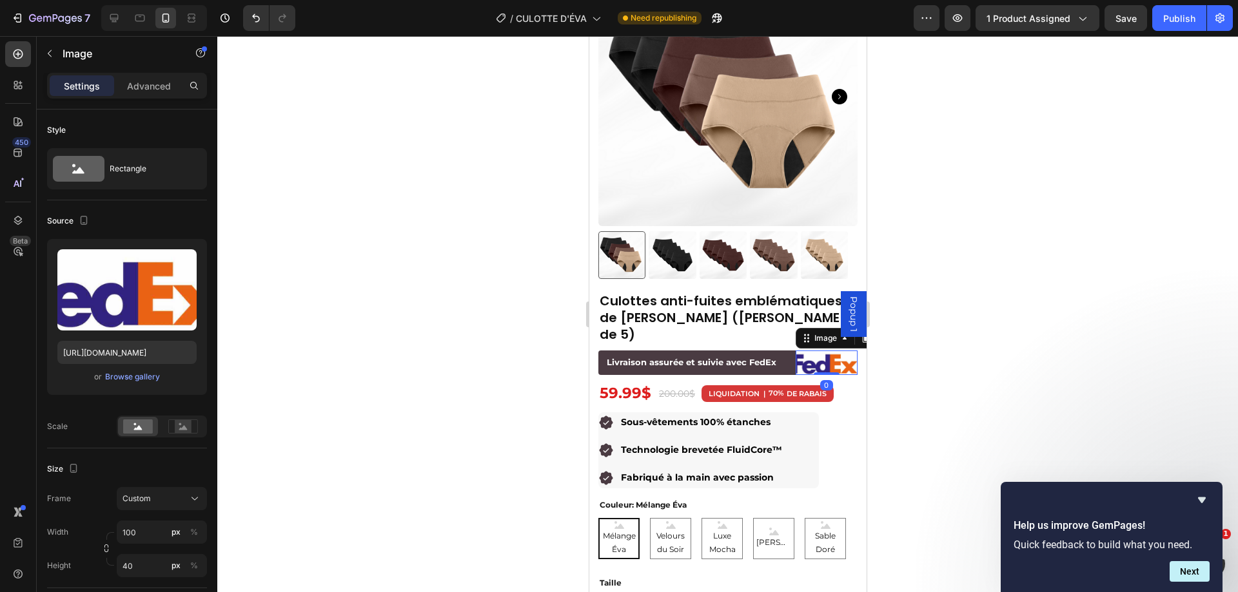
click at [783, 351] on div "Livraison assurée et suivie avec FedEx Text Block Image 0 Row" at bounding box center [727, 363] width 259 height 25
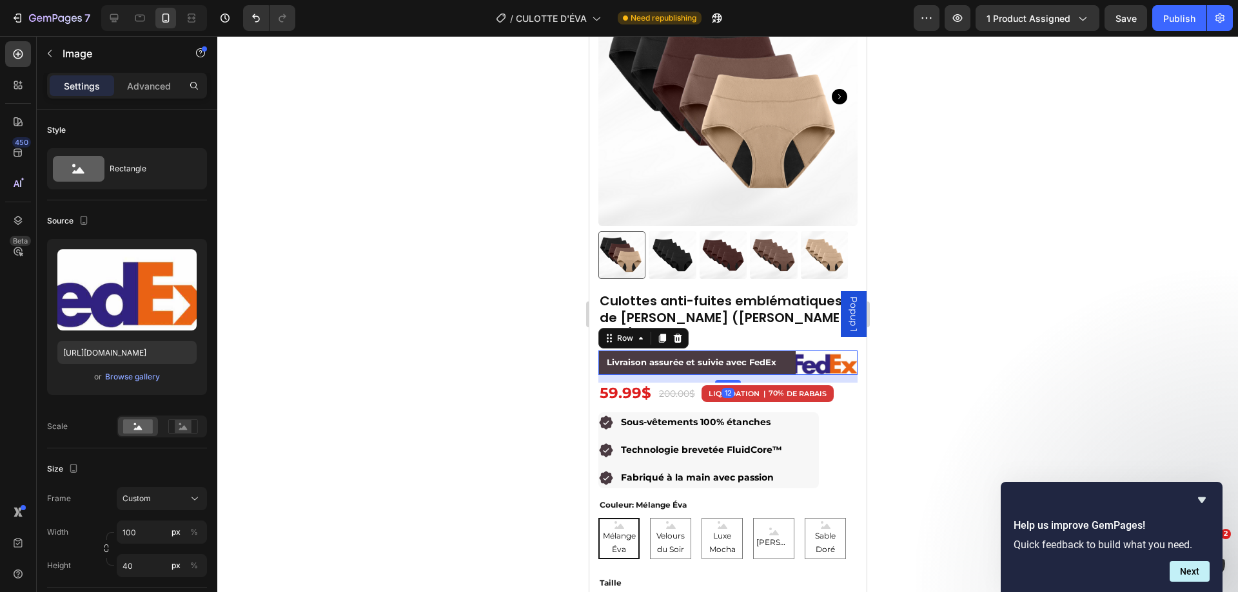
click at [801, 351] on img at bounding box center [826, 363] width 63 height 25
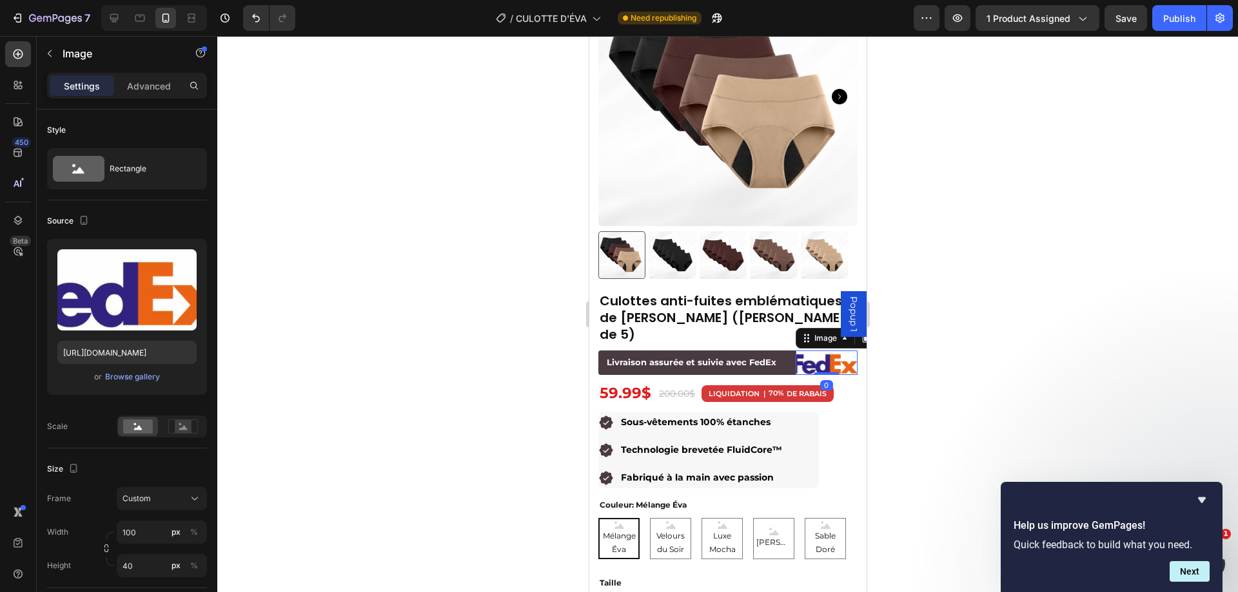
click at [898, 175] on div at bounding box center [727, 314] width 1020 height 556
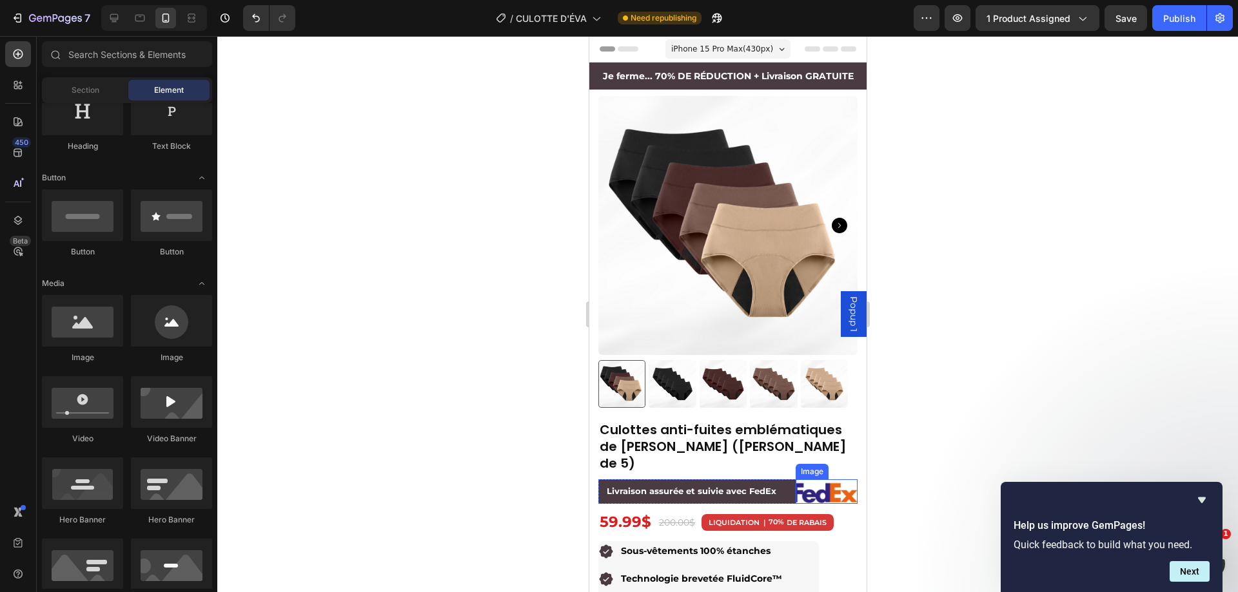
click at [826, 480] on img at bounding box center [826, 492] width 63 height 25
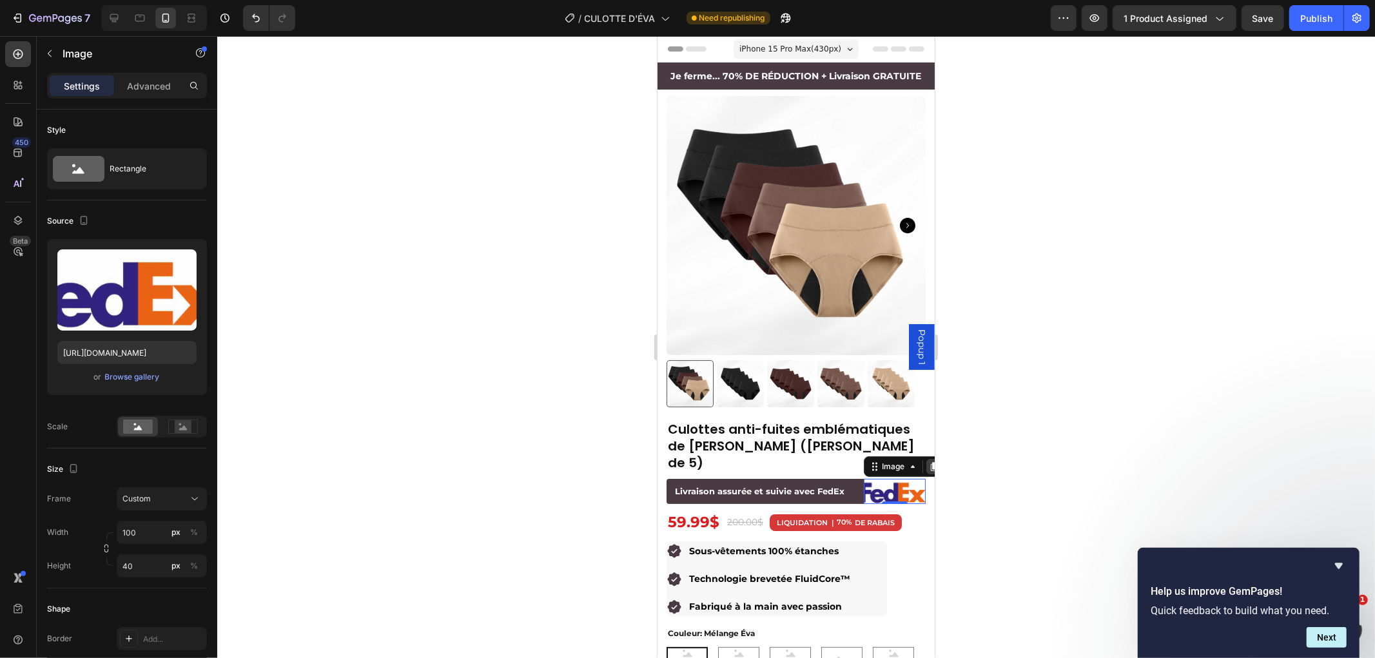
click at [928, 461] on icon at bounding box center [933, 466] width 10 height 10
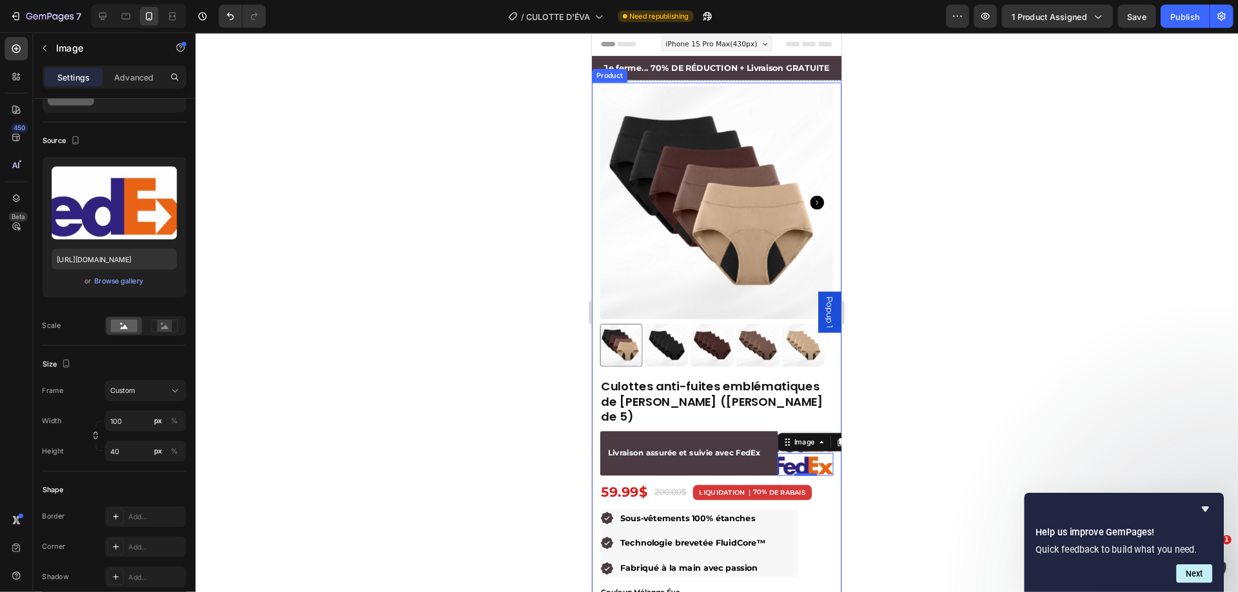
scroll to position [64, 0]
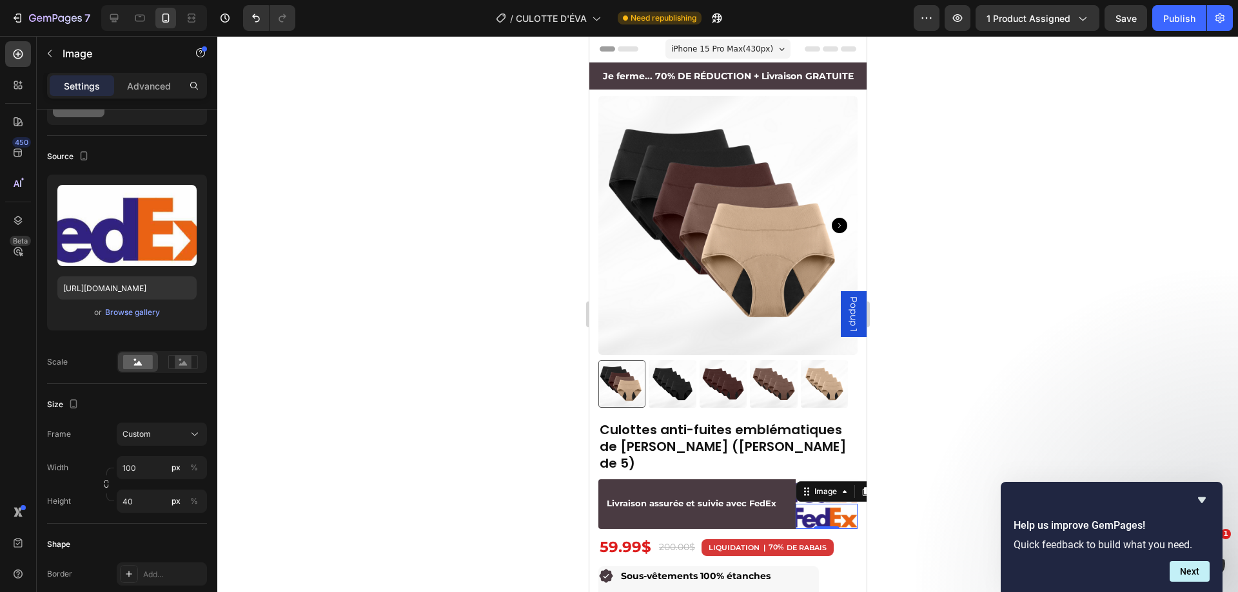
click at [828, 504] on img at bounding box center [826, 516] width 63 height 25
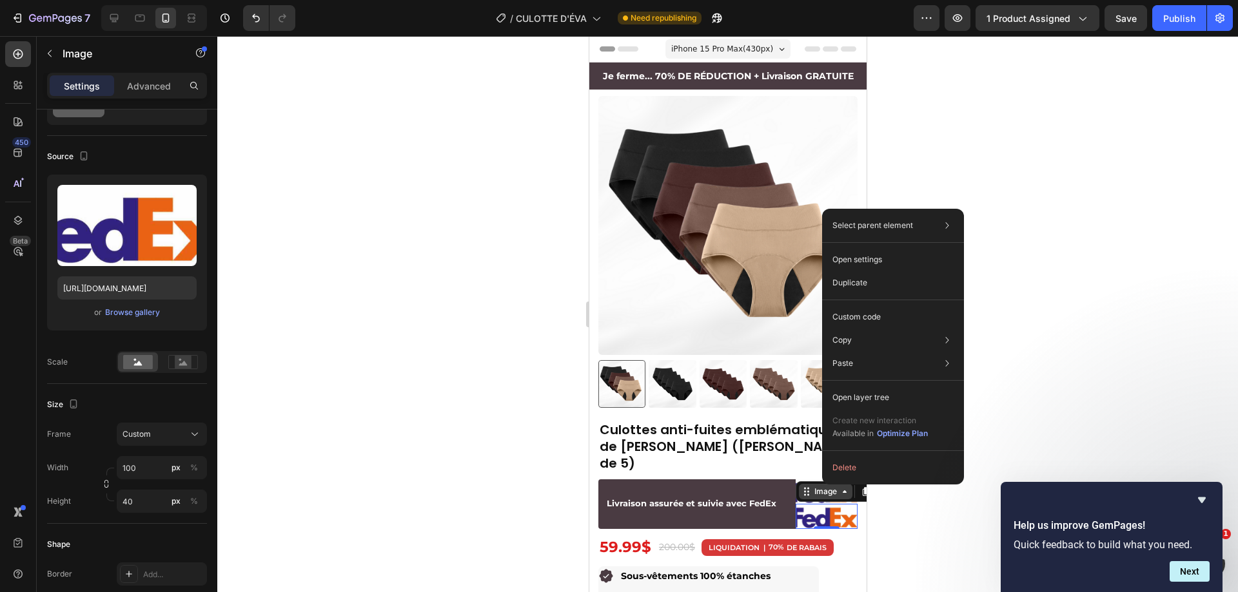
click at [811, 486] on div "Image" at bounding box center [825, 492] width 28 height 12
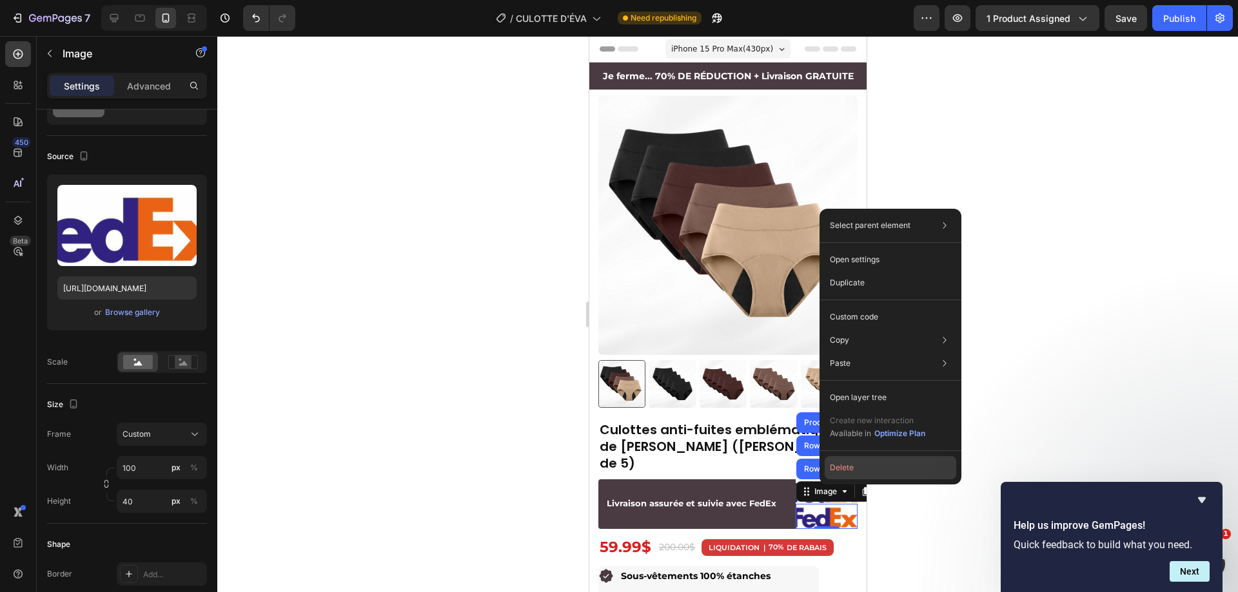
drag, startPoint x: 841, startPoint y: 471, endPoint x: 237, endPoint y: 434, distance: 604.4
click at [841, 471] on button "Delete" at bounding box center [889, 467] width 131 height 23
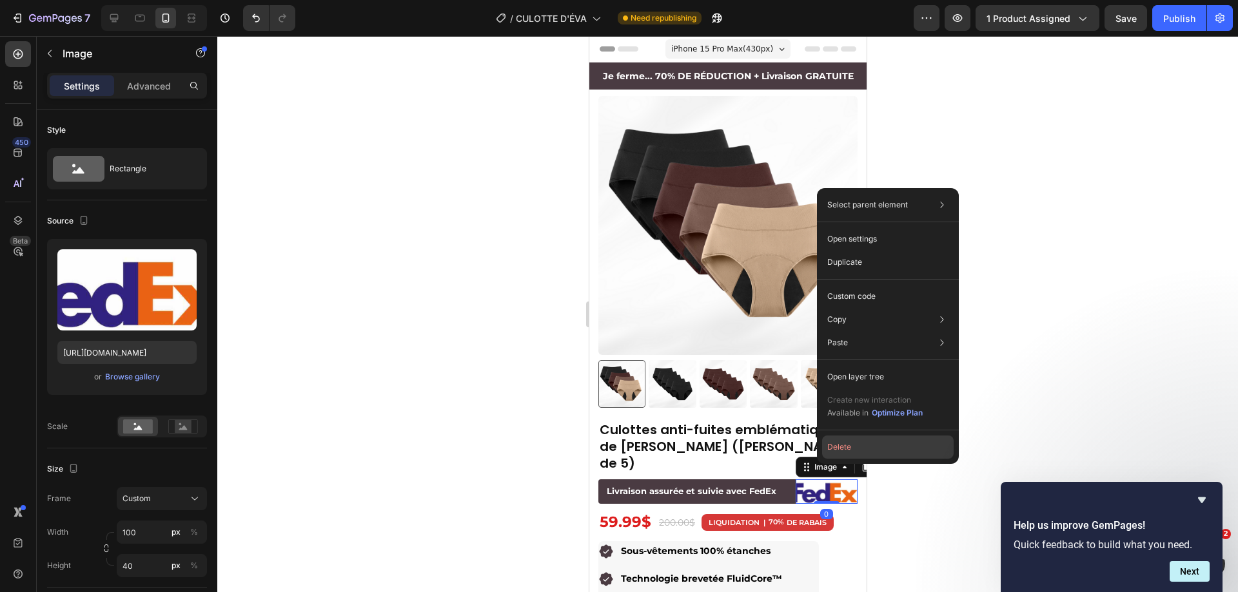
click at [840, 446] on button "Delete" at bounding box center [887, 447] width 131 height 23
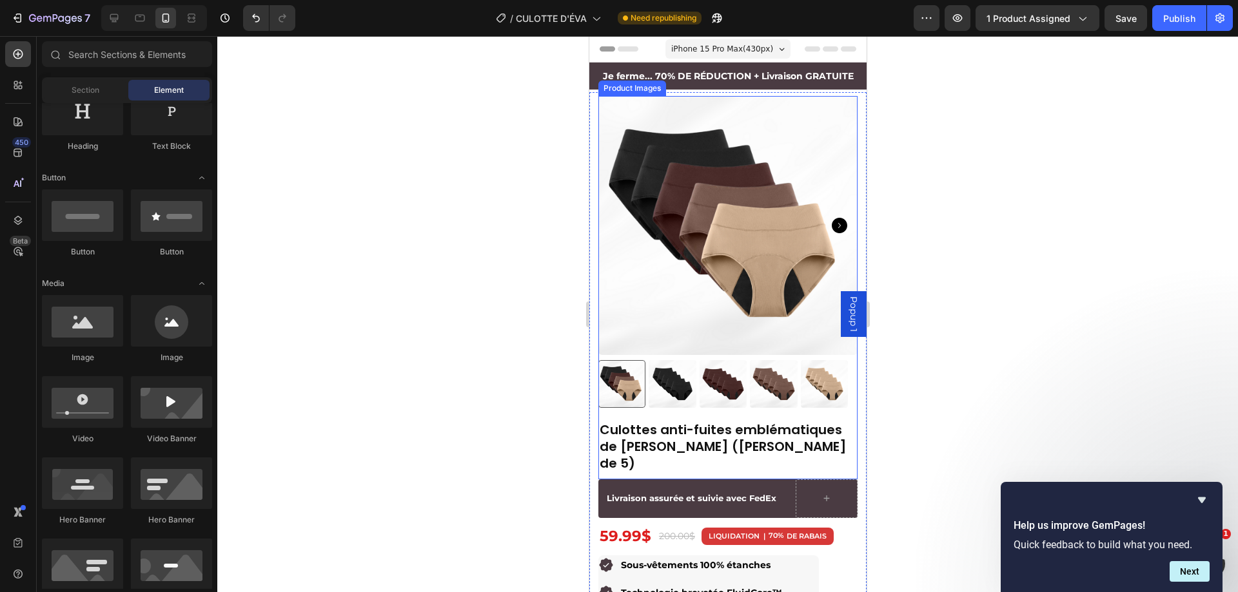
scroll to position [0, 0]
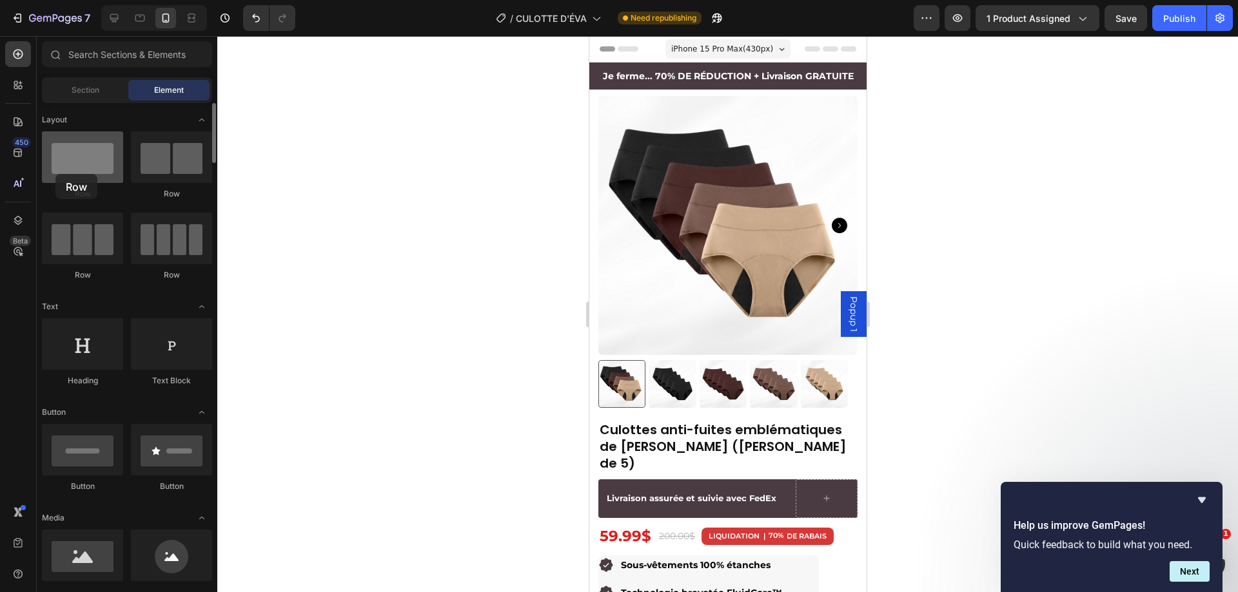
drag, startPoint x: 93, startPoint y: 185, endPoint x: 67, endPoint y: 167, distance: 32.0
click at [57, 173] on div "Row" at bounding box center [82, 165] width 81 height 68
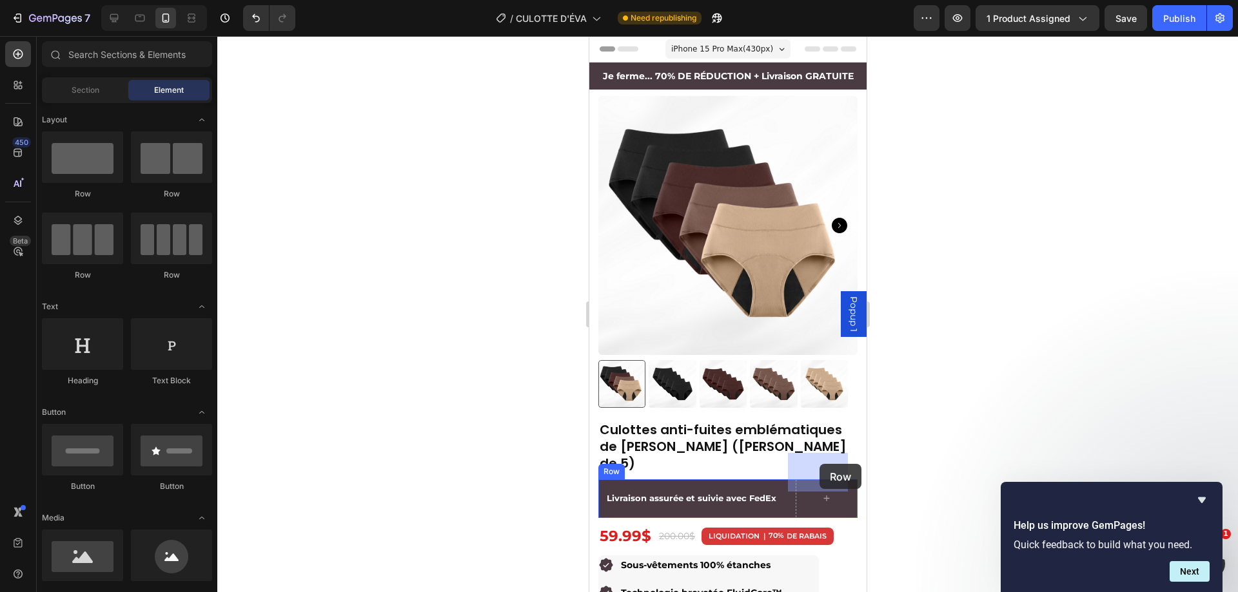
drag, startPoint x: 659, startPoint y: 199, endPoint x: 821, endPoint y: 464, distance: 310.4
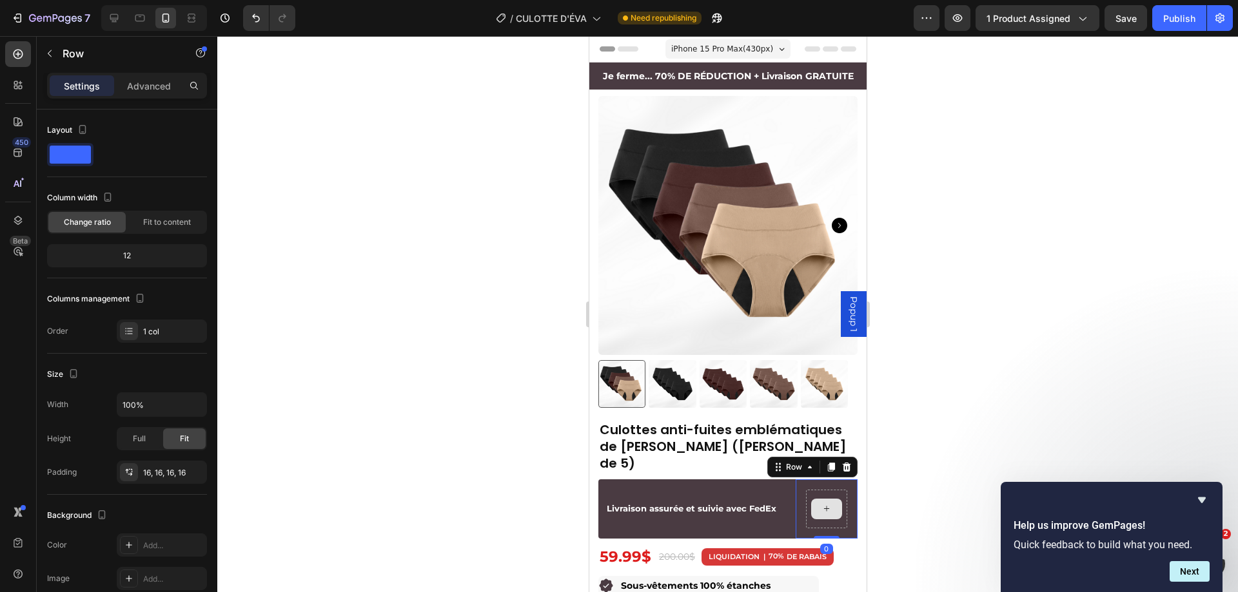
click at [813, 490] on div at bounding box center [826, 509] width 42 height 39
click at [50, 48] on button "button" at bounding box center [49, 53] width 21 height 21
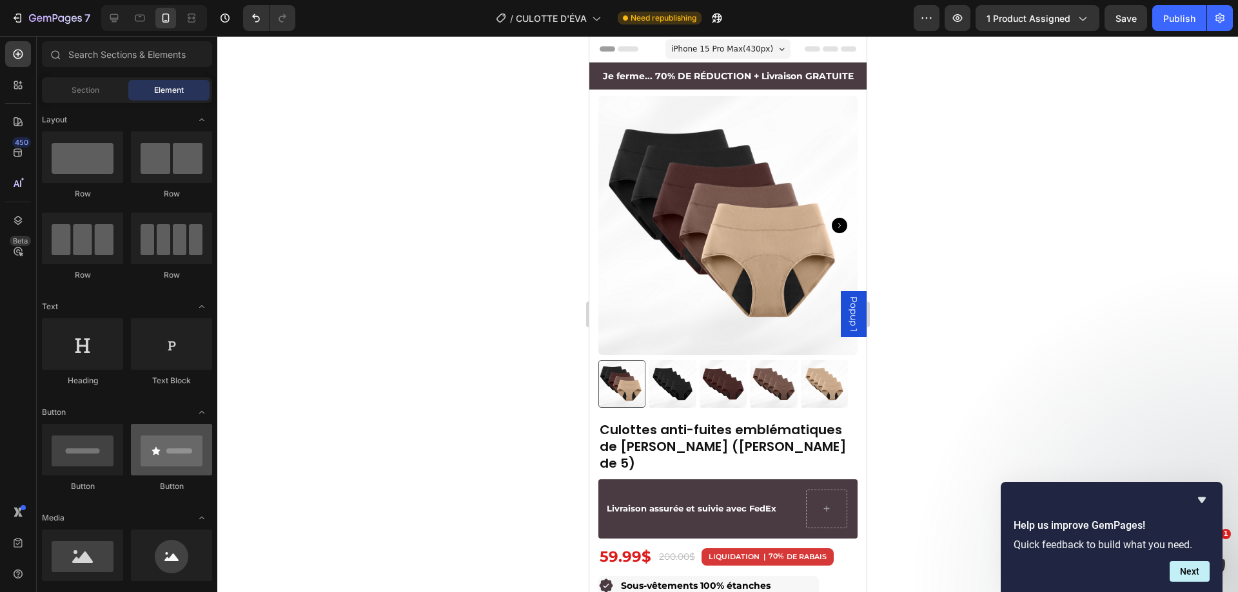
scroll to position [193, 0]
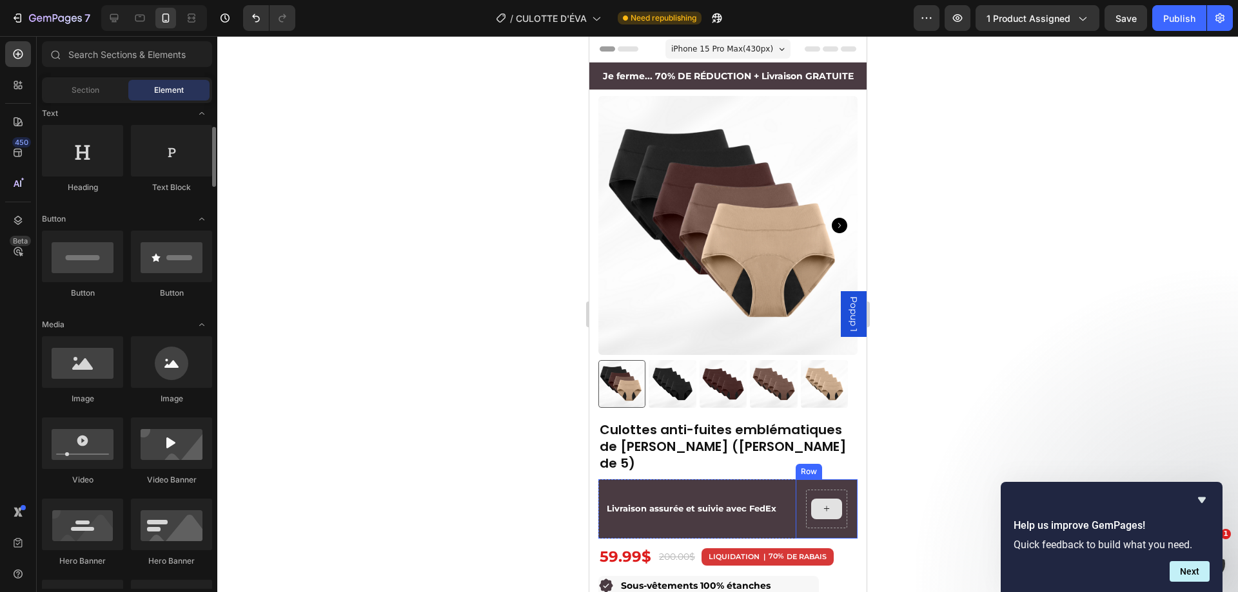
click at [810, 499] on div at bounding box center [825, 509] width 31 height 21
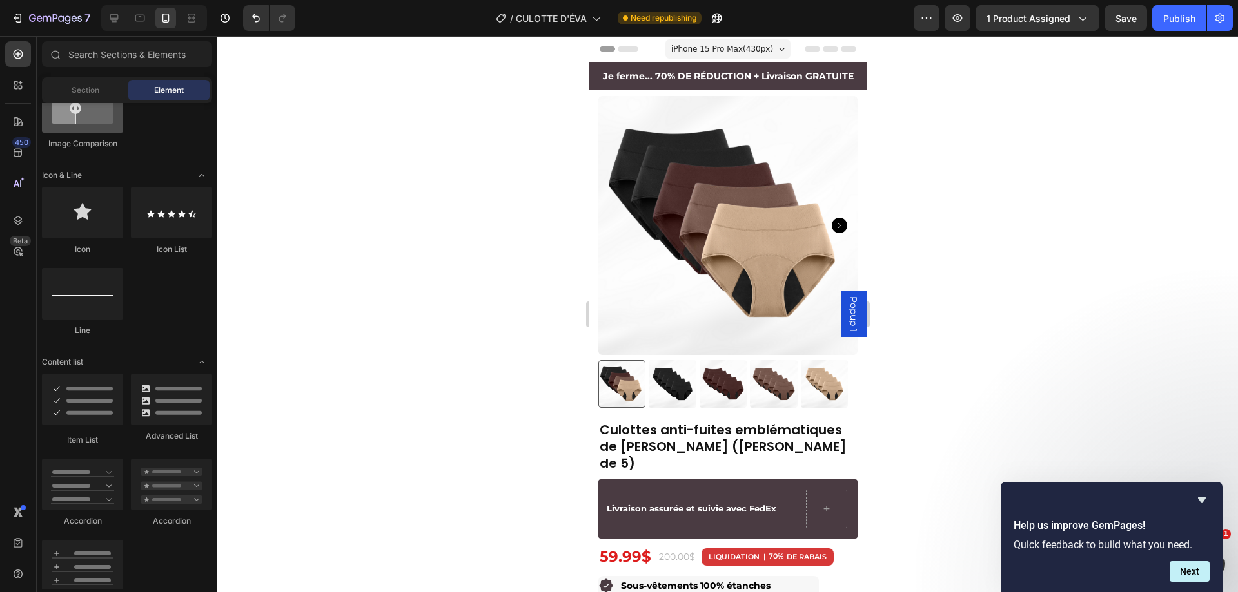
scroll to position [709, 0]
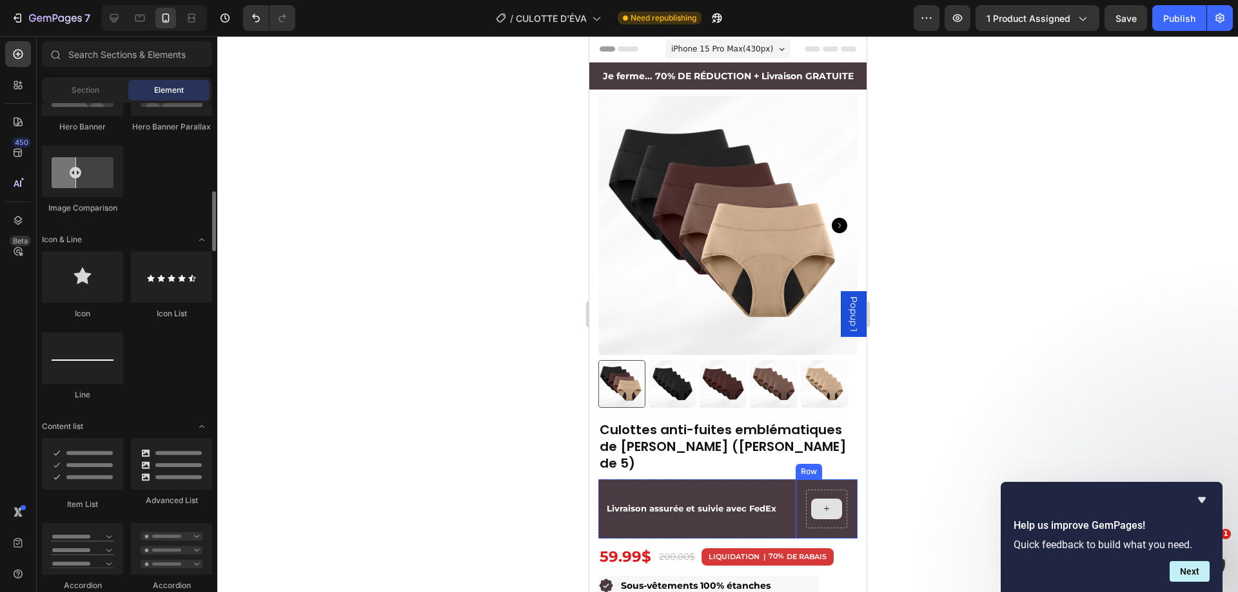
click at [821, 503] on icon at bounding box center [826, 508] width 10 height 11
drag, startPoint x: 814, startPoint y: 472, endPoint x: 814, endPoint y: 465, distance: 7.1
click at [814, 490] on div at bounding box center [826, 509] width 42 height 39
click at [802, 466] on div "Row" at bounding box center [807, 472] width 21 height 12
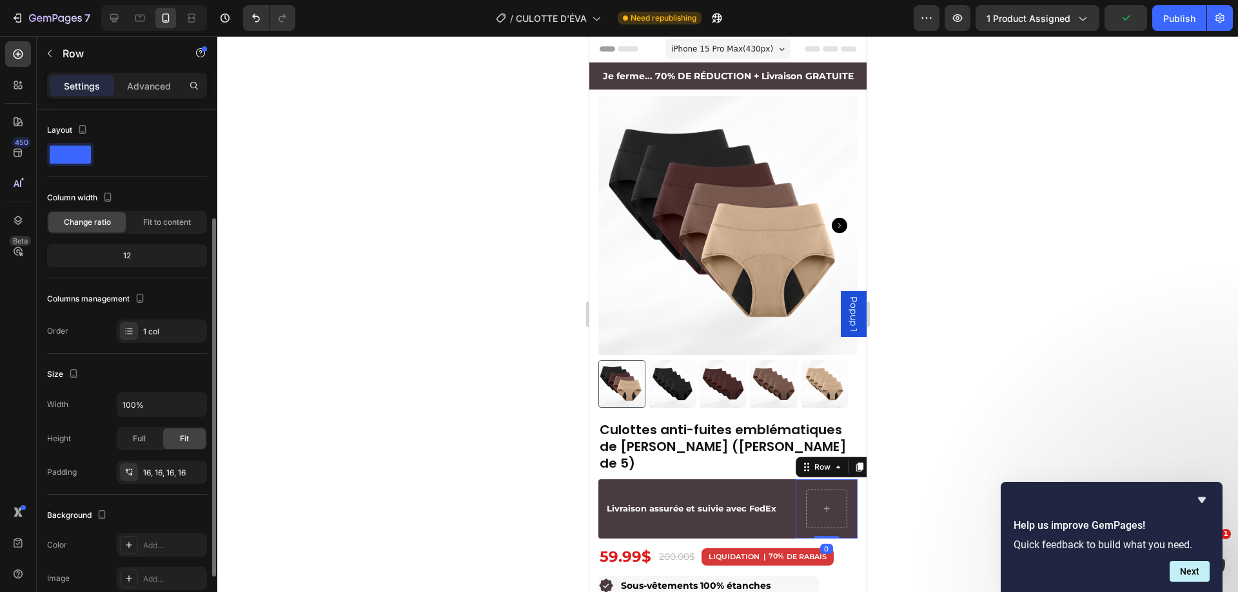
scroll to position [233, 0]
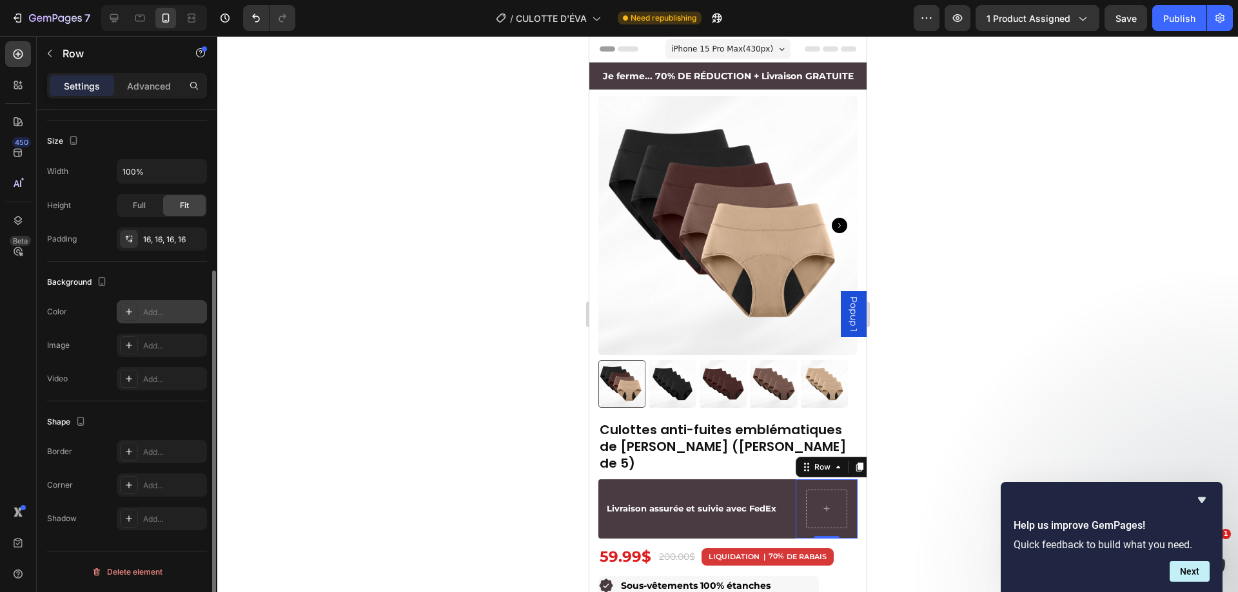
click at [124, 311] on icon at bounding box center [129, 312] width 10 height 10
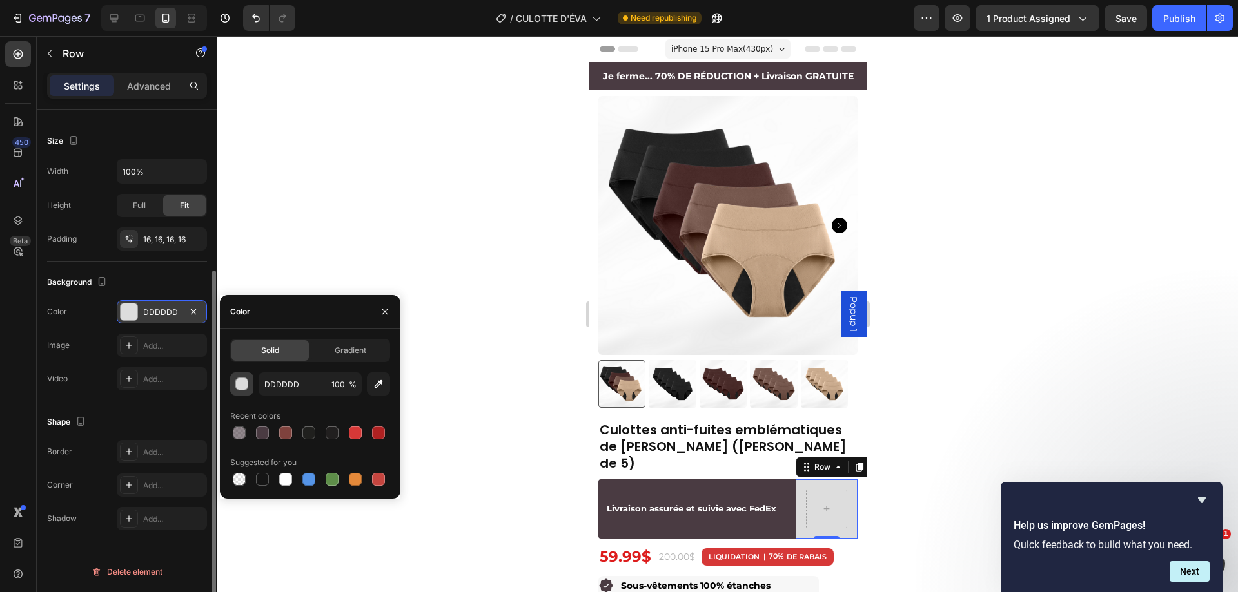
click at [244, 382] on div "button" at bounding box center [242, 384] width 13 height 13
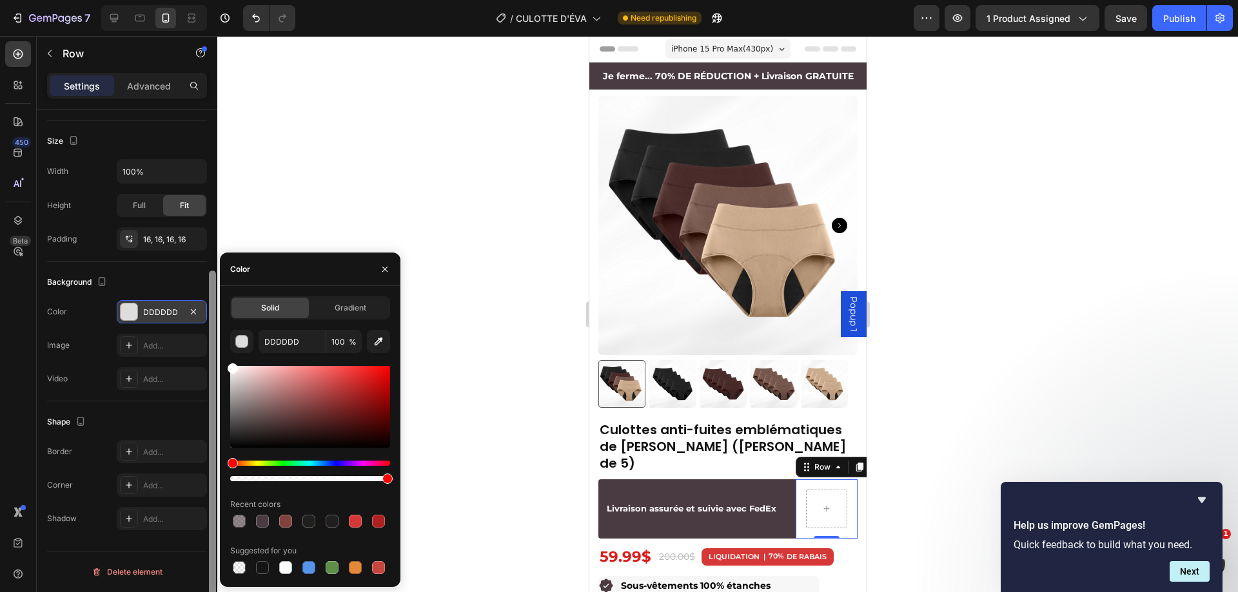
click at [208, 342] on div "450 Beta Sections(18) Elements(84) Section Element Hero Section Product Detail …" at bounding box center [108, 314] width 217 height 556
type input "FFFFFF"
click at [810, 499] on div at bounding box center [825, 509] width 31 height 21
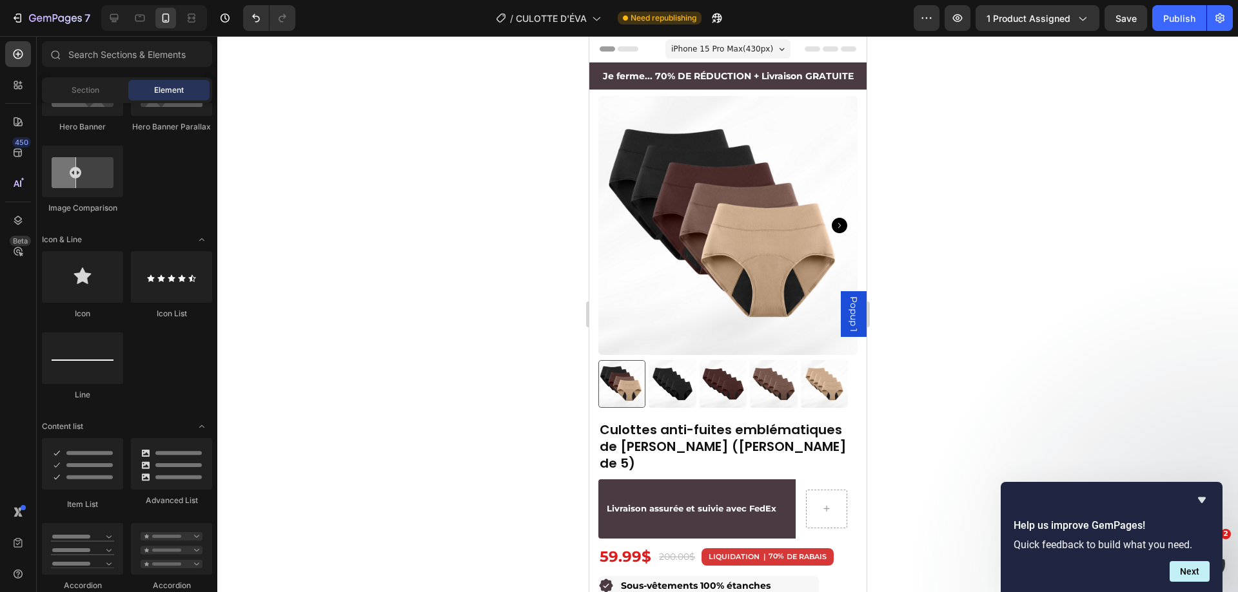
click at [991, 375] on div at bounding box center [727, 314] width 1020 height 556
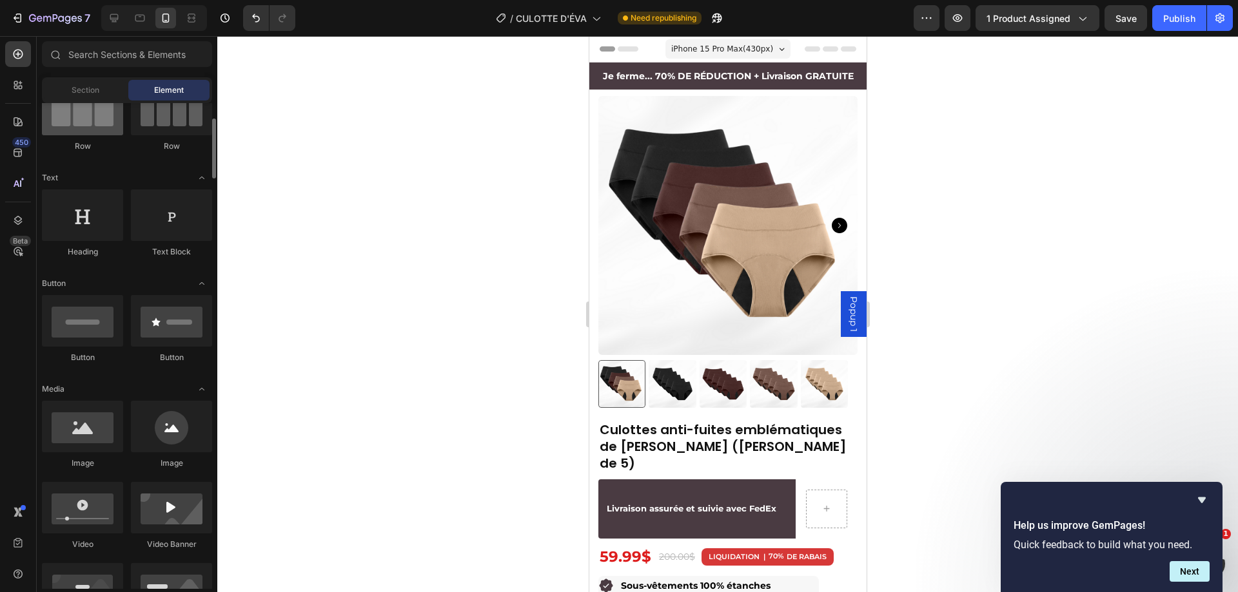
scroll to position [0, 0]
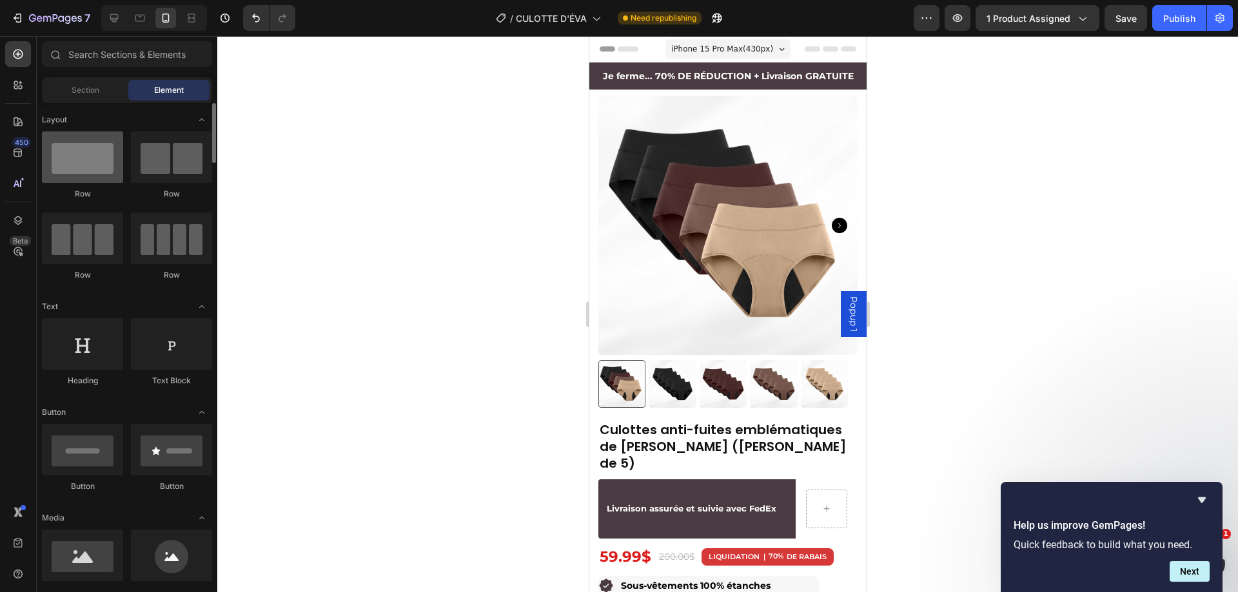
click at [62, 87] on div "Section" at bounding box center [84, 90] width 81 height 21
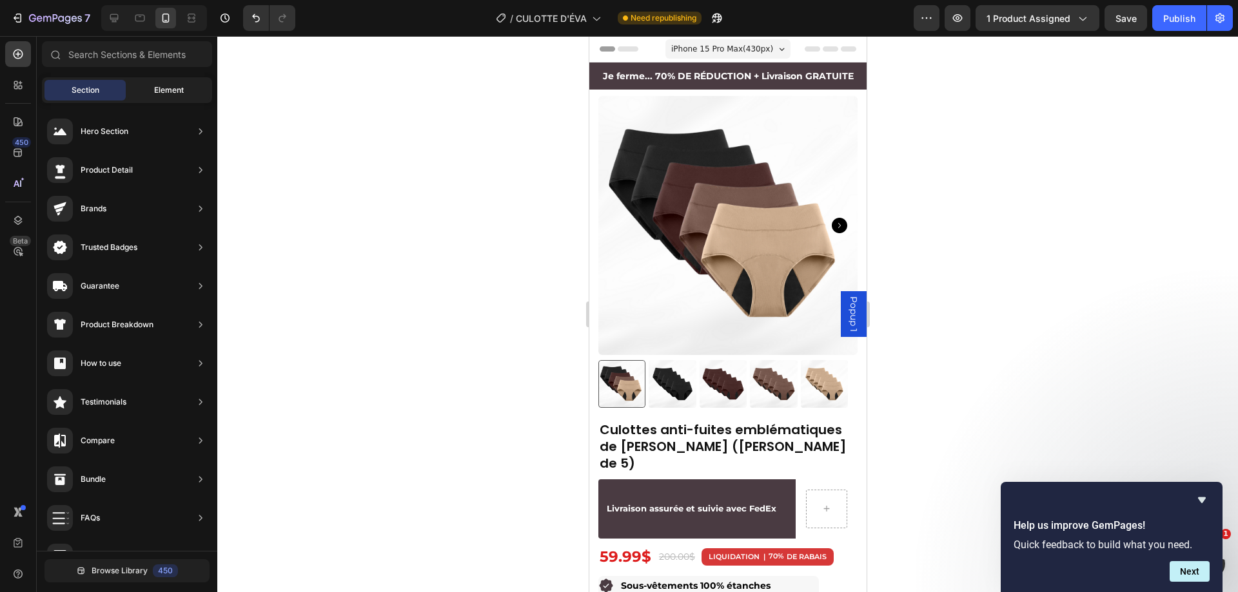
click at [153, 87] on div "Element" at bounding box center [168, 90] width 81 height 21
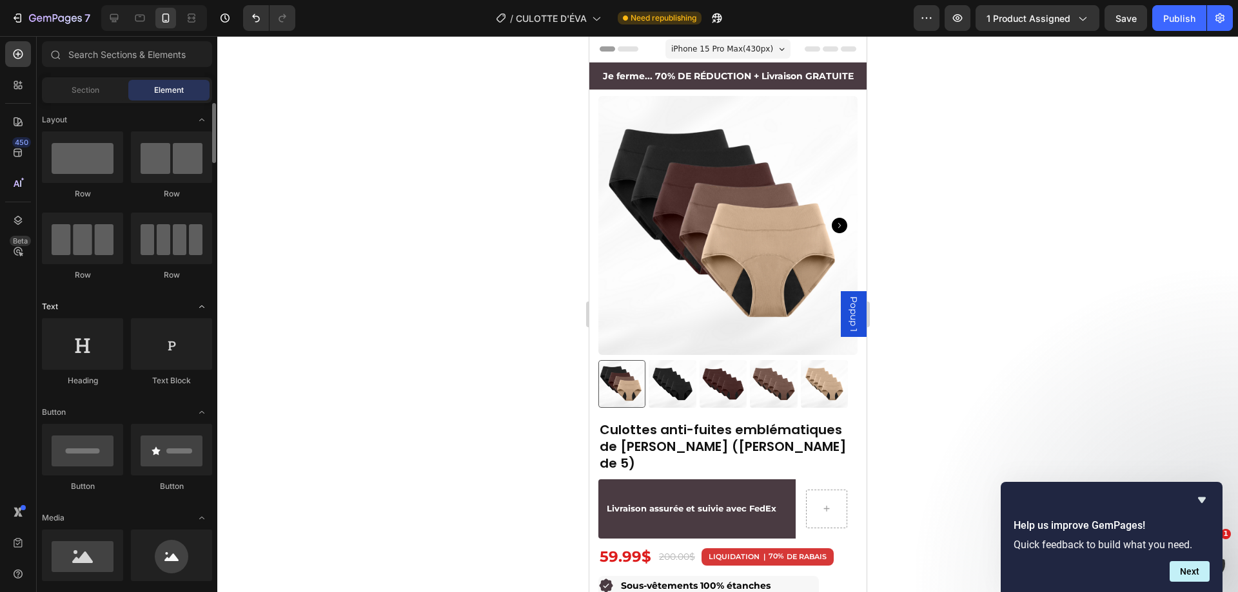
scroll to position [258, 0]
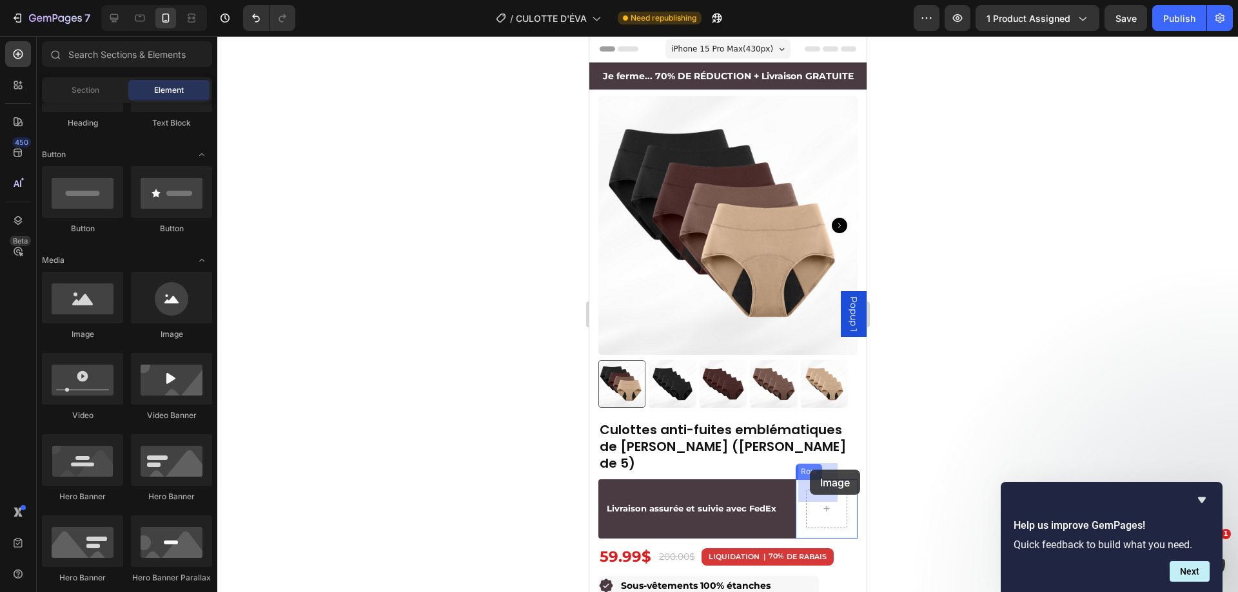
drag, startPoint x: 681, startPoint y: 336, endPoint x: 829, endPoint y: 499, distance: 219.5
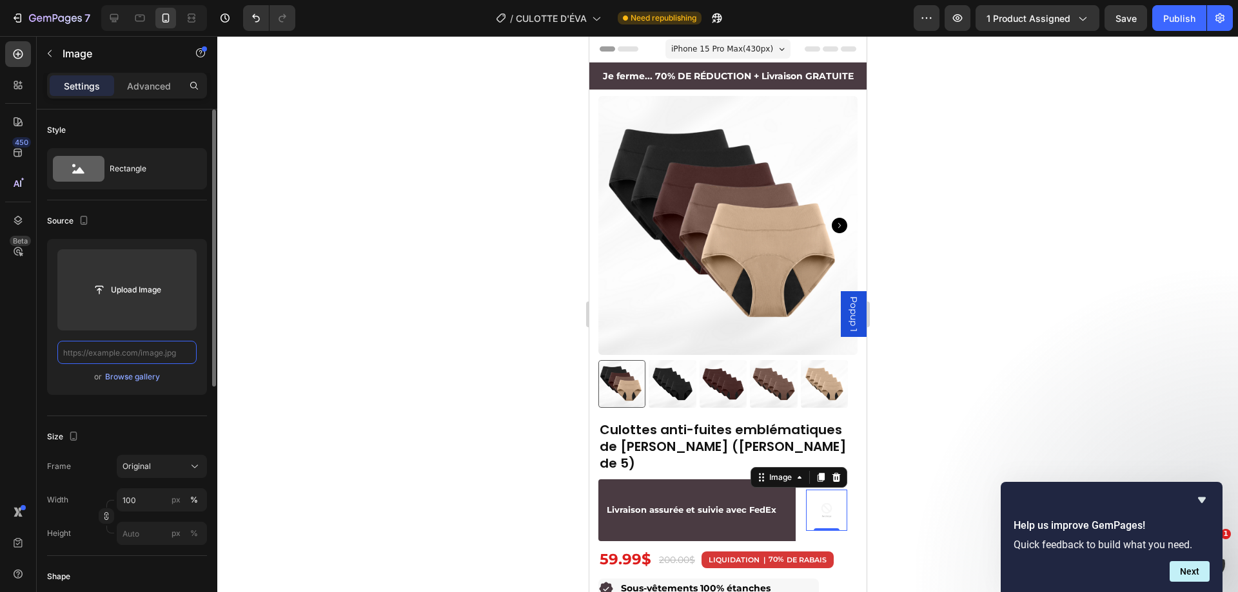
scroll to position [0, 0]
paste input "[URL][DOMAIN_NAME]"
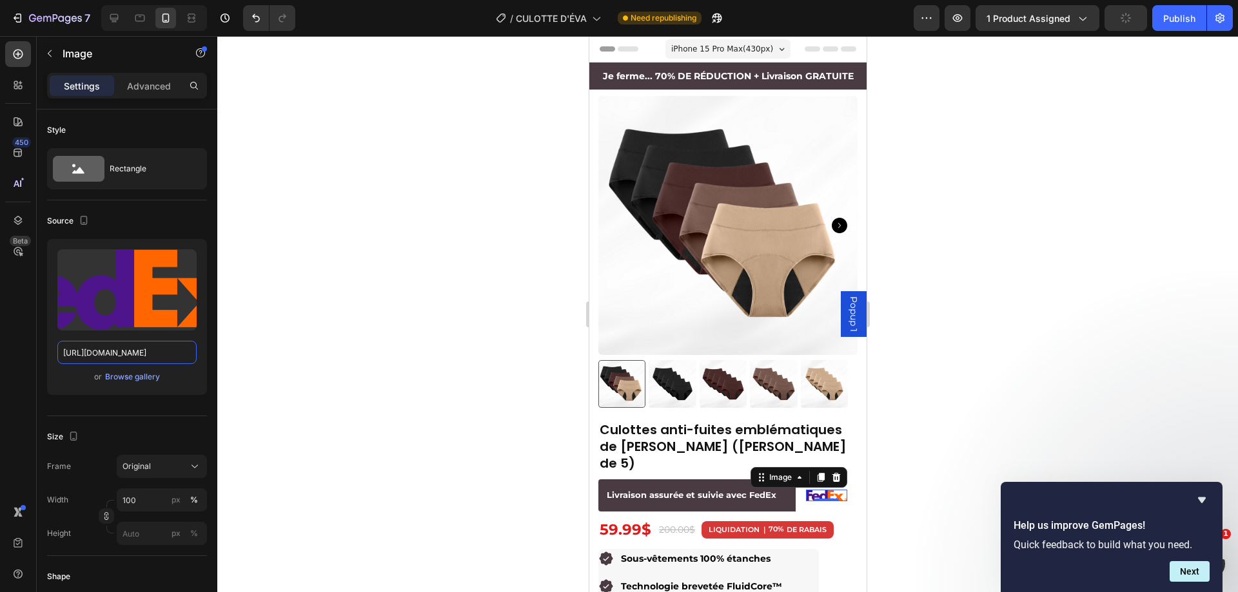
type input "[URL][DOMAIN_NAME]"
click at [986, 456] on div at bounding box center [727, 314] width 1020 height 556
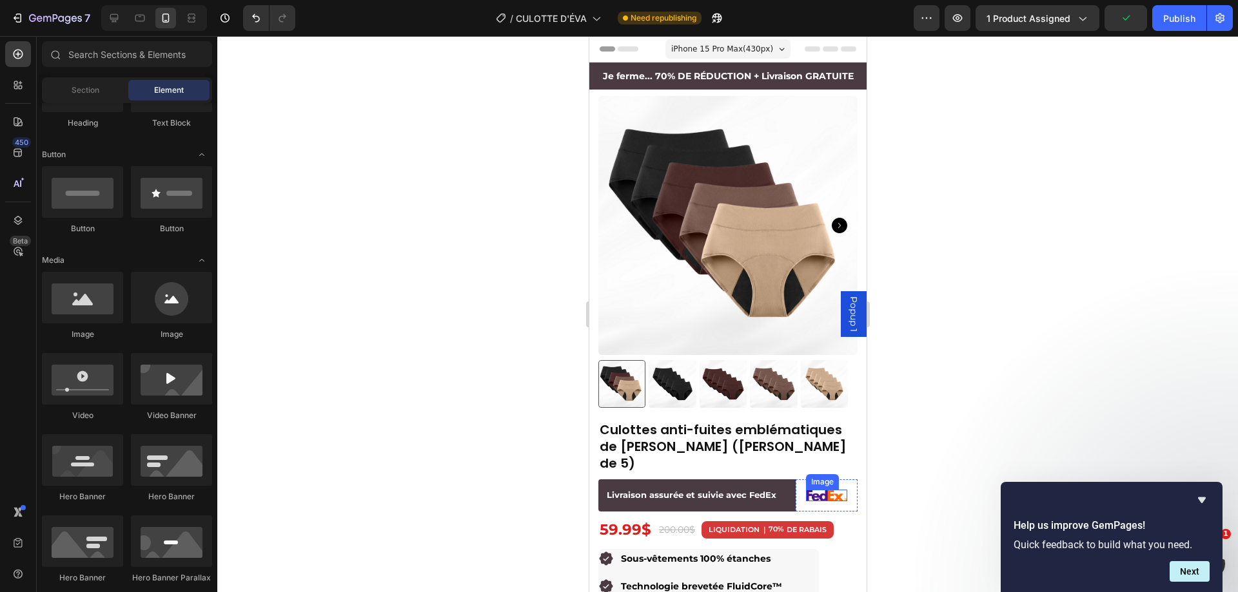
click at [807, 490] on img at bounding box center [826, 496] width 42 height 12
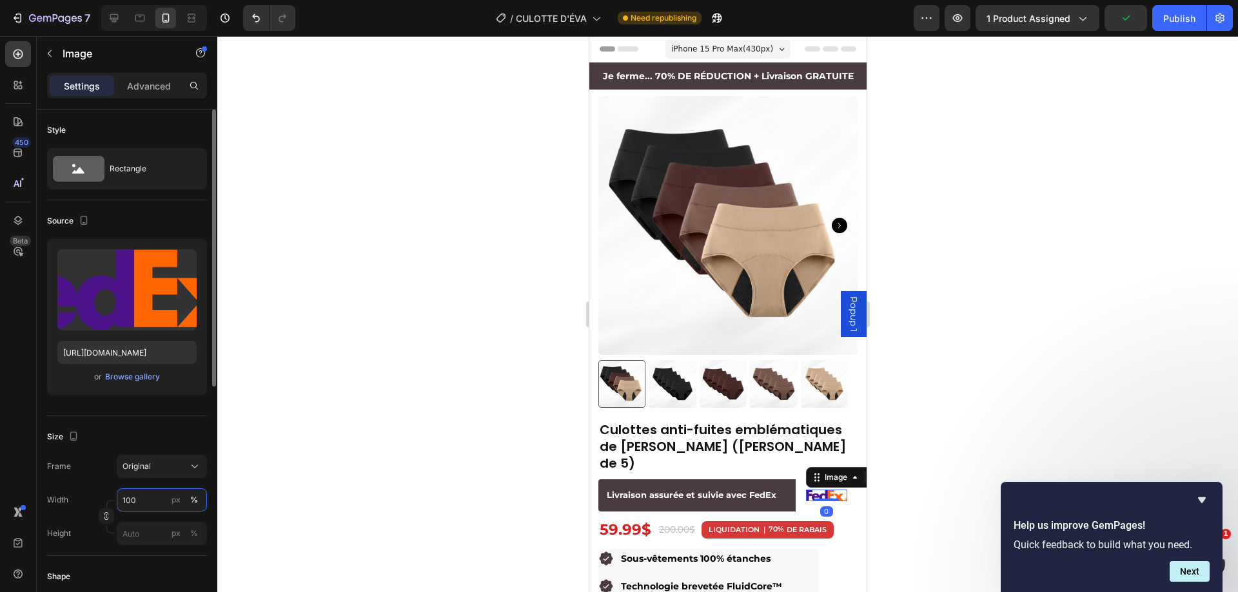
click at [155, 494] on input "100" at bounding box center [162, 500] width 90 height 23
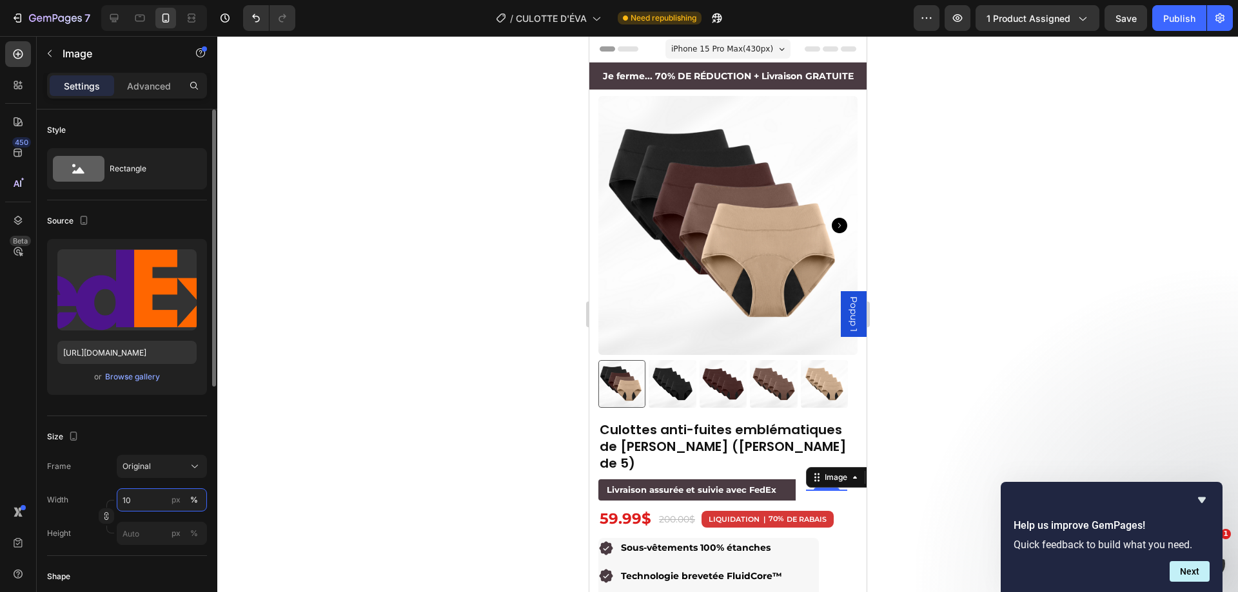
type input "1"
click at [1040, 352] on div at bounding box center [727, 314] width 1020 height 556
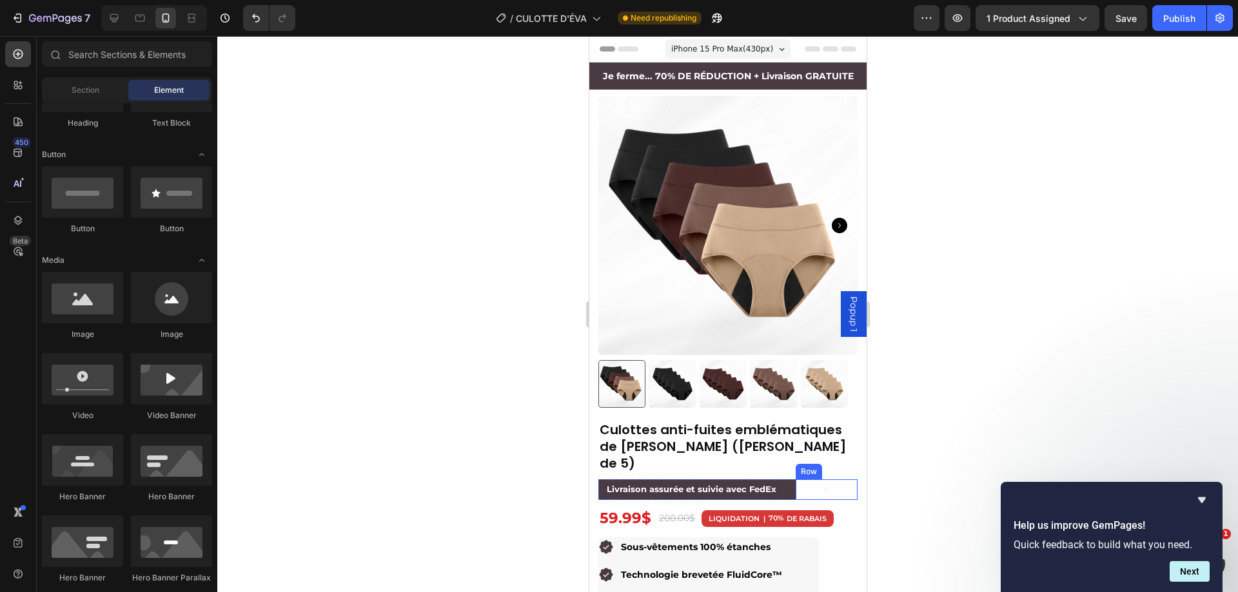
click at [815, 480] on div "Image Row" at bounding box center [826, 490] width 63 height 21
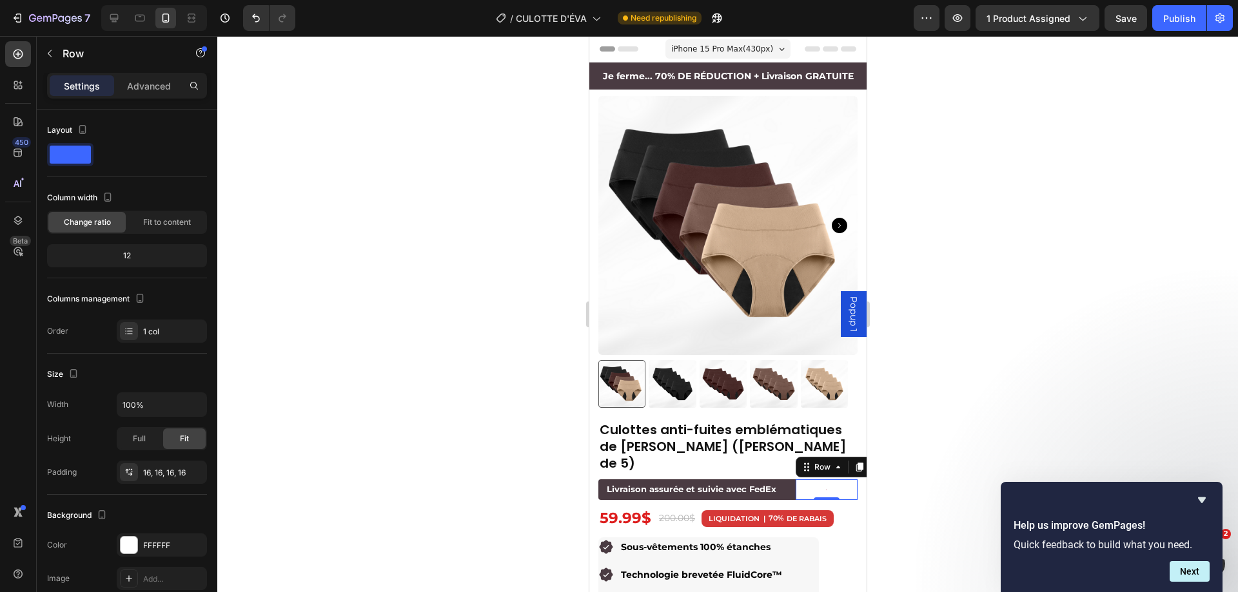
click at [821, 480] on div "Image Row 0" at bounding box center [826, 490] width 63 height 21
click at [815, 480] on div "Image Row 0" at bounding box center [826, 490] width 63 height 21
drag, startPoint x: 792, startPoint y: 460, endPoint x: 813, endPoint y: 465, distance: 21.9
click at [795, 480] on div "Image Row 0" at bounding box center [826, 490] width 63 height 21
click at [813, 480] on div "Image Row 0" at bounding box center [826, 490] width 63 height 21
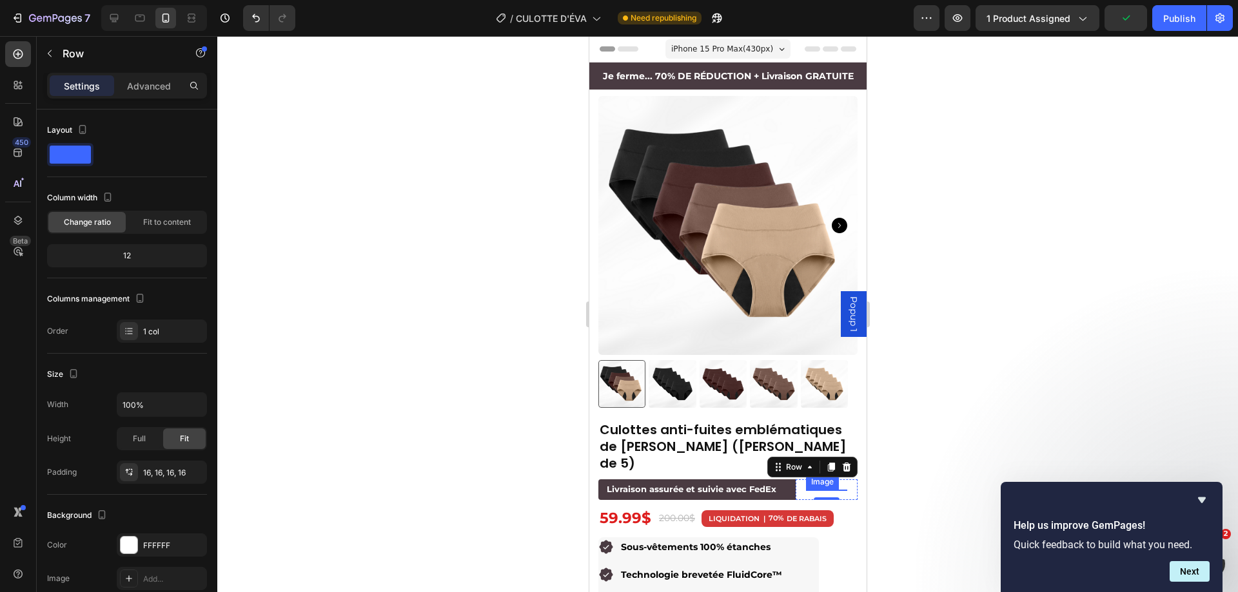
click at [816, 474] on div "Image" at bounding box center [821, 481] width 33 height 15
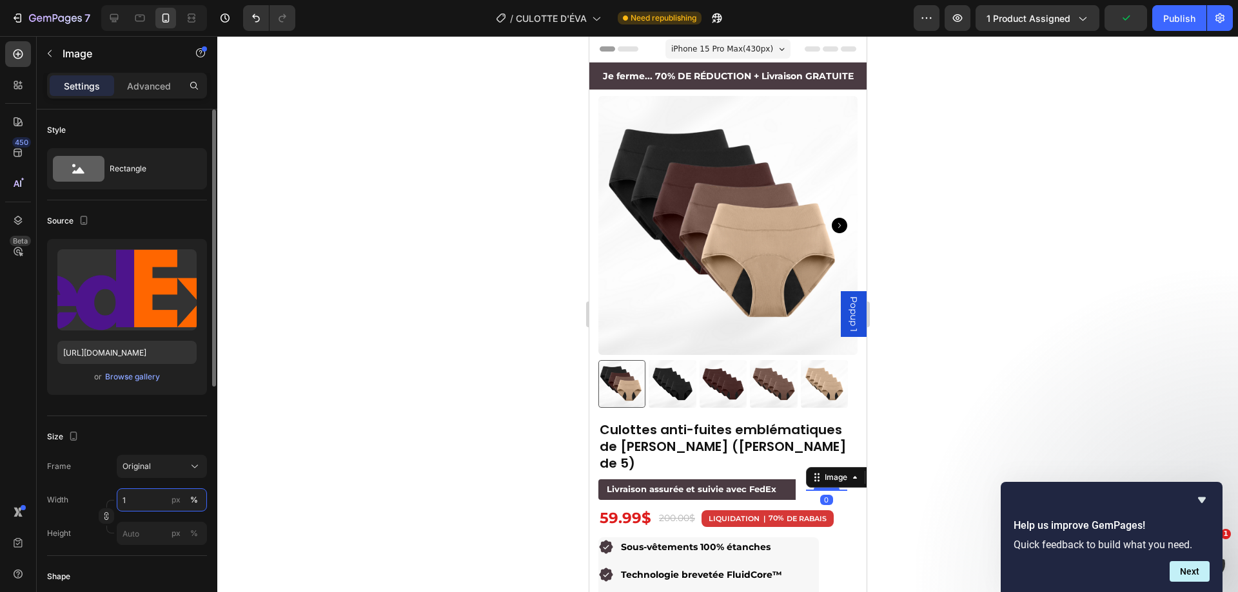
click at [148, 497] on input "1" at bounding box center [162, 500] width 90 height 23
type input "0"
type input "100"
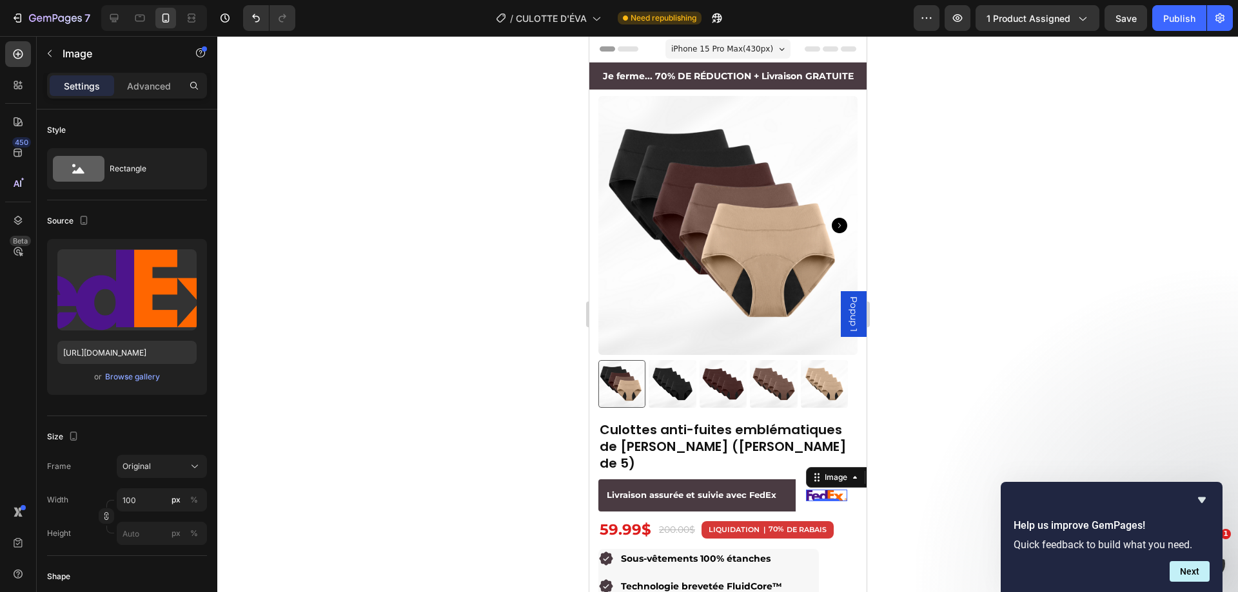
click at [954, 373] on div at bounding box center [727, 314] width 1020 height 556
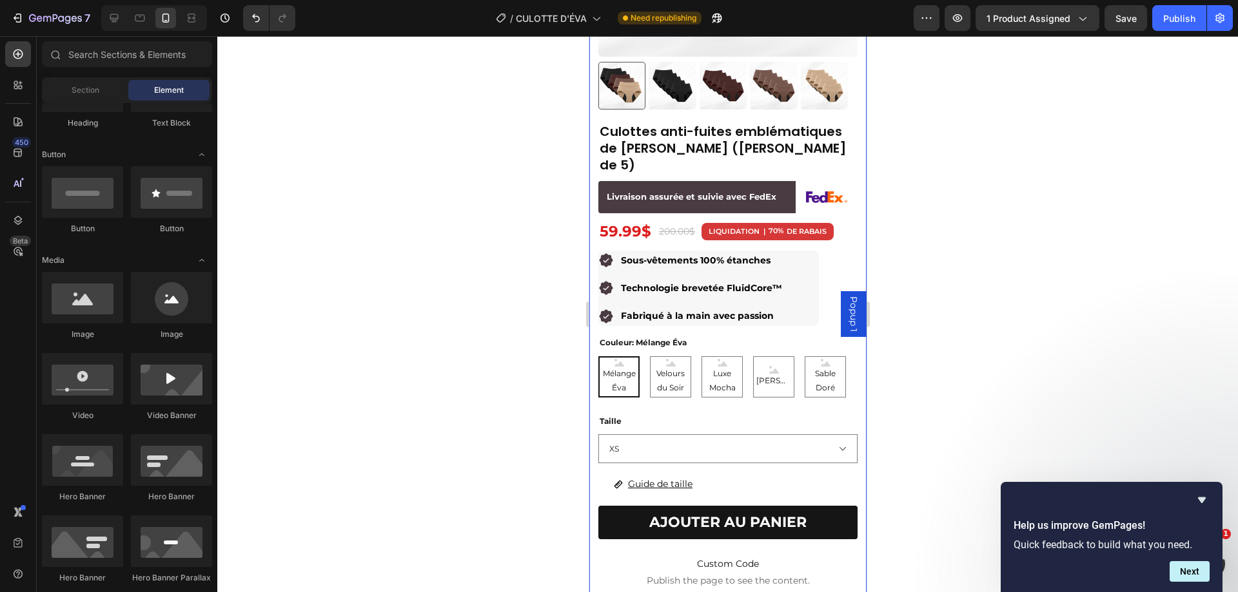
scroll to position [322, 0]
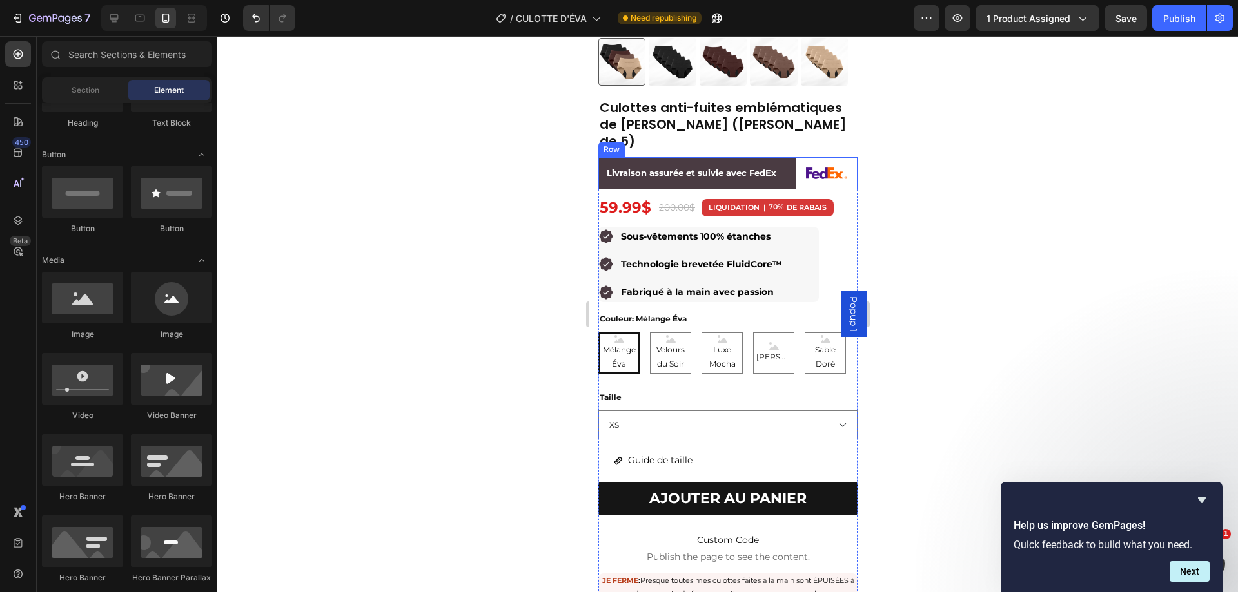
click at [666, 158] on div "Livraison assurée et suivie avec FedEx Text Block" at bounding box center [691, 173] width 187 height 32
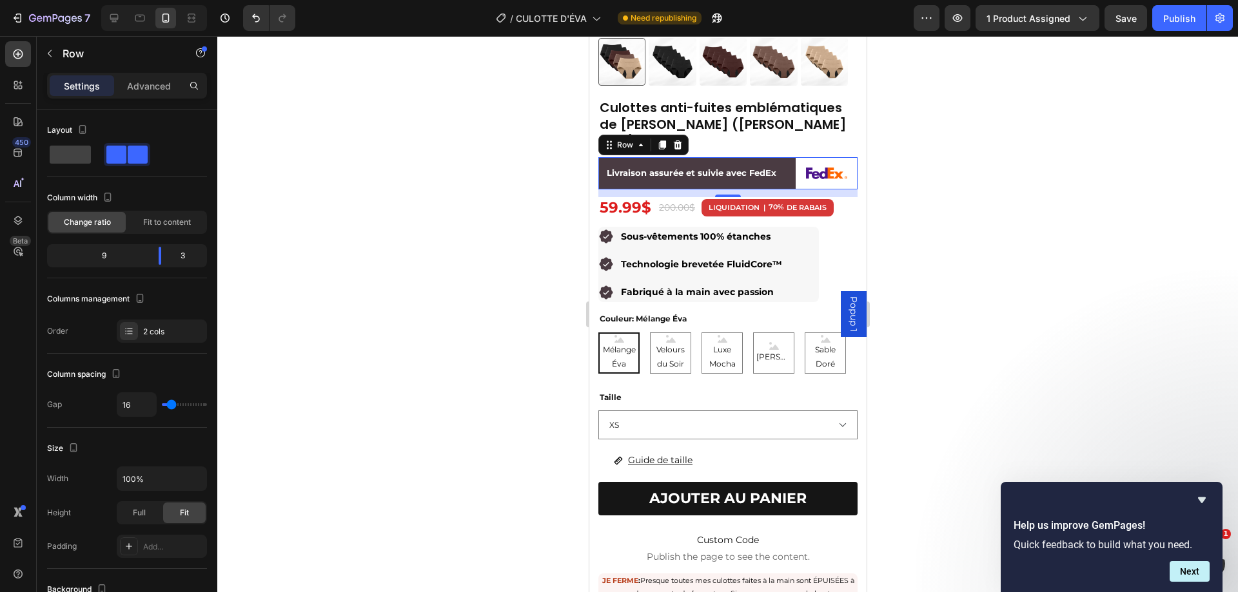
click at [988, 118] on div at bounding box center [727, 314] width 1020 height 556
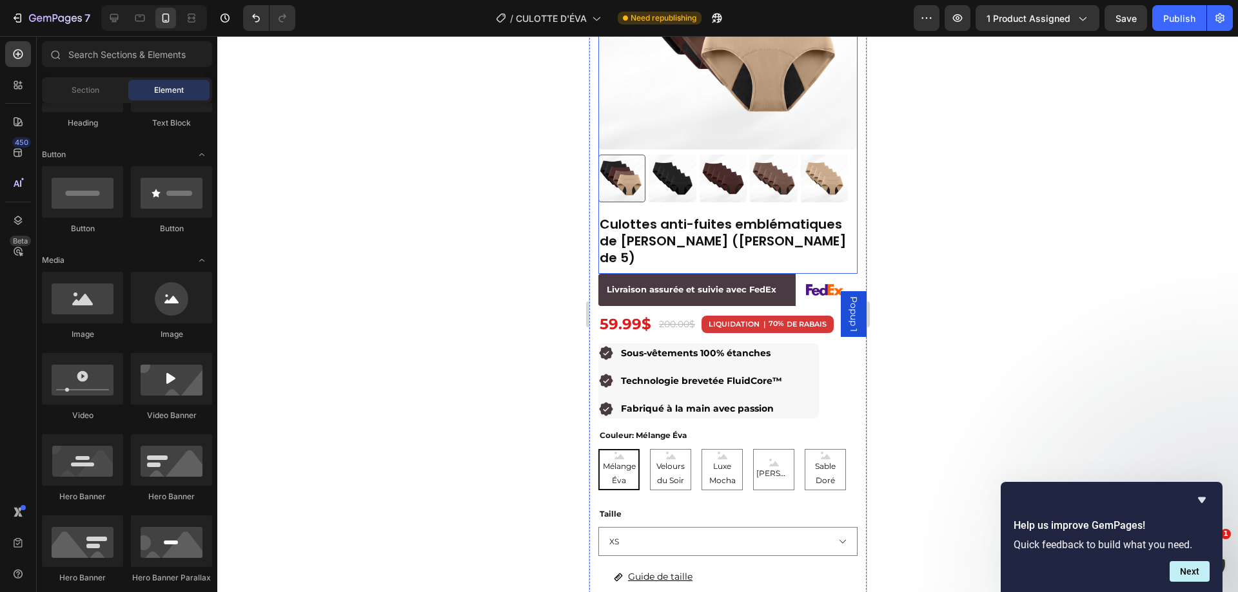
scroll to position [193, 0]
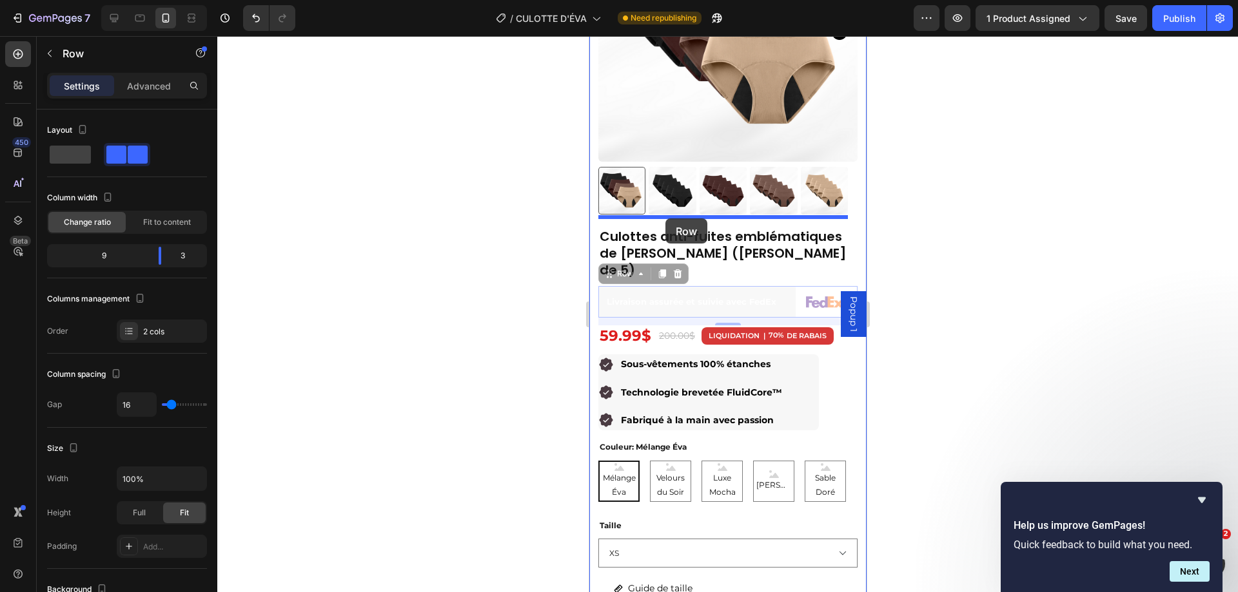
drag, startPoint x: 684, startPoint y: 290, endPoint x: 665, endPoint y: 219, distance: 74.1
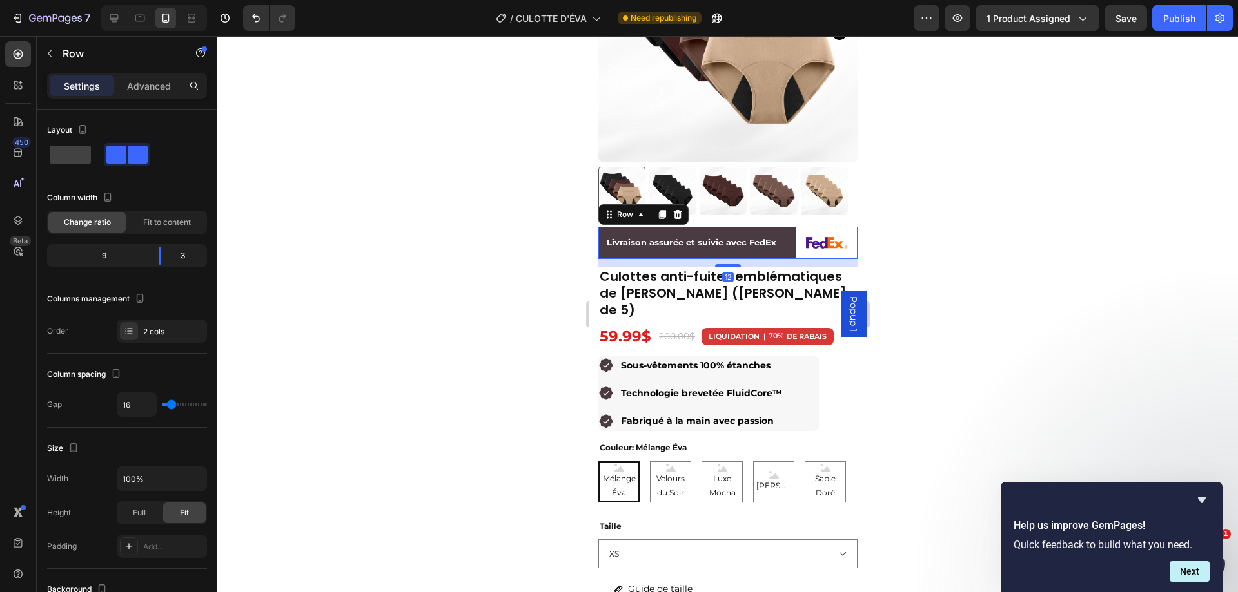
click at [960, 214] on div at bounding box center [727, 314] width 1020 height 556
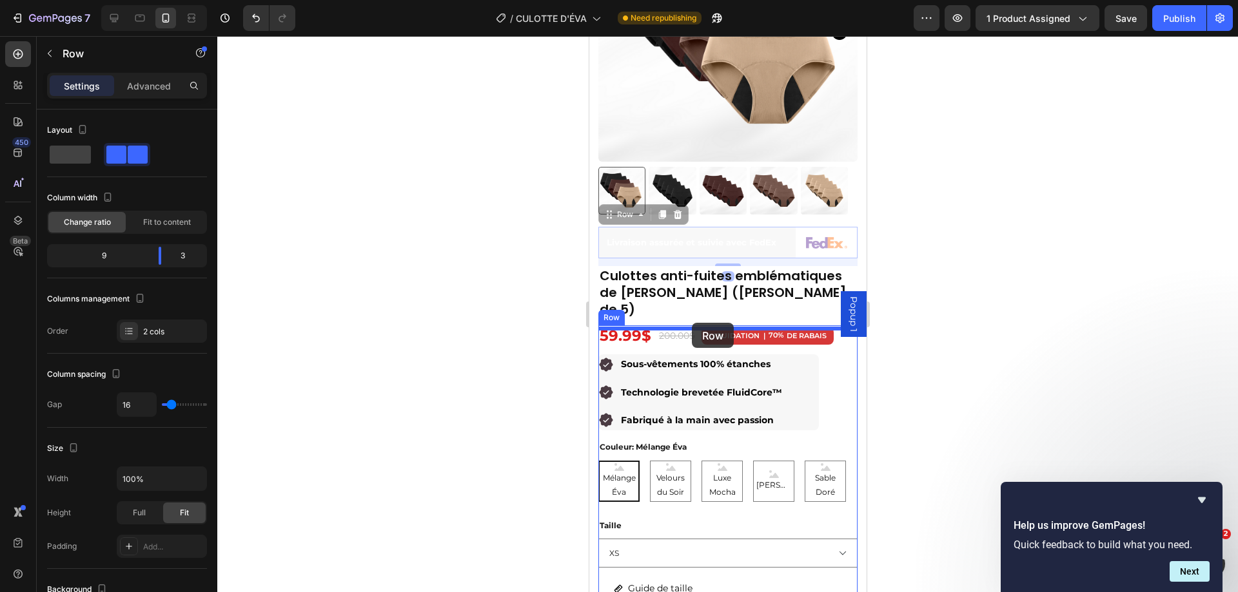
drag, startPoint x: 730, startPoint y: 246, endPoint x: 691, endPoint y: 323, distance: 86.5
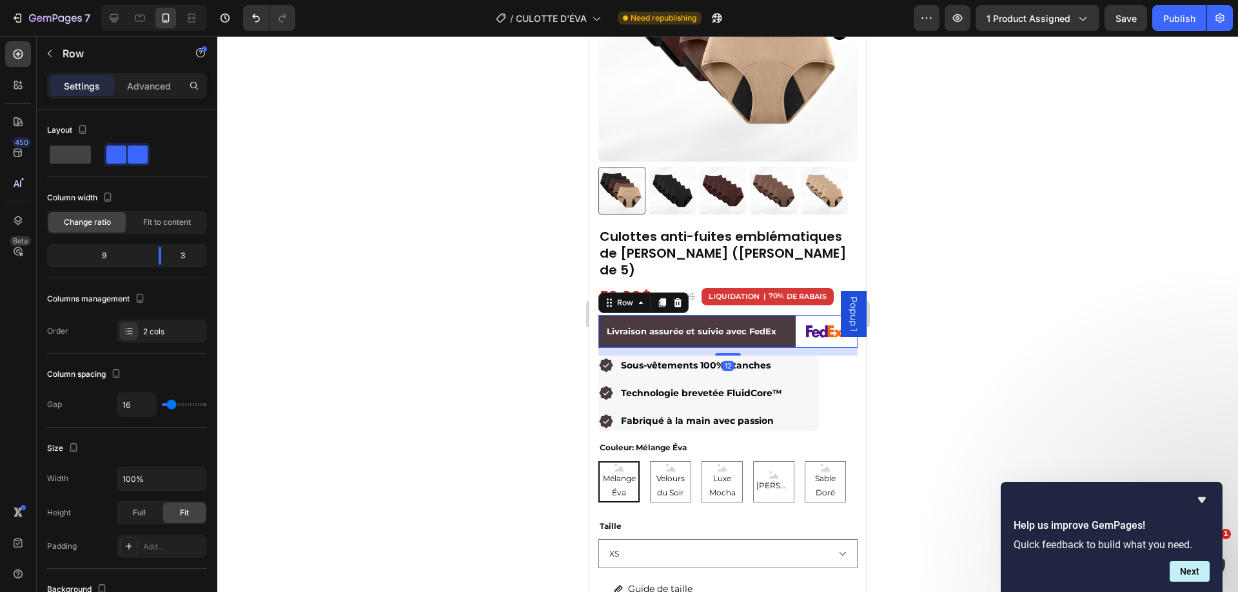
click at [948, 237] on div at bounding box center [727, 314] width 1020 height 556
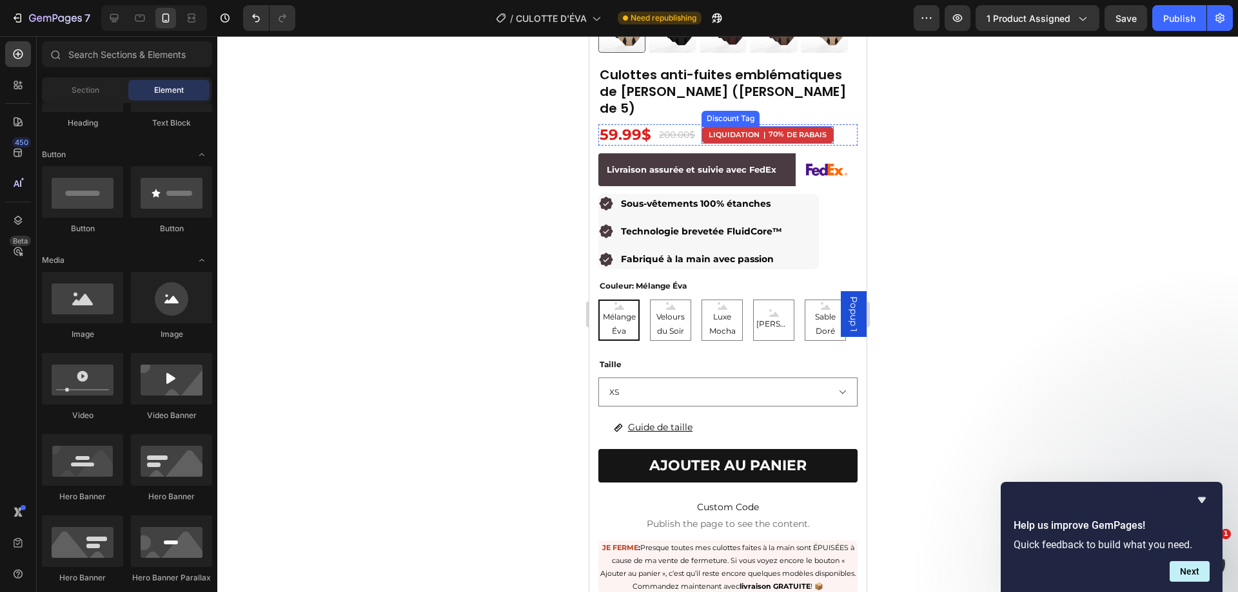
scroll to position [387, 0]
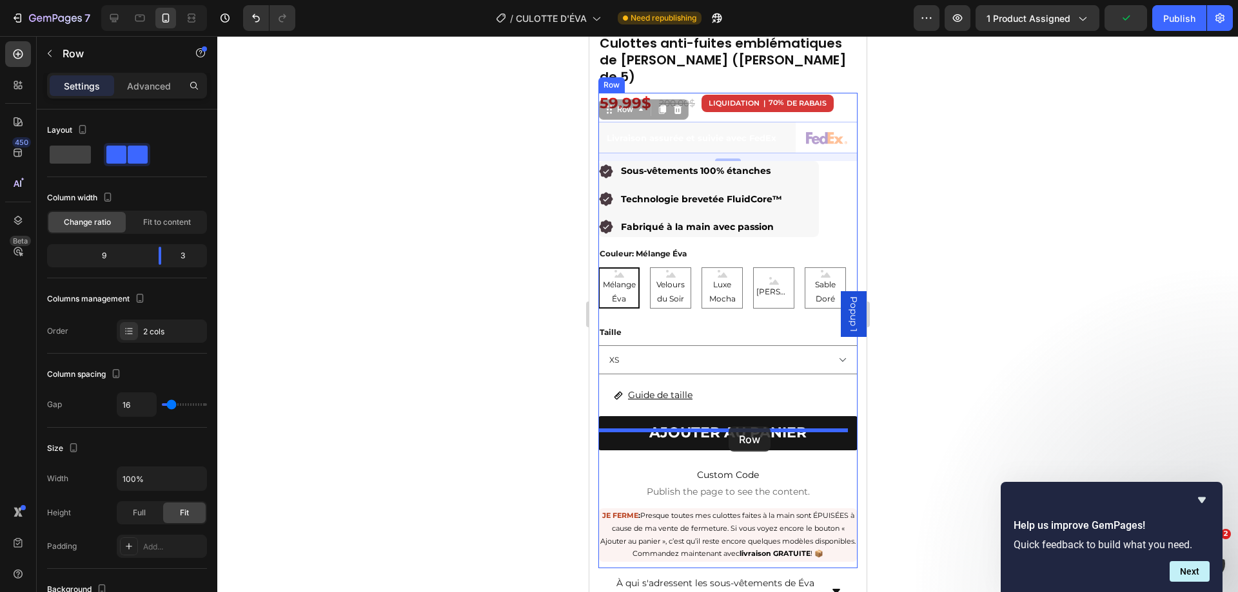
drag, startPoint x: 755, startPoint y: 126, endPoint x: 728, endPoint y: 427, distance: 301.6
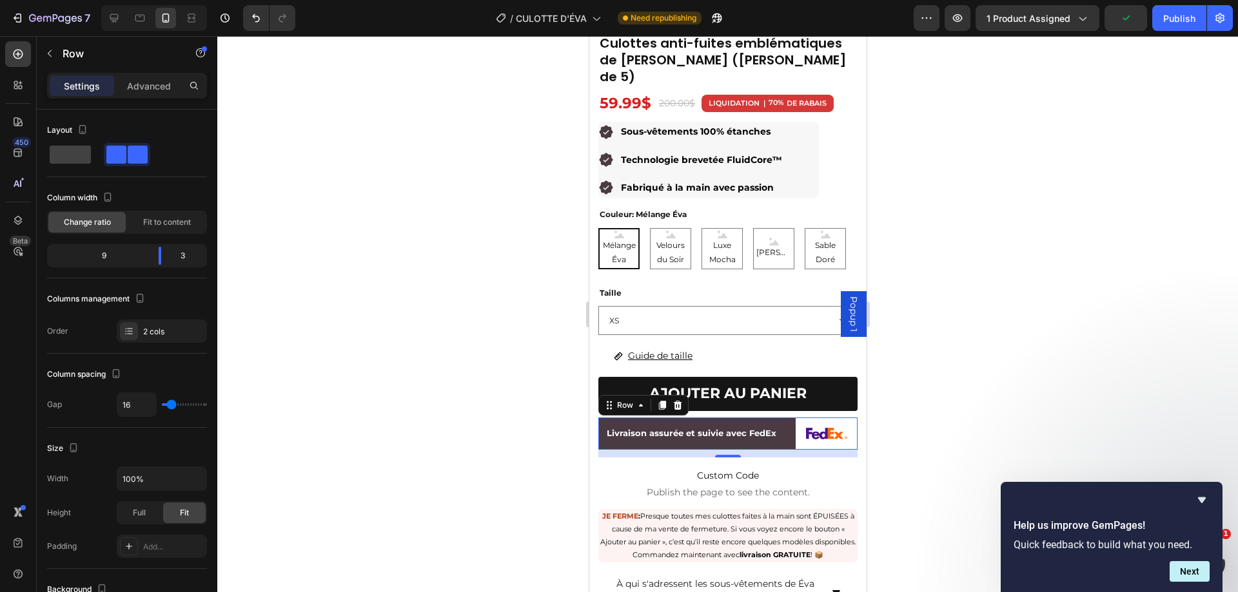
click at [978, 299] on div at bounding box center [727, 314] width 1020 height 556
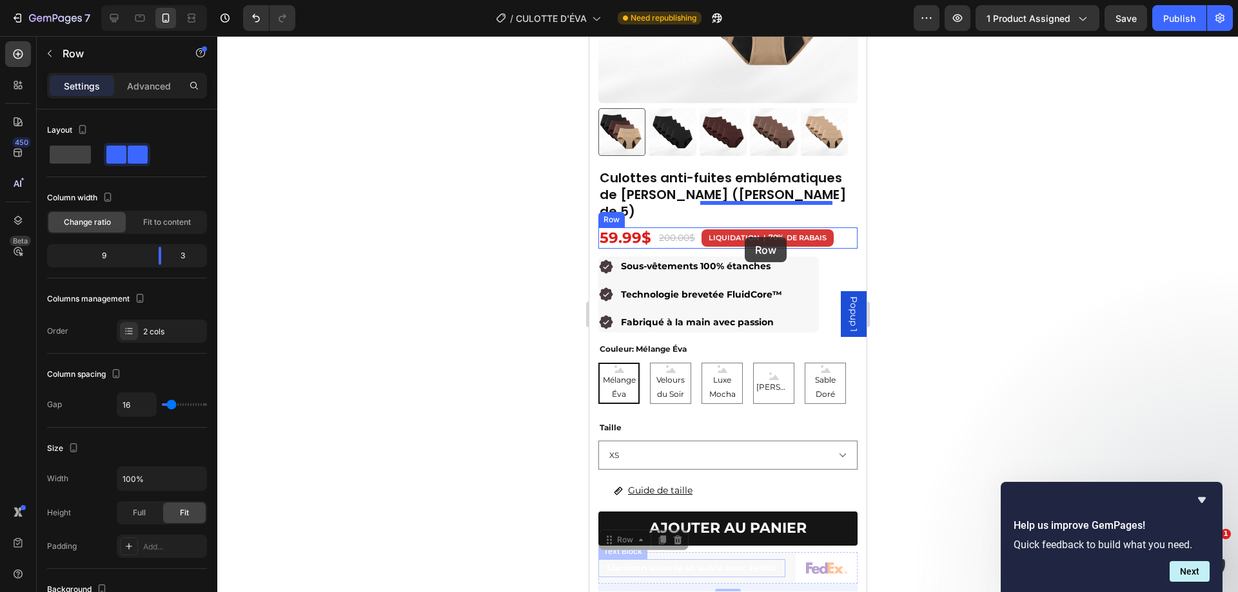
scroll to position [193, 0]
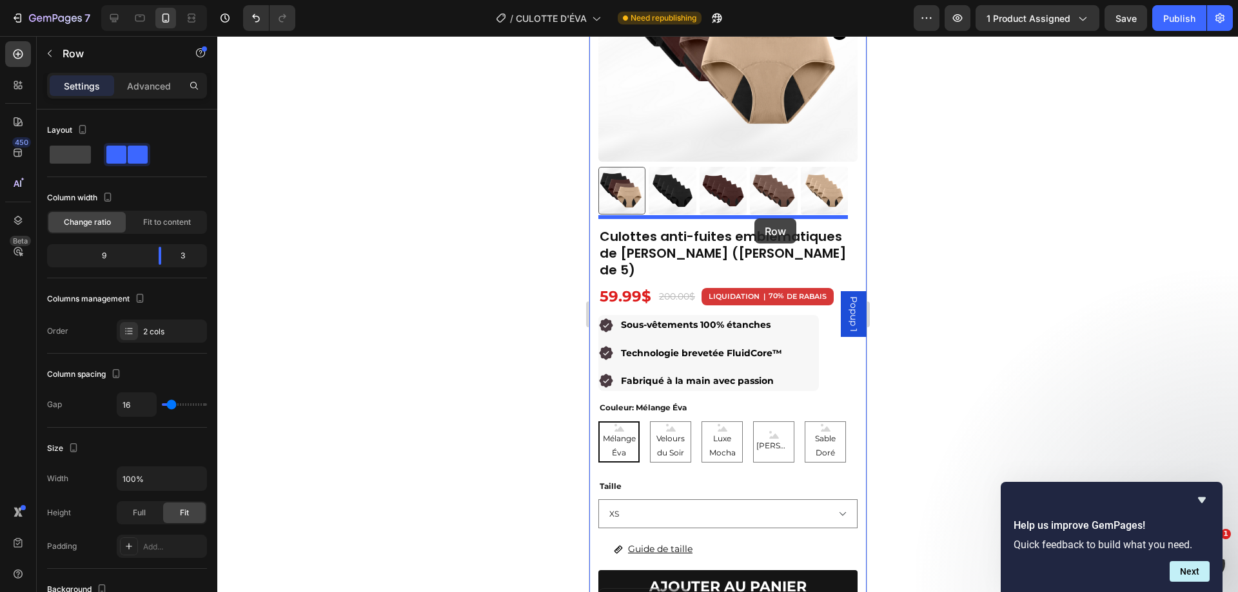
drag, startPoint x: 756, startPoint y: 418, endPoint x: 753, endPoint y: 219, distance: 199.8
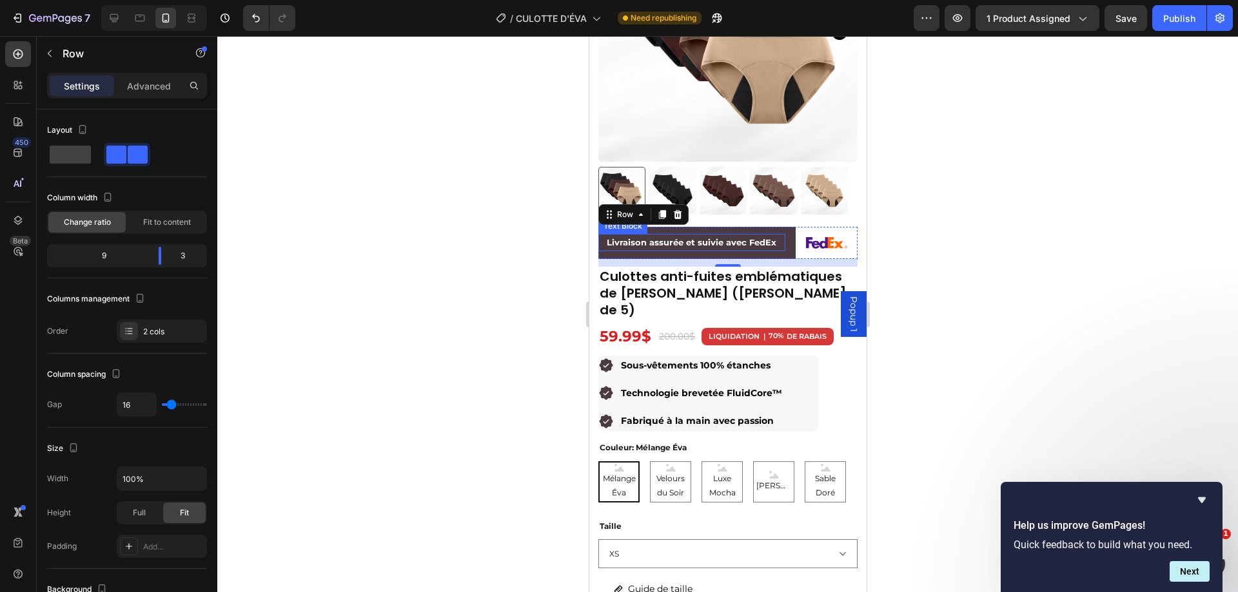
click at [709, 235] on p "Livraison assurée et suivie avec FedEx" at bounding box center [691, 242] width 184 height 15
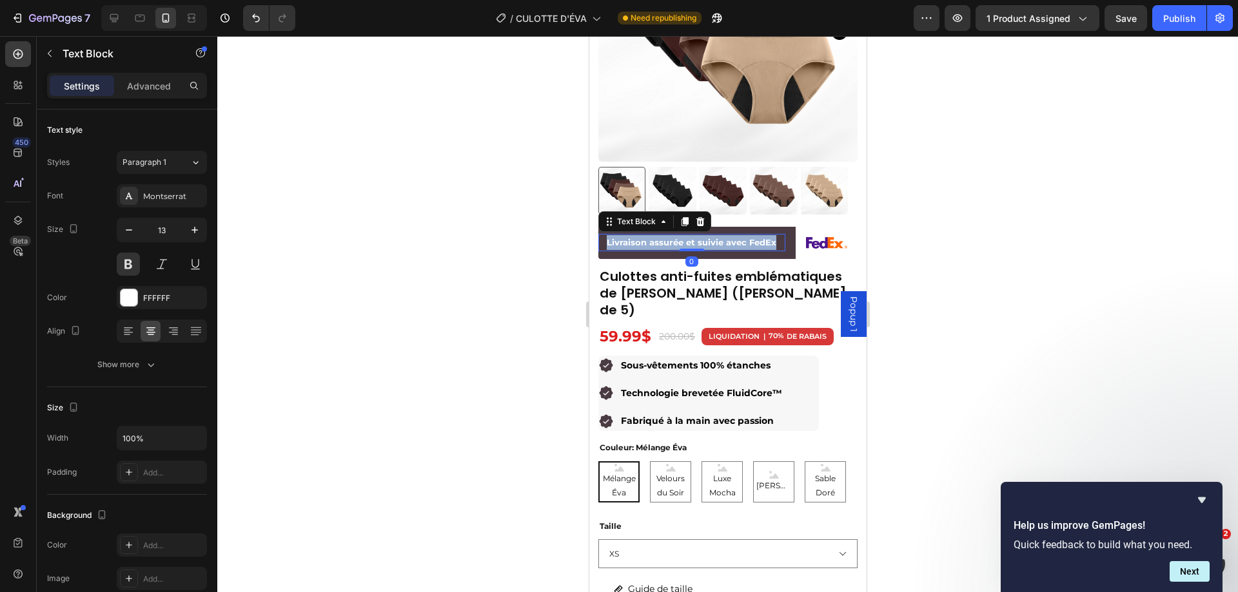
click at [709, 235] on p "Livraison assurée et suivie avec FedEx" at bounding box center [691, 242] width 184 height 15
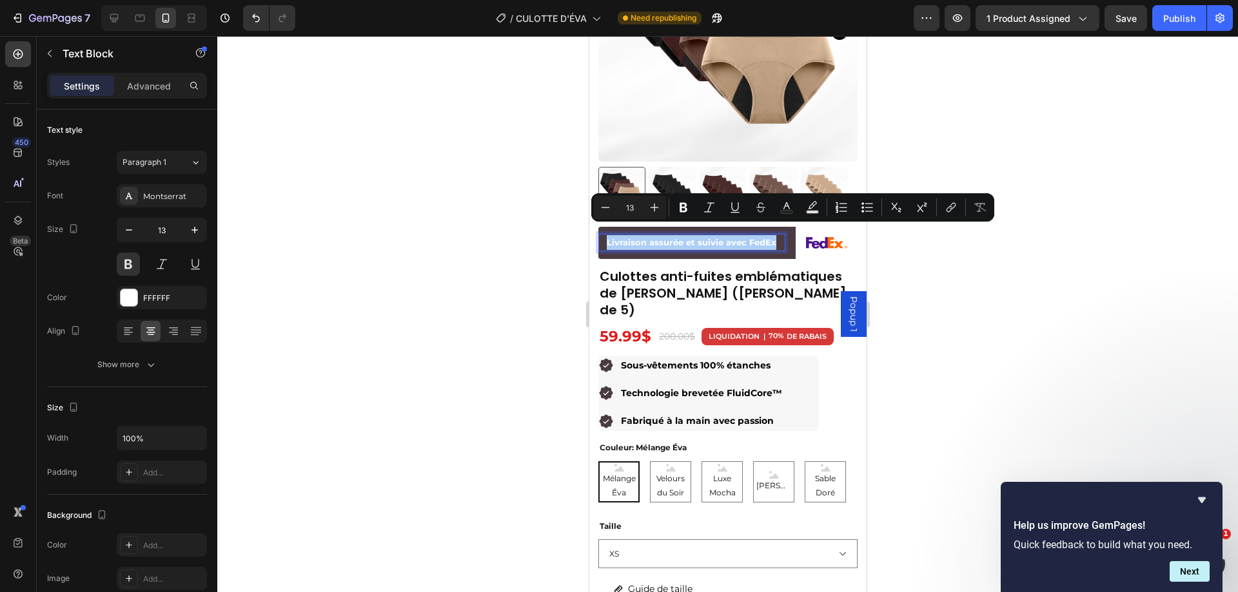
click at [922, 258] on div at bounding box center [727, 314] width 1020 height 556
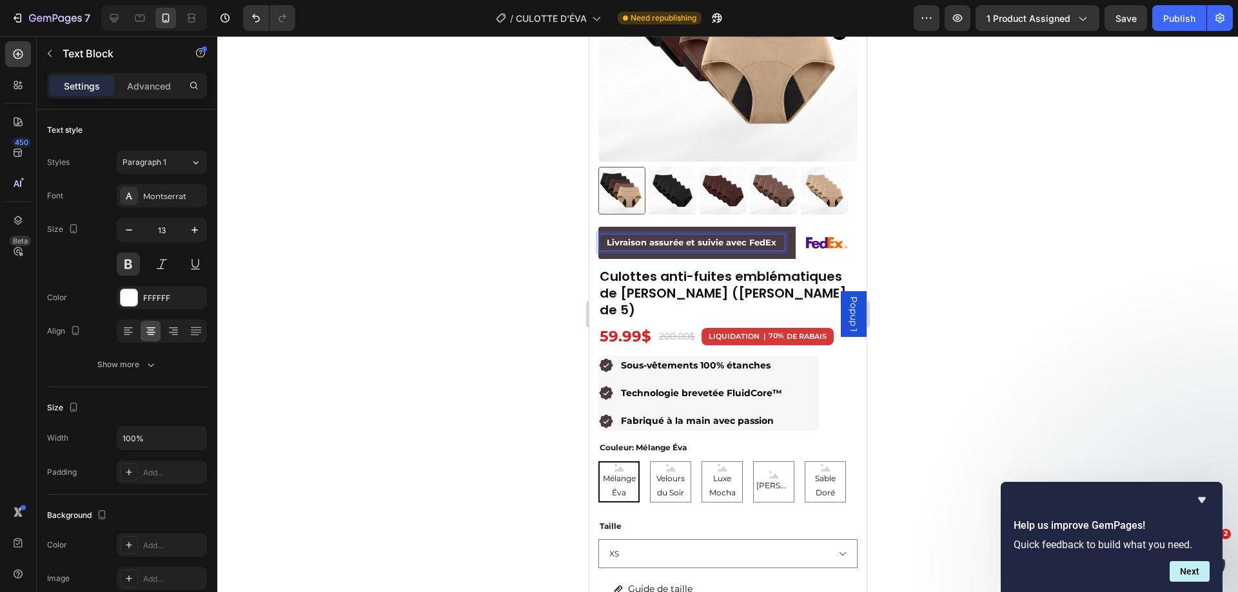
click at [716, 235] on p "Livraison assurée et suivie avec FedEx" at bounding box center [691, 242] width 184 height 15
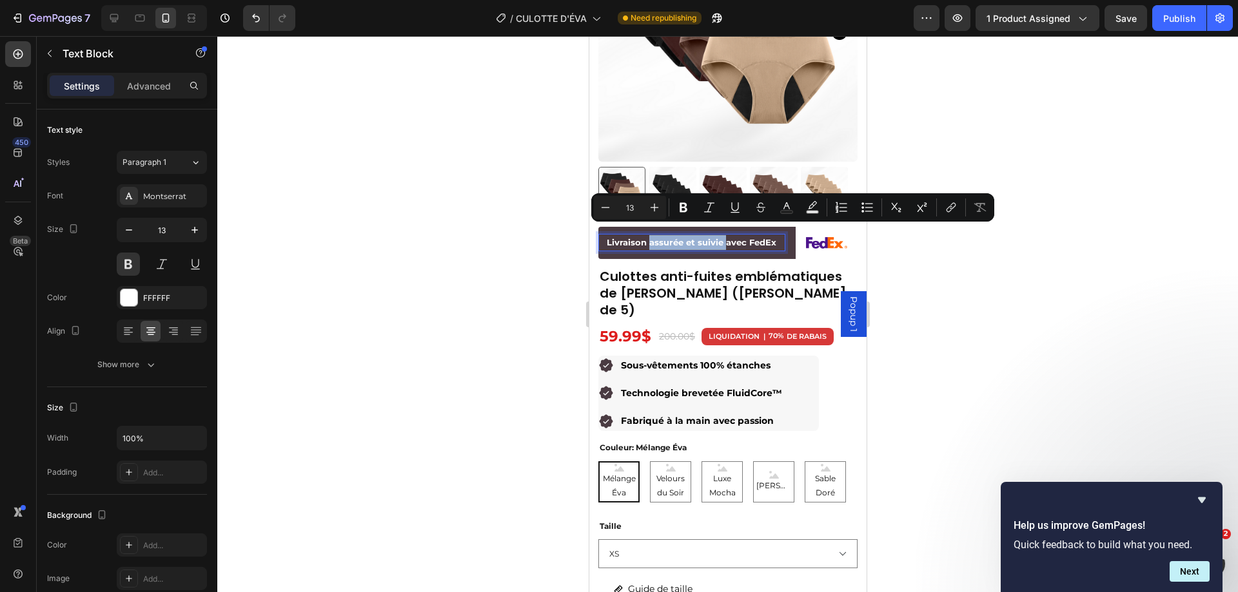
drag, startPoint x: 716, startPoint y: 234, endPoint x: 654, endPoint y: 234, distance: 61.9
click at [654, 235] on p "Livraison assurée et suivie avec FedEx" at bounding box center [691, 242] width 184 height 15
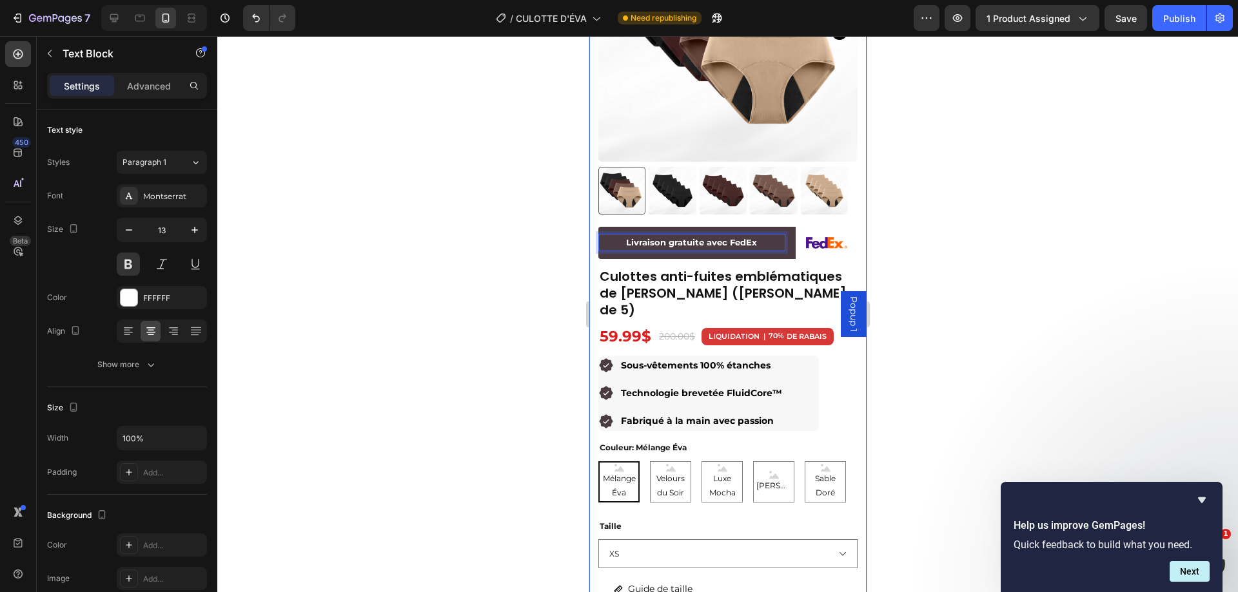
click at [962, 191] on div at bounding box center [727, 314] width 1020 height 556
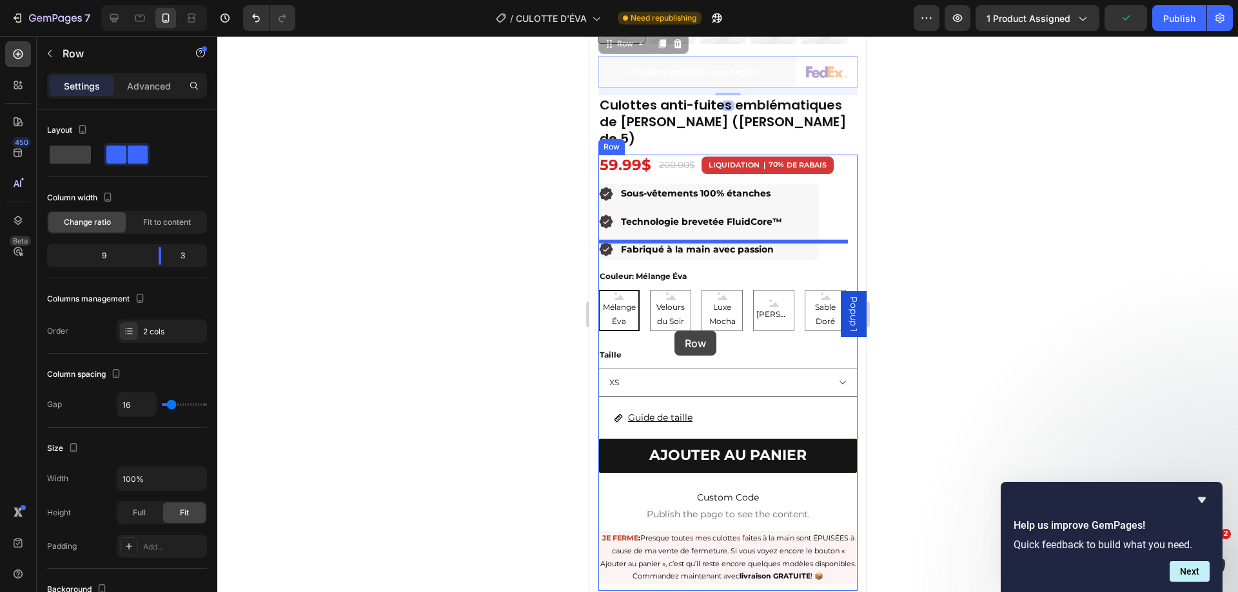
scroll to position [387, 0]
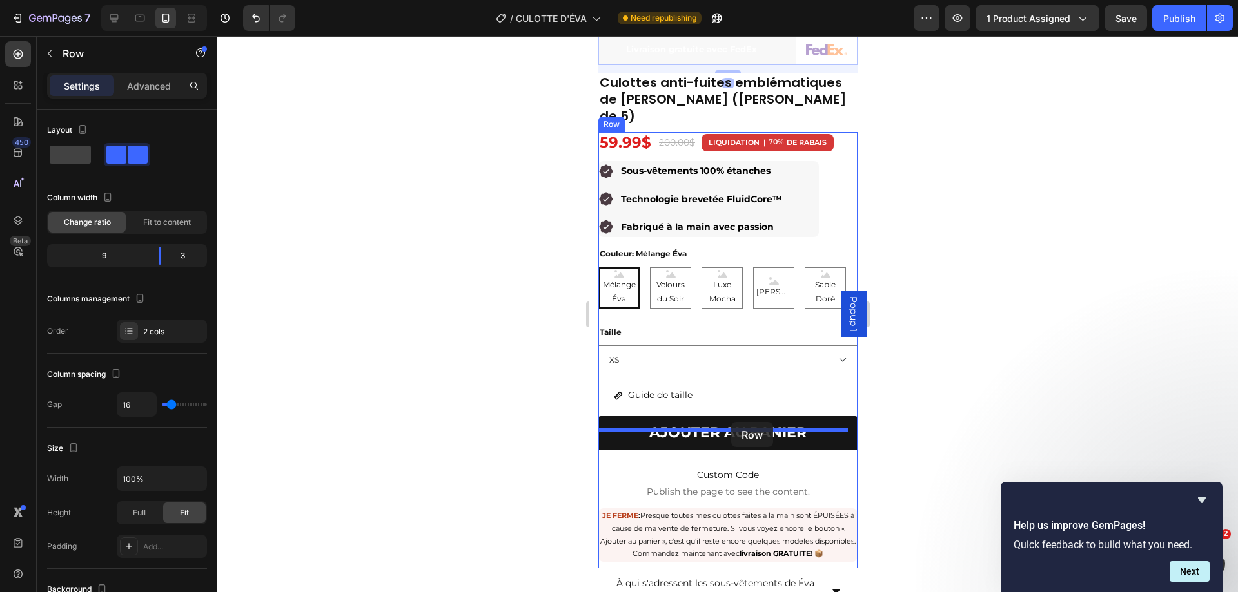
drag, startPoint x: 799, startPoint y: 217, endPoint x: 730, endPoint y: 422, distance: 216.7
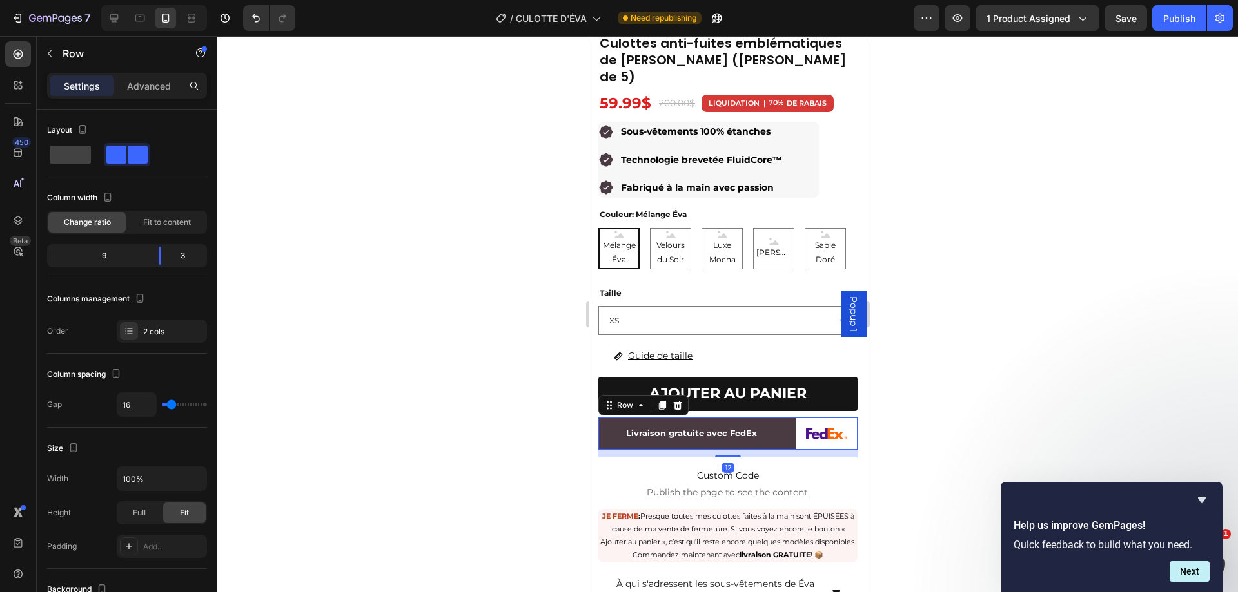
scroll to position [347, 0]
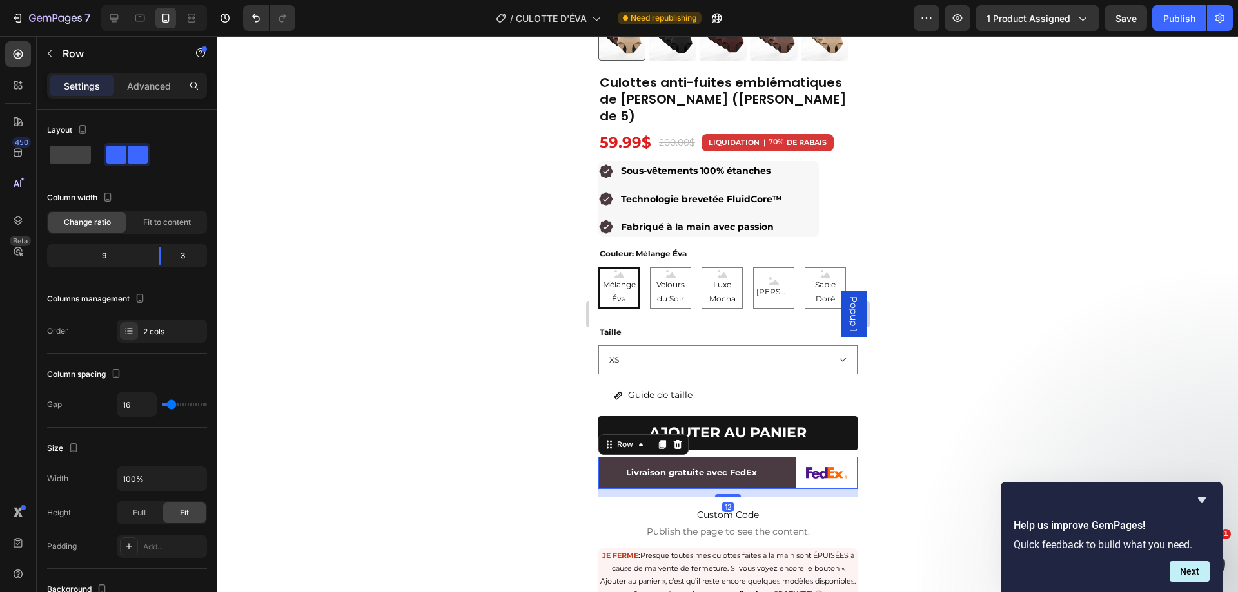
click at [951, 380] on div at bounding box center [727, 314] width 1020 height 556
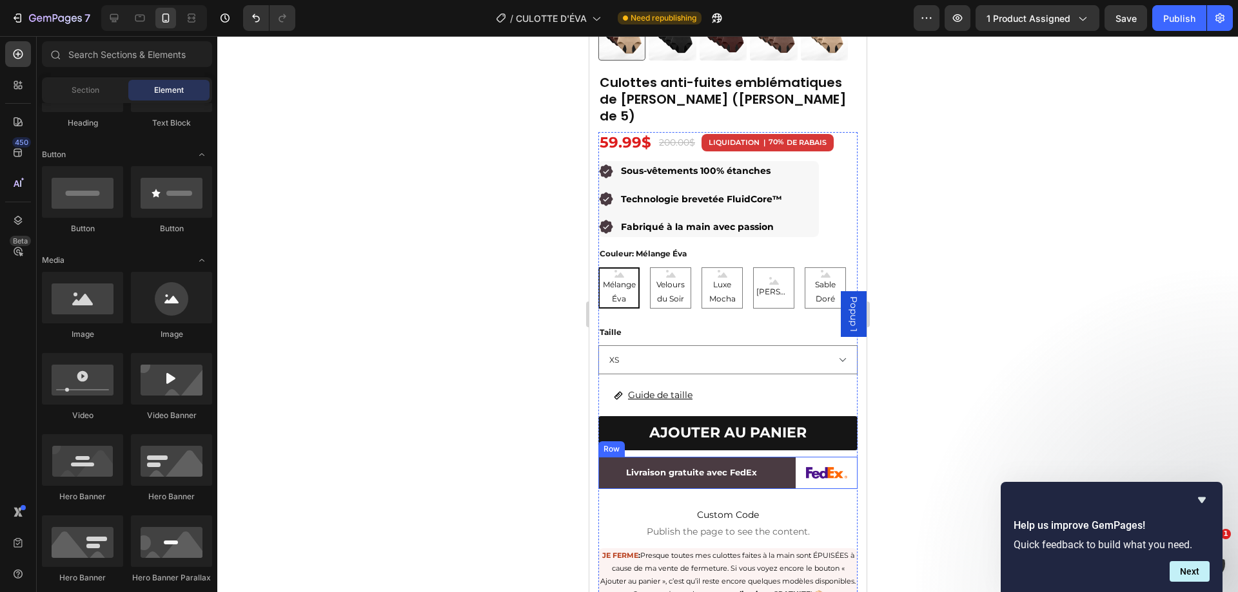
click at [686, 457] on div "Livraison gratuite avec FedEx Text Block" at bounding box center [691, 473] width 187 height 32
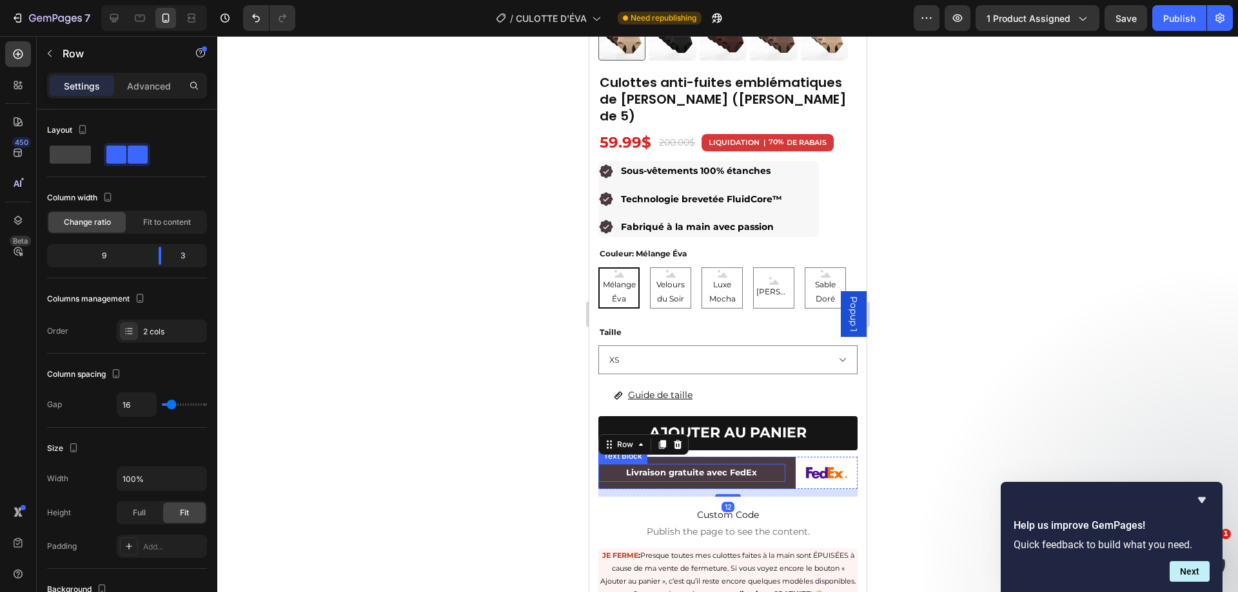
click at [633, 465] on p "Livraison gratuite avec FedEx" at bounding box center [691, 472] width 184 height 15
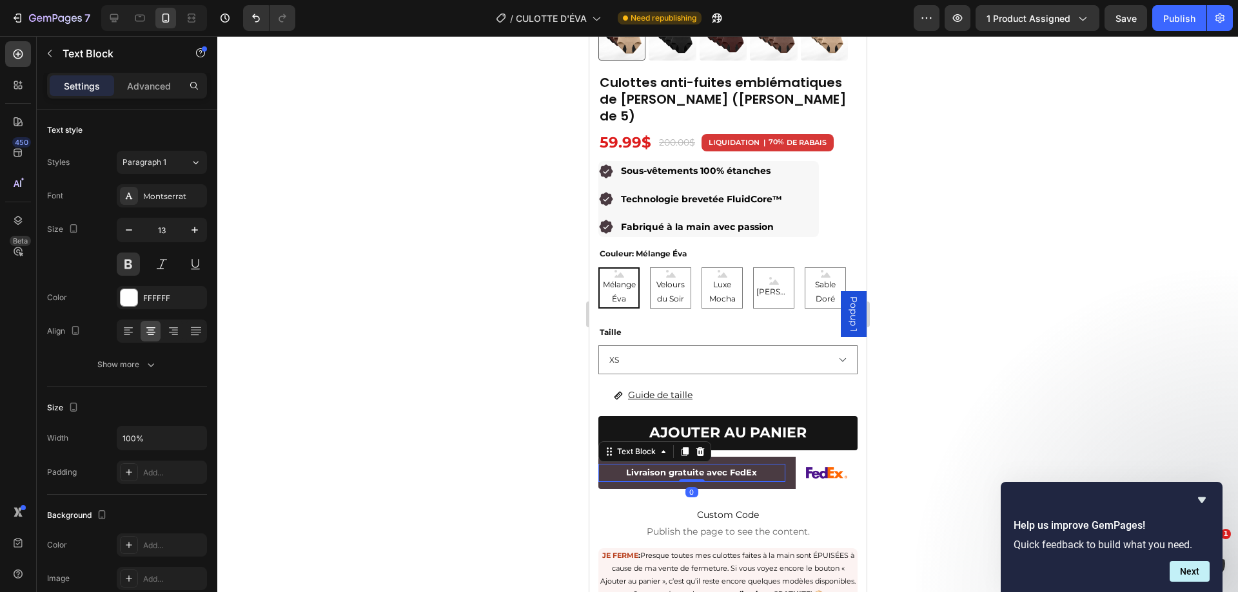
click at [625, 458] on div "Livraison gratuite avec FedEx Text Block 0" at bounding box center [691, 473] width 187 height 32
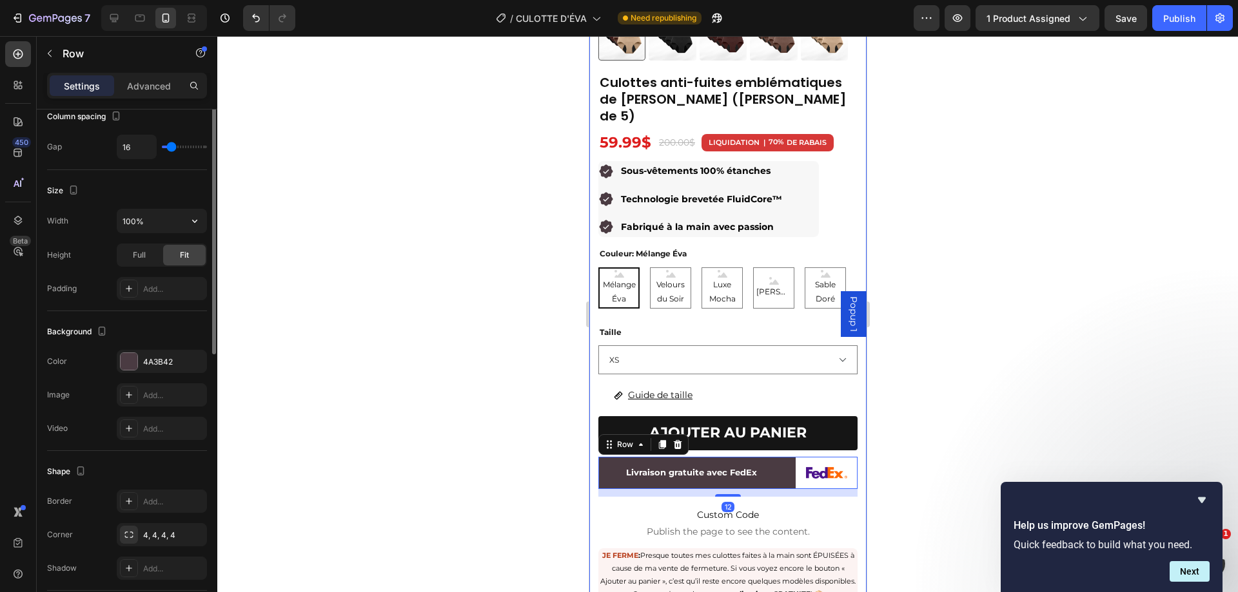
scroll to position [380, 0]
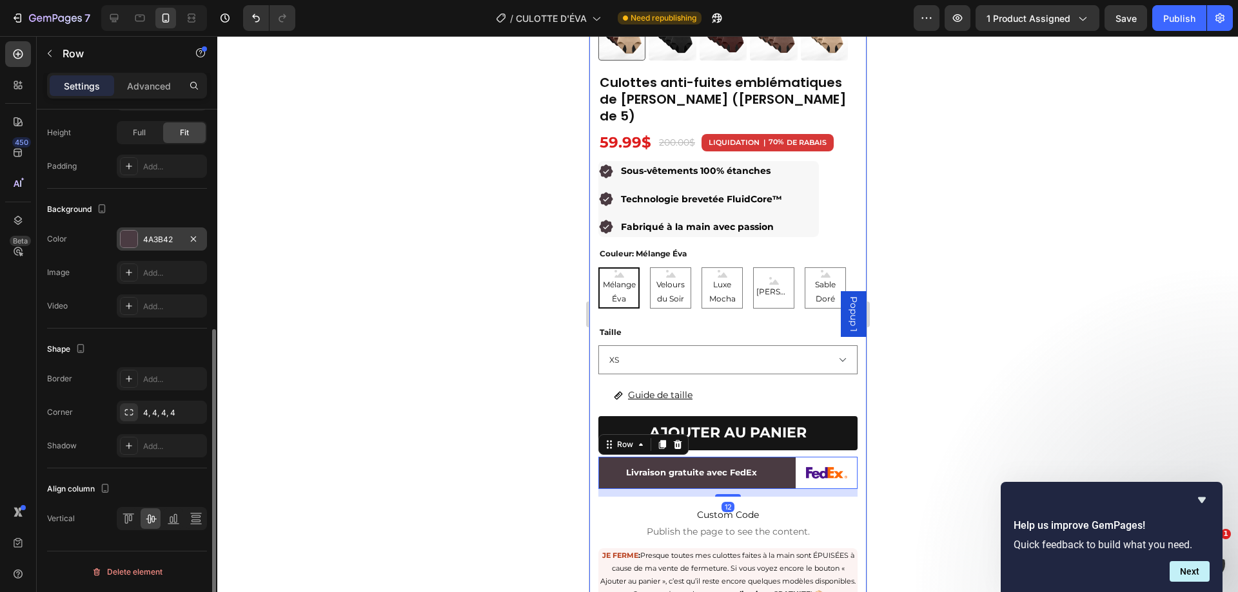
click at [140, 240] on div "4A3B42" at bounding box center [162, 239] width 90 height 23
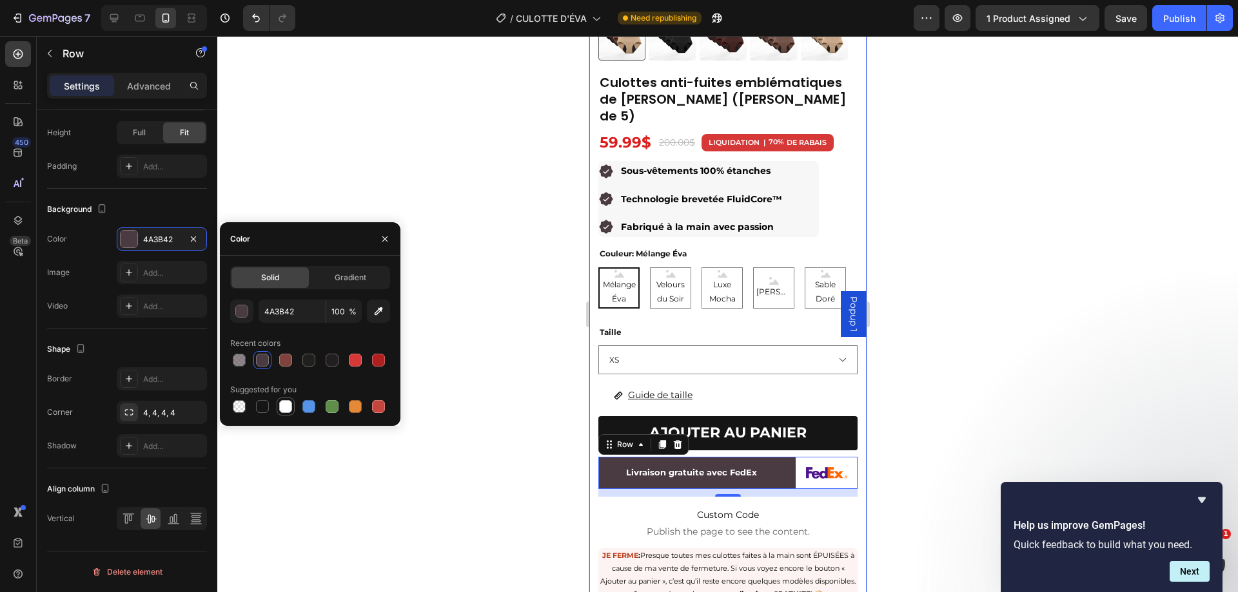
click at [289, 405] on div at bounding box center [285, 406] width 13 height 13
type input "FFFFFF"
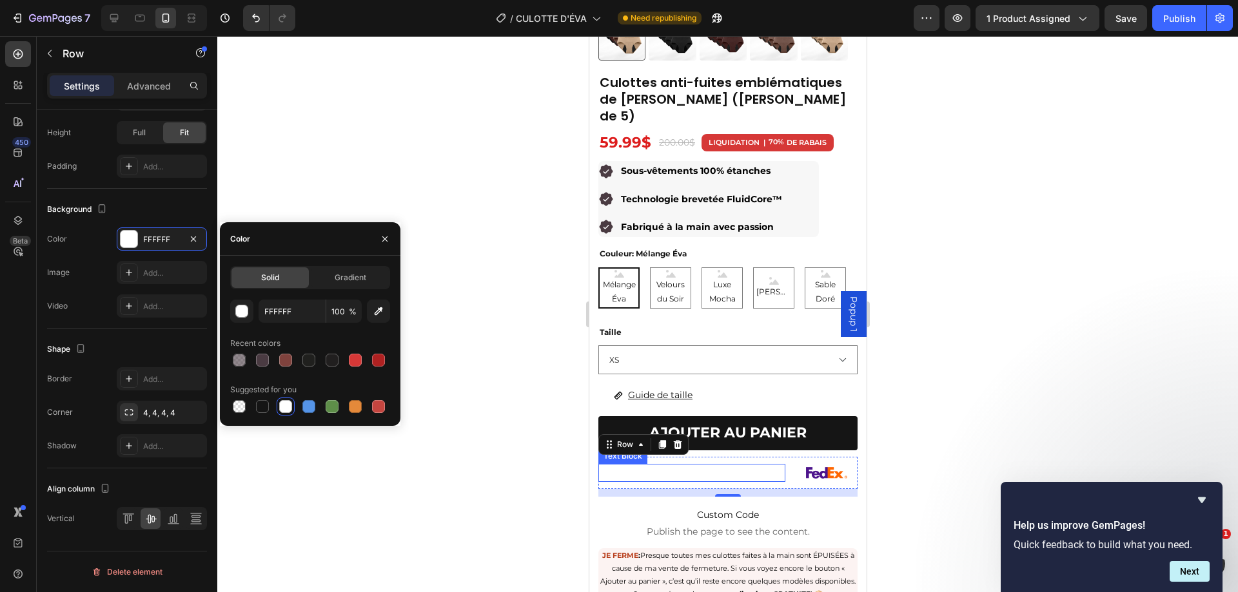
click at [693, 465] on p "Livraison gratuite avec FedEx" at bounding box center [691, 472] width 184 height 15
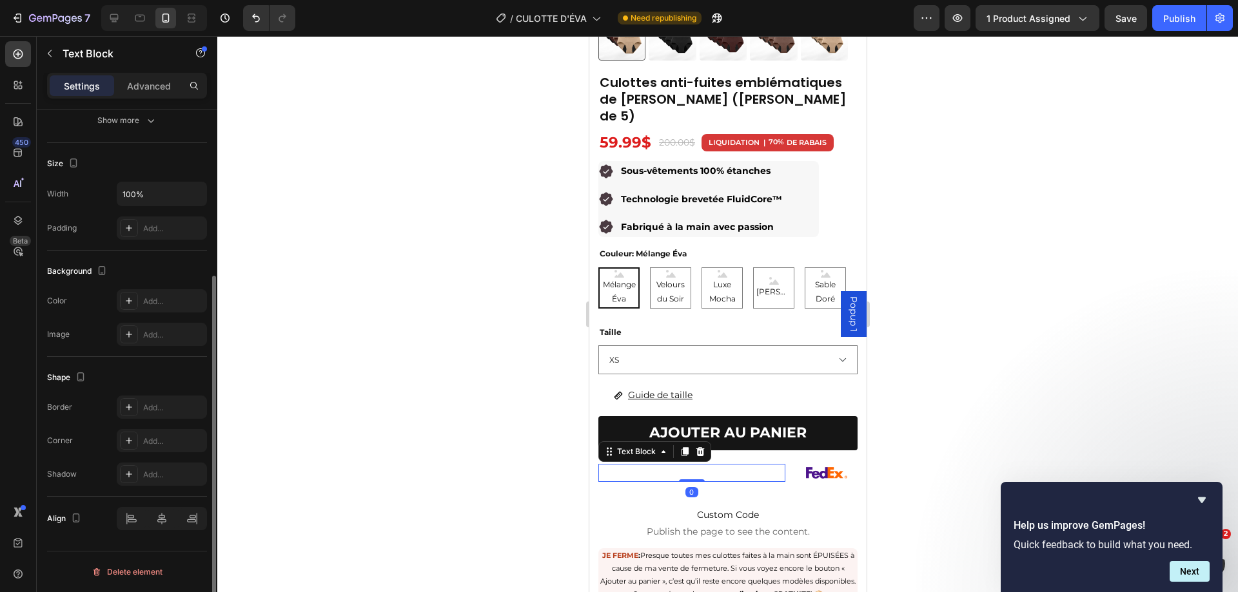
scroll to position [0, 0]
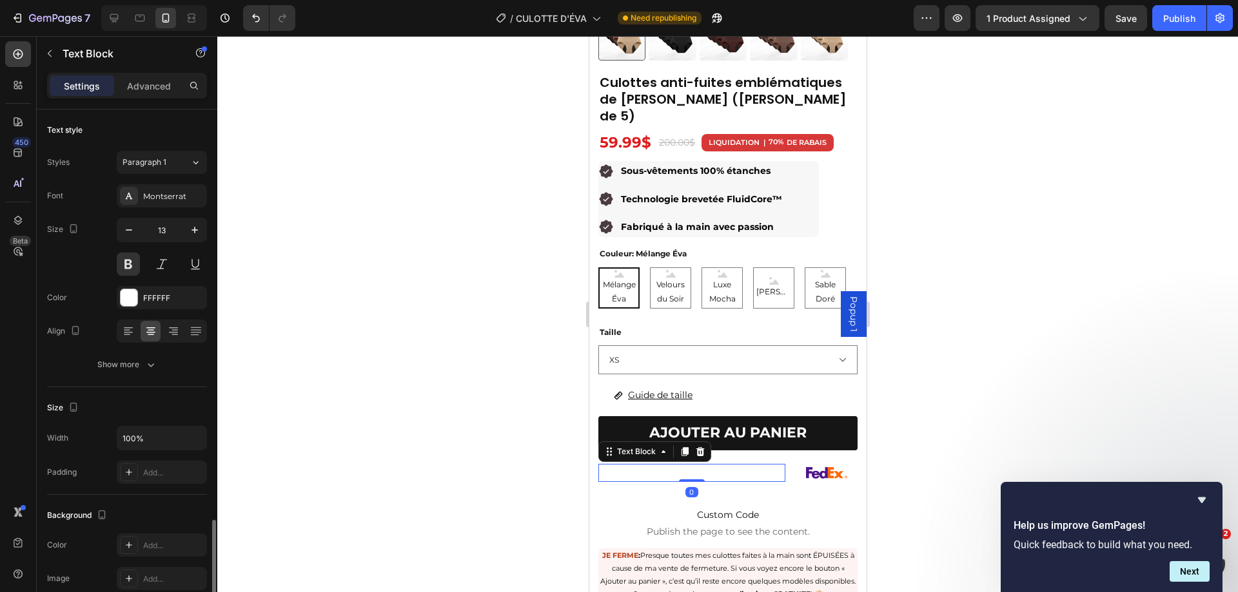
click at [693, 465] on p "Livraison gratuite avec FedEx" at bounding box center [691, 472] width 184 height 15
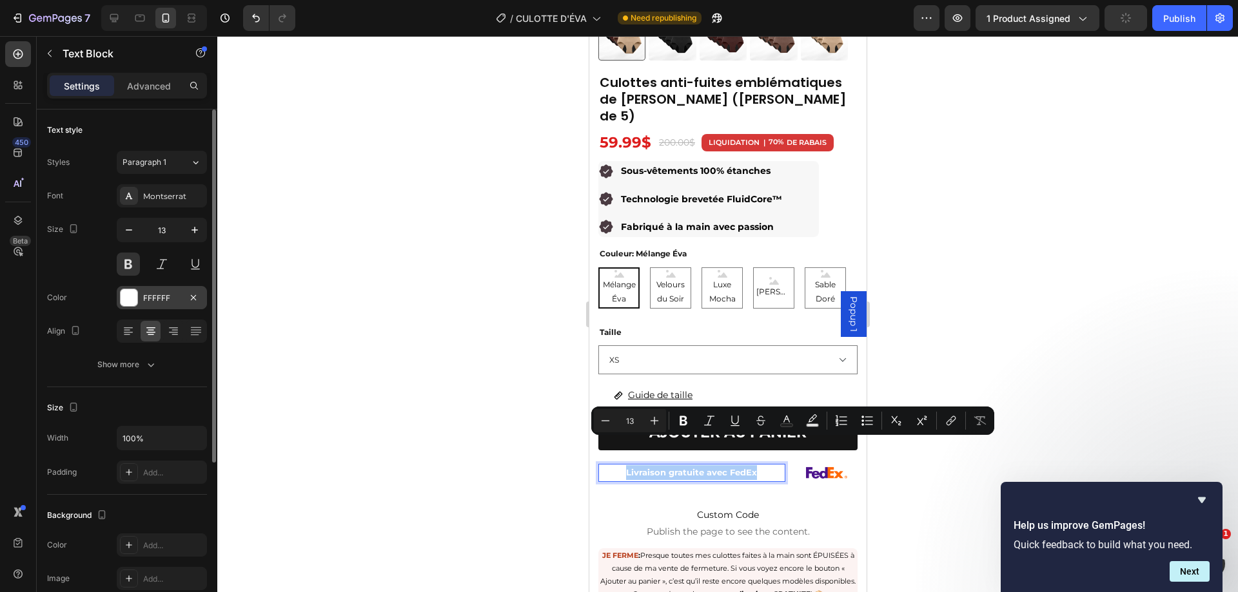
click at [137, 294] on div at bounding box center [129, 298] width 18 height 18
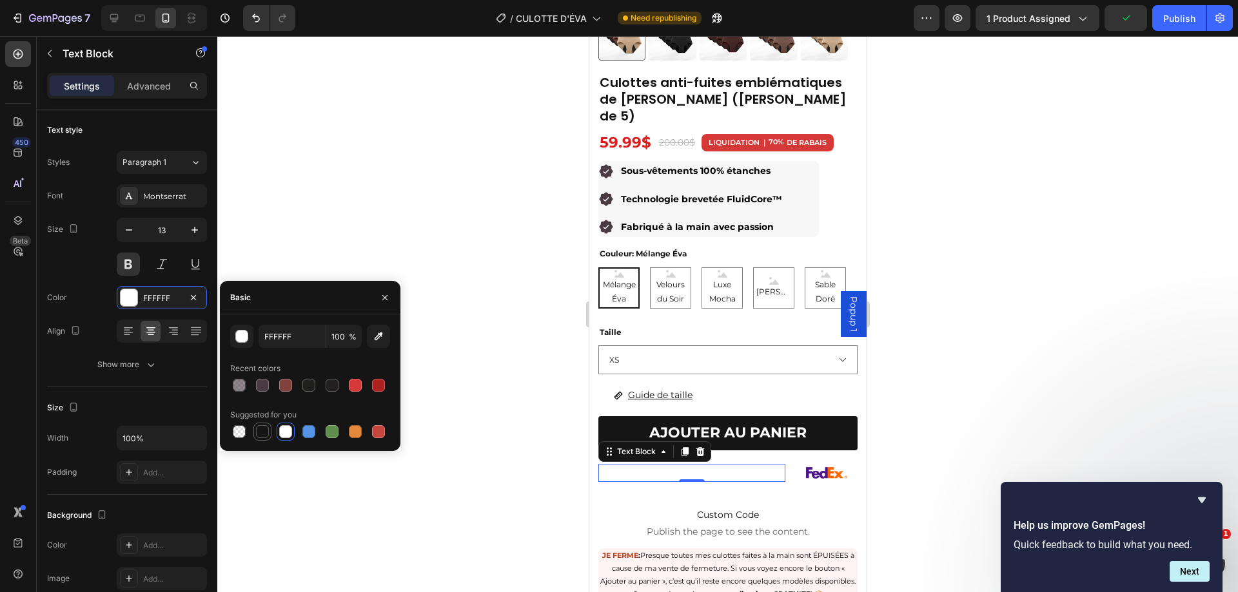
click at [262, 433] on div at bounding box center [262, 431] width 13 height 13
type input "151515"
click at [951, 422] on div at bounding box center [727, 314] width 1020 height 556
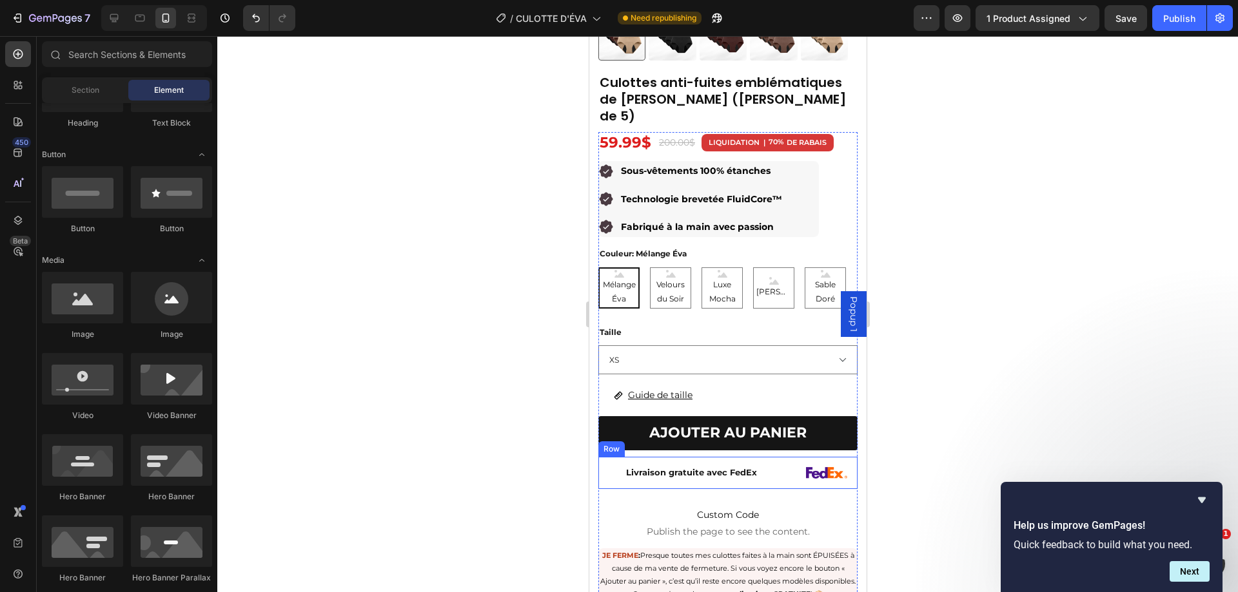
click at [763, 457] on div "Livraison gratuite avec FedEx Text Block" at bounding box center [691, 473] width 187 height 32
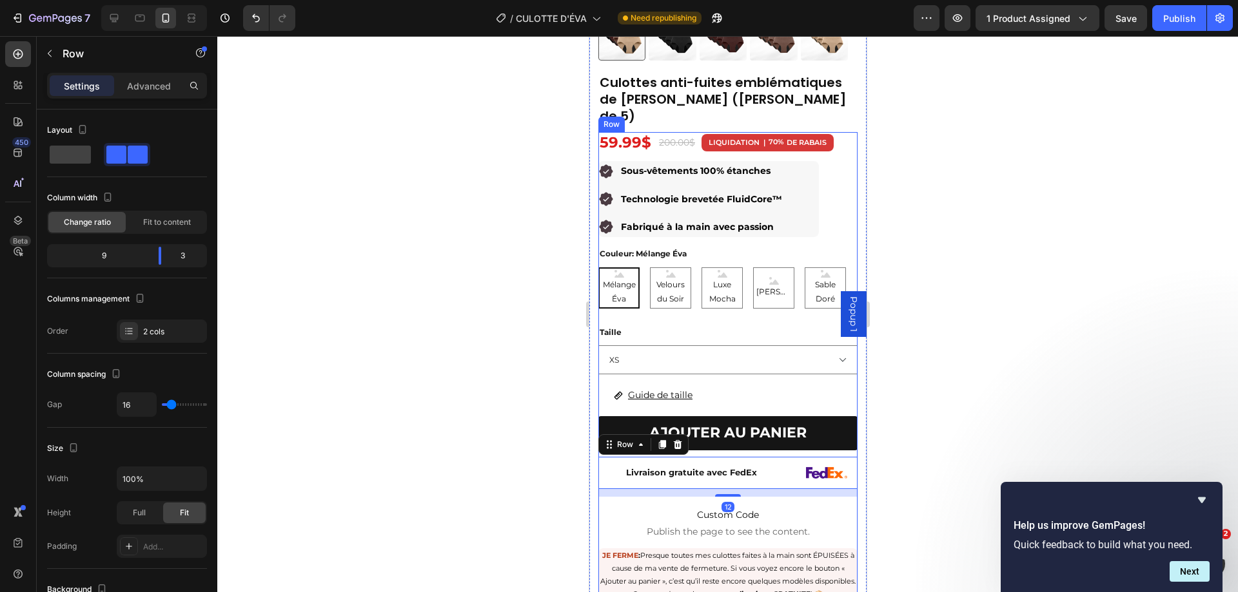
click at [824, 418] on button "AJOUTER AU PANIER" at bounding box center [727, 433] width 259 height 34
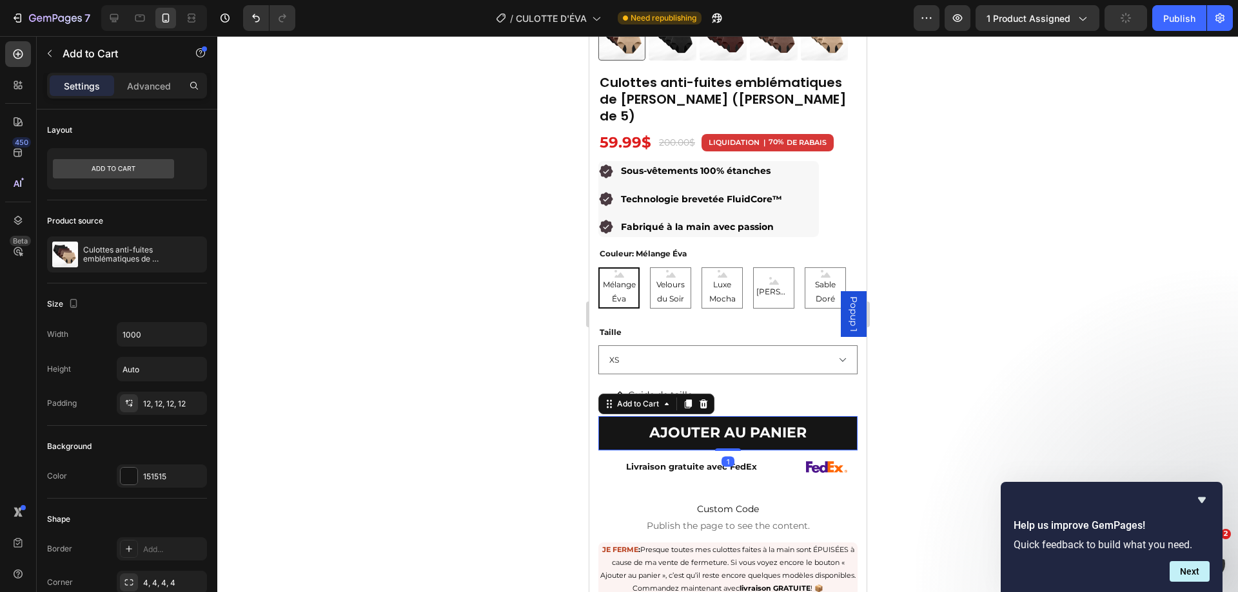
drag, startPoint x: 728, startPoint y: 429, endPoint x: 731, endPoint y: 419, distance: 10.0
click at [731, 419] on div "AJOUTER AU PANIER Add to Cart 1" at bounding box center [727, 433] width 259 height 34
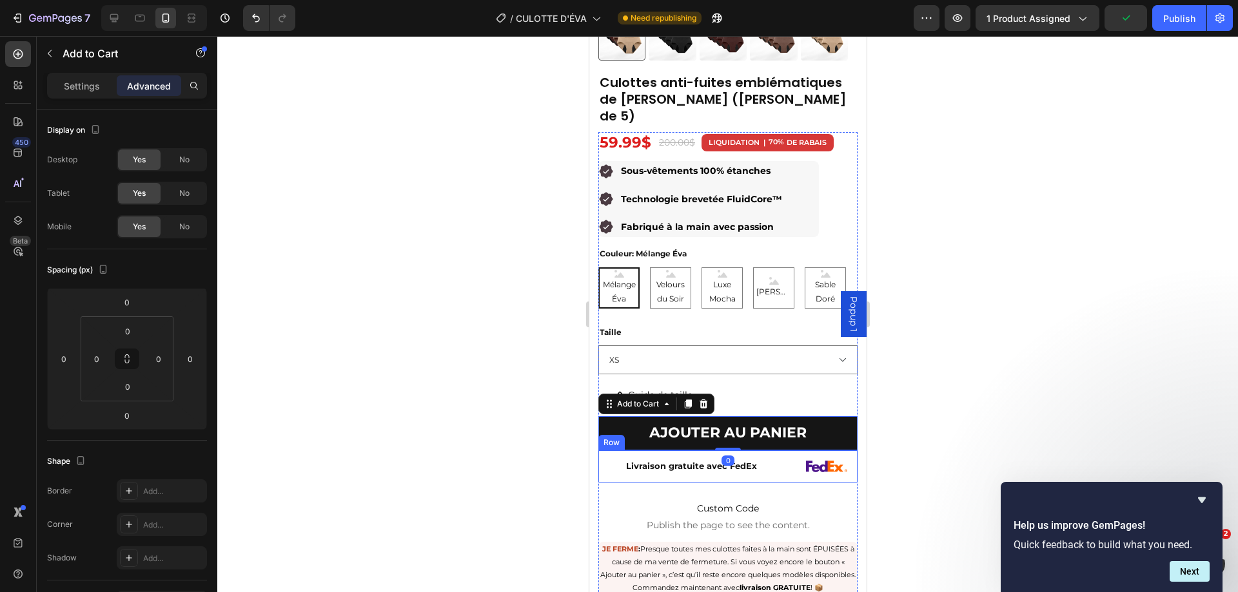
click at [768, 458] on div "Livraison gratuite avec FedEx" at bounding box center [691, 466] width 187 height 17
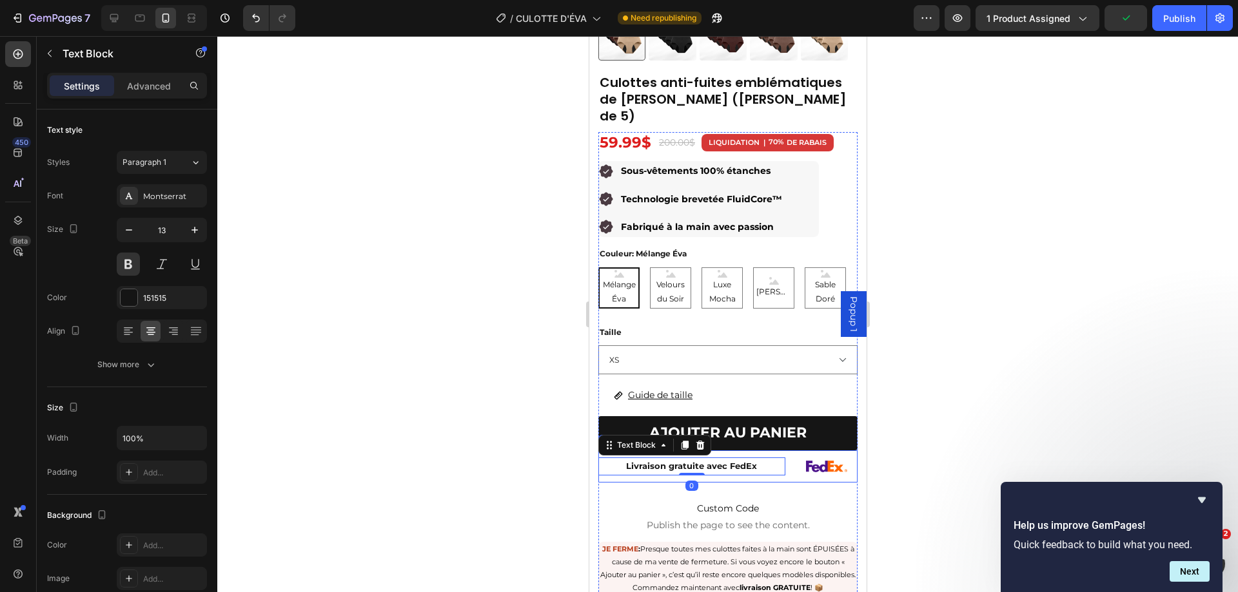
click at [770, 454] on div "Livraison gratuite avec FedEx Text Block 0" at bounding box center [691, 467] width 187 height 32
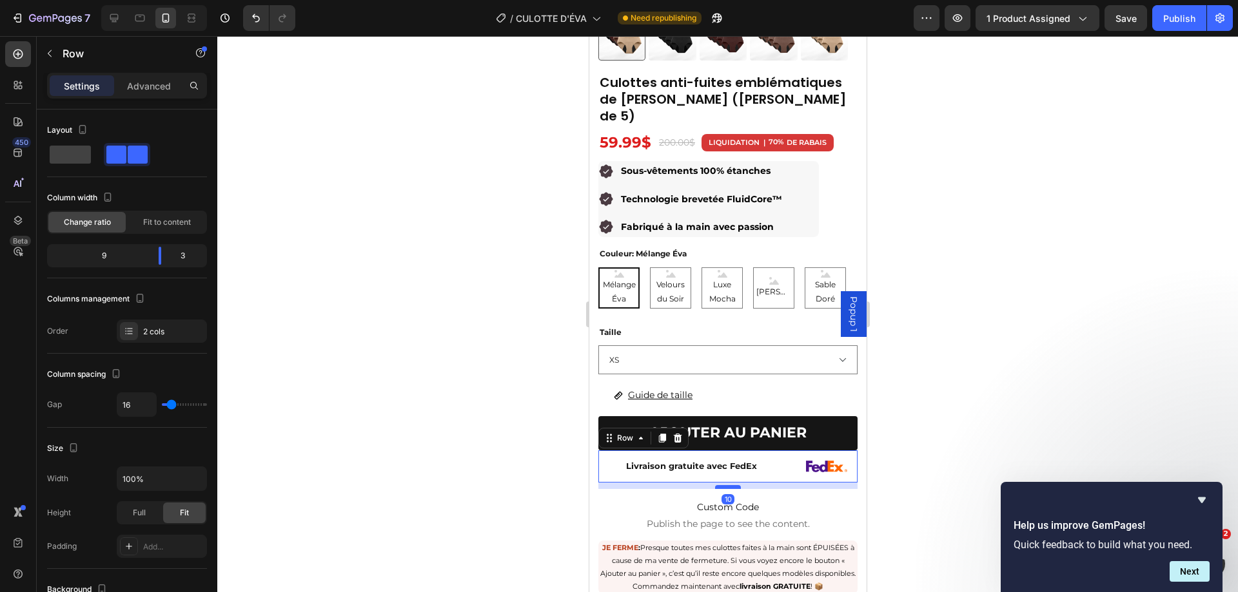
drag, startPoint x: 728, startPoint y: 462, endPoint x: 1560, endPoint y: 474, distance: 832.2
click at [728, 485] on div at bounding box center [727, 487] width 26 height 4
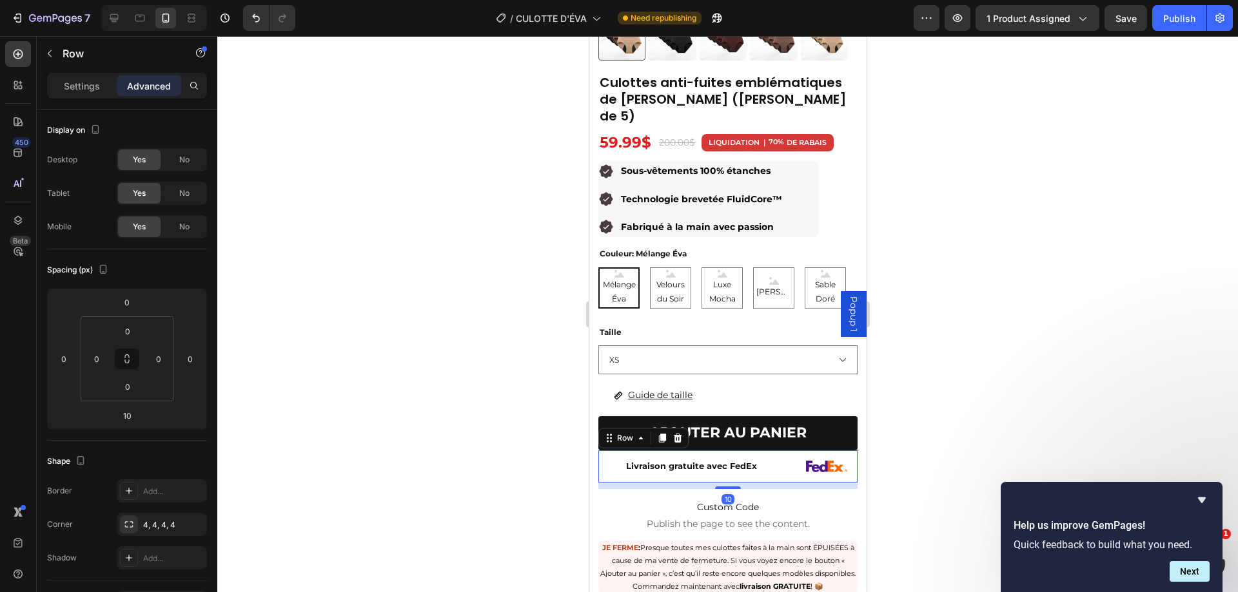
click at [973, 438] on div at bounding box center [727, 314] width 1020 height 556
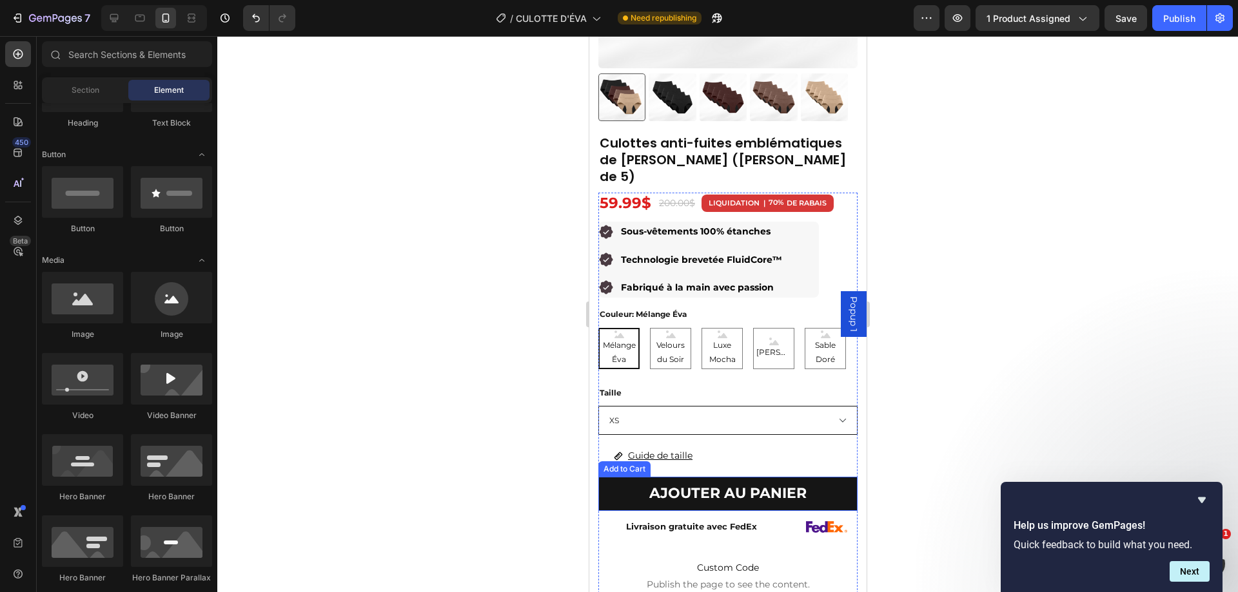
scroll to position [283, 0]
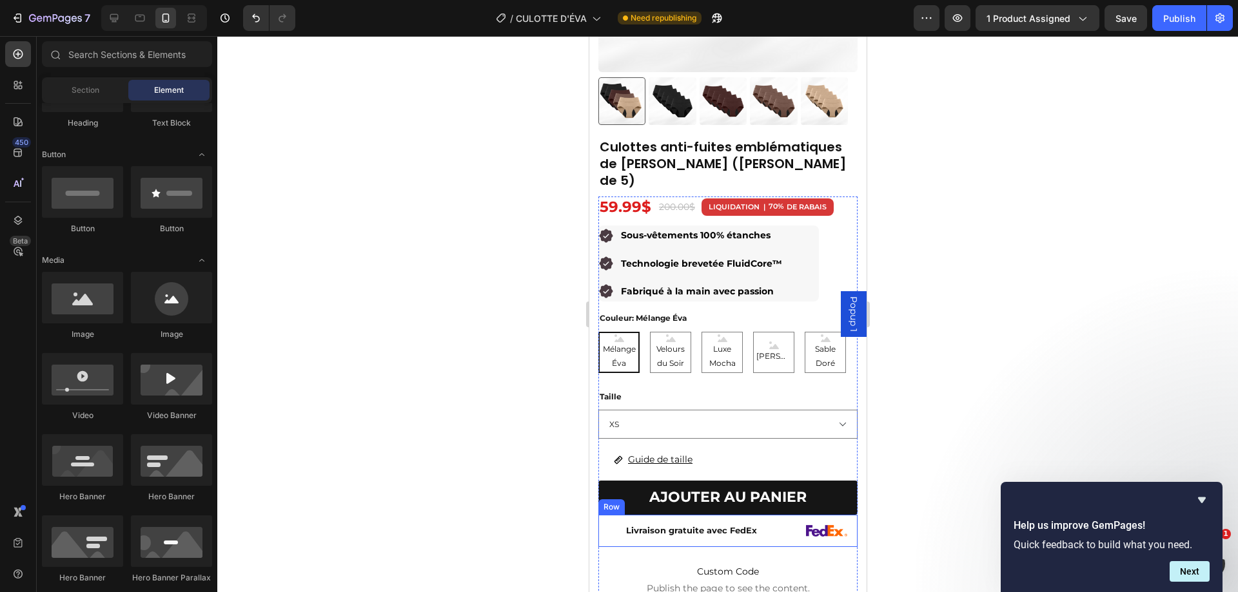
click at [780, 515] on div "Livraison gratuite avec FedEx Text Block Image Row Row" at bounding box center [727, 531] width 259 height 32
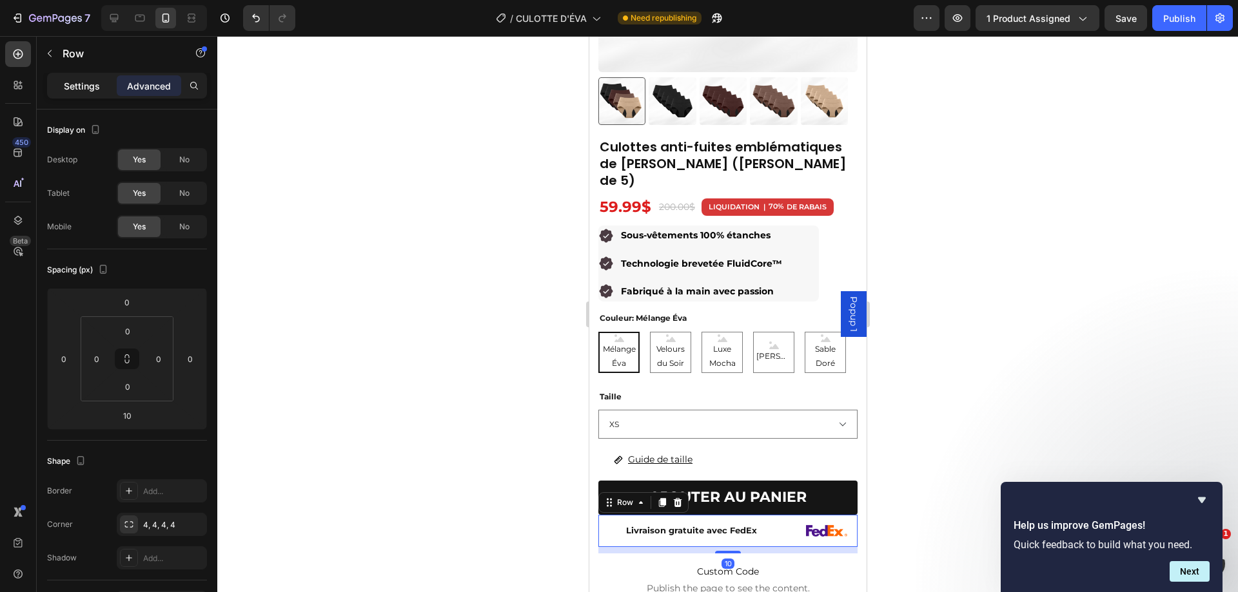
click at [73, 88] on p "Settings" at bounding box center [82, 86] width 36 height 14
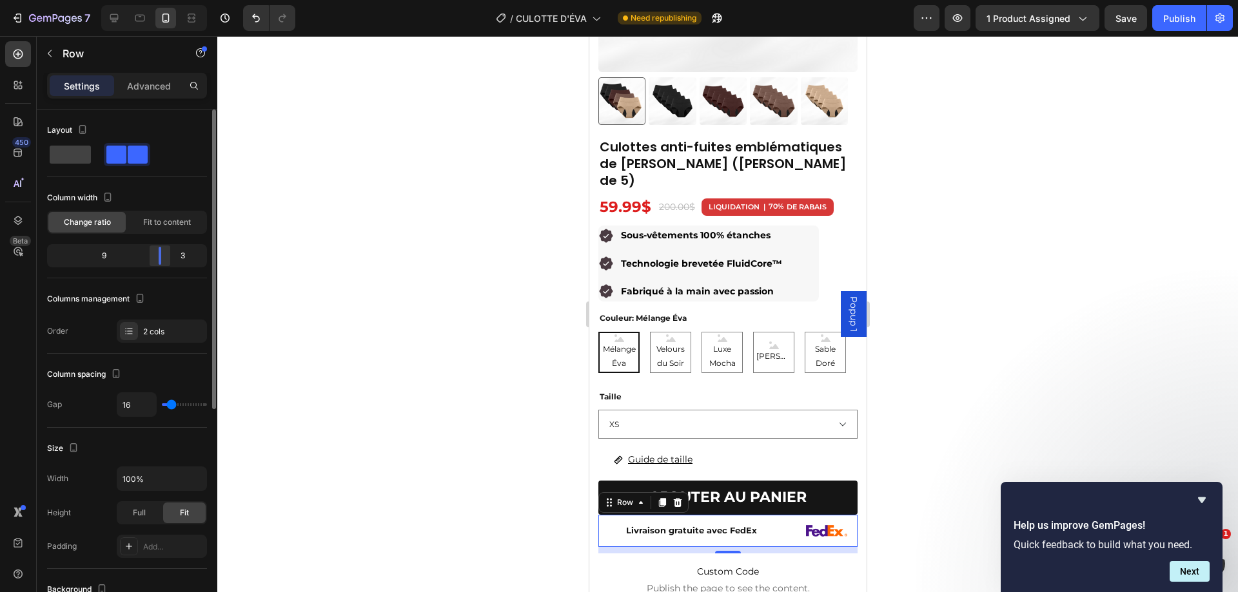
click at [164, 258] on div at bounding box center [159, 256] width 23 height 18
click at [795, 515] on div "Image Row" at bounding box center [826, 531] width 63 height 32
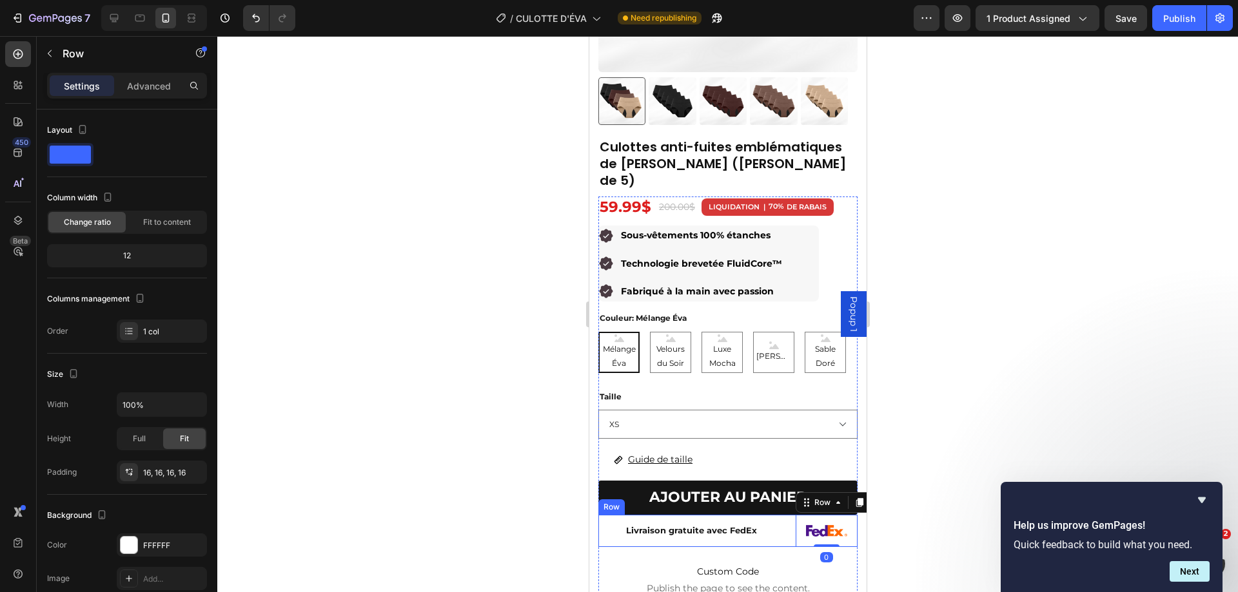
click at [786, 515] on div "Livraison gratuite avec FedEx Text Block Image Row 0 Row" at bounding box center [727, 531] width 259 height 32
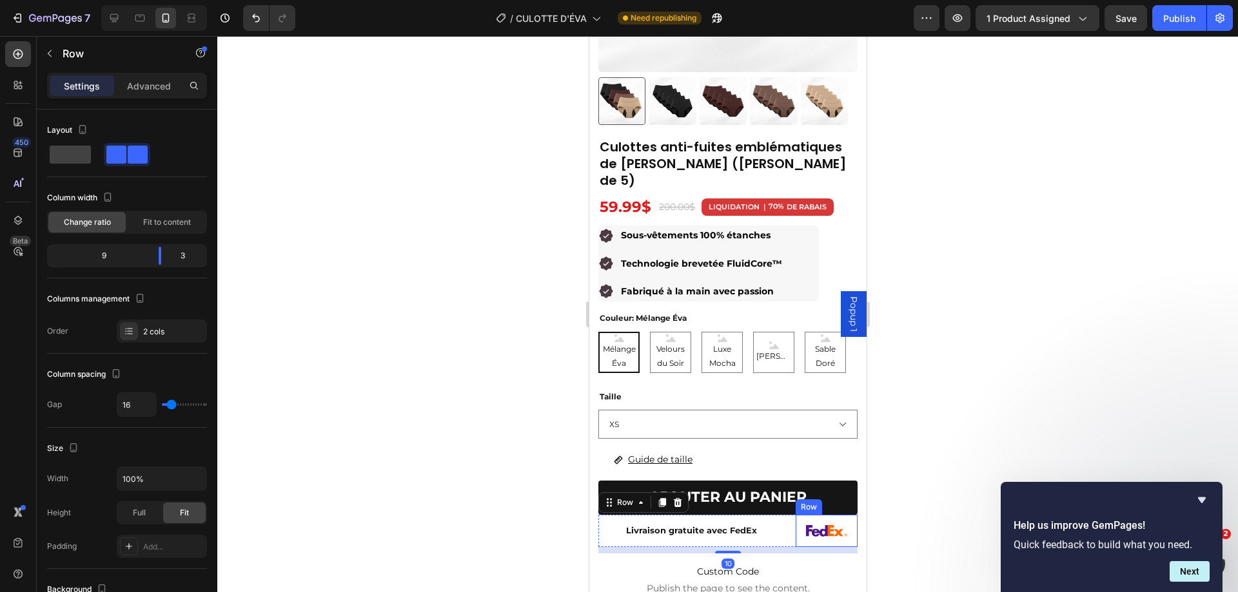
click at [795, 515] on div "Image Row" at bounding box center [826, 531] width 63 height 32
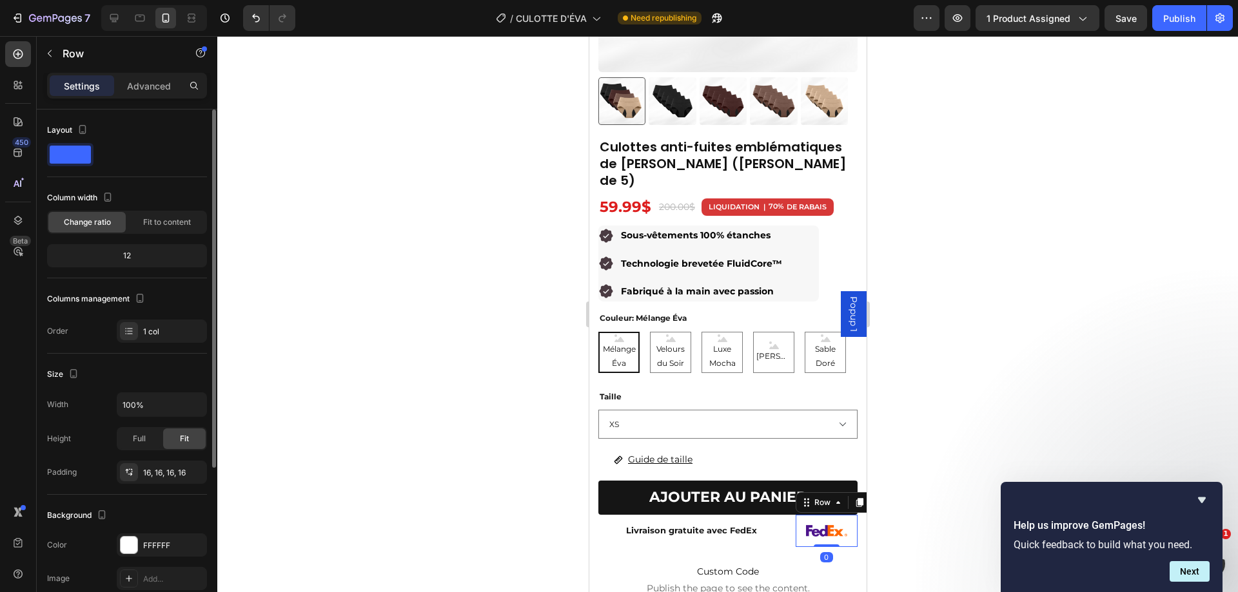
drag, startPoint x: 137, startPoint y: 84, endPoint x: 152, endPoint y: 119, distance: 37.5
click at [137, 84] on p "Advanced" at bounding box center [149, 86] width 44 height 14
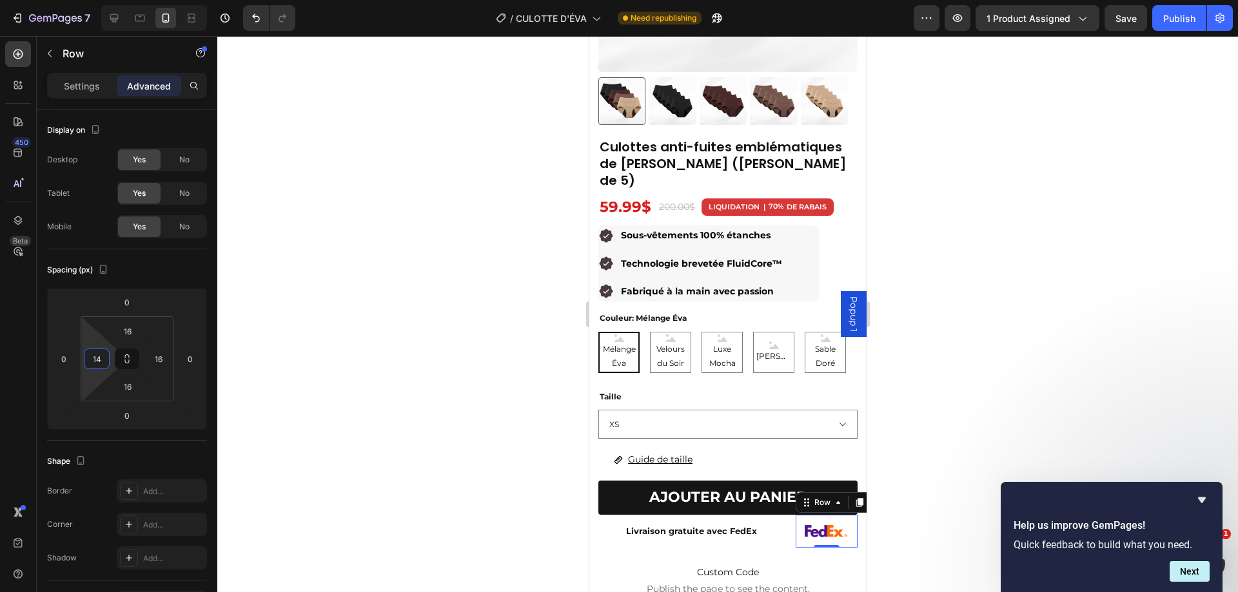
type input "16"
click at [99, 0] on html "7 Version history / CULOTTE D'ÉVA Need republishing Preview 1 product assigned …" at bounding box center [619, 0] width 1238 height 0
type input "0"
click at [190, 0] on html "7 Version history / CULOTTE D'ÉVA Need republishing Preview 1 product assigned …" at bounding box center [619, 0] width 1238 height 0
type input "-34"
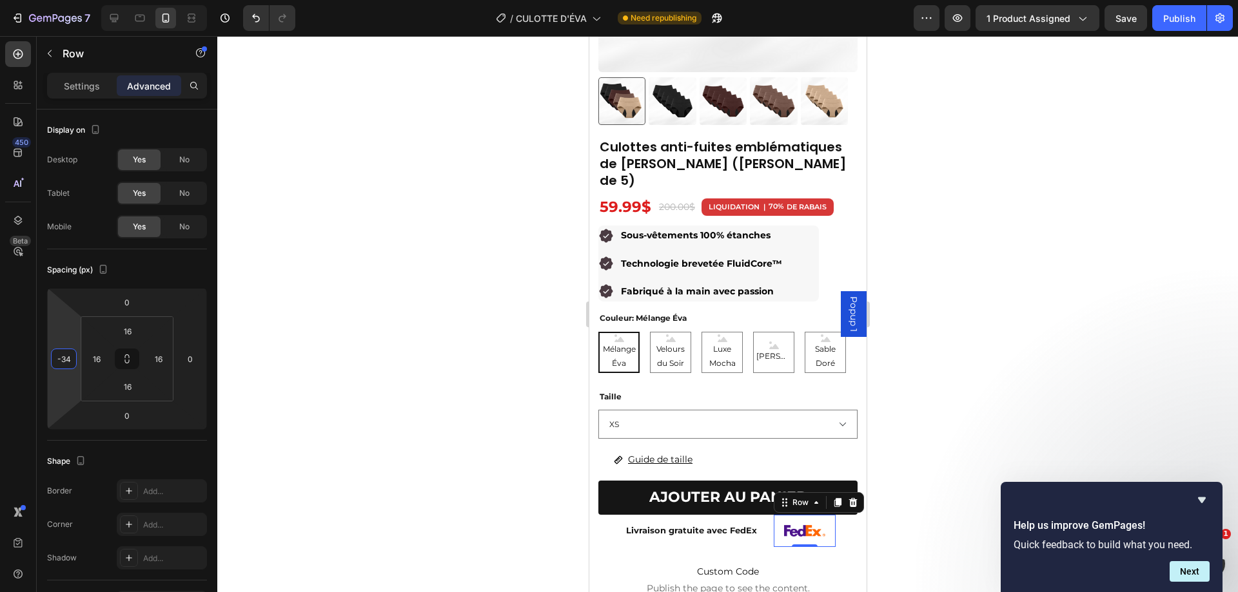
drag, startPoint x: 71, startPoint y: 333, endPoint x: 72, endPoint y: 351, distance: 17.4
click at [72, 0] on html "7 Version history / CULOTTE D'ÉVA Need republishing Preview 1 product assigned …" at bounding box center [619, 0] width 1238 height 0
click at [1000, 362] on div at bounding box center [727, 314] width 1020 height 556
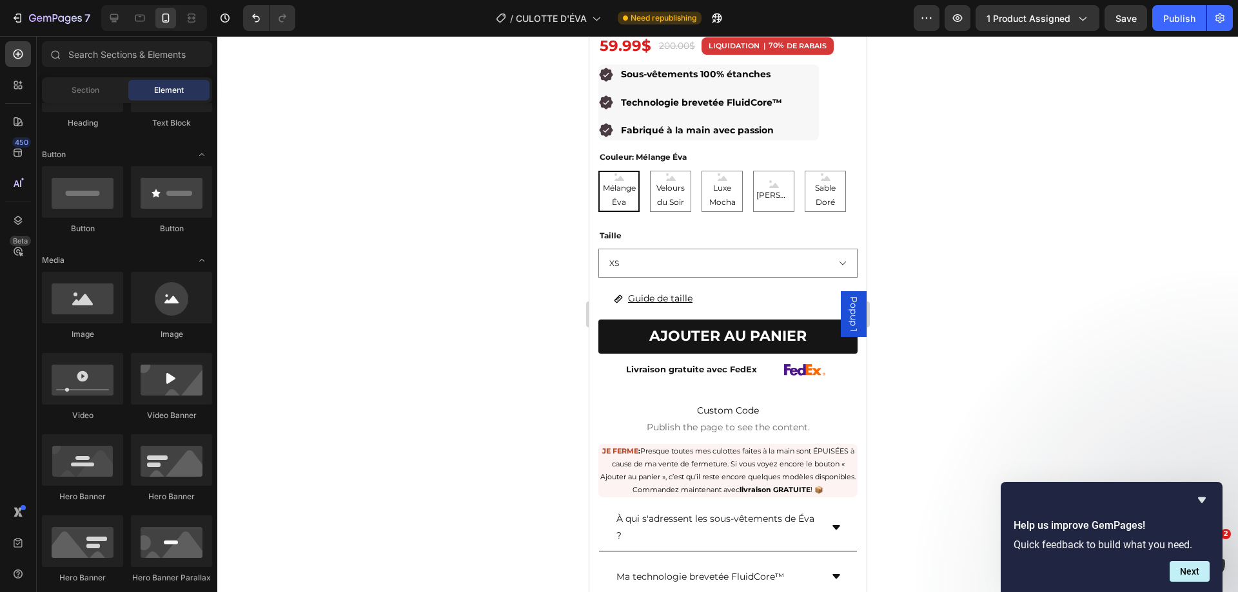
scroll to position [391, 0]
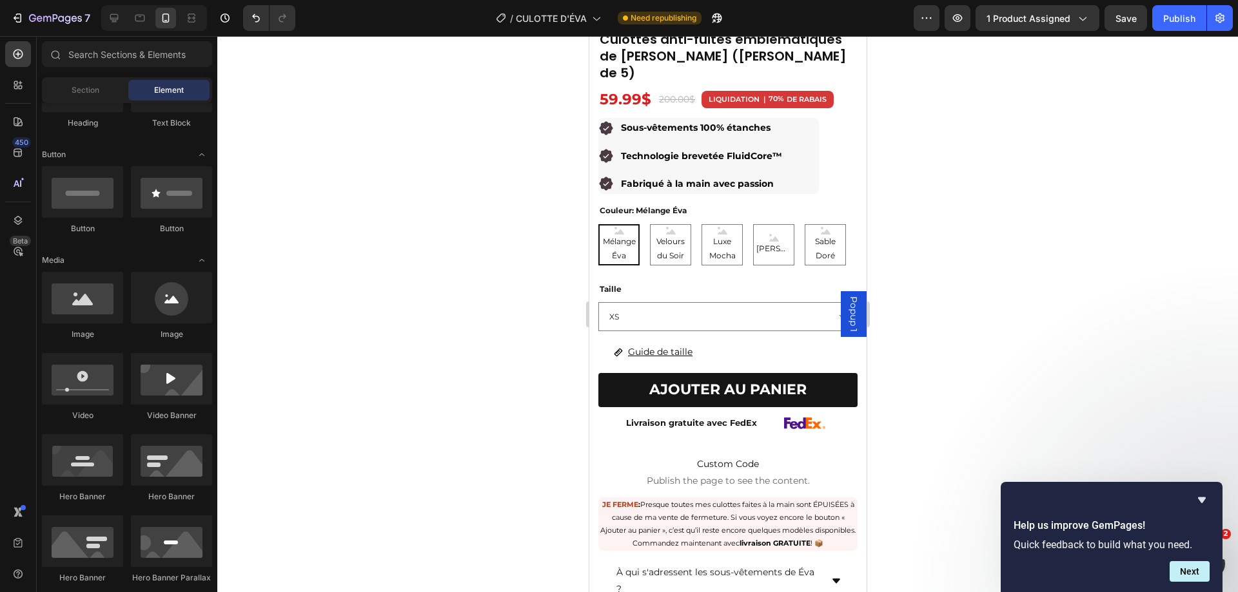
drag, startPoint x: 863, startPoint y: 103, endPoint x: 1455, endPoint y: 201, distance: 599.8
click at [753, 416] on p "Livraison gratuite avec FedEx" at bounding box center [691, 423] width 184 height 15
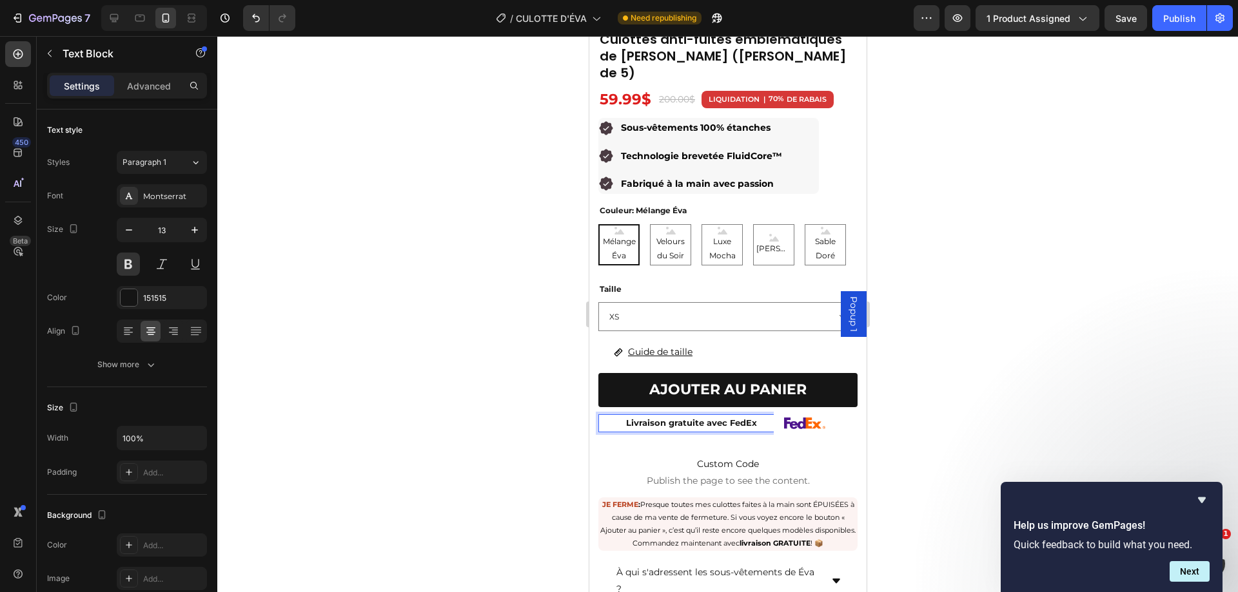
click at [980, 258] on div at bounding box center [727, 314] width 1020 height 556
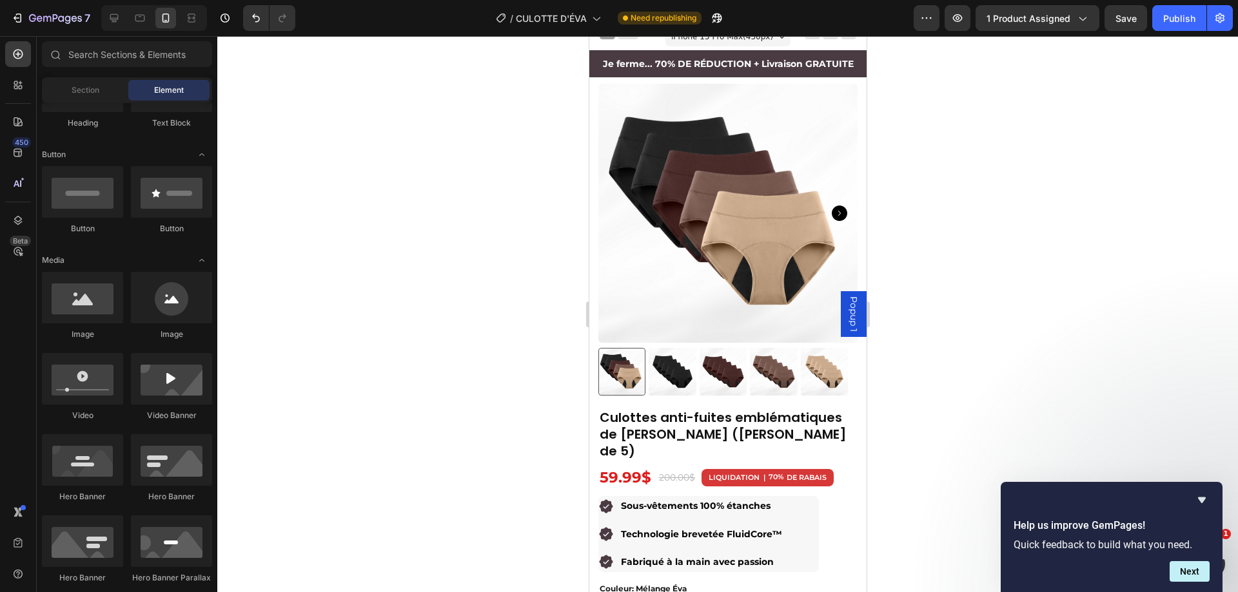
scroll to position [0, 0]
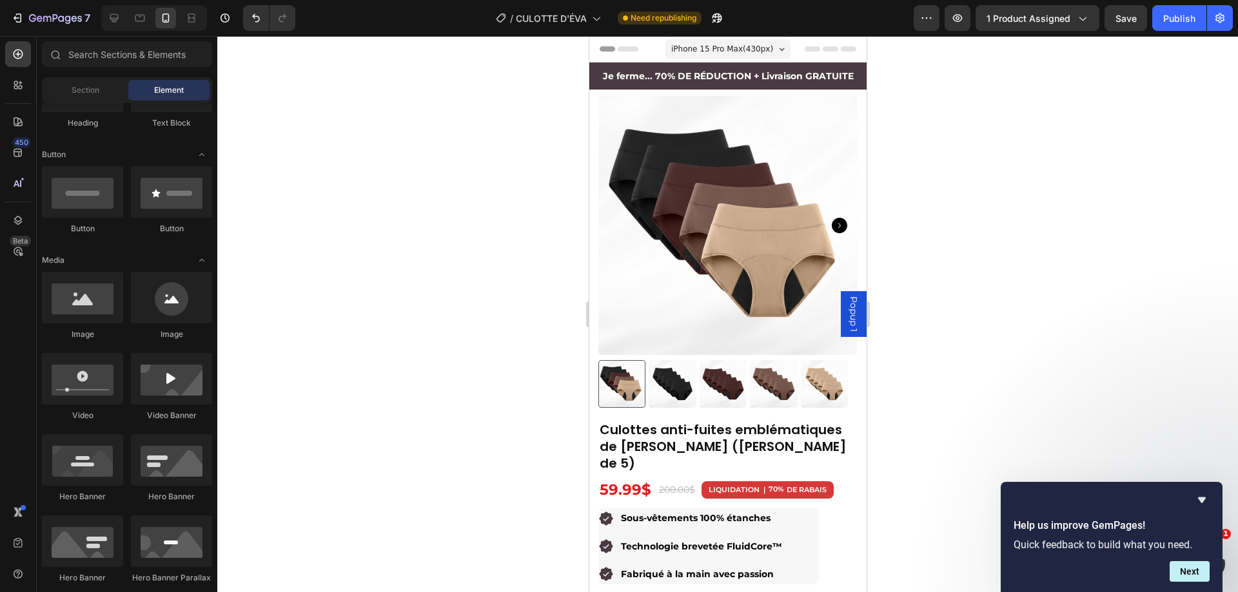
drag, startPoint x: 860, startPoint y: 144, endPoint x: 1455, endPoint y: 96, distance: 597.5
click at [137, 16] on icon at bounding box center [139, 18] width 13 height 13
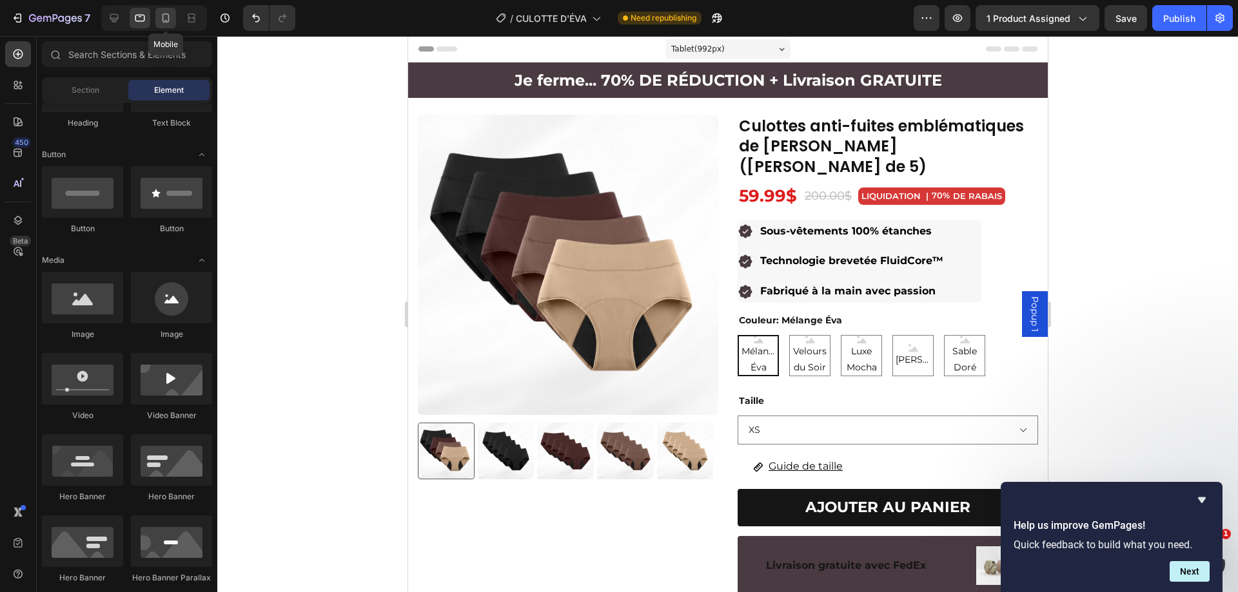
click at [163, 25] on div at bounding box center [165, 18] width 21 height 21
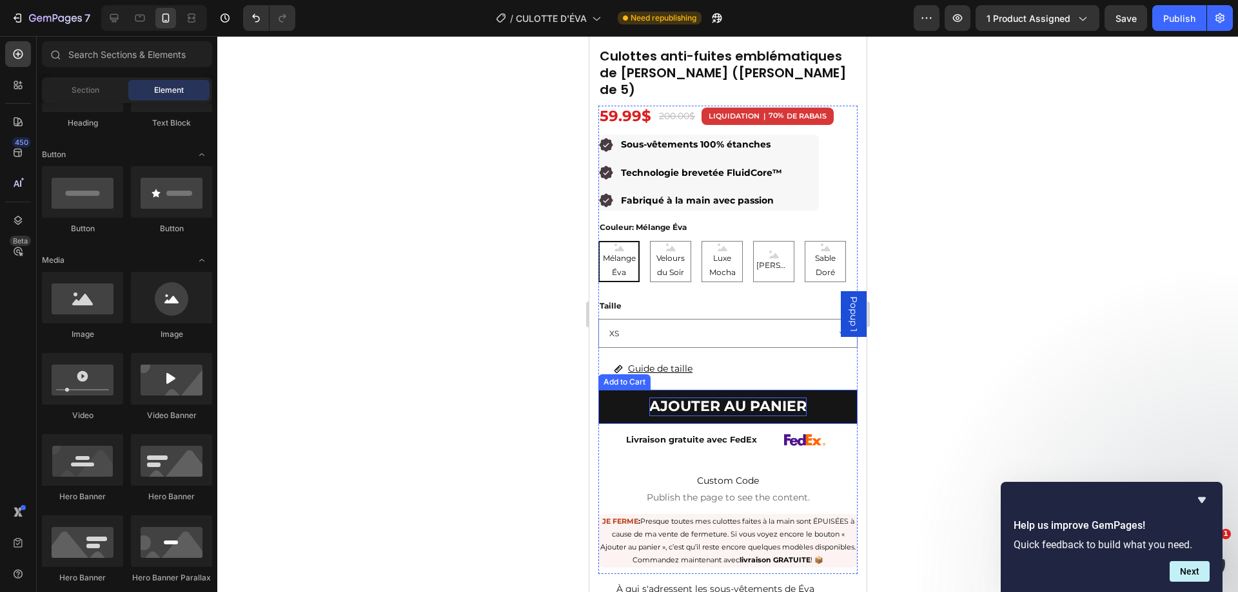
scroll to position [387, 0]
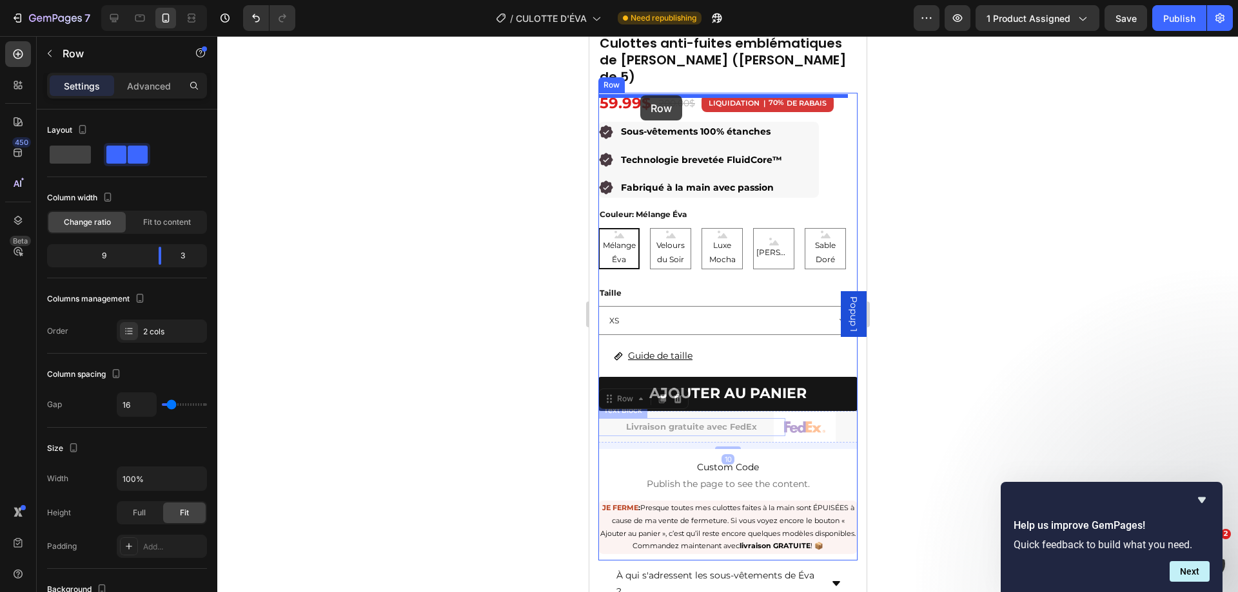
drag, startPoint x: 667, startPoint y: 411, endPoint x: 639, endPoint y: 95, distance: 316.4
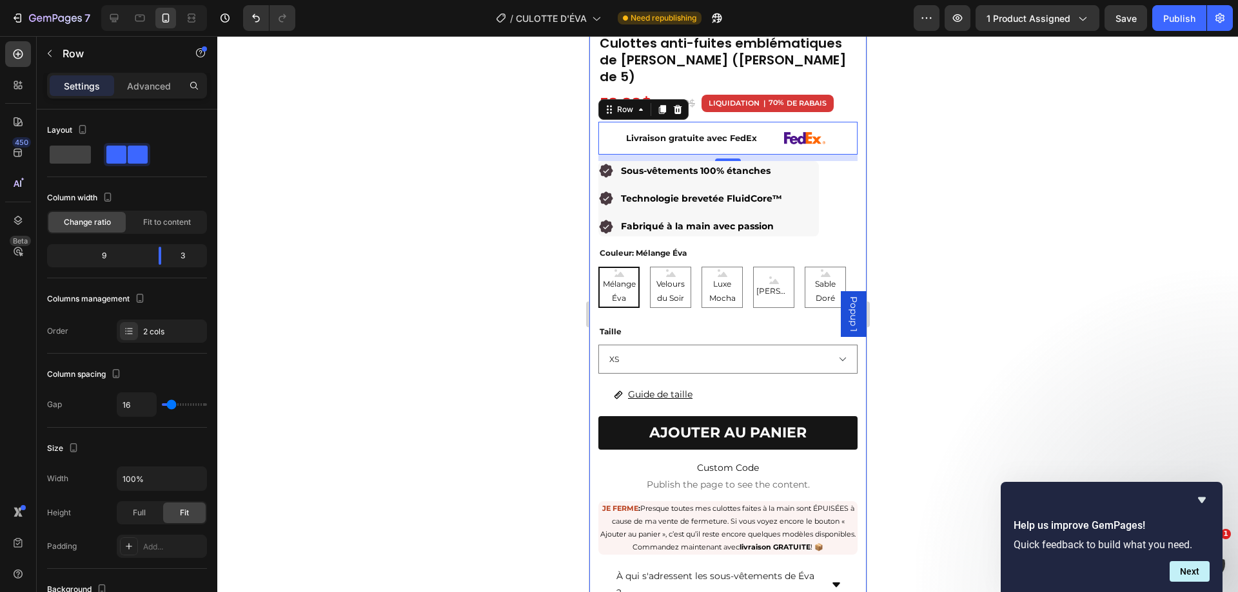
click at [1033, 155] on div at bounding box center [727, 314] width 1020 height 556
click at [752, 126] on div "Livraison gratuite avec FedEx Text Block" at bounding box center [691, 138] width 187 height 32
click at [1031, 117] on div at bounding box center [727, 314] width 1020 height 556
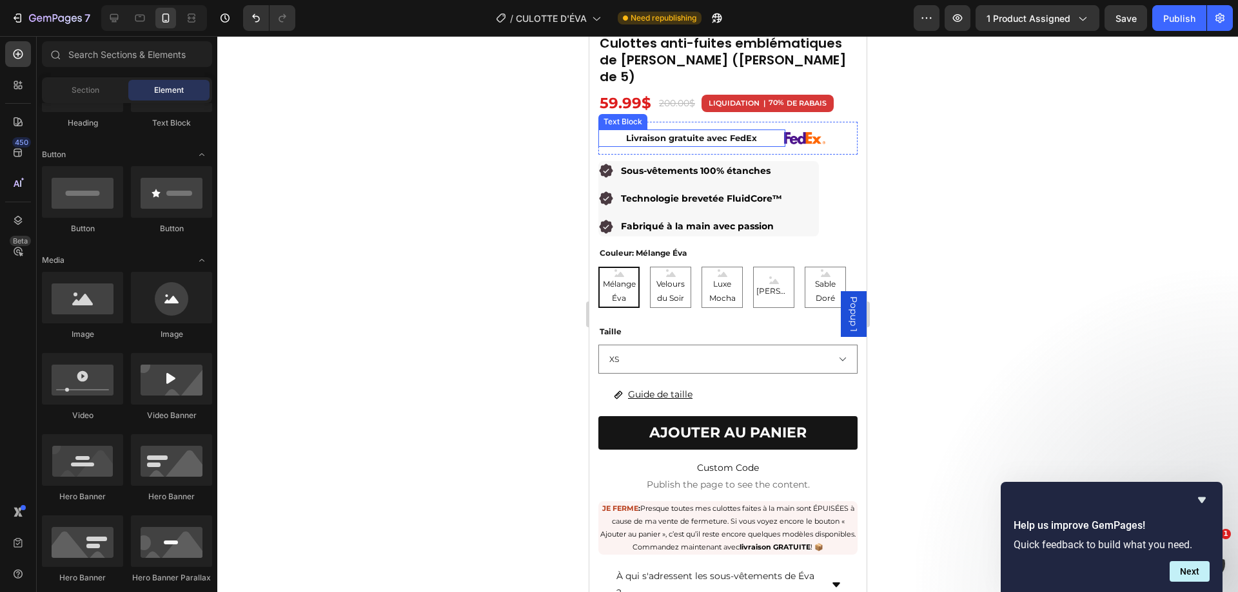
click at [686, 131] on p "Livraison gratuite avec FedEx" at bounding box center [691, 138] width 184 height 15
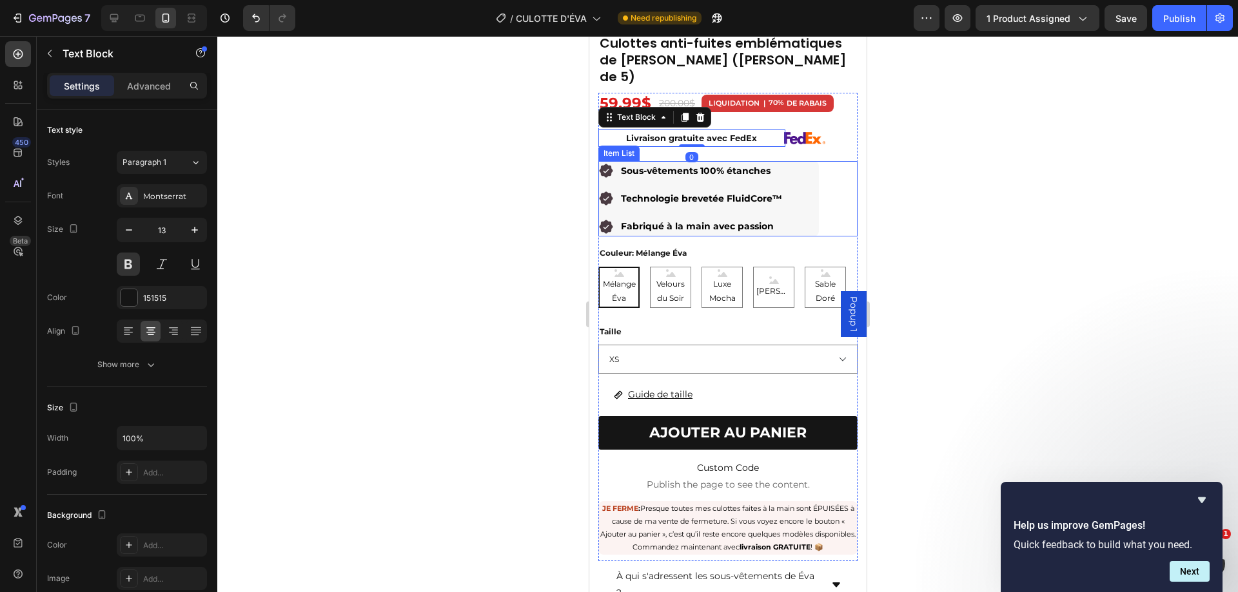
click at [690, 163] on p "Sous-vêtements 100% étanches" at bounding box center [700, 171] width 161 height 16
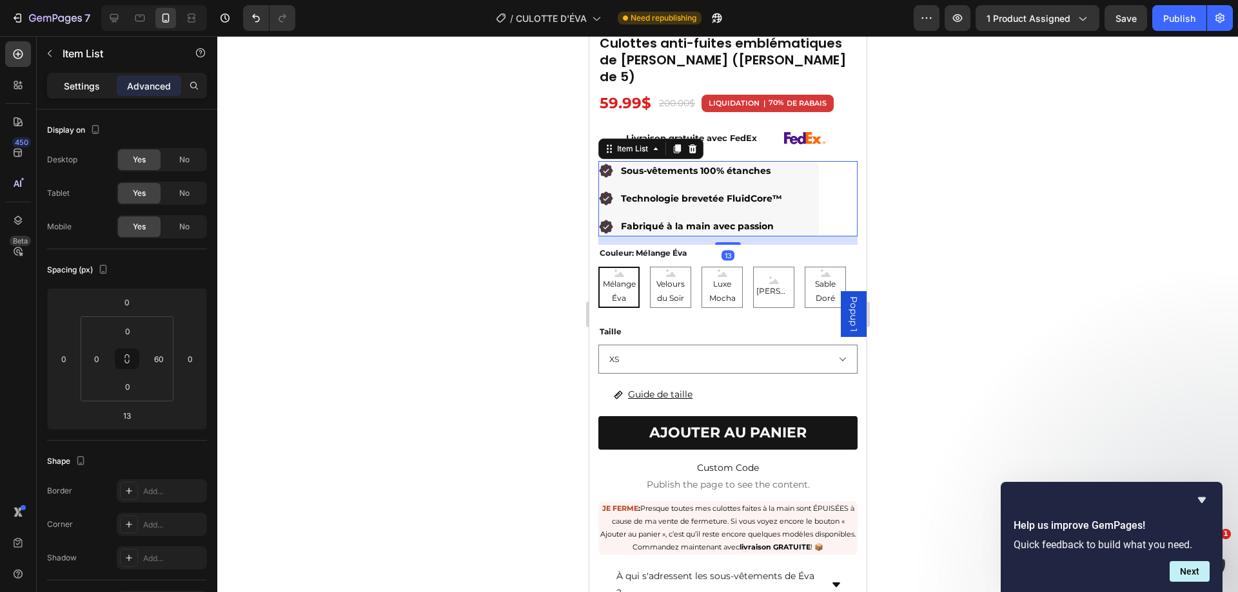
click at [105, 87] on div "Settings" at bounding box center [82, 85] width 64 height 21
type input "8"
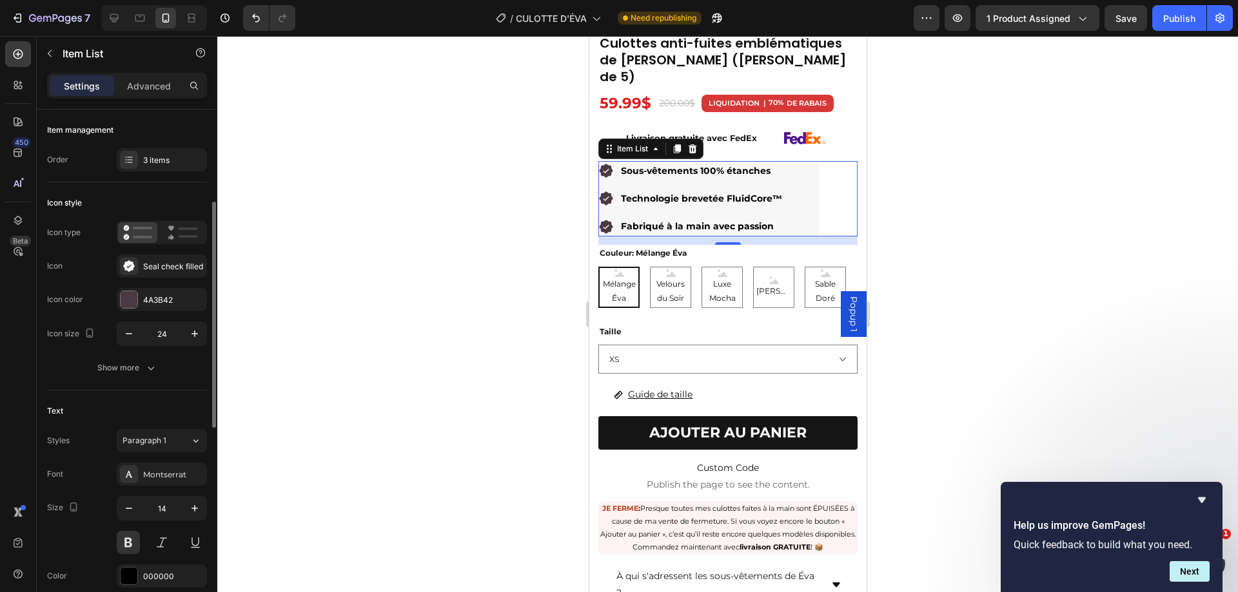
scroll to position [129, 0]
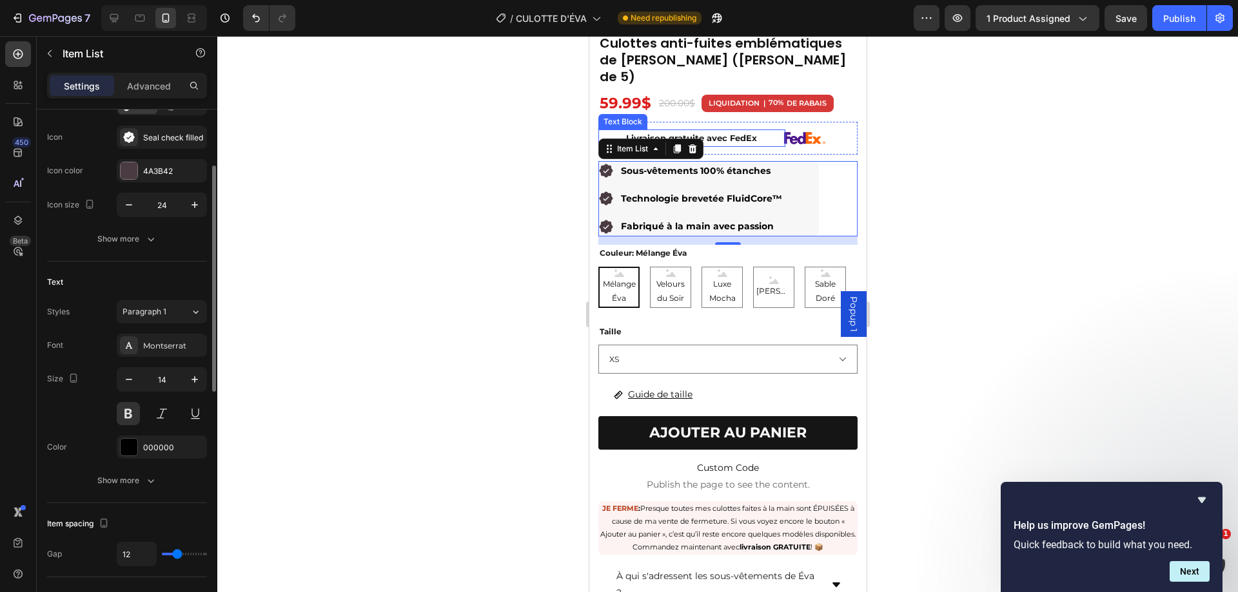
click at [717, 131] on p "Livraison gratuite avec FedEx" at bounding box center [691, 138] width 184 height 15
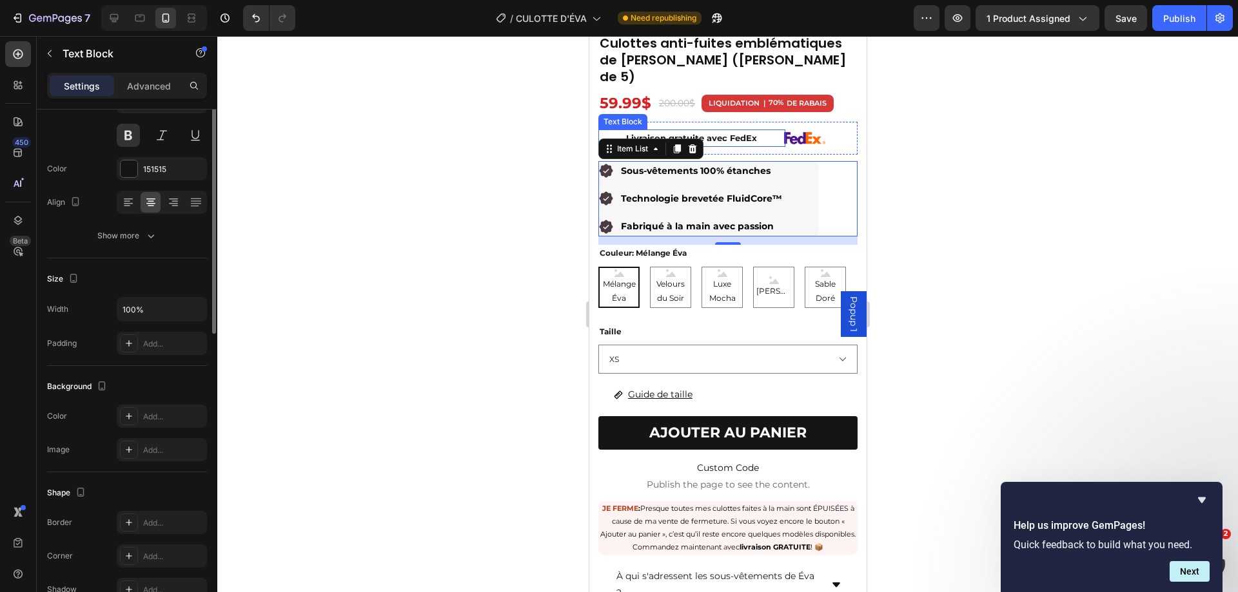
scroll to position [0, 0]
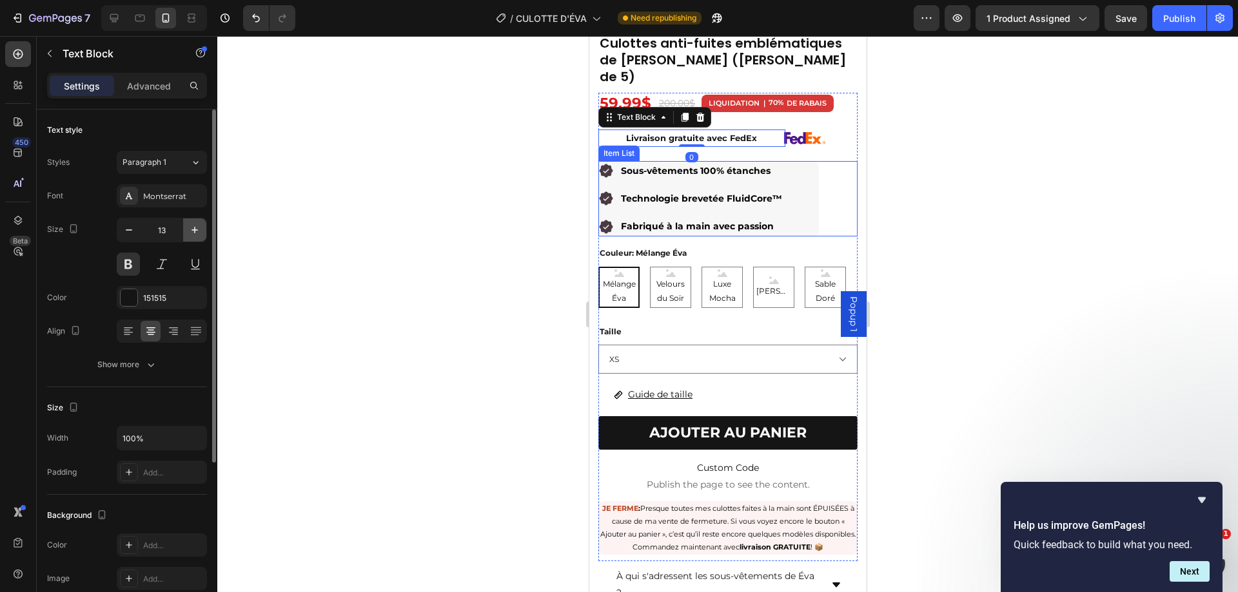
click at [191, 232] on icon "button" at bounding box center [194, 230] width 13 height 13
type input "14"
click at [999, 152] on div at bounding box center [727, 314] width 1020 height 556
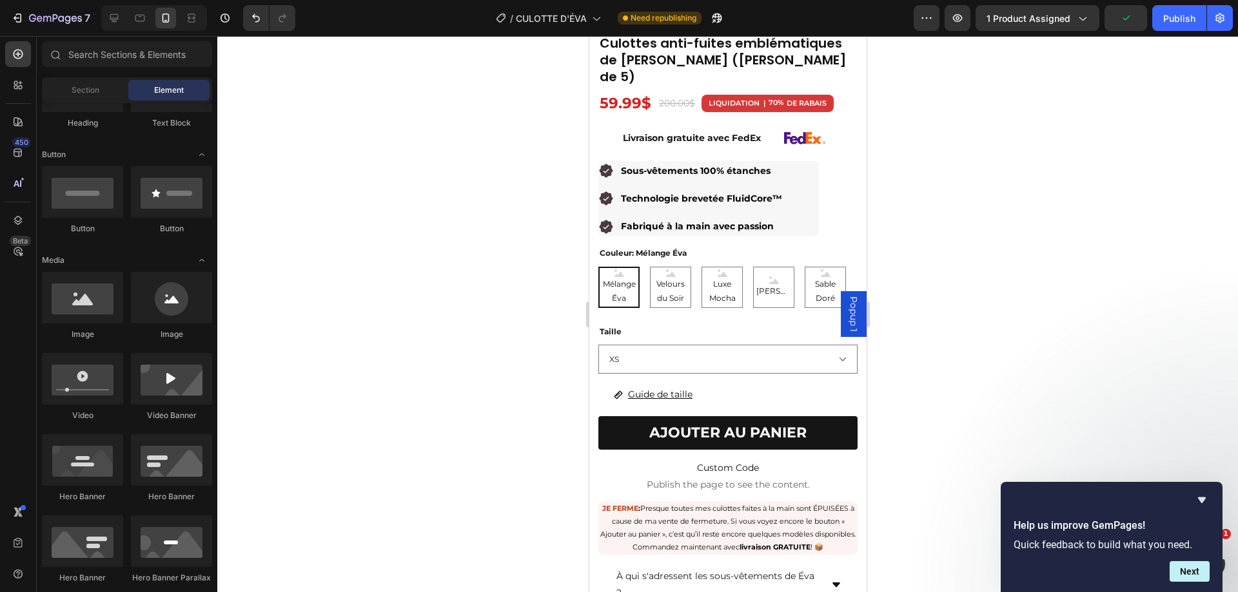
click at [1067, 165] on div at bounding box center [727, 314] width 1020 height 556
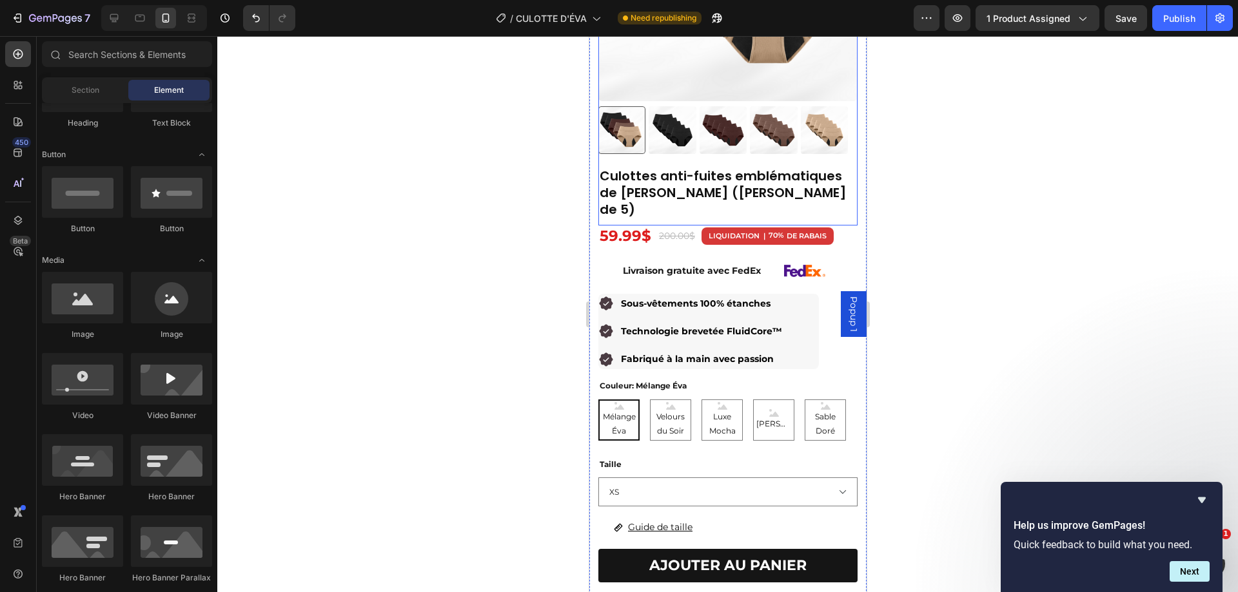
scroll to position [258, 0]
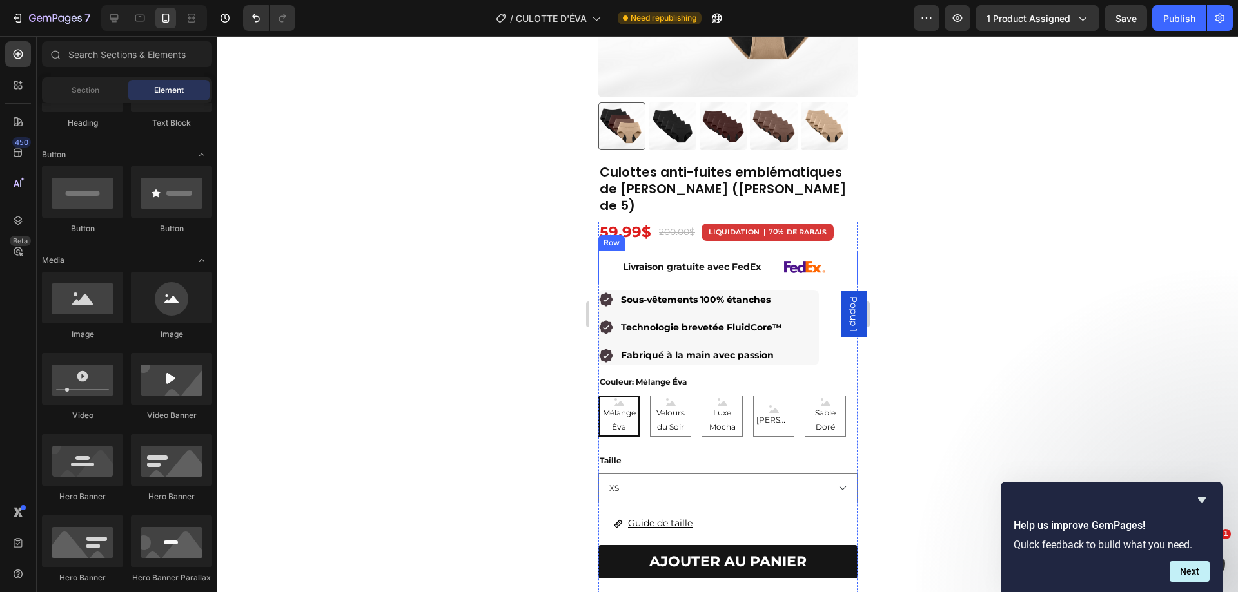
click at [763, 251] on div "Livraison gratuite avec FedEx Text Block" at bounding box center [691, 267] width 187 height 32
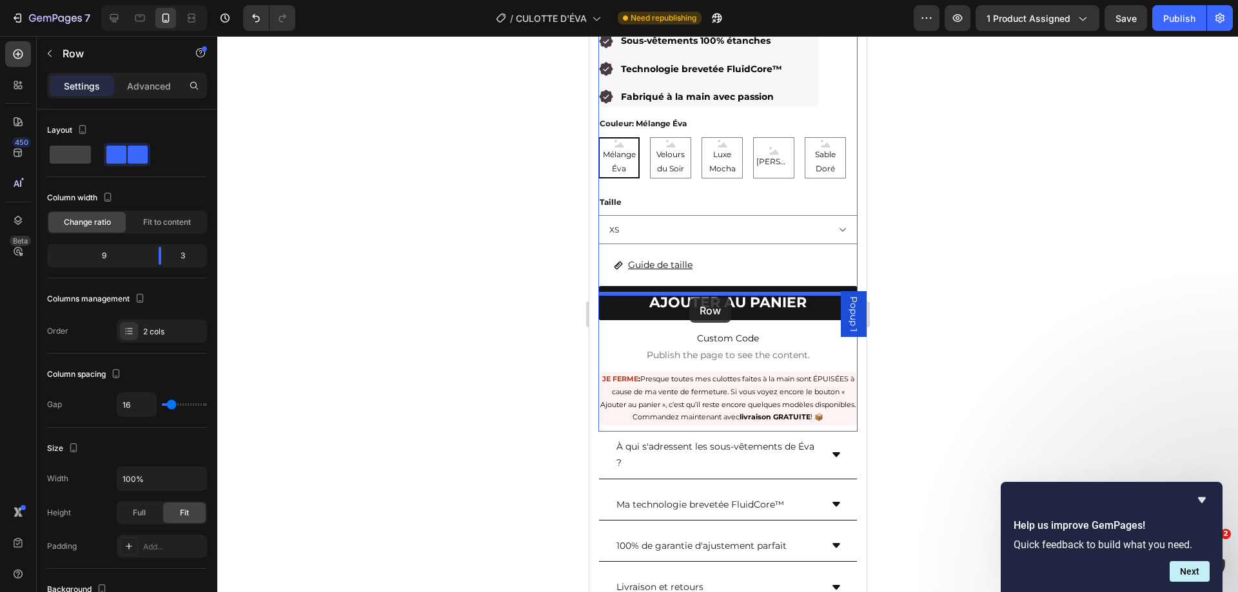
drag, startPoint x: 619, startPoint y: 213, endPoint x: 688, endPoint y: 297, distance: 109.0
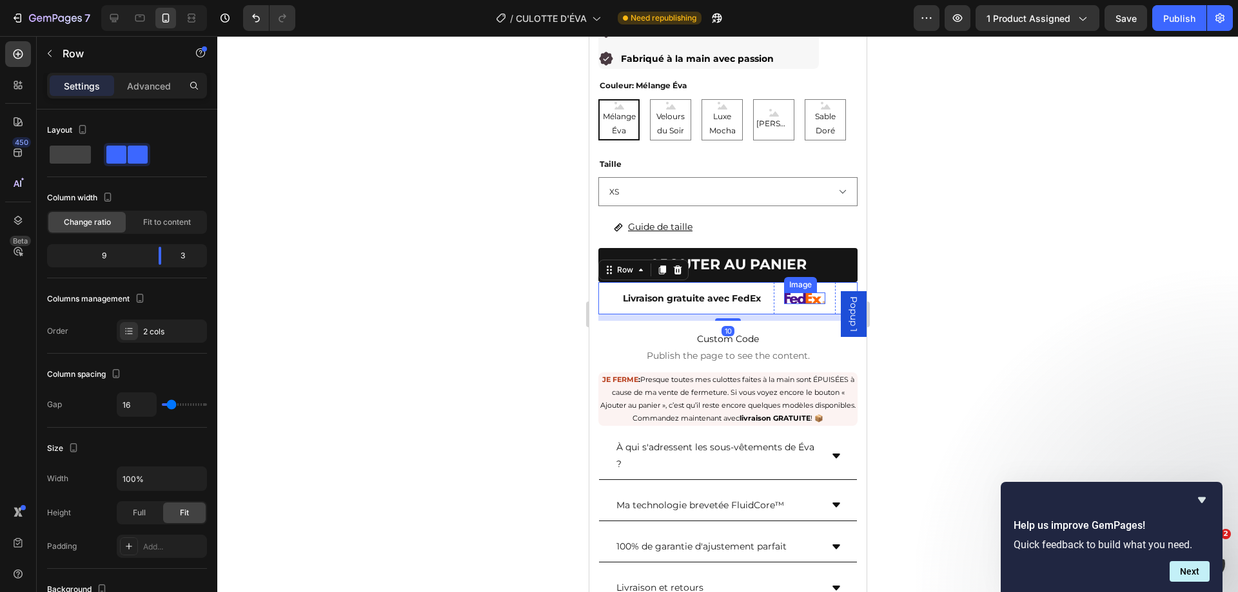
scroll to position [478, 0]
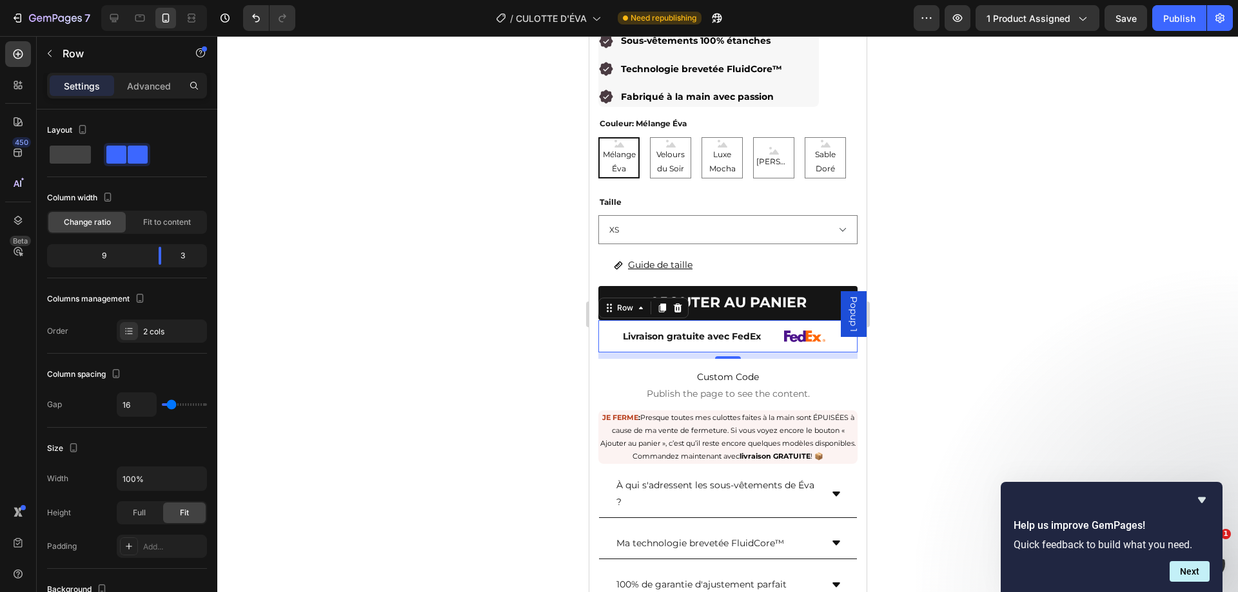
click at [975, 304] on div at bounding box center [727, 314] width 1020 height 556
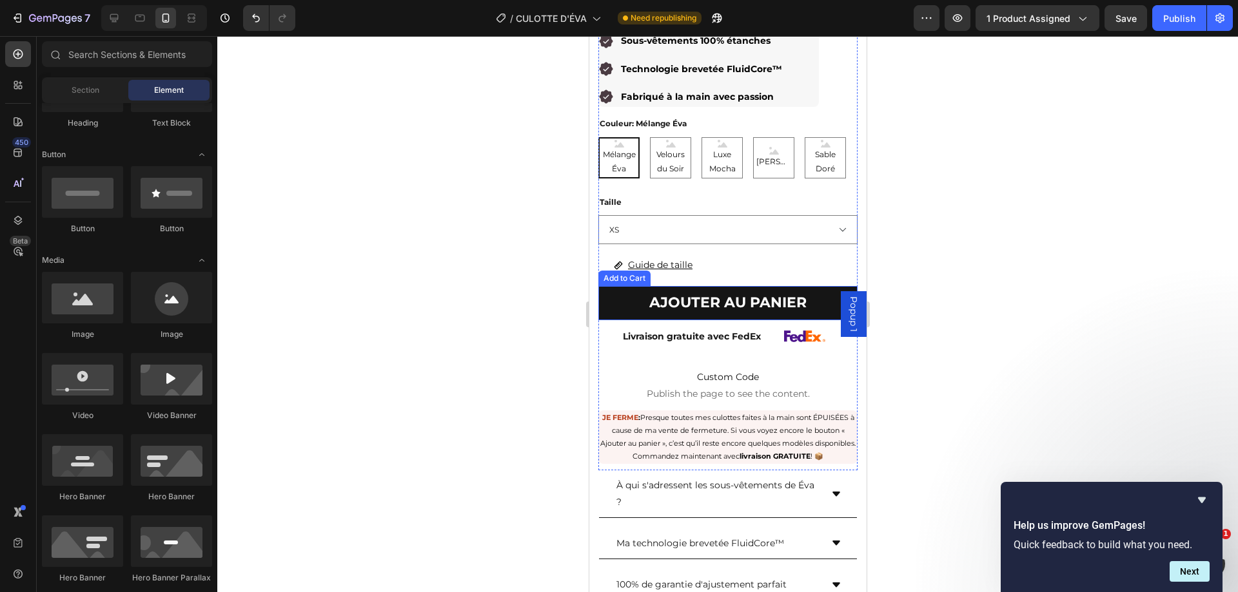
click at [809, 291] on button "AJOUTER AU PANIER" at bounding box center [727, 303] width 259 height 34
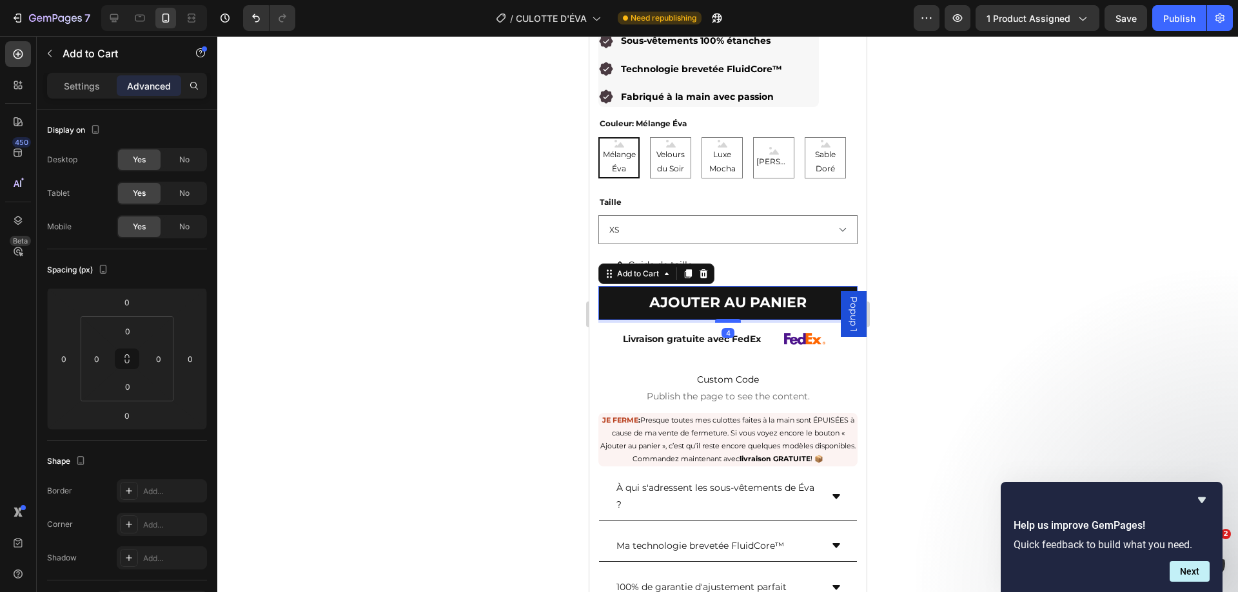
drag, startPoint x: 724, startPoint y: 293, endPoint x: 1550, endPoint y: 295, distance: 825.0
click at [726, 319] on div at bounding box center [727, 321] width 26 height 4
type input "4"
click at [977, 255] on div at bounding box center [727, 314] width 1020 height 556
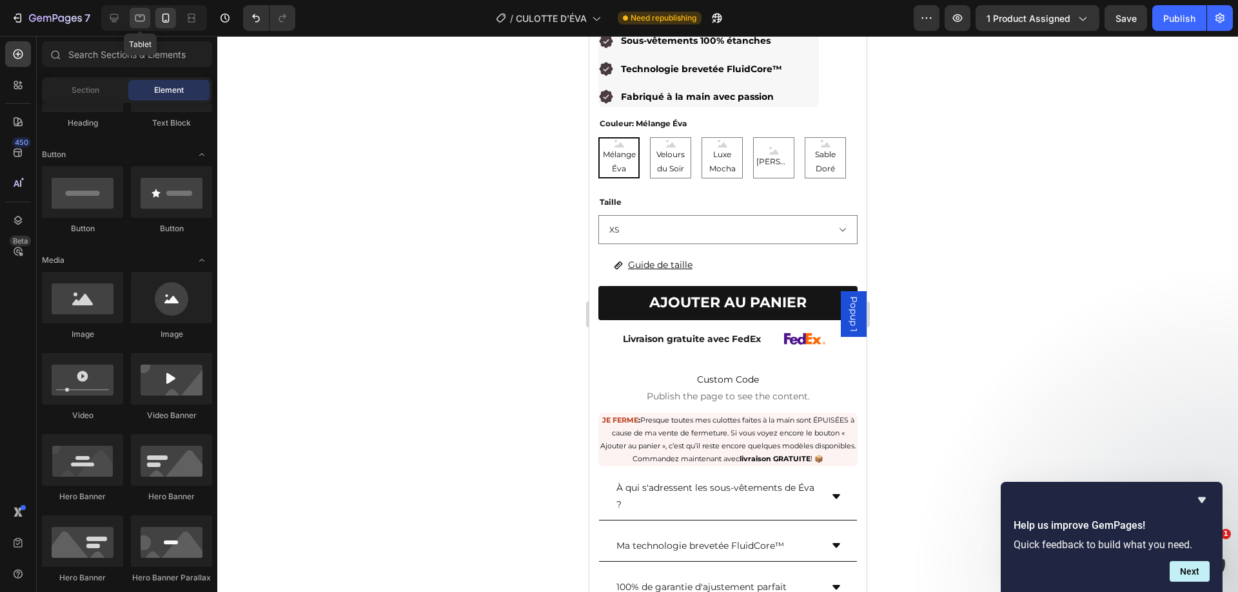
click at [134, 21] on icon at bounding box center [139, 18] width 13 height 13
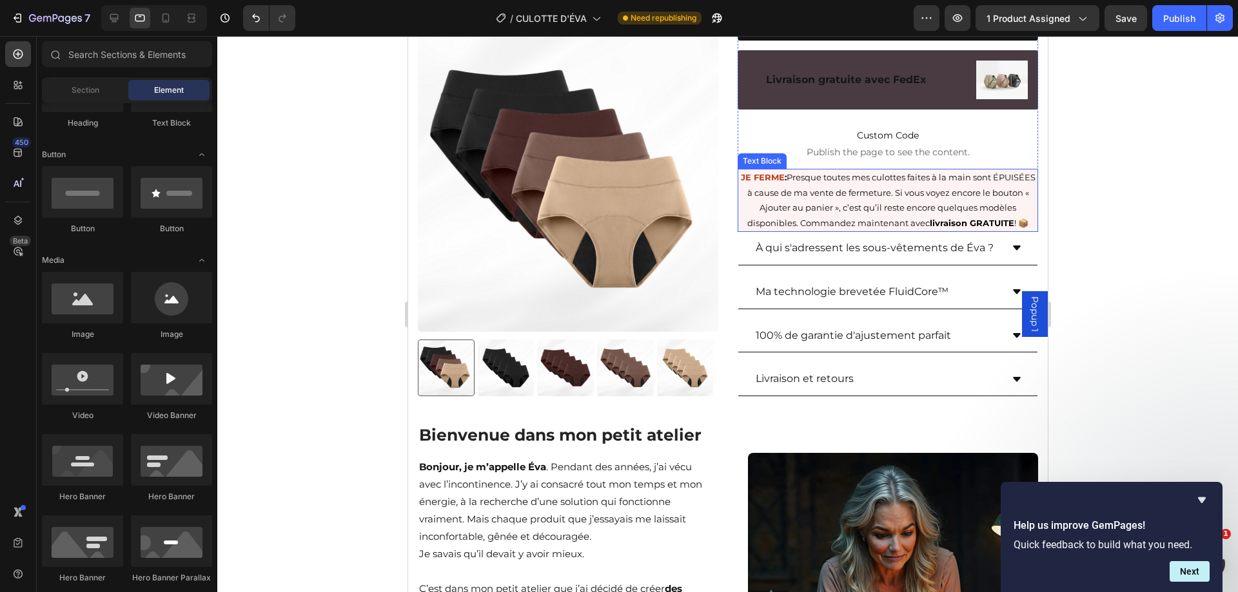
scroll to position [260, 0]
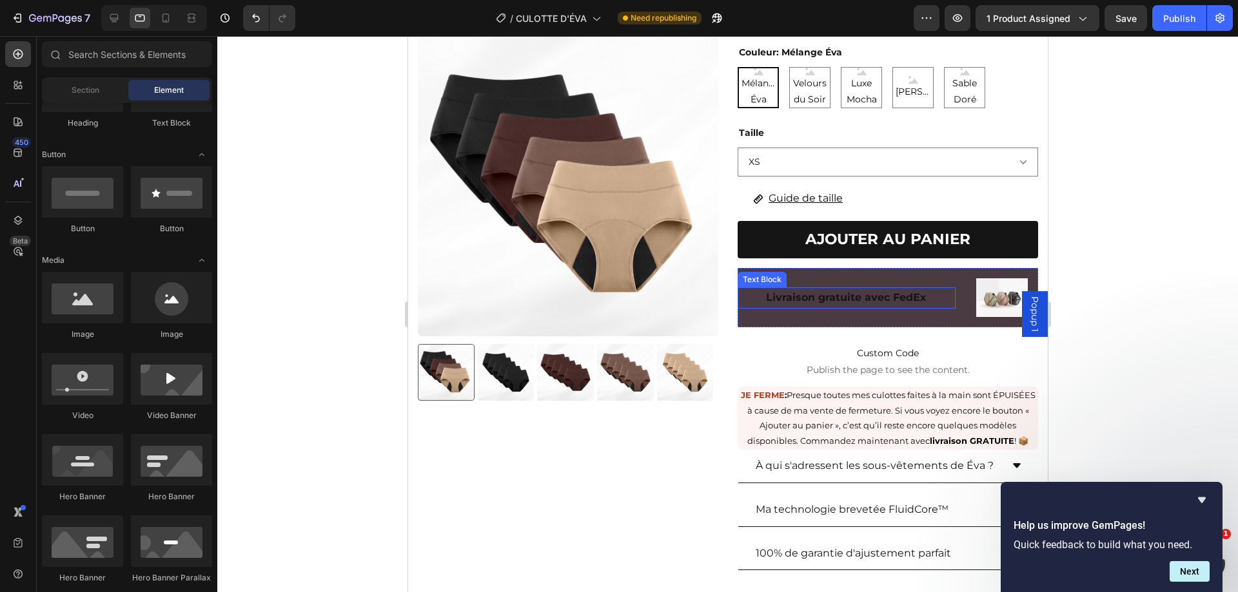
click at [894, 289] on p "Livraison gratuite avec FedEx" at bounding box center [845, 298] width 215 height 19
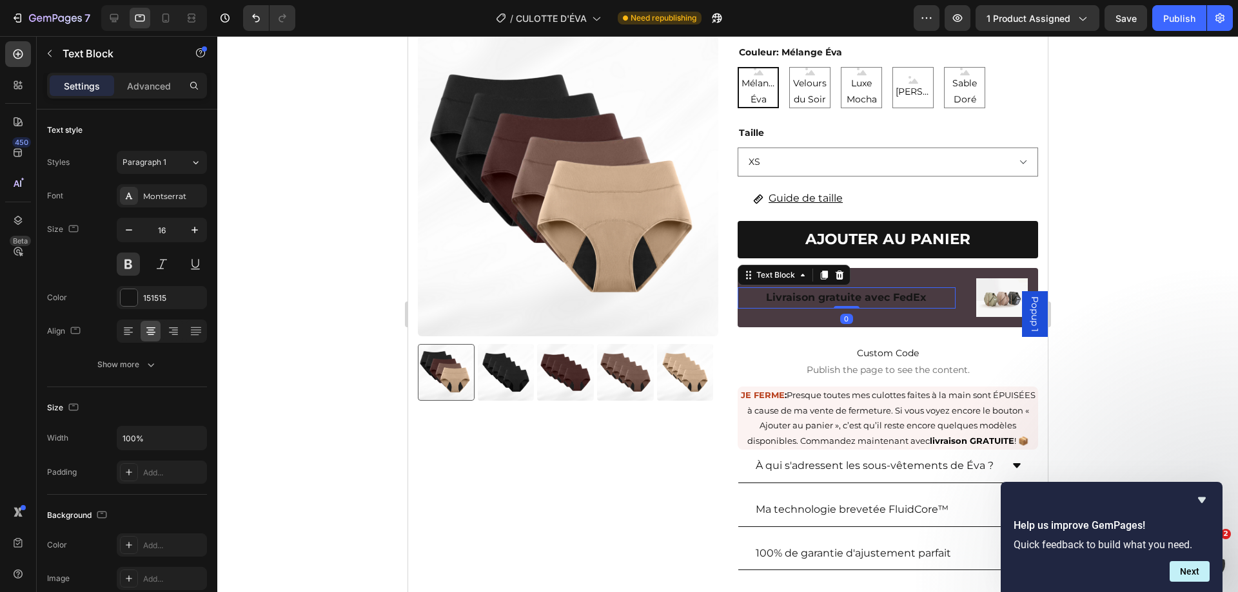
click at [900, 298] on div "Livraison gratuite avec FedEx Text Block 0" at bounding box center [846, 297] width 218 height 59
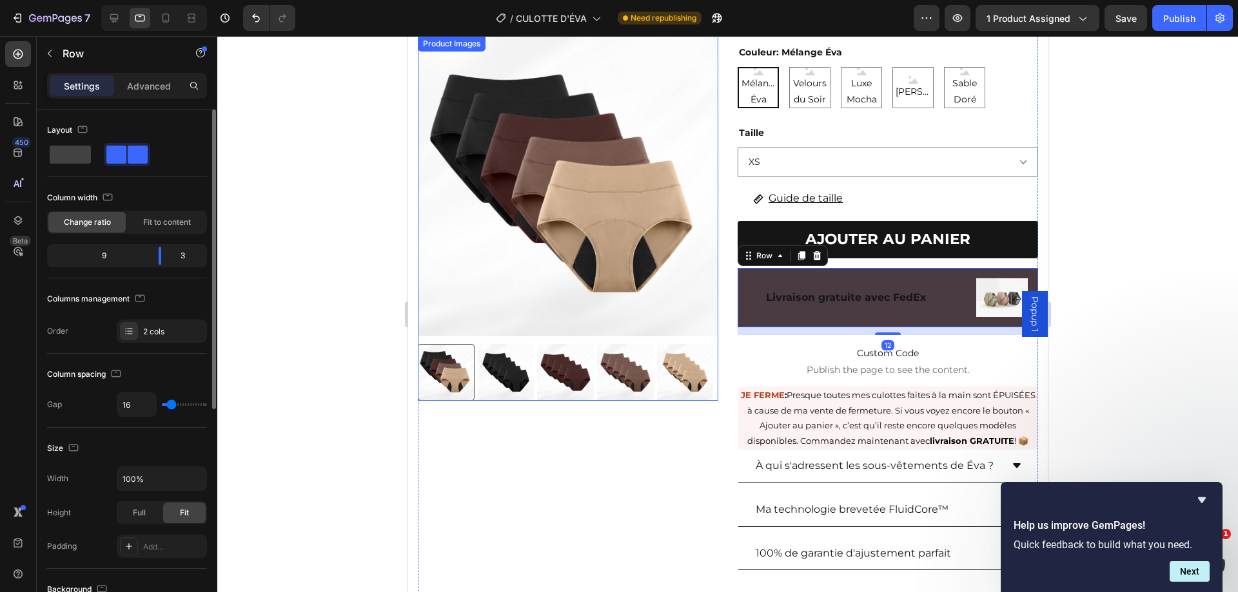
scroll to position [380, 0]
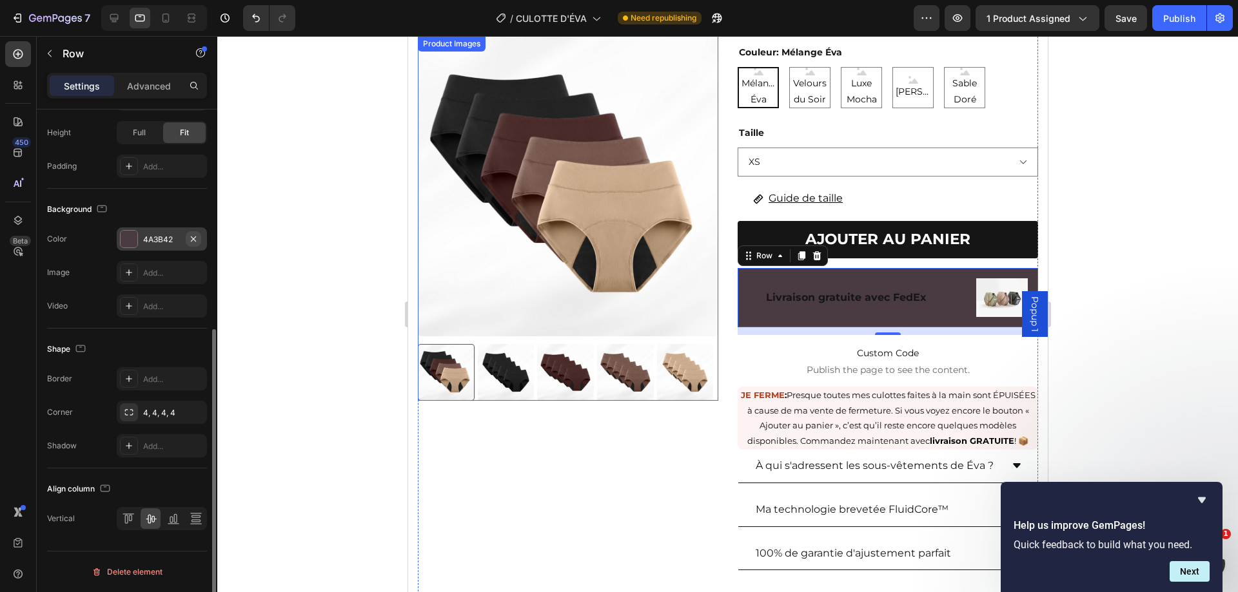
click at [195, 238] on icon "button" at bounding box center [193, 238] width 5 height 5
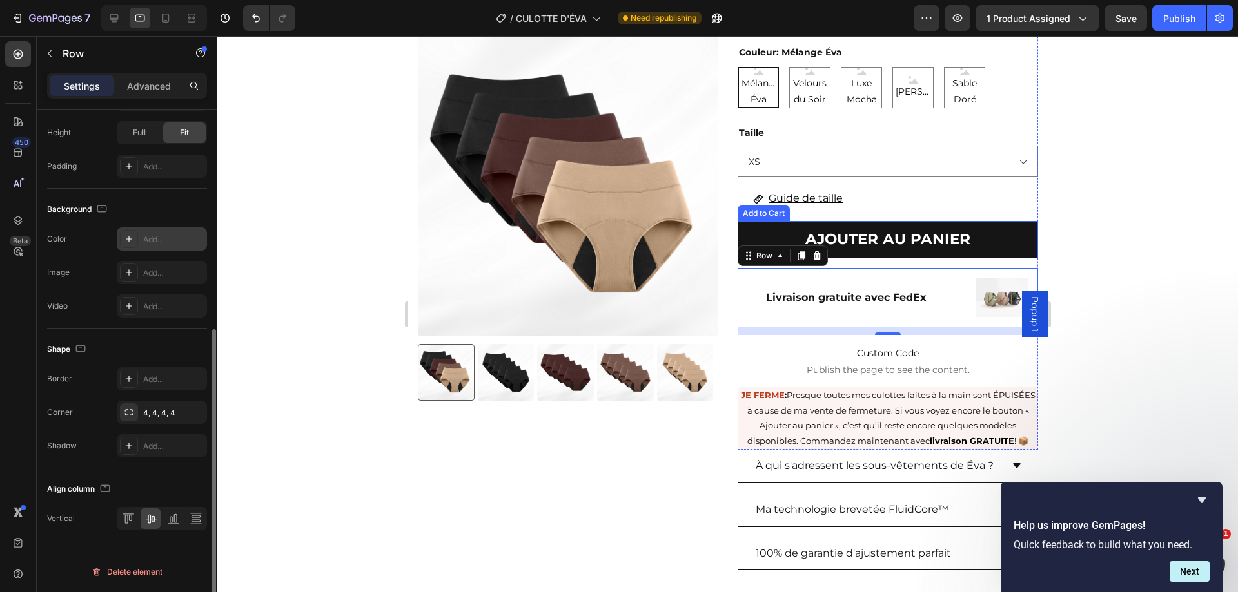
click at [1011, 228] on button "AJOUTER AU PANIER" at bounding box center [887, 239] width 300 height 37
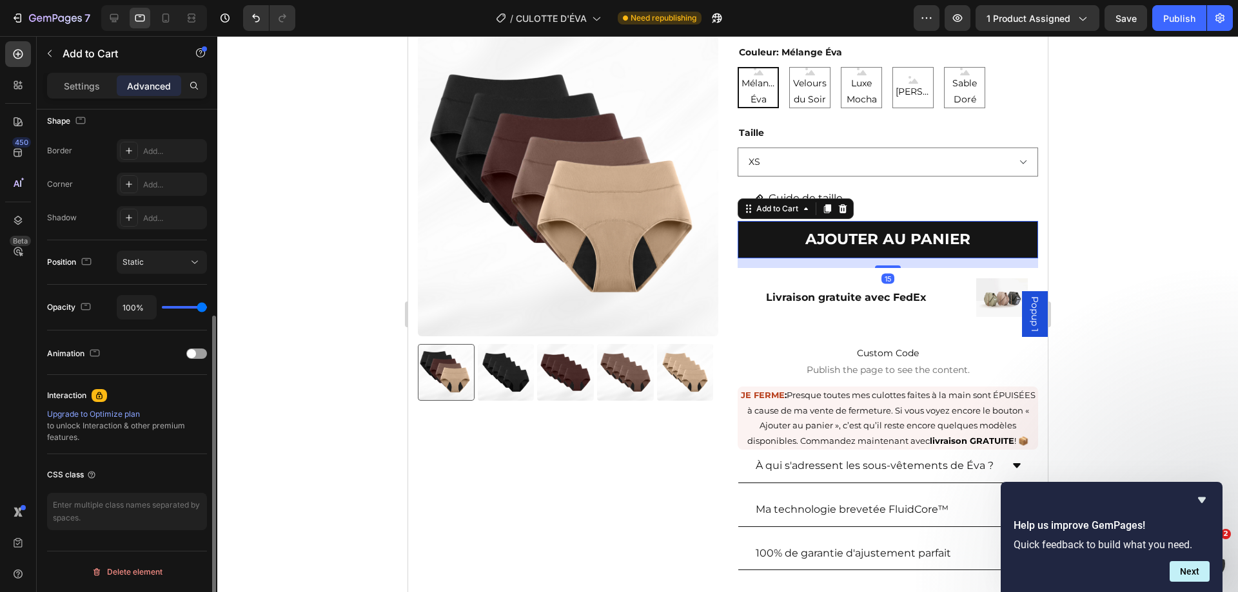
scroll to position [0, 0]
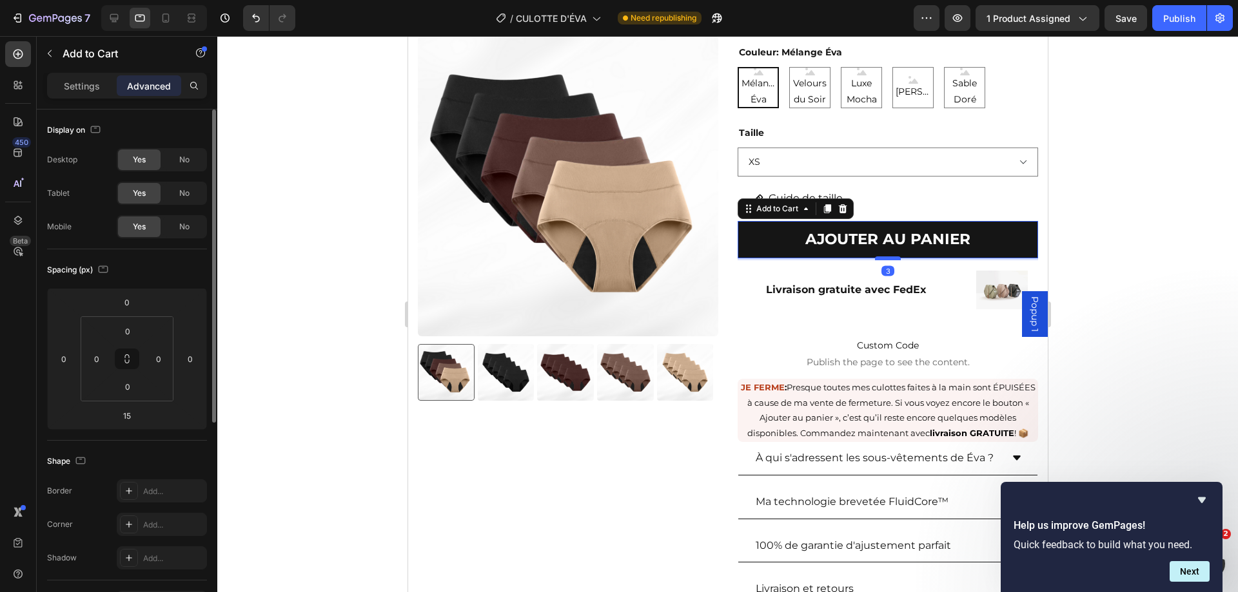
drag, startPoint x: 880, startPoint y: 246, endPoint x: 882, endPoint y: 238, distance: 8.0
click at [882, 257] on div at bounding box center [887, 259] width 26 height 4
type input "3"
click at [946, 260] on div "Livraison gratuite avec FedEx Text Block Image Row Row" at bounding box center [887, 289] width 300 height 59
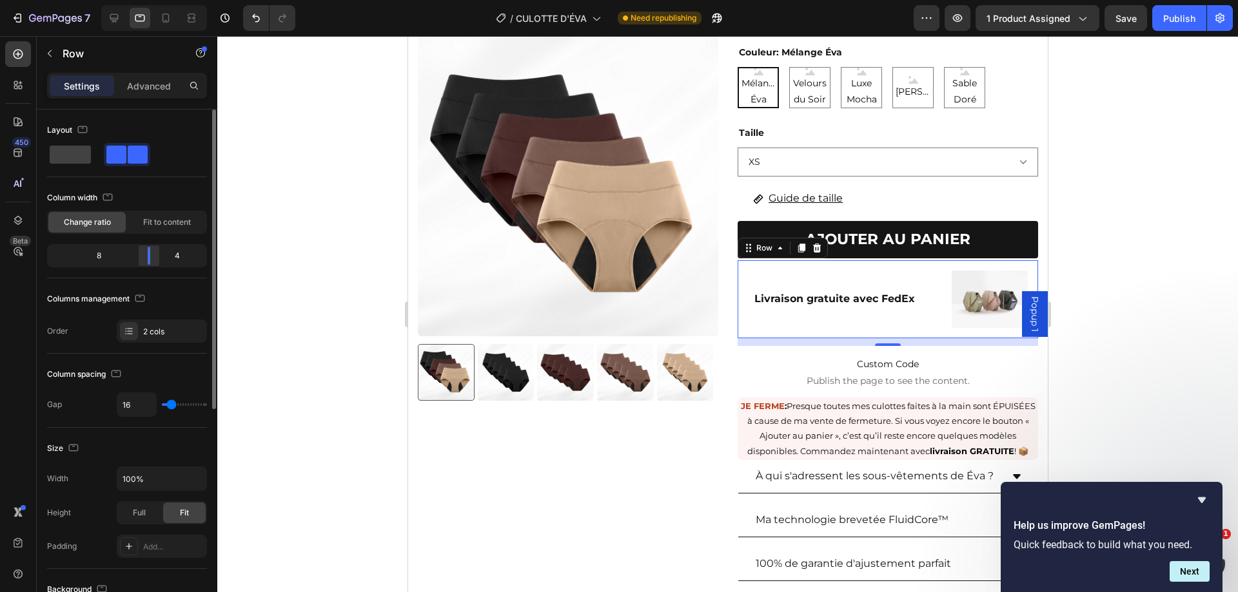
drag, startPoint x: 160, startPoint y: 261, endPoint x: 153, endPoint y: 260, distance: 6.5
click at [153, 260] on div at bounding box center [148, 256] width 23 height 18
click at [842, 260] on div "Livraison gratuite avec FedEx Text Block" at bounding box center [833, 299] width 193 height 78
click at [153, 85] on p "Advanced" at bounding box center [149, 86] width 44 height 14
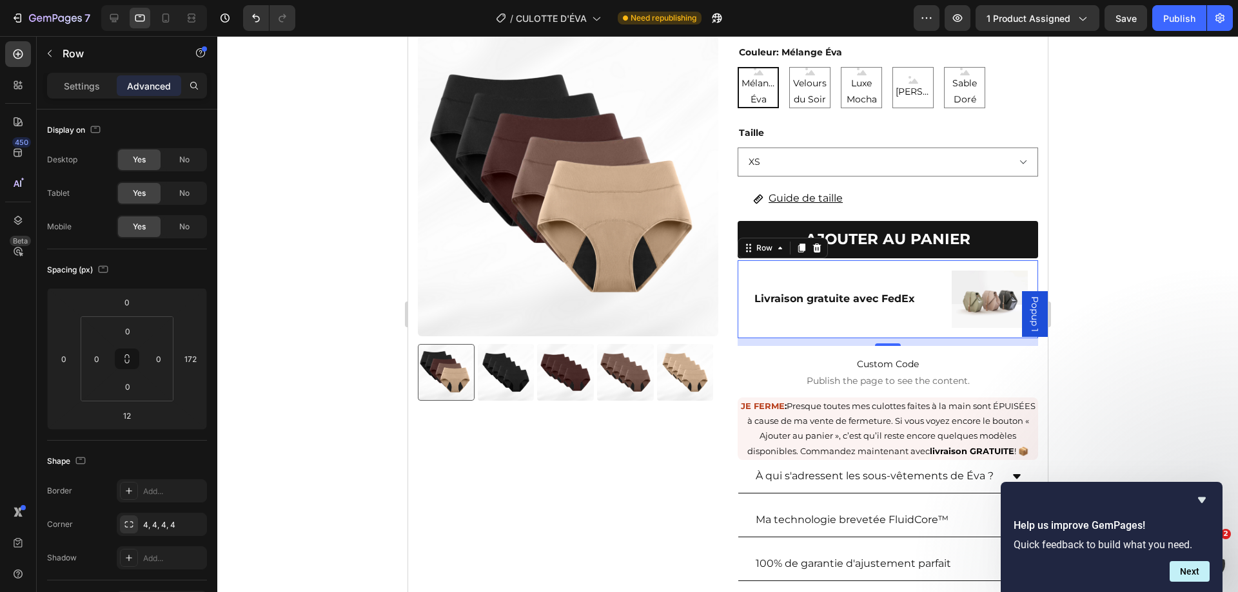
click at [873, 262] on div "Livraison gratuite avec FedEx Text Block" at bounding box center [833, 299] width 193 height 78
click at [940, 278] on div "Image Row" at bounding box center [988, 299] width 97 height 78
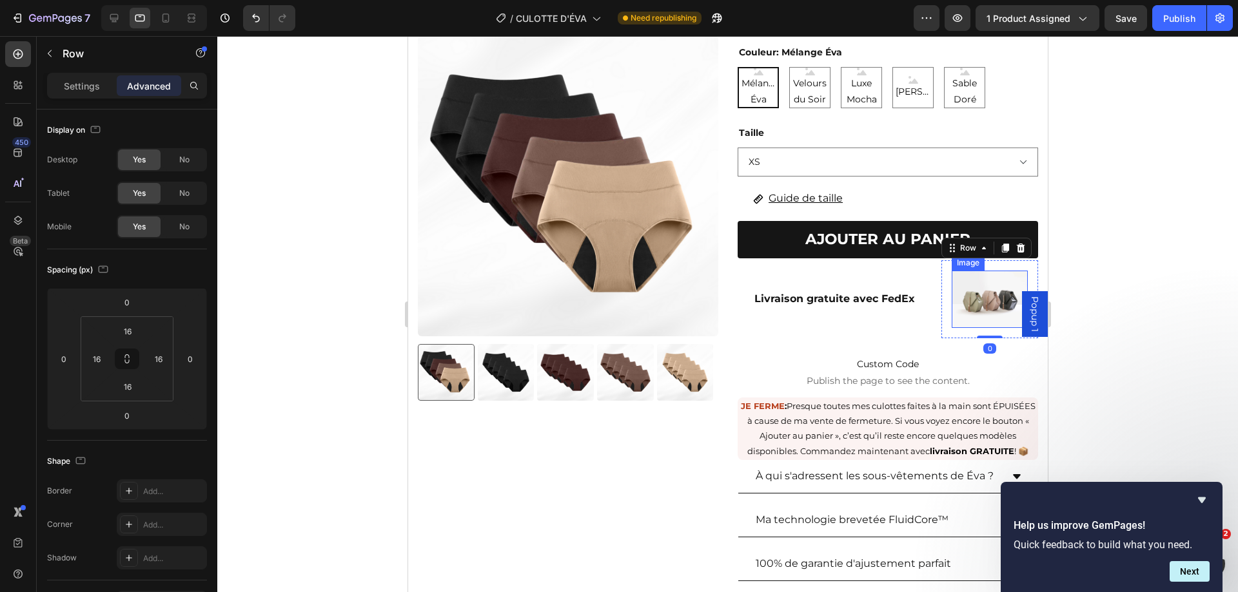
click at [940, 260] on div "Image Row 0" at bounding box center [988, 299] width 97 height 78
click at [994, 271] on img at bounding box center [989, 299] width 76 height 57
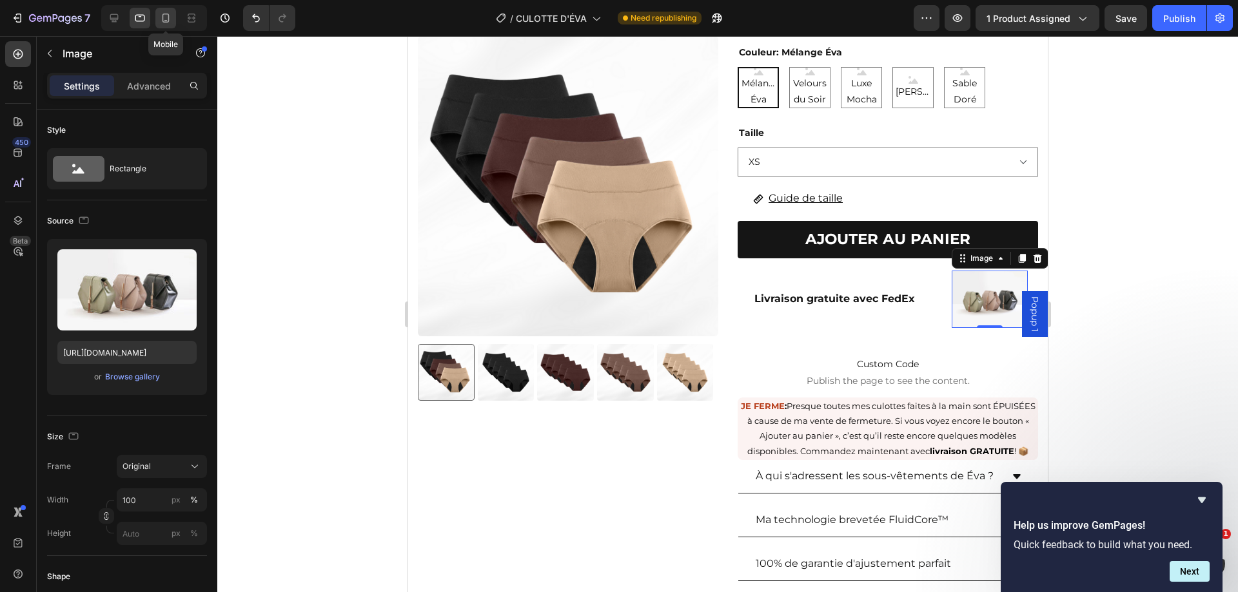
click at [165, 16] on icon at bounding box center [165, 18] width 13 height 13
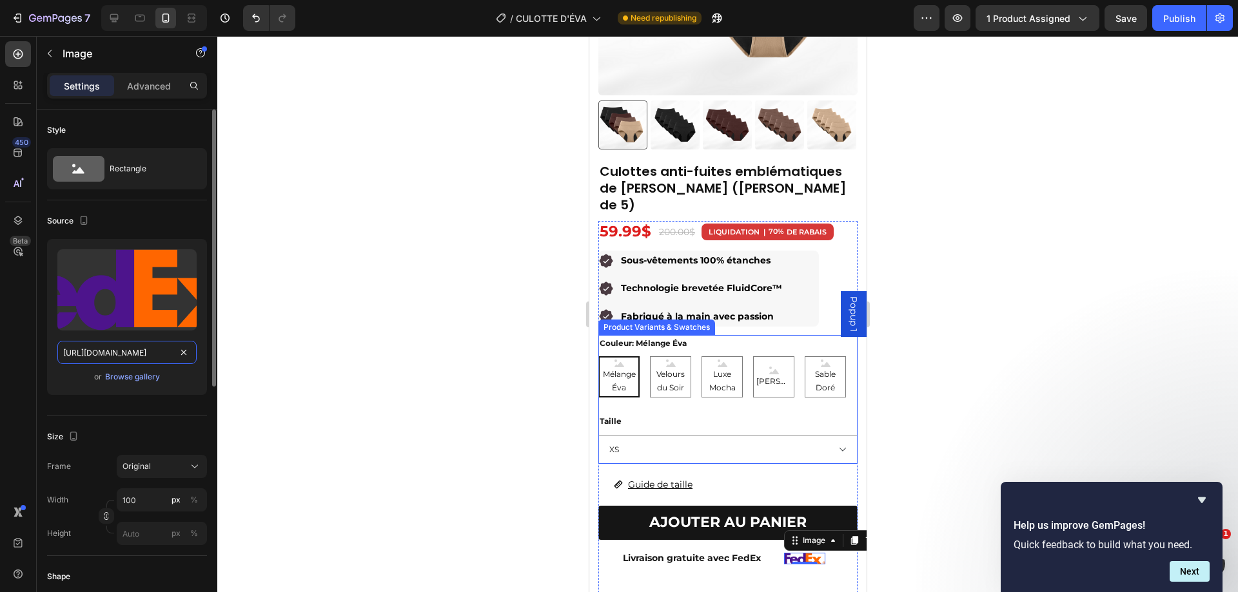
click at [143, 351] on input "[URL][DOMAIN_NAME]" at bounding box center [126, 352] width 139 height 23
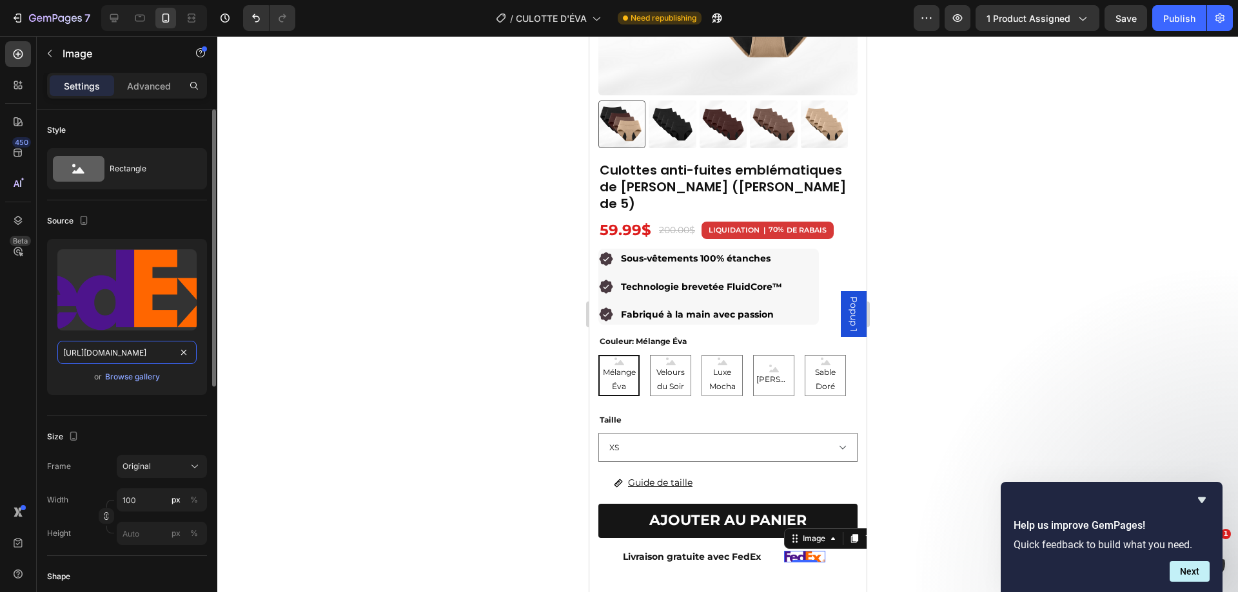
click at [143, 351] on input "[URL][DOMAIN_NAME]" at bounding box center [126, 352] width 139 height 23
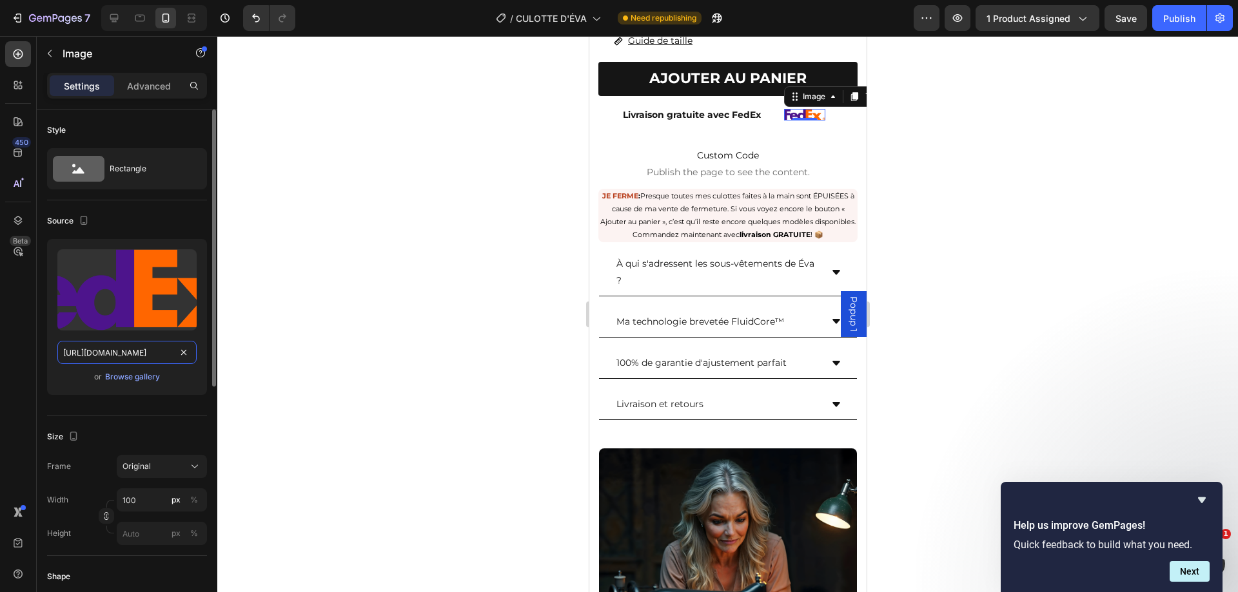
scroll to position [703, 0]
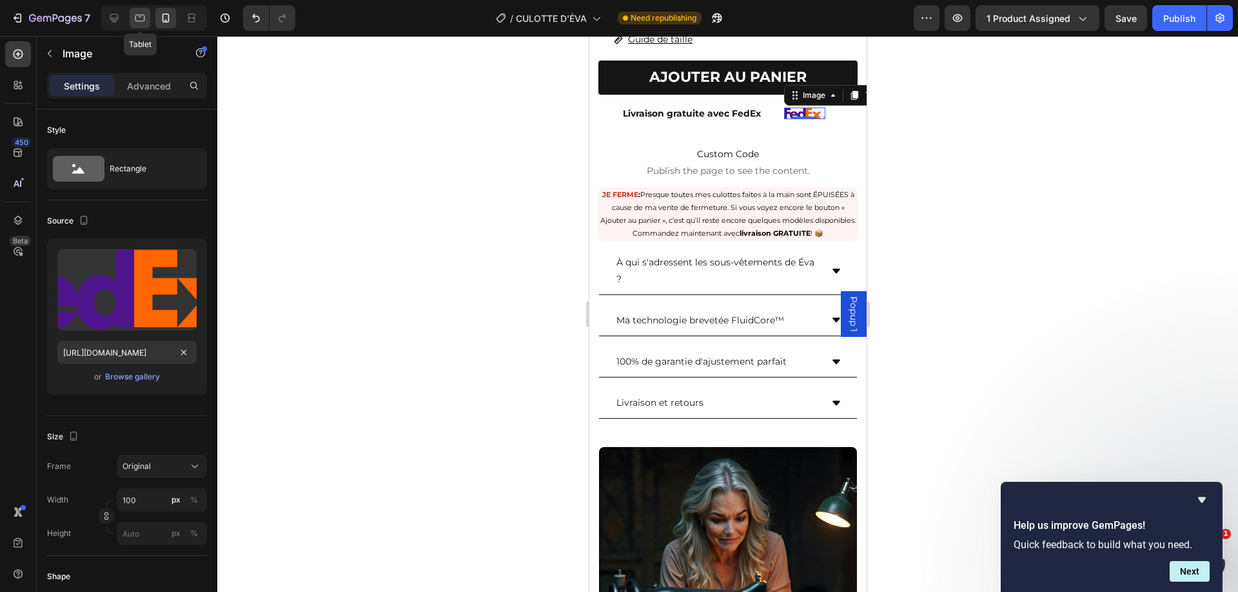
click at [137, 17] on icon at bounding box center [139, 18] width 13 height 13
type input "https://cdn.shopify.com/s/files/1/2005/9307/files/image_demo.jpg"
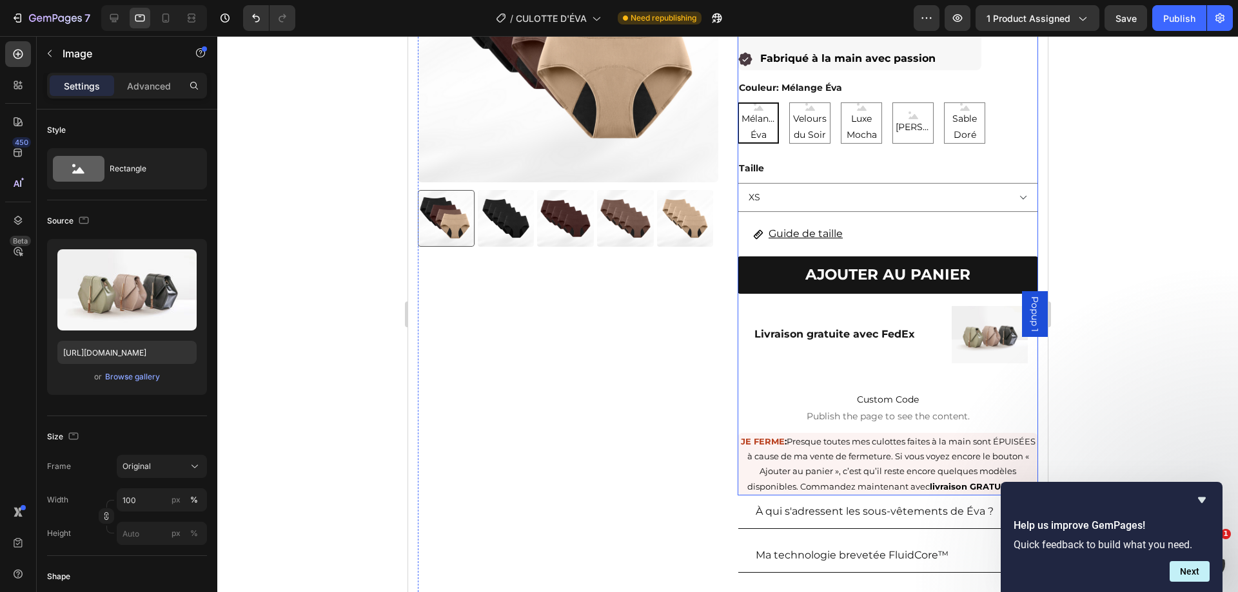
scroll to position [239, 0]
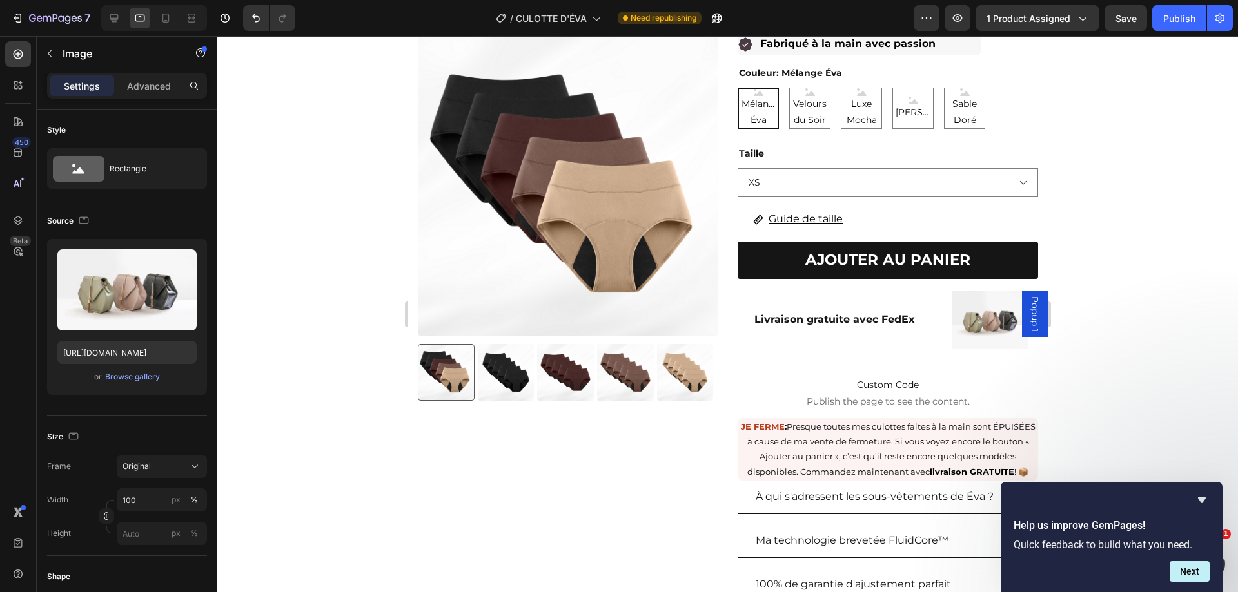
click at [980, 304] on img at bounding box center [989, 319] width 76 height 57
click at [960, 291] on img at bounding box center [989, 319] width 76 height 57
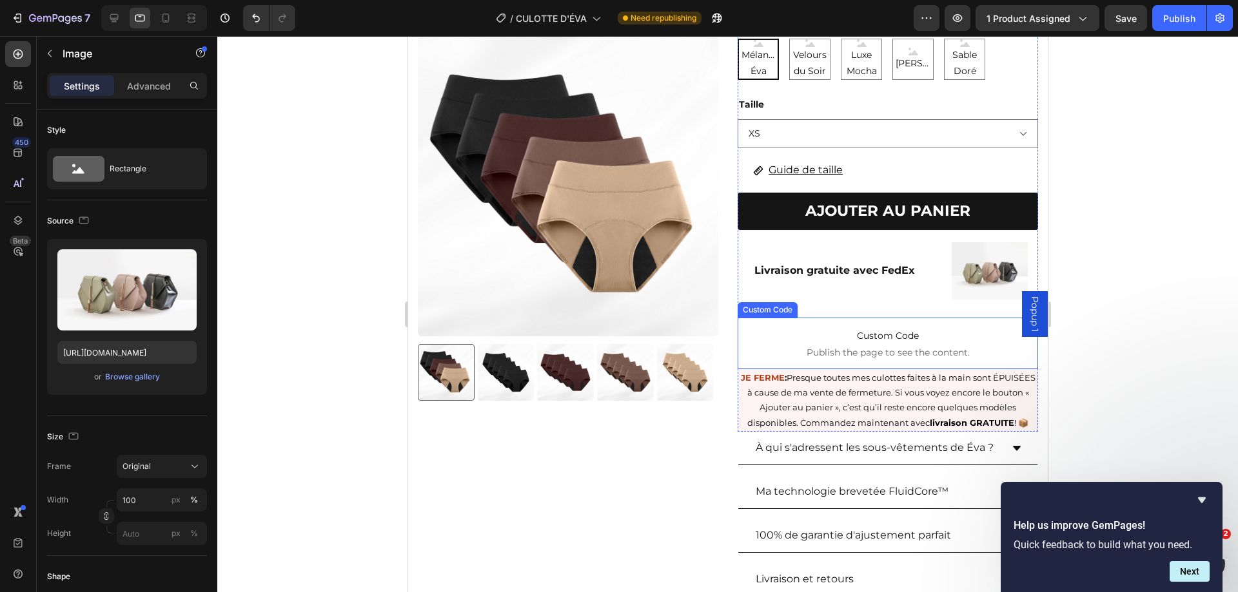
scroll to position [368, 0]
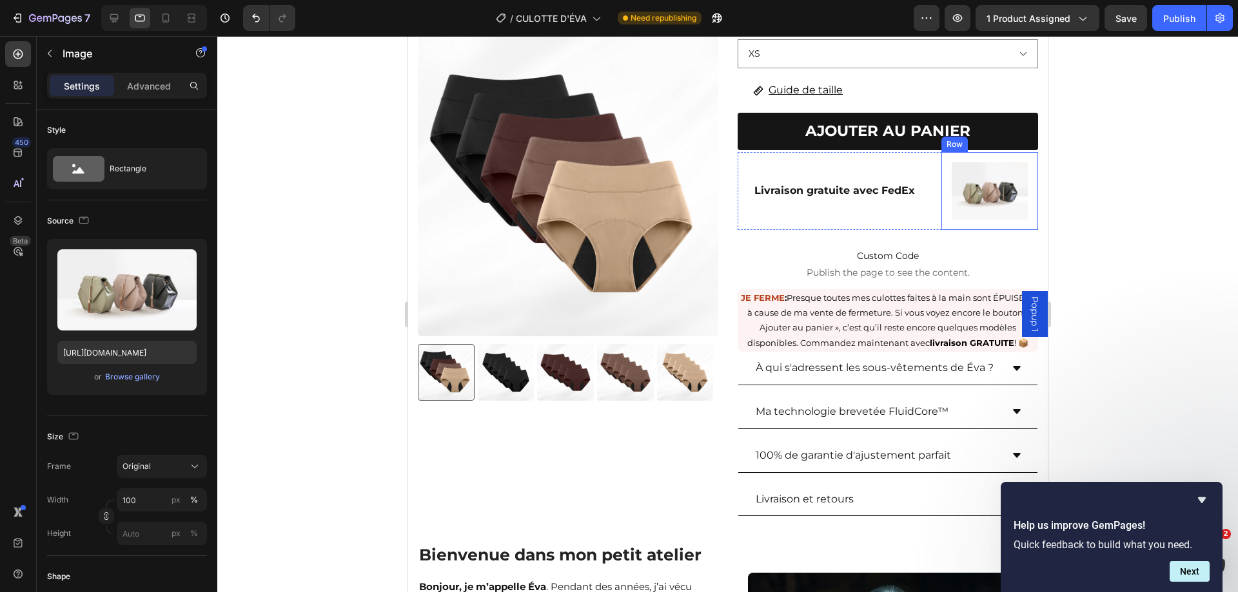
click at [940, 152] on div "Image Row" at bounding box center [988, 191] width 97 height 78
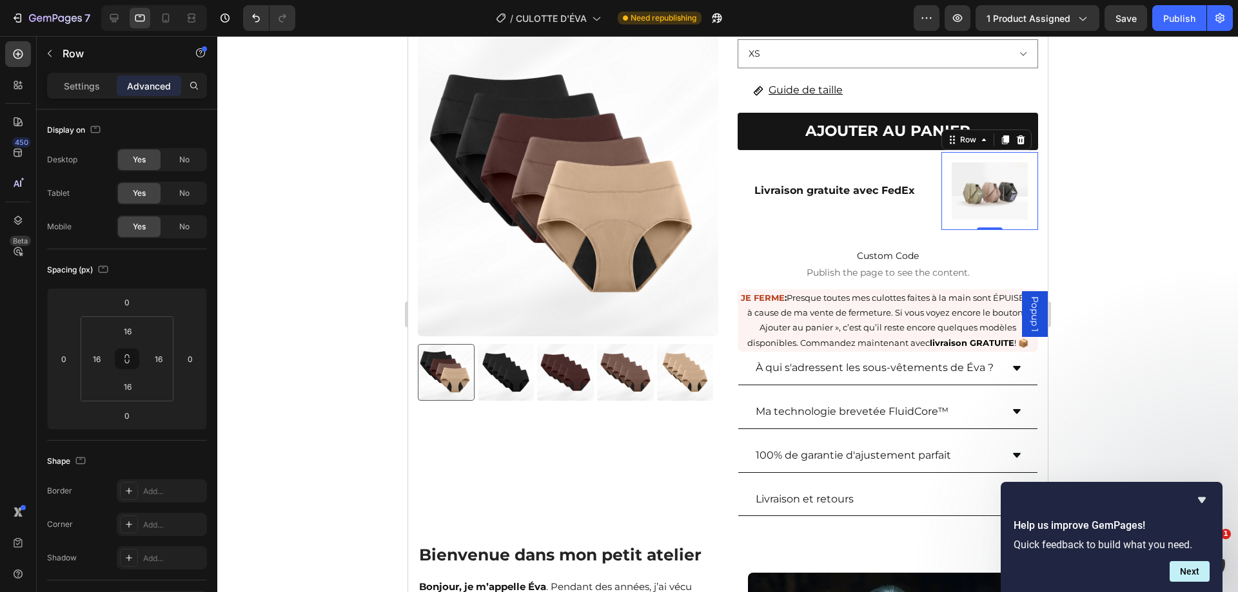
click at [985, 162] on img at bounding box center [989, 190] width 76 height 57
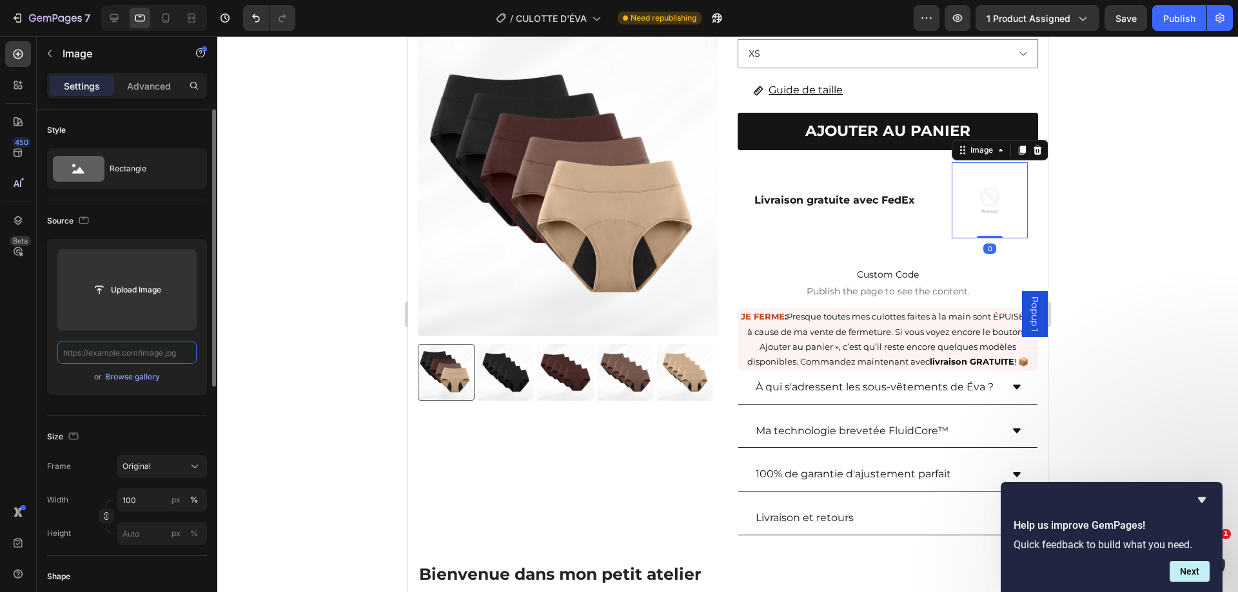
scroll to position [0, 0]
paste input "[URL][DOMAIN_NAME]"
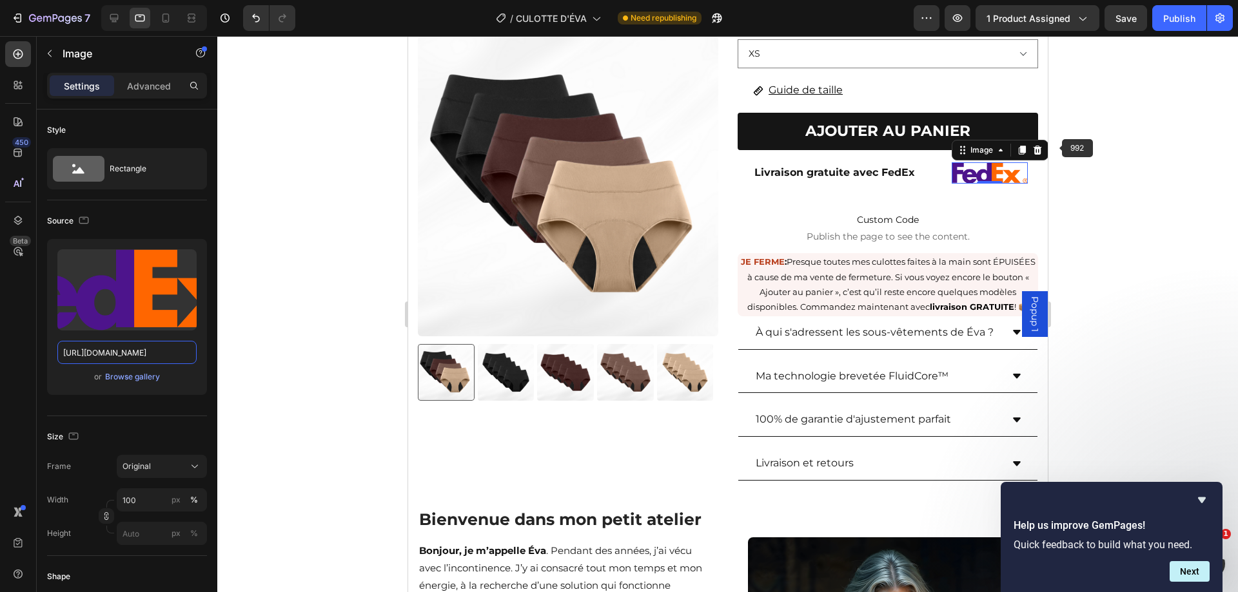
type input "[URL][DOMAIN_NAME]"
click at [1124, 146] on div at bounding box center [727, 314] width 1020 height 556
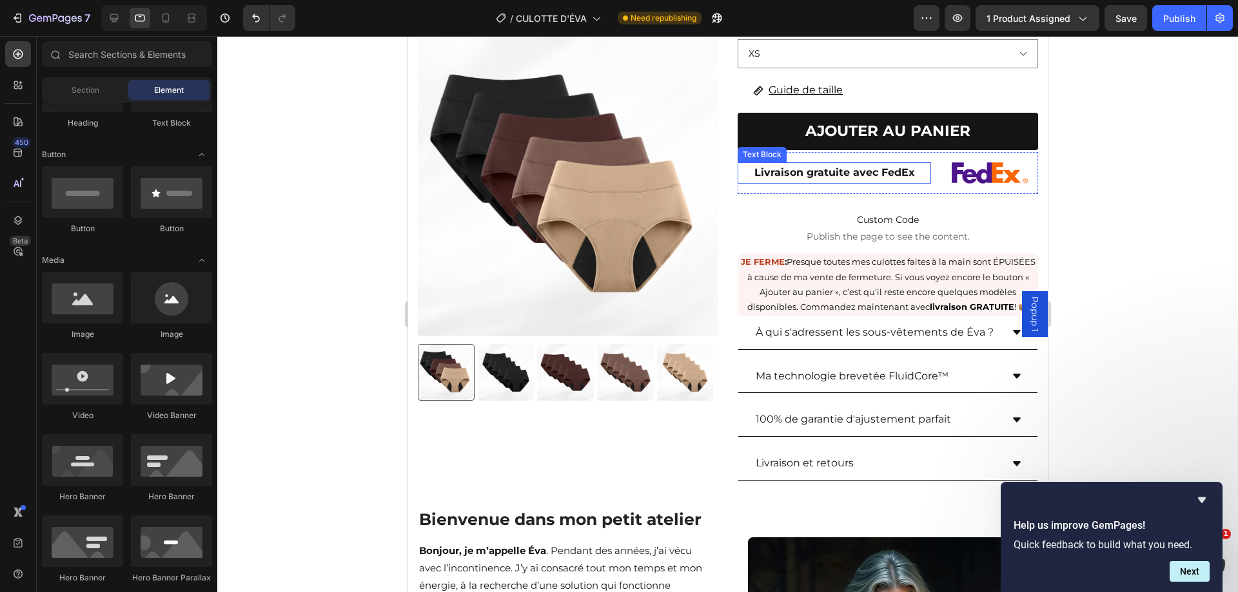
click at [965, 162] on img at bounding box center [989, 172] width 76 height 21
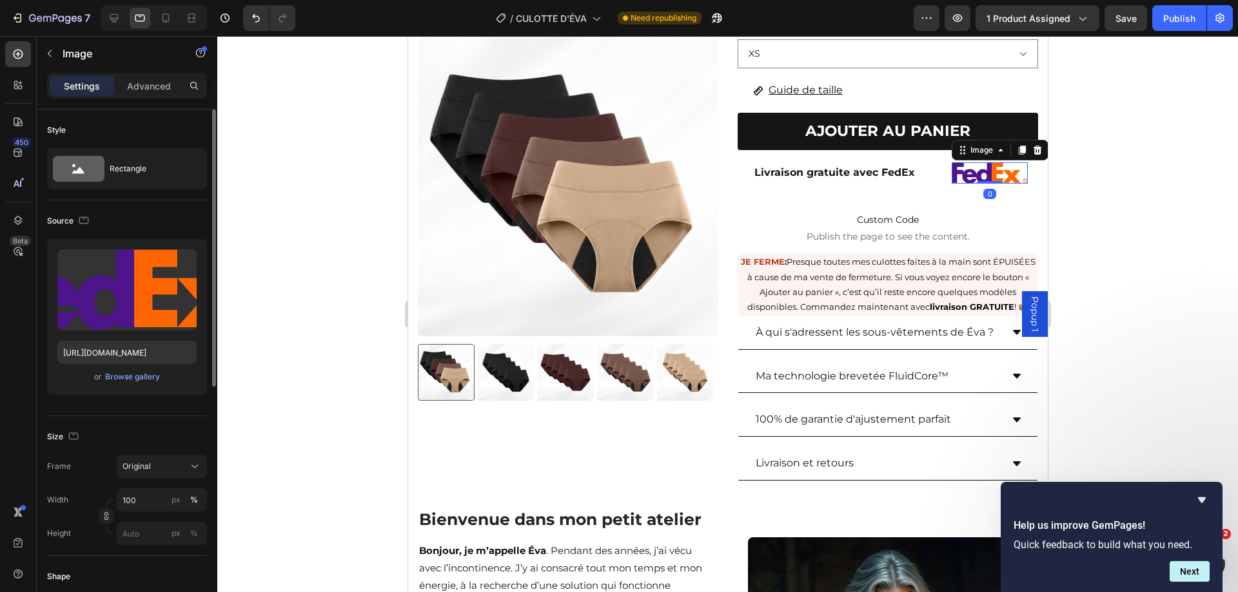
scroll to position [64, 0]
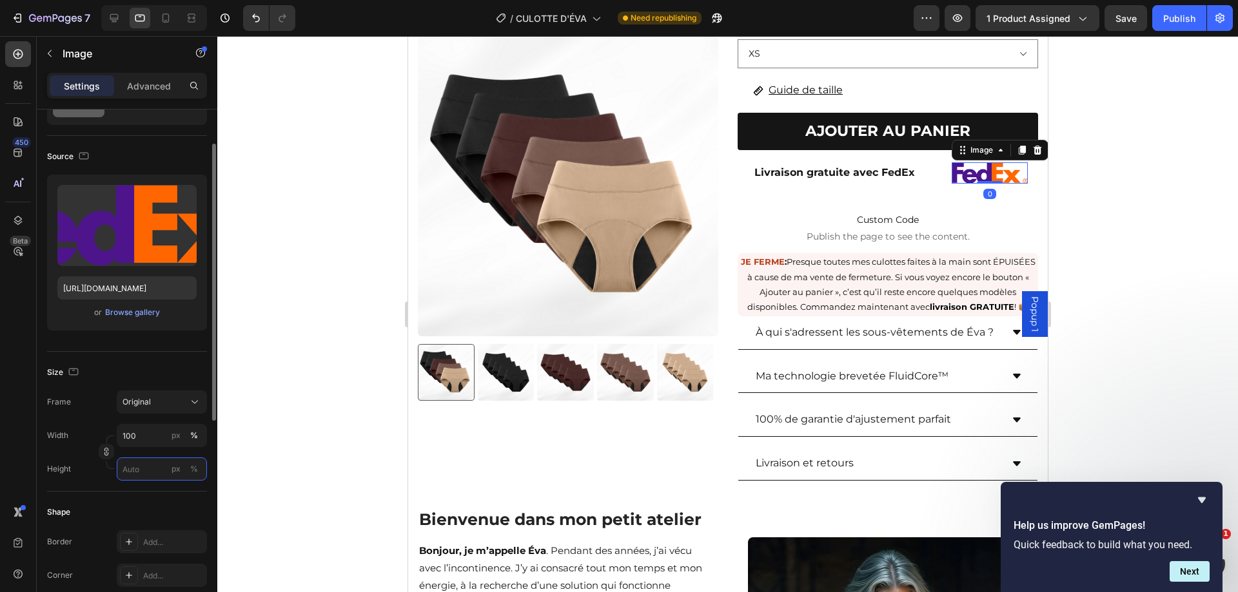
click at [150, 467] on input "px %" at bounding box center [162, 469] width 90 height 23
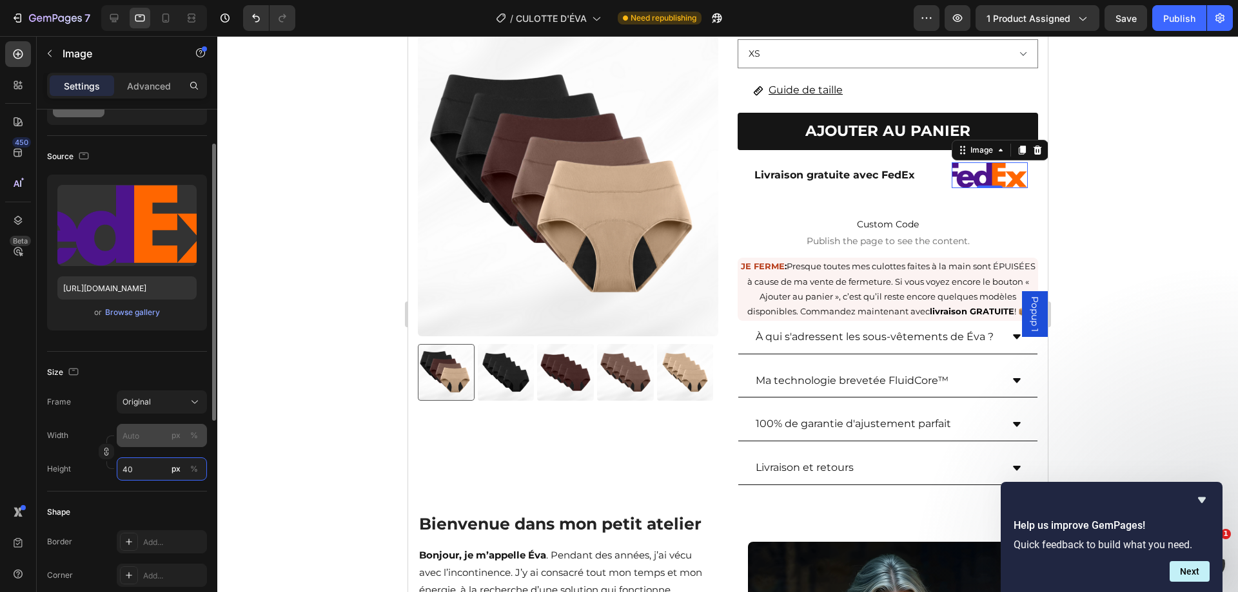
type input "40"
click at [133, 432] on input "px %" at bounding box center [162, 435] width 90 height 23
type input "1"
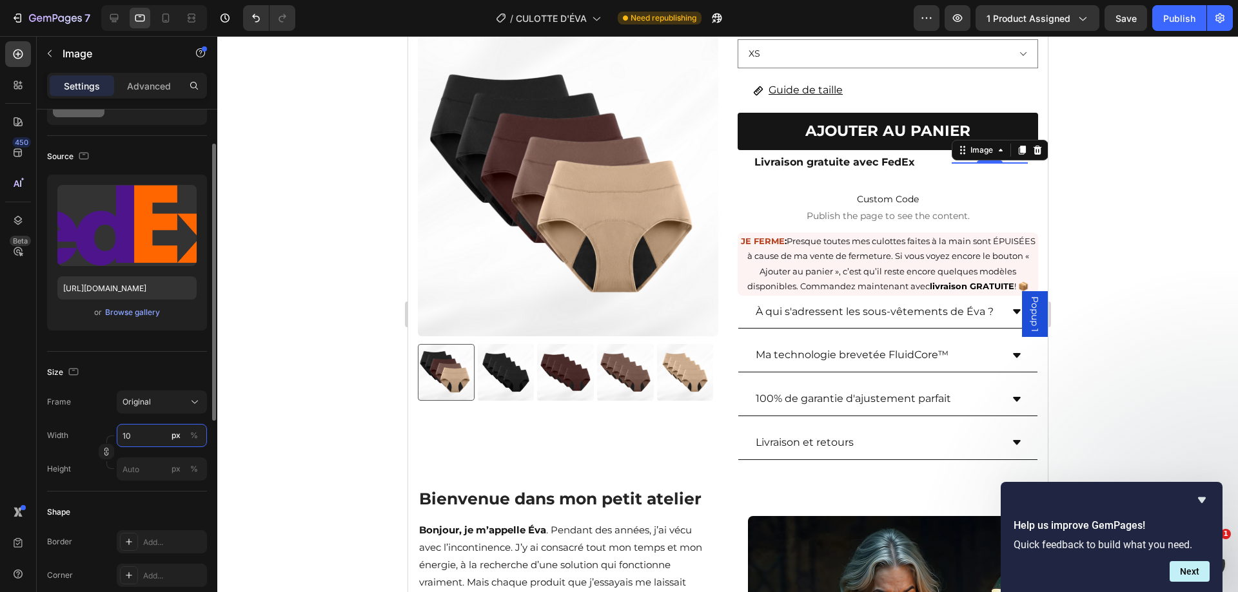
type input "100"
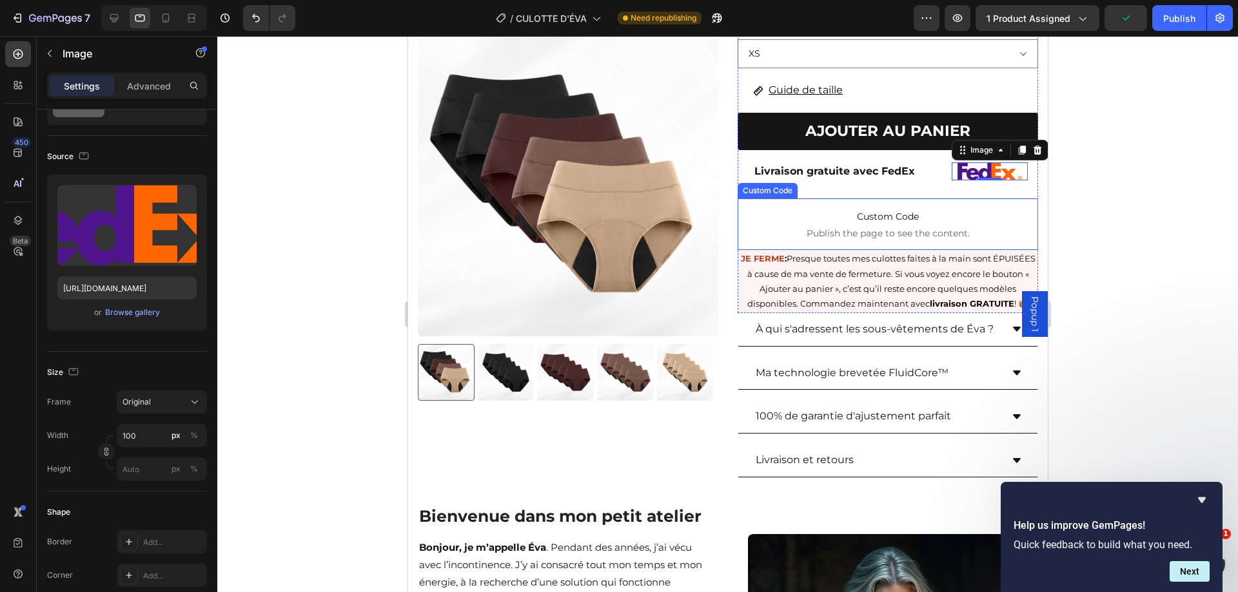
drag, startPoint x: 1178, startPoint y: 194, endPoint x: 1169, endPoint y: 189, distance: 10.4
click at [1124, 194] on div at bounding box center [727, 314] width 1020 height 556
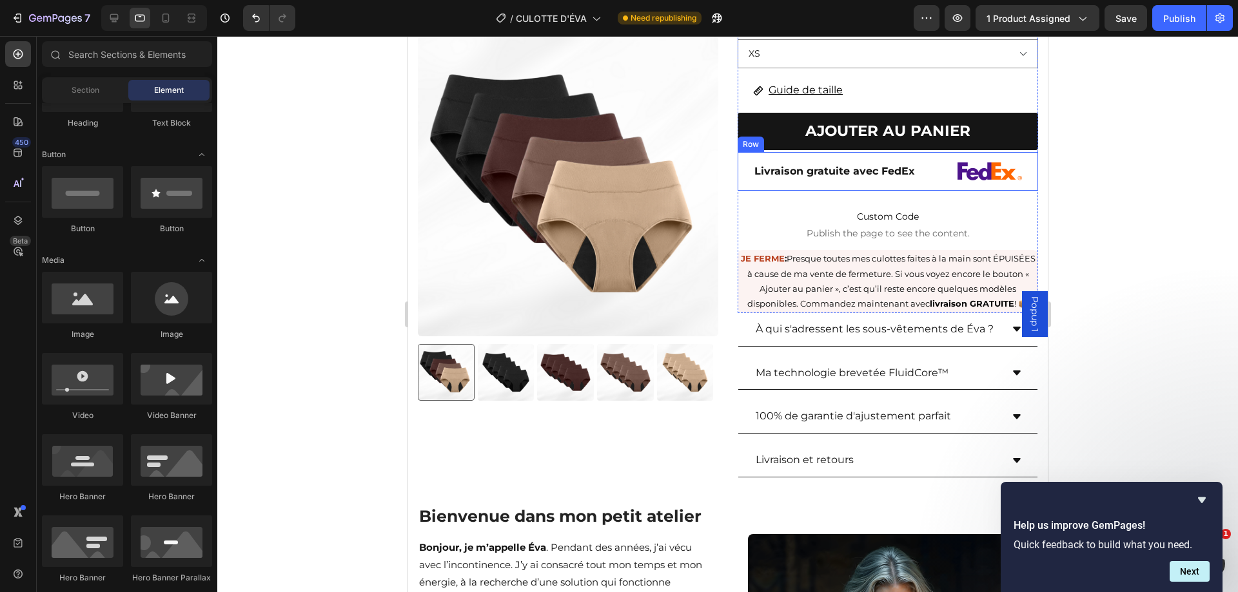
click at [924, 152] on div "Livraison gratuite avec FedEx Text Block Image Row Row" at bounding box center [887, 171] width 300 height 39
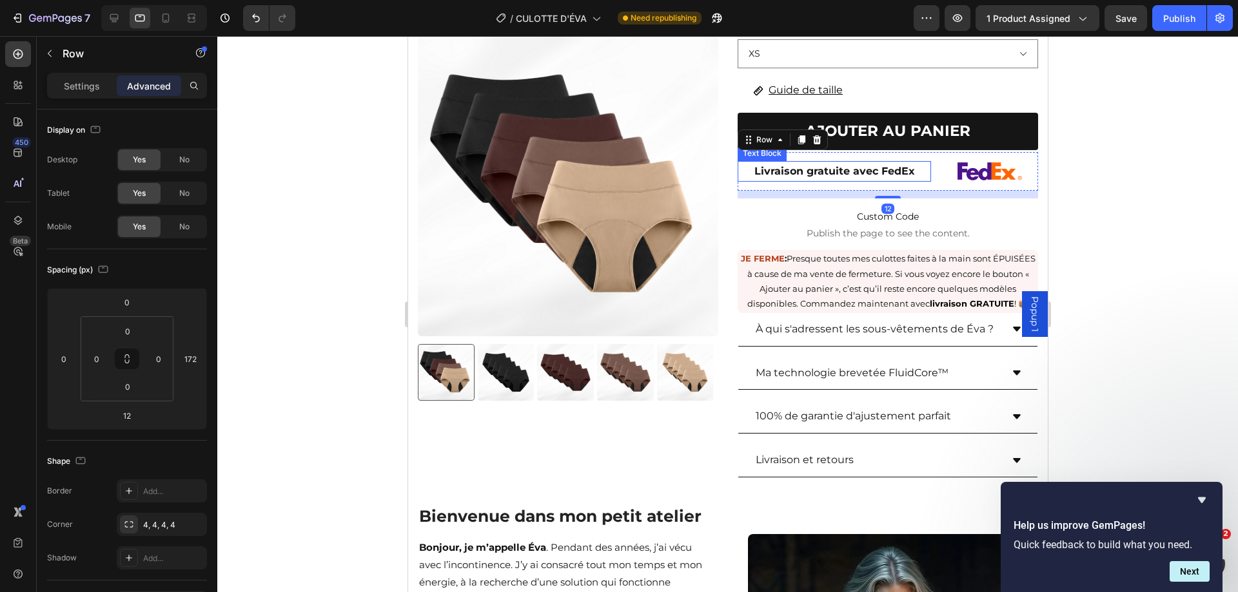
click at [890, 162] on p "Livraison gratuite avec FedEx" at bounding box center [833, 171] width 191 height 19
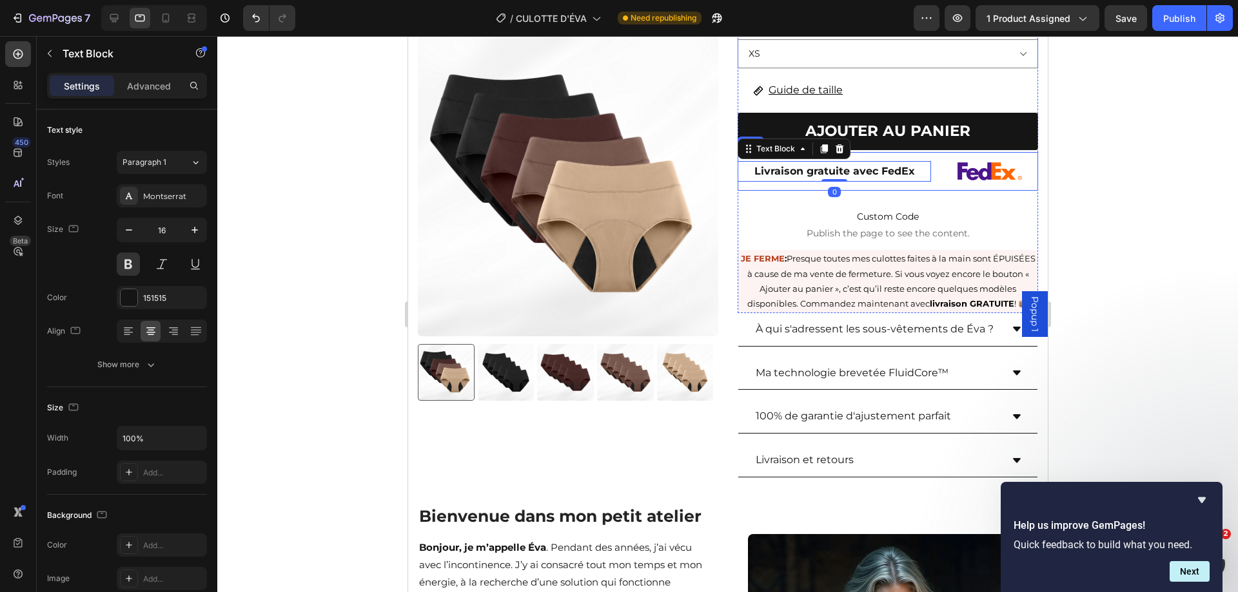
click at [870, 166] on div "Livraison gratuite avec FedEx Text Block 0" at bounding box center [833, 171] width 193 height 39
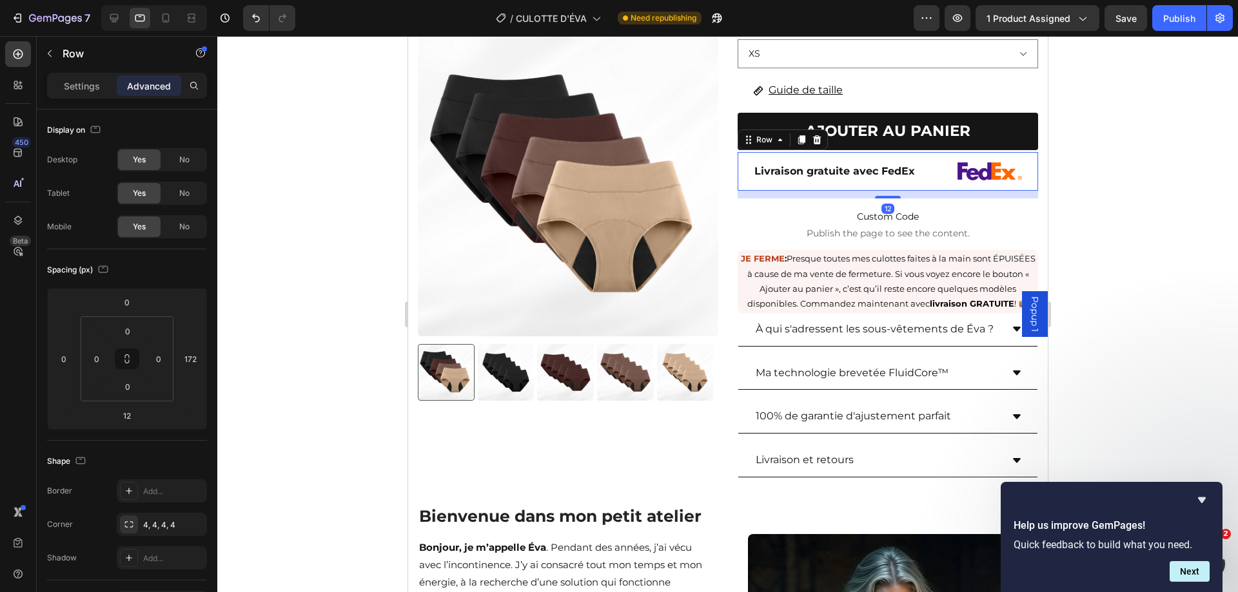
click at [924, 152] on div "Livraison gratuite avec FedEx Text Block Image Row Row 12" at bounding box center [887, 171] width 300 height 39
click at [95, 85] on p "Settings" at bounding box center [82, 86] width 36 height 14
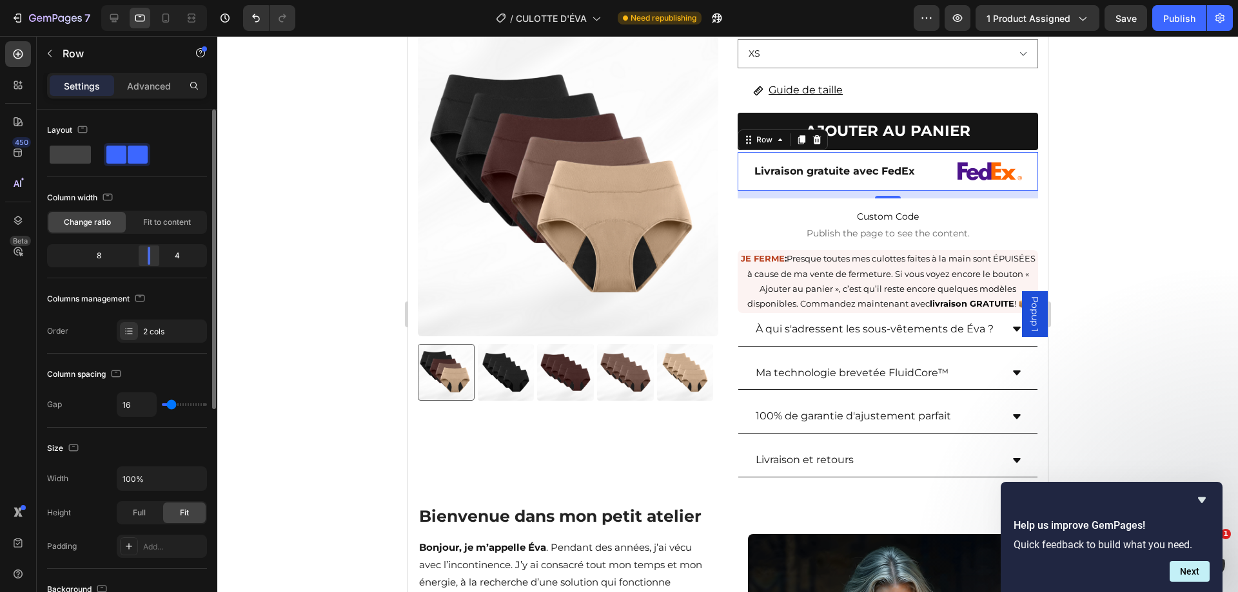
click at [149, 258] on div at bounding box center [148, 256] width 23 height 18
click at [1124, 150] on div at bounding box center [727, 314] width 1020 height 556
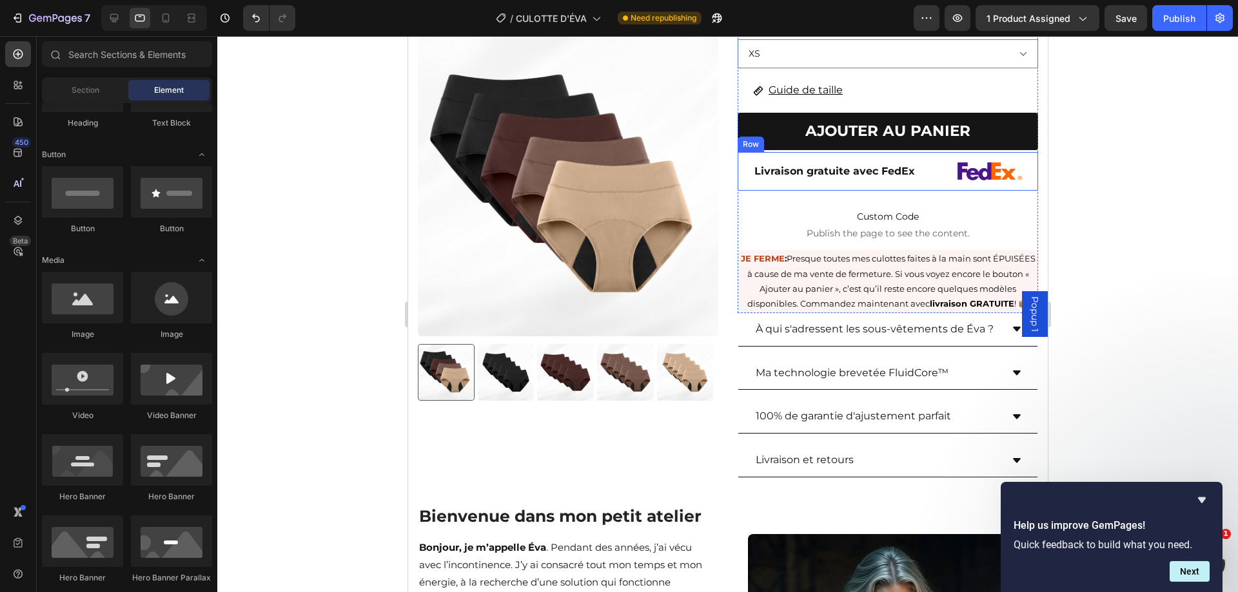
click at [922, 152] on div "Livraison gratuite avec FedEx Text Block Image Row Row" at bounding box center [887, 171] width 300 height 39
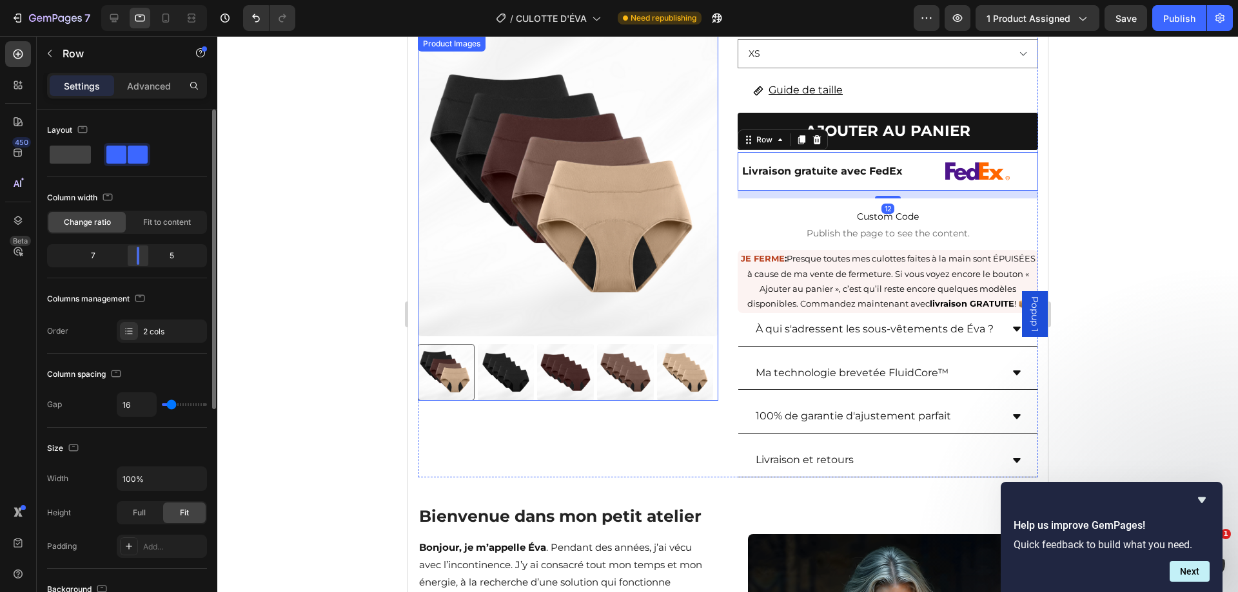
click at [146, 257] on div at bounding box center [137, 256] width 23 height 18
click at [1124, 147] on div at bounding box center [727, 314] width 1020 height 556
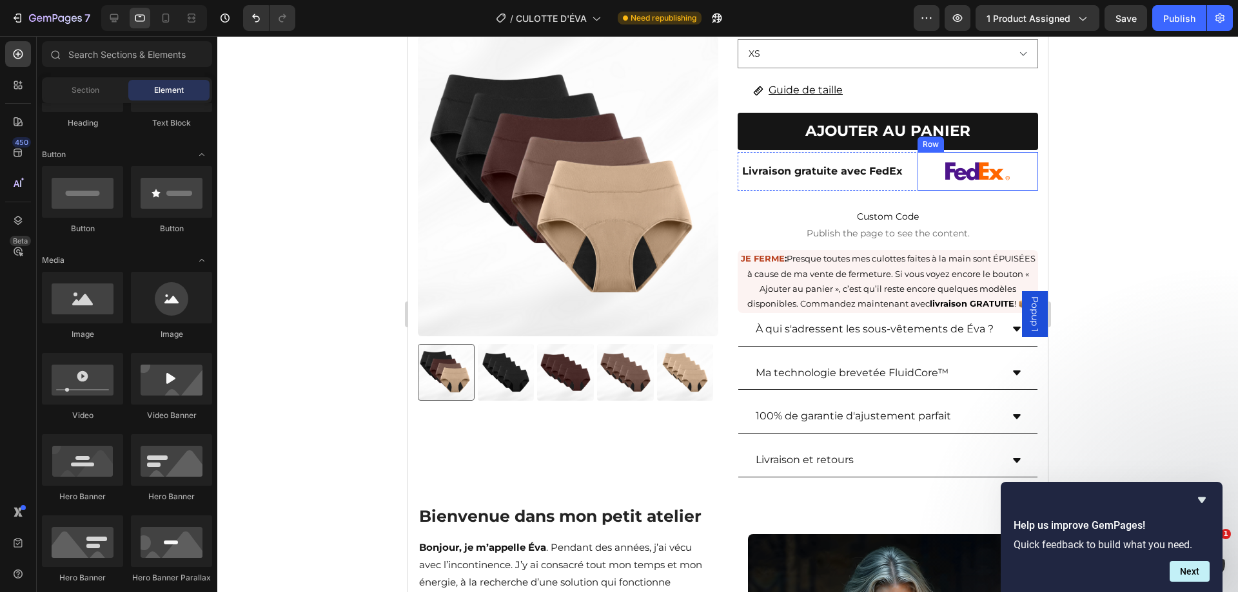
click at [899, 152] on div "Livraison gratuite avec FedEx Text Block Image Row Row" at bounding box center [887, 171] width 300 height 39
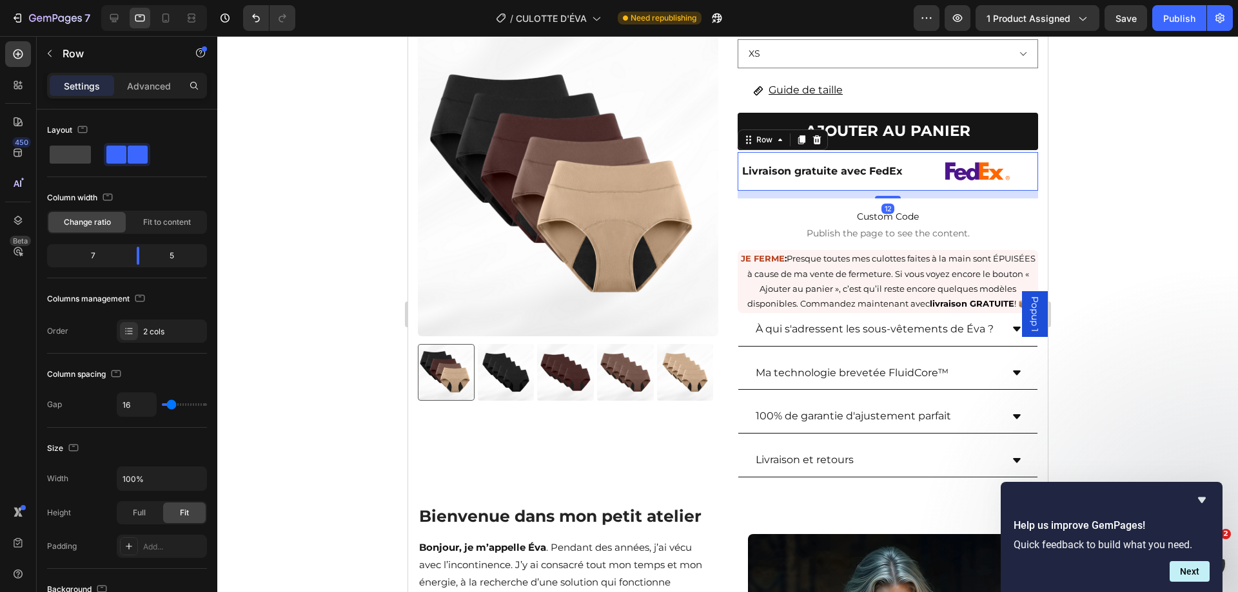
click at [890, 162] on p "Livraison gratuite avec FedEx" at bounding box center [821, 171] width 167 height 19
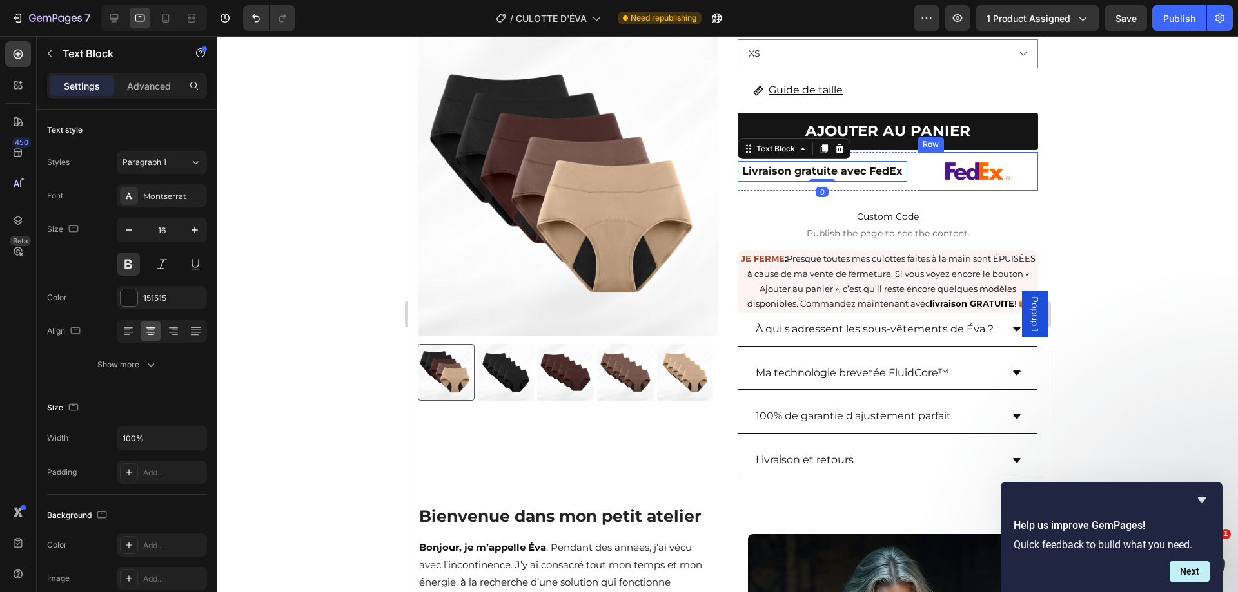
click at [917, 153] on div "Image Row" at bounding box center [977, 171] width 121 height 39
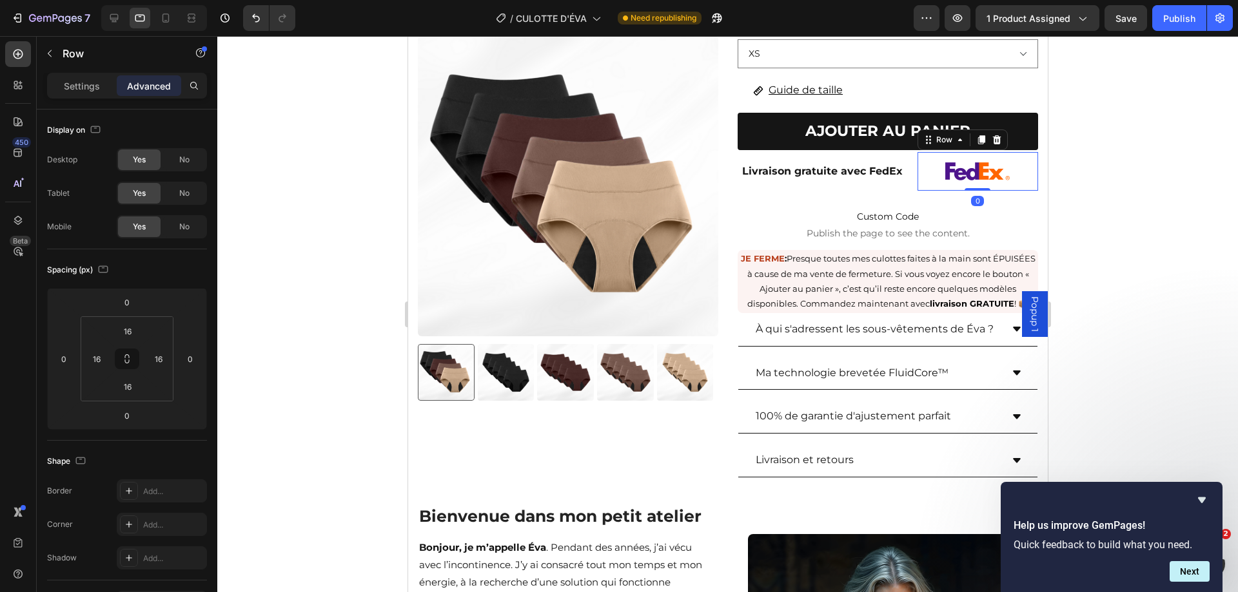
click at [917, 153] on div "Image Row 0" at bounding box center [977, 171] width 121 height 39
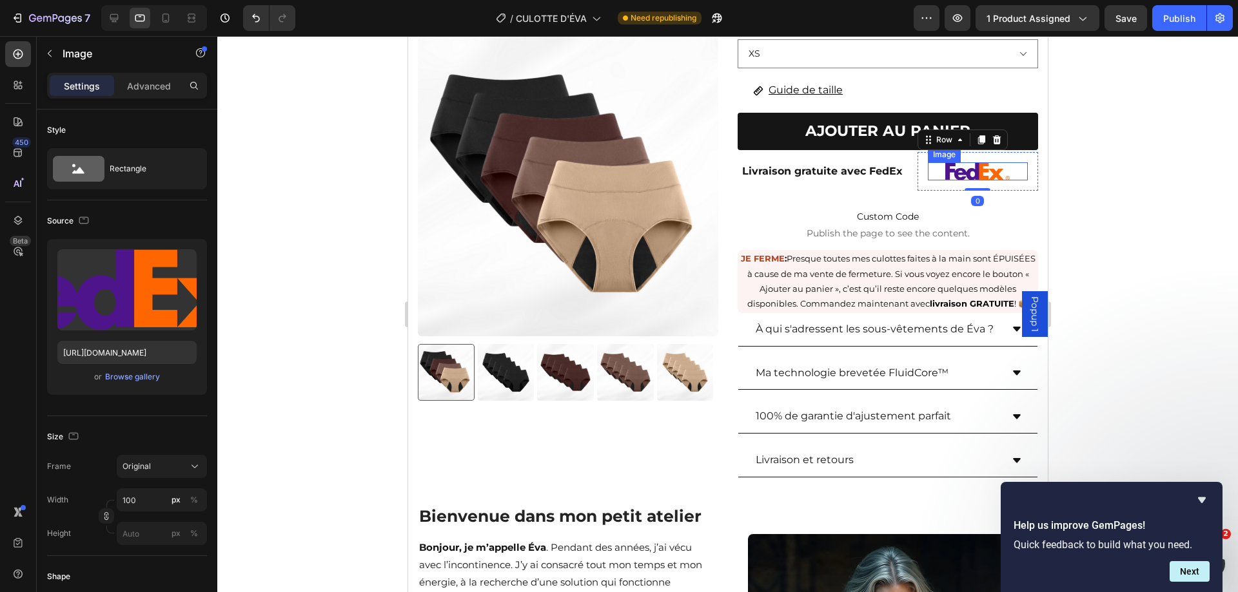
click at [930, 162] on div at bounding box center [977, 171] width 101 height 18
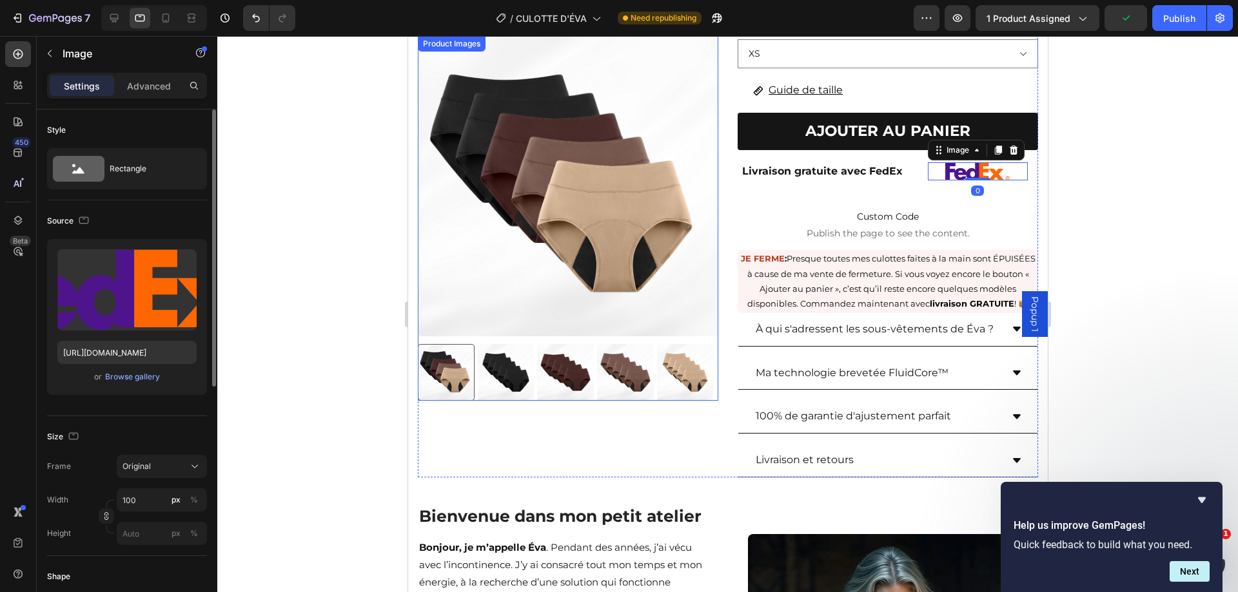
click at [149, 86] on p "Advanced" at bounding box center [149, 86] width 44 height 14
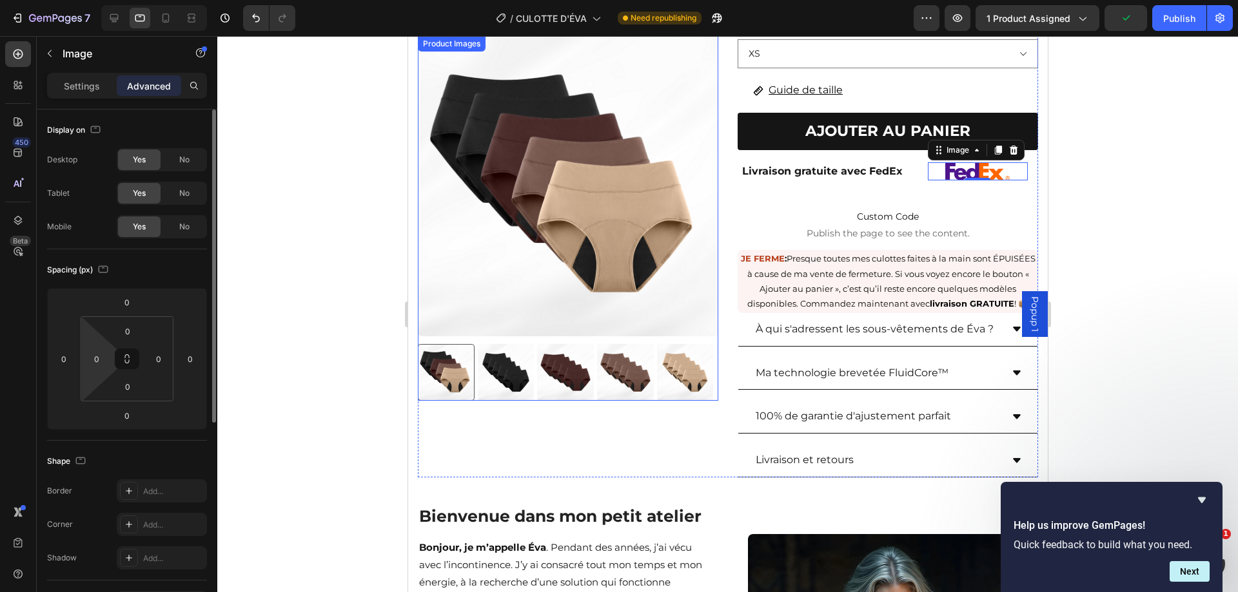
click at [95, 0] on html "7 Version history / CULOTTE D'ÉVA Need republishing Preview 1 product assigned …" at bounding box center [619, 0] width 1238 height 0
type input "8"
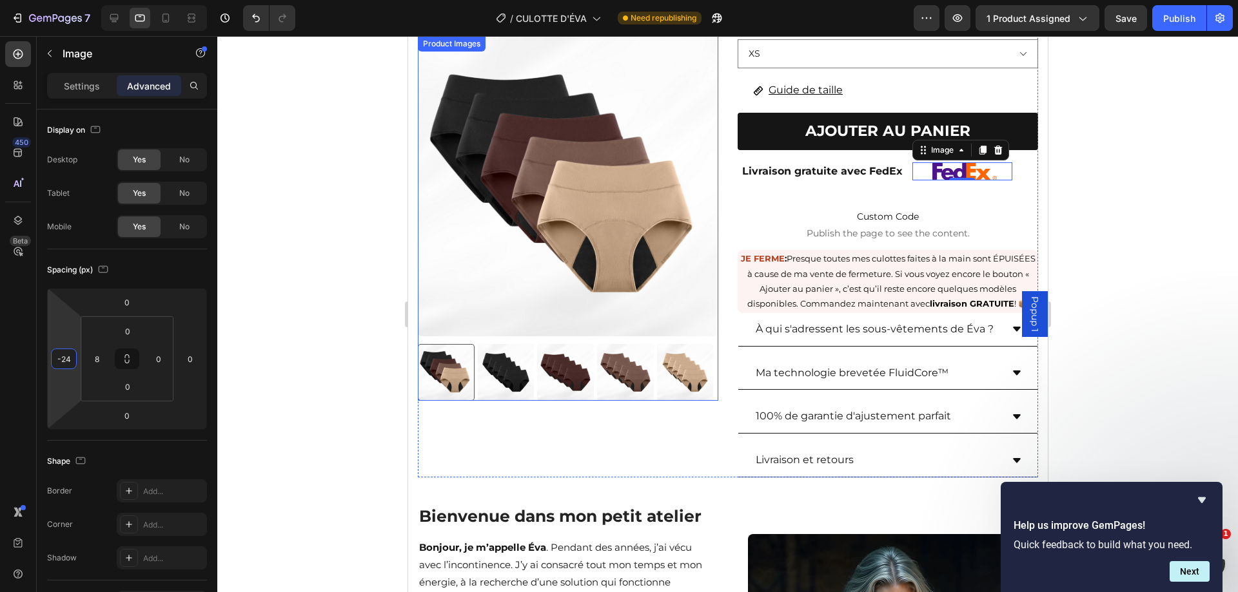
type input "-28"
drag, startPoint x: 70, startPoint y: 336, endPoint x: 101, endPoint y: 338, distance: 30.4
click at [72, 0] on html "7 Version history / CULOTTE D'ÉVA Need republishing Preview 1 product assigned …" at bounding box center [619, 0] width 1238 height 0
type input "0"
drag, startPoint x: 102, startPoint y: 338, endPoint x: 102, endPoint y: 346, distance: 7.7
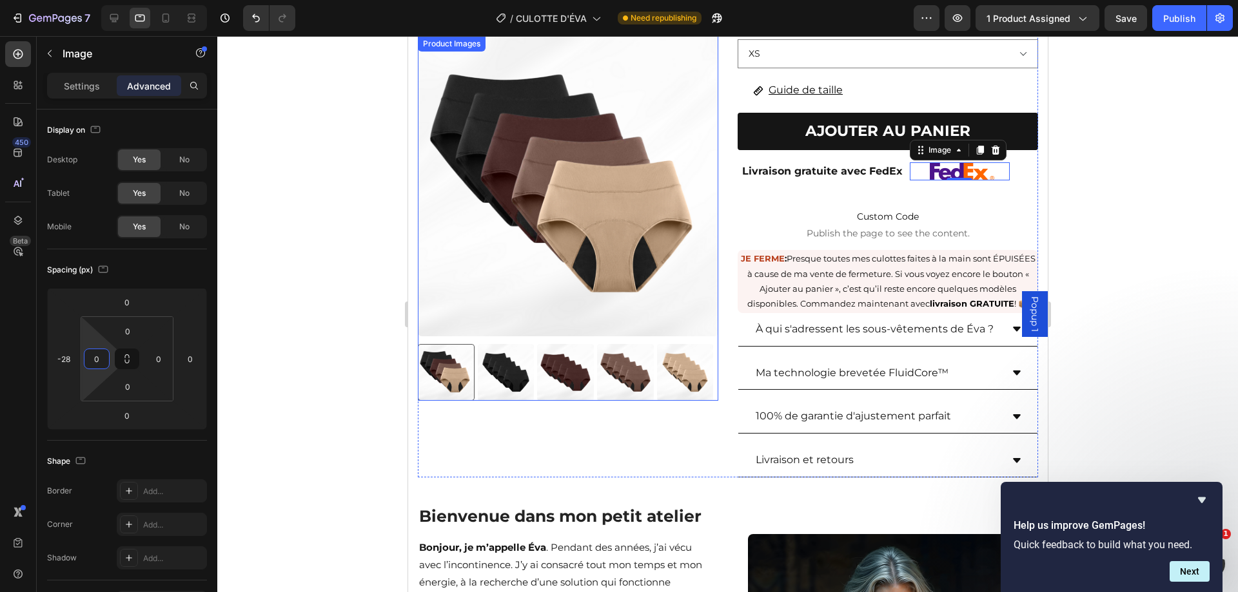
click at [102, 0] on html "7 Version history / CULOTTE D'ÉVA Need republishing Preview 1 product assigned …" at bounding box center [619, 0] width 1238 height 0
click at [894, 152] on div "Livraison gratuite avec FedEx Text Block" at bounding box center [822, 171] width 170 height 39
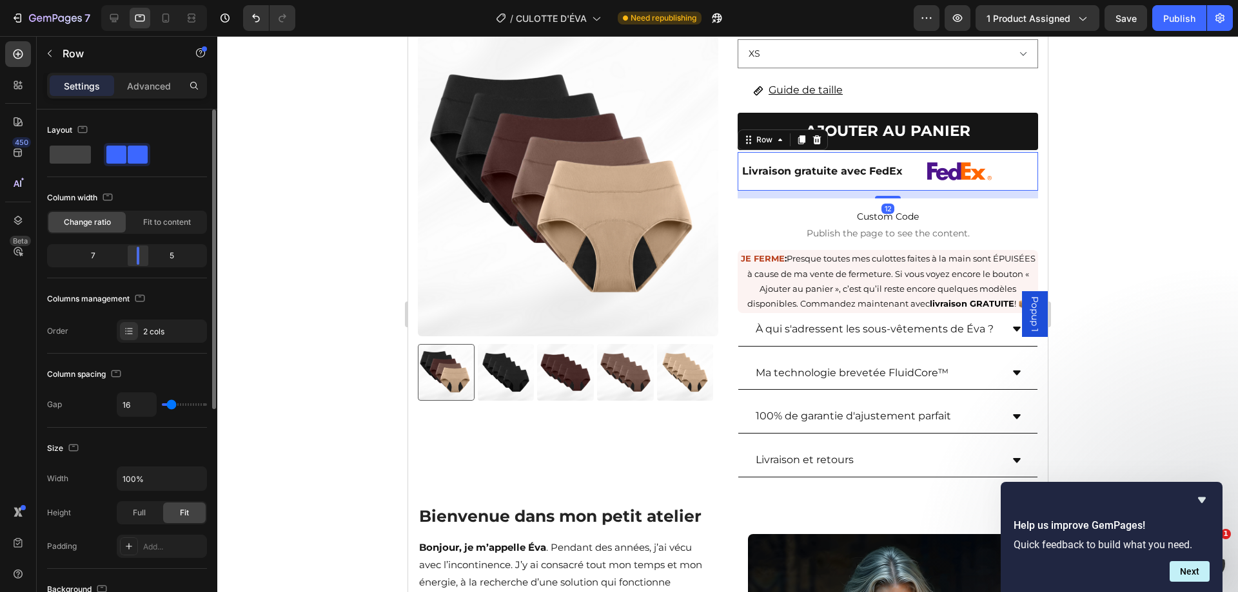
click at [142, 264] on div "7 5" at bounding box center [127, 255] width 160 height 23
drag, startPoint x: 139, startPoint y: 260, endPoint x: 151, endPoint y: 260, distance: 11.6
click at [151, 260] on div at bounding box center [148, 256] width 23 height 18
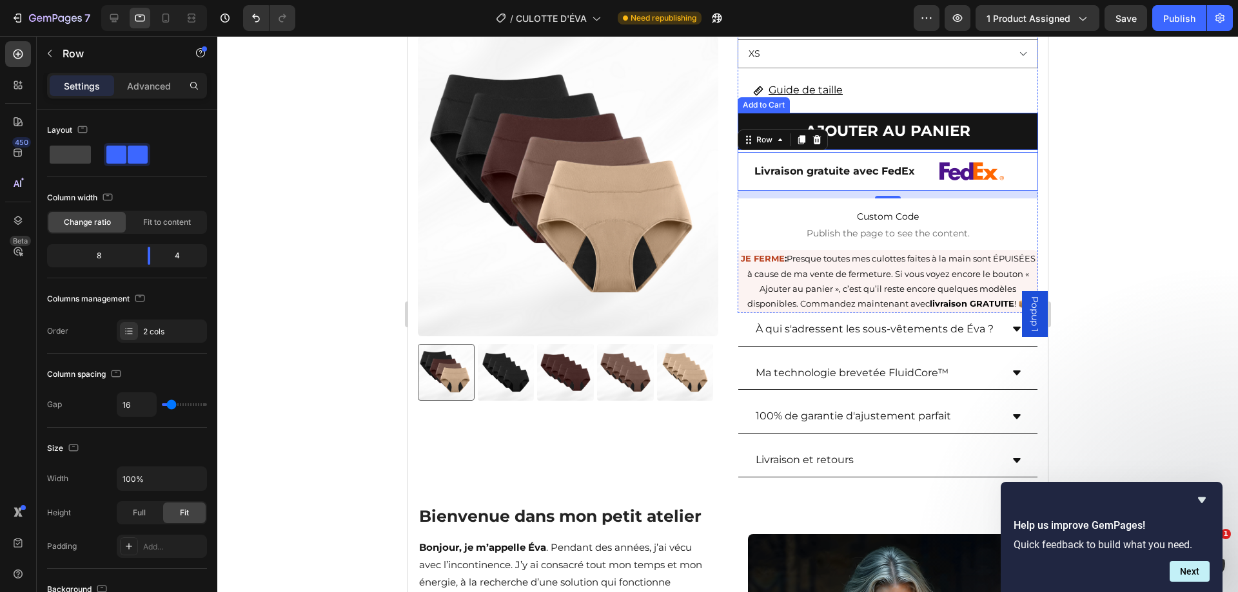
click at [1117, 126] on div at bounding box center [727, 314] width 1020 height 556
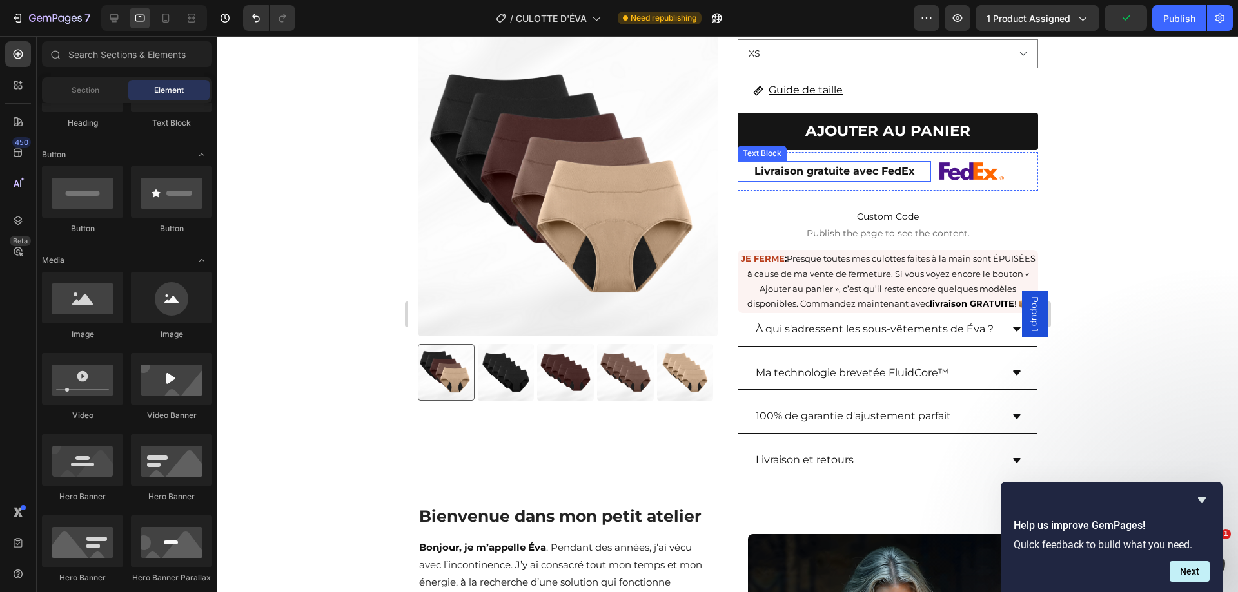
click at [910, 162] on div "Livraison gratuite avec FedEx Text Block" at bounding box center [833, 171] width 193 height 39
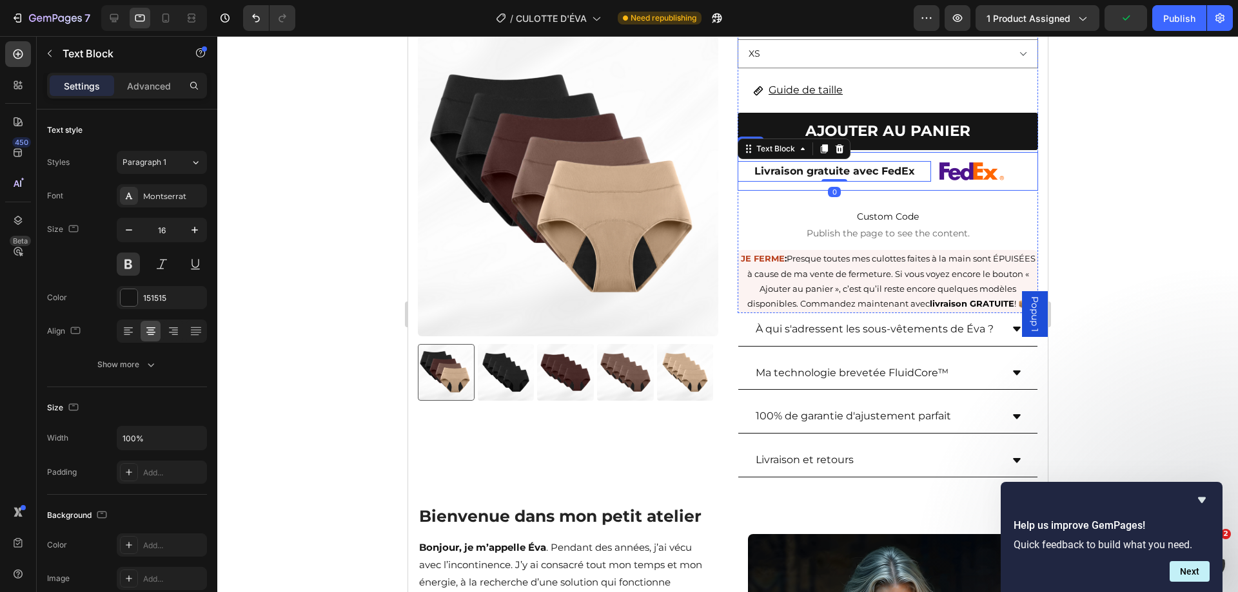
click at [913, 166] on div "Livraison gratuite avec FedEx Text Block 0" at bounding box center [833, 171] width 193 height 39
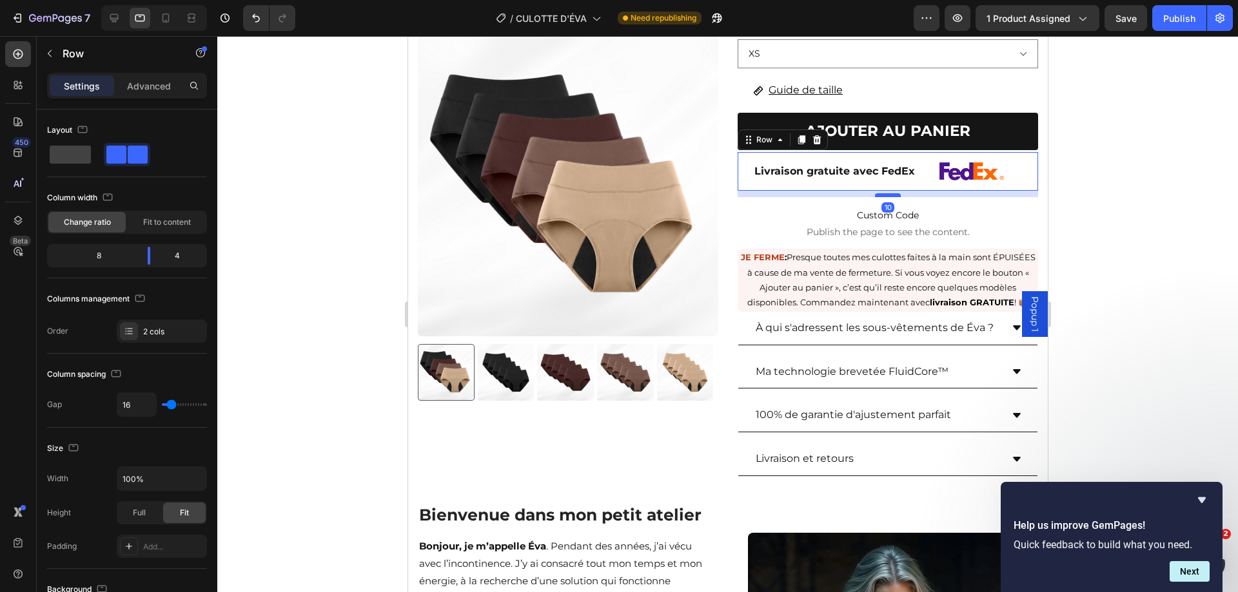
click at [886, 193] on div at bounding box center [887, 195] width 26 height 4
click at [920, 161] on div "Livraison gratuite avec FedEx" at bounding box center [833, 171] width 193 height 21
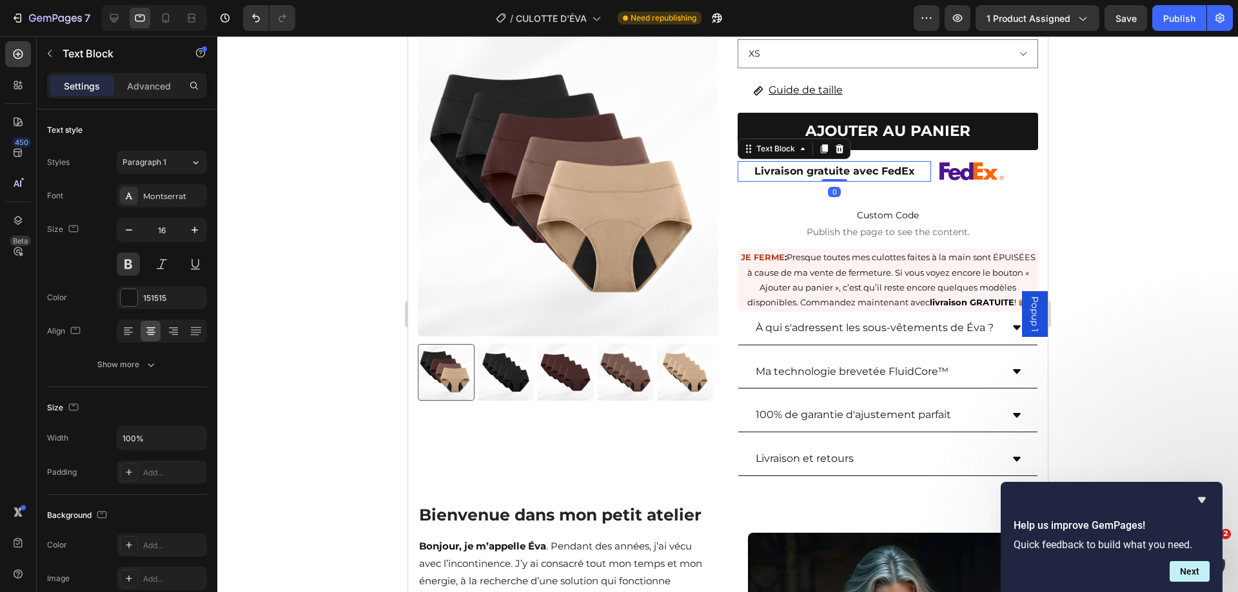
click at [924, 160] on div "Livraison gratuite avec FedEx Text Block 0 Image Row Row" at bounding box center [887, 171] width 300 height 39
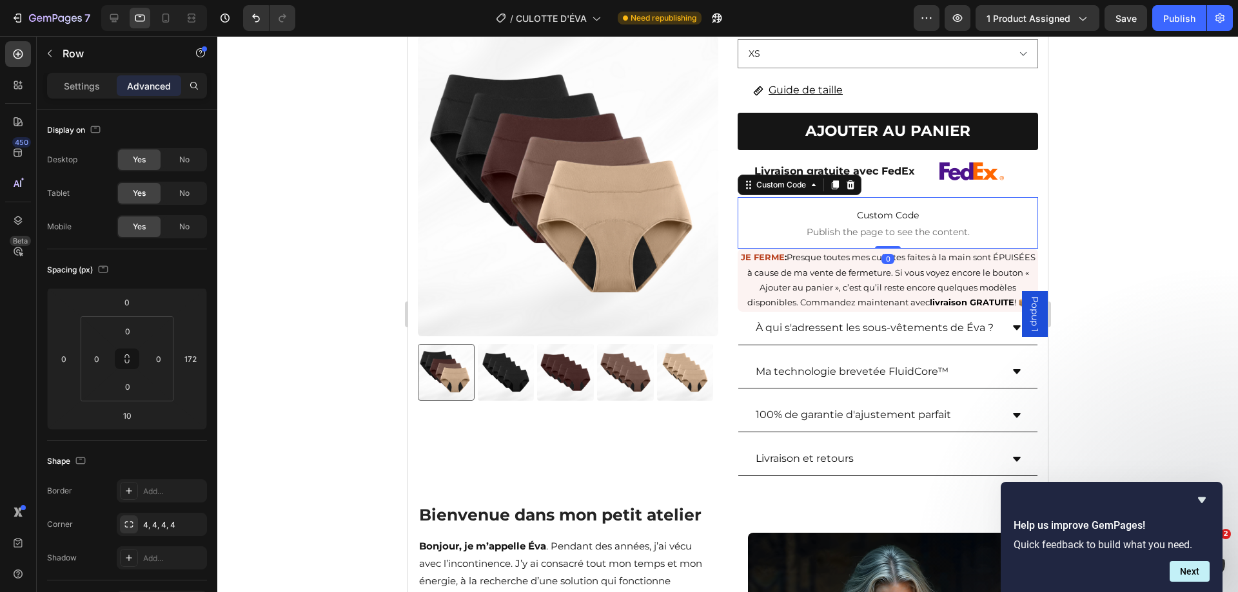
click at [950, 208] on span "Custom Code" at bounding box center [887, 215] width 300 height 15
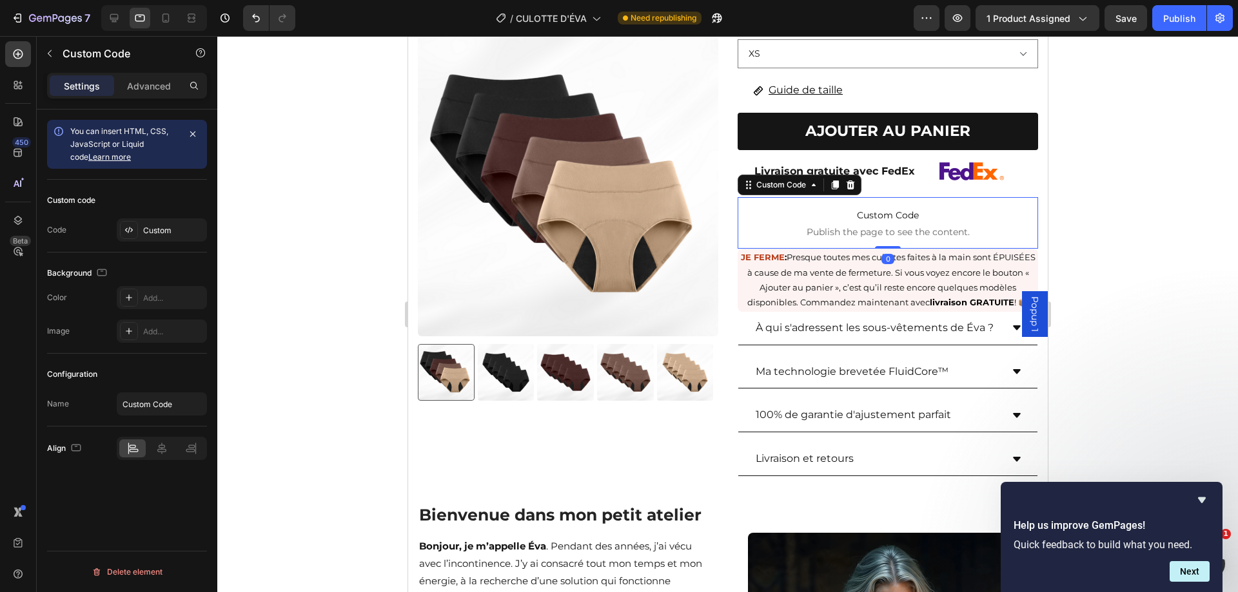
click at [1124, 177] on div at bounding box center [727, 314] width 1020 height 556
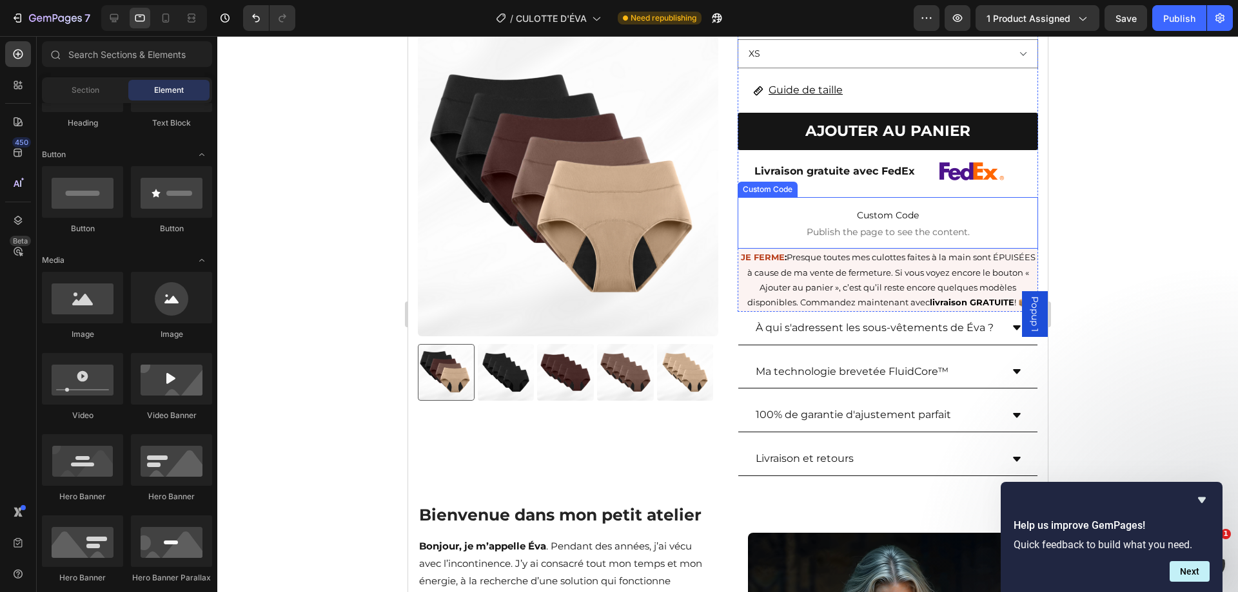
click at [920, 197] on p "Custom Code Publish the page to see the content." at bounding box center [887, 223] width 300 height 52
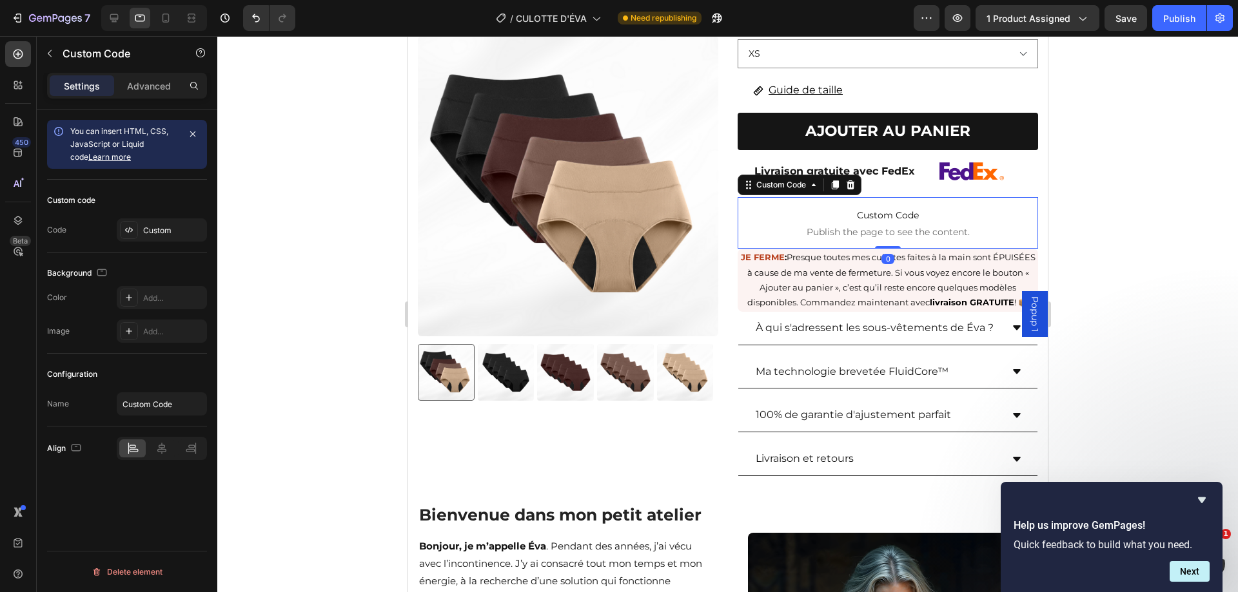
click at [1124, 129] on div at bounding box center [727, 314] width 1020 height 556
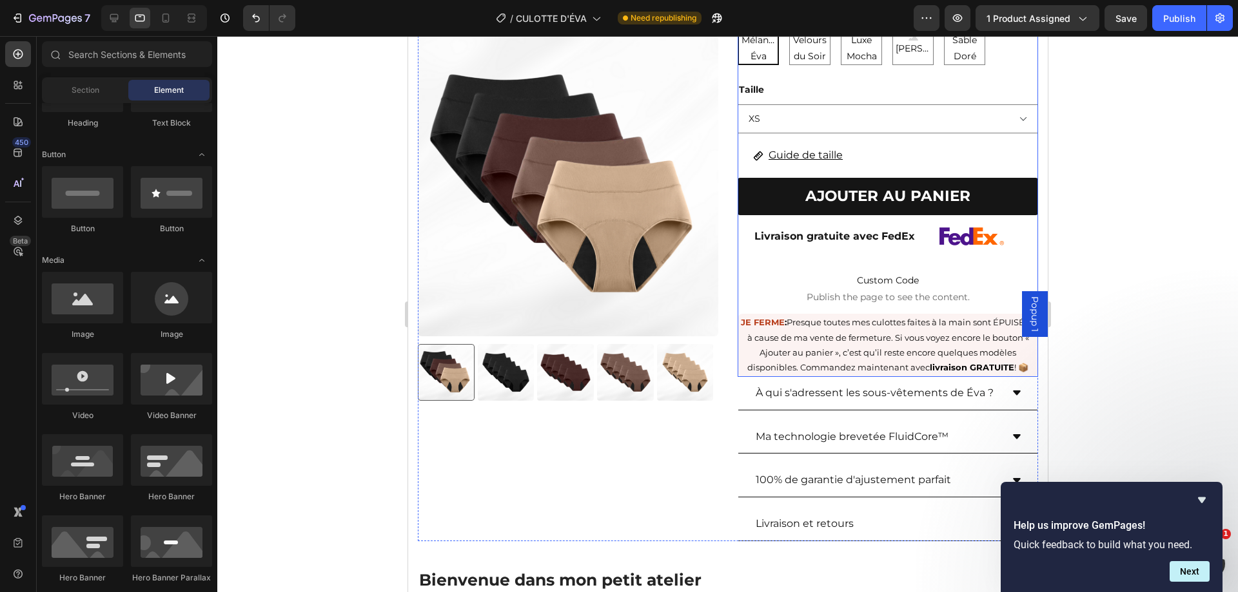
scroll to position [175, 0]
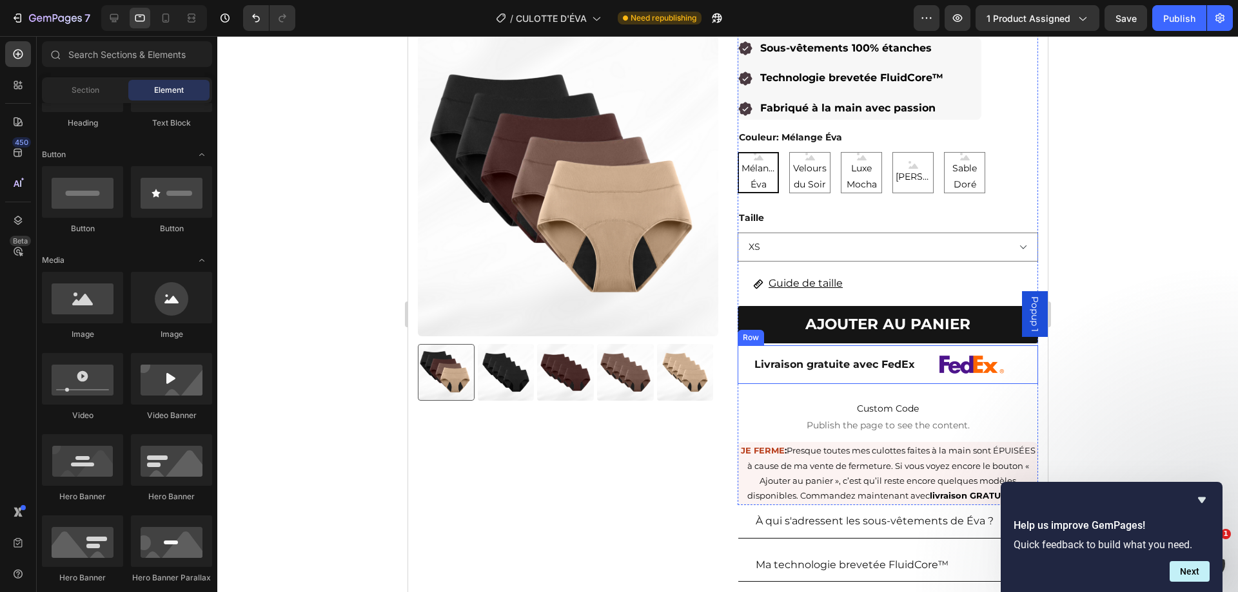
click at [795, 360] on div "Livraison gratuite avec FedEx Text Block" at bounding box center [833, 364] width 193 height 39
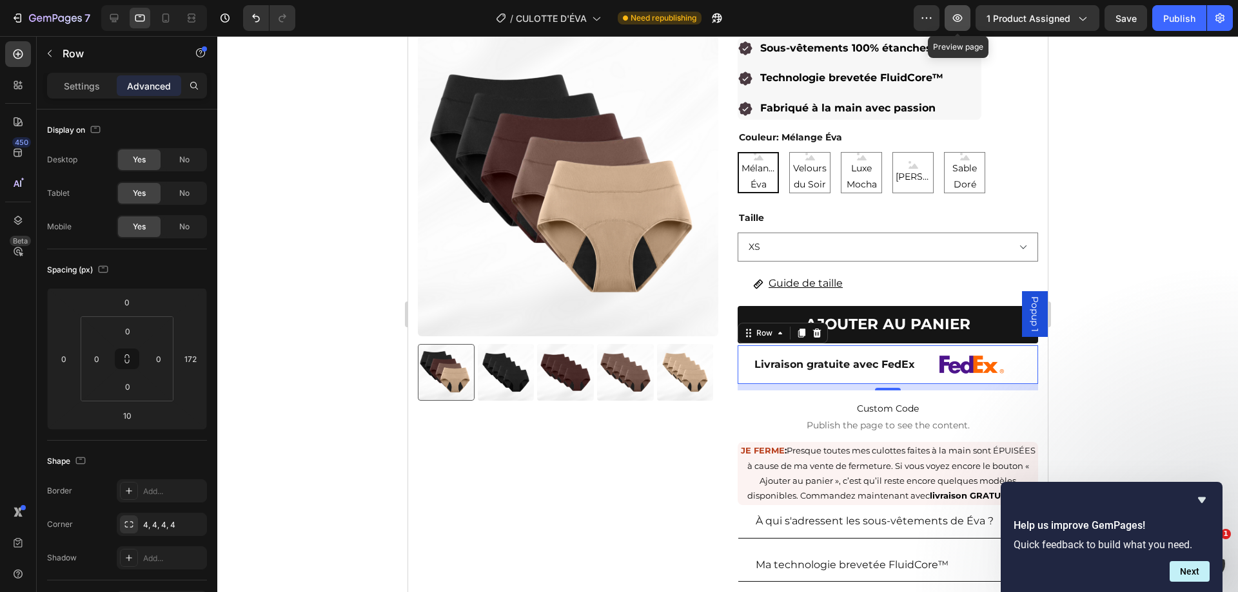
click at [961, 21] on icon "button" at bounding box center [958, 18] width 10 height 8
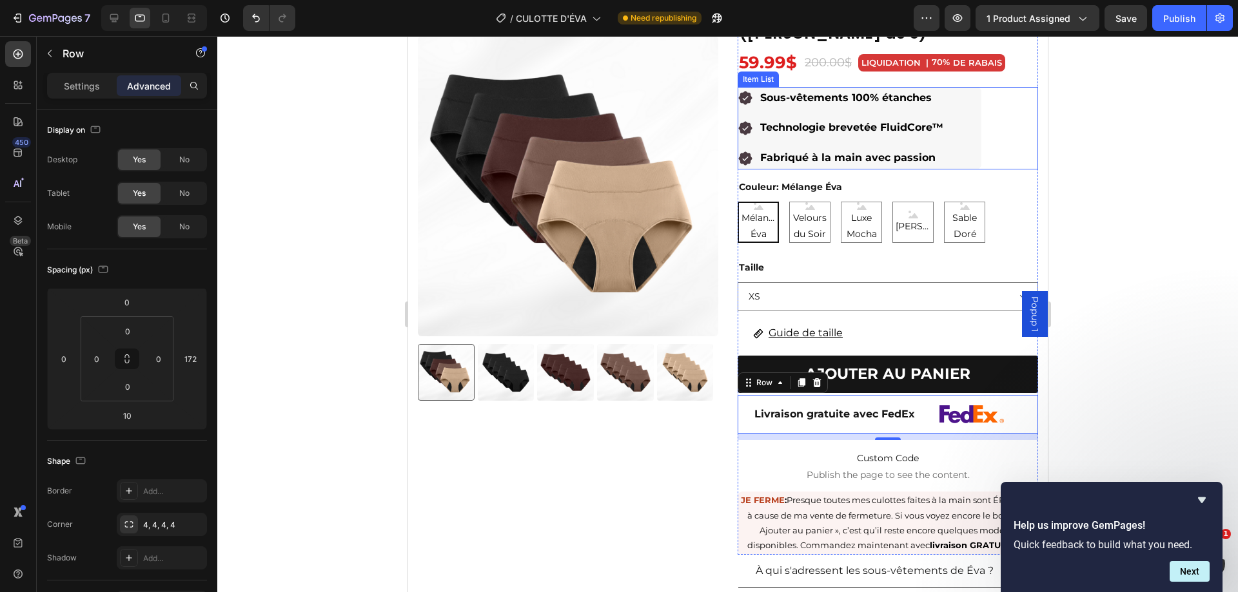
scroll to position [0, 0]
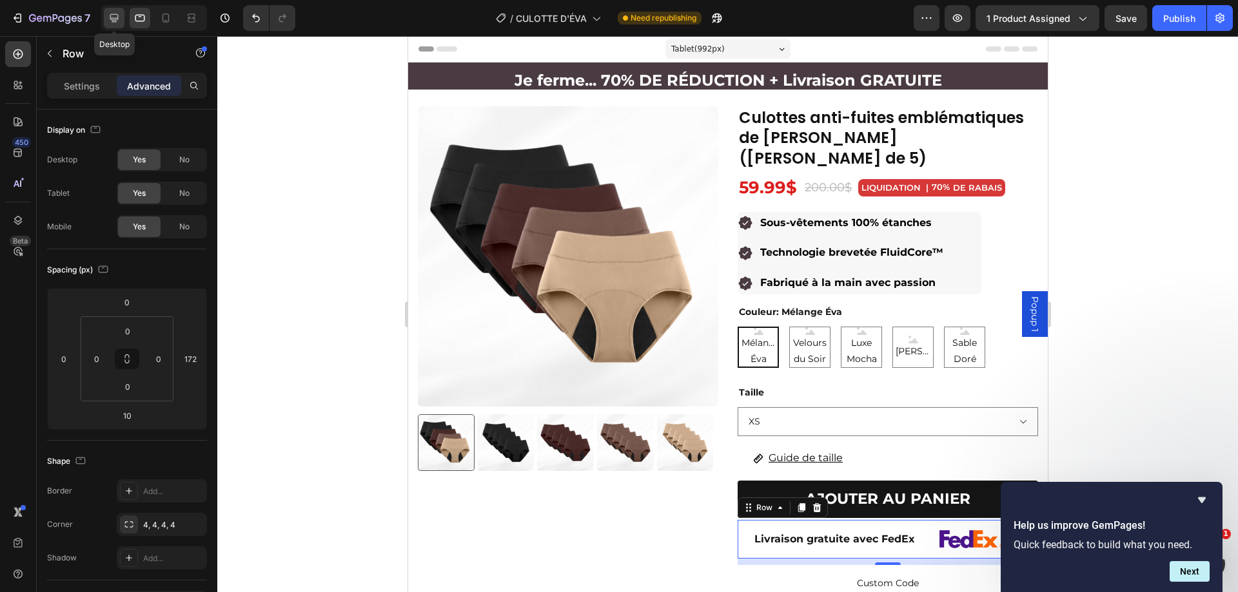
click at [111, 16] on icon at bounding box center [114, 18] width 8 height 8
type input "12"
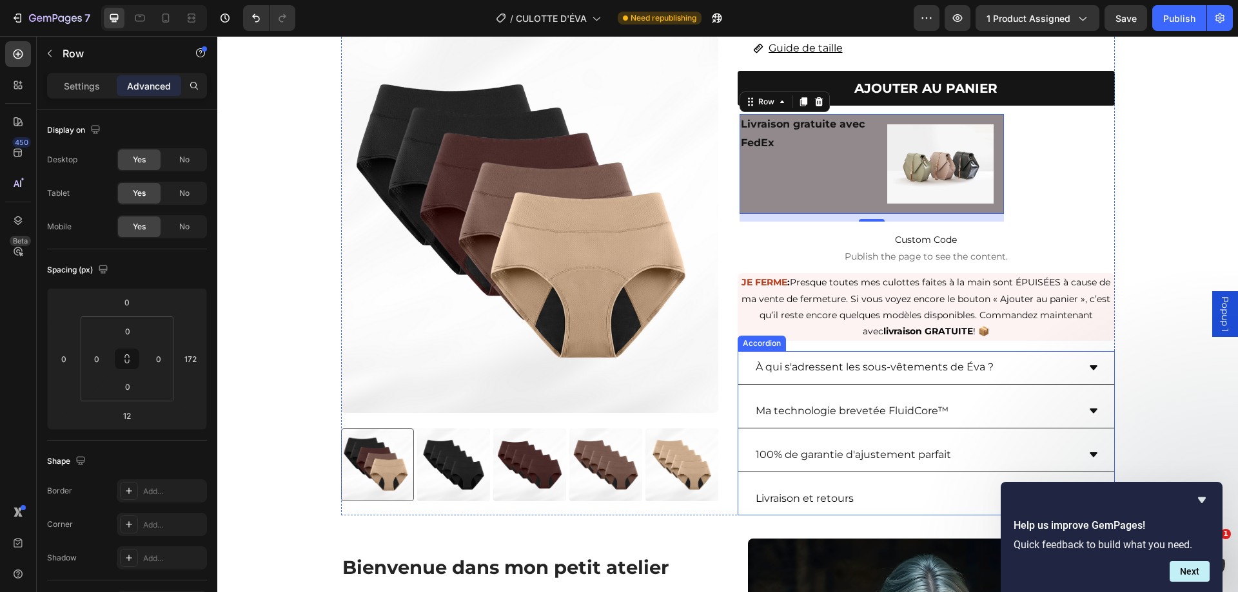
scroll to position [429, 0]
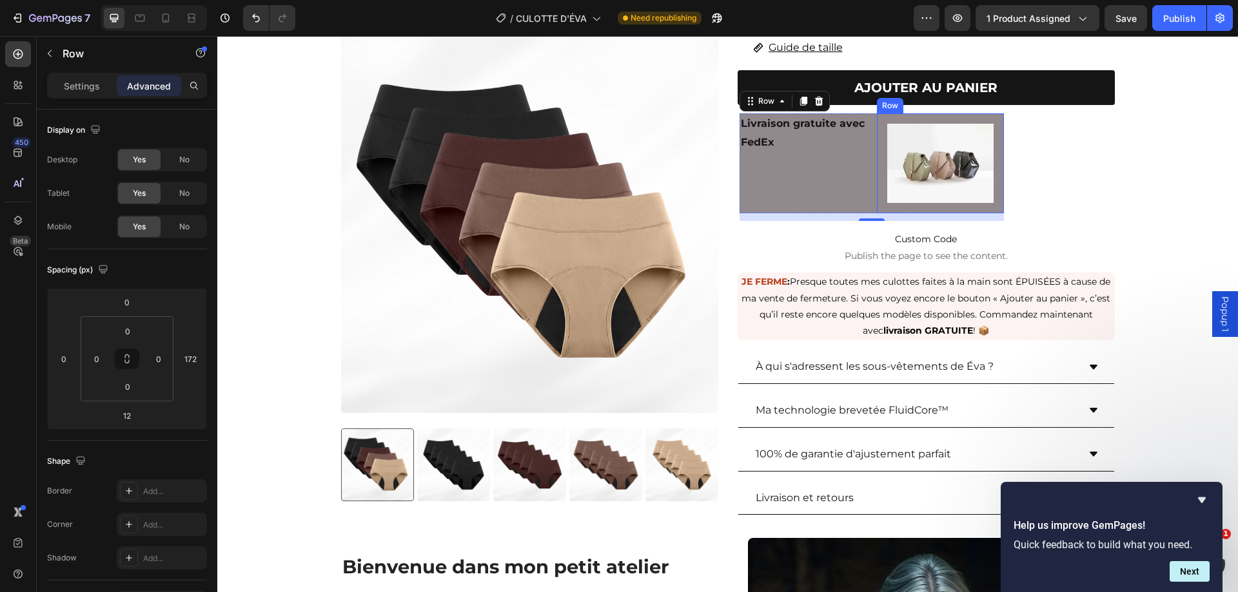
click at [877, 179] on div "Image Row" at bounding box center [940, 163] width 127 height 101
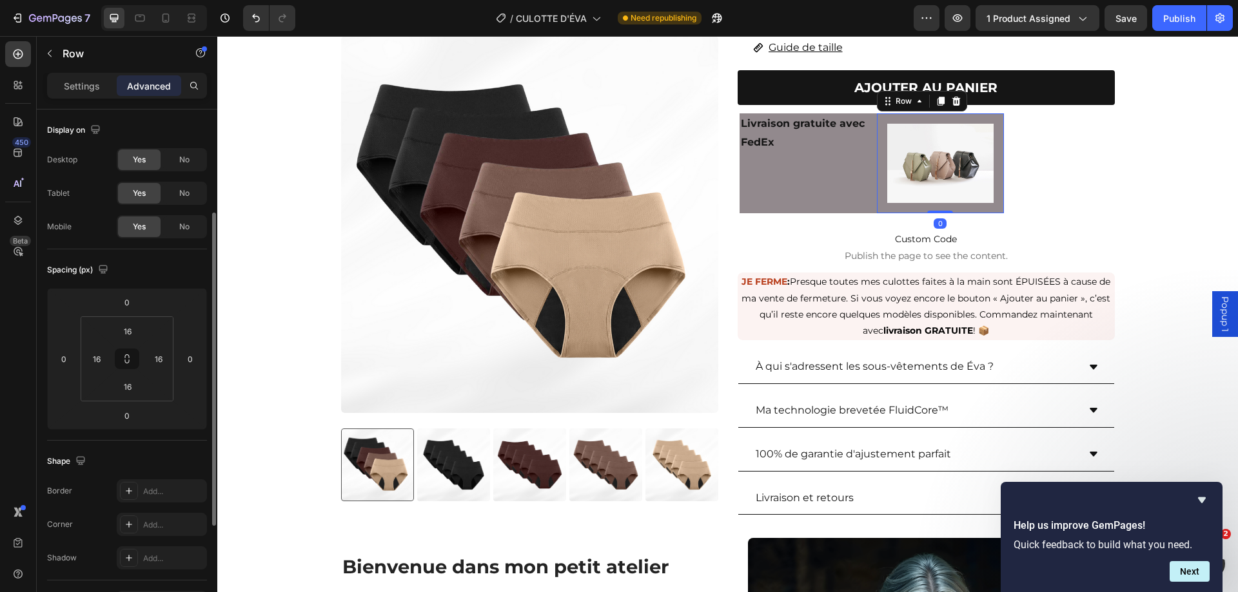
scroll to position [64, 0]
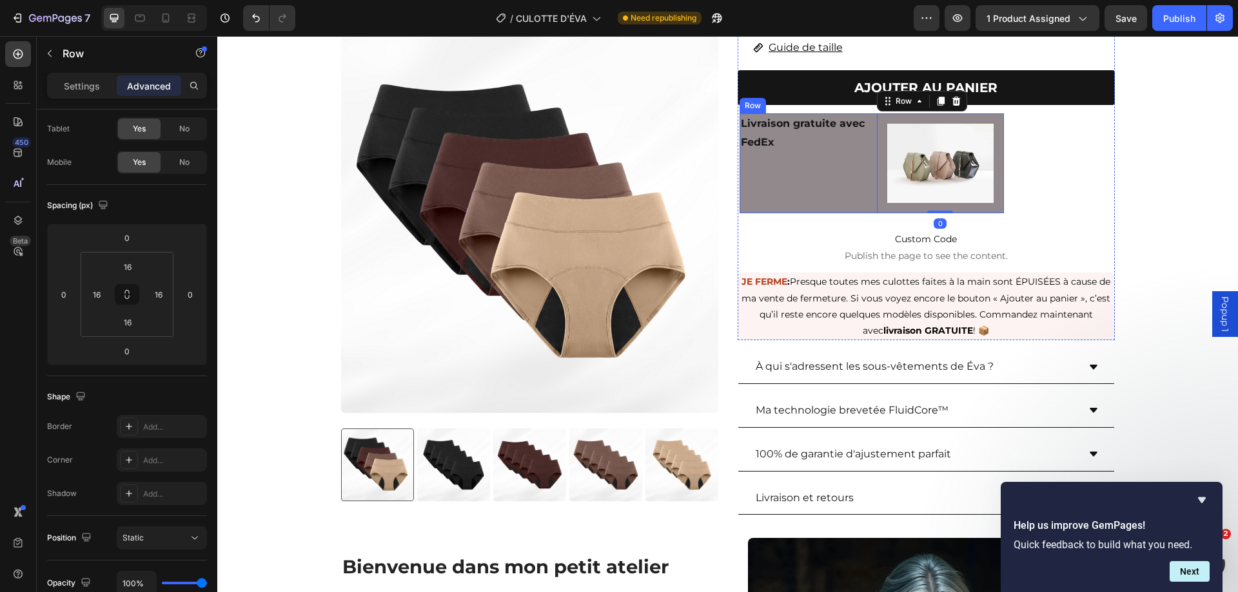
click at [869, 153] on div "Livraison gratuite avec FedEx Text Block Image Row 0 Row" at bounding box center [871, 163] width 264 height 101
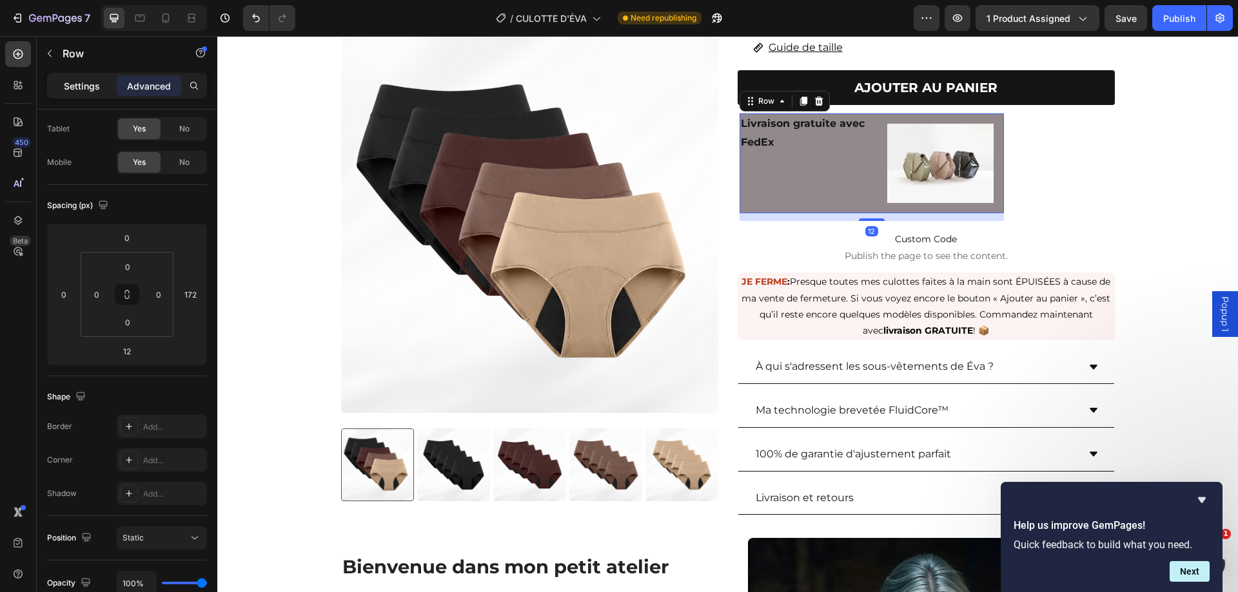
click at [81, 85] on p "Settings" at bounding box center [82, 86] width 36 height 14
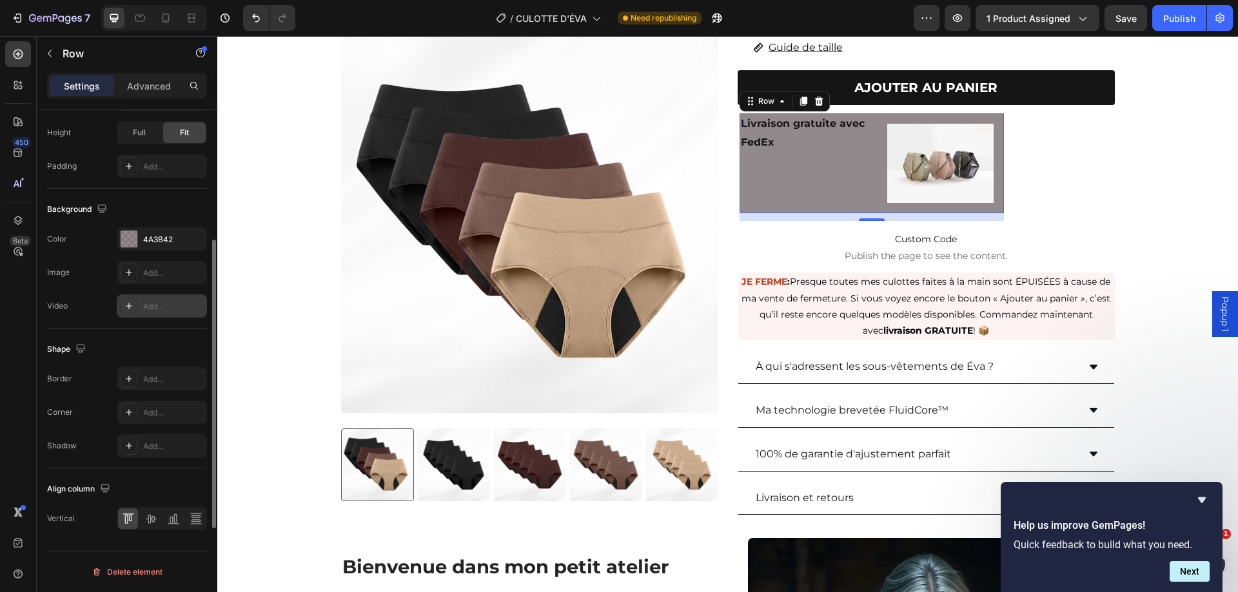
scroll to position [349, 0]
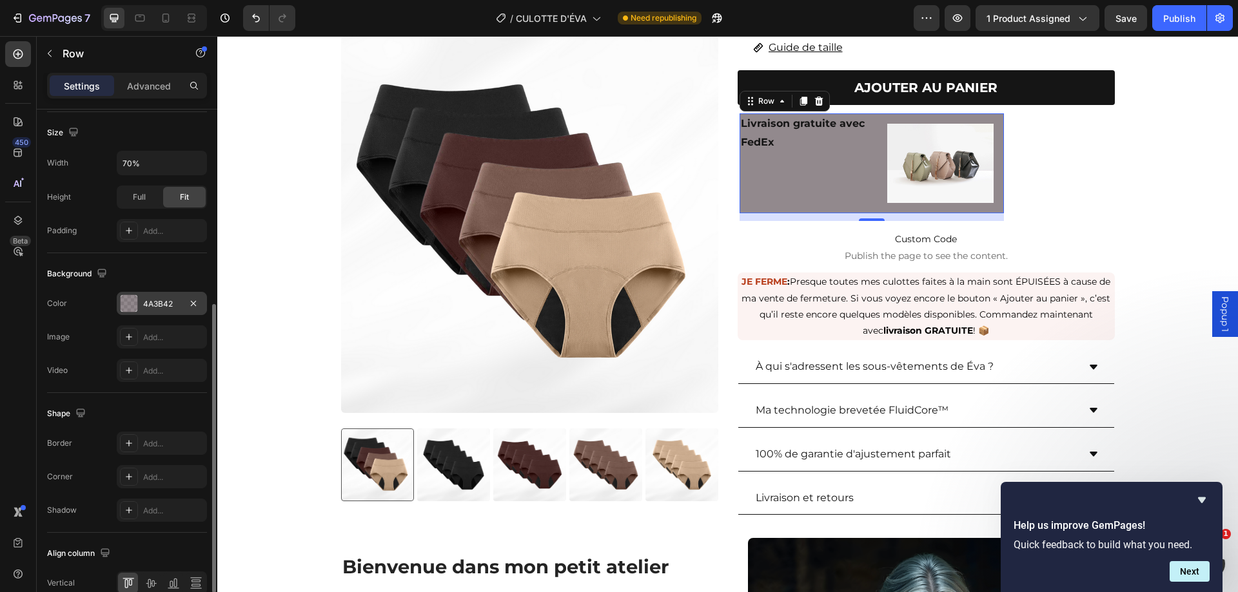
click at [130, 301] on div at bounding box center [129, 303] width 17 height 17
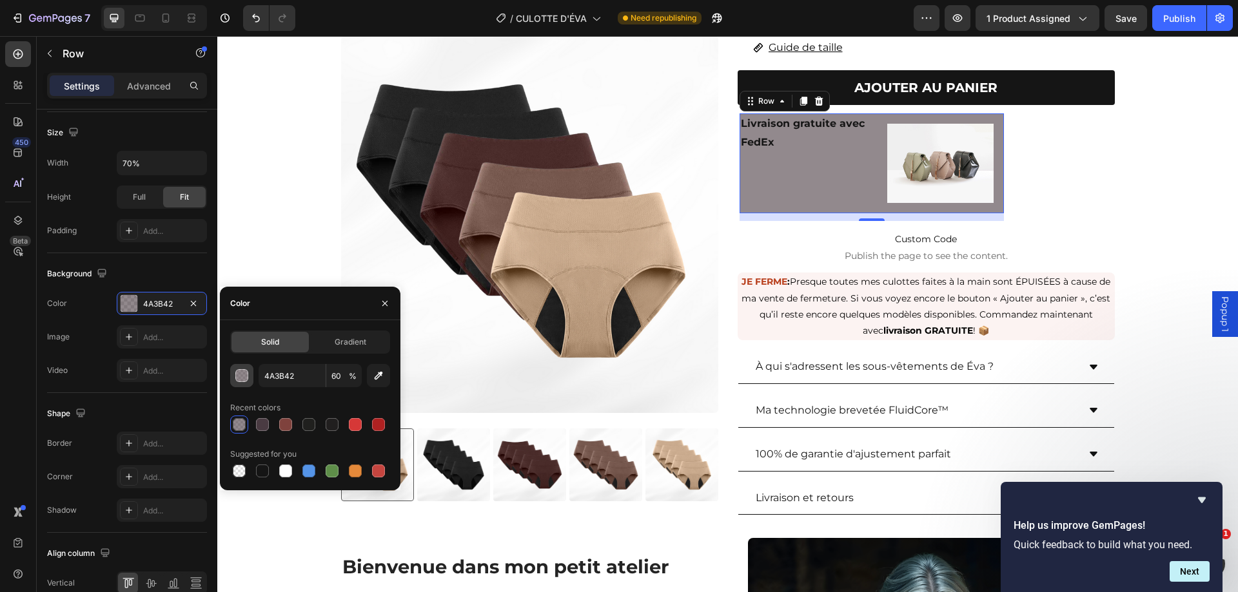
click at [239, 378] on div "button" at bounding box center [242, 376] width 13 height 13
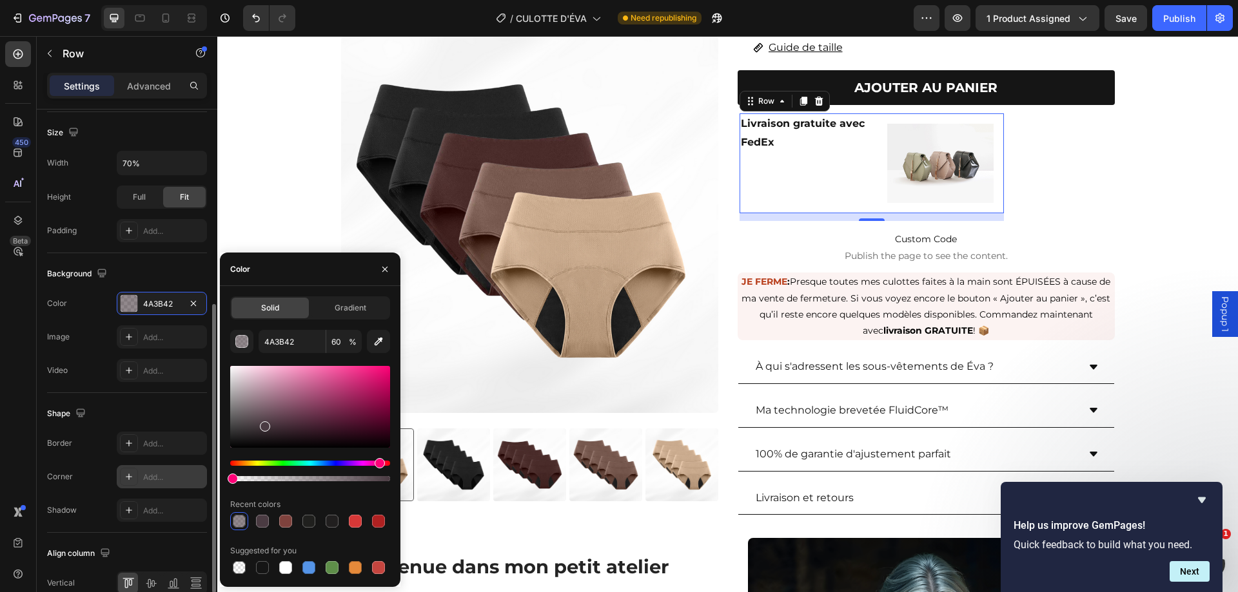
drag, startPoint x: 213, startPoint y: 484, endPoint x: 190, endPoint y: 485, distance: 23.2
click at [190, 485] on div "450 Beta Sections(18) Elements(84) Section Element Hero Section Product Detail …" at bounding box center [108, 314] width 217 height 556
type input "0"
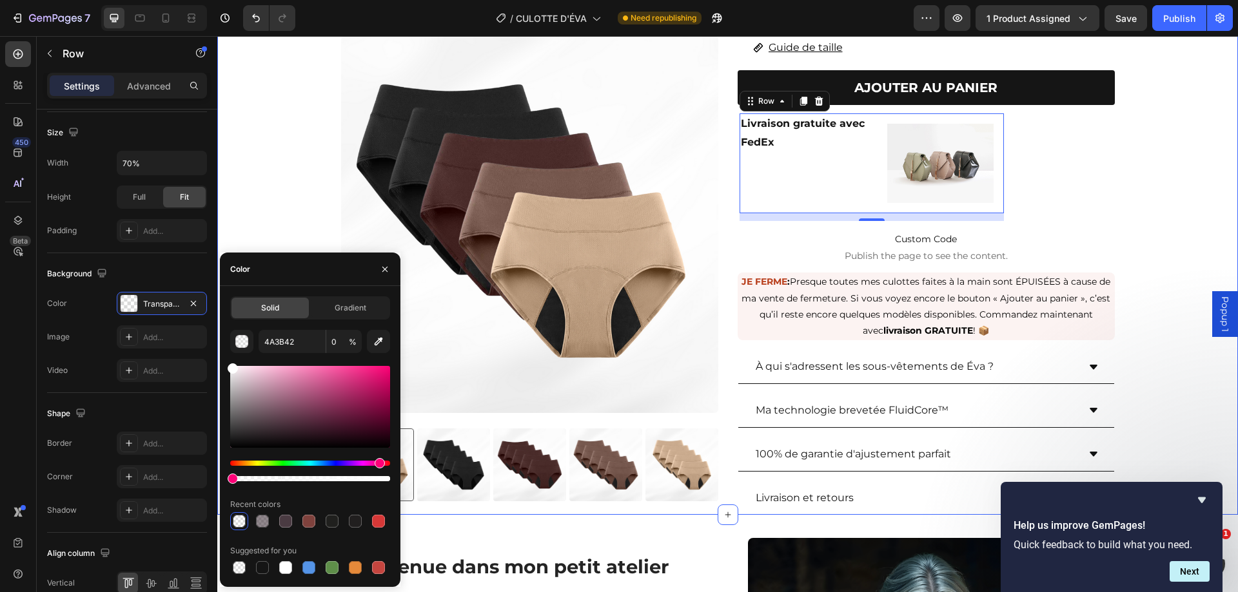
drag, startPoint x: 478, startPoint y: 462, endPoint x: 219, endPoint y: 347, distance: 283.7
type input "FFFFFF"
click at [152, 265] on div "Background" at bounding box center [127, 274] width 160 height 21
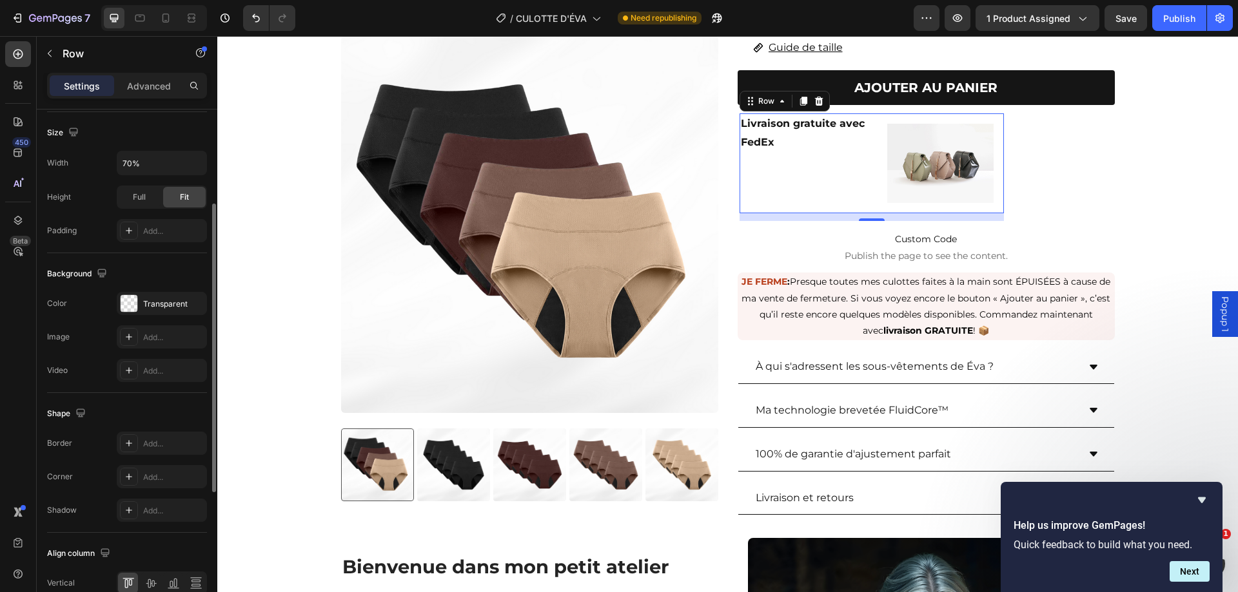
scroll to position [220, 0]
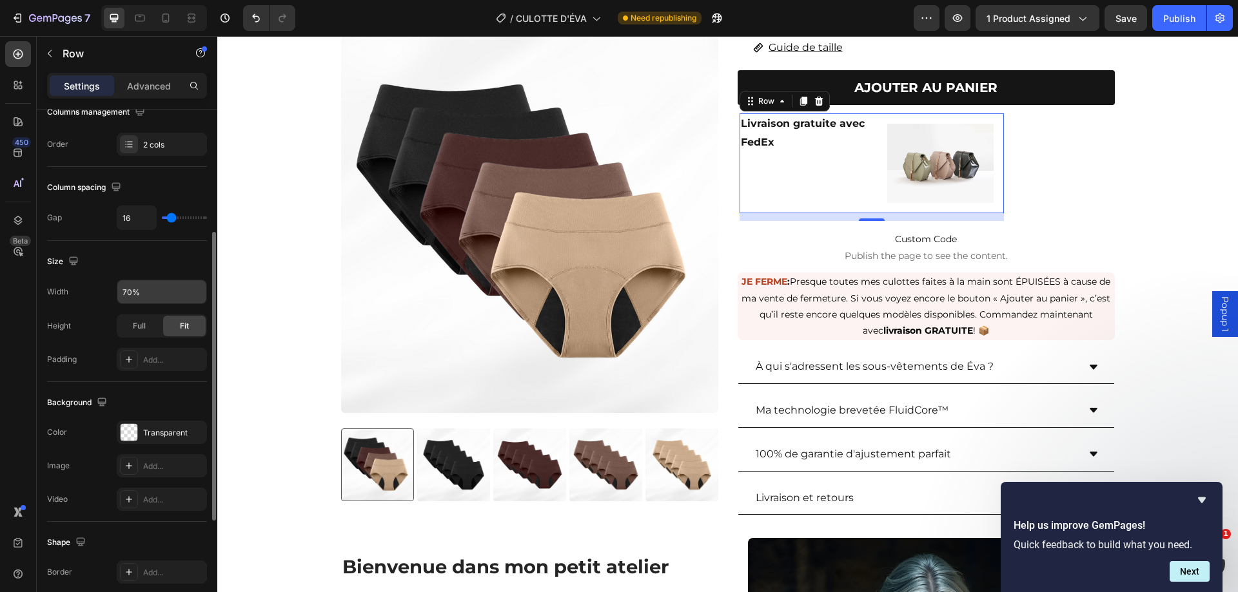
click at [133, 280] on div "70%" at bounding box center [162, 292] width 90 height 24
click at [133, 289] on input "70%" at bounding box center [161, 291] width 89 height 23
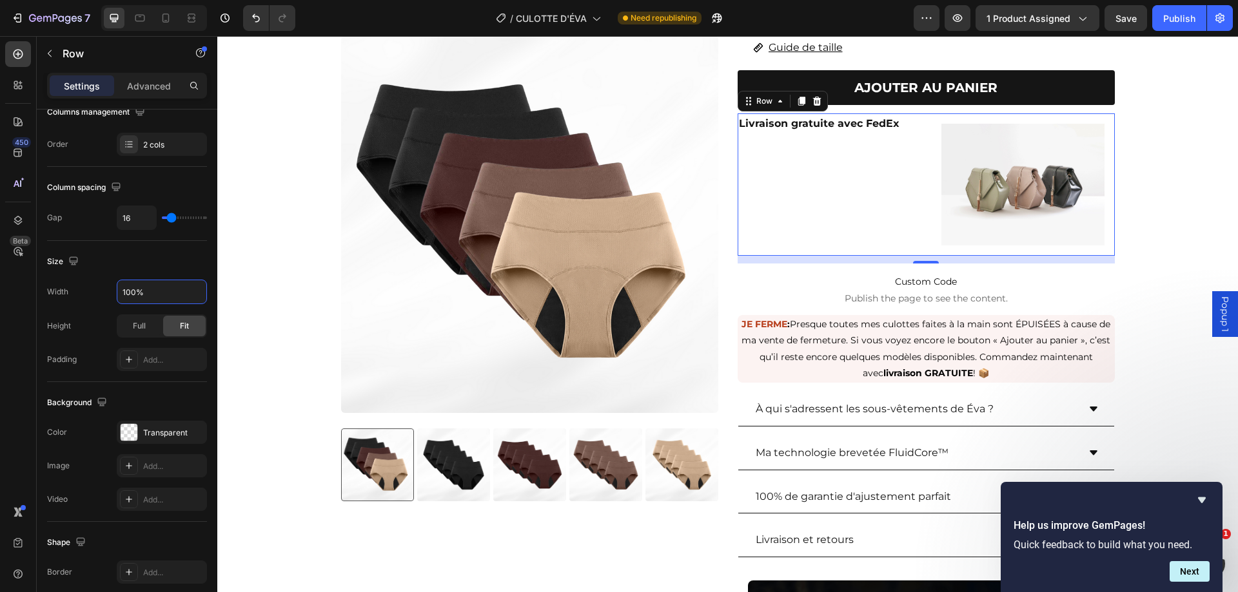
type input "100%"
click at [920, 113] on div "Livraison gratuite avec FedEx Text Block Image Row Row 12" at bounding box center [925, 184] width 377 height 142
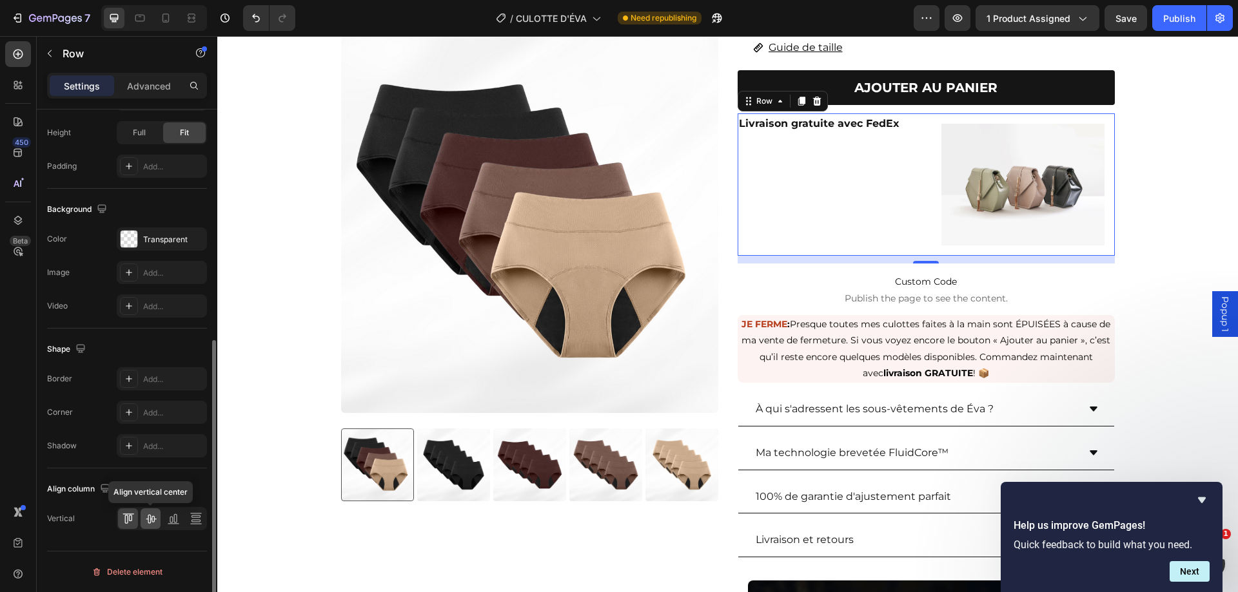
click at [146, 523] on icon at bounding box center [150, 518] width 13 height 13
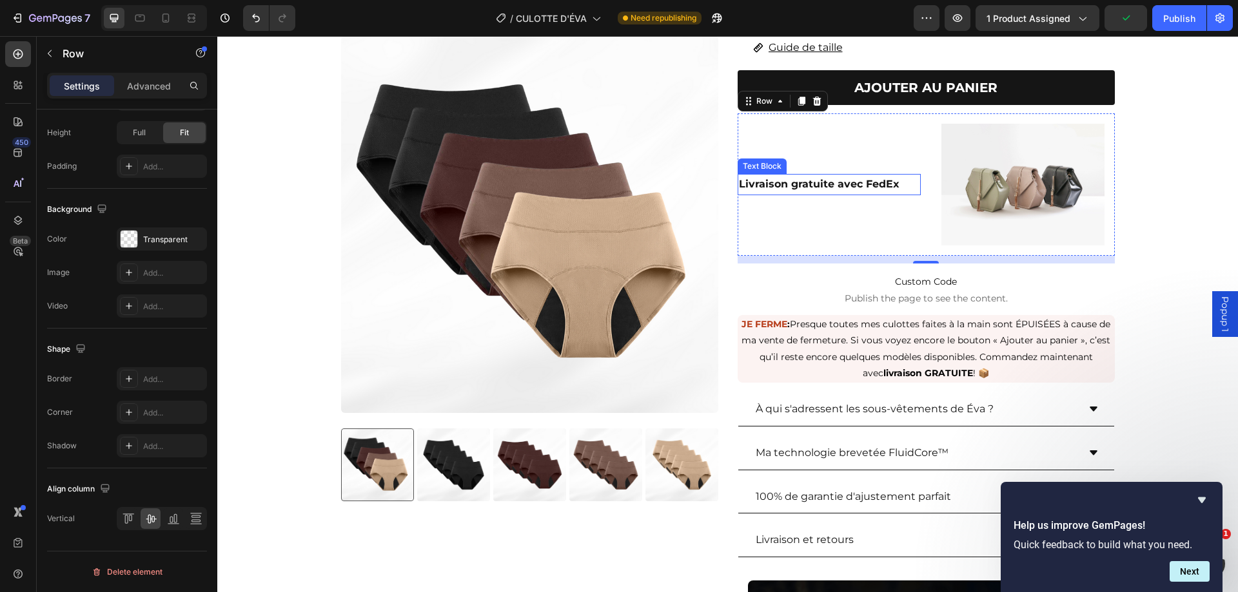
click at [853, 175] on p "Livraison gratuite avec FedEx" at bounding box center [829, 184] width 181 height 19
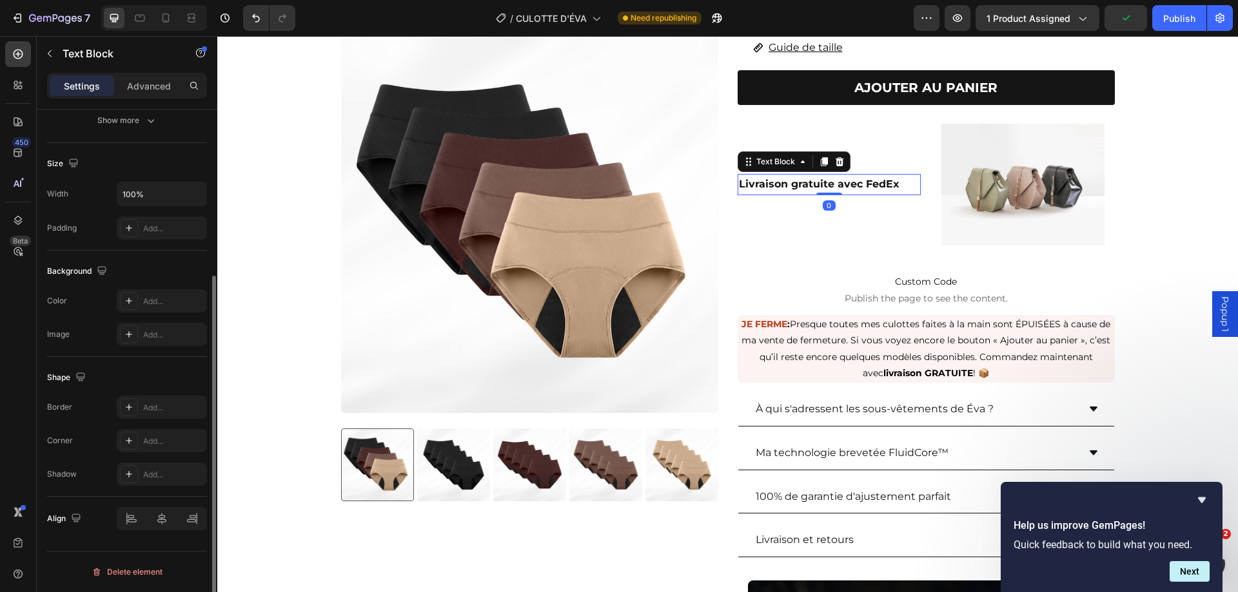
scroll to position [0, 0]
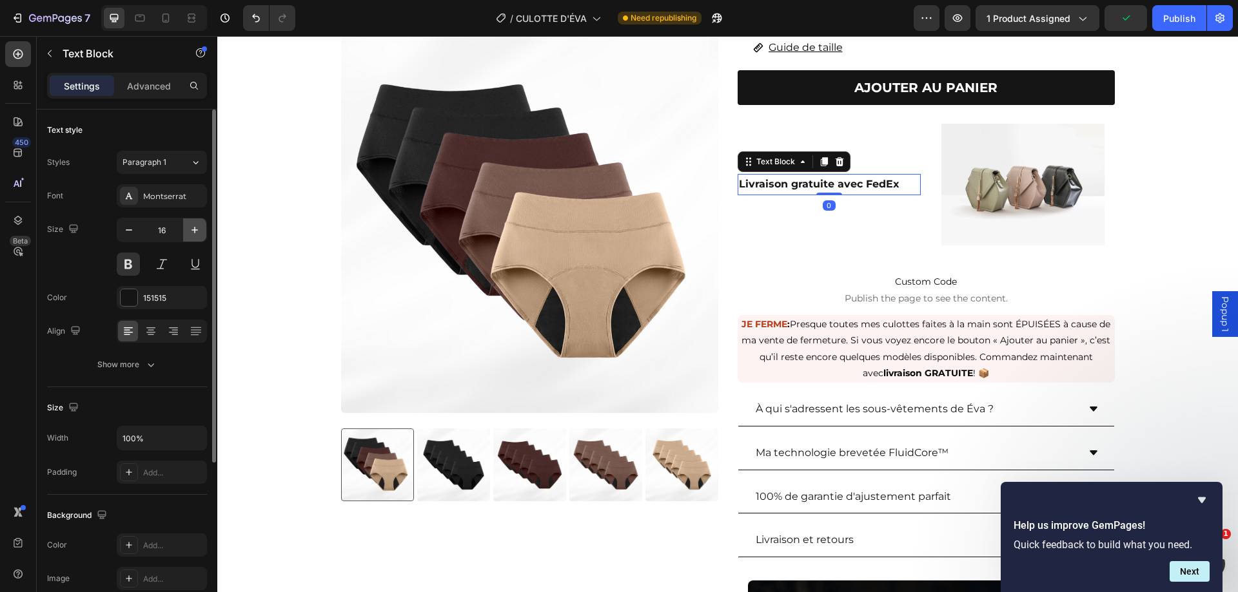
click at [195, 230] on icon "button" at bounding box center [194, 230] width 6 height 6
type input "17"
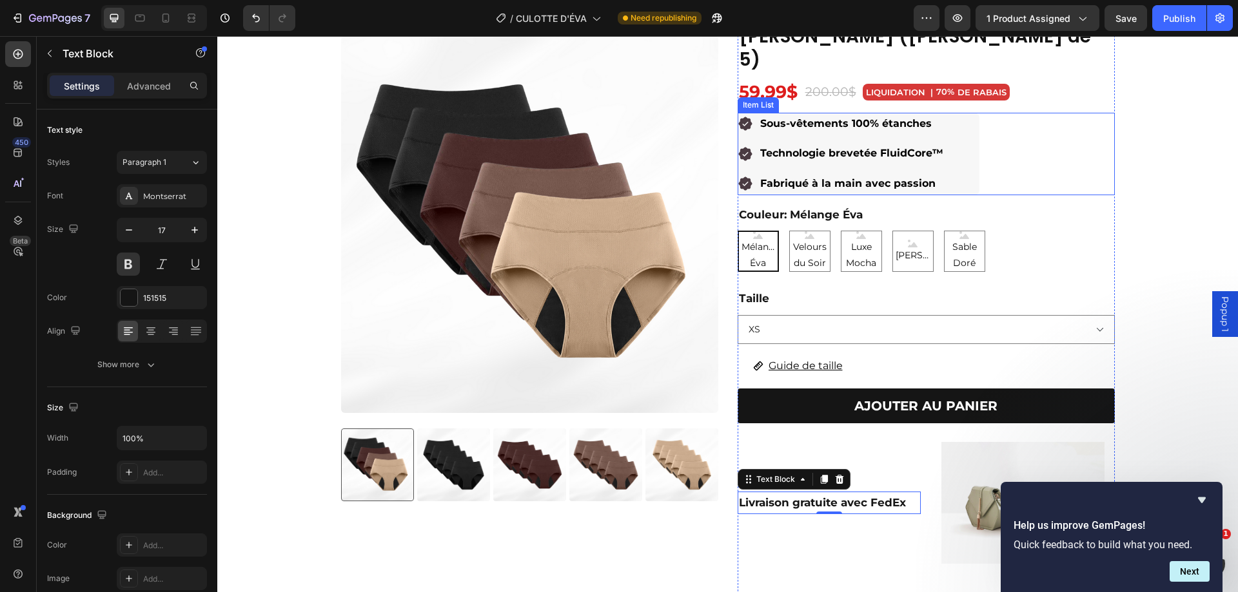
scroll to position [107, 0]
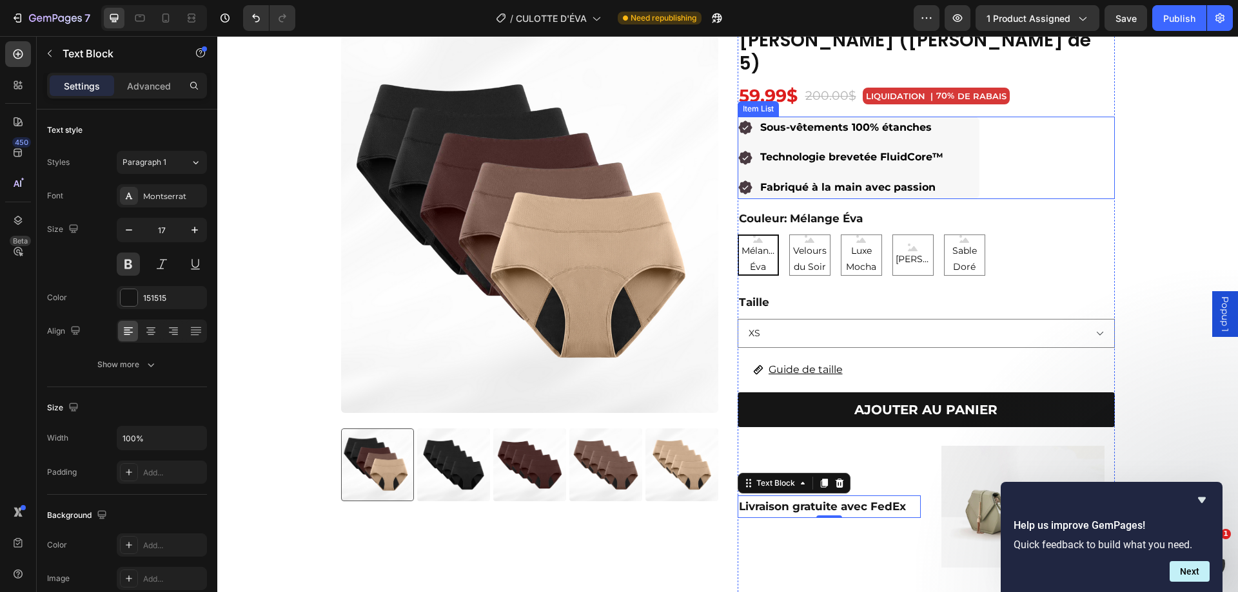
click at [863, 179] on p "Fabriqué à la main avec passion" at bounding box center [851, 188] width 183 height 19
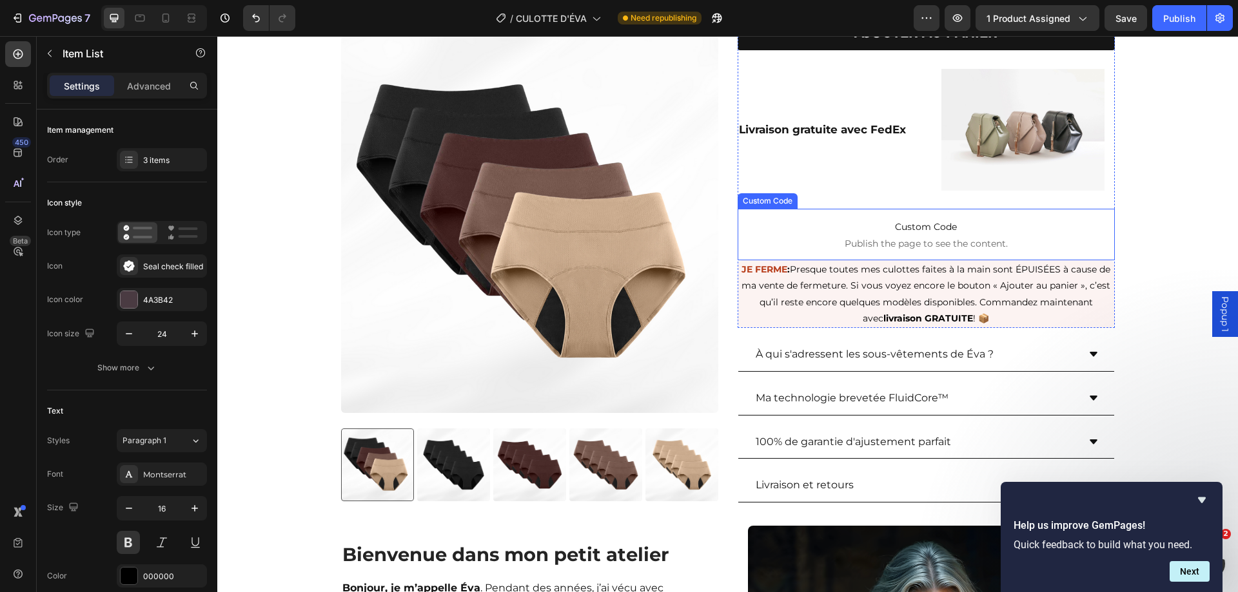
scroll to position [429, 0]
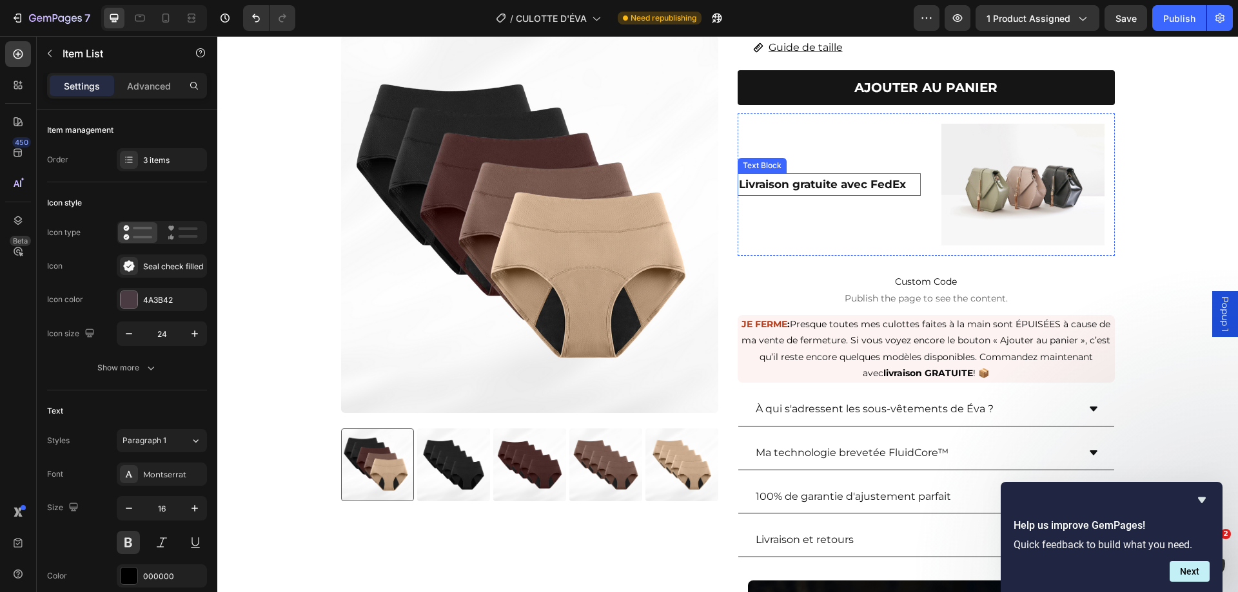
click at [819, 175] on p "Livraison gratuite avec FedEx" at bounding box center [829, 185] width 181 height 20
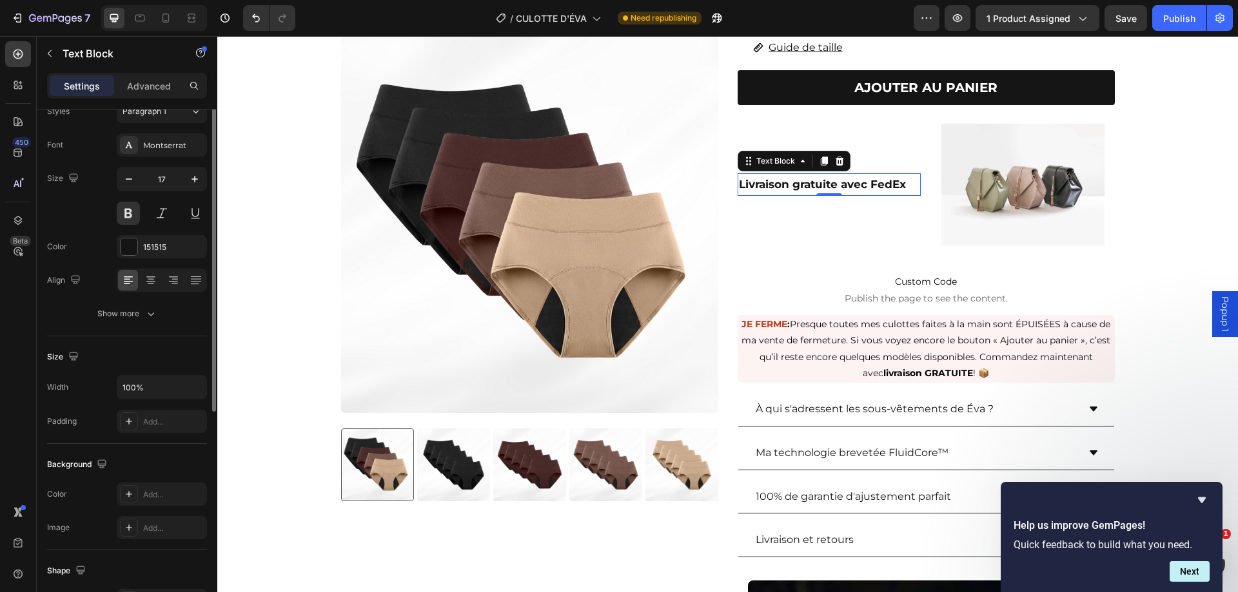
scroll to position [0, 0]
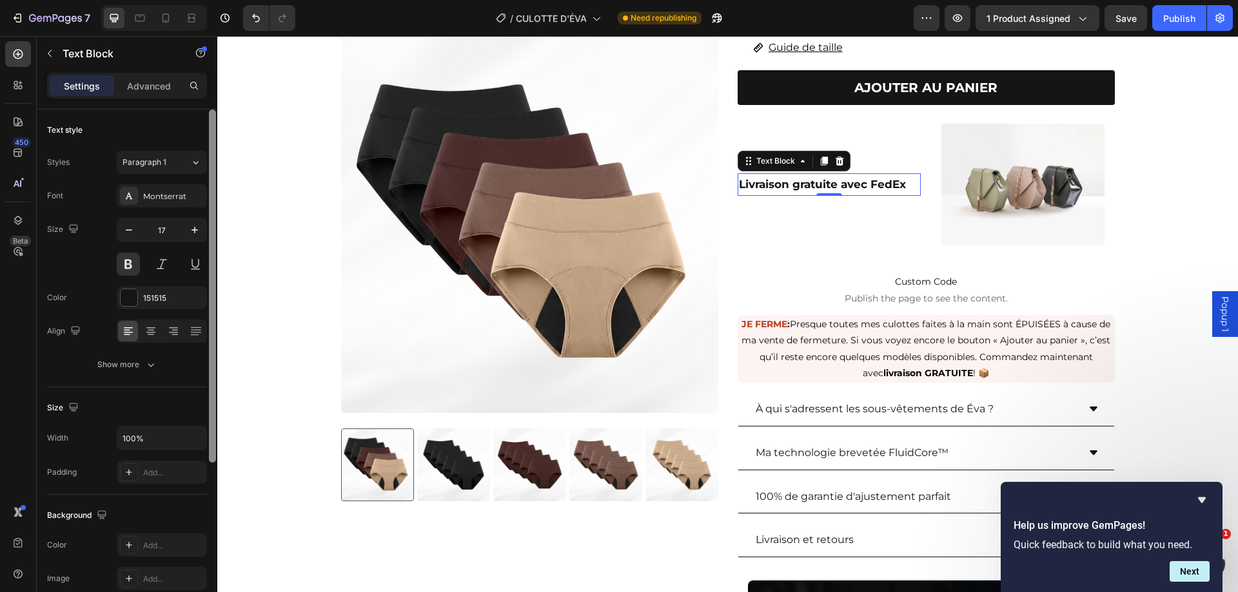
drag, startPoint x: 129, startPoint y: 231, endPoint x: 215, endPoint y: 220, distance: 87.0
click at [130, 231] on icon "button" at bounding box center [128, 230] width 13 height 13
type input "16"
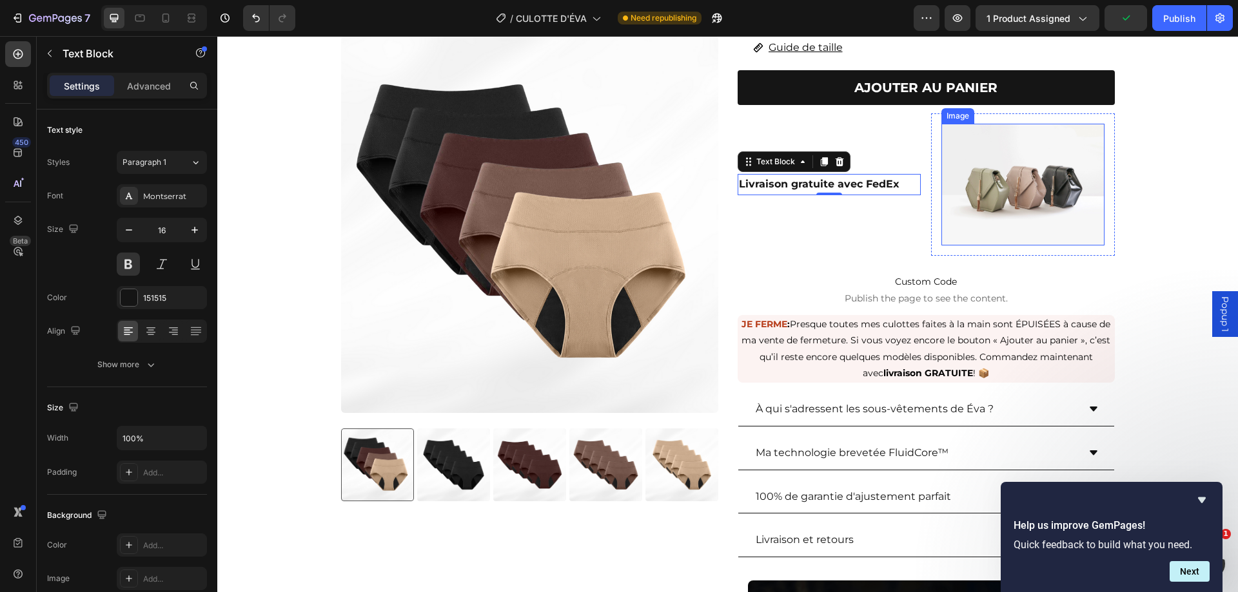
click at [941, 143] on img at bounding box center [1022, 185] width 163 height 122
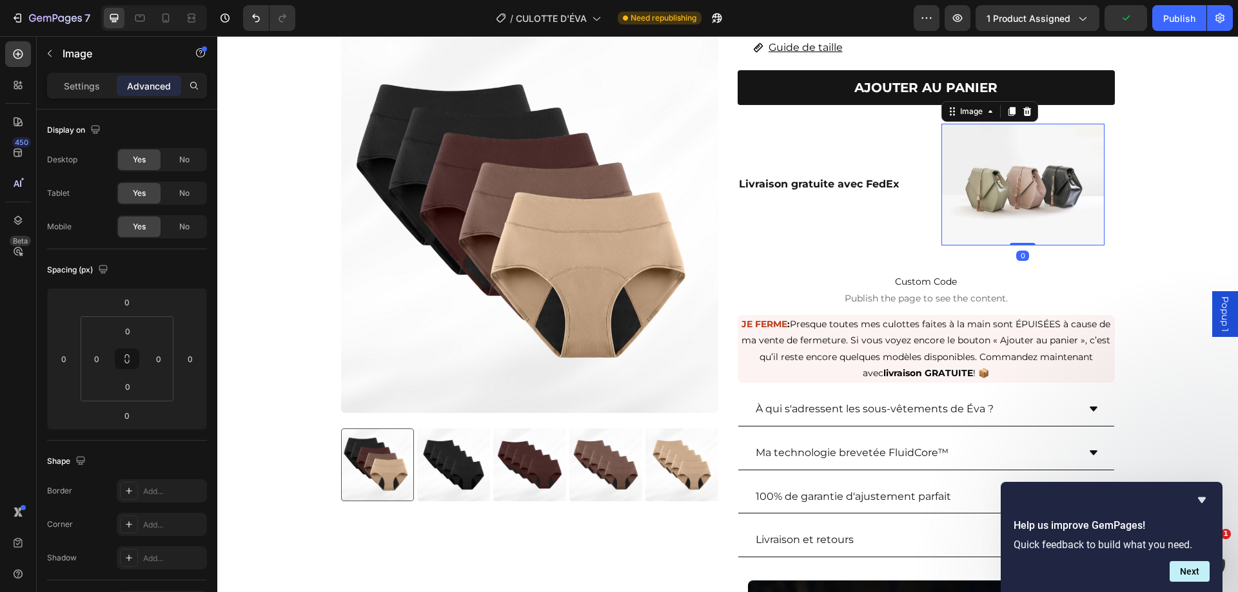
drag, startPoint x: 1031, startPoint y: 162, endPoint x: 1264, endPoint y: 36, distance: 264.5
click at [1031, 162] on img at bounding box center [1022, 185] width 163 height 122
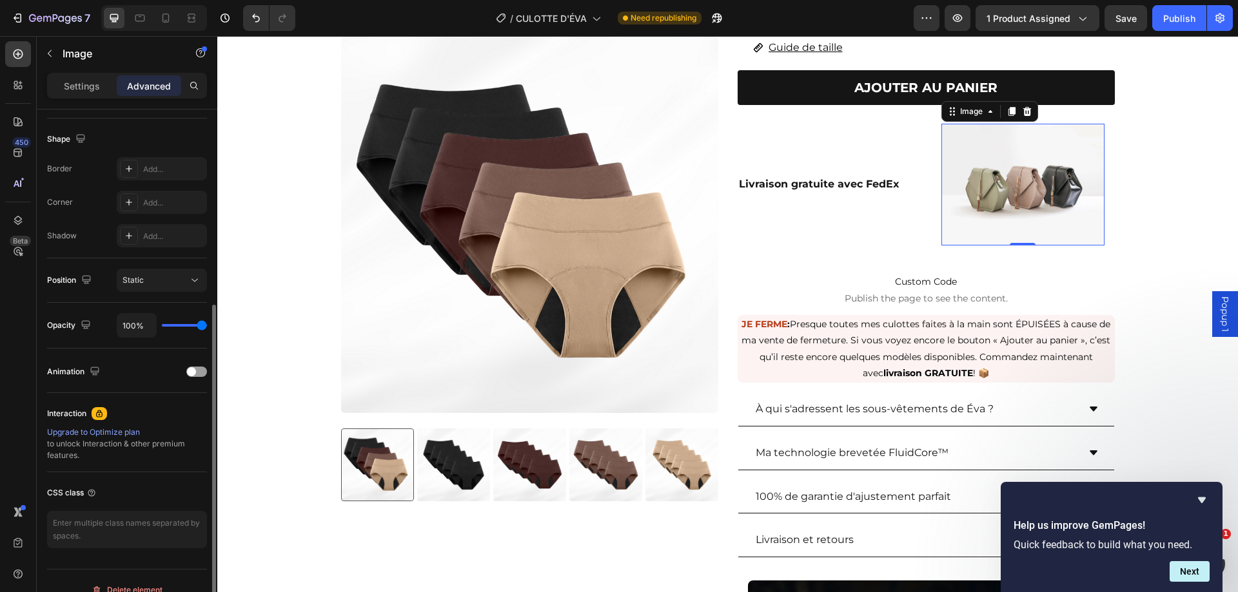
click at [98, 84] on p "Settings" at bounding box center [82, 86] width 36 height 14
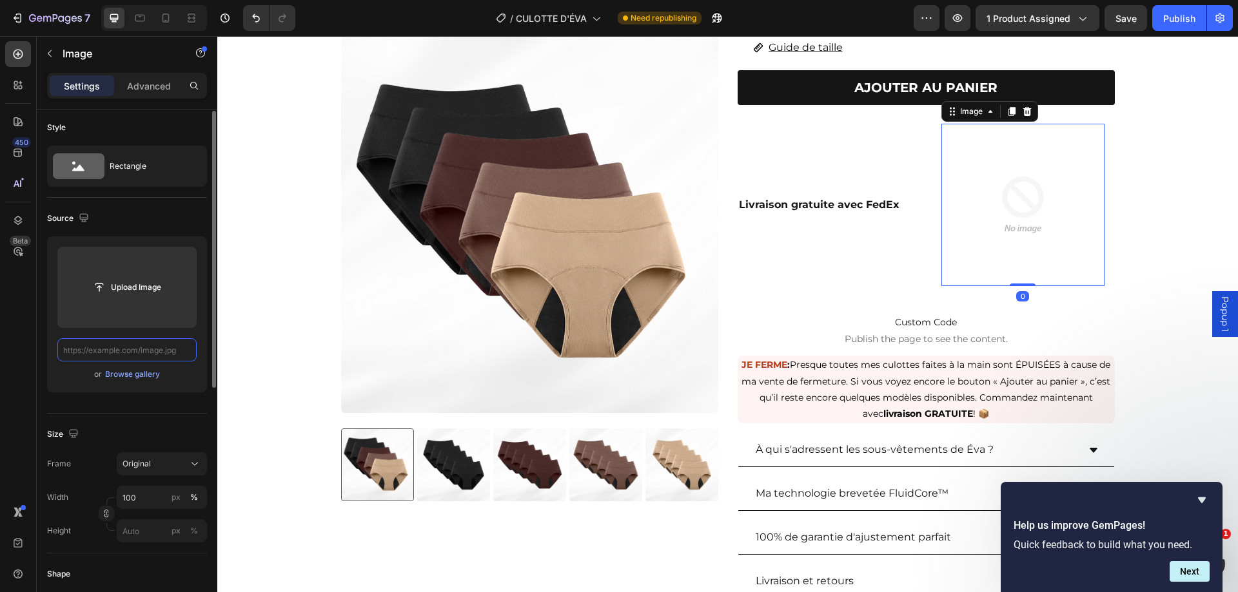
paste input "[URL][DOMAIN_NAME]"
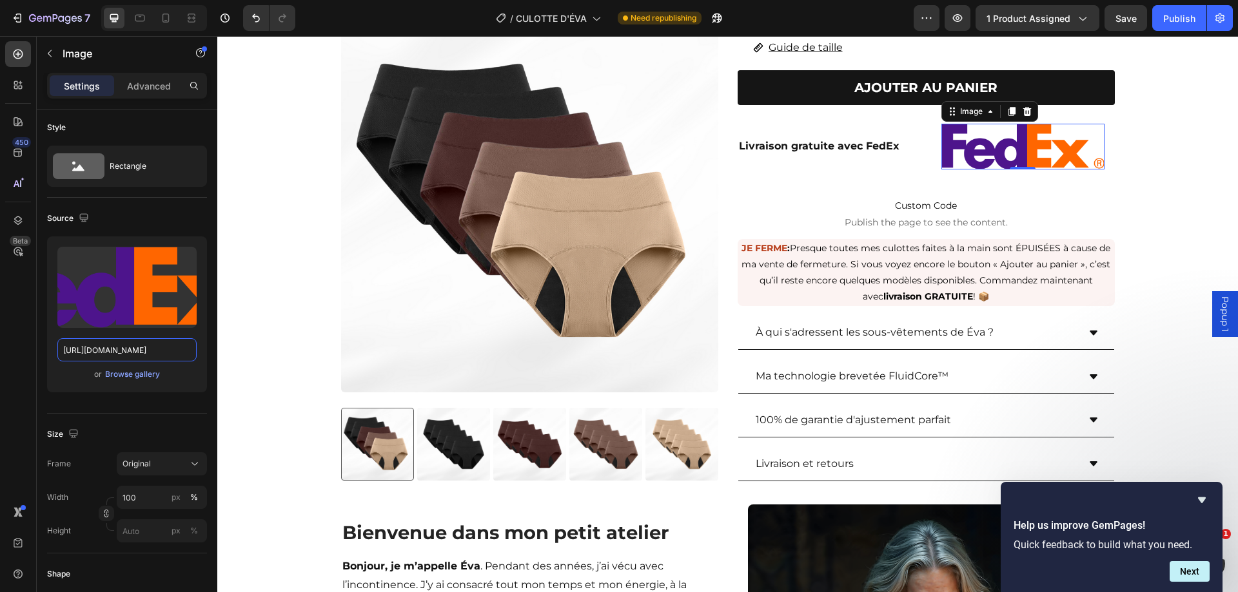
type input "[URL][DOMAIN_NAME]"
click at [955, 124] on img at bounding box center [1022, 147] width 163 height 46
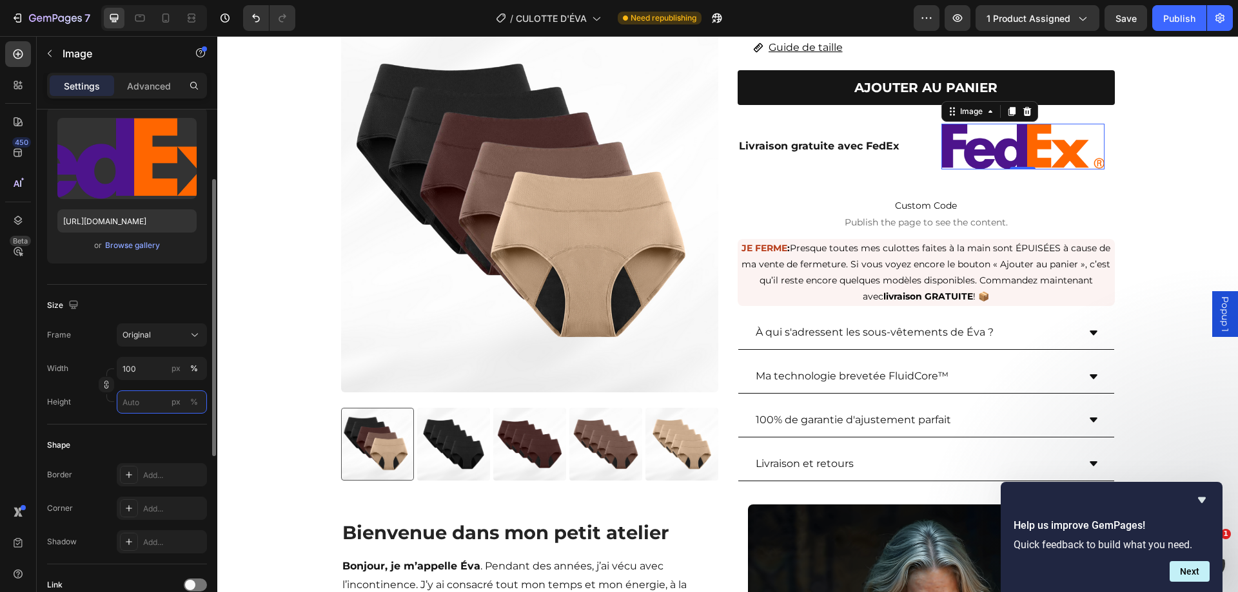
click at [142, 398] on input "px %" at bounding box center [162, 402] width 90 height 23
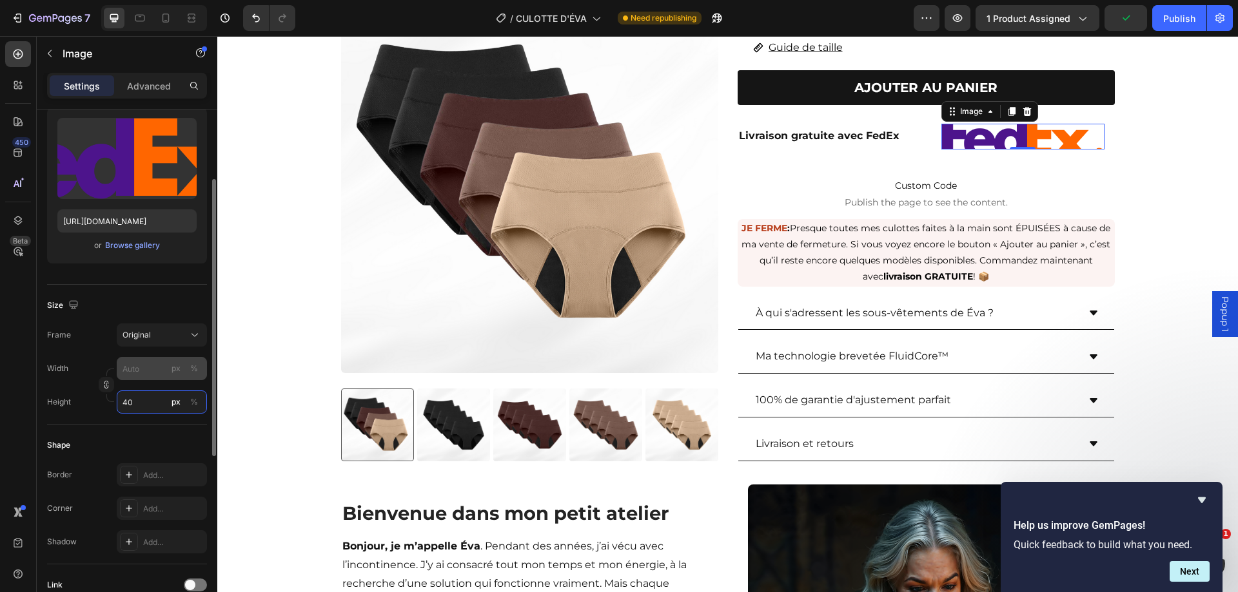
type input "40"
click at [158, 375] on input "px %" at bounding box center [162, 368] width 90 height 23
type input "1"
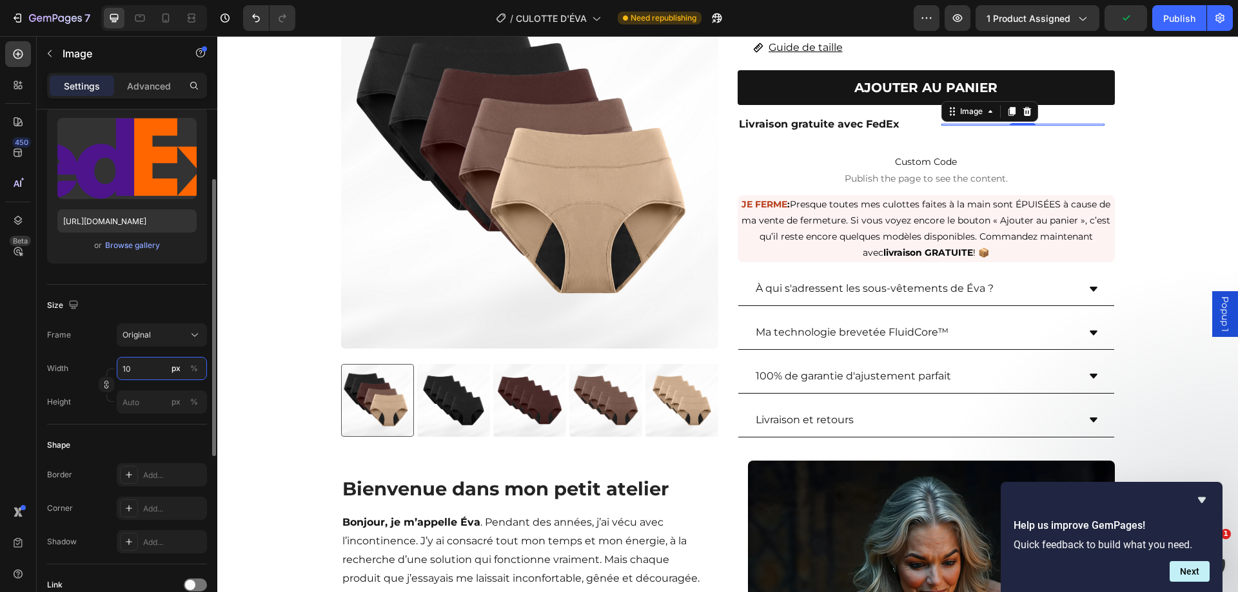
type input "100"
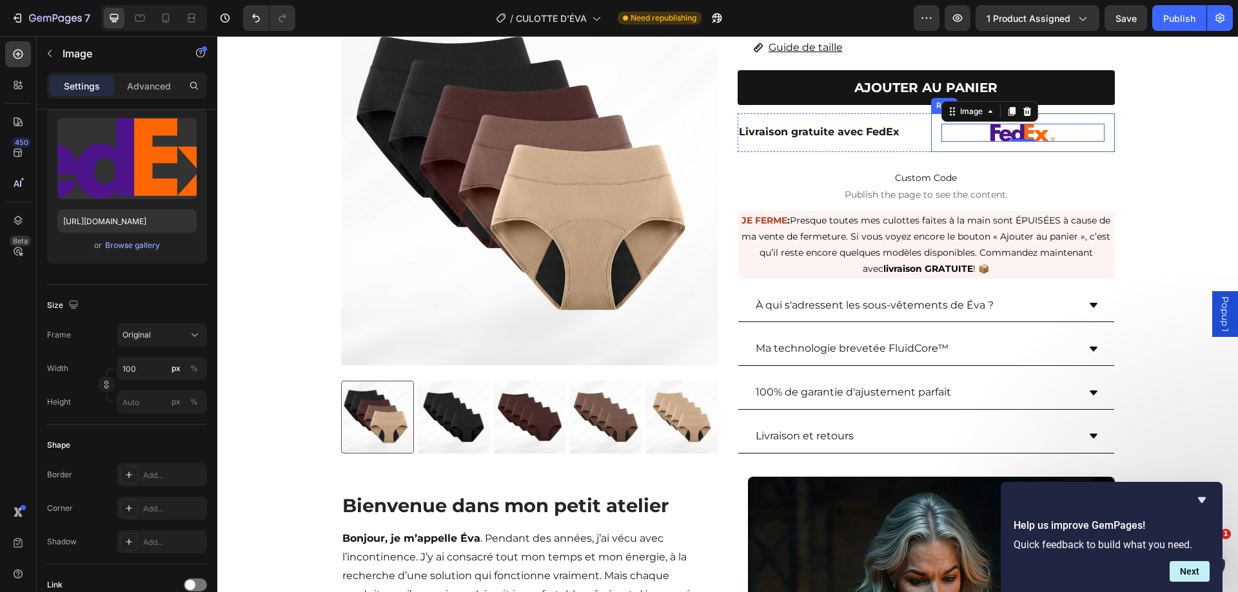
click at [931, 113] on div "Image 0 Row" at bounding box center [1023, 132] width 184 height 39
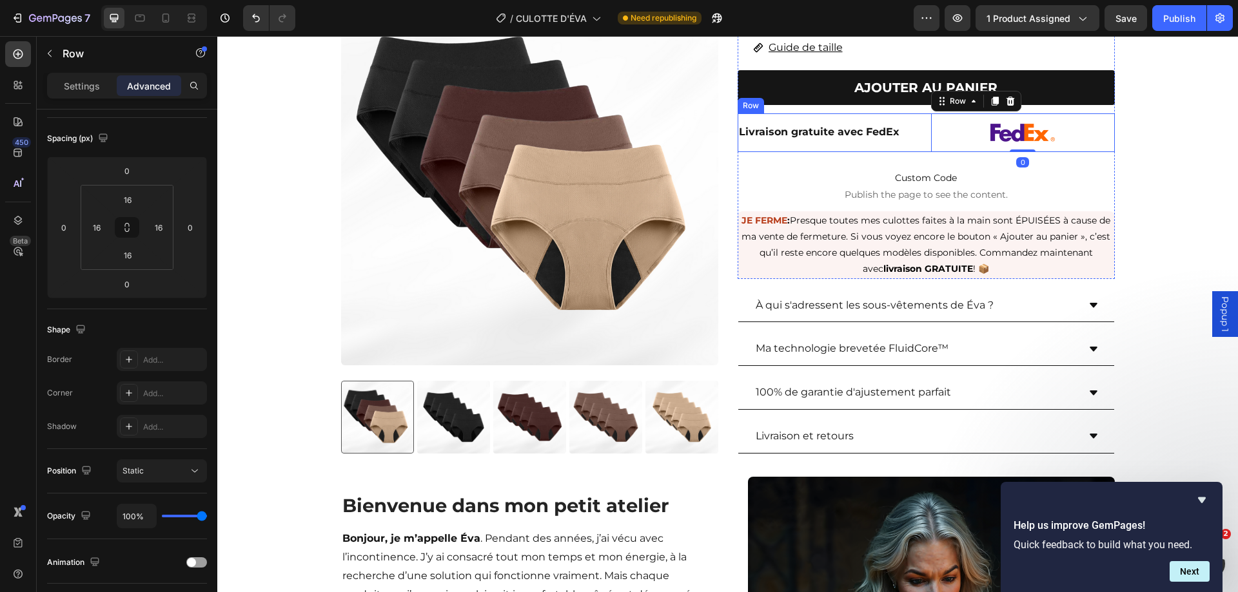
scroll to position [0, 0]
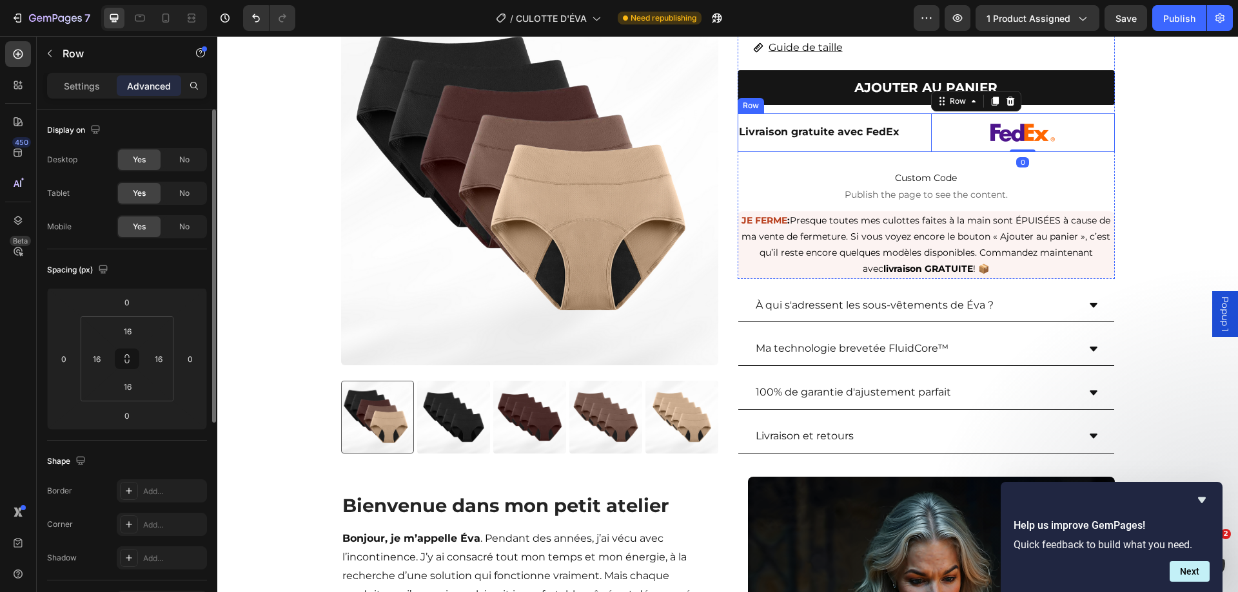
click at [921, 113] on div "Livraison gratuite avec FedEx Text Block Image Row 0 Row" at bounding box center [925, 132] width 377 height 39
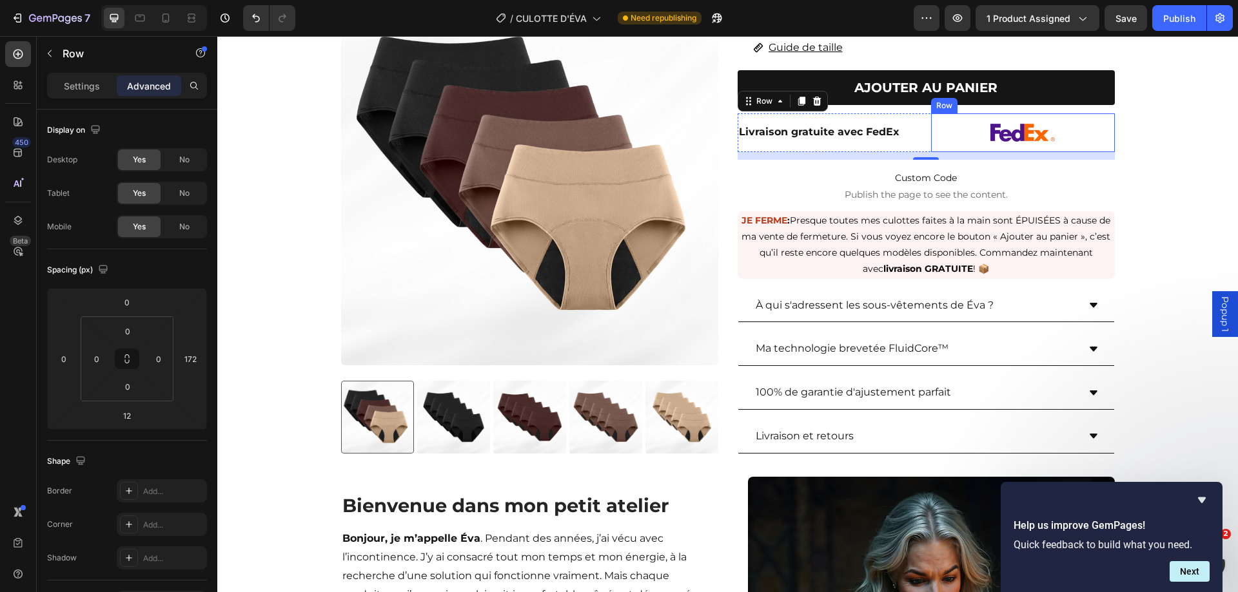
click at [931, 113] on div "Image Row" at bounding box center [1023, 132] width 184 height 39
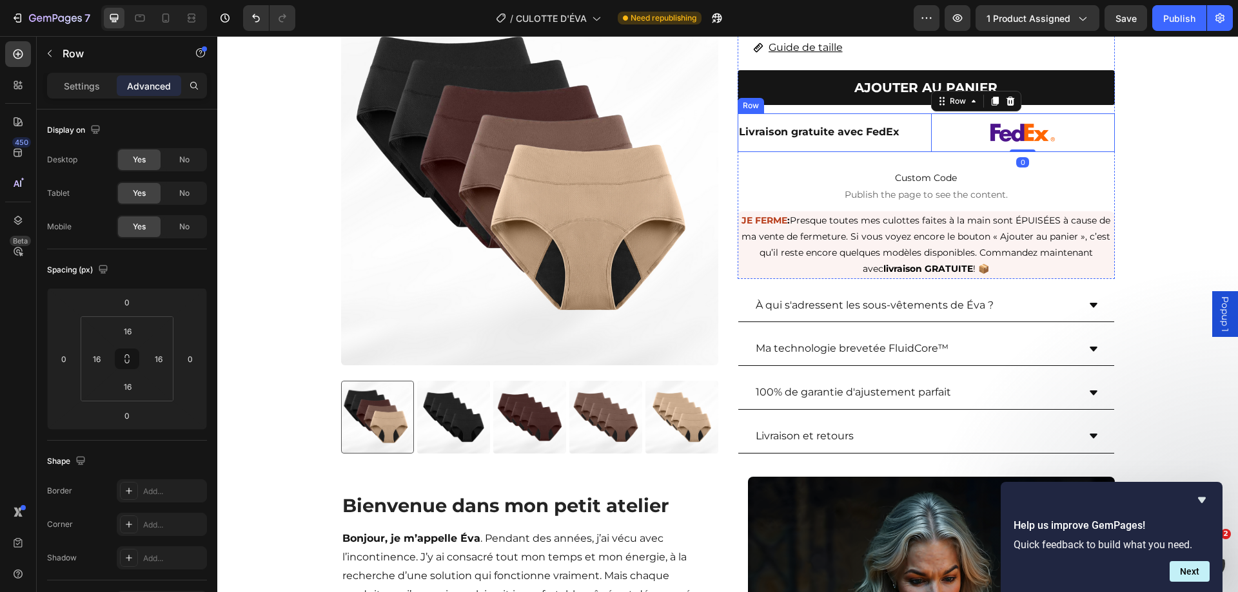
click at [920, 113] on div "Livraison gratuite avec FedEx Text Block Image Row 0 Row" at bounding box center [925, 132] width 377 height 39
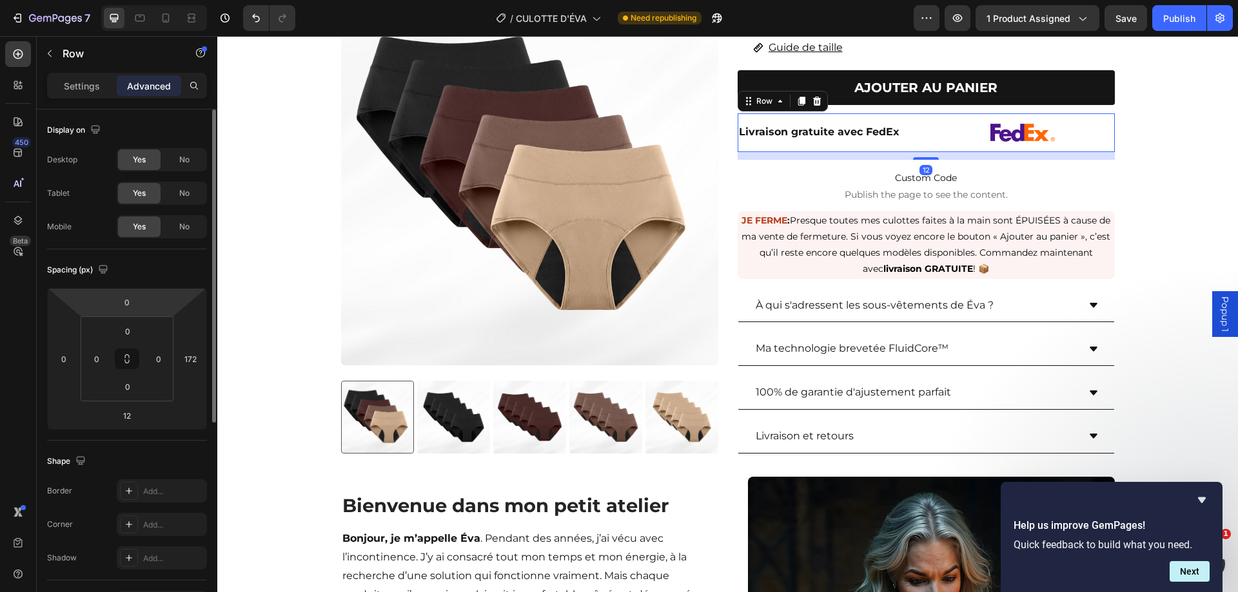
scroll to position [322, 0]
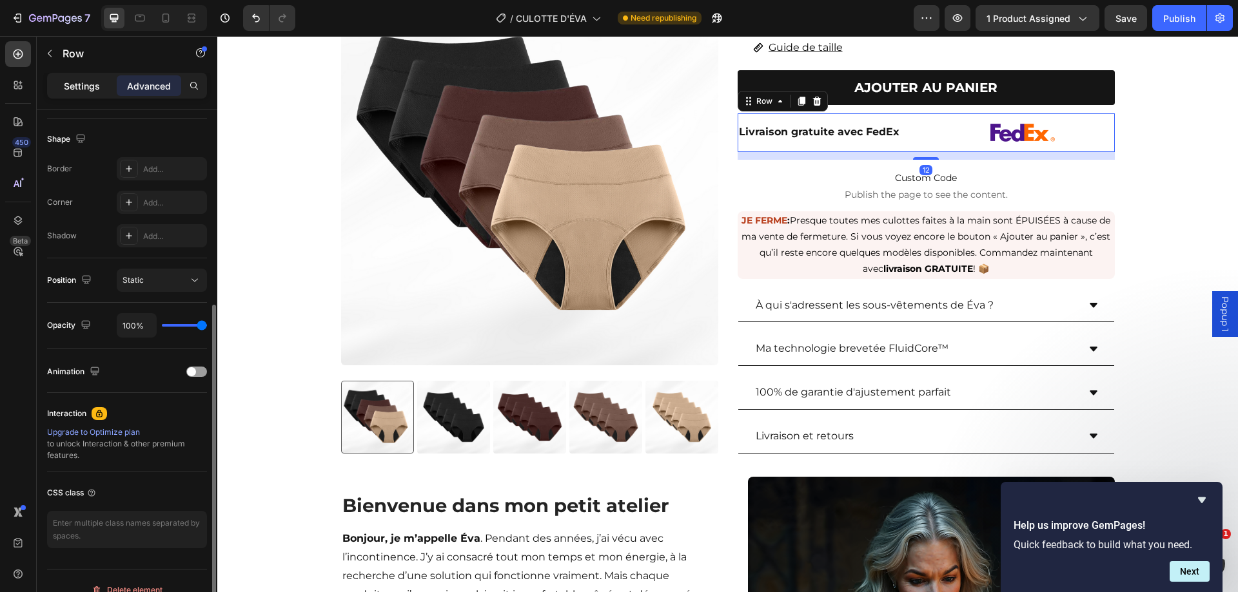
click at [81, 90] on p "Settings" at bounding box center [82, 86] width 36 height 14
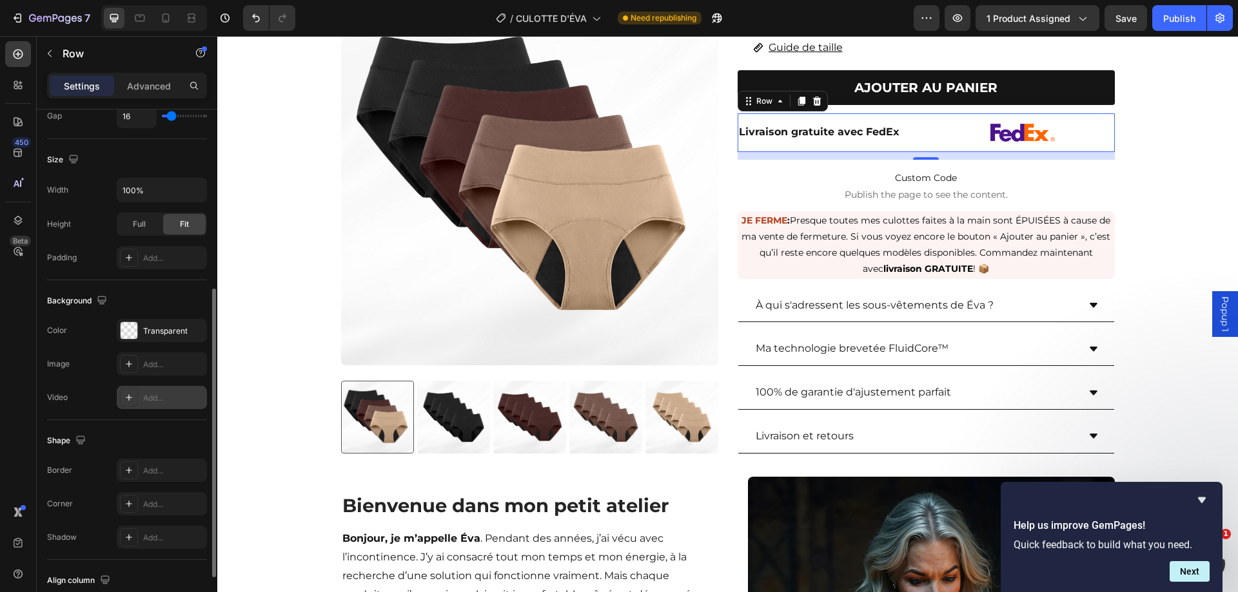
scroll to position [414, 0]
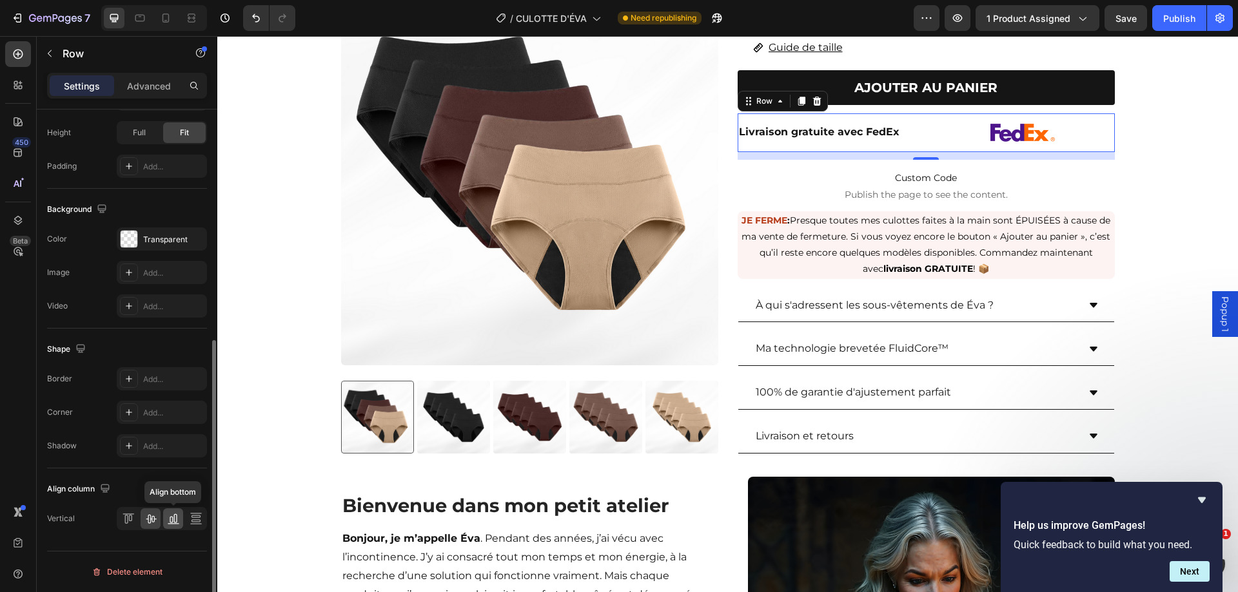
click at [168, 518] on icon at bounding box center [173, 518] width 13 height 13
click at [153, 518] on icon at bounding box center [150, 518] width 13 height 13
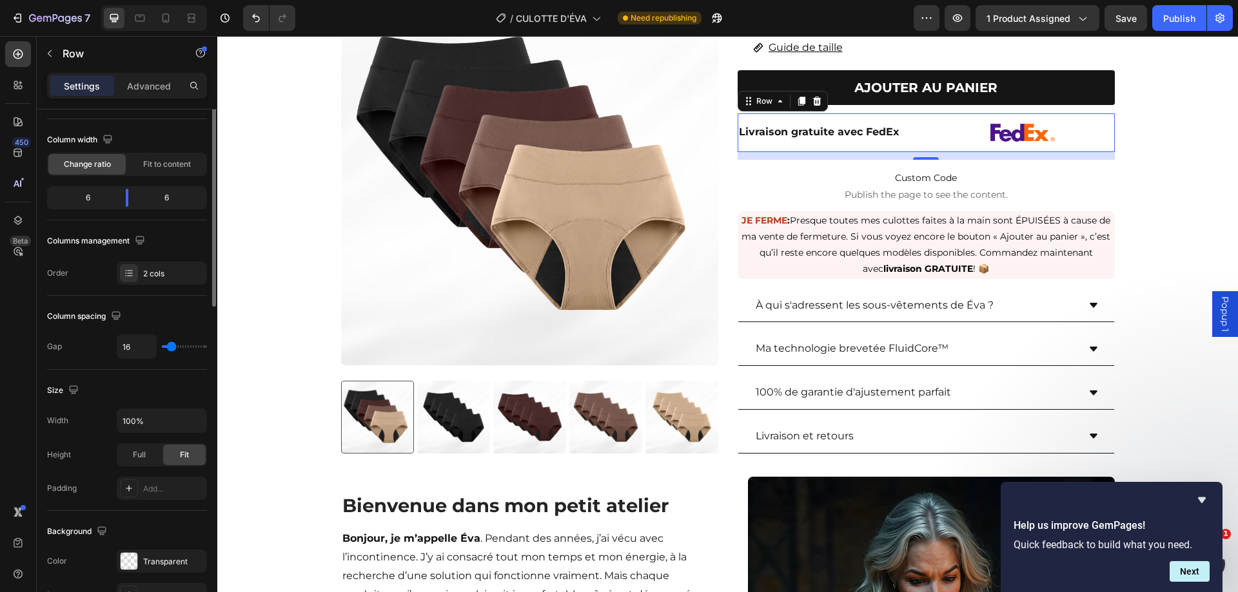
scroll to position [0, 0]
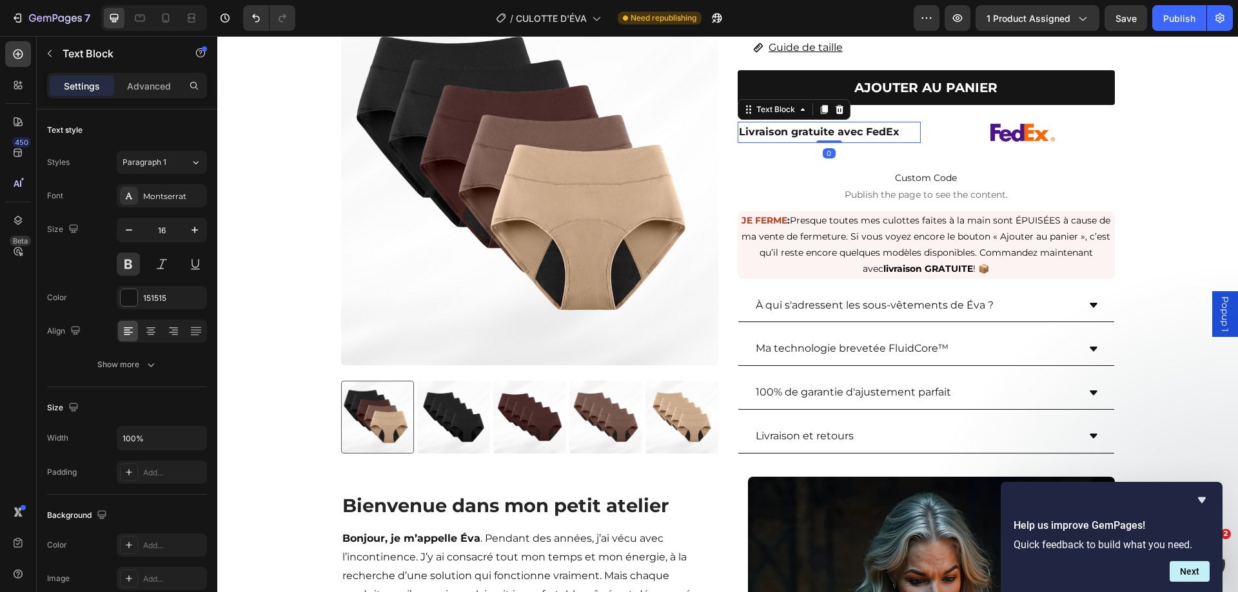
click at [897, 123] on p "Livraison gratuite avec FedEx" at bounding box center [829, 132] width 181 height 19
click at [167, 333] on icon at bounding box center [173, 331] width 13 height 13
click at [934, 113] on div "Image Row" at bounding box center [1023, 132] width 184 height 39
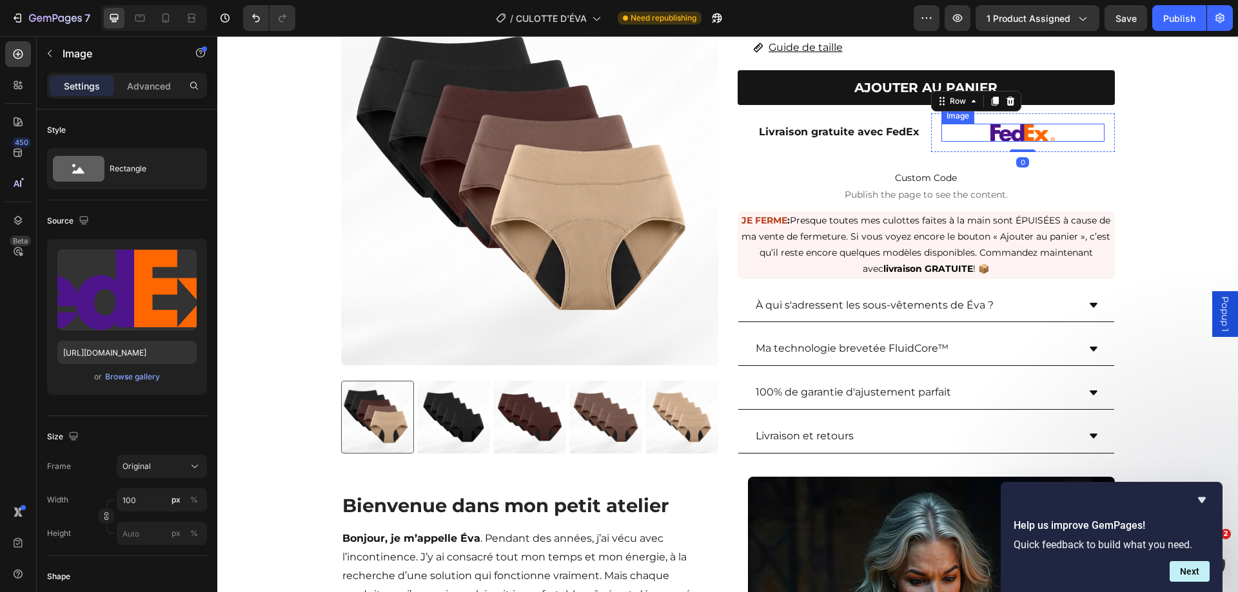
click at [960, 124] on div at bounding box center [1022, 133] width 163 height 18
click at [139, 82] on p "Advanced" at bounding box center [149, 86] width 44 height 14
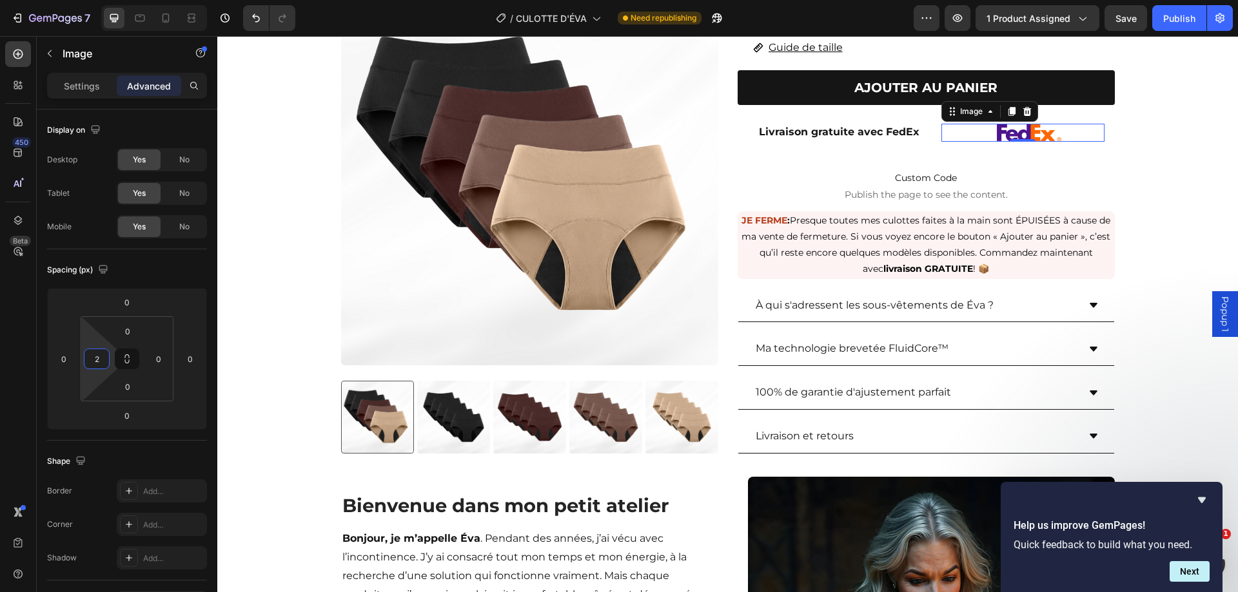
type input "0"
drag, startPoint x: 95, startPoint y: 345, endPoint x: 93, endPoint y: 370, distance: 25.3
click at [93, 0] on html "7 Version history / CULOTTE D'ÉVA Need republishing Preview 1 product assigned …" at bounding box center [619, 0] width 1238 height 0
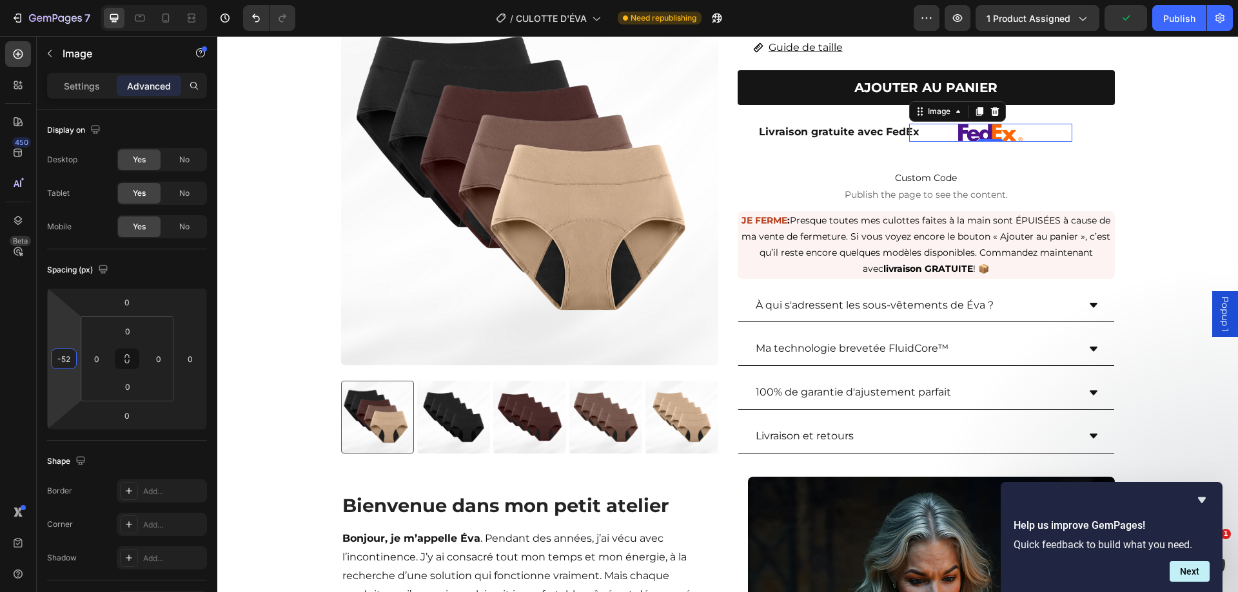
type input "-54"
drag, startPoint x: 76, startPoint y: 344, endPoint x: 75, endPoint y: 361, distance: 17.4
click at [75, 0] on html "7 Version history / CULOTTE D'ÉVA Need republishing Preview 1 product assigned …" at bounding box center [619, 0] width 1238 height 0
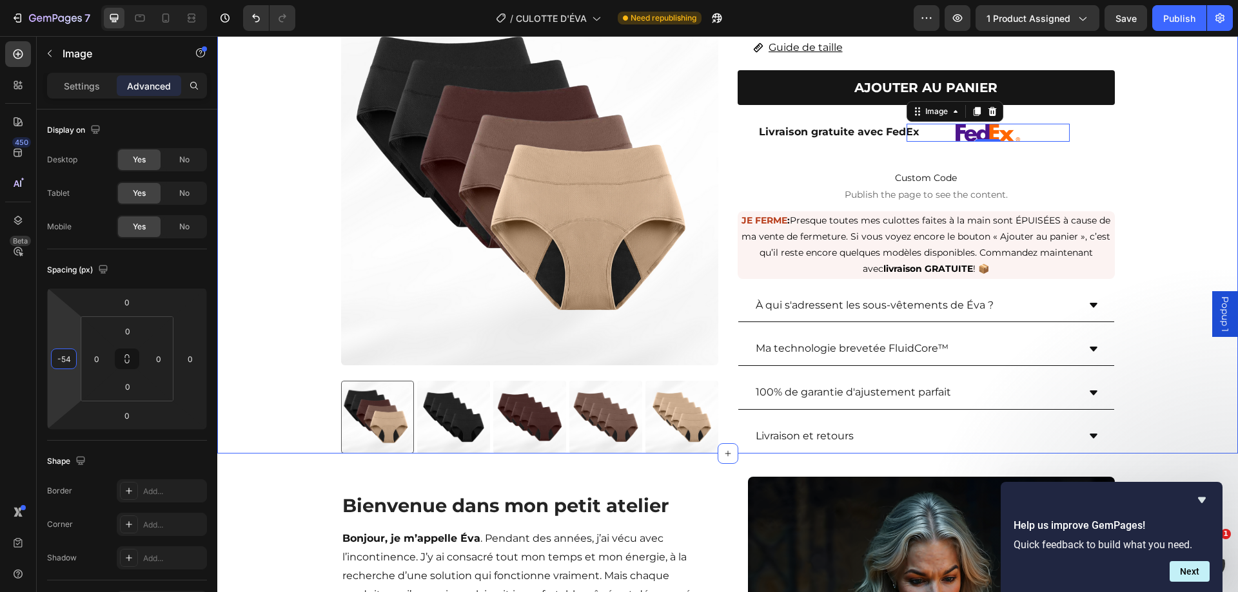
click at [1124, 119] on div "Product Images Culottes anti-fuites emblématiques de ÉVA (paquet de 5) Product …" at bounding box center [727, 68] width 1020 height 772
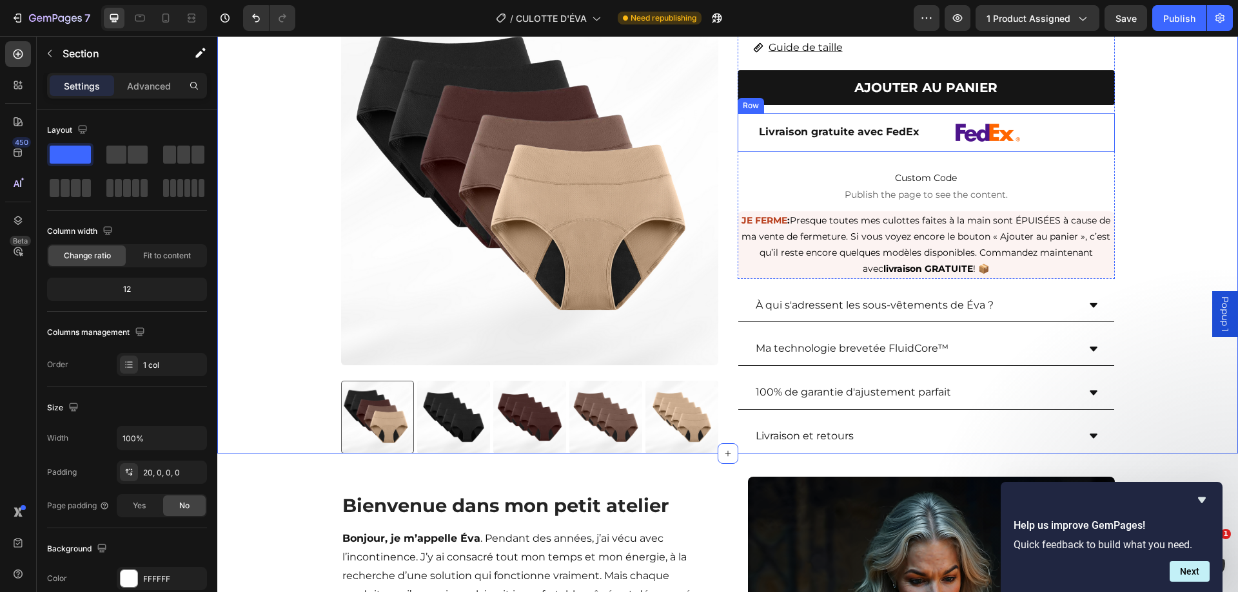
click at [922, 113] on div "Livraison gratuite avec FedEx Text Block Image Row Row" at bounding box center [925, 132] width 377 height 39
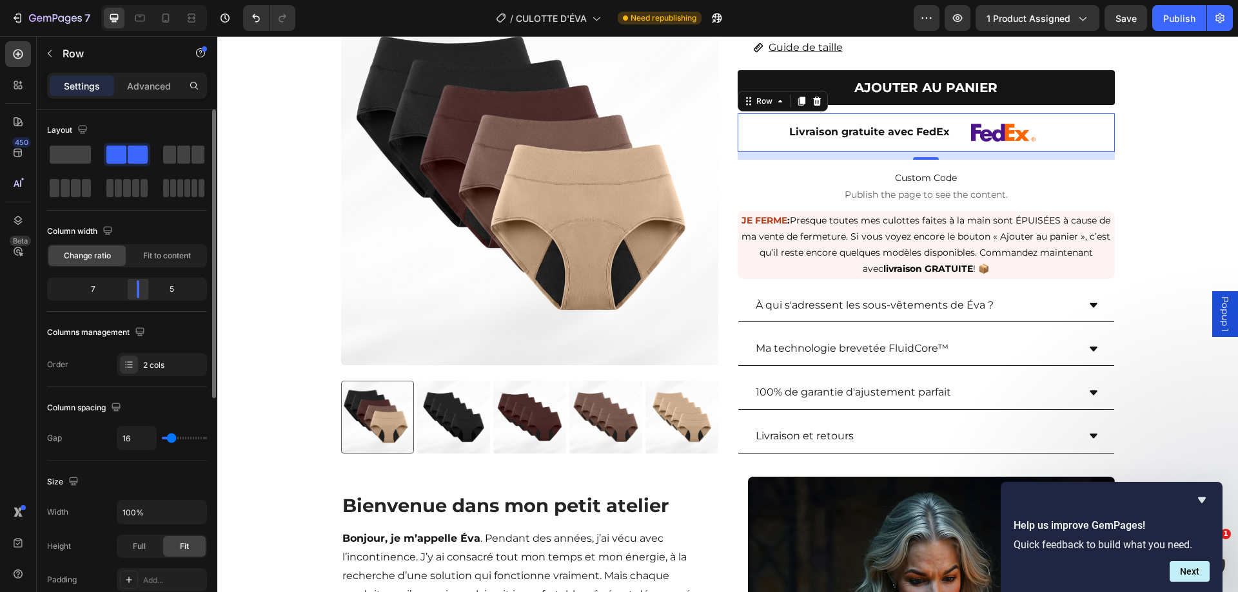
drag, startPoint x: 128, startPoint y: 291, endPoint x: 74, endPoint y: 214, distance: 94.4
click at [137, 291] on div at bounding box center [137, 289] width 23 height 18
click at [959, 124] on div at bounding box center [1003, 133] width 132 height 18
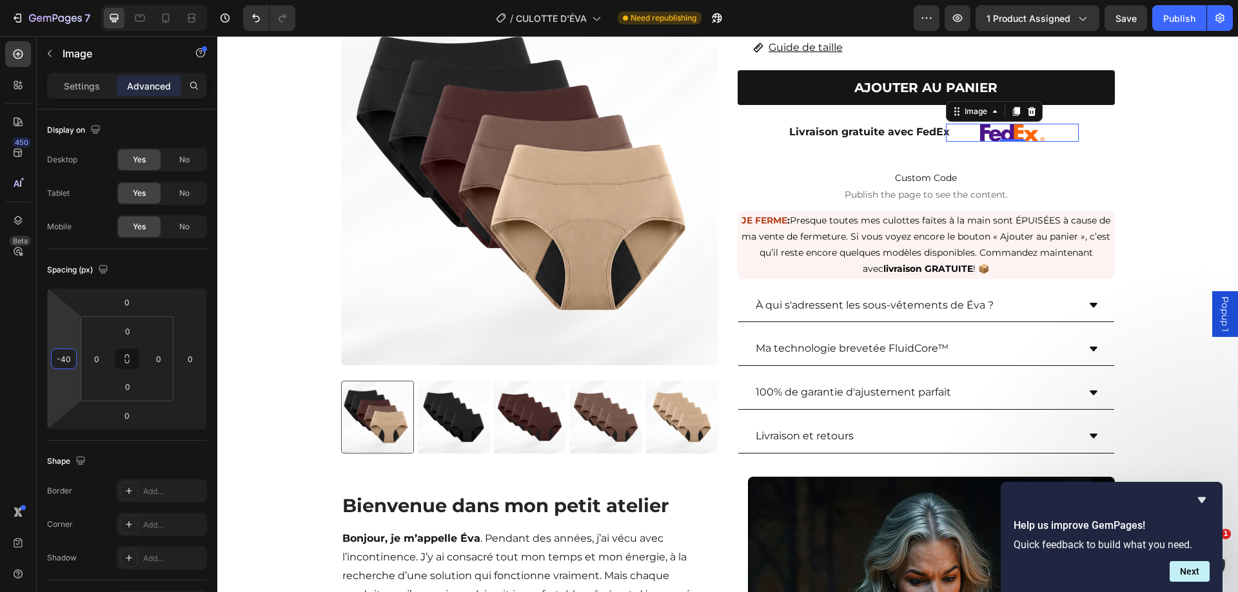
type input "-38"
drag, startPoint x: 74, startPoint y: 340, endPoint x: 204, endPoint y: 306, distance: 133.8
click at [79, 0] on html "7 Version history / CULOTTE D'ÉVA Need republishing Preview 1 product assigned …" at bounding box center [619, 0] width 1238 height 0
click at [1124, 147] on div "Product Images Culottes anti-fuites emblématiques de ÉVA (paquet de 5) Product …" at bounding box center [727, 68] width 1020 height 772
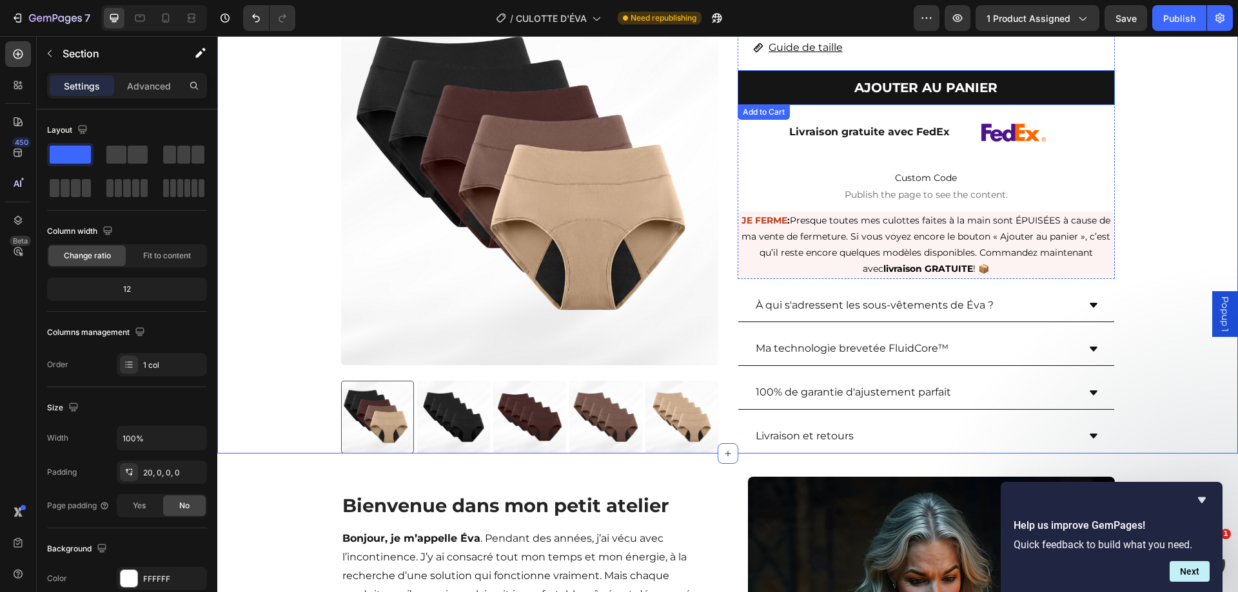
click at [1063, 72] on button "AJOUTER AU PANIER" at bounding box center [925, 87] width 377 height 35
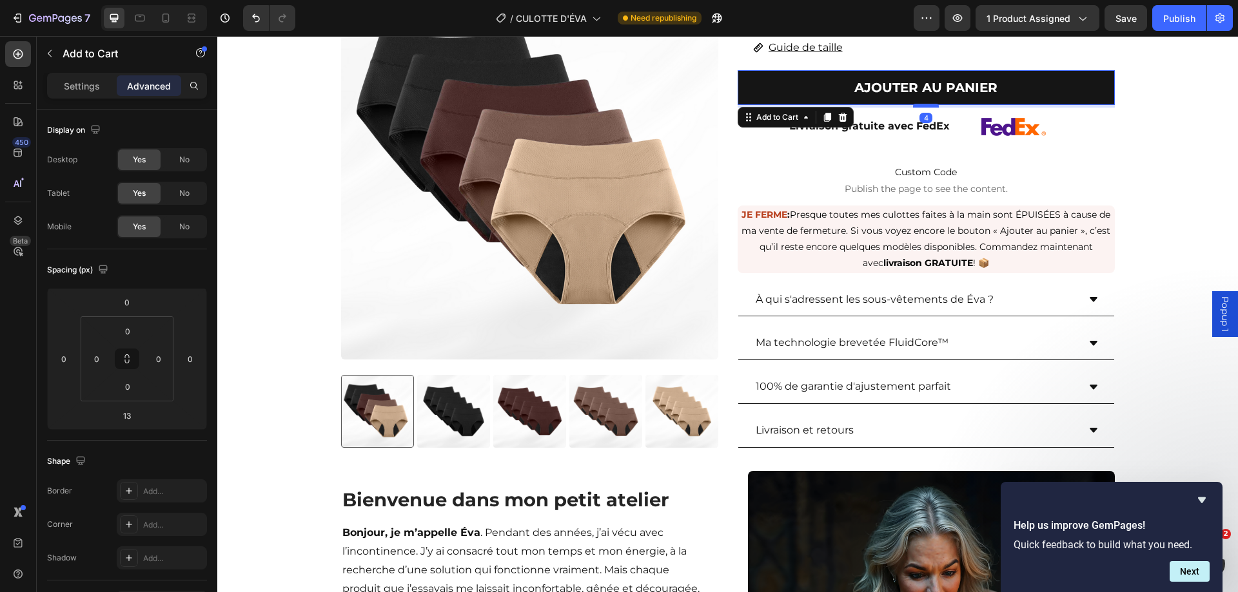
click at [928, 104] on div at bounding box center [926, 106] width 26 height 4
type input "4"
click at [1124, 91] on div "Product Images Culottes anti-fuites emblématiques de ÉVA (paquet de 5) Product …" at bounding box center [727, 65] width 1020 height 766
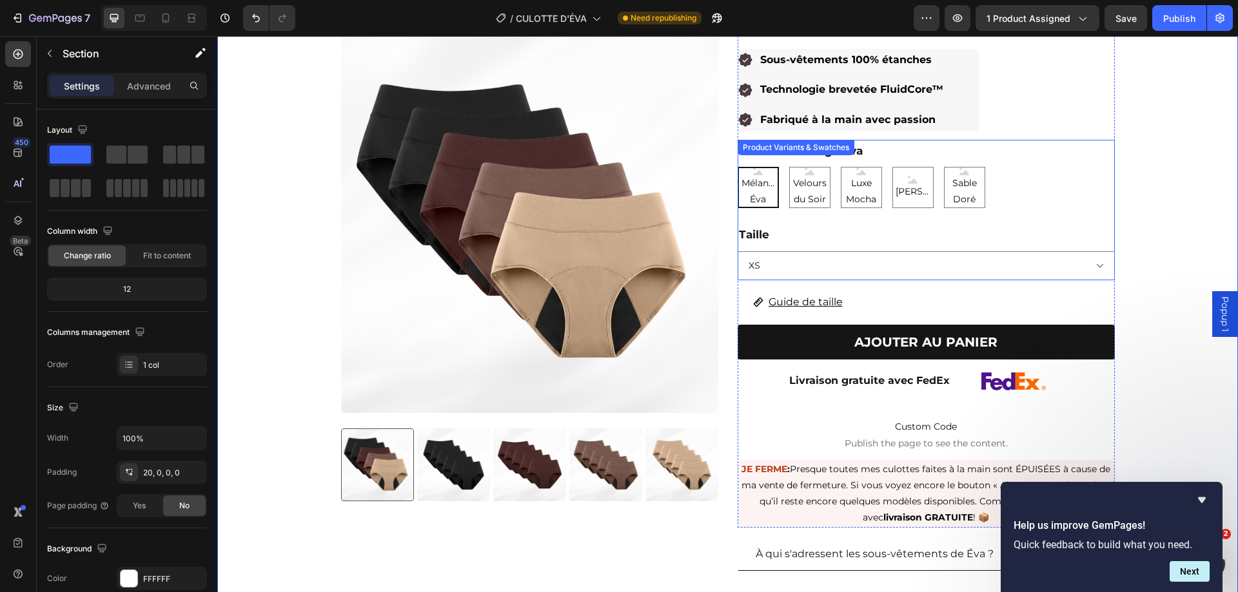
scroll to position [171, 0]
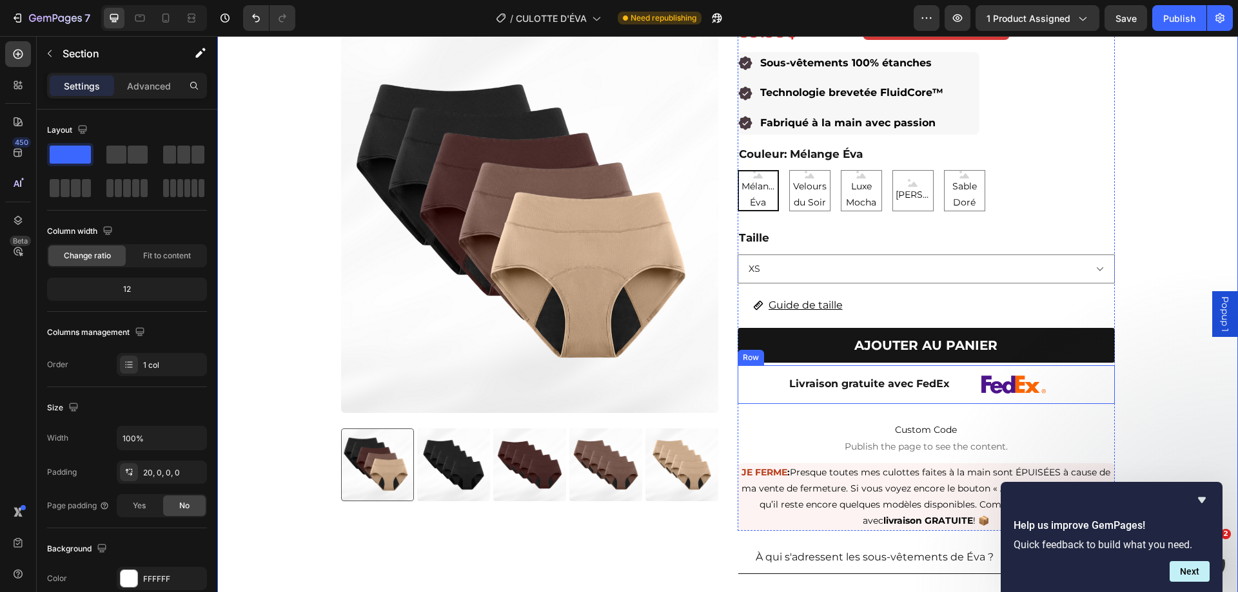
click at [953, 371] on div "Livraison gratuite avec FedEx Text Block Image Row Row" at bounding box center [925, 384] width 377 height 39
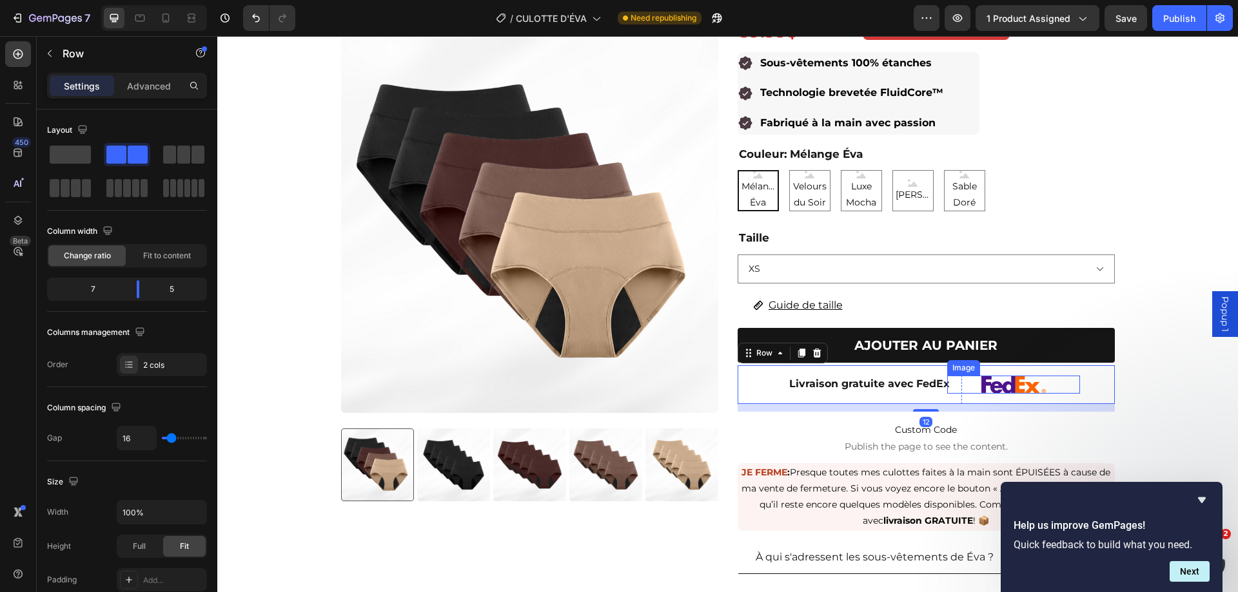
click at [954, 376] on div at bounding box center [1013, 385] width 132 height 18
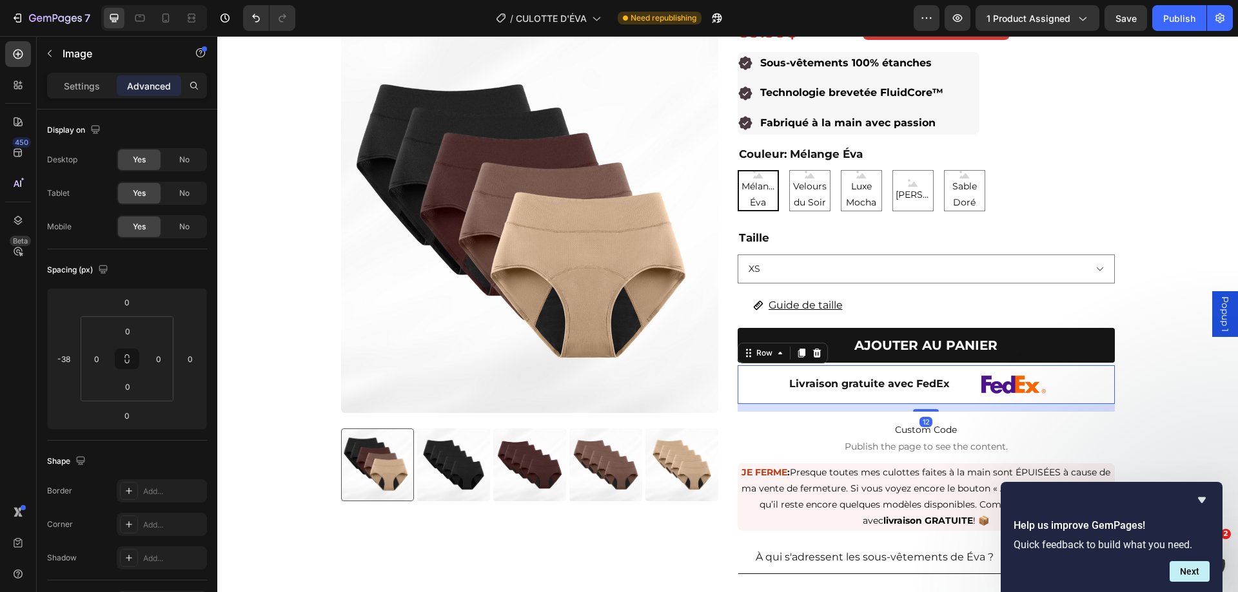
click at [954, 373] on div "Livraison gratuite avec FedEx Text Block Image Row Row 12" at bounding box center [925, 384] width 377 height 39
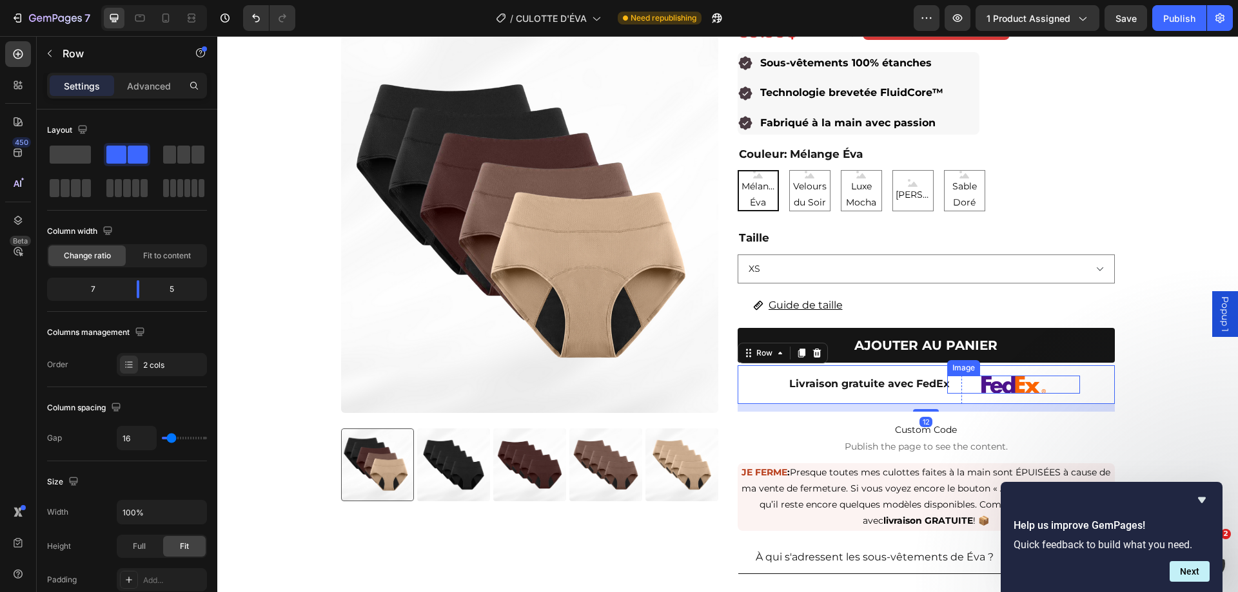
click at [966, 376] on div at bounding box center [1013, 385] width 132 height 18
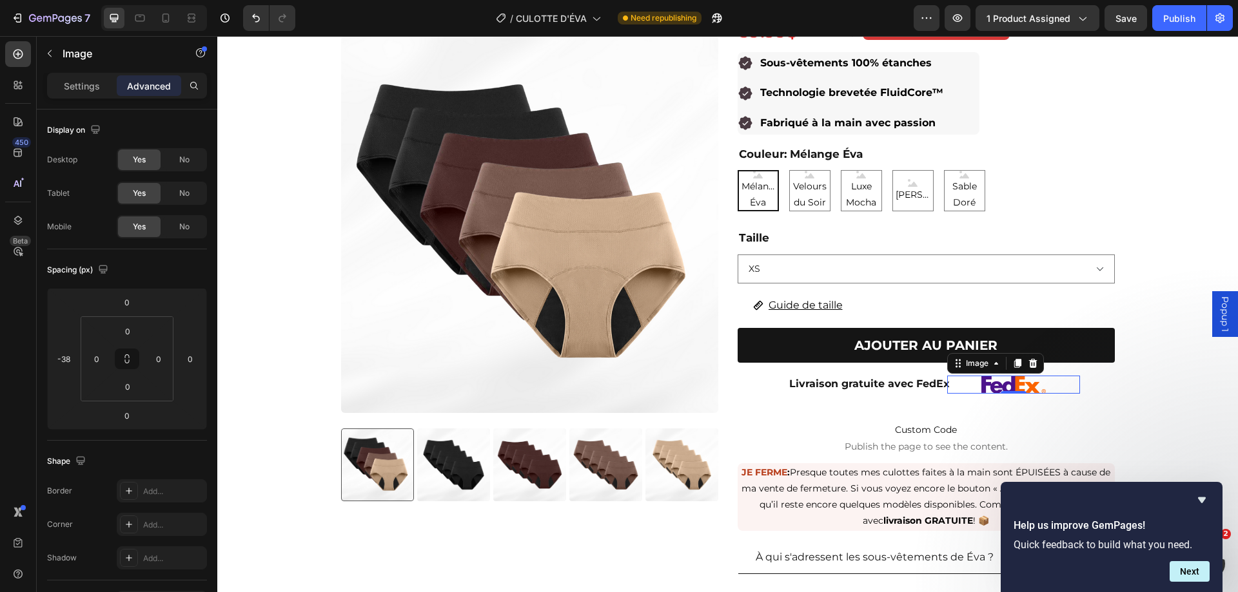
click at [1106, 365] on div "Product Images Culottes anti-fuites emblématiques de ÉVA (paquet de 5) Product …" at bounding box center [727, 322] width 1020 height 766
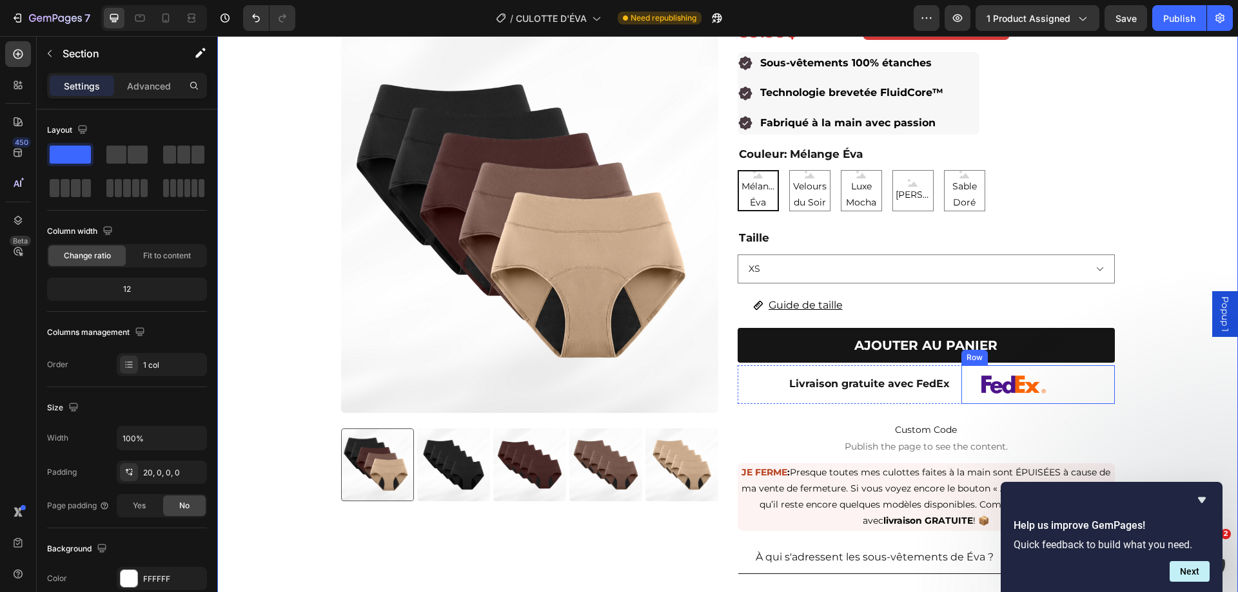
click at [1018, 365] on div "Image Row" at bounding box center [1037, 384] width 153 height 39
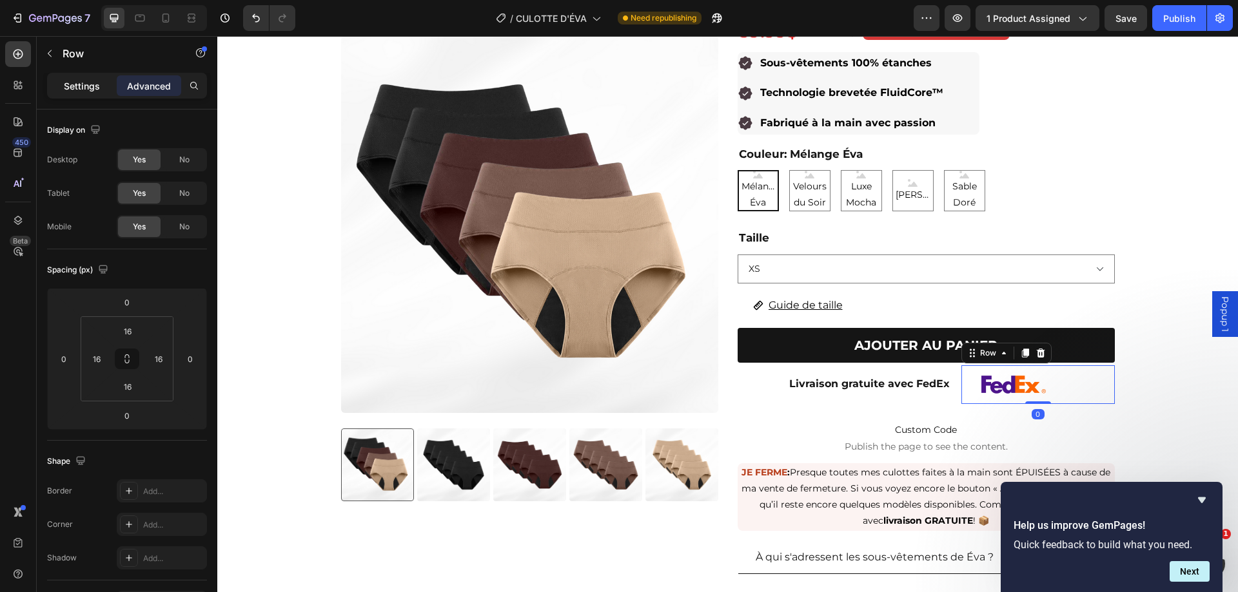
click at [85, 85] on p "Settings" at bounding box center [82, 86] width 36 height 14
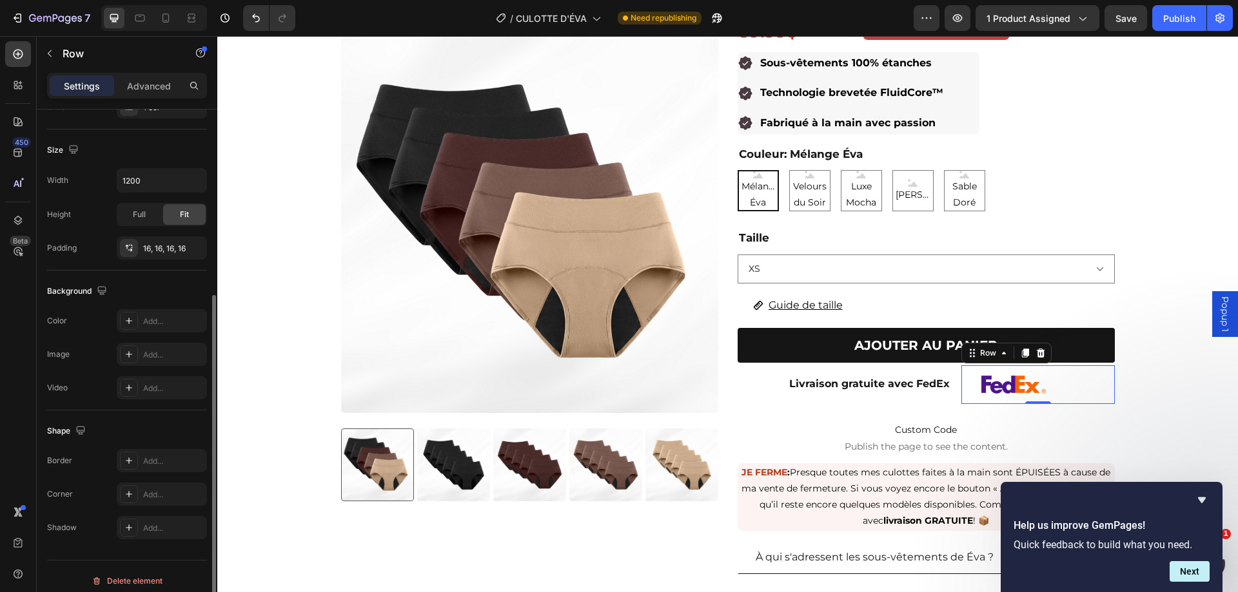
scroll to position [267, 0]
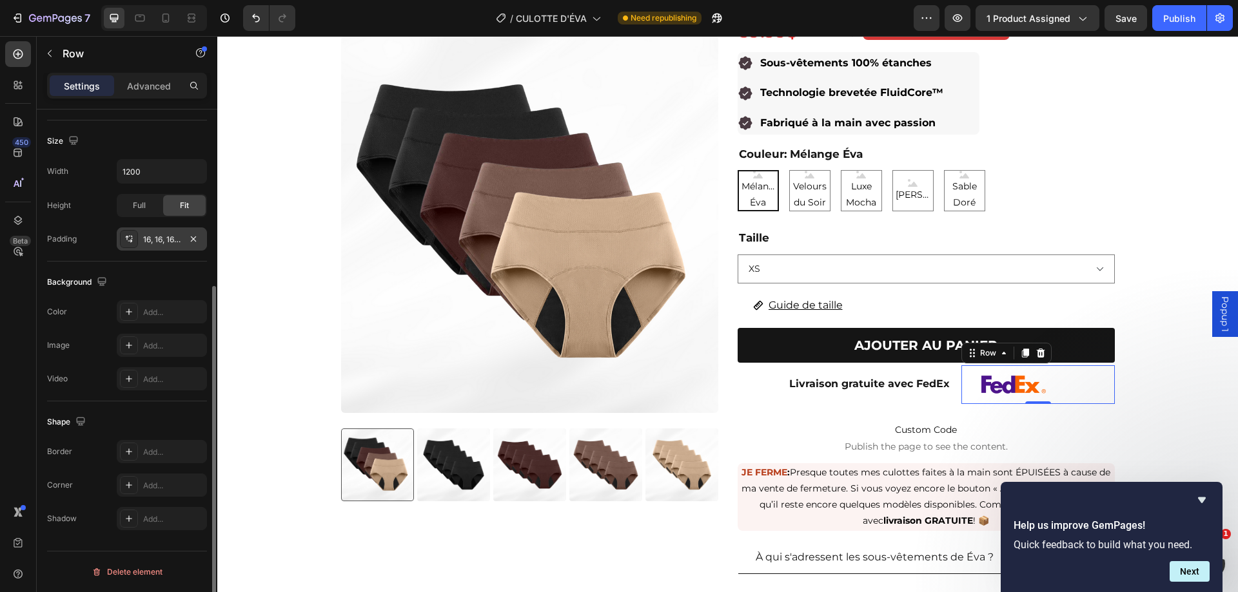
click at [165, 239] on div "16, 16, 16, 16" at bounding box center [161, 240] width 37 height 12
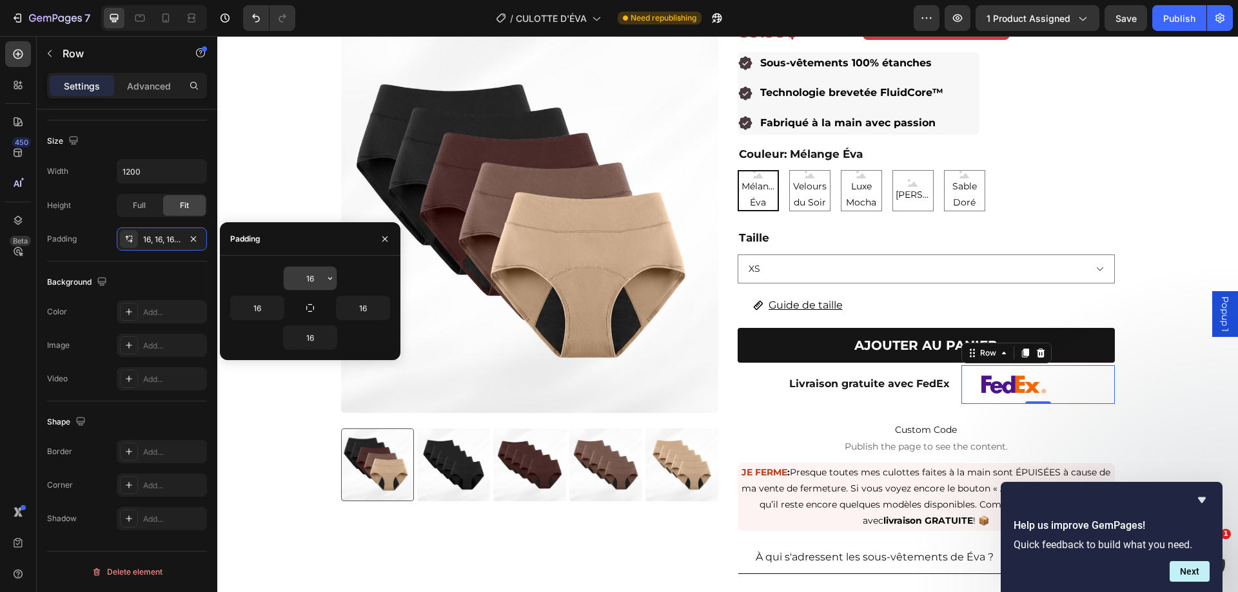
click at [313, 280] on input "16" at bounding box center [310, 278] width 53 height 23
type input "0"
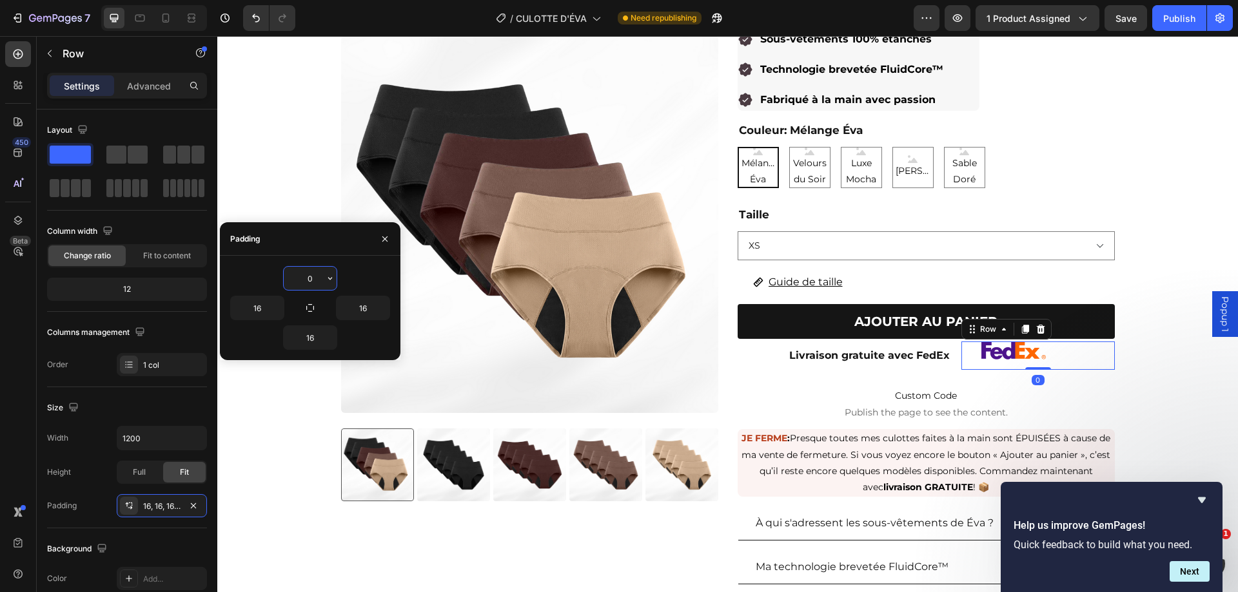
scroll to position [267, 0]
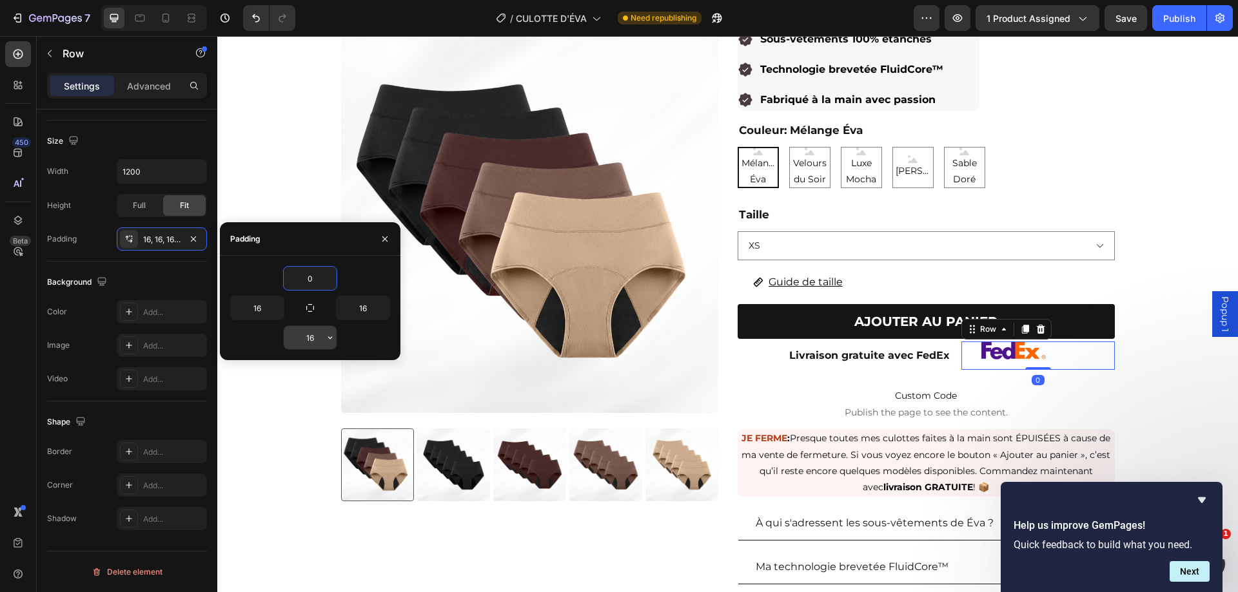
type input "0"
click at [315, 334] on input "16" at bounding box center [310, 337] width 53 height 23
type input "0"
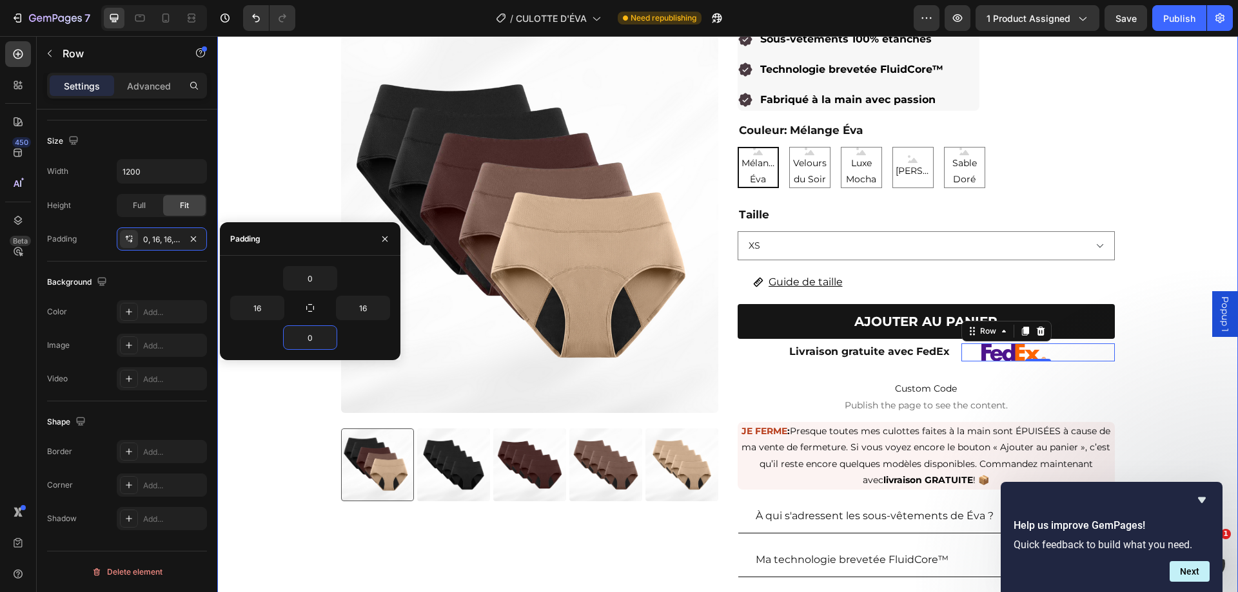
click at [1168, 371] on div "Product Images Culottes anti-fuites emblématiques de ÉVA (paquet de 5) Product …" at bounding box center [727, 301] width 1020 height 725
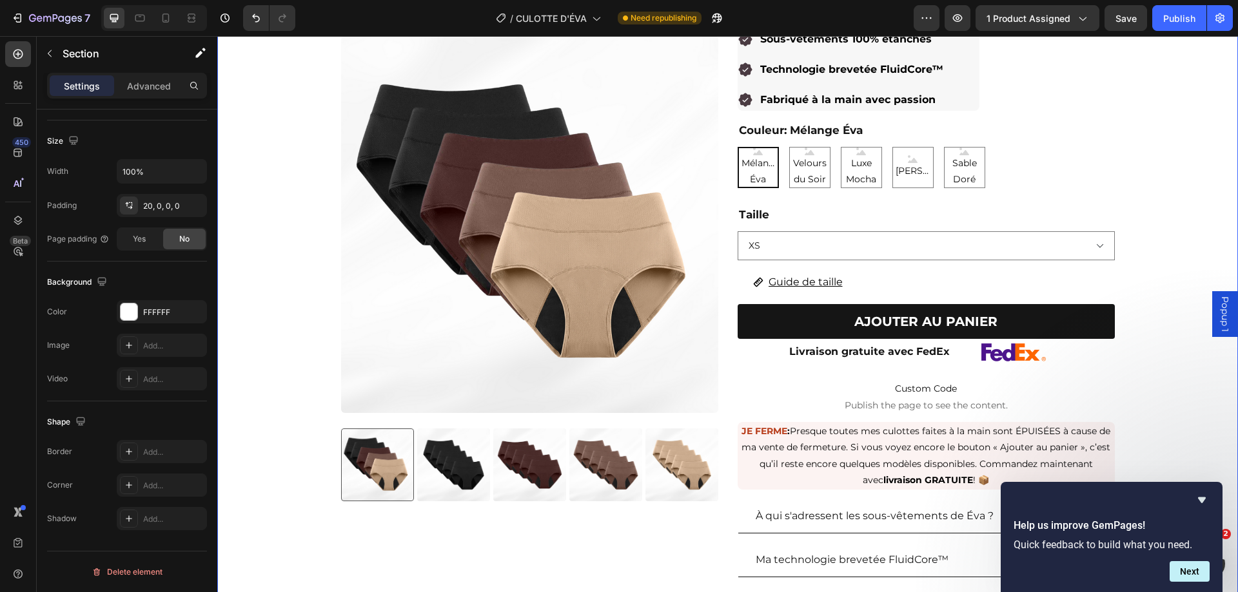
scroll to position [0, 0]
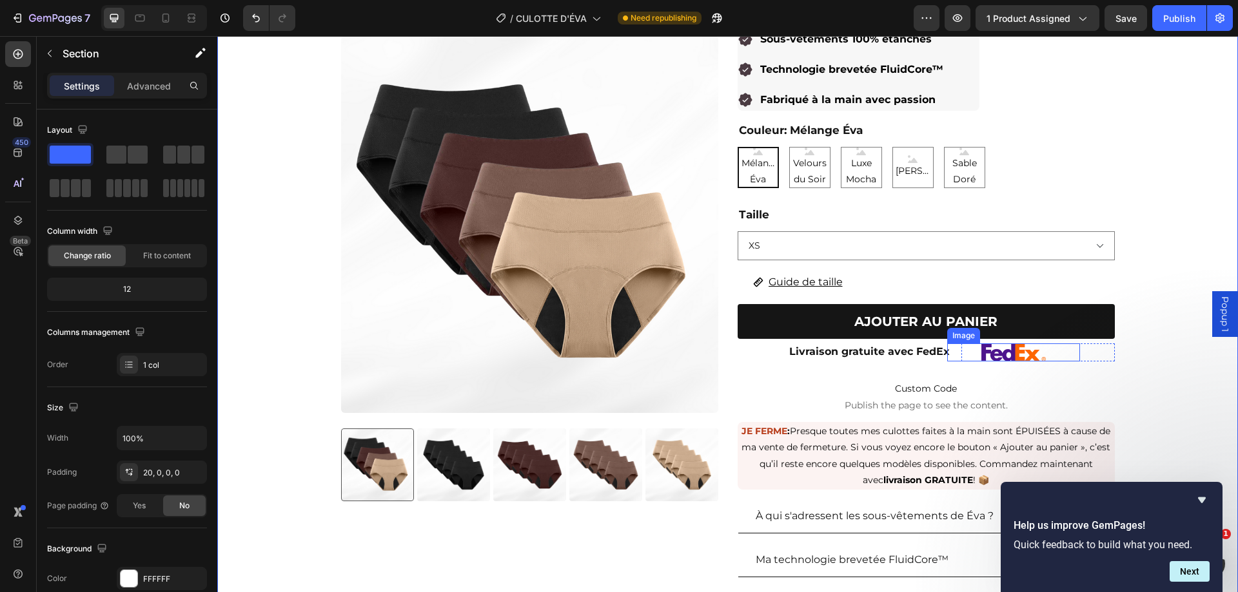
click at [952, 351] on div at bounding box center [1013, 353] width 132 height 18
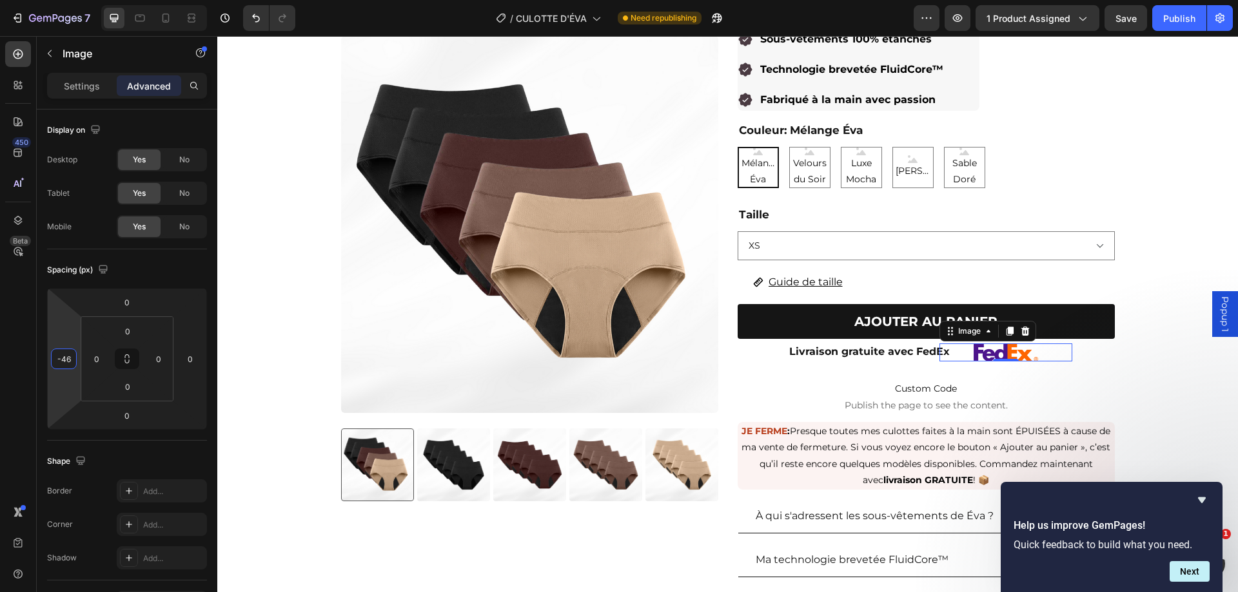
type input "-44"
click at [68, 0] on html "7 Version history / CULOTTE D'ÉVA Need republishing Preview 1 product assigned …" at bounding box center [619, 0] width 1238 height 0
click at [1051, 341] on div "AJOUTER AU PANIER Add to Cart" at bounding box center [925, 322] width 377 height 37
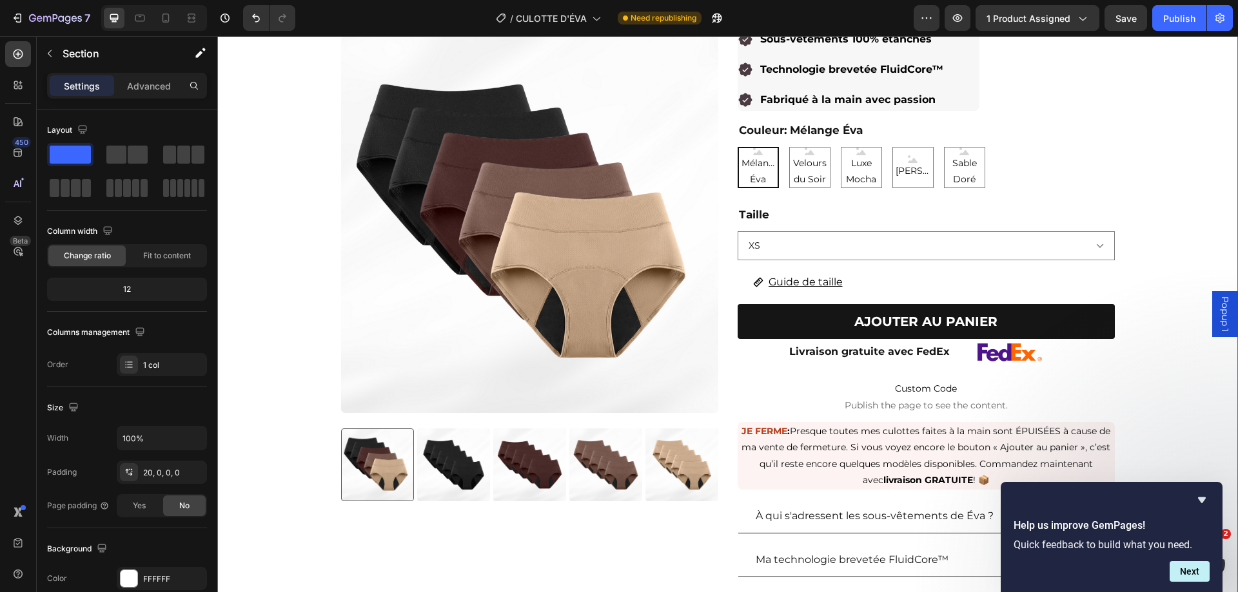
click at [1174, 332] on div "Product Images Culottes anti-fuites emblématiques de ÉVA (paquet de 5) Product …" at bounding box center [727, 301] width 1020 height 725
click at [1033, 327] on button "AJOUTER AU PANIER" at bounding box center [925, 321] width 377 height 35
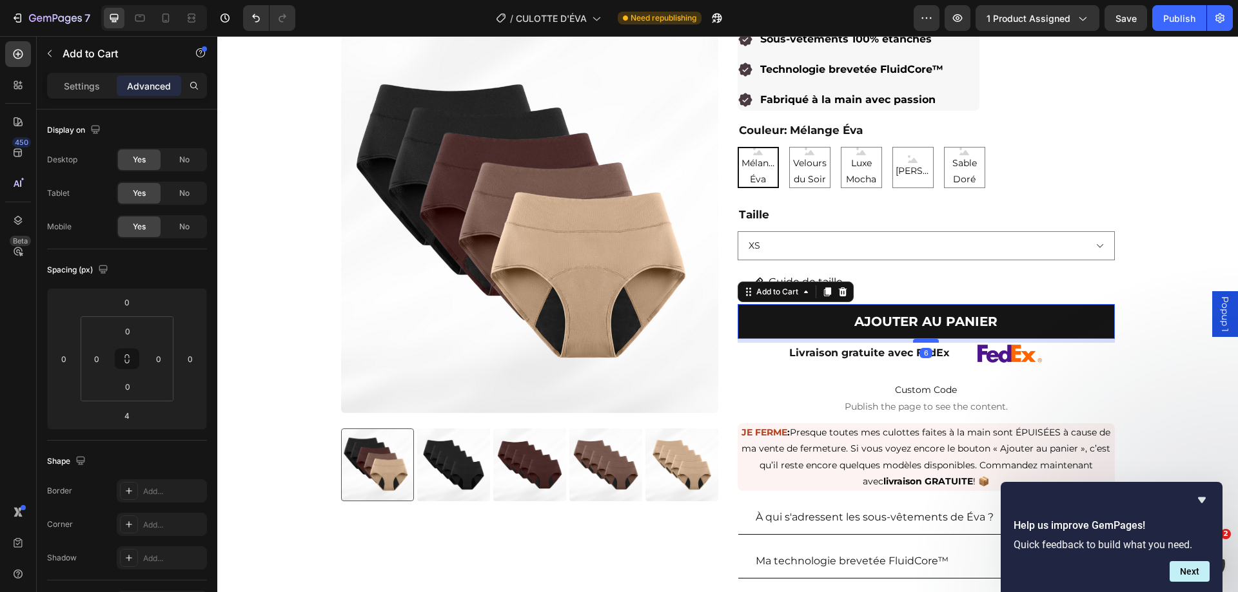
drag, startPoint x: 918, startPoint y: 340, endPoint x: 1132, endPoint y: 376, distance: 217.0
click at [922, 341] on div at bounding box center [926, 341] width 26 height 3
type input "6"
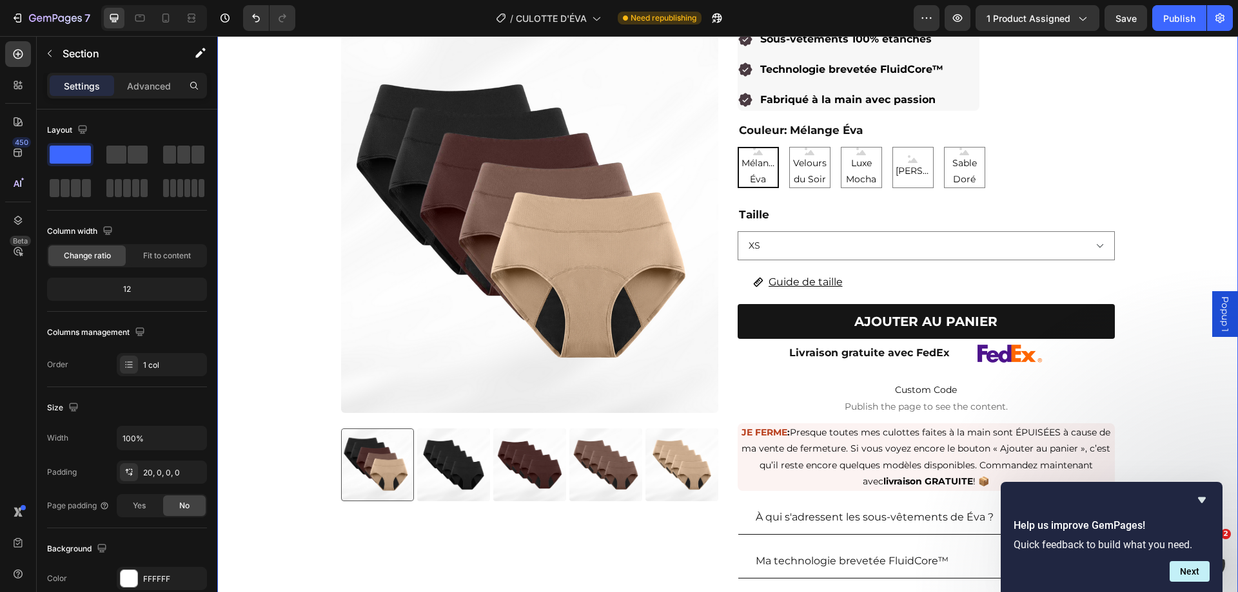
click at [1156, 379] on div "Product Images Culottes anti-fuites emblématiques de ÉVA (paquet de 5) Product …" at bounding box center [727, 302] width 1020 height 726
click at [979, 353] on img at bounding box center [1009, 354] width 64 height 18
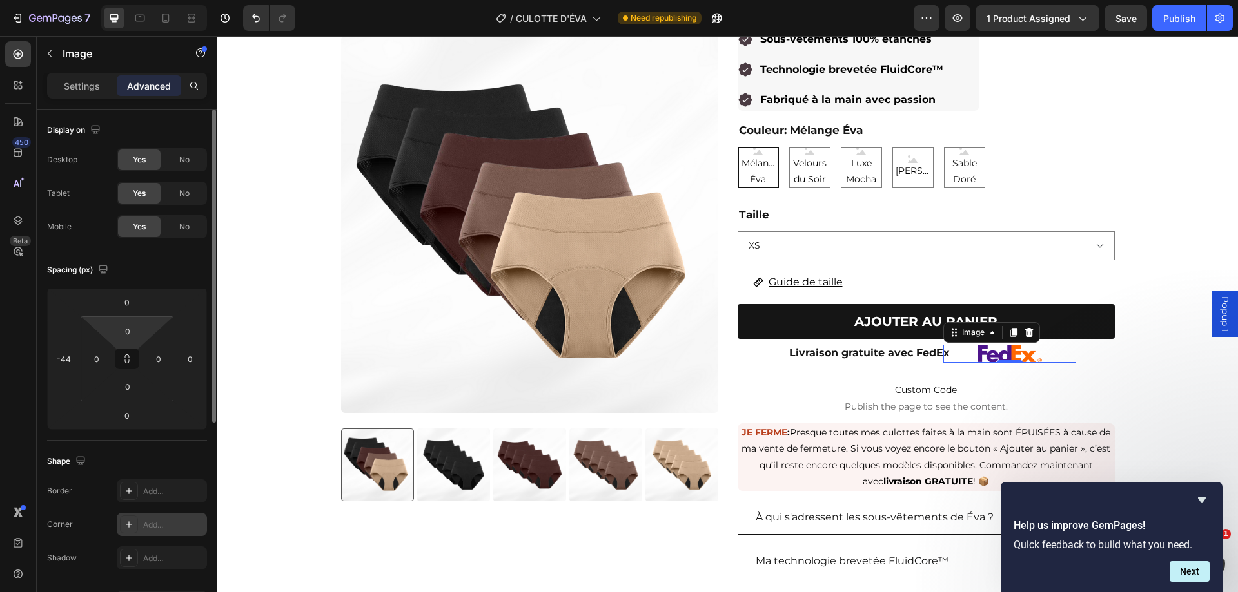
scroll to position [193, 0]
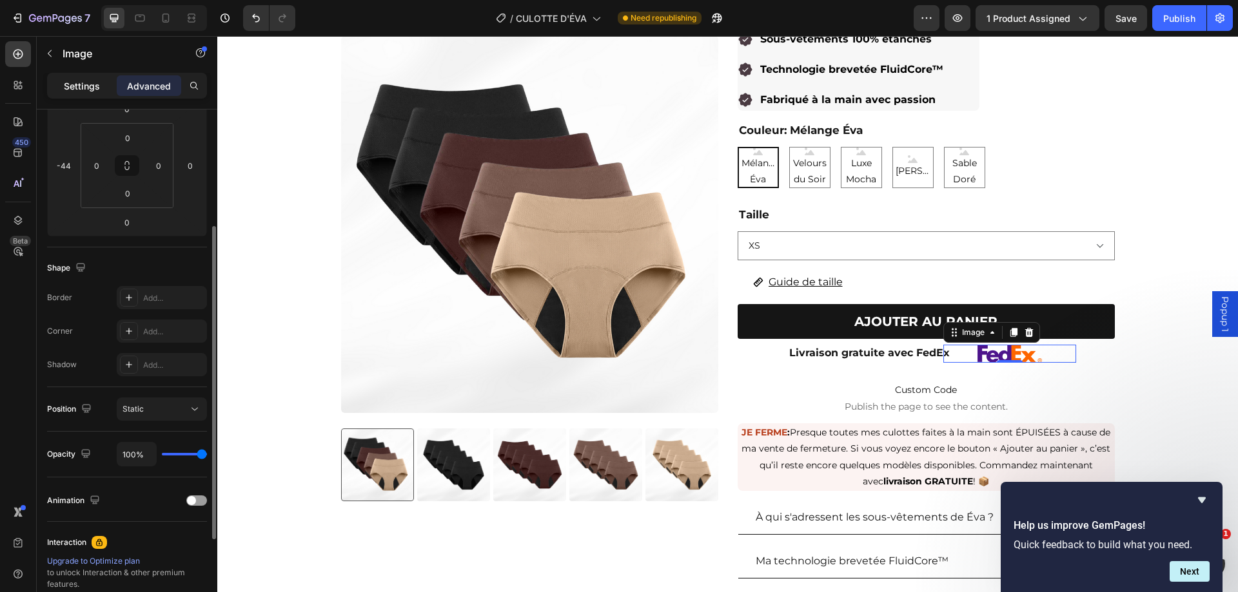
click at [92, 89] on p "Settings" at bounding box center [82, 86] width 36 height 14
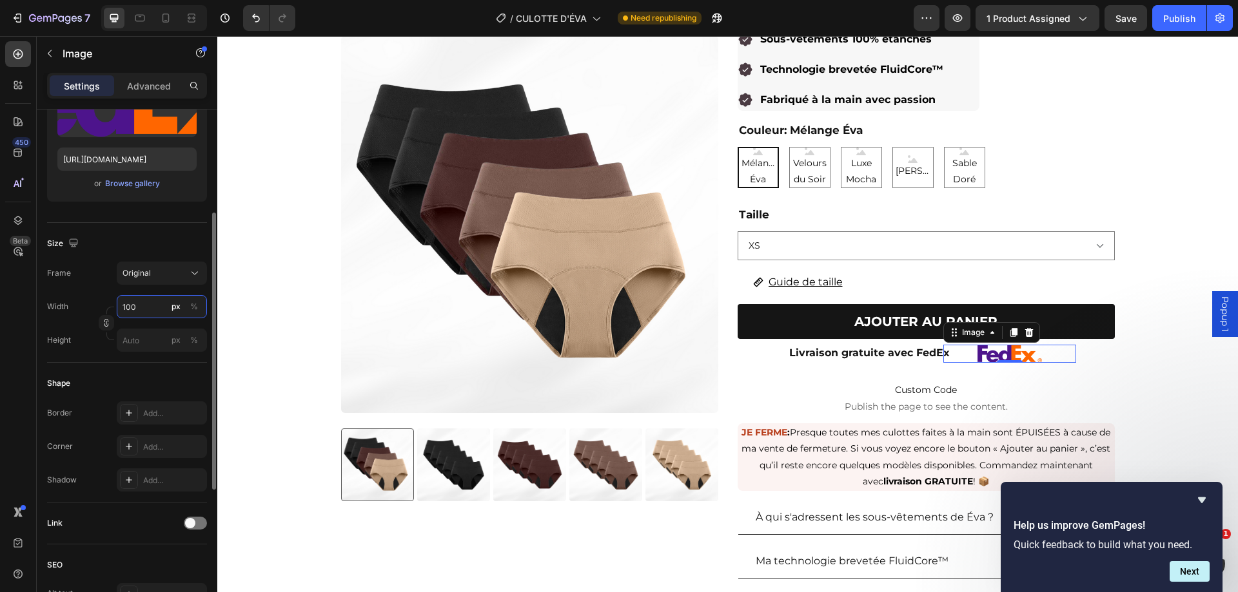
click at [137, 306] on input "100" at bounding box center [162, 306] width 90 height 23
type input "1"
type input "0"
type input "7"
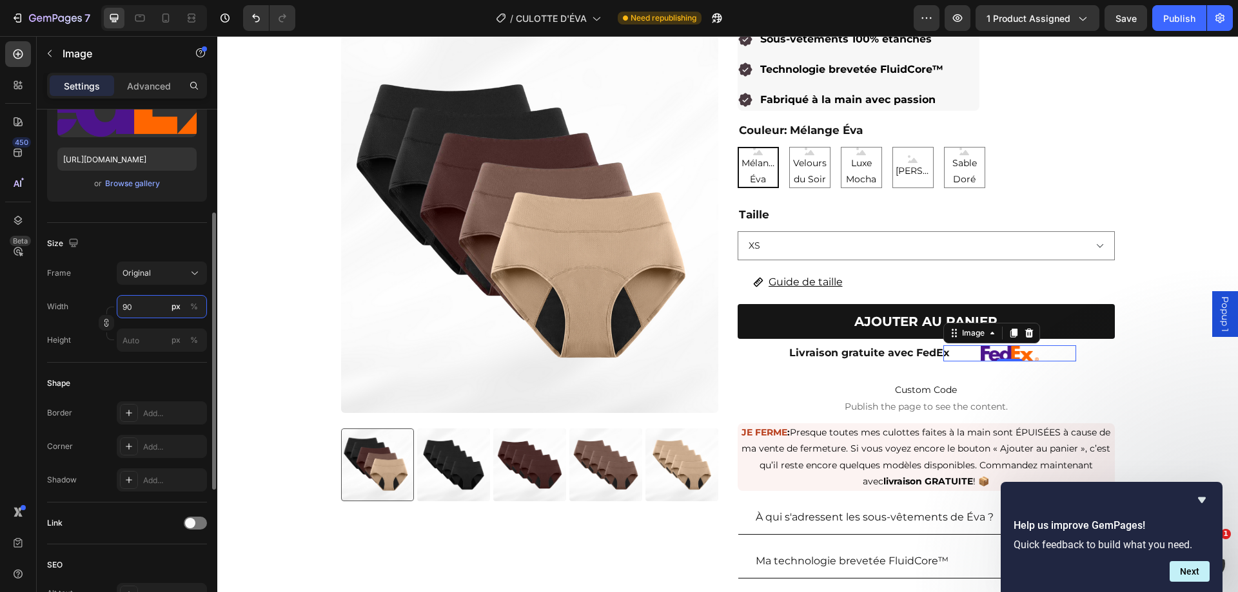
type input "9"
type input "6"
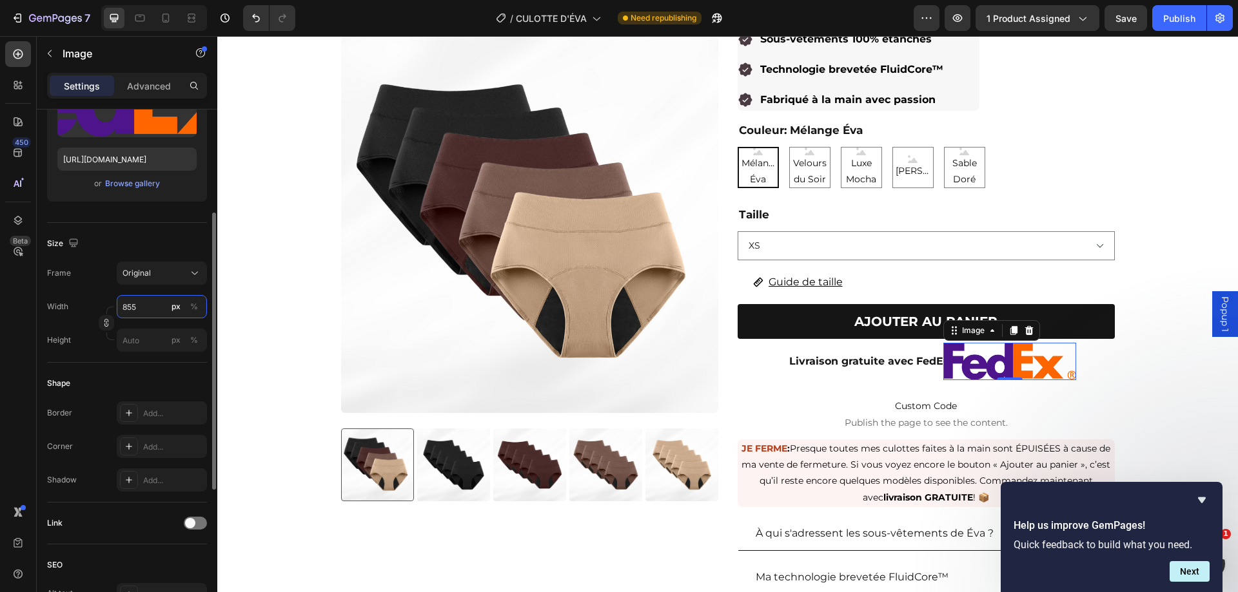
type input "85"
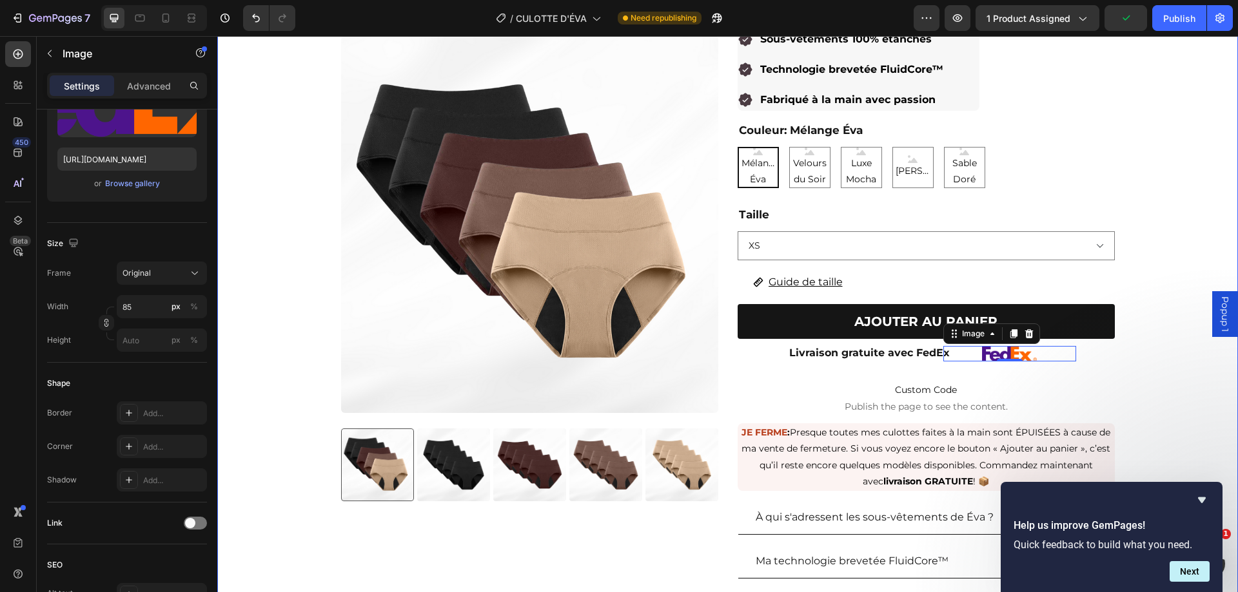
click at [1116, 351] on div "Product Images Culottes anti-fuites emblématiques de ÉVA (paquet de 5) Product …" at bounding box center [727, 302] width 1020 height 726
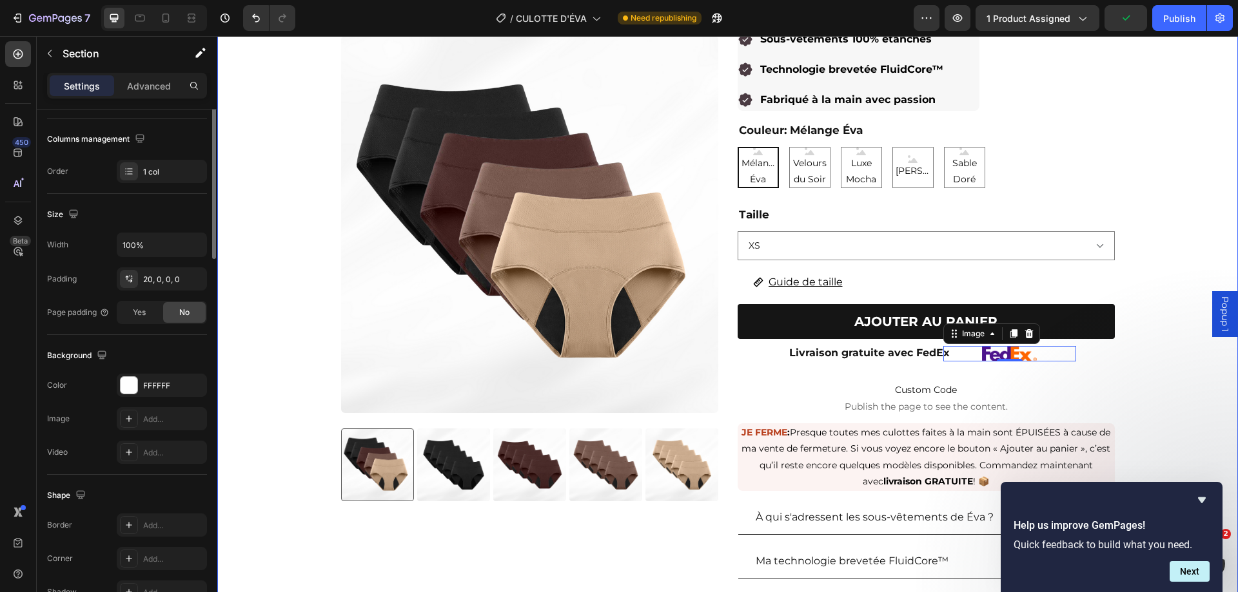
scroll to position [0, 0]
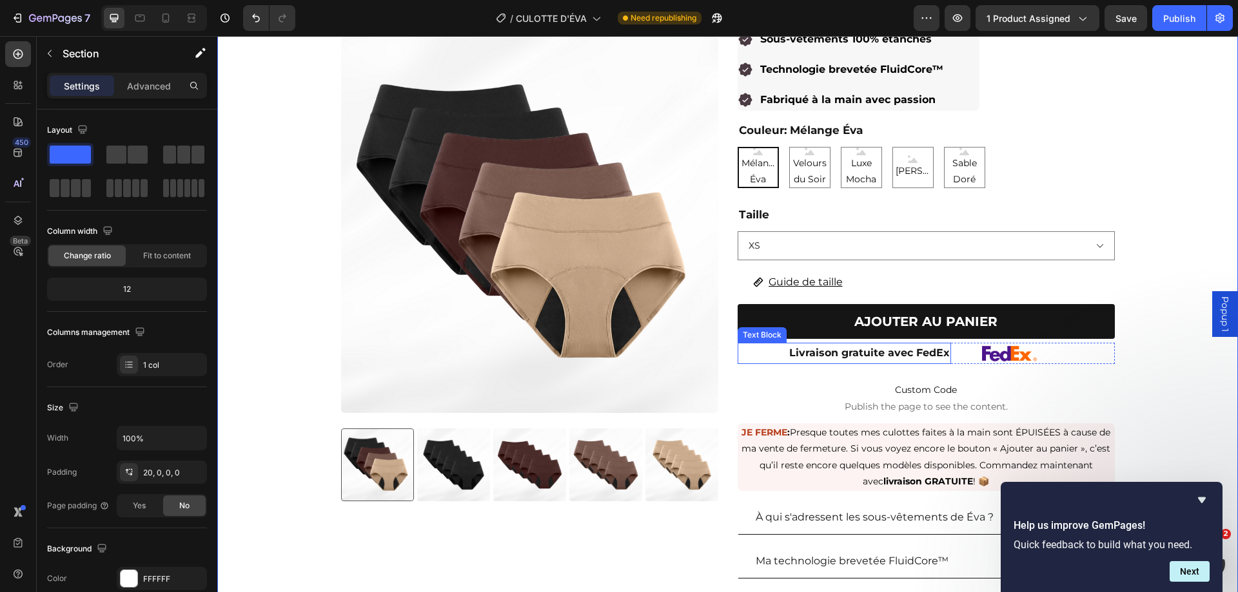
click at [933, 347] on p "Livraison gratuite avec FedEx" at bounding box center [844, 353] width 211 height 19
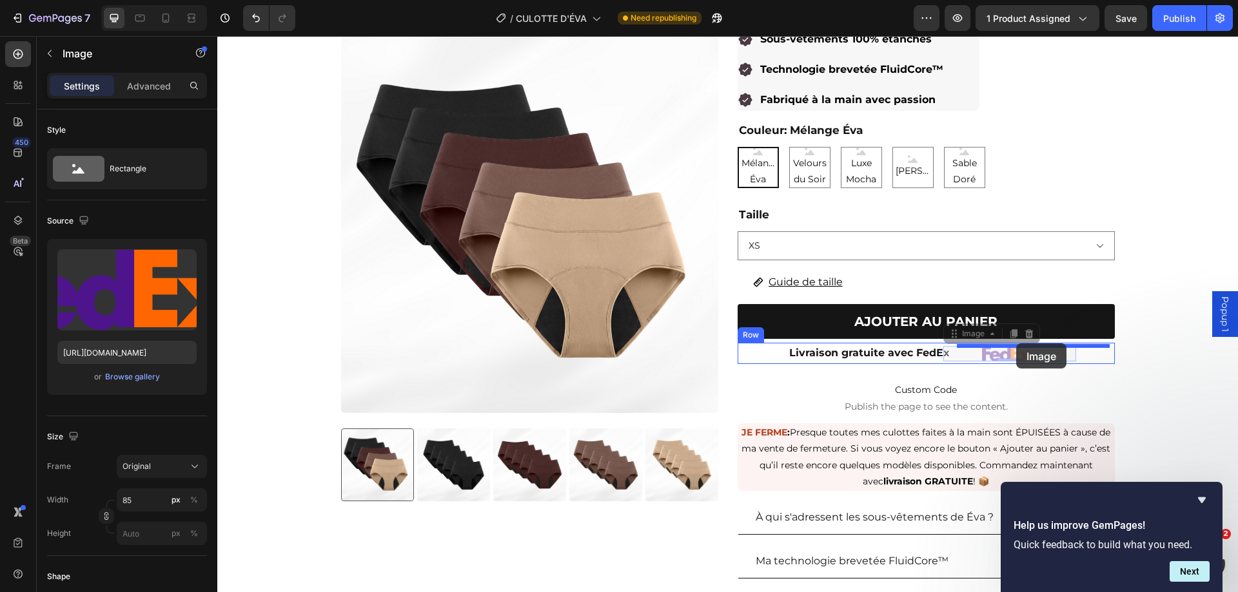
drag, startPoint x: 965, startPoint y: 353, endPoint x: 1016, endPoint y: 344, distance: 51.7
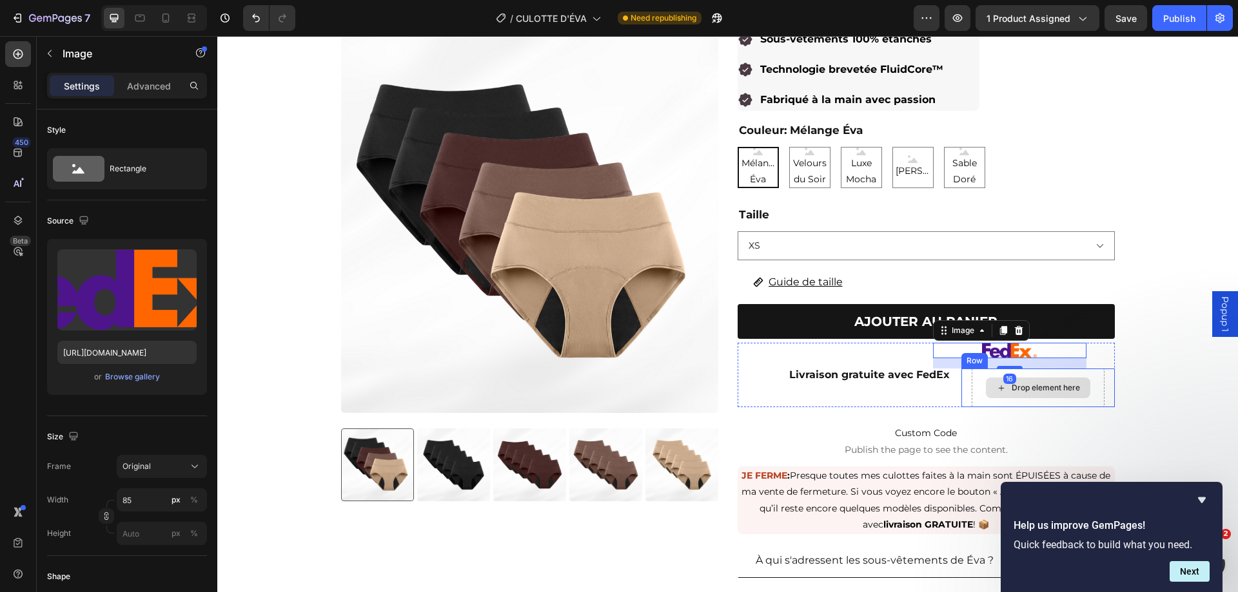
click at [986, 391] on div "Drop element here" at bounding box center [1038, 388] width 104 height 21
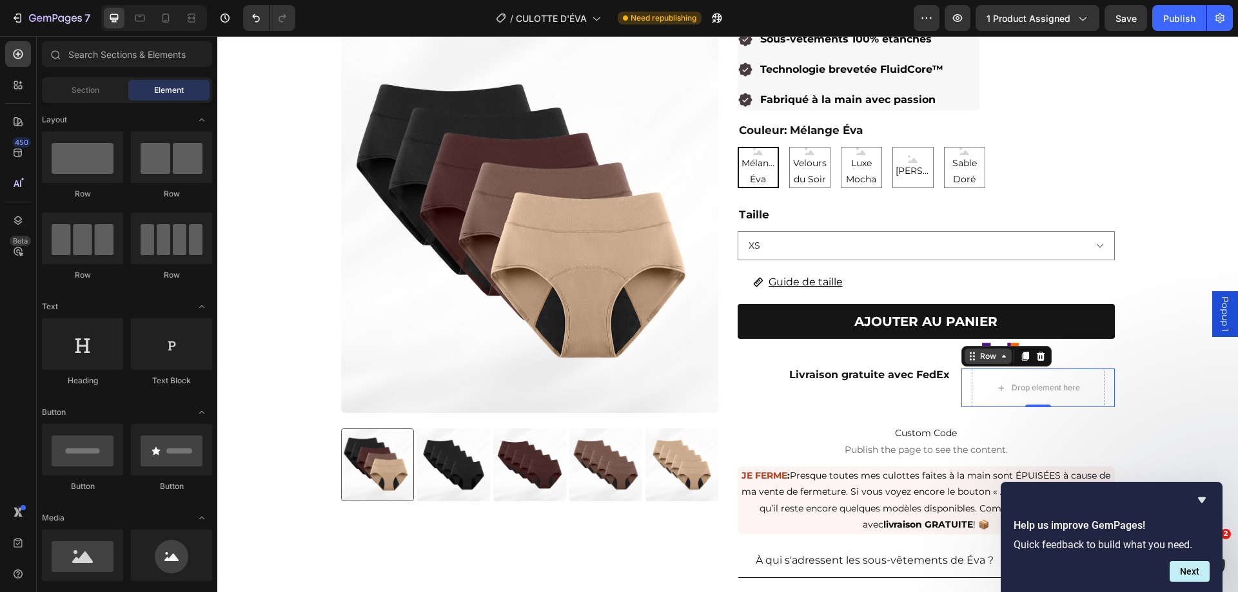
click at [976, 366] on div "Row" at bounding box center [1006, 356] width 90 height 21
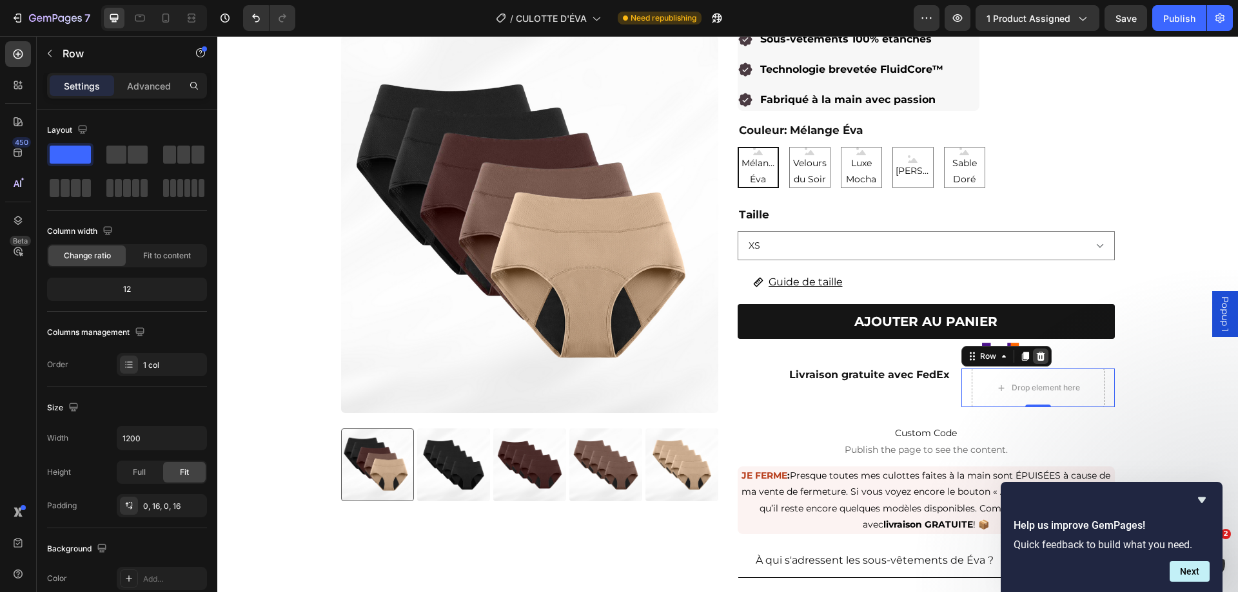
click at [1038, 355] on icon at bounding box center [1040, 356] width 8 height 9
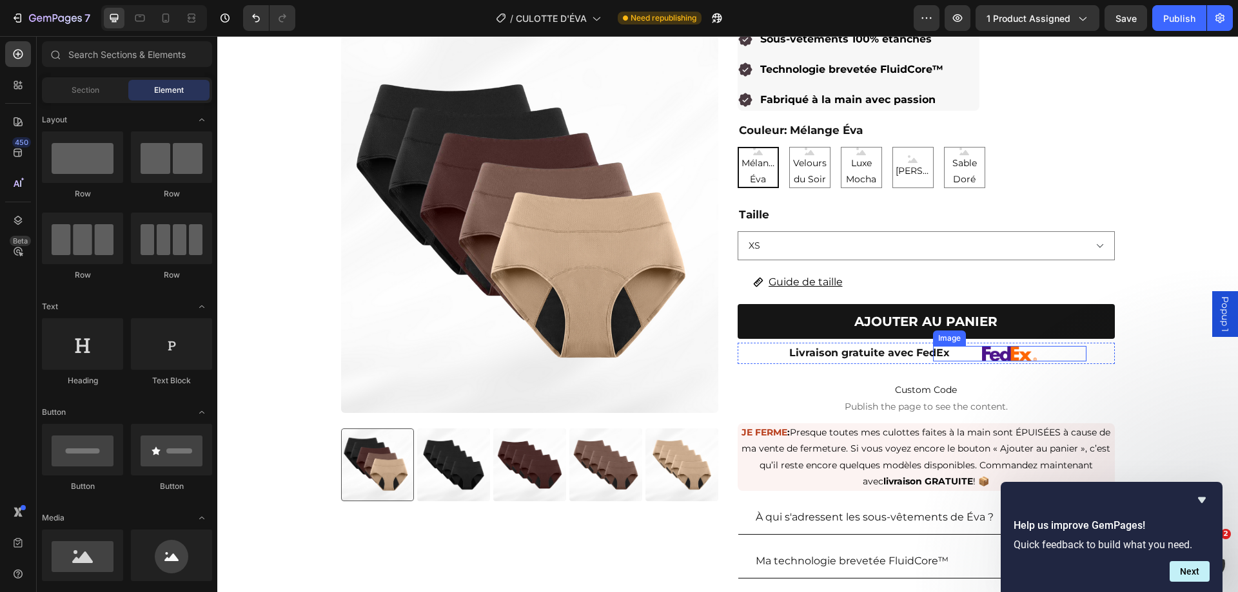
click at [1011, 351] on img at bounding box center [1009, 353] width 55 height 15
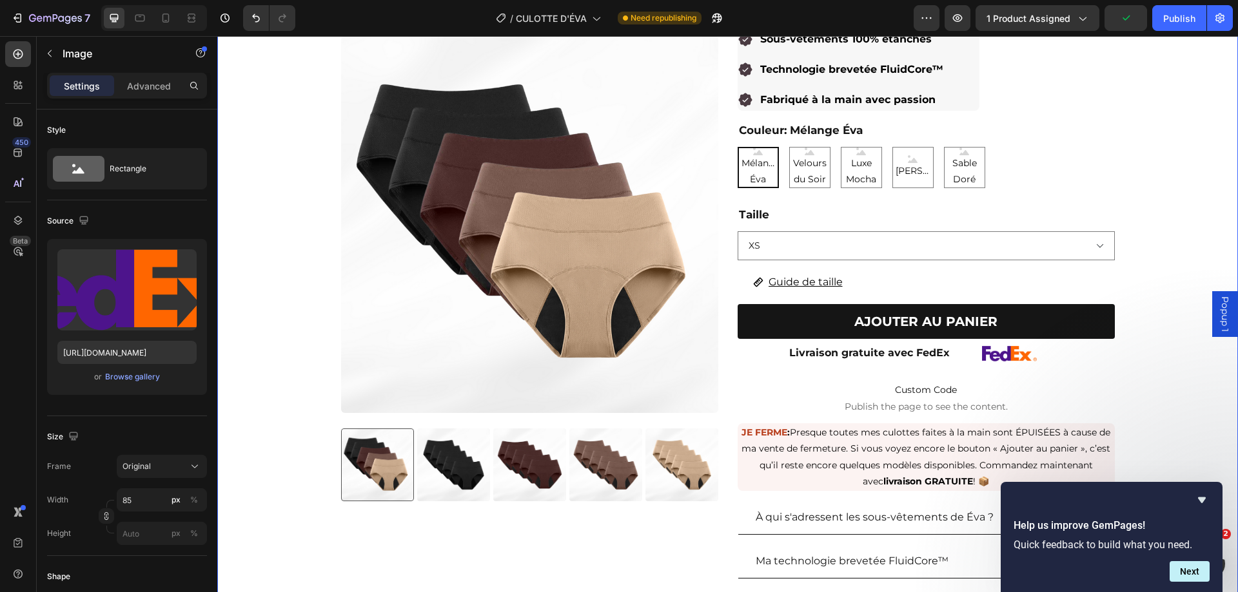
click at [1167, 388] on div "Product Images Culottes anti-fuites emblématiques de ÉVA (paquet de 5) Product …" at bounding box center [727, 302] width 1020 height 726
click at [949, 356] on div at bounding box center [1009, 353] width 153 height 15
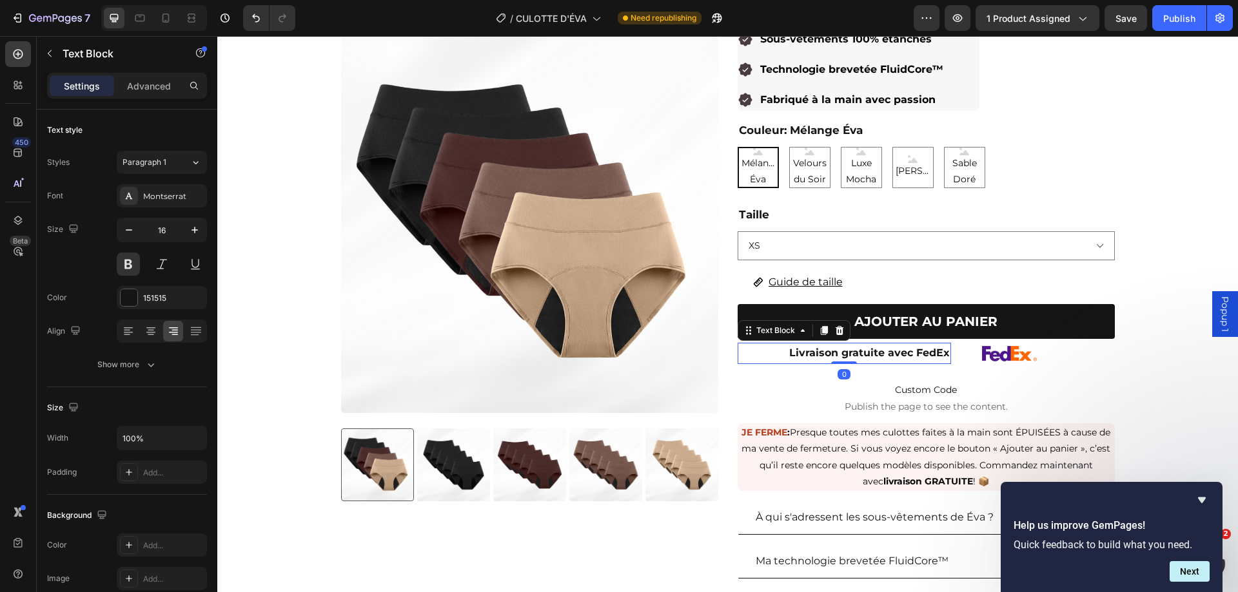
click at [897, 362] on p "Livraison gratuite avec FedEx" at bounding box center [844, 353] width 211 height 19
click at [949, 362] on div "Livraison gratuite avec FedEx Text Block Image Row 12" at bounding box center [925, 353] width 377 height 21
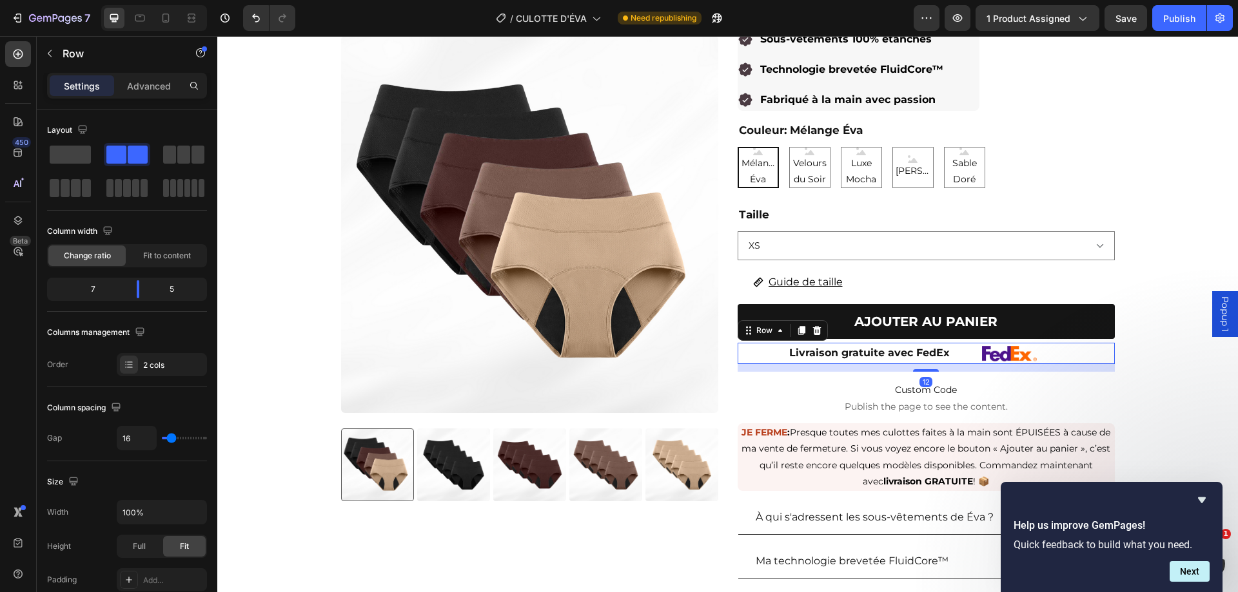
click at [141, 88] on p "Advanced" at bounding box center [149, 86] width 44 height 14
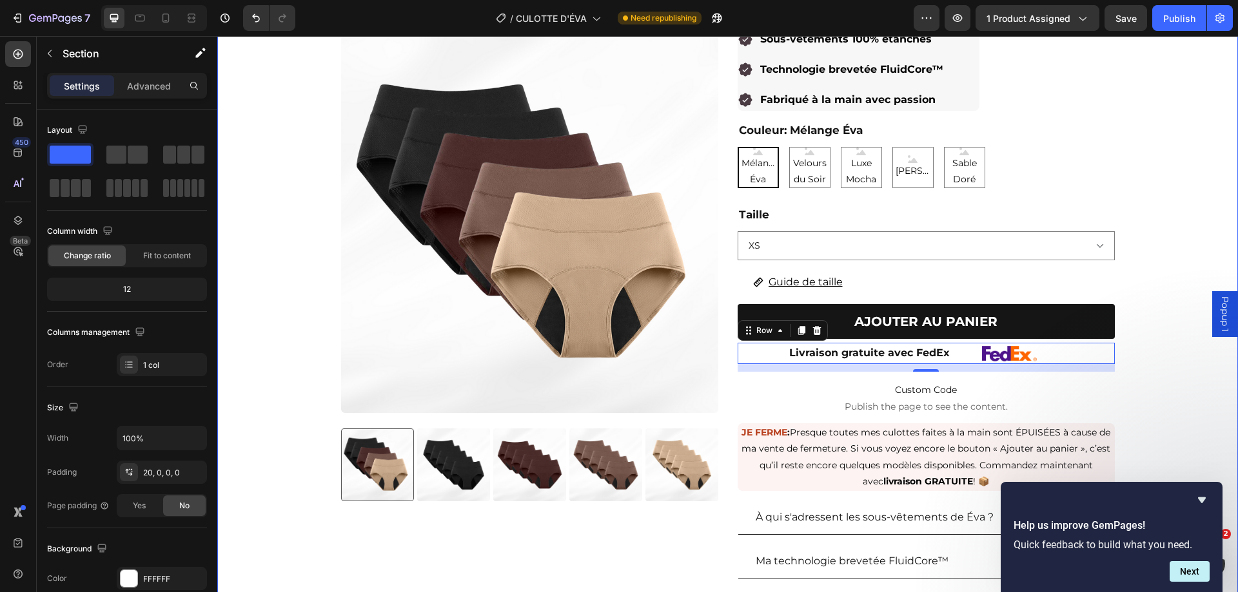
click at [1170, 386] on div "Product Images Culottes anti-fuites emblématiques de ÉVA (paquet de 5) Product …" at bounding box center [727, 302] width 1020 height 726
click at [959, 361] on div at bounding box center [1009, 353] width 153 height 15
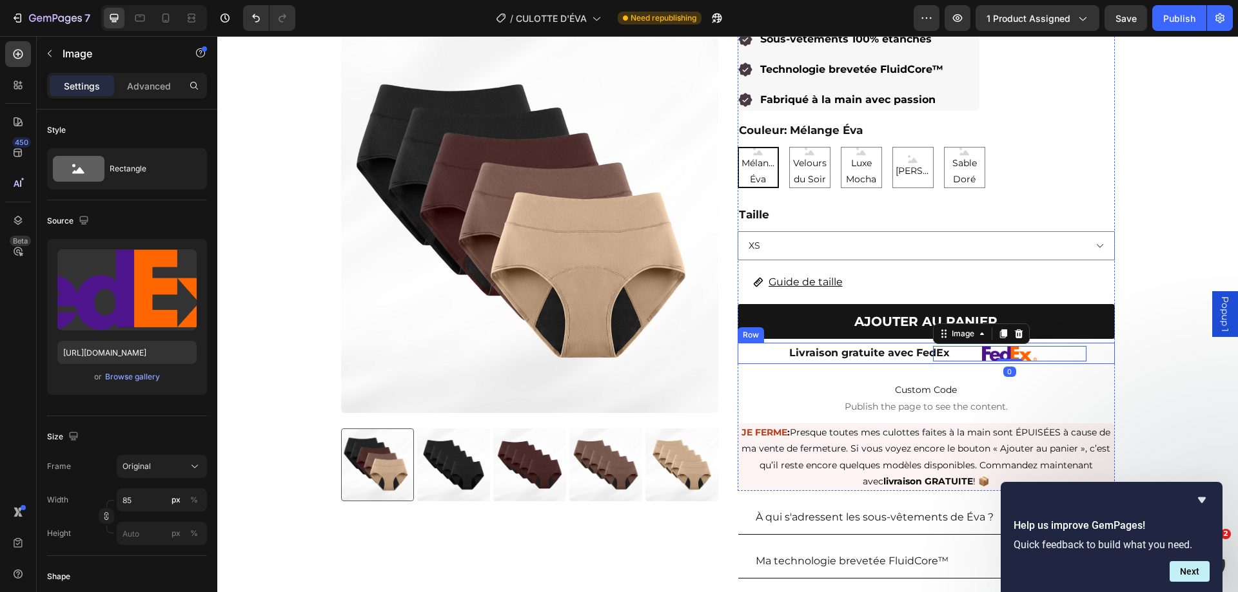
click at [1093, 352] on div "Image 0" at bounding box center [1037, 353] width 153 height 21
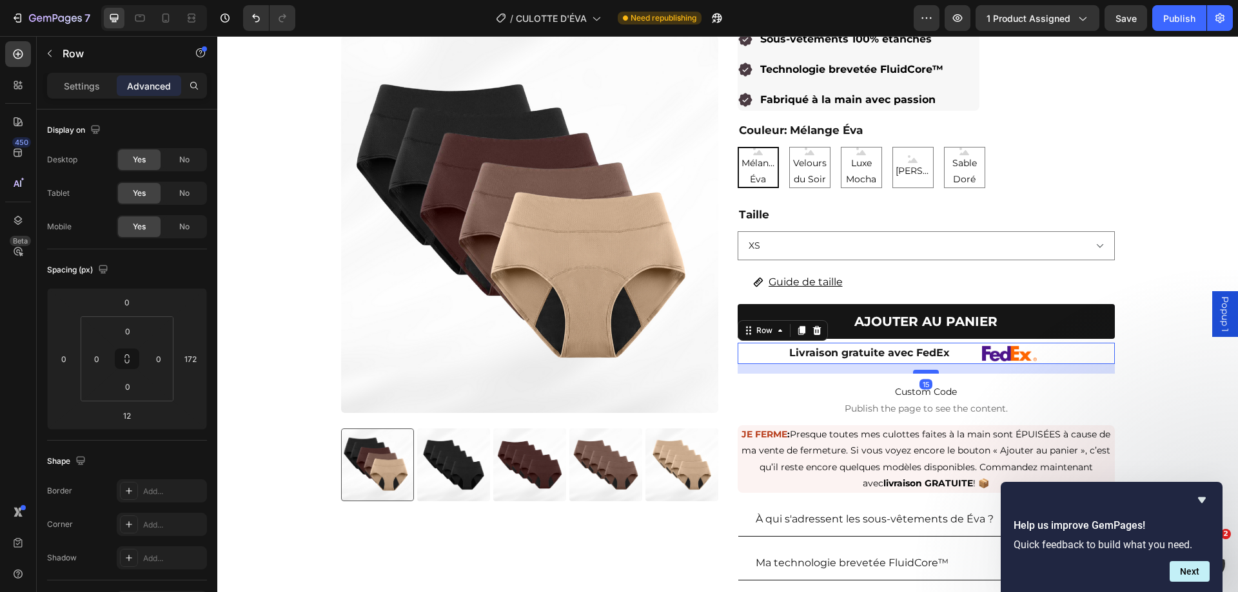
click at [924, 372] on div at bounding box center [926, 372] width 26 height 4
type input "15"
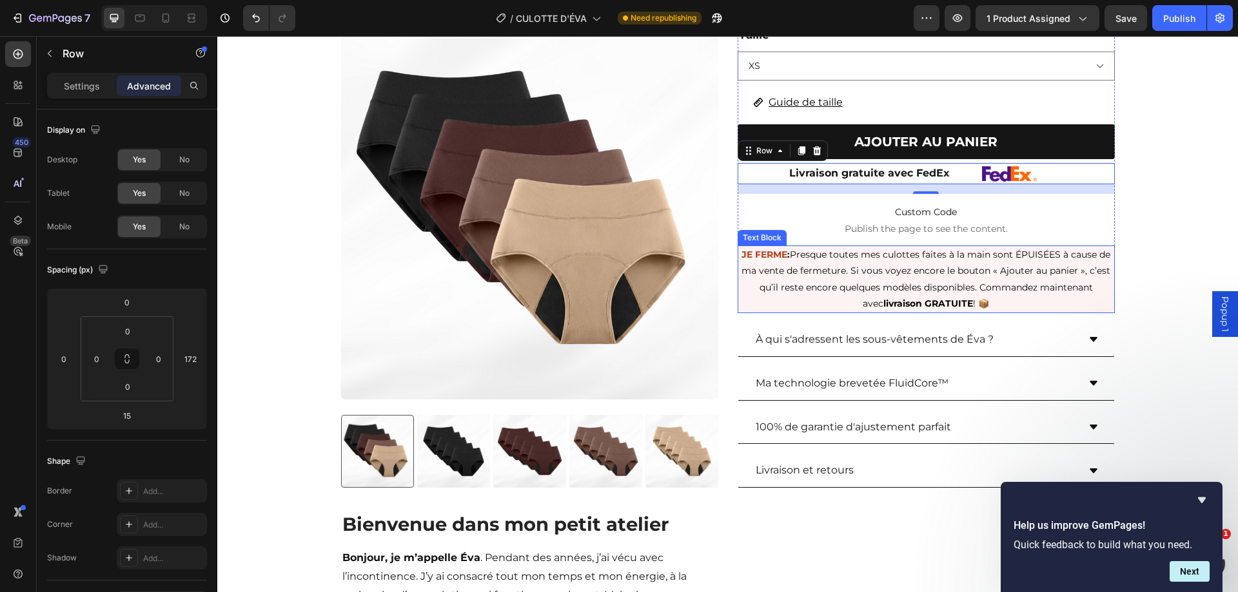
scroll to position [365, 0]
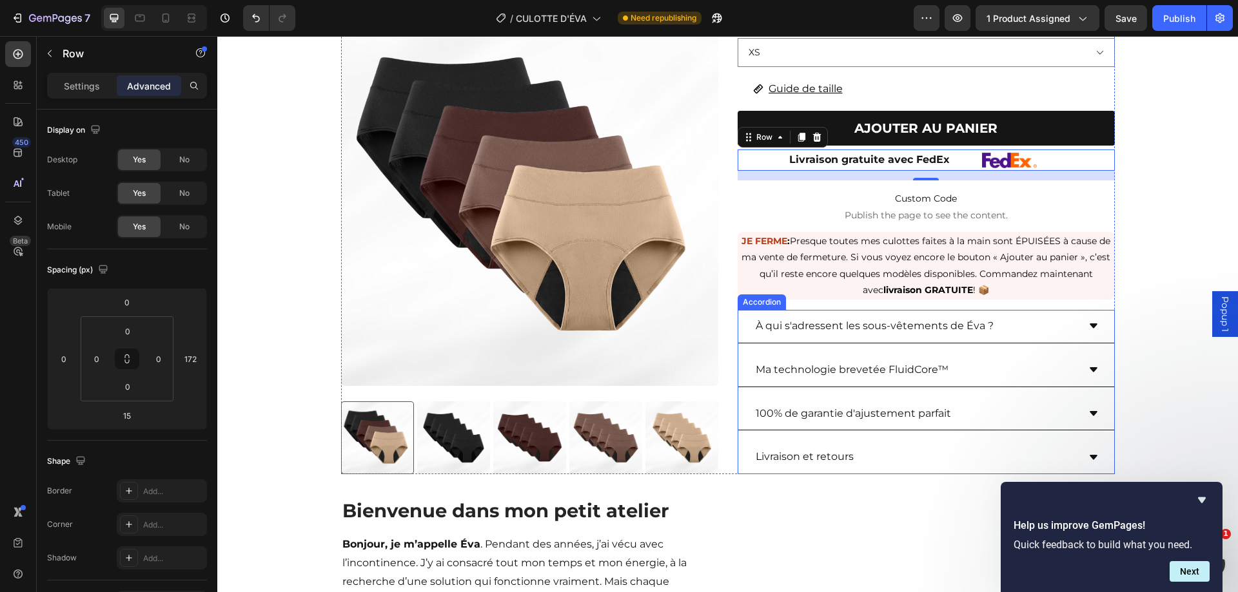
click at [1036, 330] on div "À qui s'adressent les sous-vêtements de Éva ?" at bounding box center [915, 326] width 324 height 23
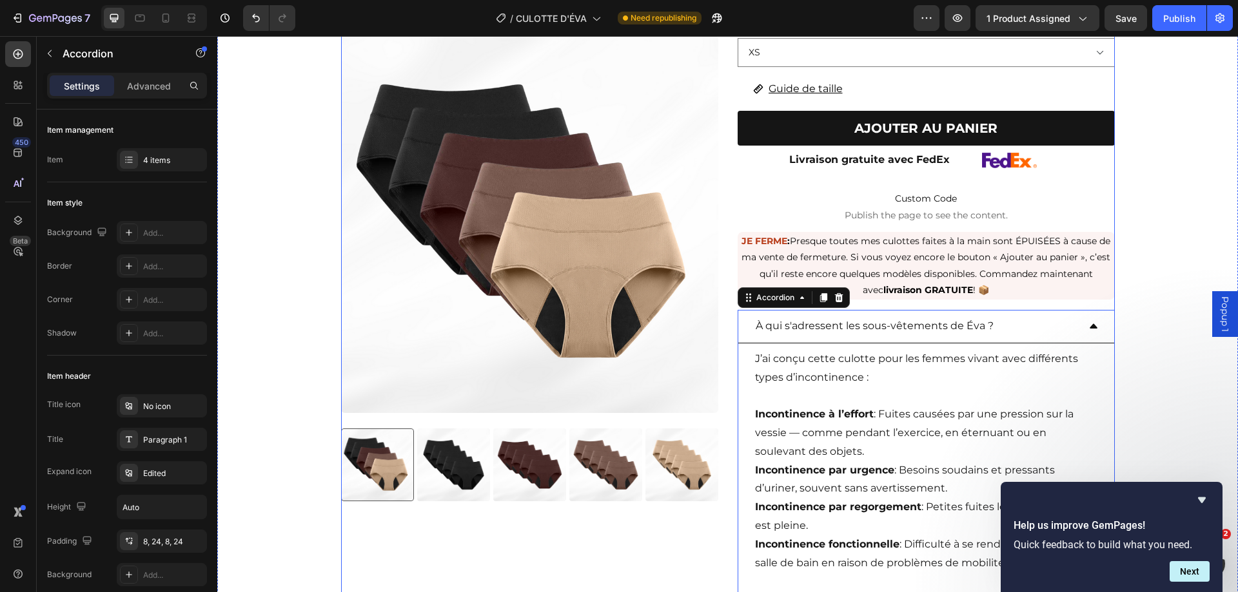
click at [1035, 327] on div "À qui s'adressent les sous-vêtements de Éva ?" at bounding box center [915, 326] width 324 height 23
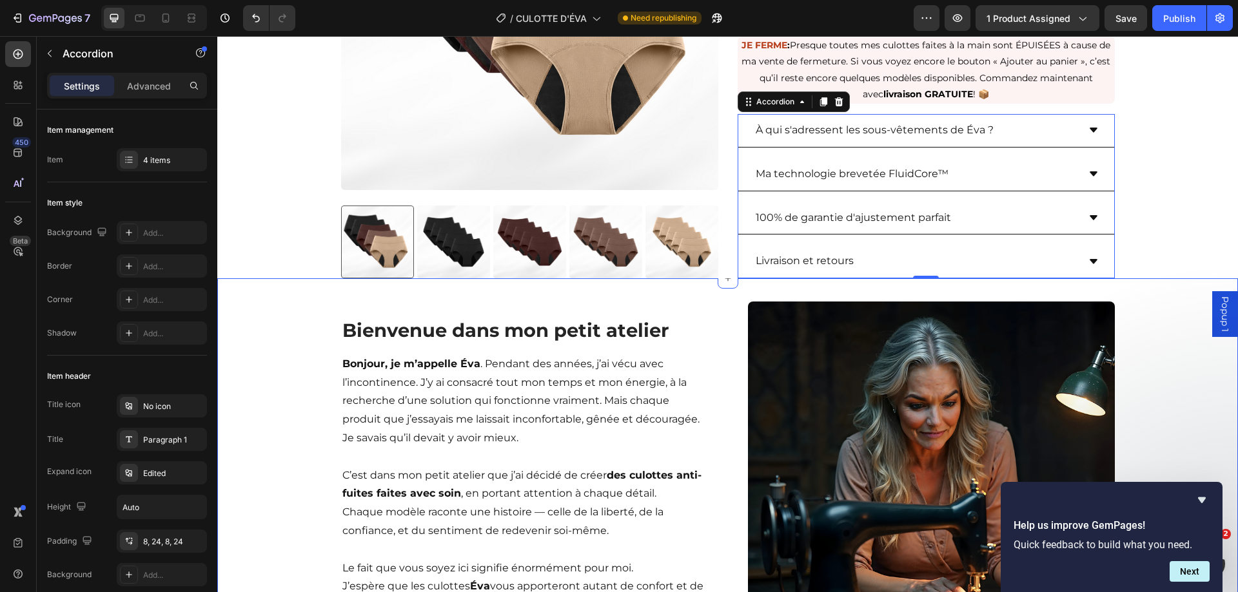
scroll to position [558, 0]
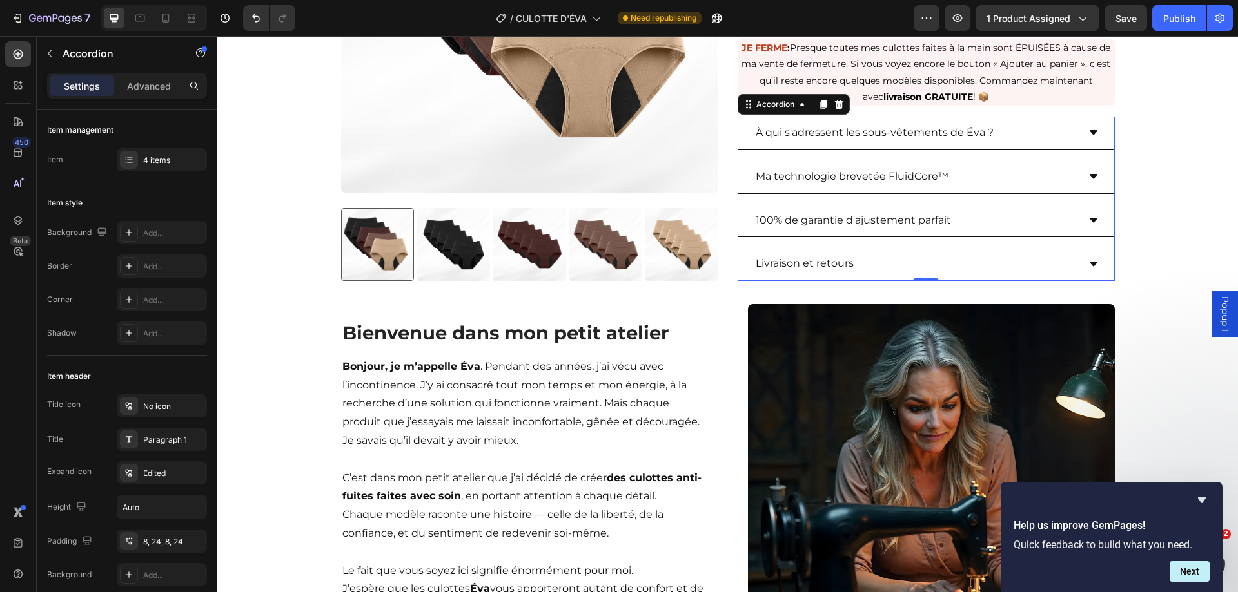
click at [899, 258] on div "Livraison et retours" at bounding box center [915, 264] width 324 height 23
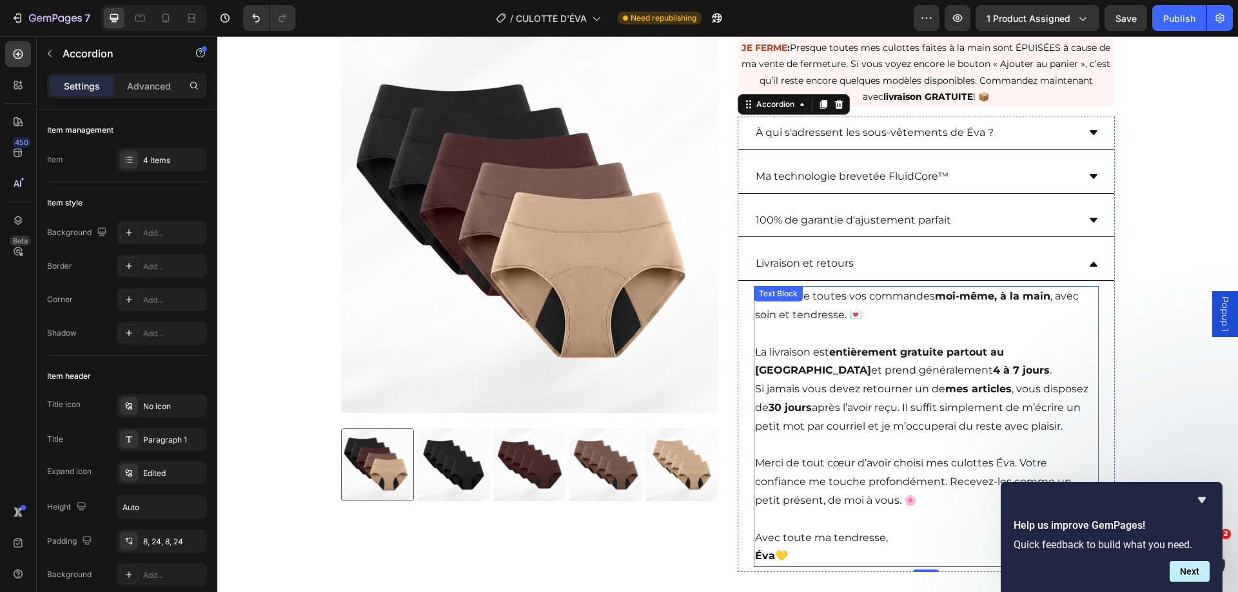
click at [917, 372] on p "La livraison est entièrement gratuite partout au [GEOGRAPHIC_DATA] et prend gén…" at bounding box center [926, 352] width 342 height 55
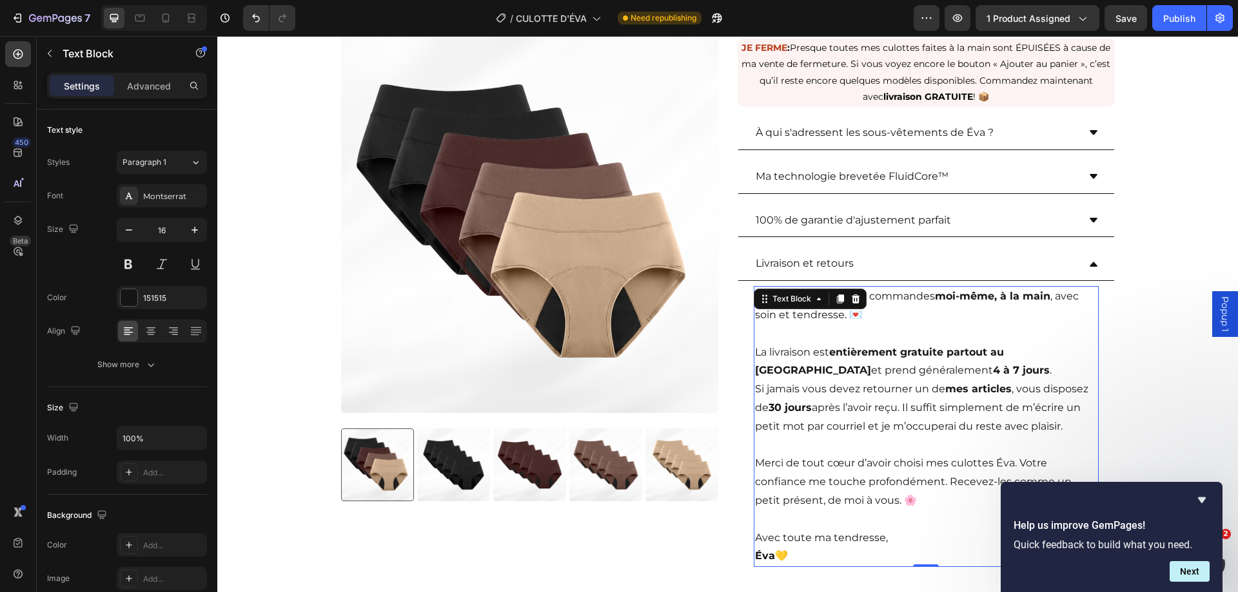
click at [993, 372] on strong "4 à 7 jours" at bounding box center [1021, 370] width 57 height 12
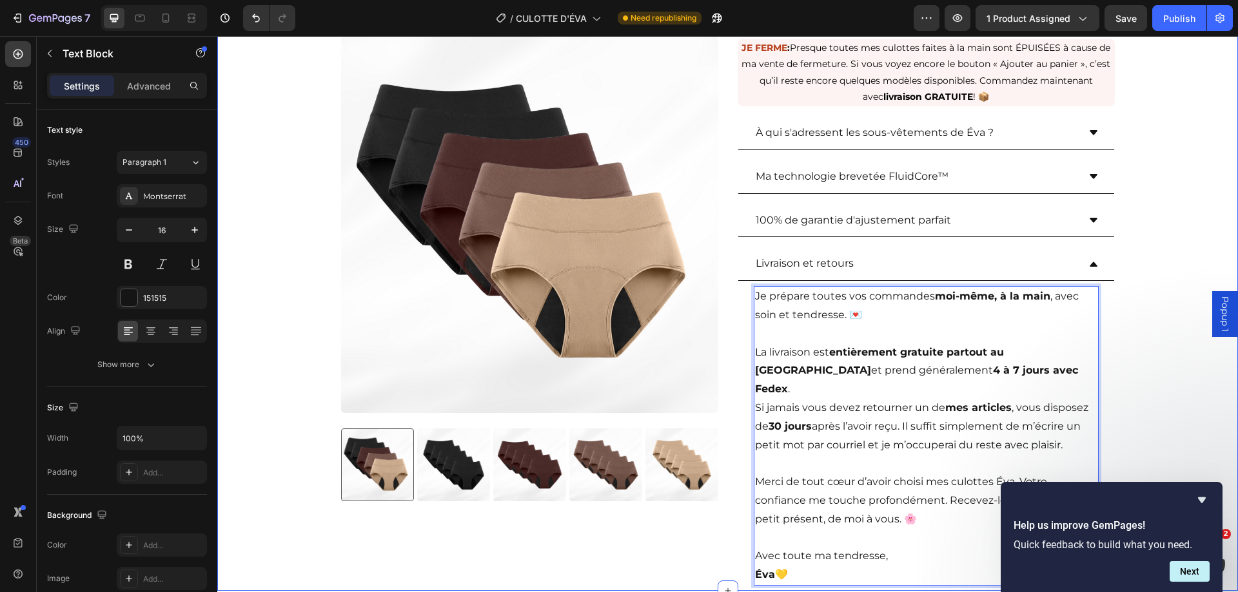
click at [1156, 353] on div "Product Images Culottes anti-fuites emblématiques de ÉVA (paquet de 5) Product …" at bounding box center [727, 72] width 1020 height 1038
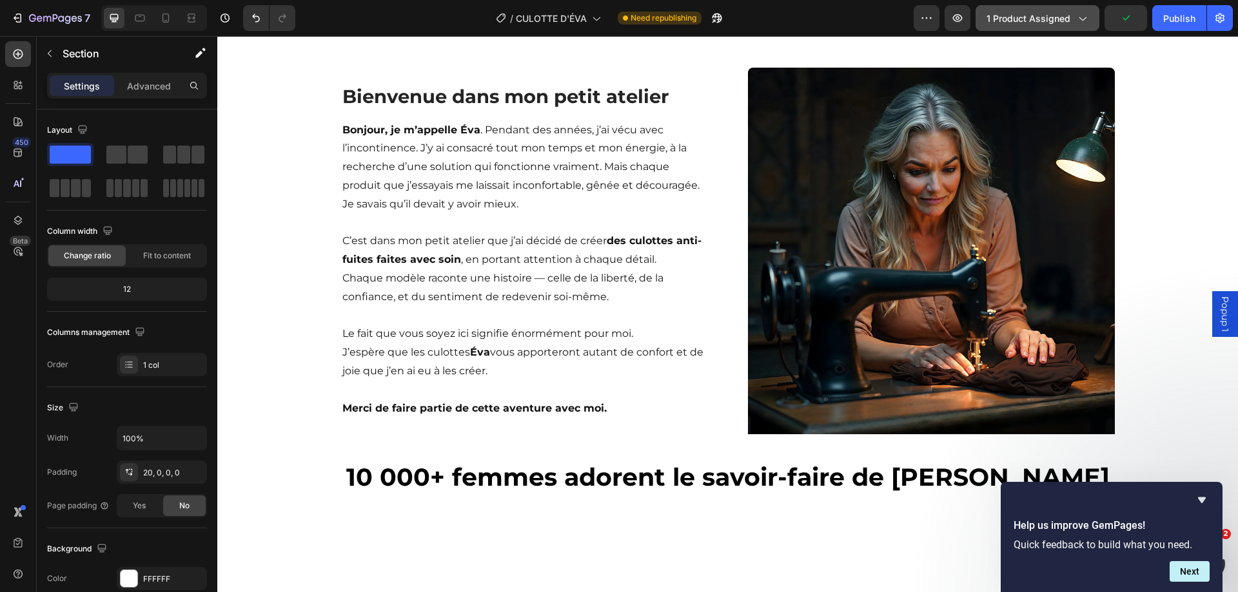
scroll to position [880, 0]
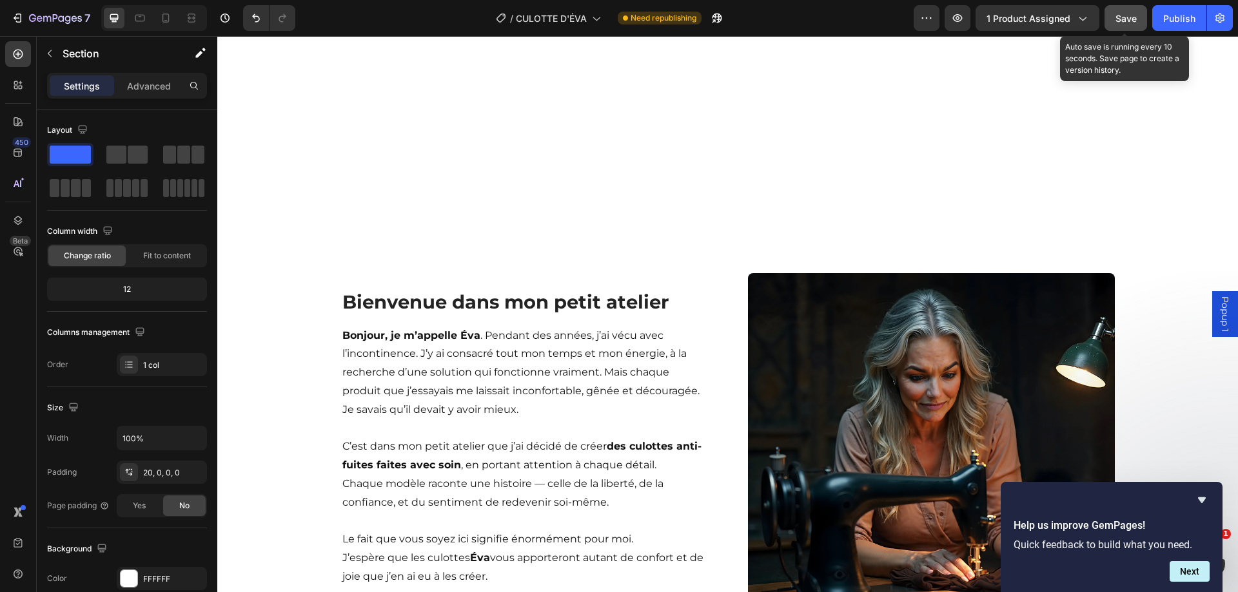
click at [1117, 20] on span "Save" at bounding box center [1125, 18] width 21 height 11
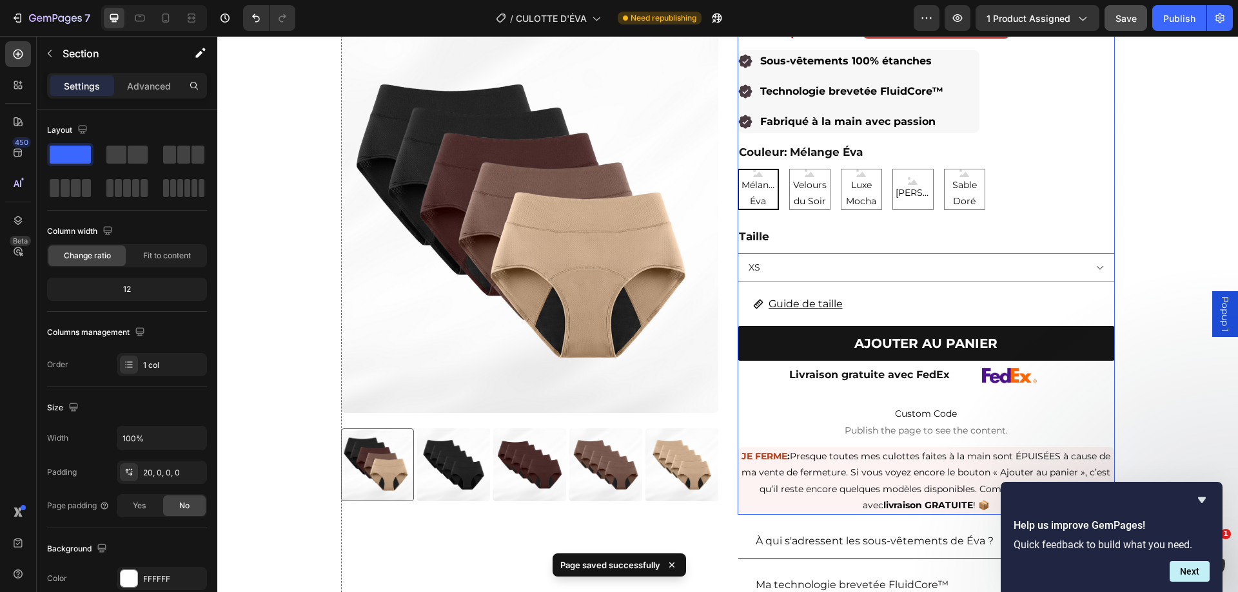
scroll to position [0, 0]
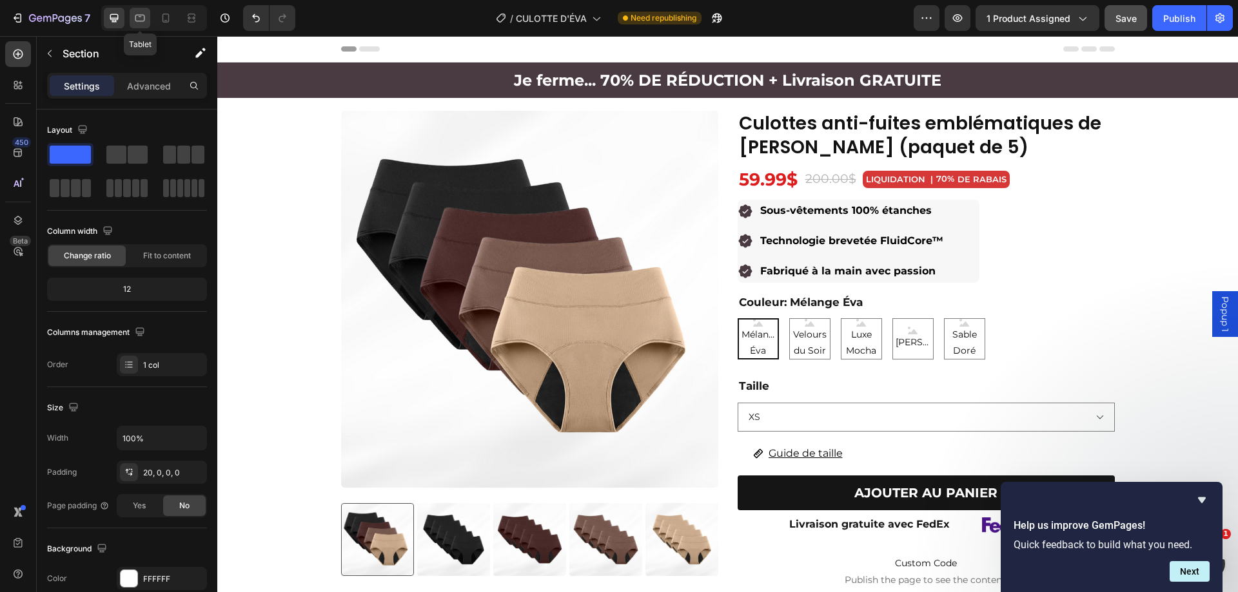
click at [139, 23] on icon at bounding box center [139, 18] width 13 height 13
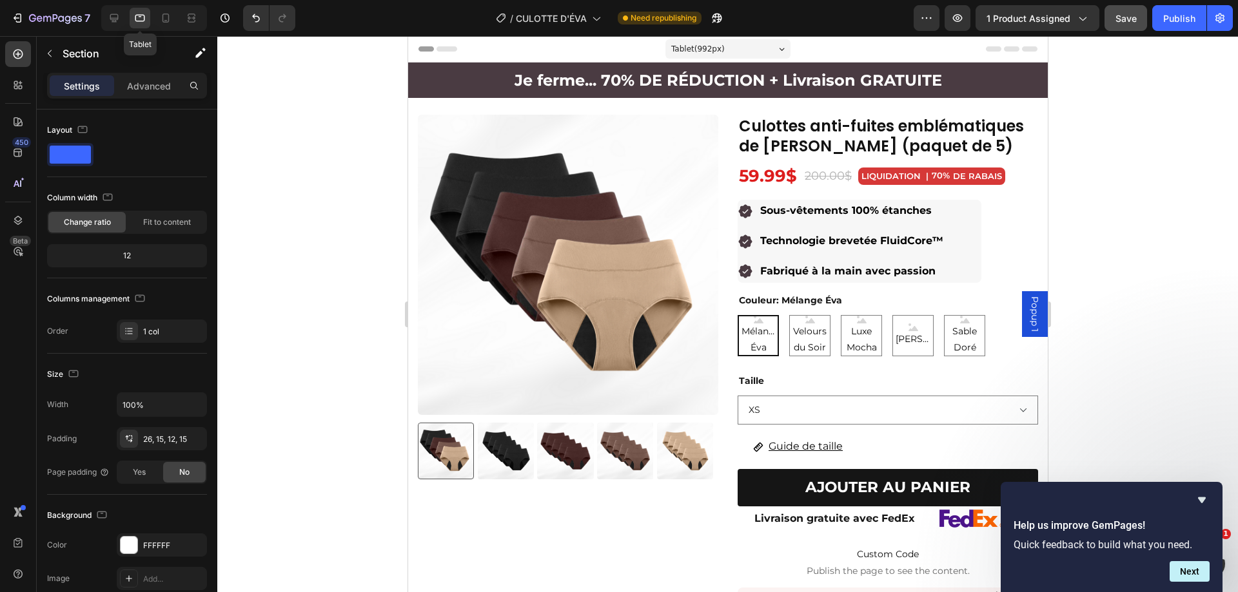
scroll to position [17, 0]
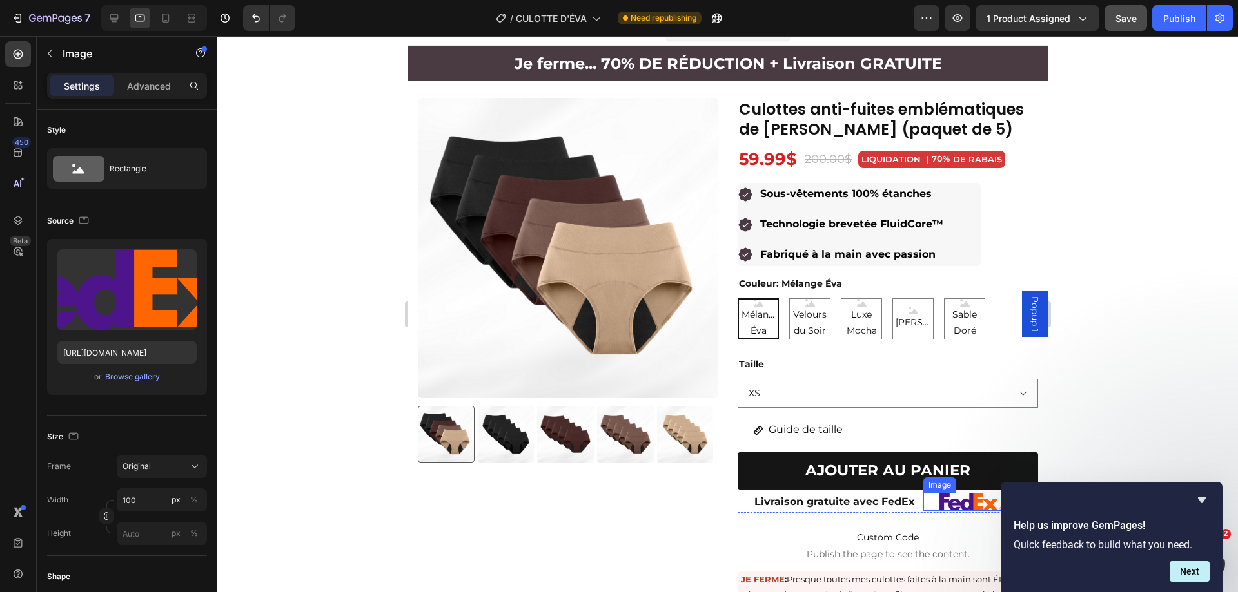
click at [938, 503] on img at bounding box center [970, 502] width 64 height 18
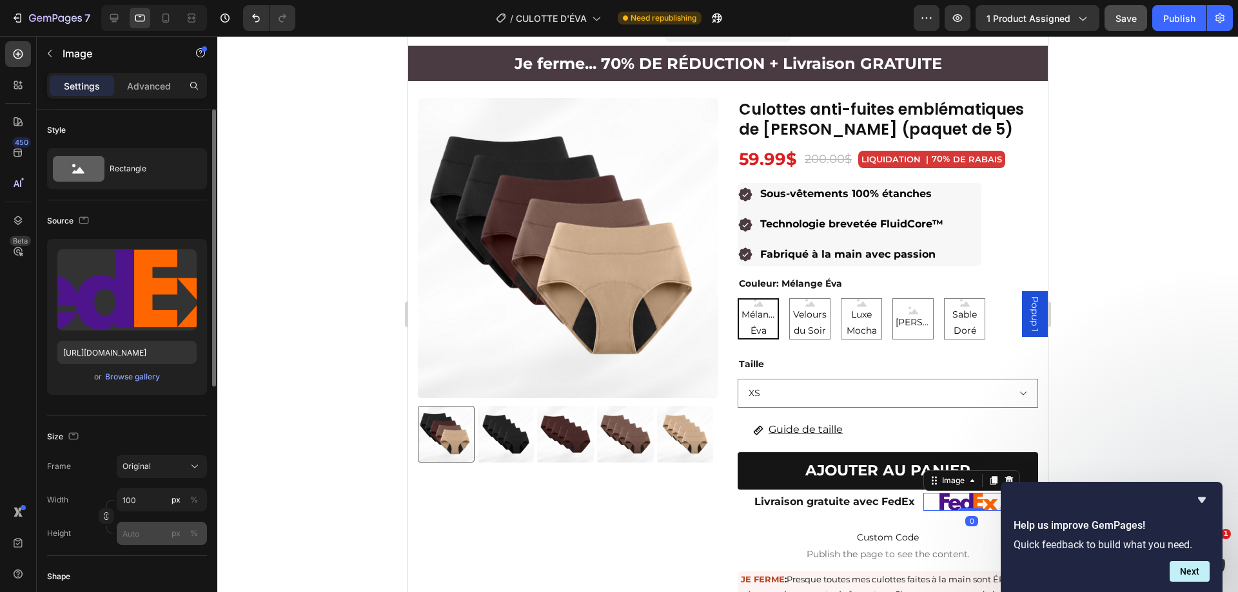
scroll to position [129, 0]
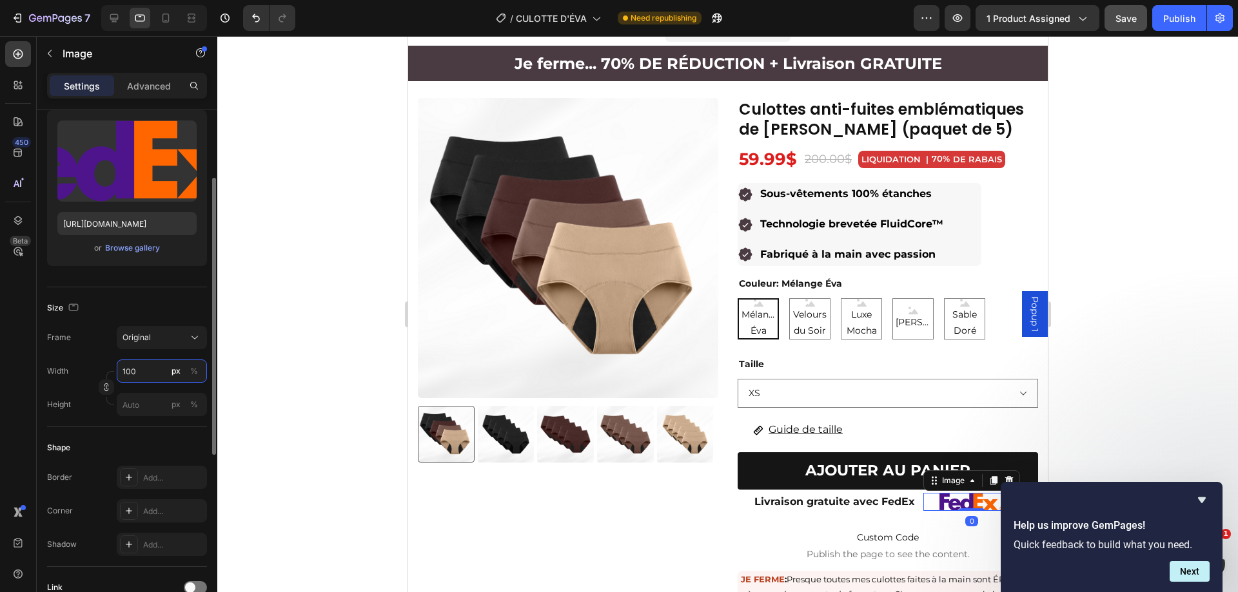
click at [144, 374] on input "100" at bounding box center [162, 371] width 90 height 23
type input "9"
type input "84"
click at [1196, 293] on div at bounding box center [727, 314] width 1020 height 556
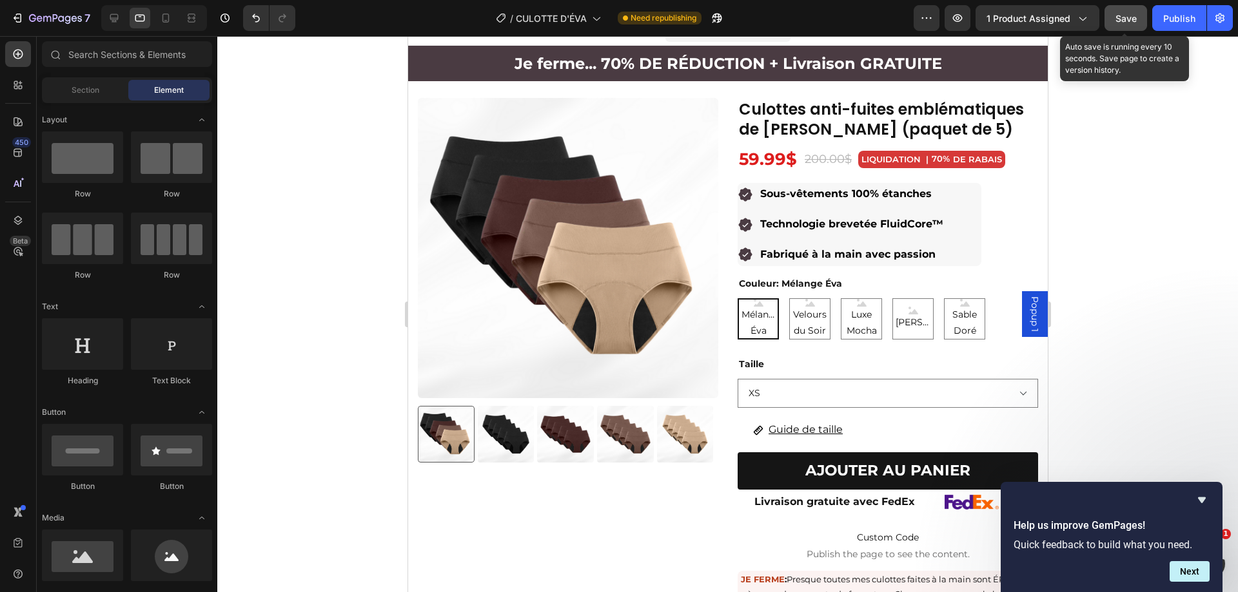
click at [1118, 18] on span "Save" at bounding box center [1125, 18] width 21 height 11
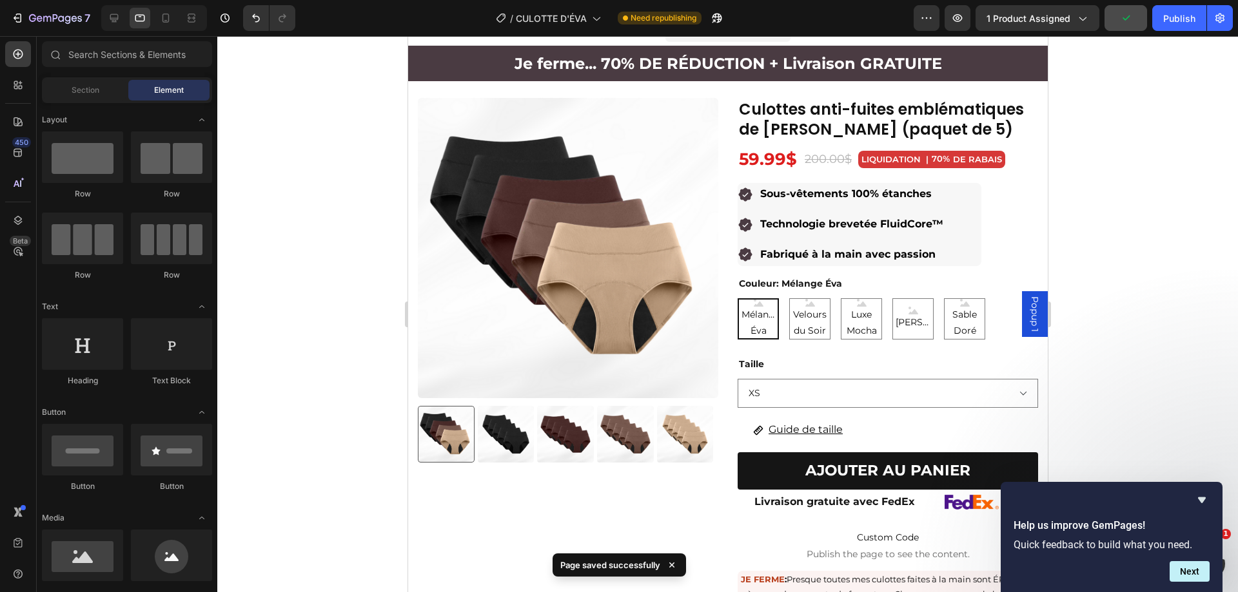
click at [1129, 171] on div at bounding box center [727, 314] width 1020 height 556
